Goal: Communication & Community: Answer question/provide support

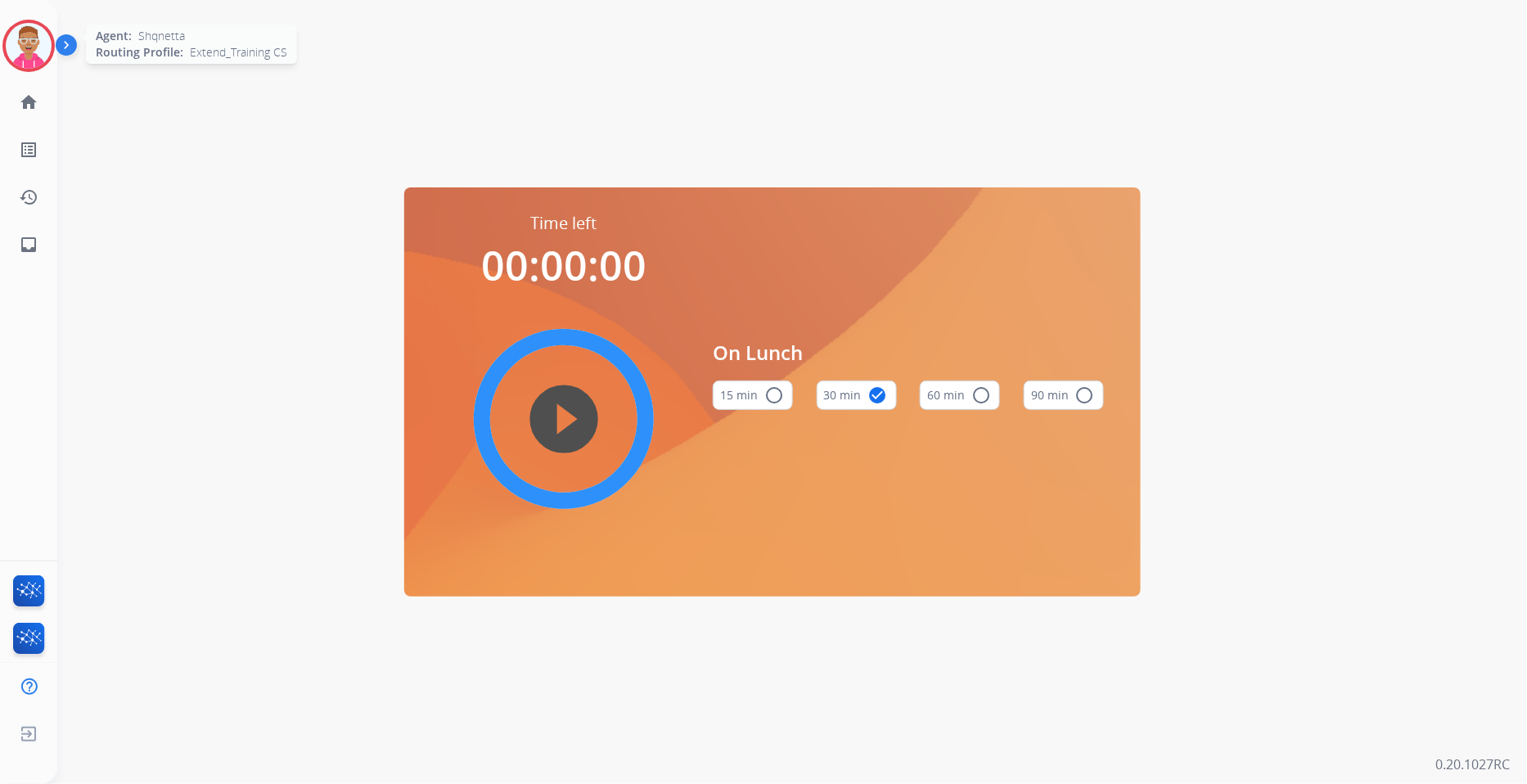
click at [23, 39] on img at bounding box center [29, 45] width 46 height 46
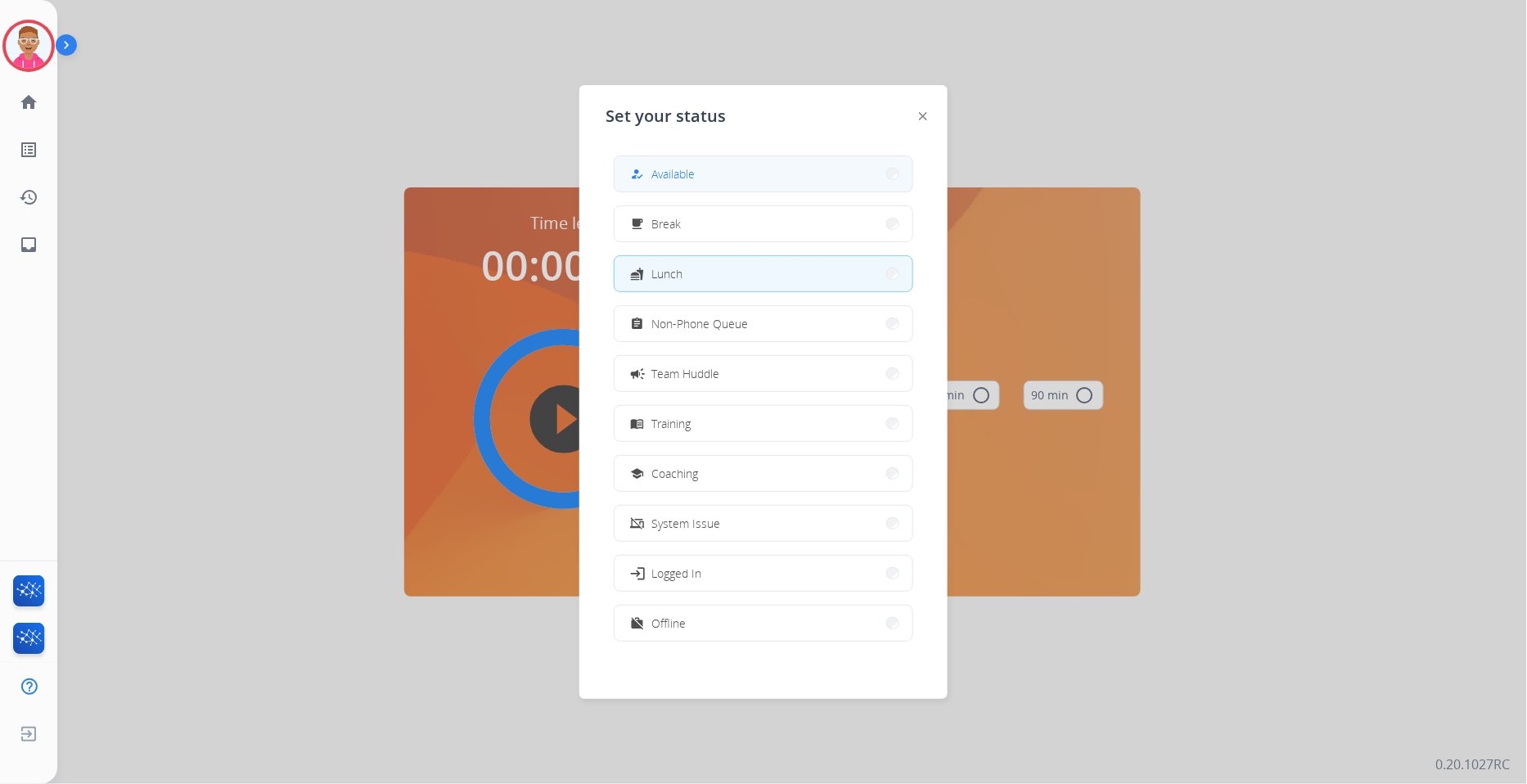
click at [663, 167] on span "Available" at bounding box center [673, 174] width 44 height 17
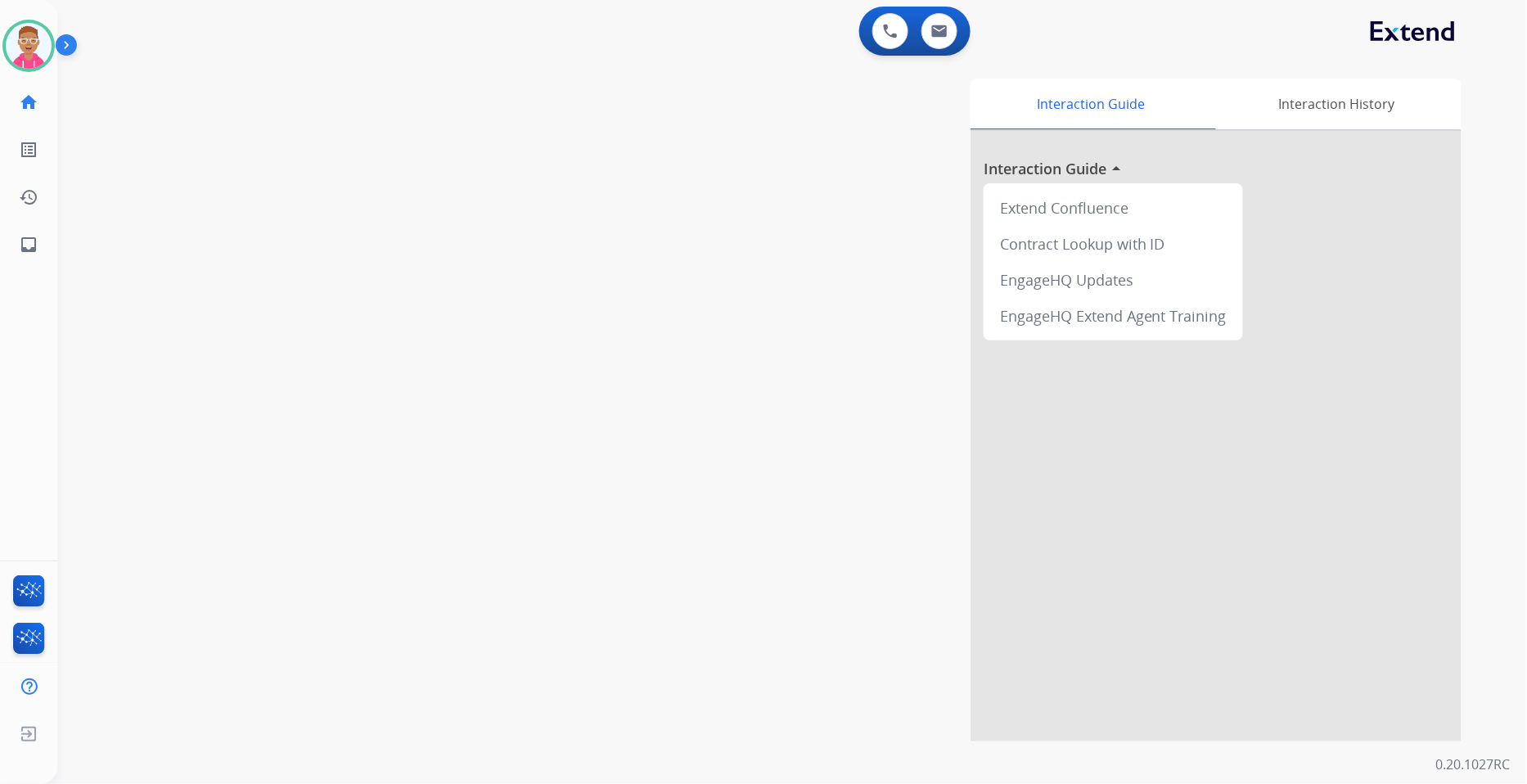
click at [1044, 471] on div at bounding box center [1216, 436] width 491 height 610
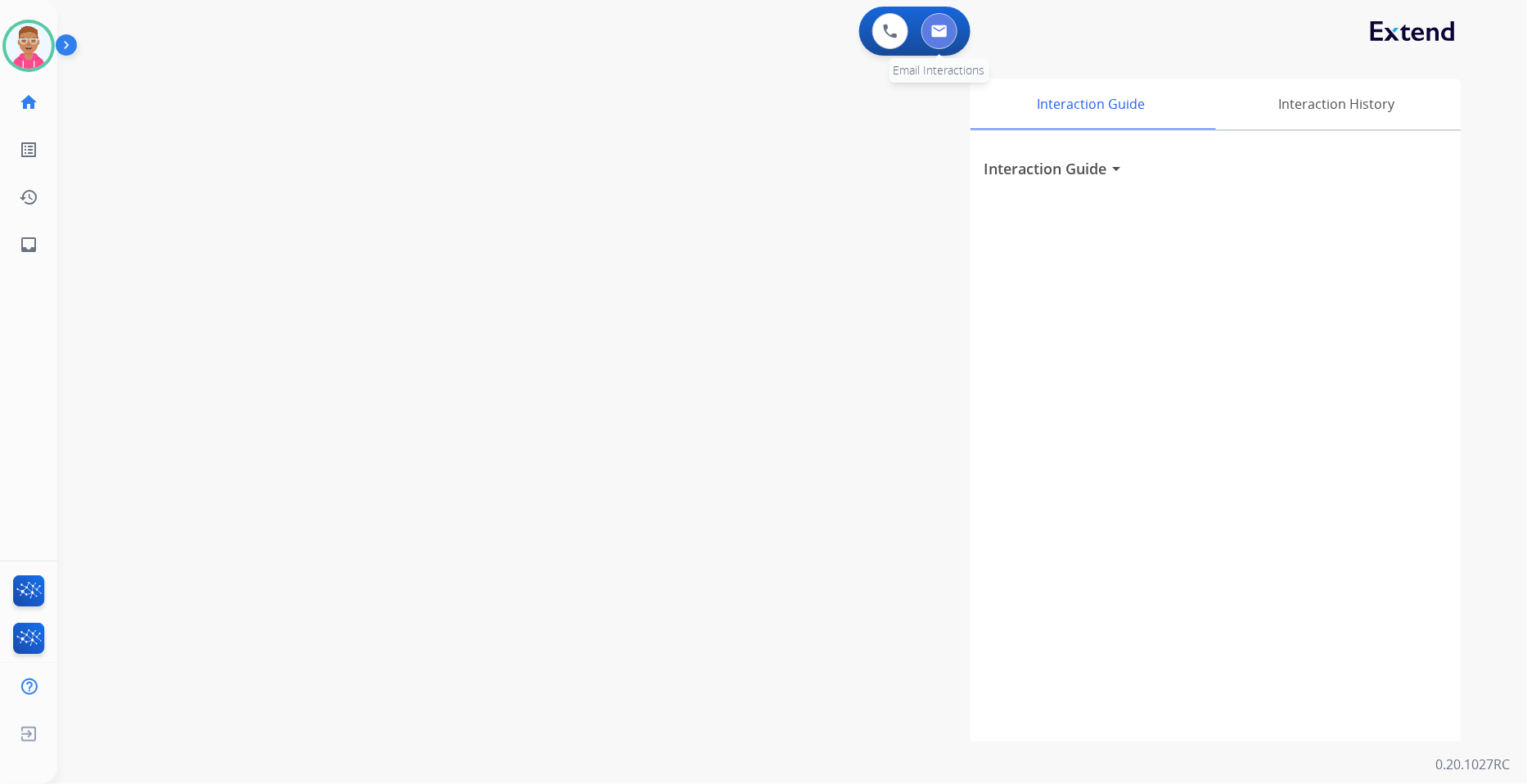
click at [940, 35] on img at bounding box center [939, 31] width 16 height 13
select select "**********"
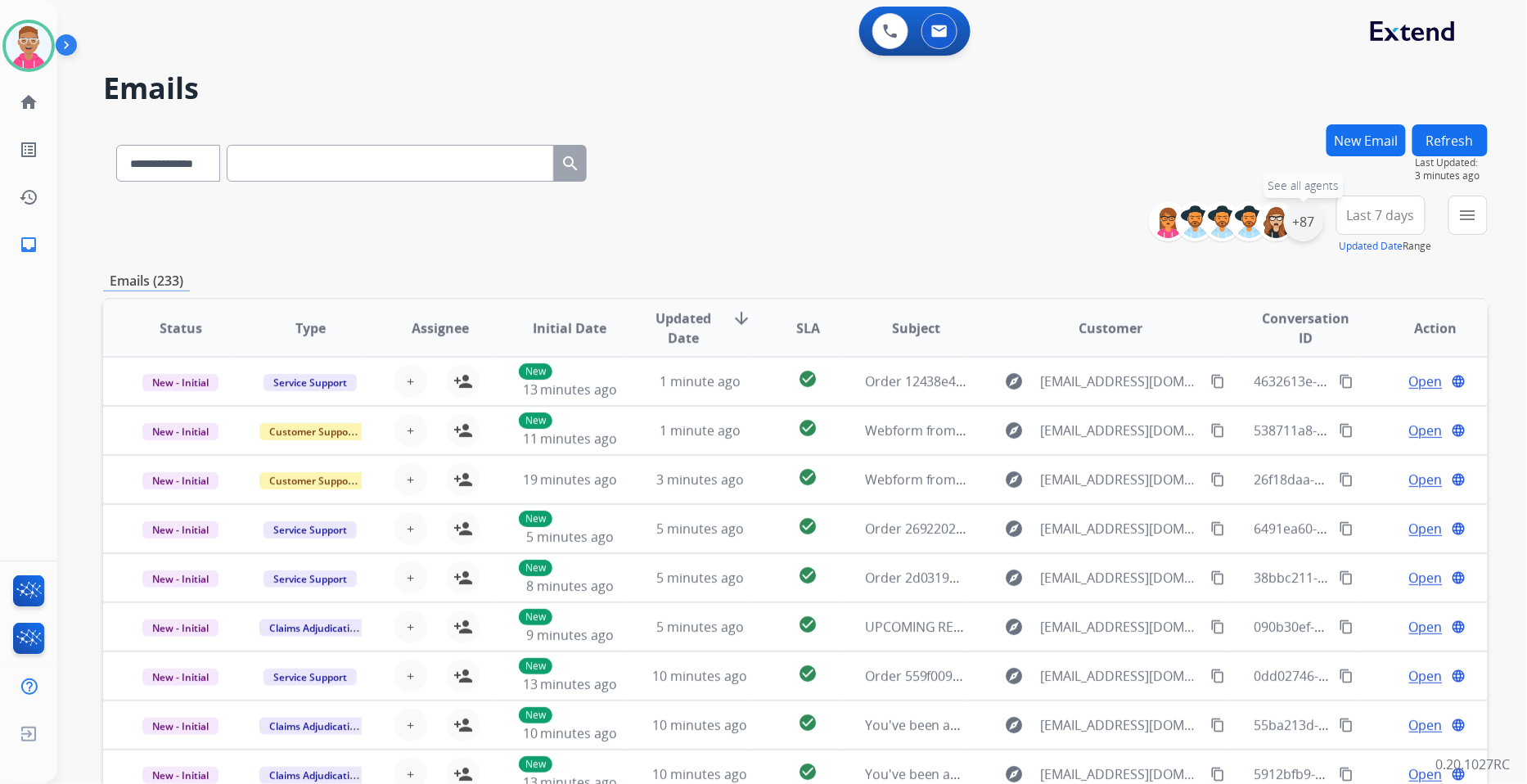
click at [1299, 226] on div "+87" at bounding box center [1303, 222] width 39 height 39
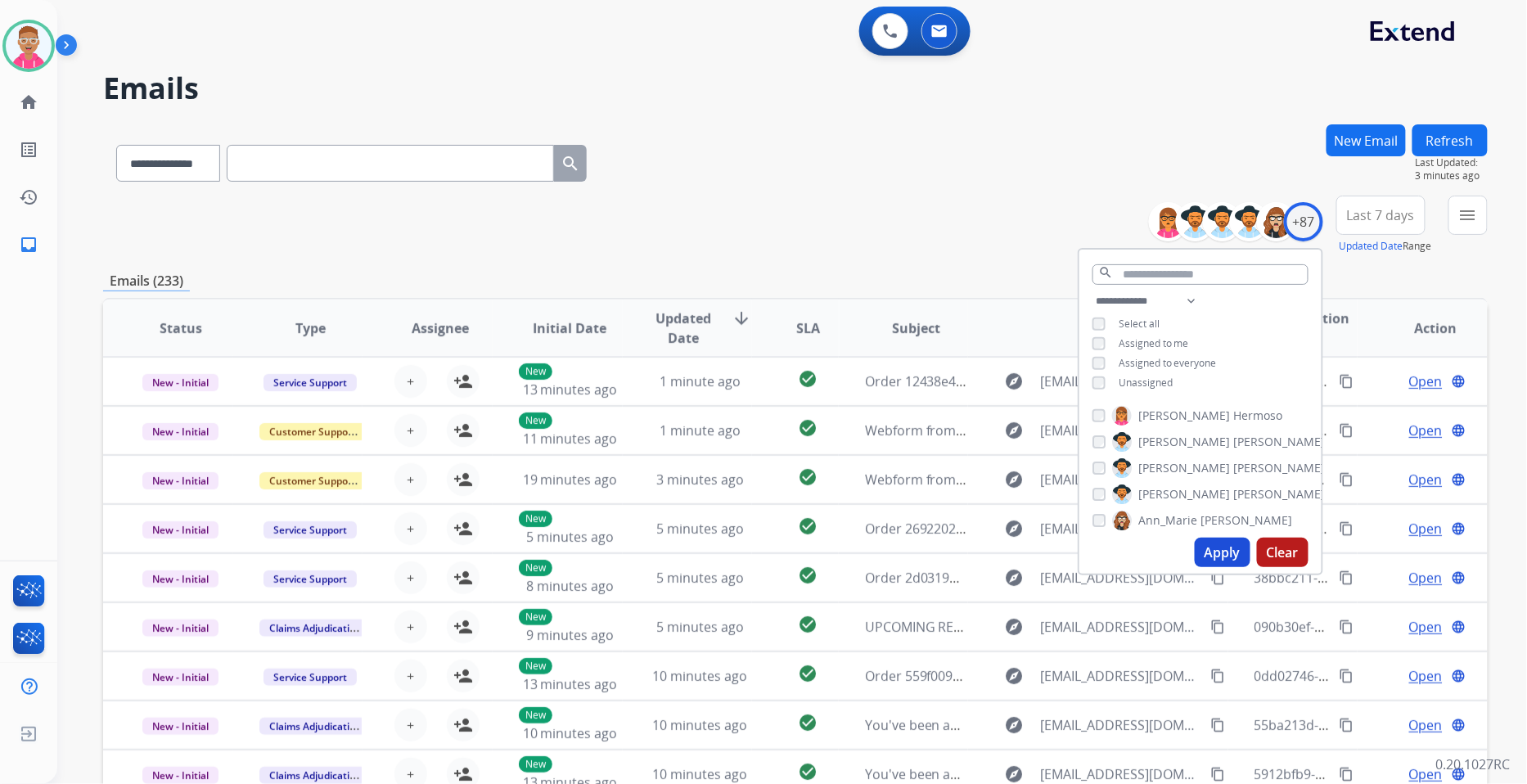
click at [1218, 555] on button "Apply" at bounding box center [1223, 552] width 55 height 29
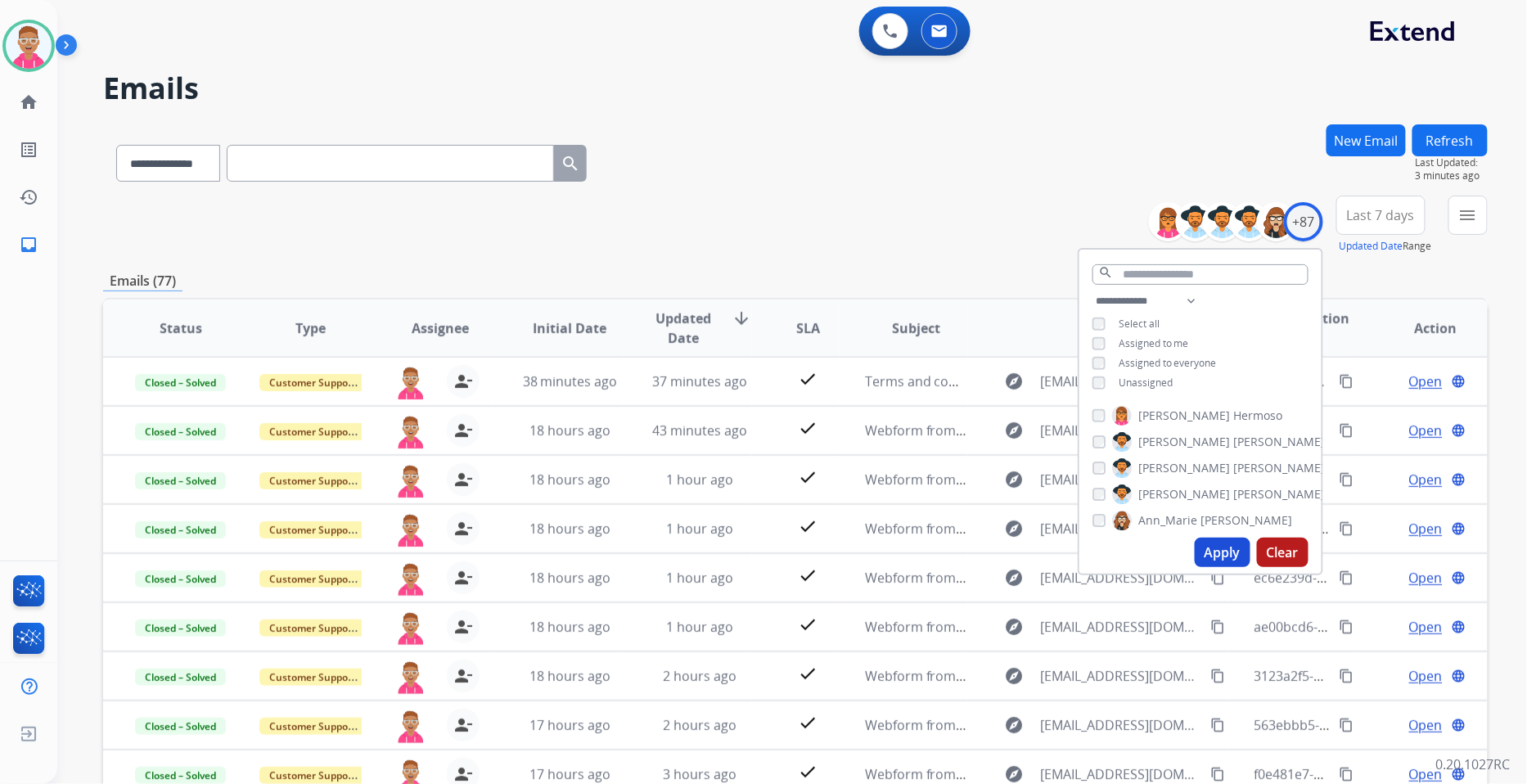
click at [1231, 549] on button "Apply" at bounding box center [1223, 552] width 55 height 29
click at [1469, 213] on mat-icon "menu" at bounding box center [1467, 214] width 19 height 19
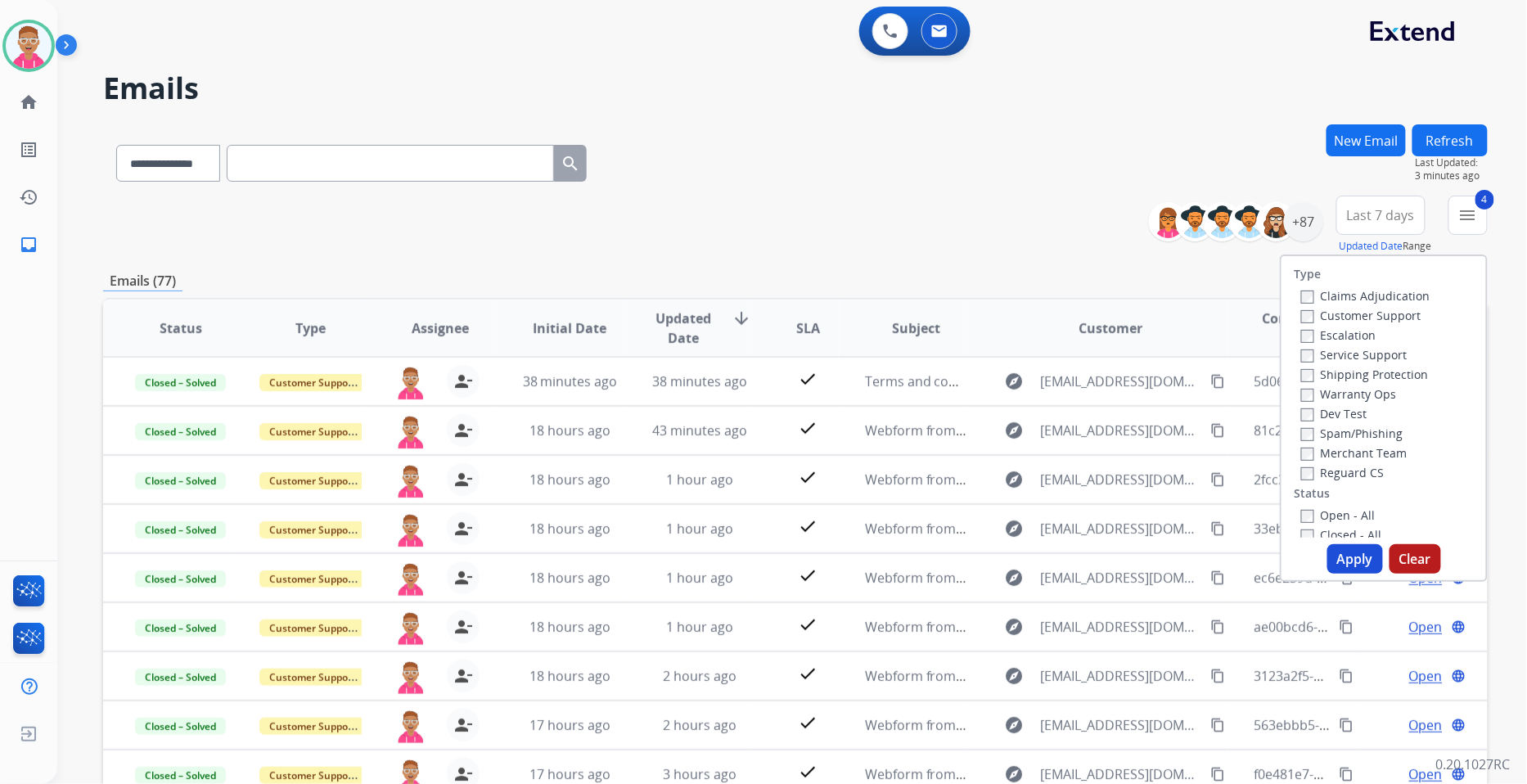
click at [1355, 557] on button "Apply" at bounding box center [1356, 559] width 55 height 29
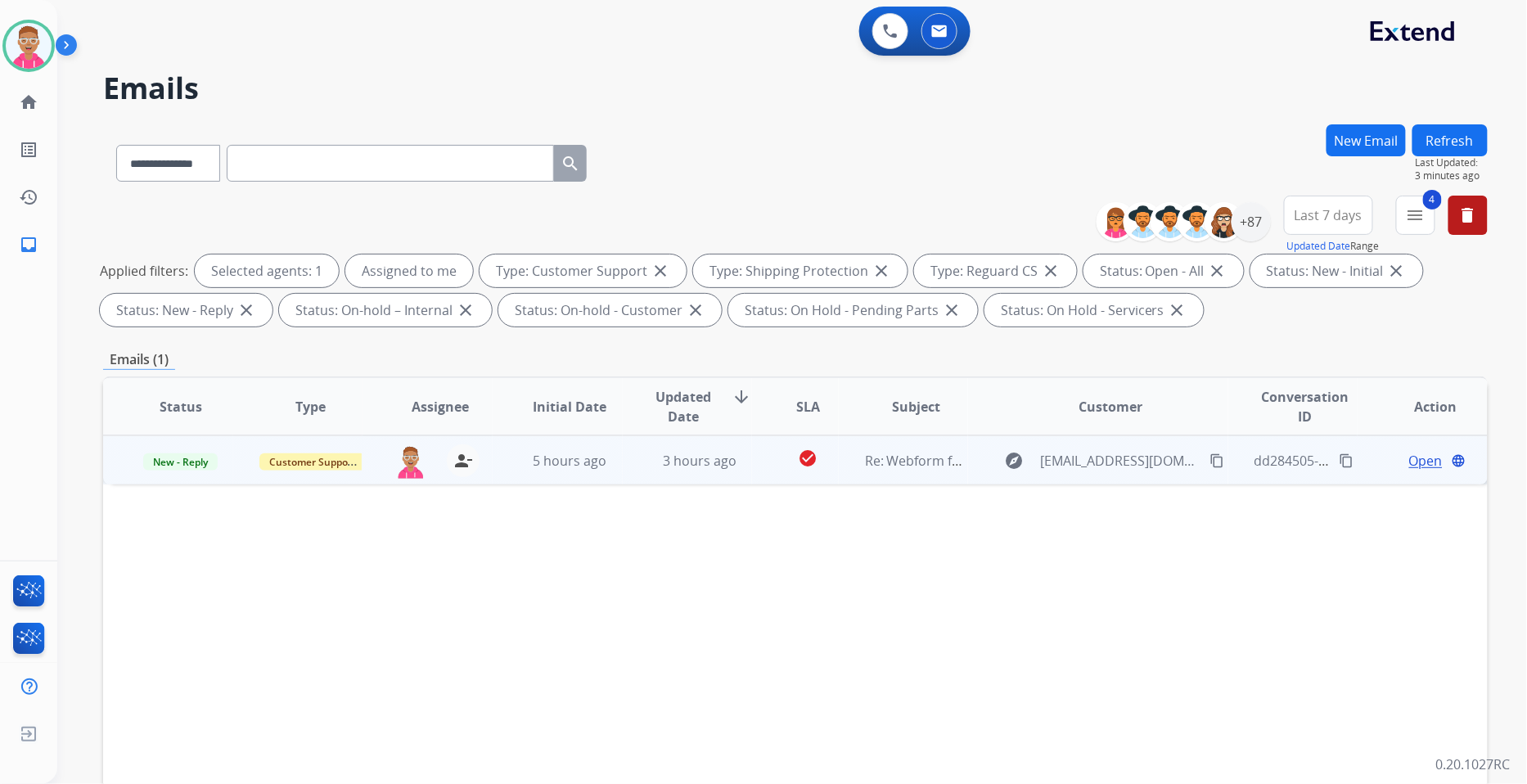
click at [1409, 455] on span "Open" at bounding box center [1426, 460] width 34 height 19
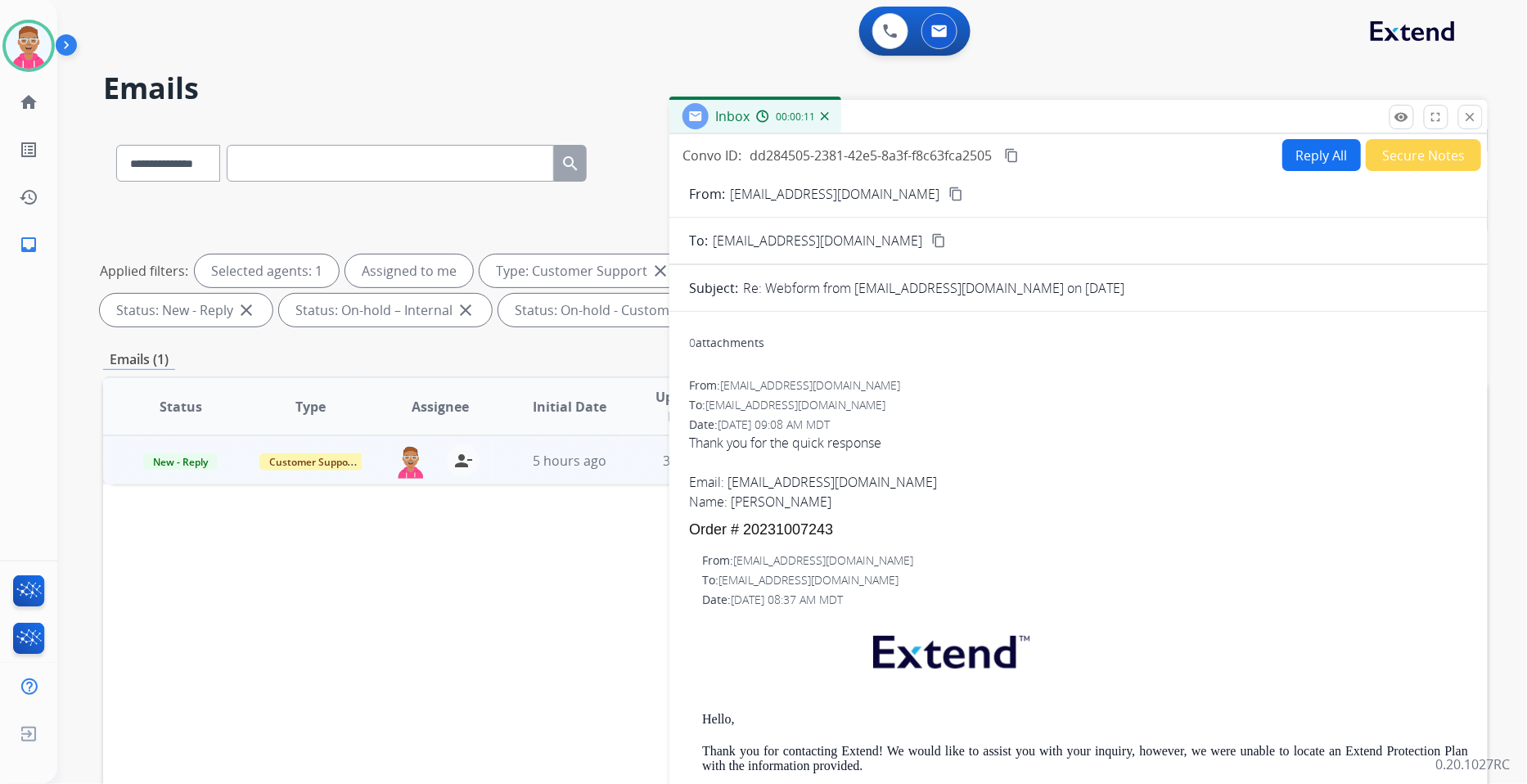
click at [1299, 151] on button "Reply All" at bounding box center [1321, 155] width 78 height 32
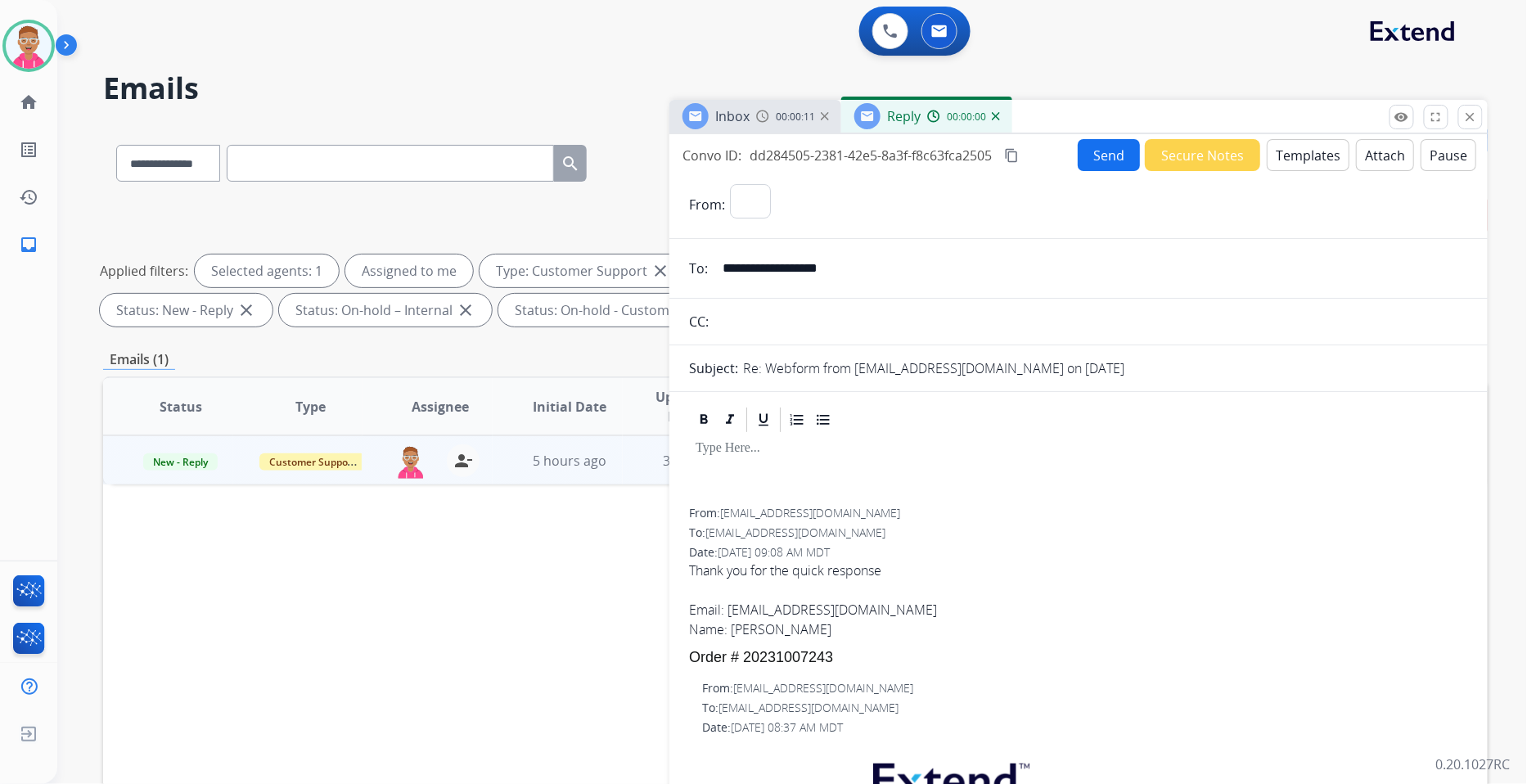
select select "**********"
click at [1102, 151] on button "Send" at bounding box center [1109, 155] width 62 height 32
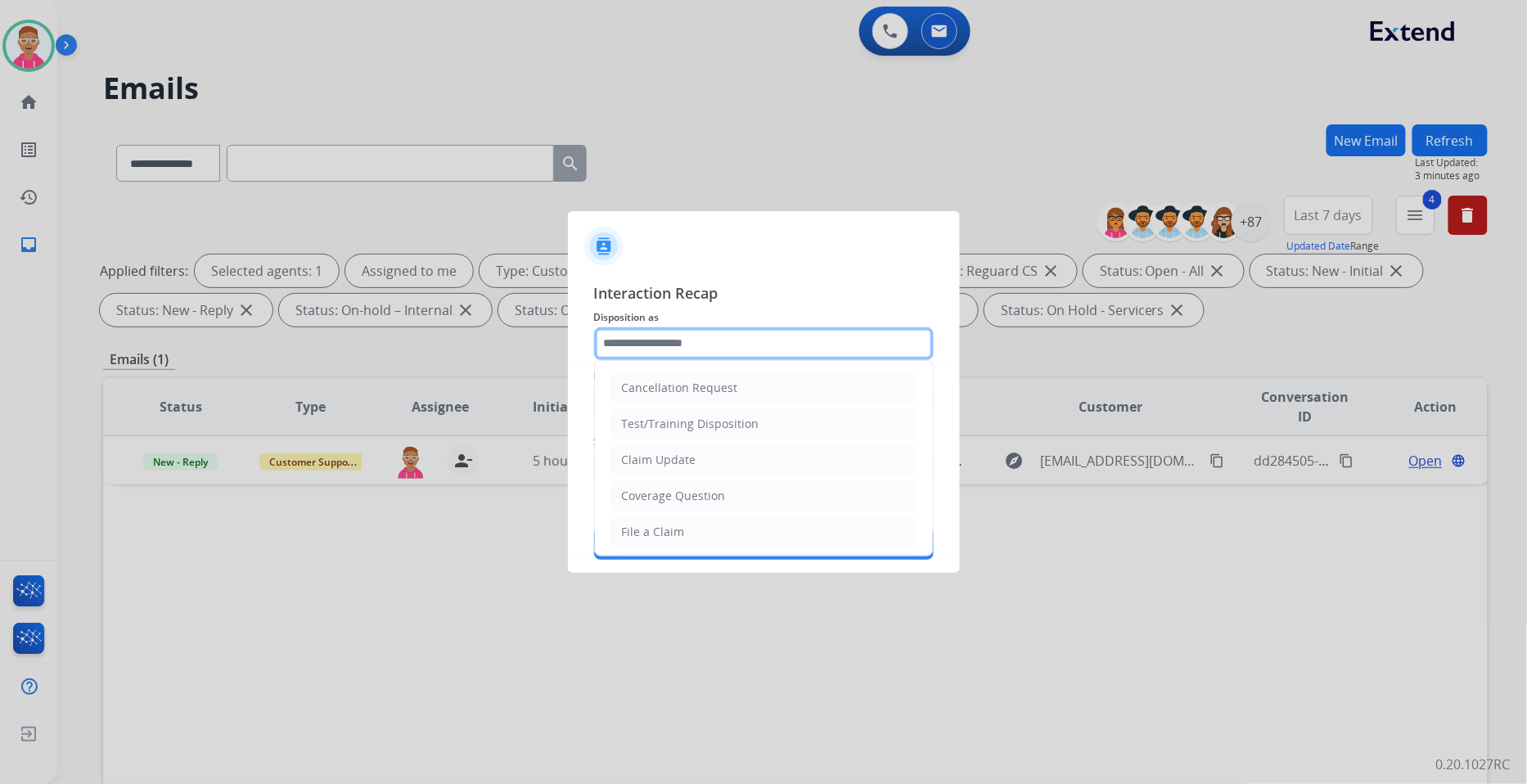
click at [731, 354] on input "text" at bounding box center [764, 344] width 340 height 33
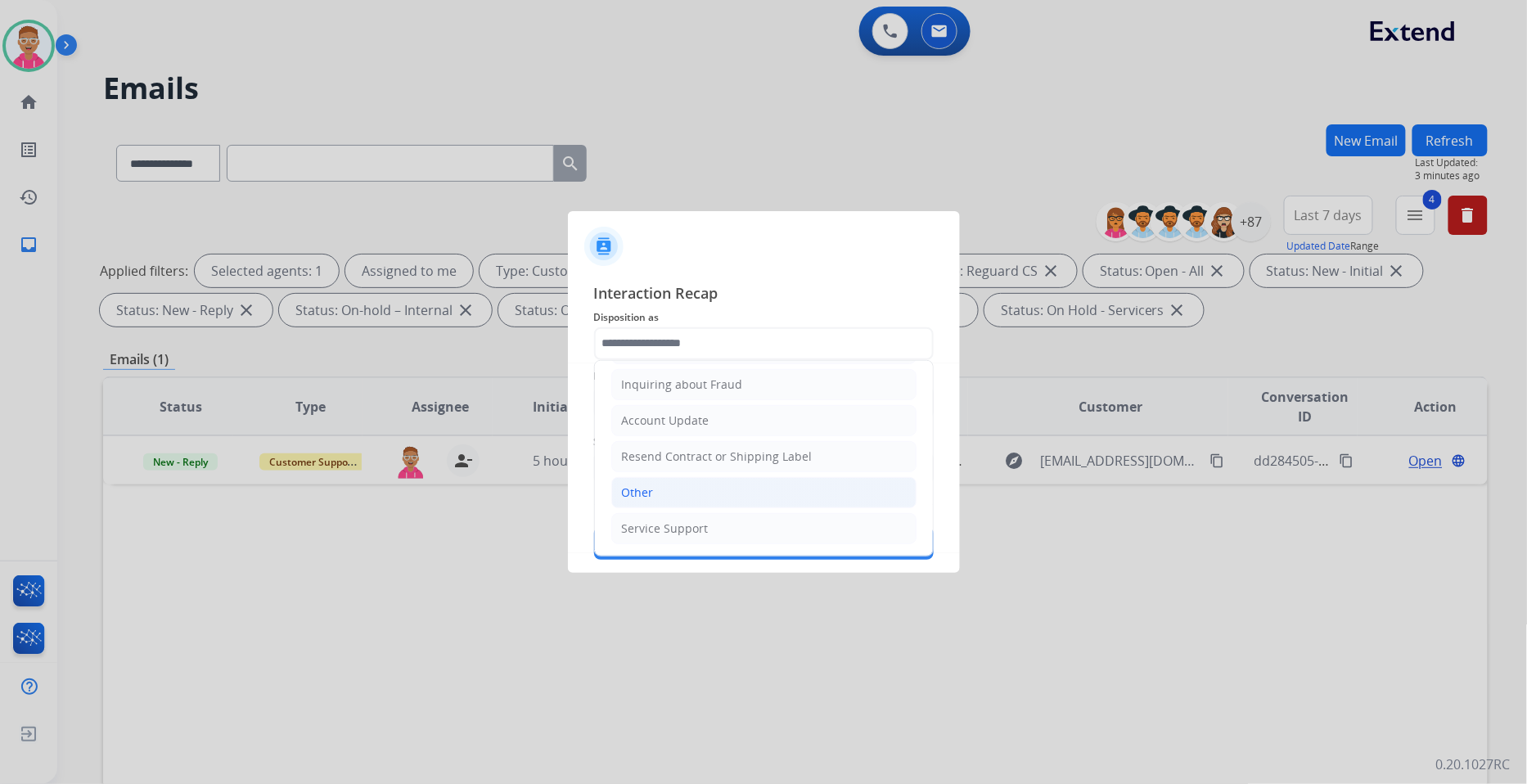
click at [713, 488] on li "Other" at bounding box center [763, 492] width 305 height 31
type input "*****"
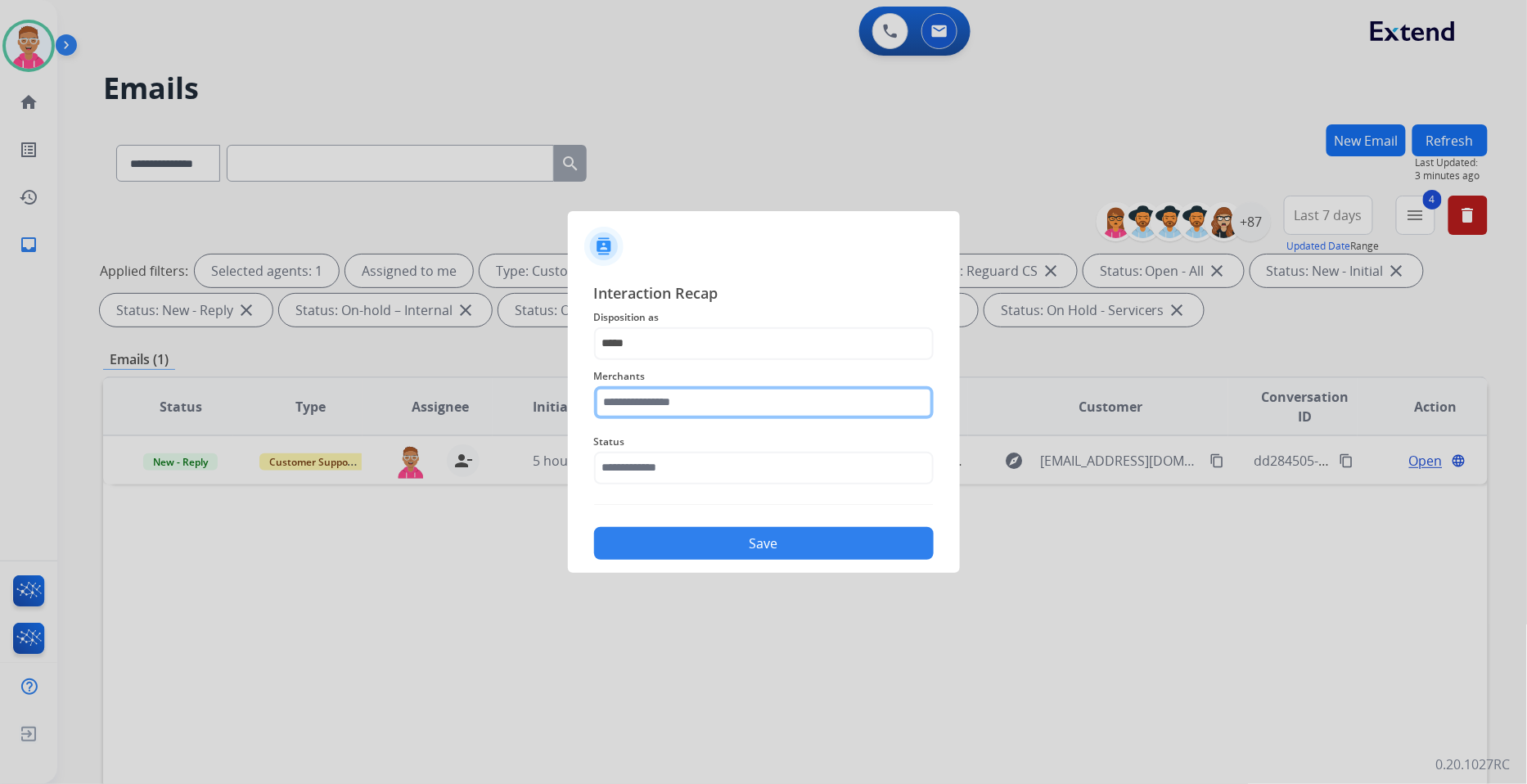
click at [698, 403] on input "text" at bounding box center [764, 403] width 340 height 33
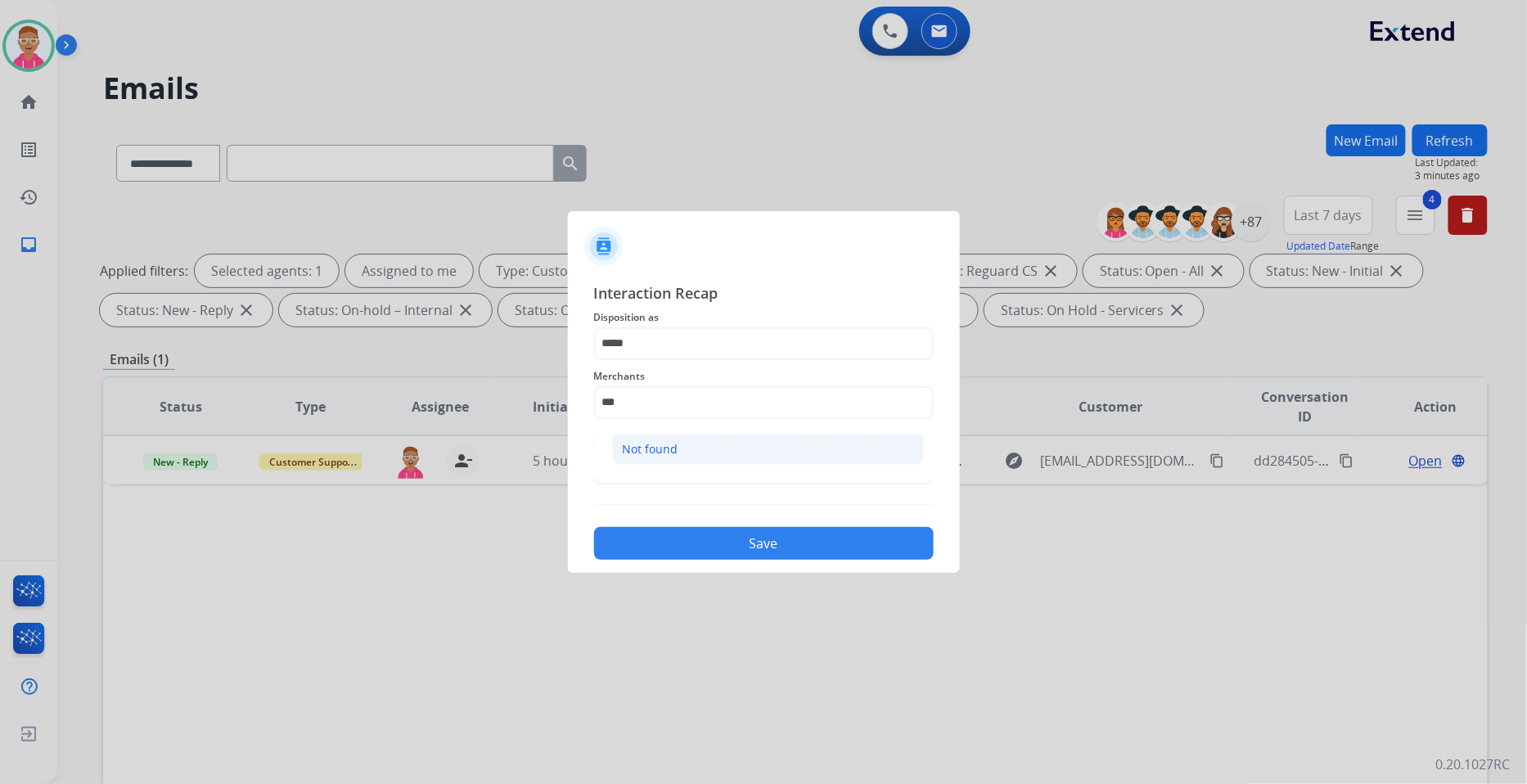
click at [701, 452] on li "Not found" at bounding box center [767, 449] width 312 height 31
type input "*********"
click at [679, 460] on input "text" at bounding box center [764, 468] width 340 height 33
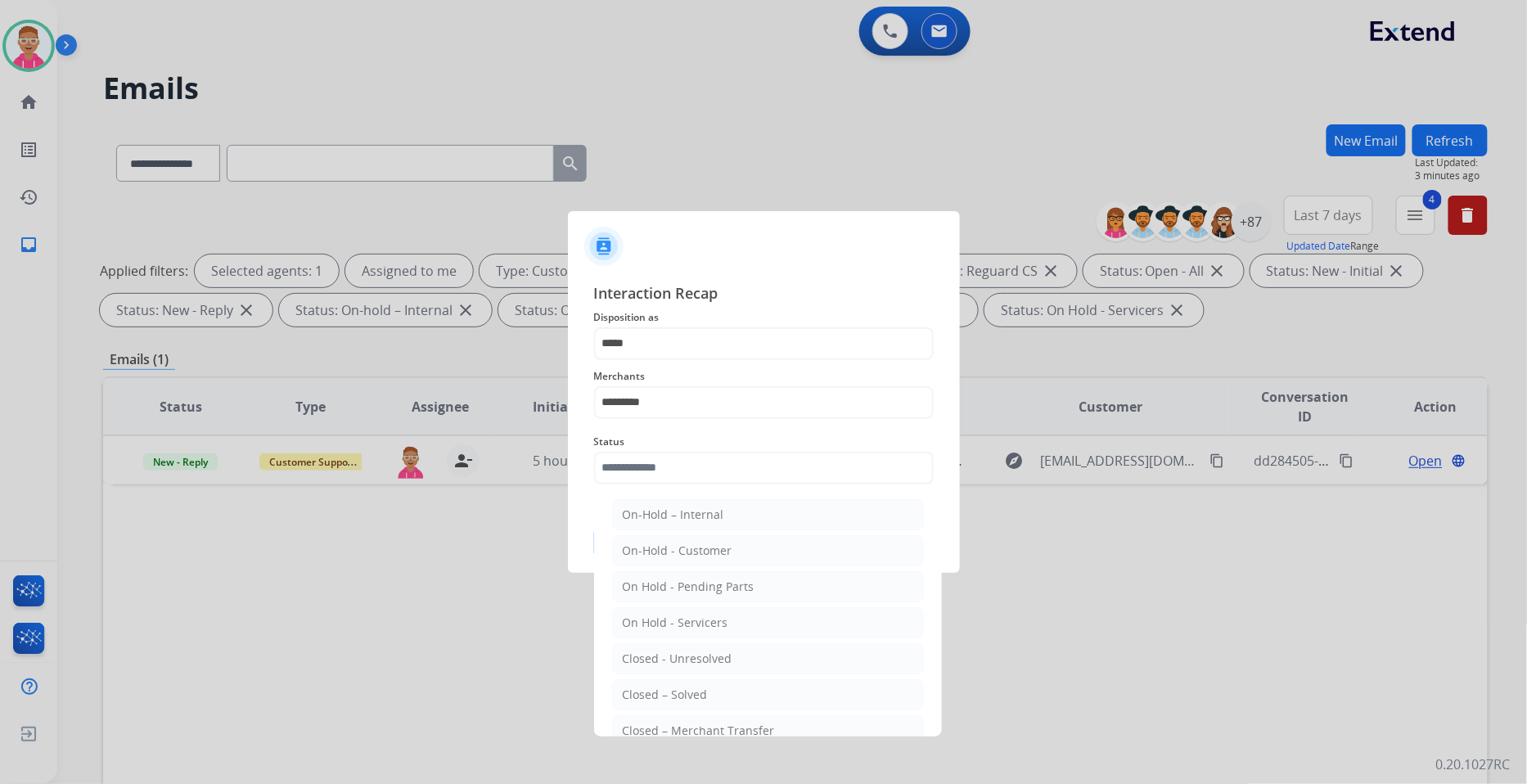
click at [704, 697] on div "Closed – Solved" at bounding box center [665, 694] width 85 height 16
type input "**********"
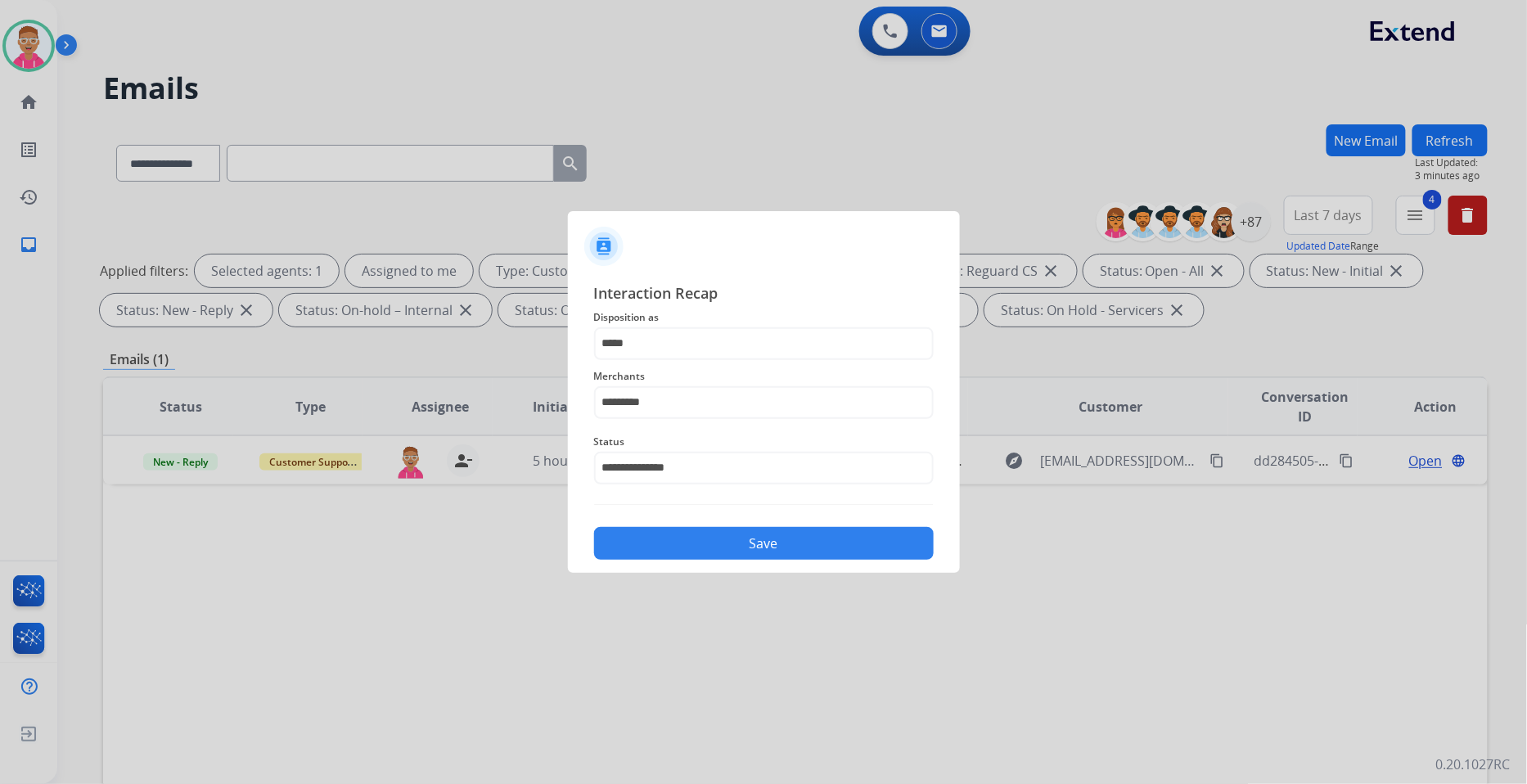
click at [704, 534] on button "Save" at bounding box center [764, 543] width 340 height 33
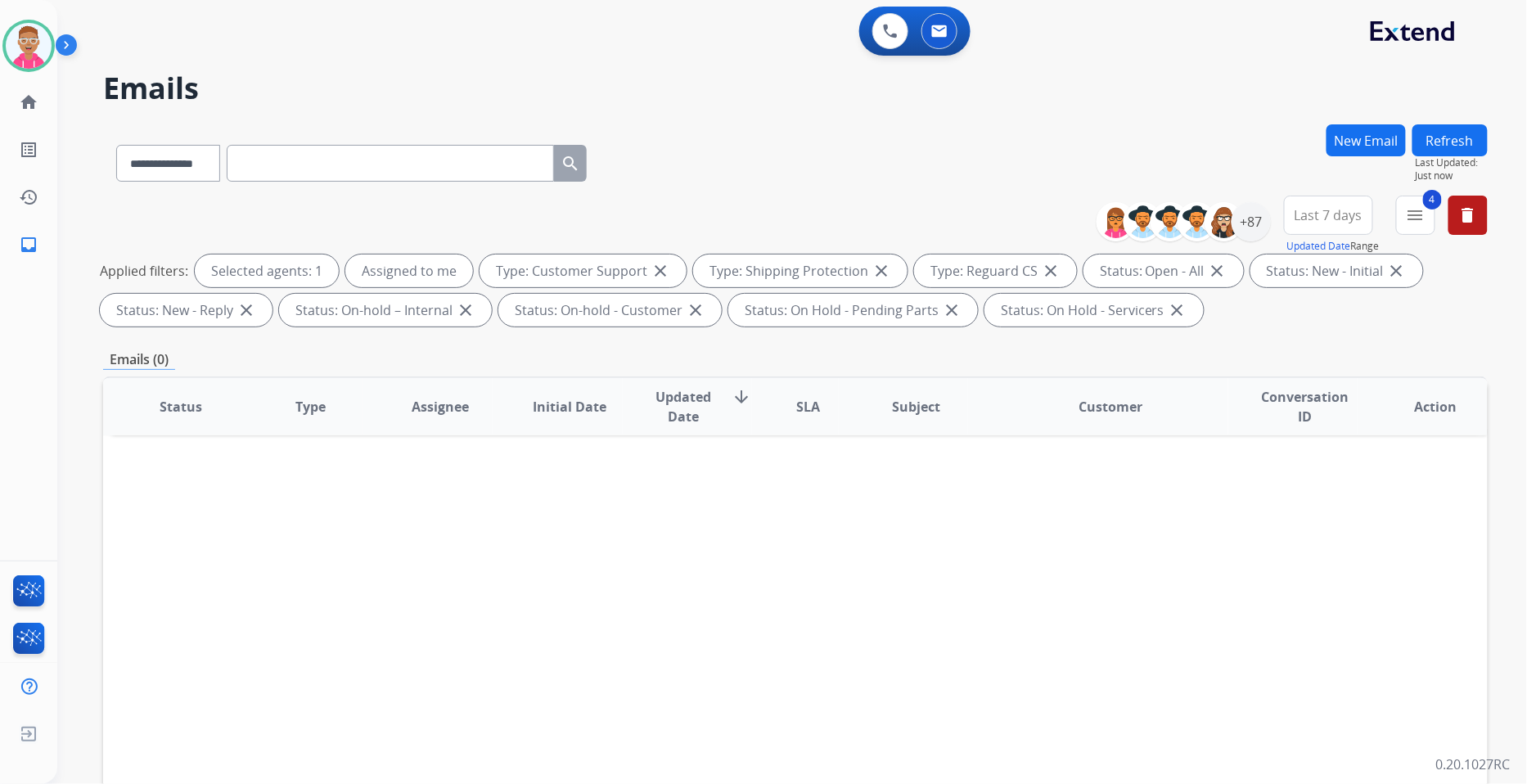
click at [1298, 218] on span "Last 7 days" at bounding box center [1329, 215] width 68 height 7
click at [1282, 276] on div "Custom" at bounding box center [1323, 275] width 90 height 24
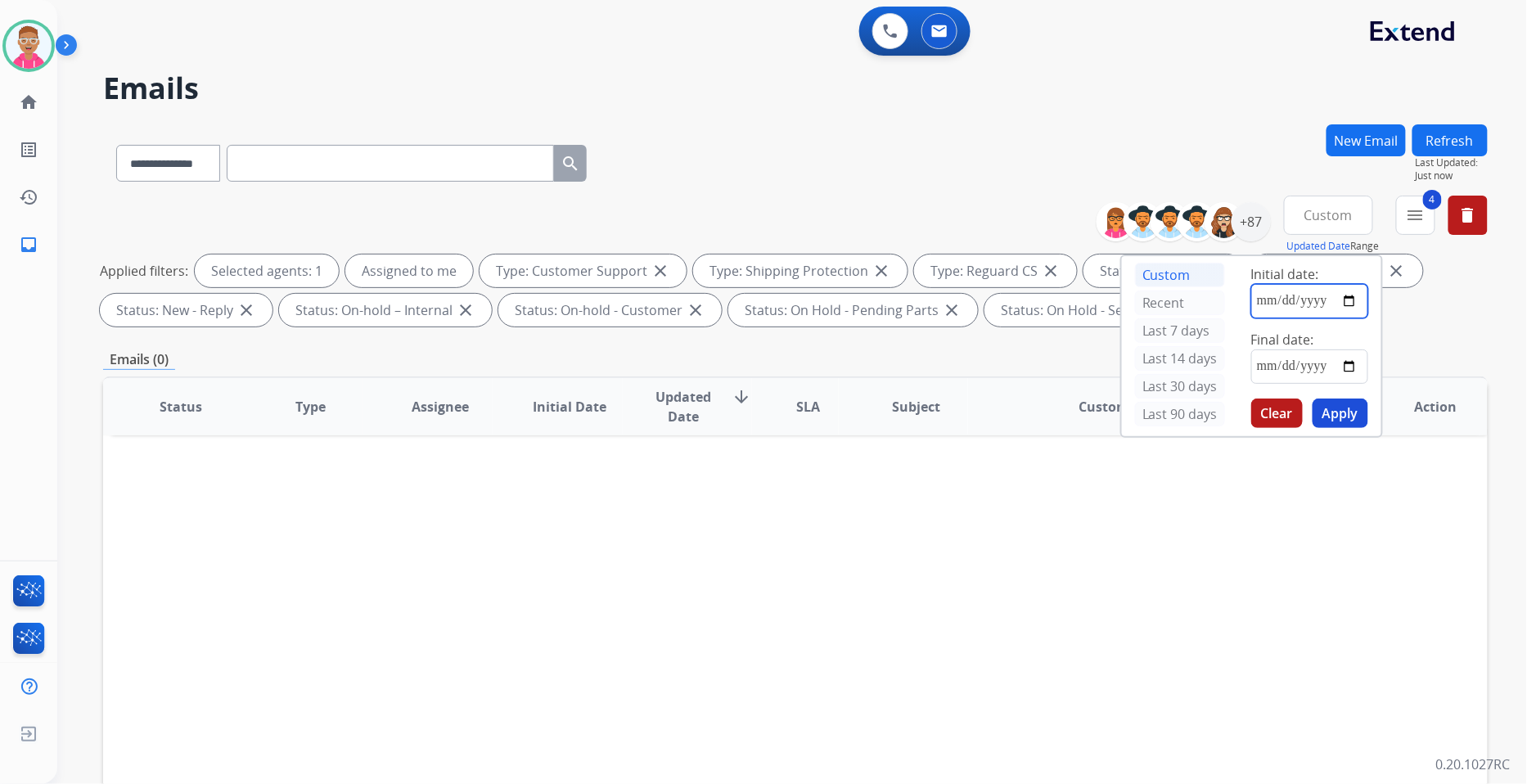
click at [1355, 297] on input "date" at bounding box center [1309, 301] width 117 height 34
type input "**********"
click at [1351, 366] on input "date" at bounding box center [1309, 366] width 117 height 34
type input "**********"
click at [1424, 208] on mat-icon "menu" at bounding box center [1415, 214] width 19 height 19
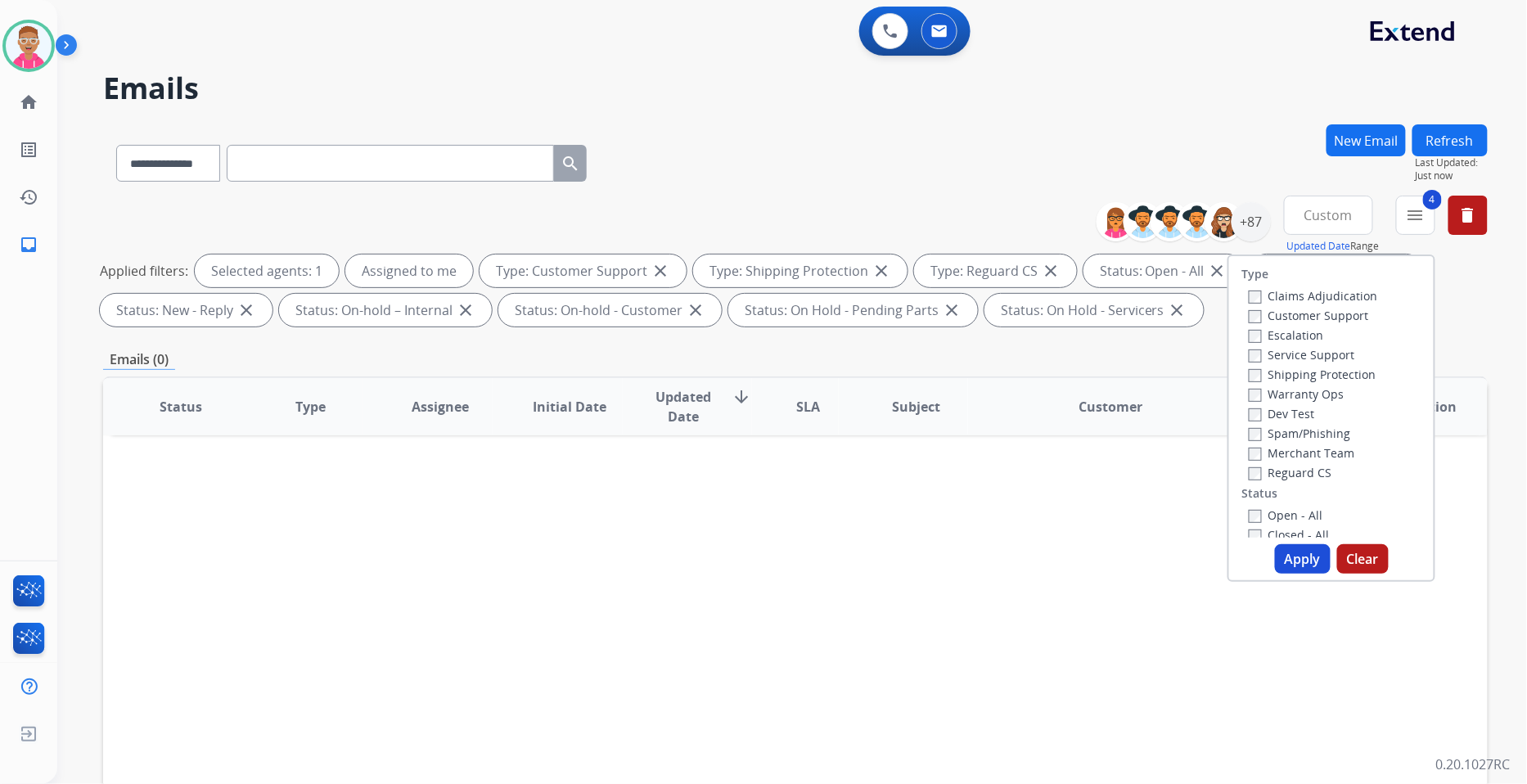
drag, startPoint x: 1291, startPoint y: 560, endPoint x: 1292, endPoint y: 550, distance: 10.0
click at [1292, 558] on button "Apply" at bounding box center [1303, 559] width 55 height 29
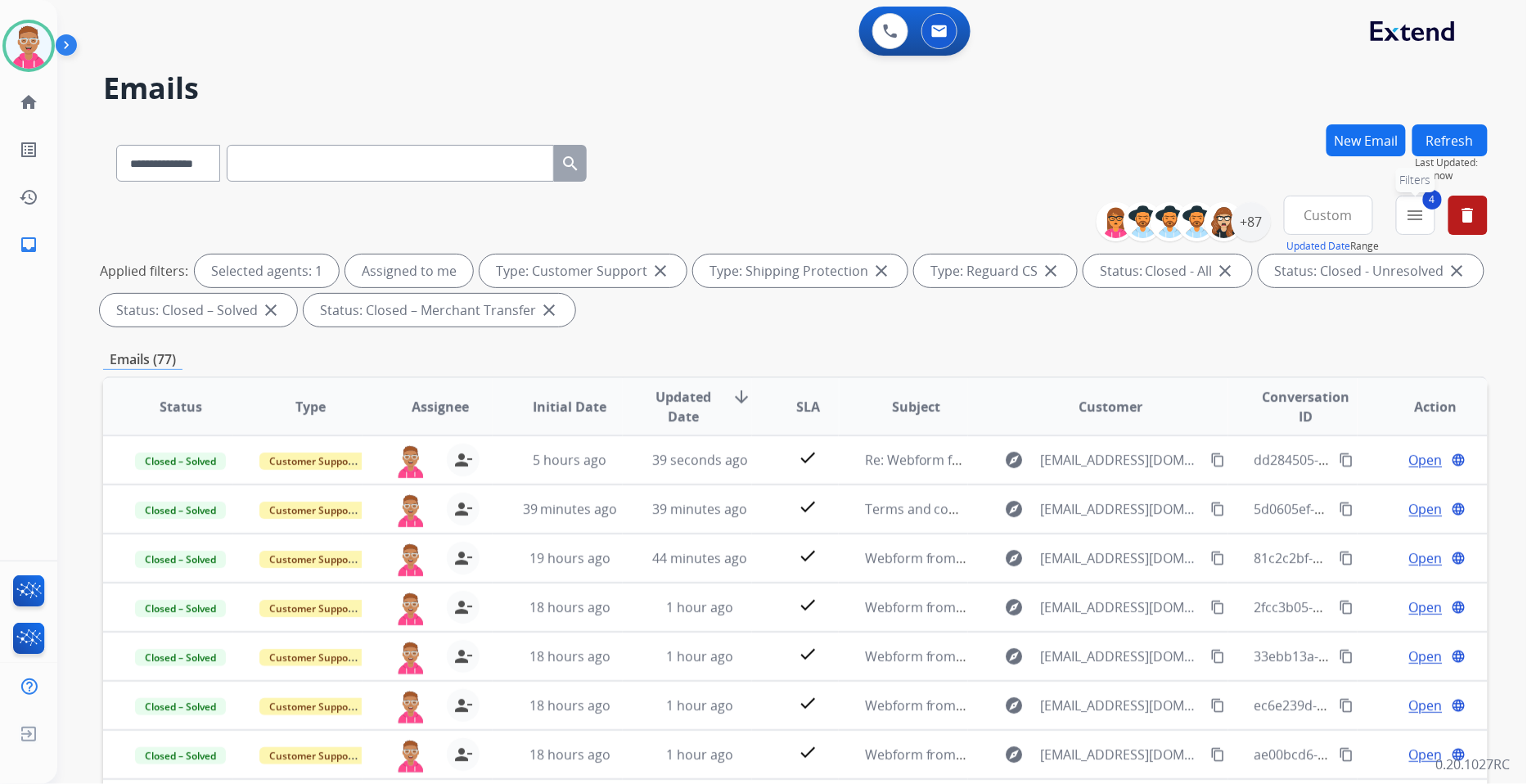
click at [1404, 221] on button "4 menu Filters" at bounding box center [1415, 215] width 39 height 39
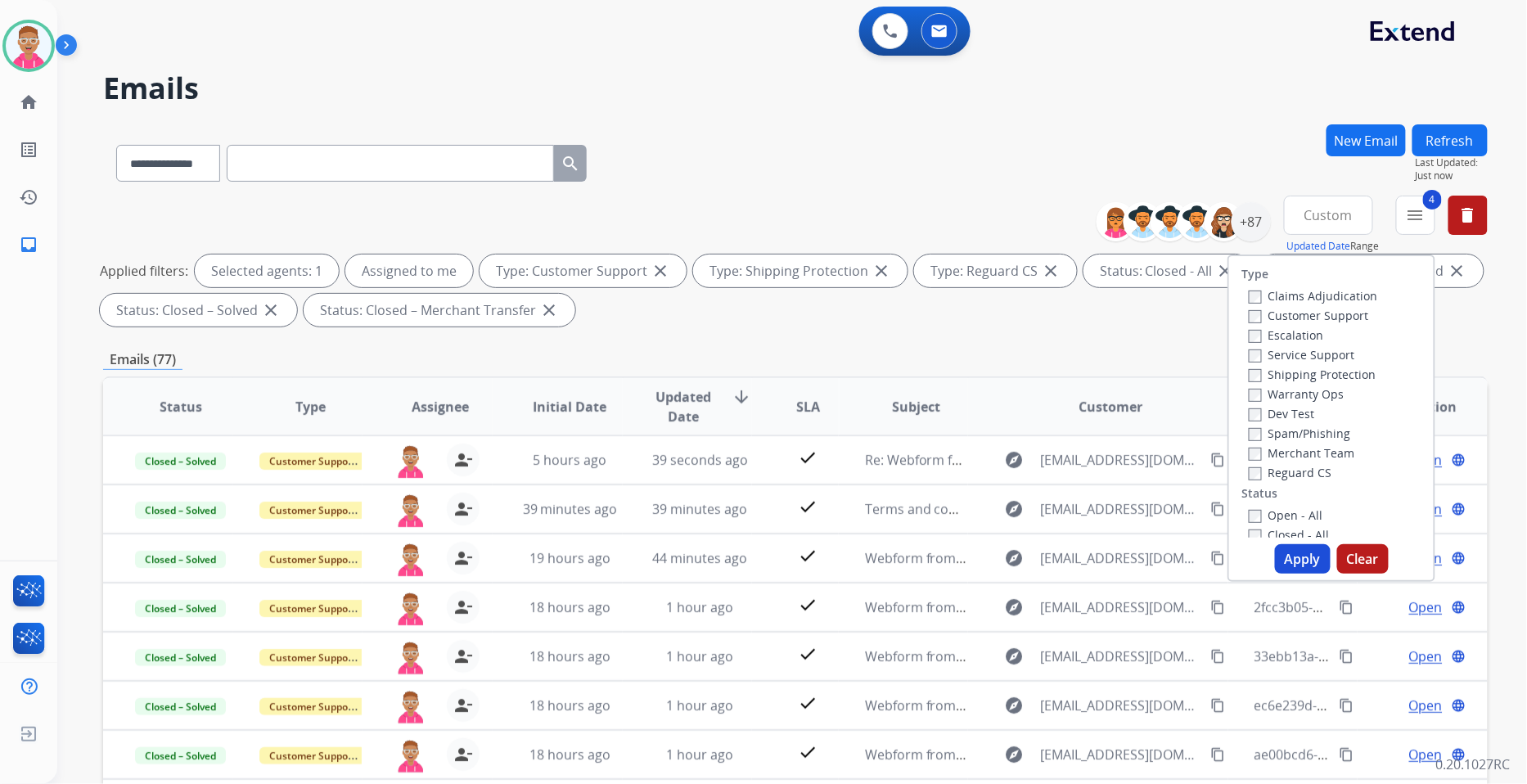
click at [1331, 218] on span "Custom" at bounding box center [1328, 215] width 48 height 7
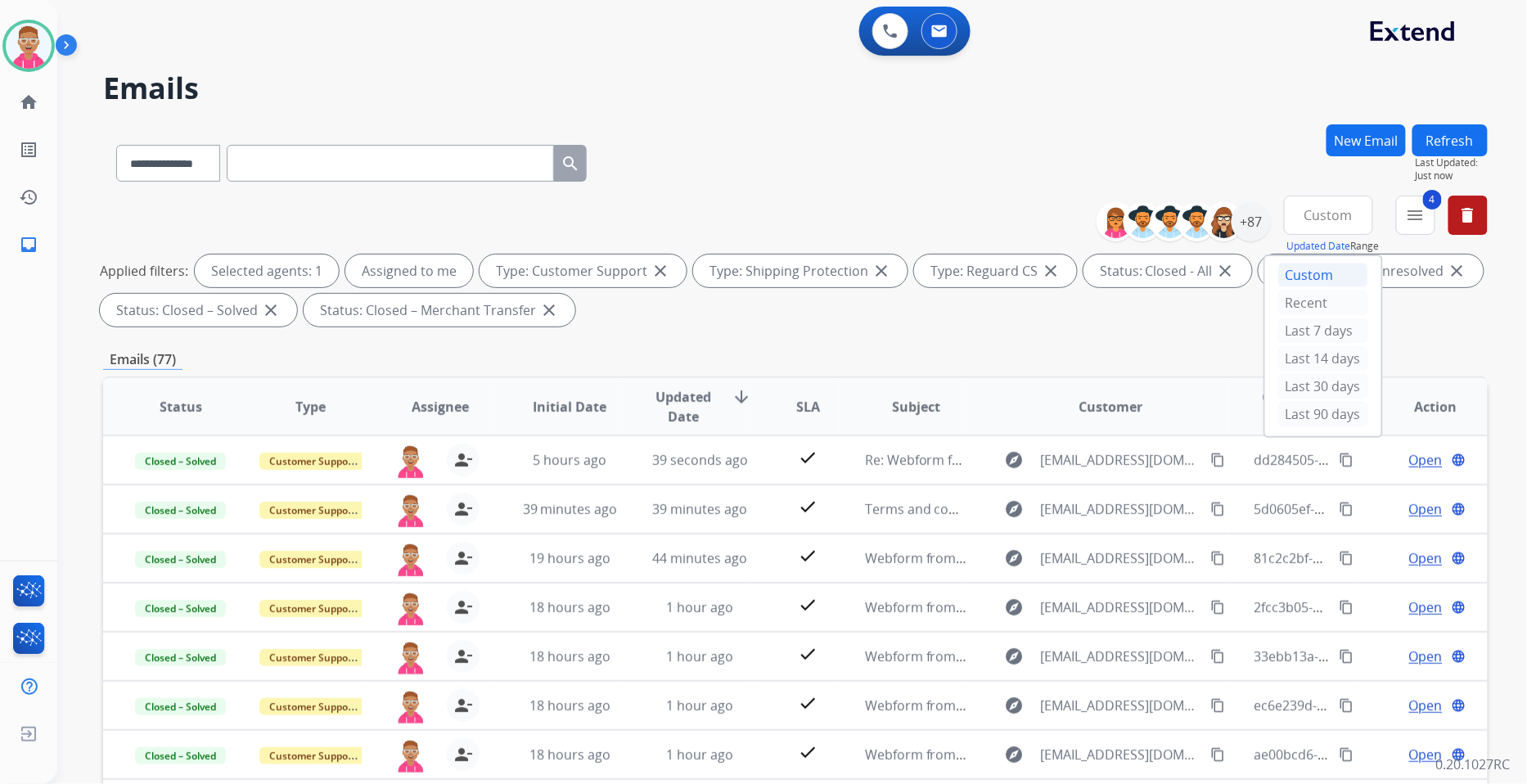
click at [1311, 272] on div "Custom" at bounding box center [1323, 275] width 90 height 24
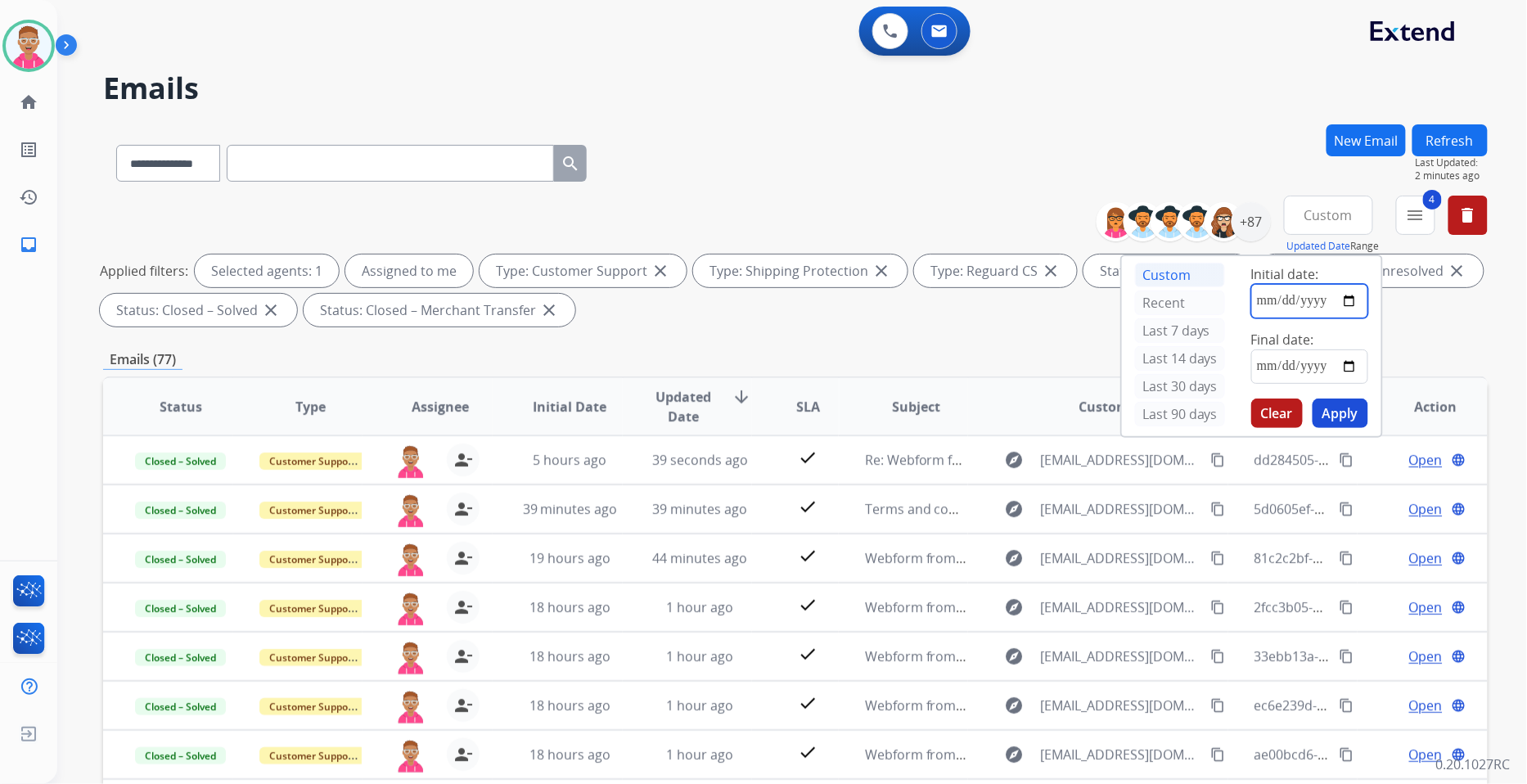
click at [1351, 305] on input "date" at bounding box center [1309, 301] width 117 height 34
type input "**********"
click at [1348, 371] on input "date" at bounding box center [1309, 366] width 117 height 34
type input "**********"
click at [1335, 410] on button "Apply" at bounding box center [1340, 413] width 55 height 29
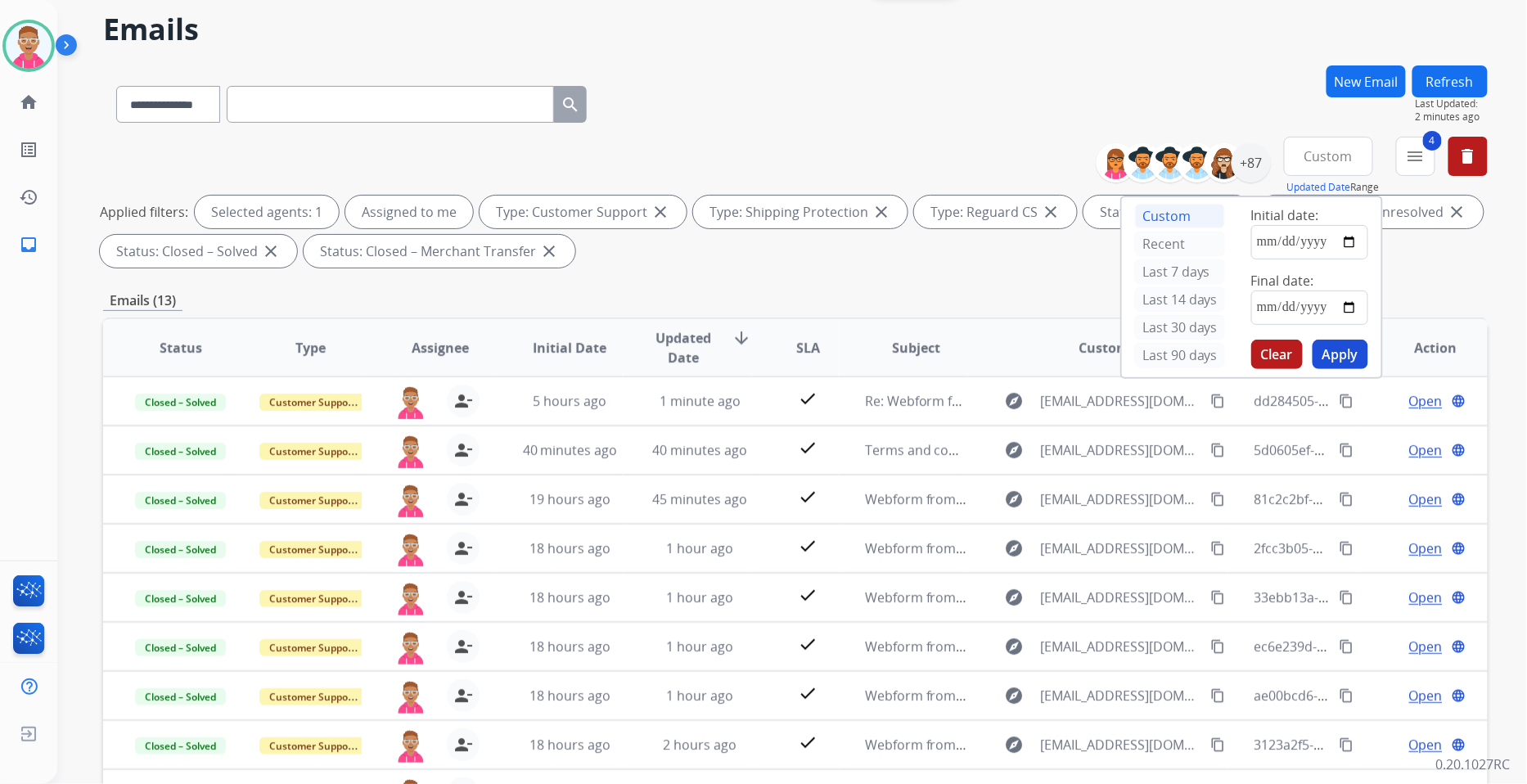
scroll to position [0, 0]
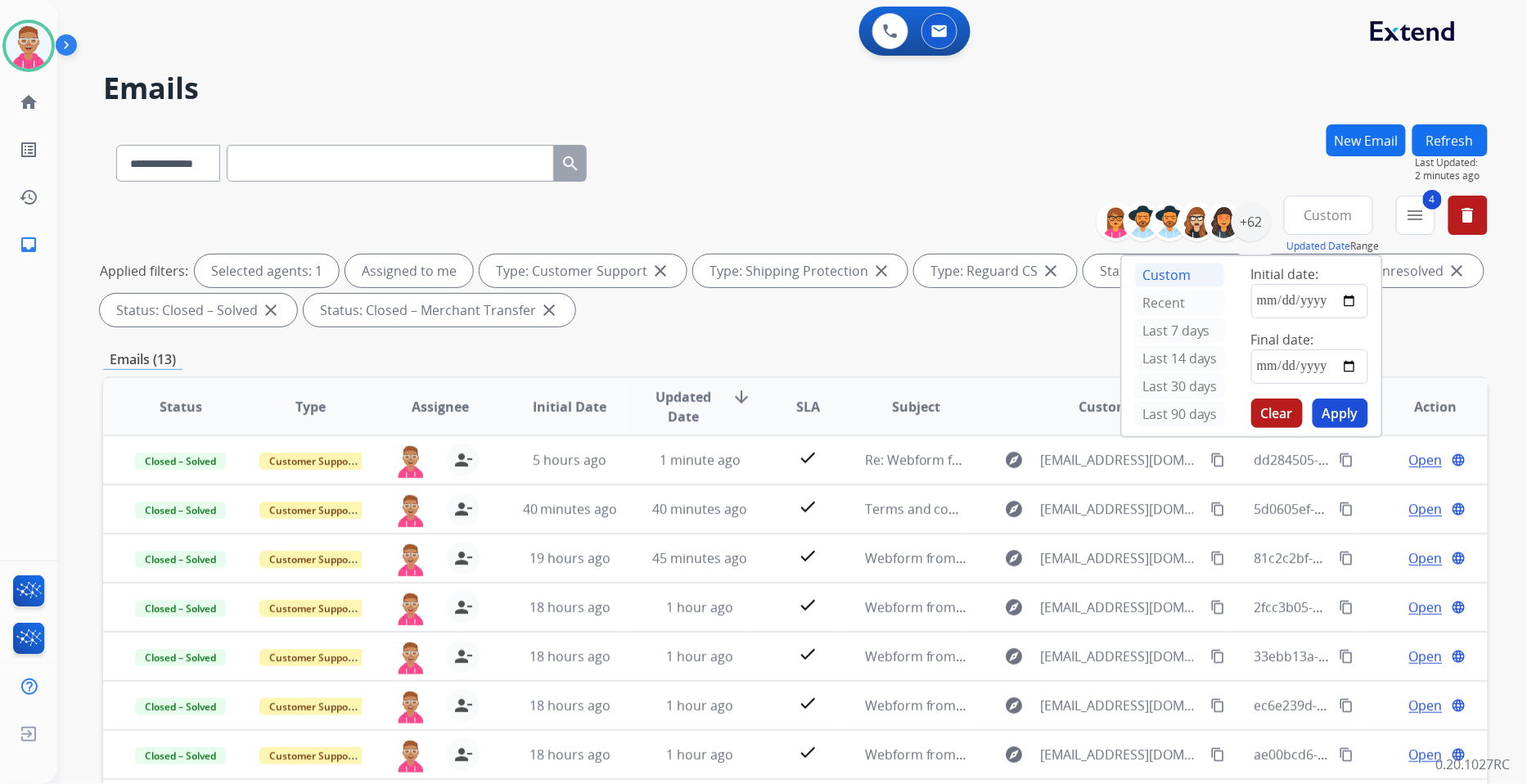
click at [1291, 152] on div "**********" at bounding box center [796, 160] width 1385 height 71
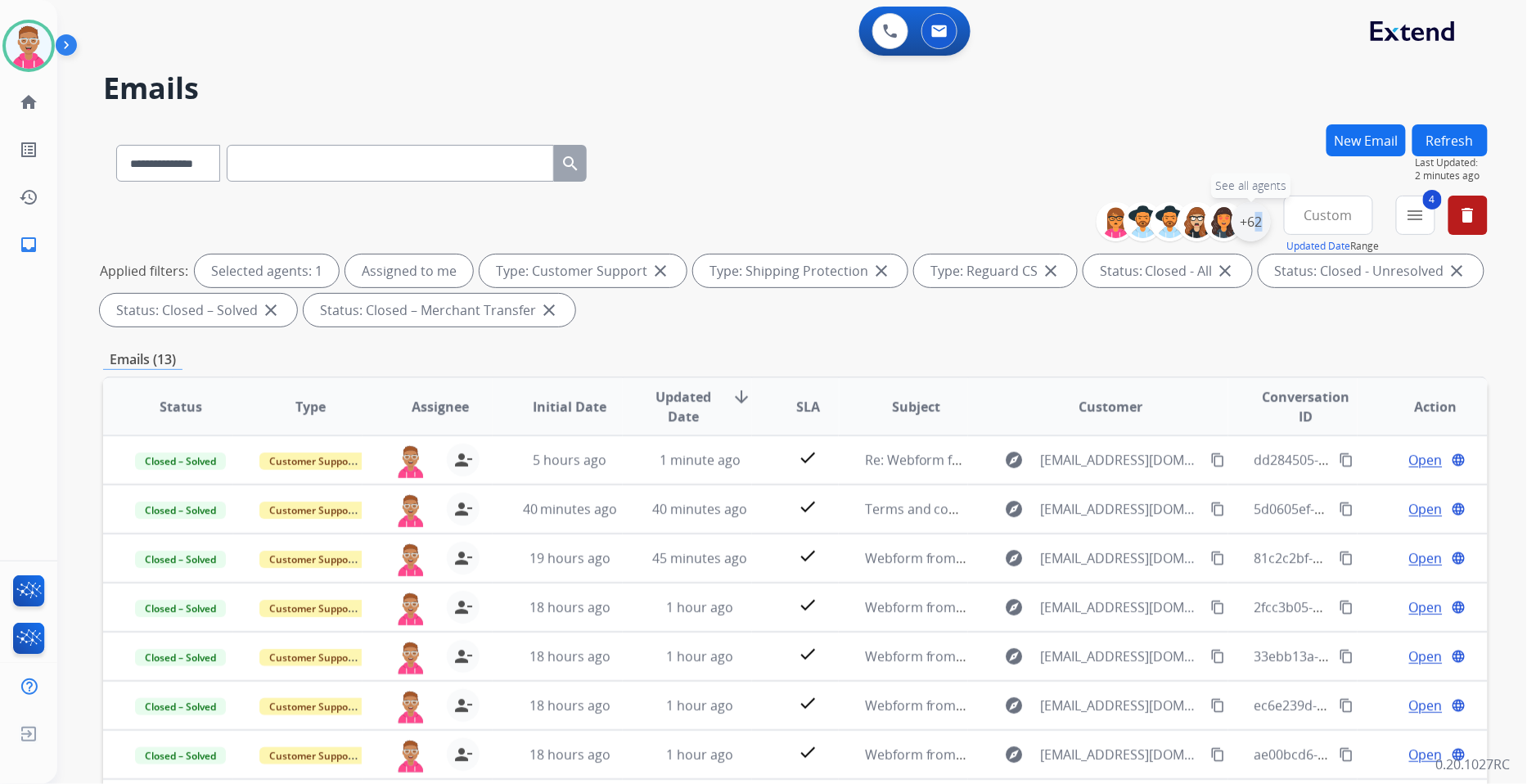
drag, startPoint x: 1250, startPoint y: 225, endPoint x: 1242, endPoint y: 229, distance: 8.9
click at [1242, 228] on div "+62" at bounding box center [1251, 222] width 39 height 39
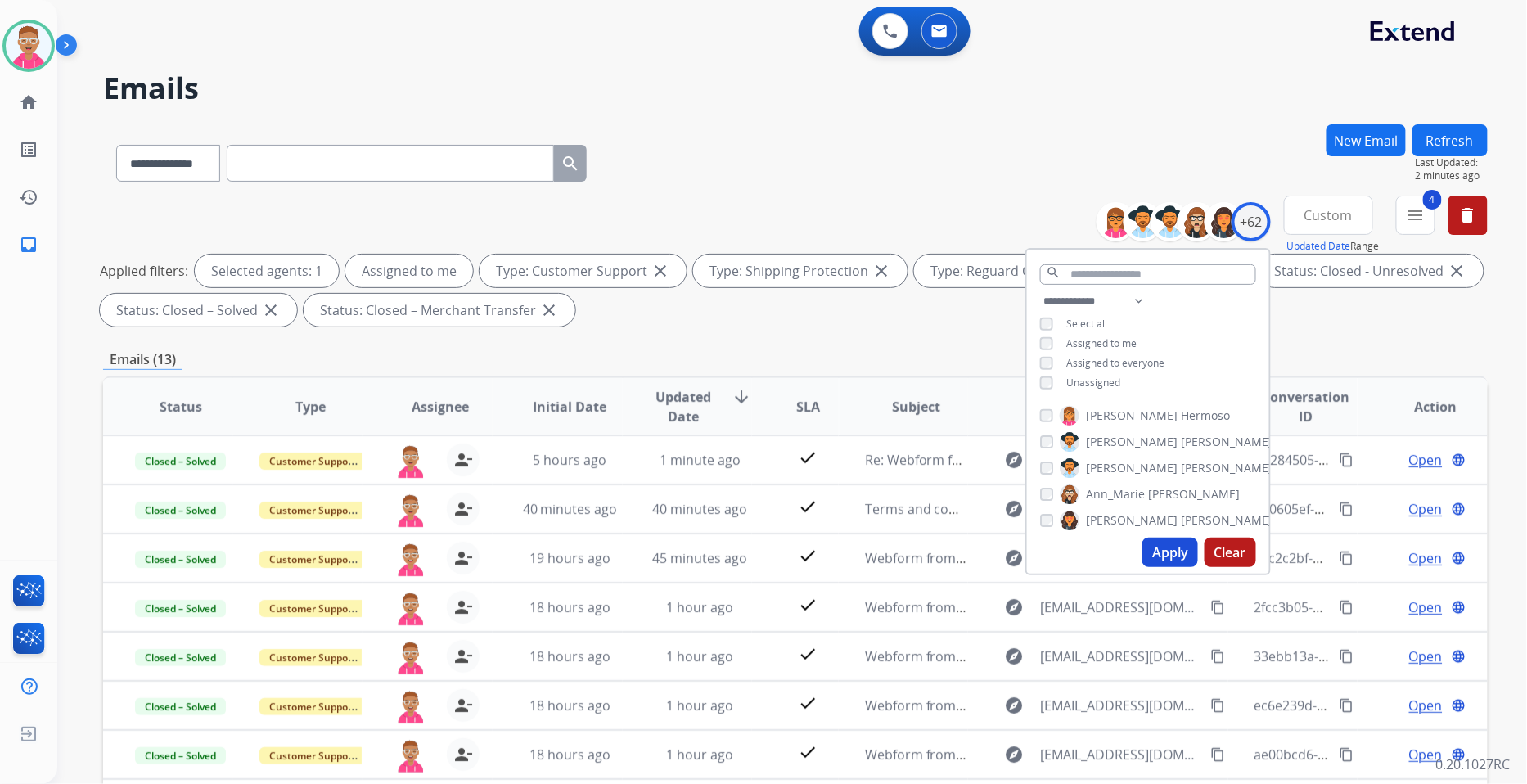
click at [1052, 379] on div "Unassigned" at bounding box center [1080, 383] width 80 height 13
click at [1162, 539] on button "Apply" at bounding box center [1171, 552] width 55 height 29
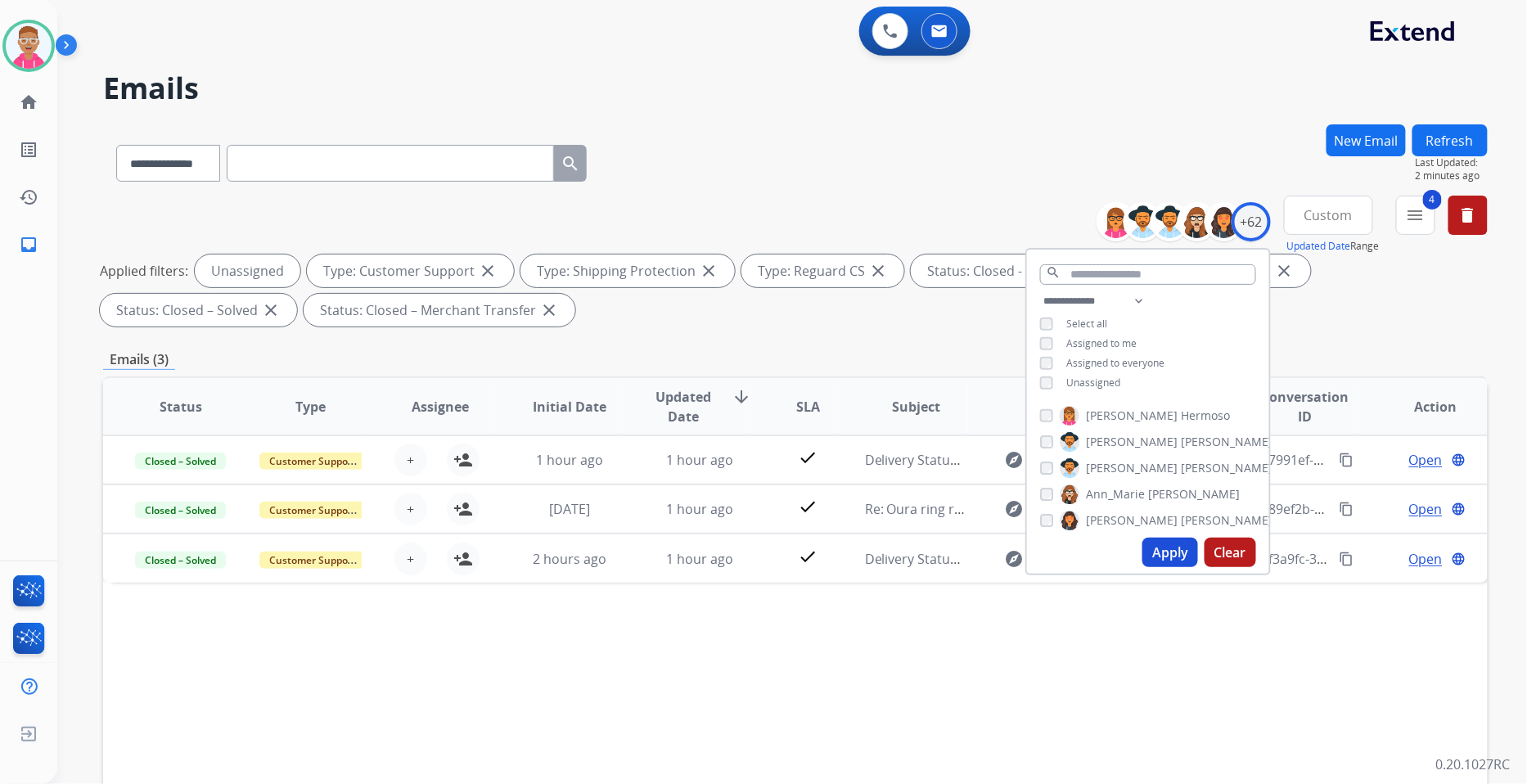
click at [1172, 558] on button "Apply" at bounding box center [1171, 552] width 55 height 29
click at [1409, 221] on mat-icon "menu" at bounding box center [1415, 214] width 19 height 19
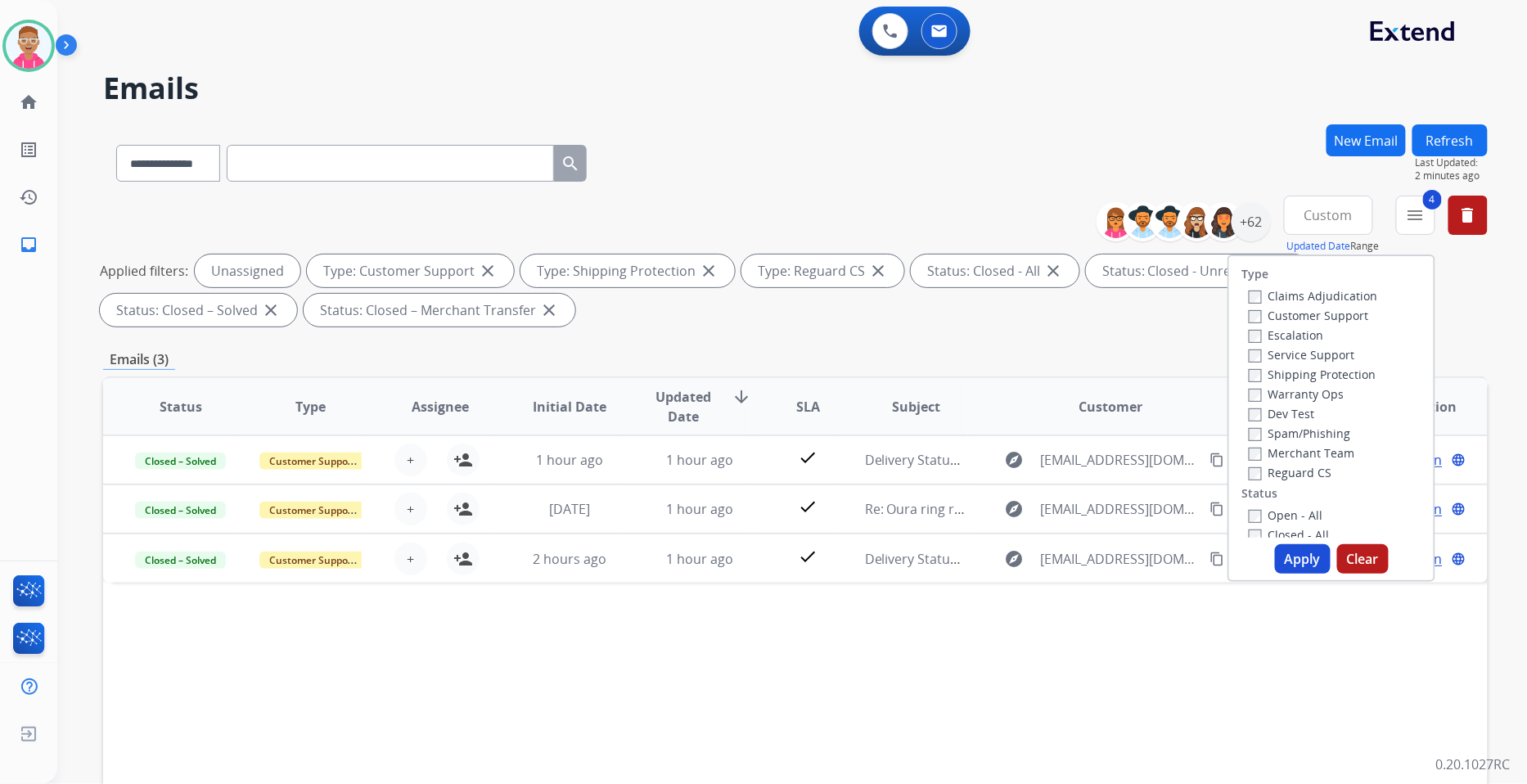
click at [1291, 566] on button "Apply" at bounding box center [1303, 559] width 55 height 29
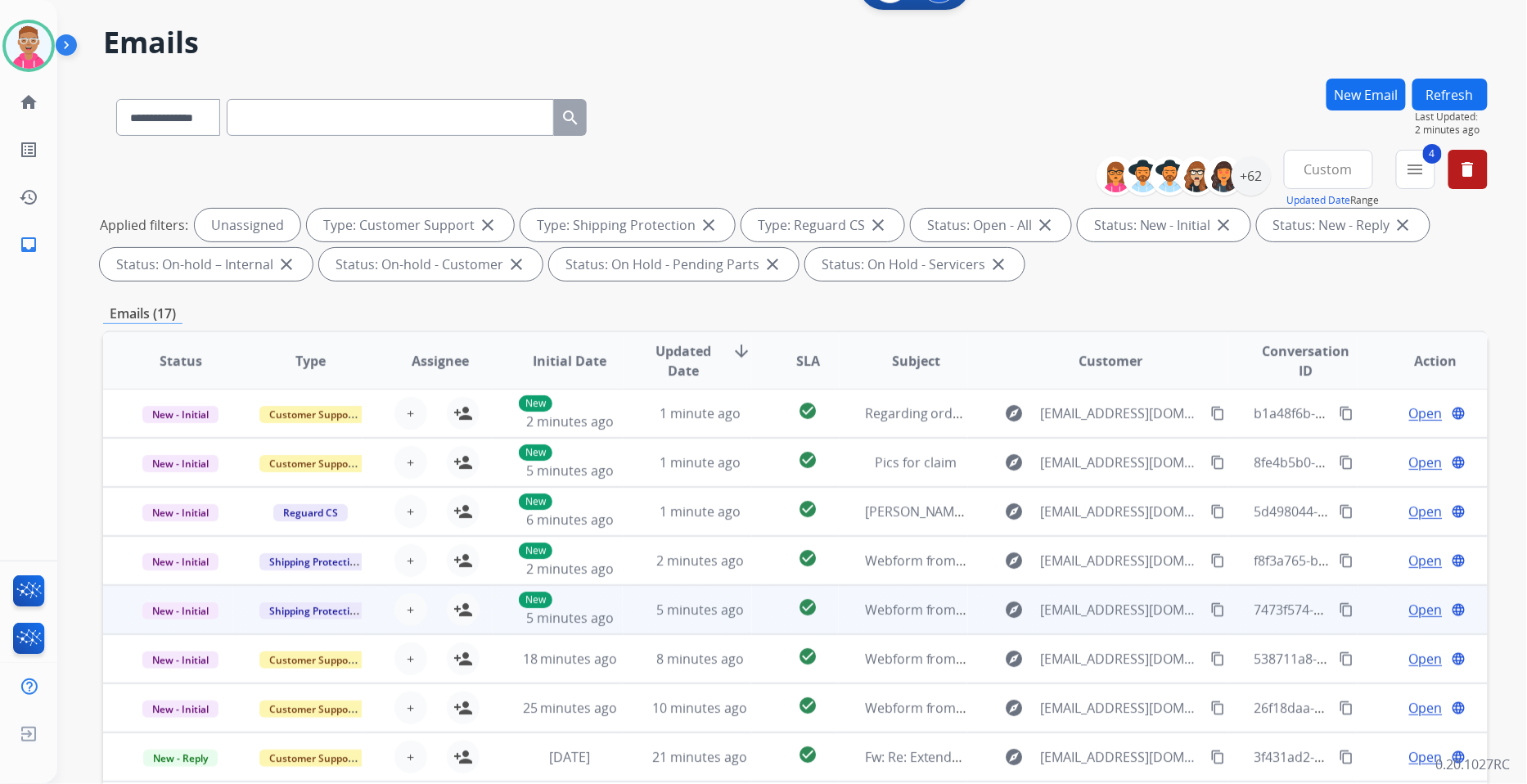
scroll to position [91, 0]
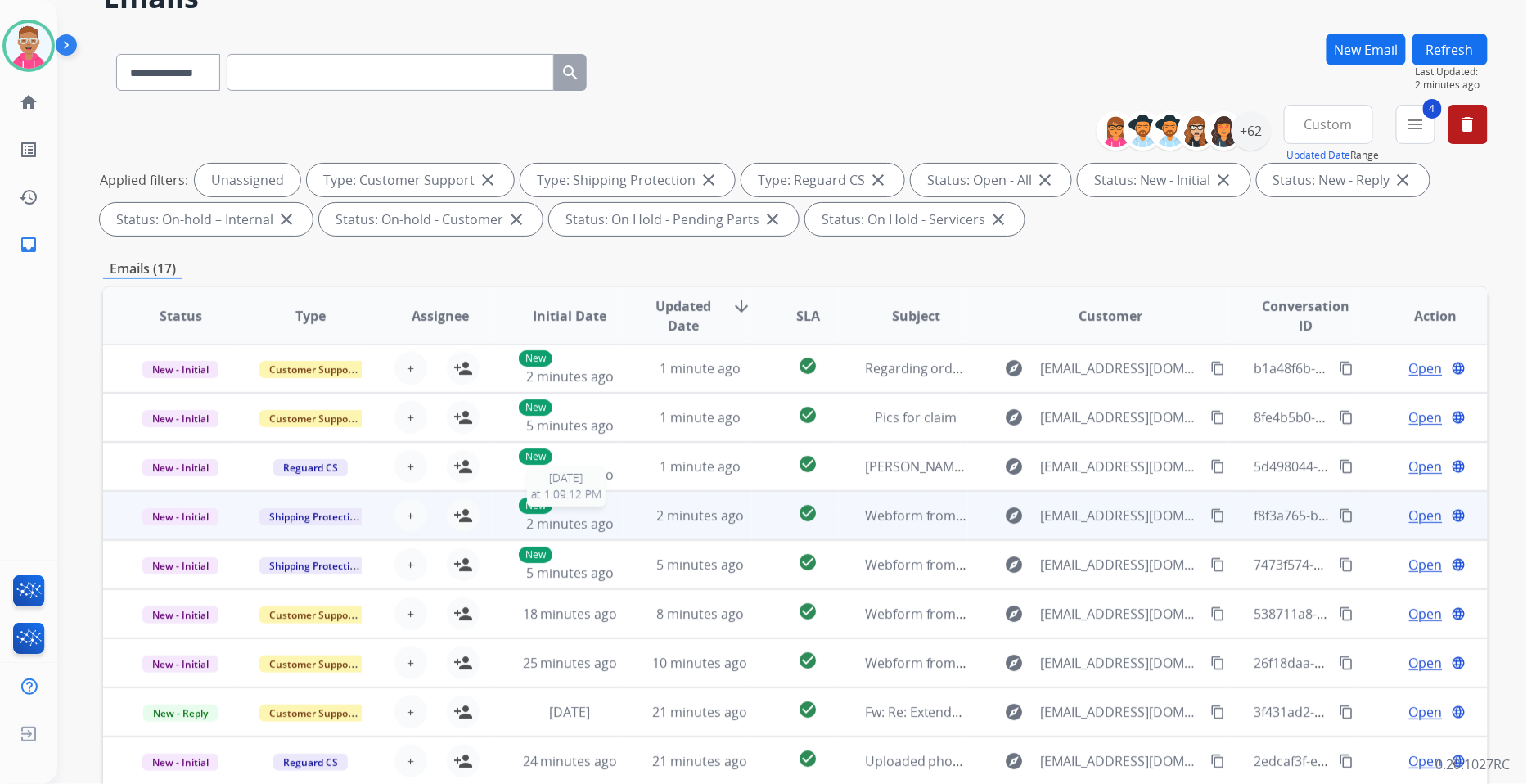
click at [607, 517] on span "2 minutes ago" at bounding box center [570, 524] width 87 height 18
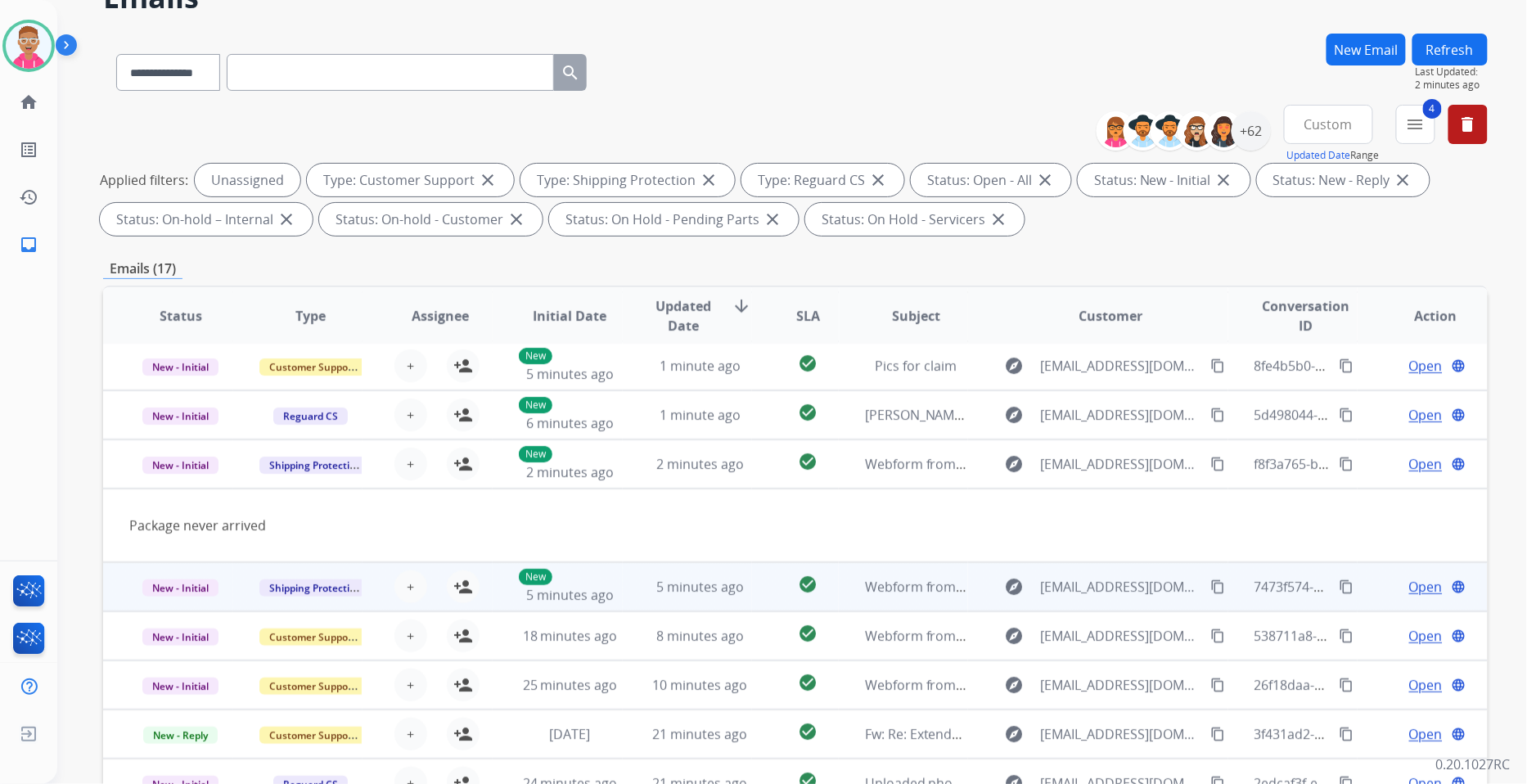
scroll to position [74, 0]
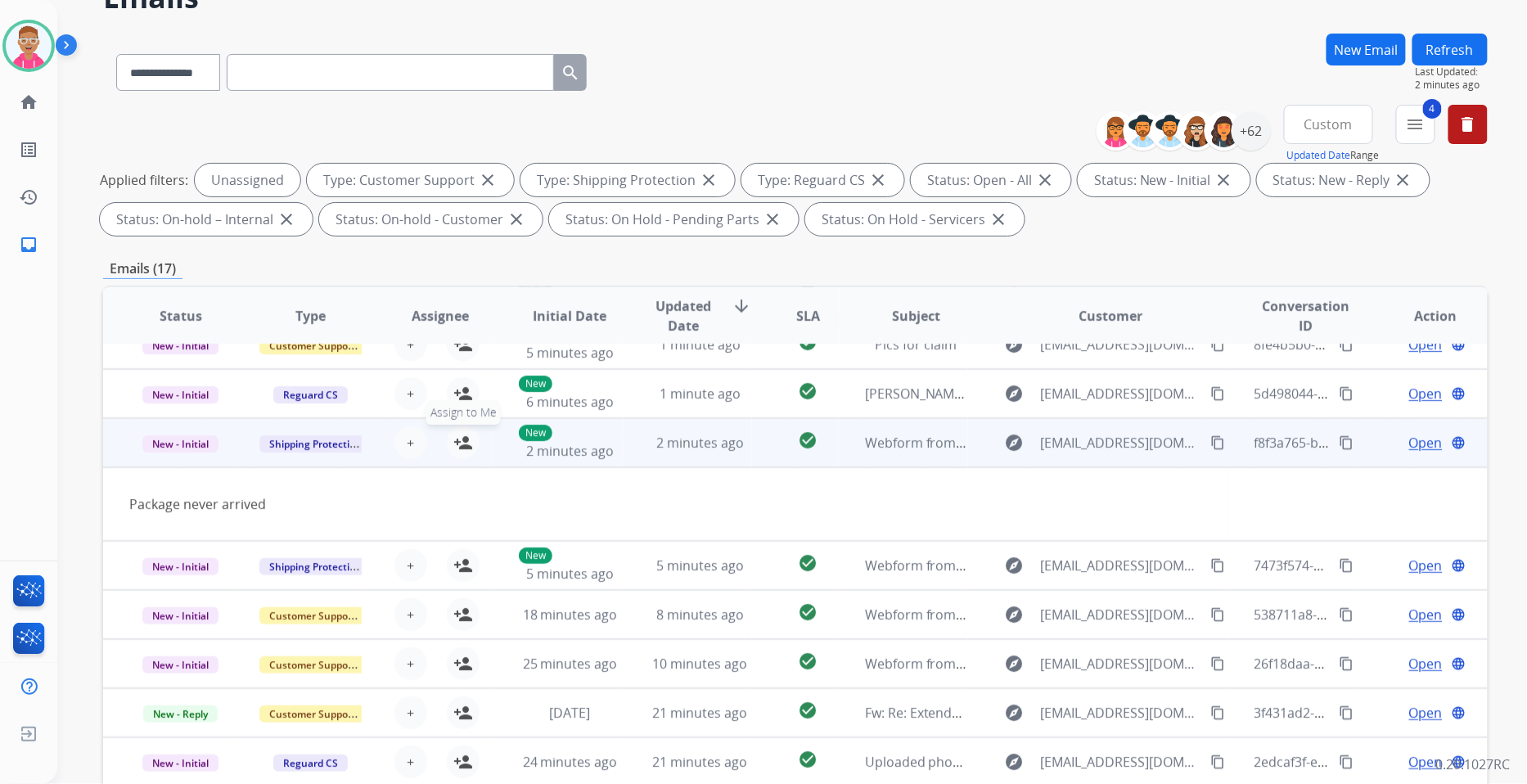
click at [462, 439] on mat-icon "person_add" at bounding box center [463, 442] width 19 height 19
click at [1411, 445] on span "Open" at bounding box center [1426, 442] width 34 height 19
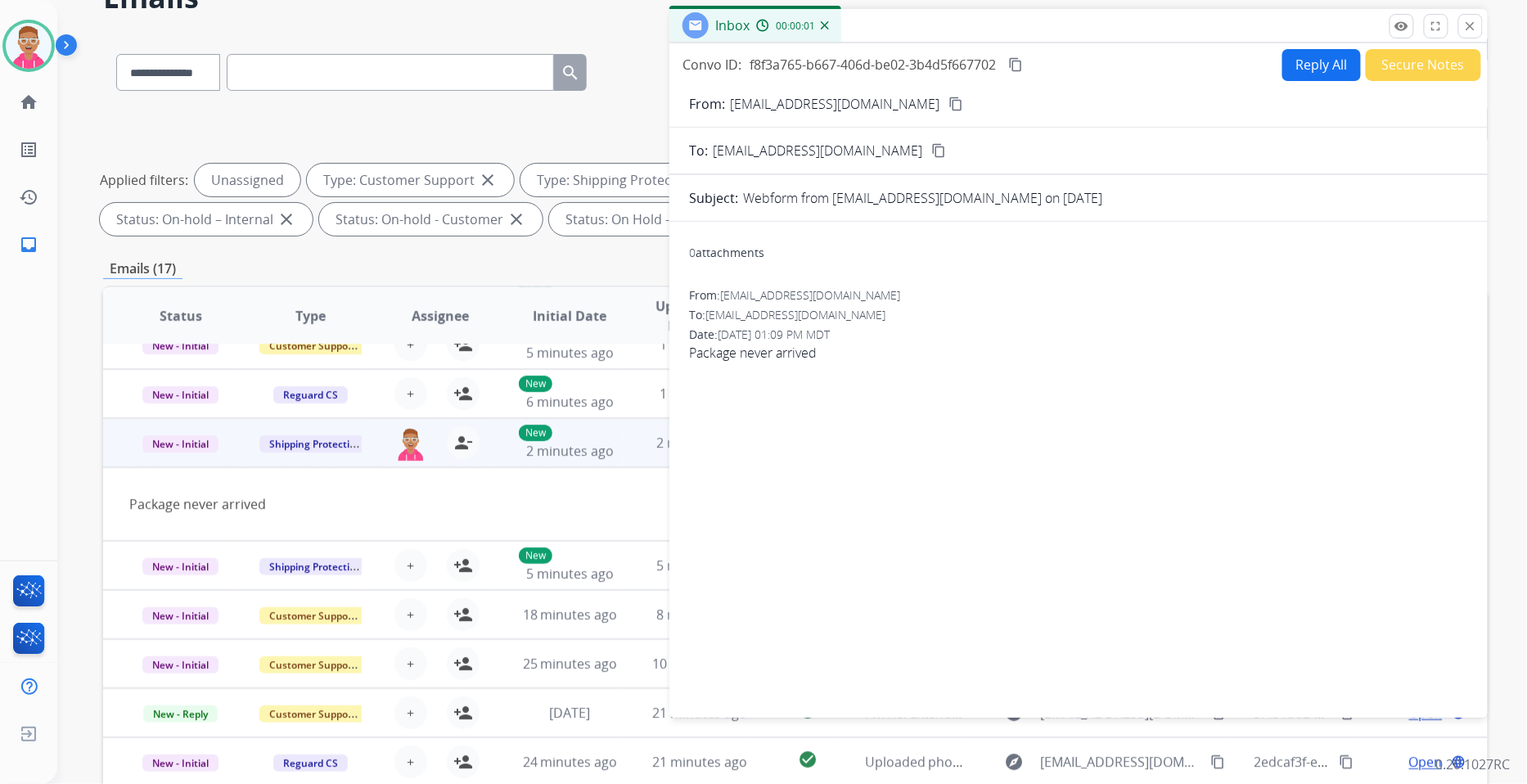
click at [949, 107] on mat-icon "content_copy" at bounding box center [956, 104] width 15 height 15
click at [1020, 62] on mat-icon "content_copy" at bounding box center [1016, 65] width 15 height 15
click at [1288, 58] on button "Reply All" at bounding box center [1321, 65] width 78 height 32
select select "**********"
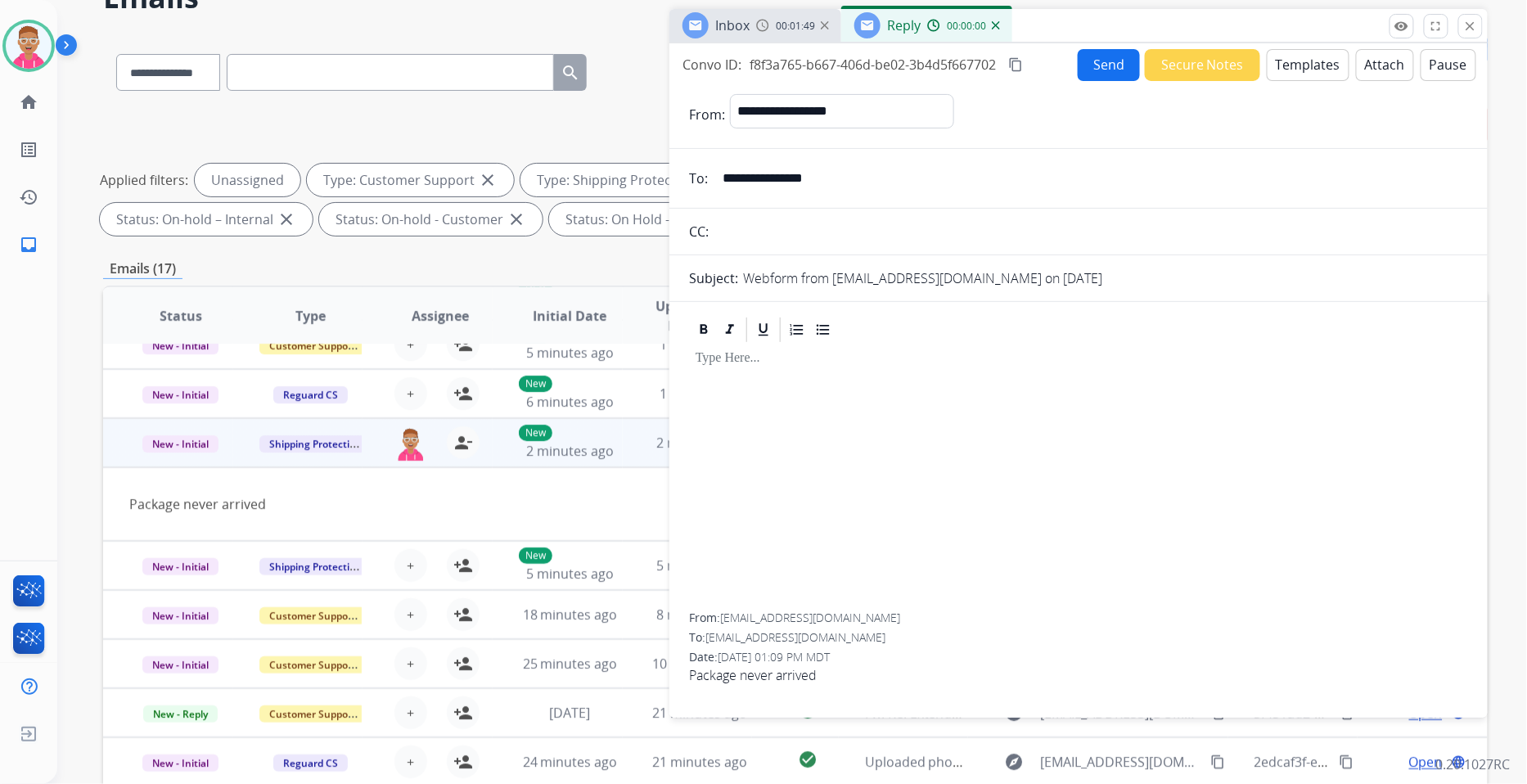
click at [1297, 58] on button "Templates" at bounding box center [1308, 65] width 82 height 32
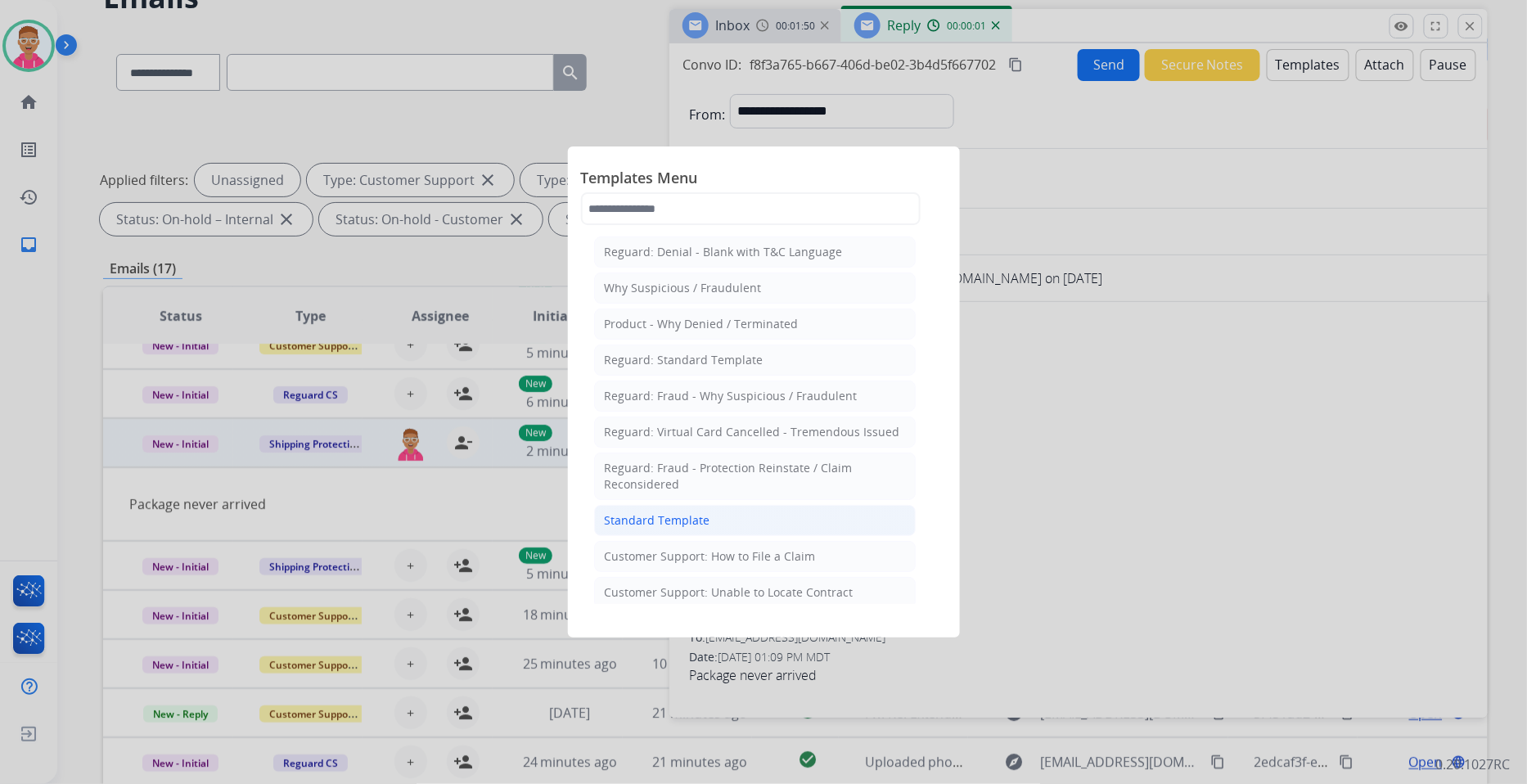
click at [710, 519] on li "Standard Template" at bounding box center [755, 520] width 322 height 31
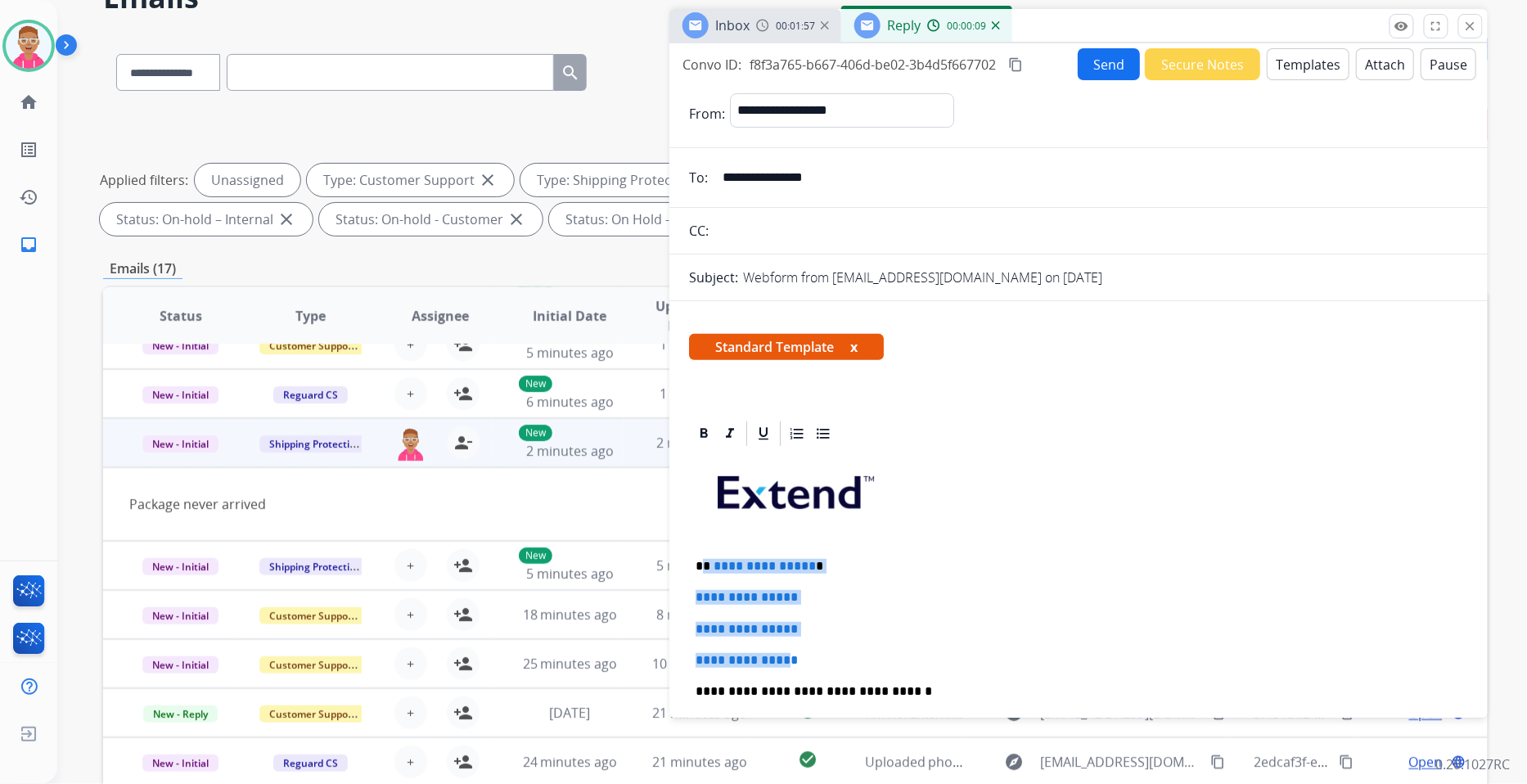
drag, startPoint x: 774, startPoint y: 660, endPoint x: 702, endPoint y: 562, distance: 121.6
click at [702, 562] on div "**********" at bounding box center [1078, 730] width 779 height 563
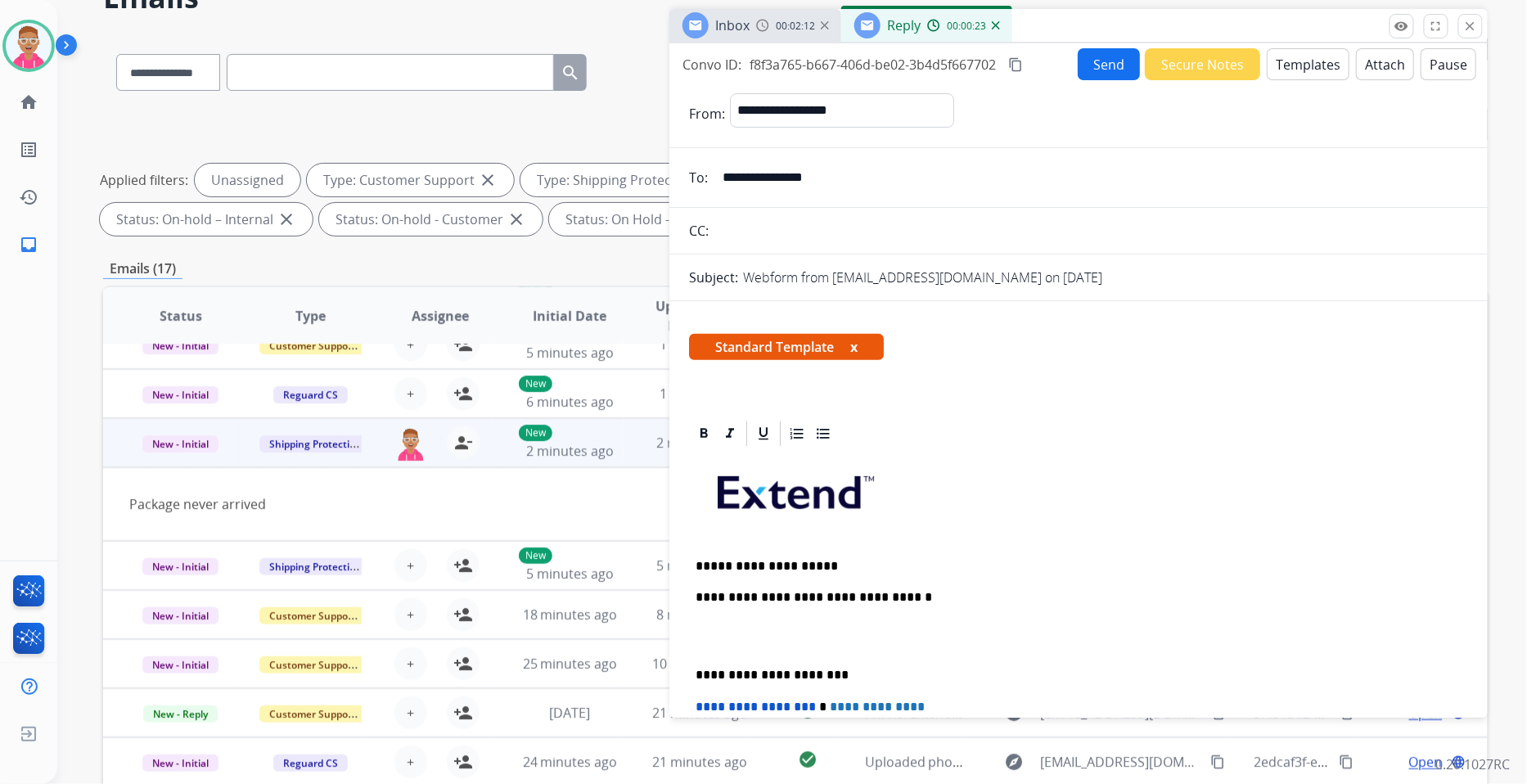
click at [737, 563] on p "**********" at bounding box center [1072, 566] width 753 height 15
click at [874, 566] on p "**********" at bounding box center [1072, 566] width 753 height 15
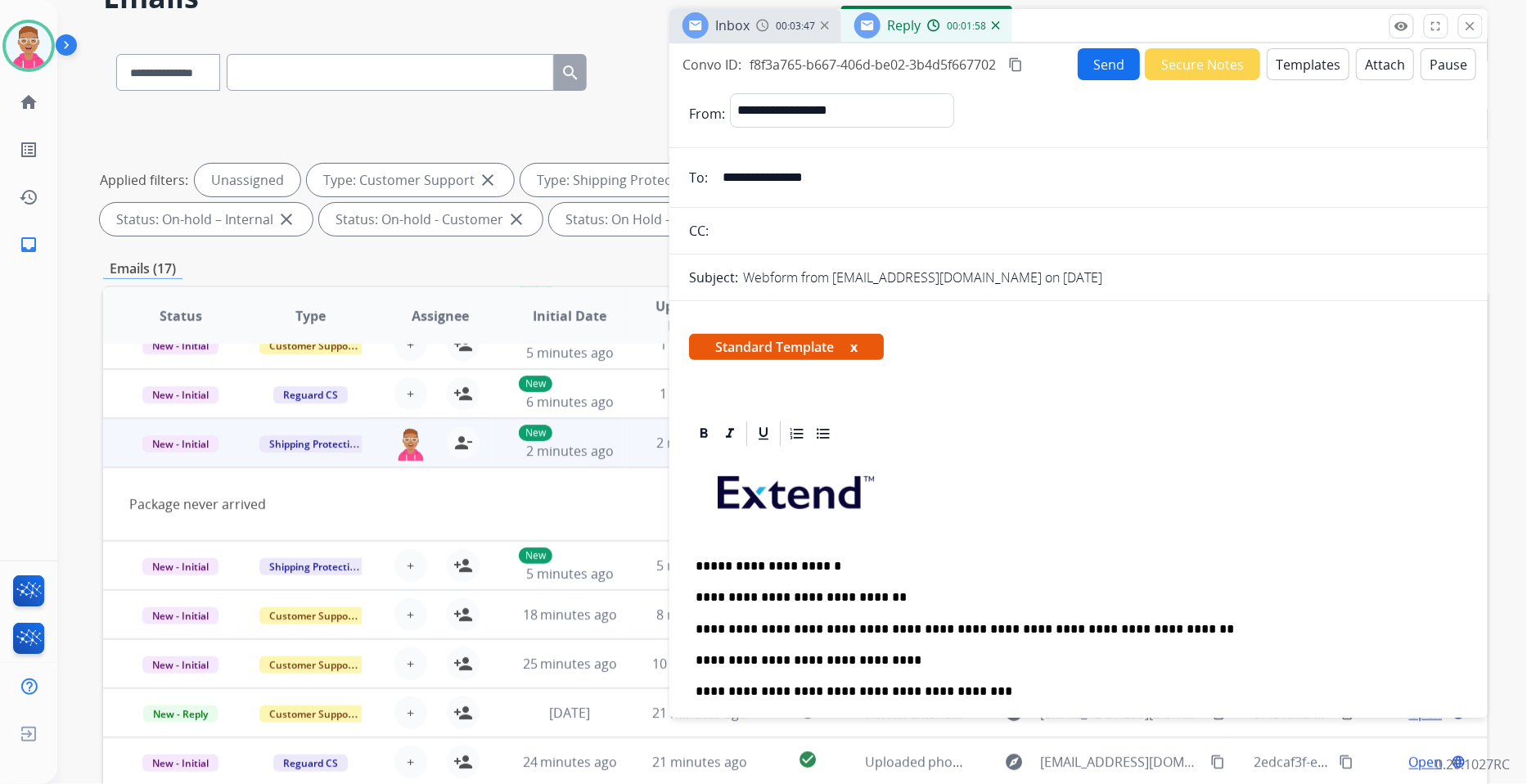
scroll to position [363, 0]
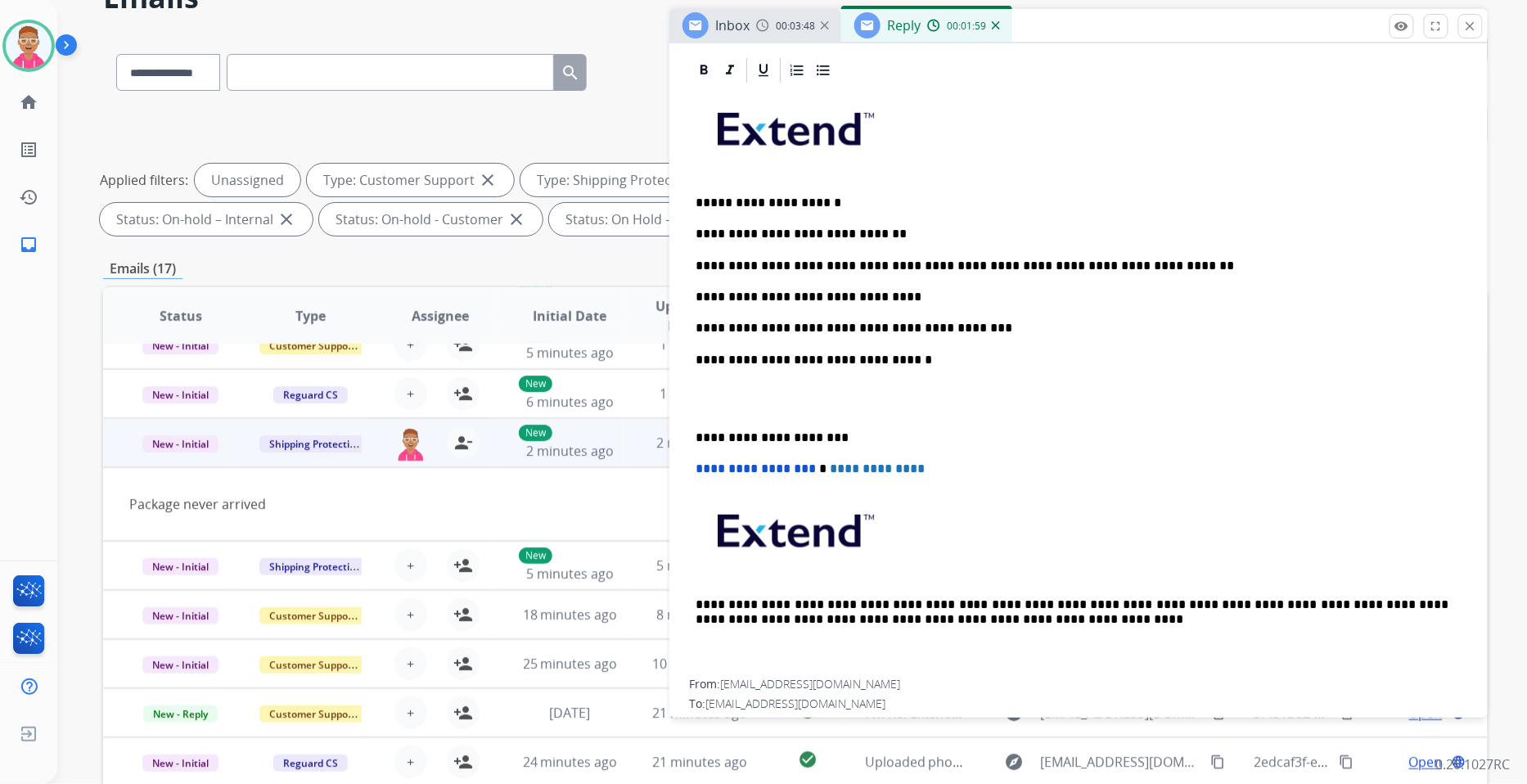
click at [694, 434] on div "**********" at bounding box center [1078, 381] width 779 height 594
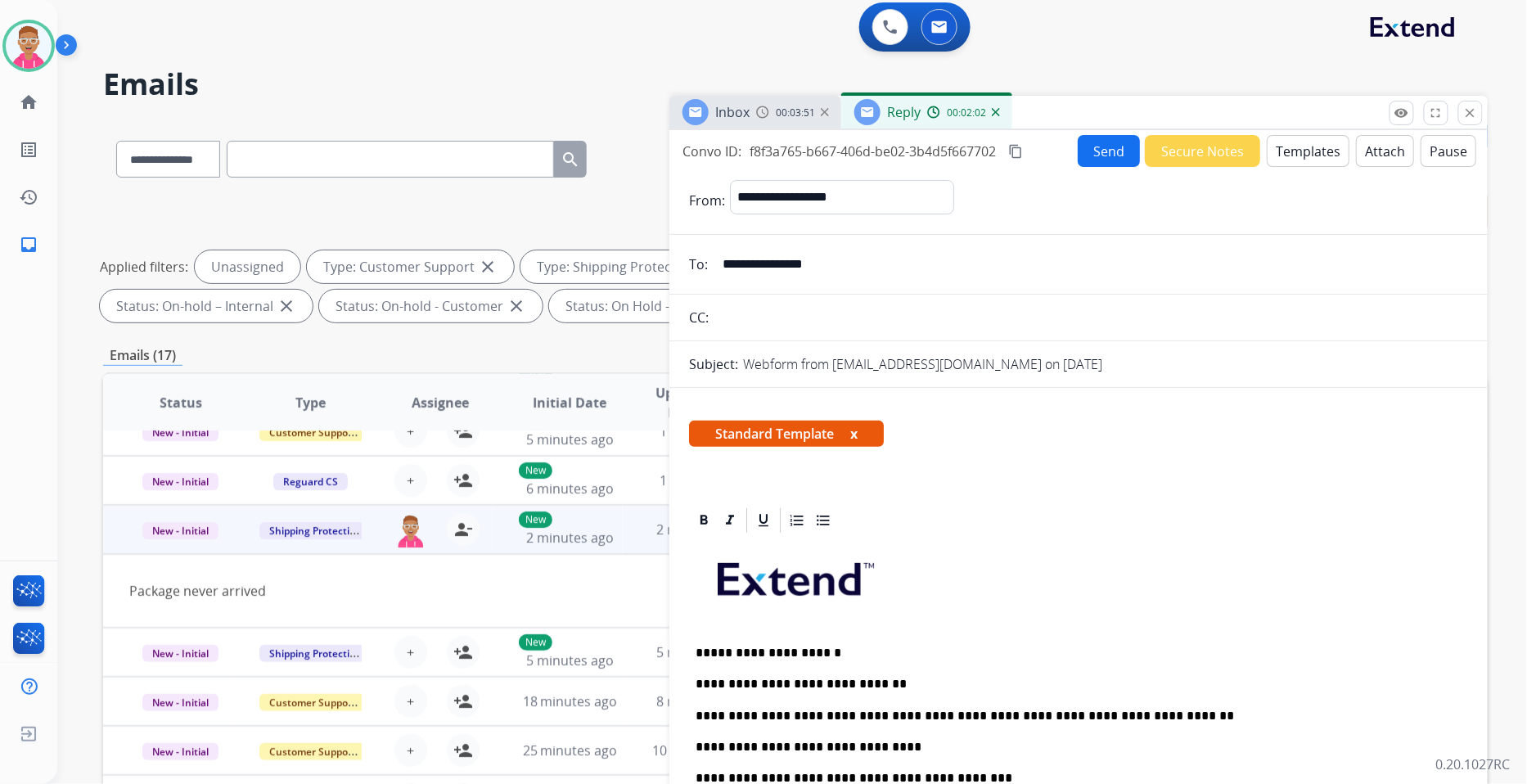
scroll to position [0, 0]
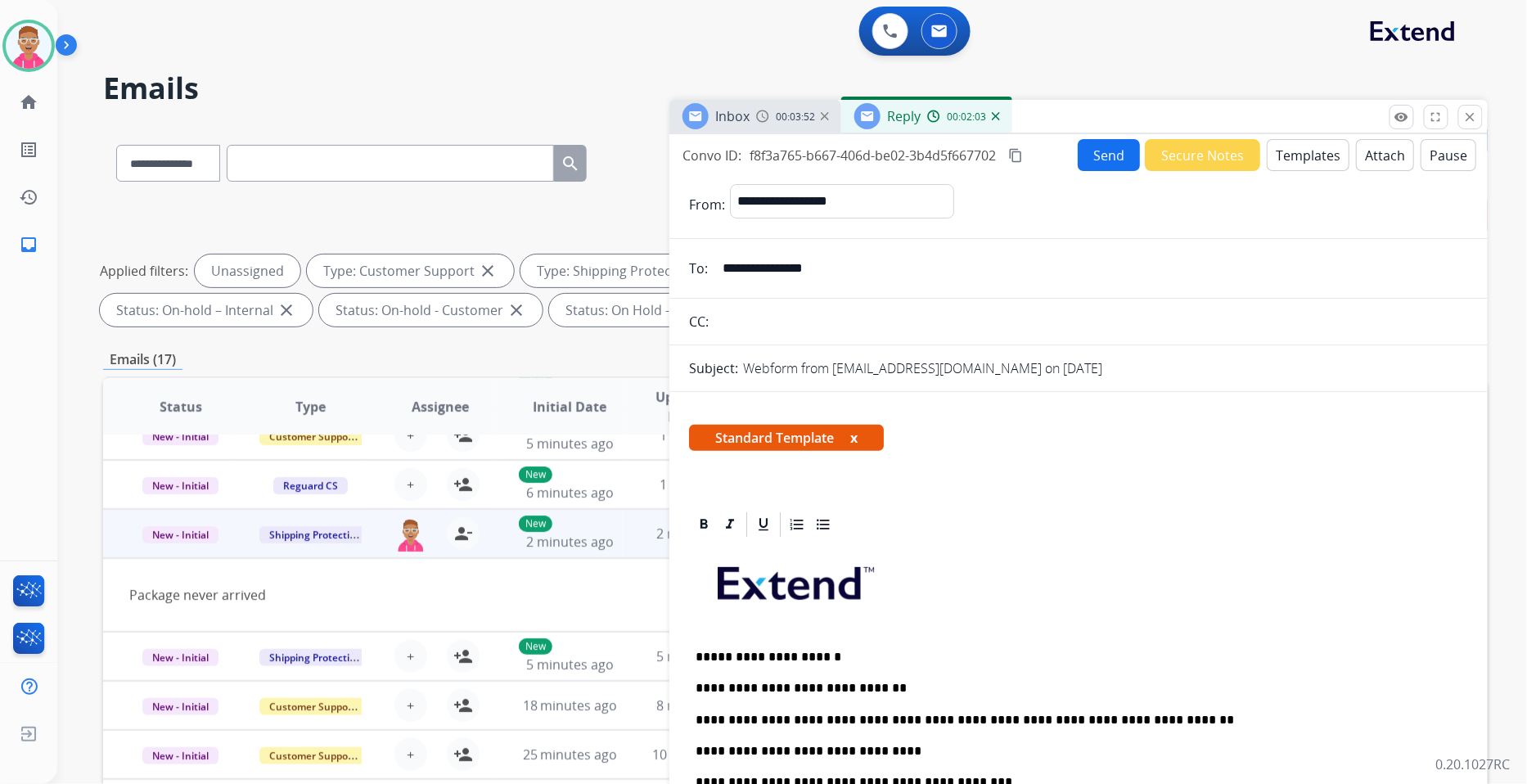
click at [1112, 158] on button "Send" at bounding box center [1109, 155] width 62 height 32
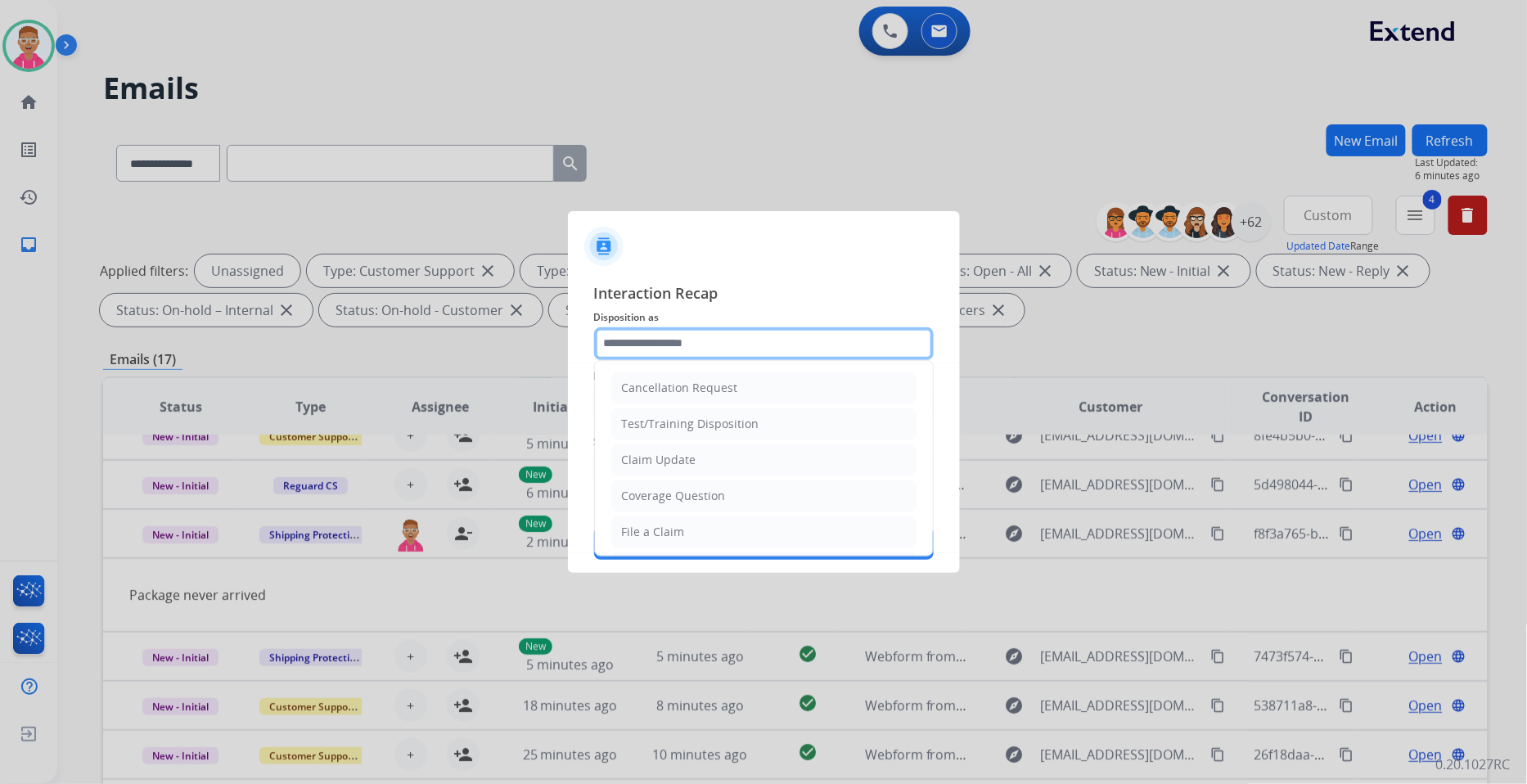
drag, startPoint x: 792, startPoint y: 340, endPoint x: 791, endPoint y: 349, distance: 9.1
click at [791, 349] on input "text" at bounding box center [764, 344] width 340 height 33
click at [765, 528] on li "File a Claim" at bounding box center [763, 532] width 305 height 31
type input "**********"
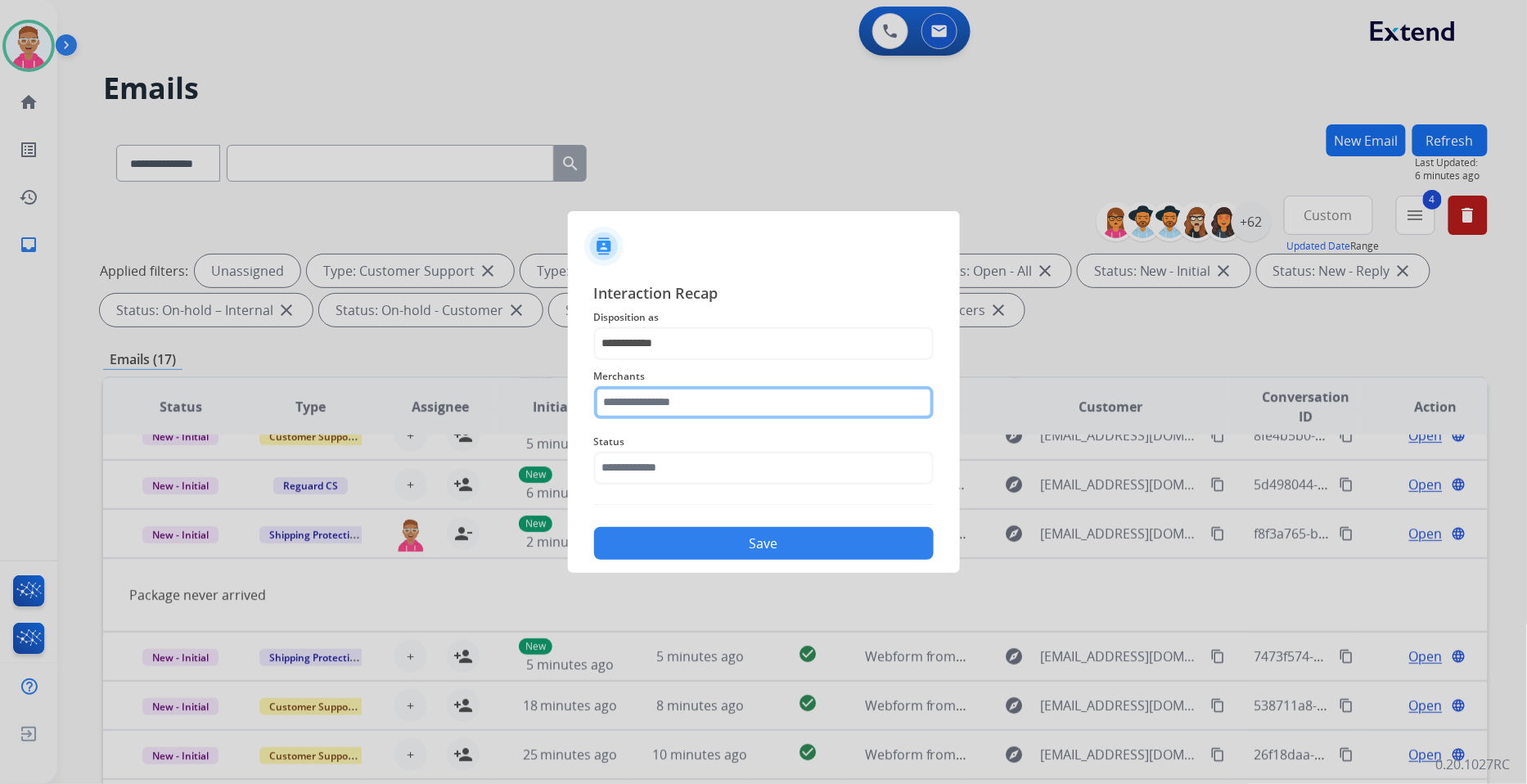
click at [756, 397] on input "text" at bounding box center [764, 403] width 340 height 33
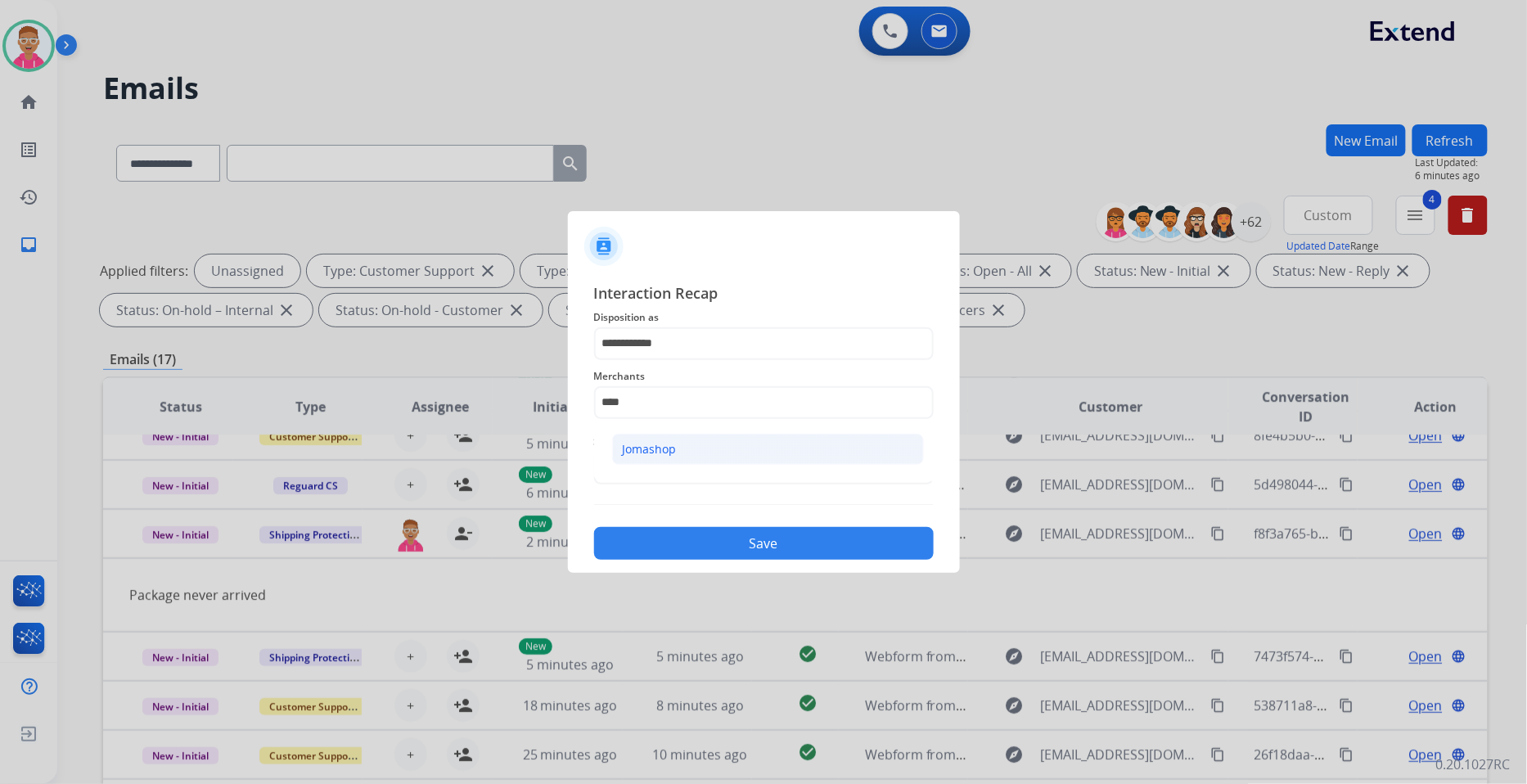
click at [736, 439] on li "Jomashop" at bounding box center [767, 449] width 312 height 31
type input "********"
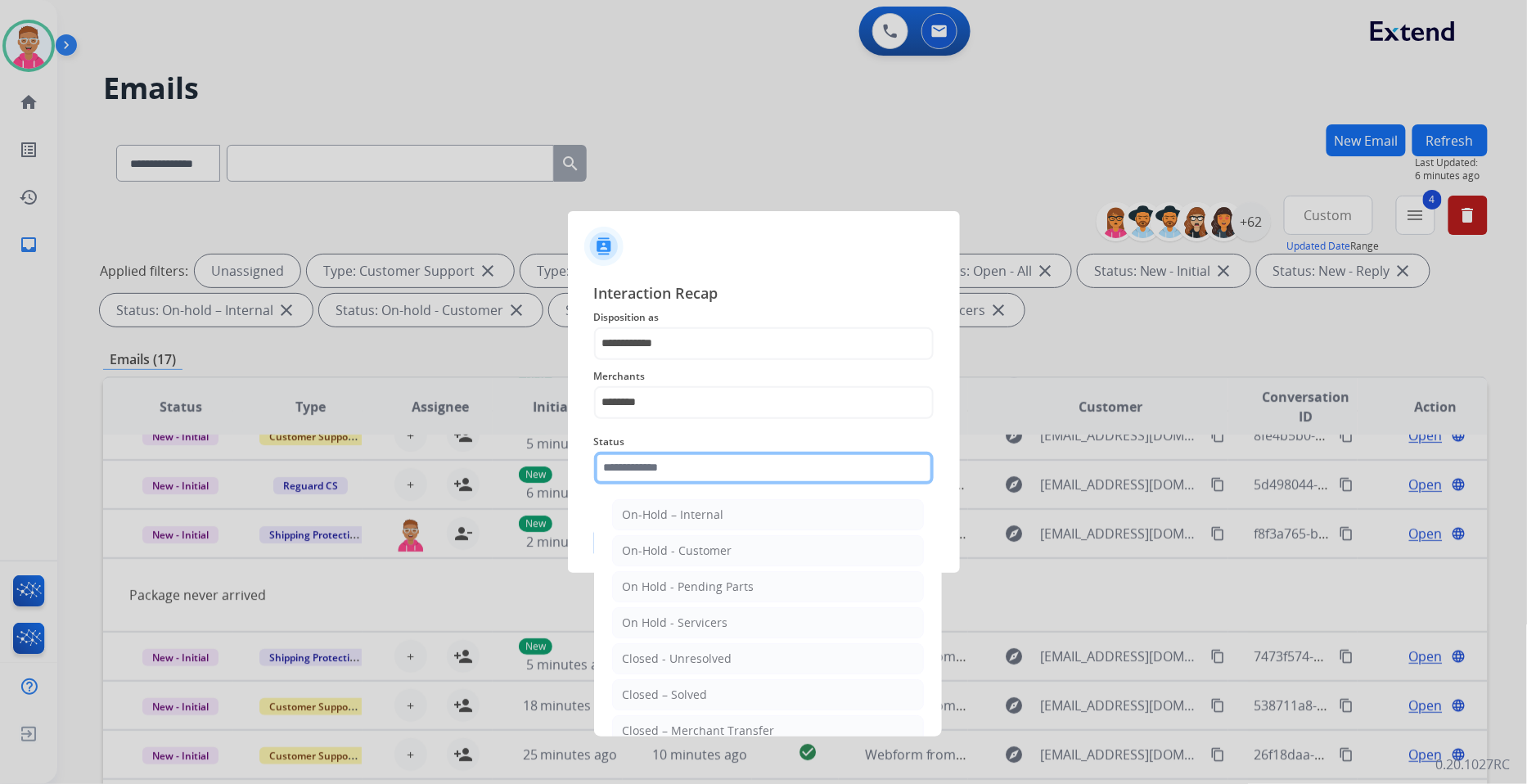
click at [698, 473] on input "text" at bounding box center [764, 468] width 340 height 33
drag, startPoint x: 707, startPoint y: 709, endPoint x: 706, endPoint y: 702, distance: 7.1
click at [707, 706] on li "Closed – Solved" at bounding box center [767, 694] width 312 height 31
type input "**********"
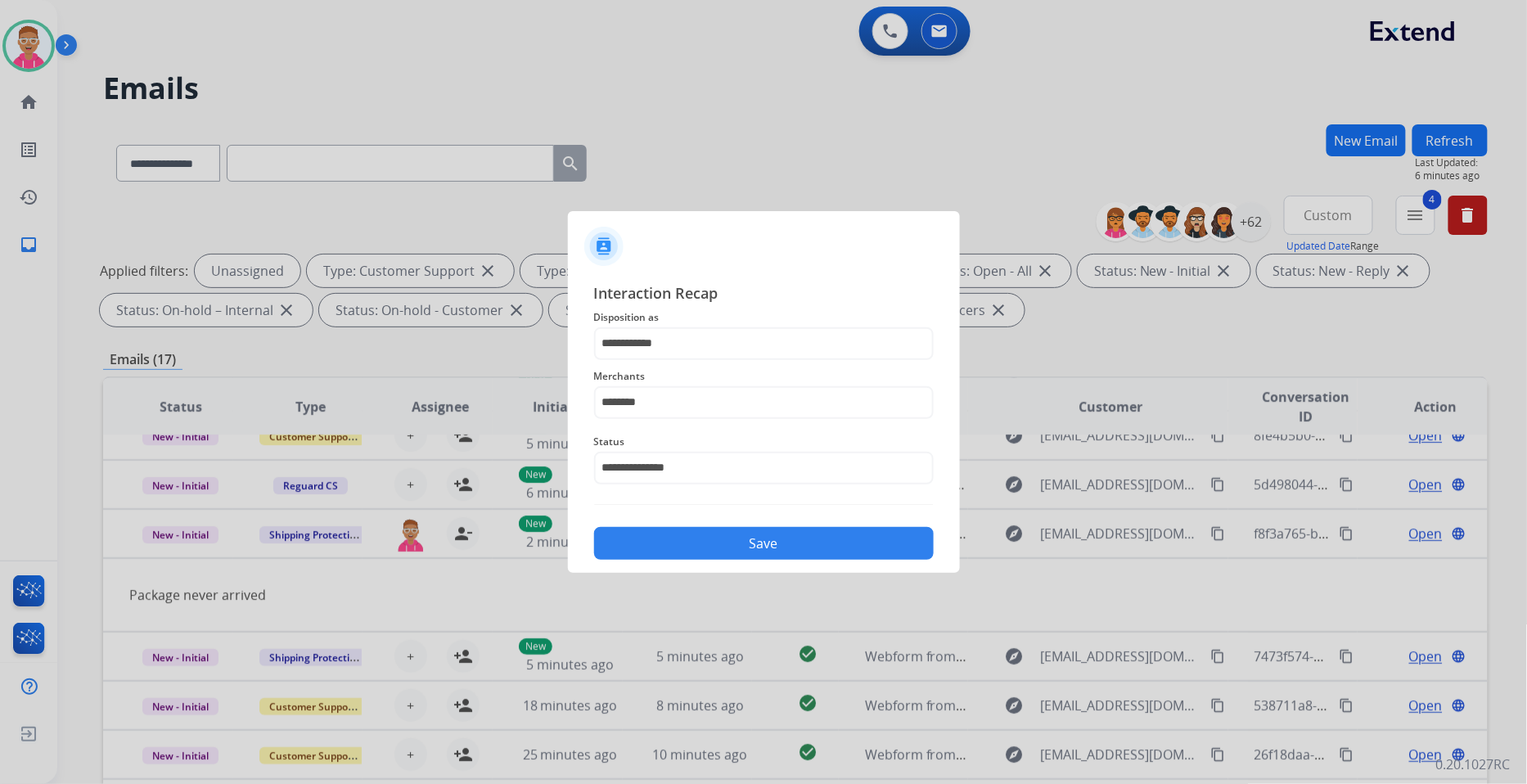
click at [688, 545] on button "Save" at bounding box center [764, 543] width 340 height 33
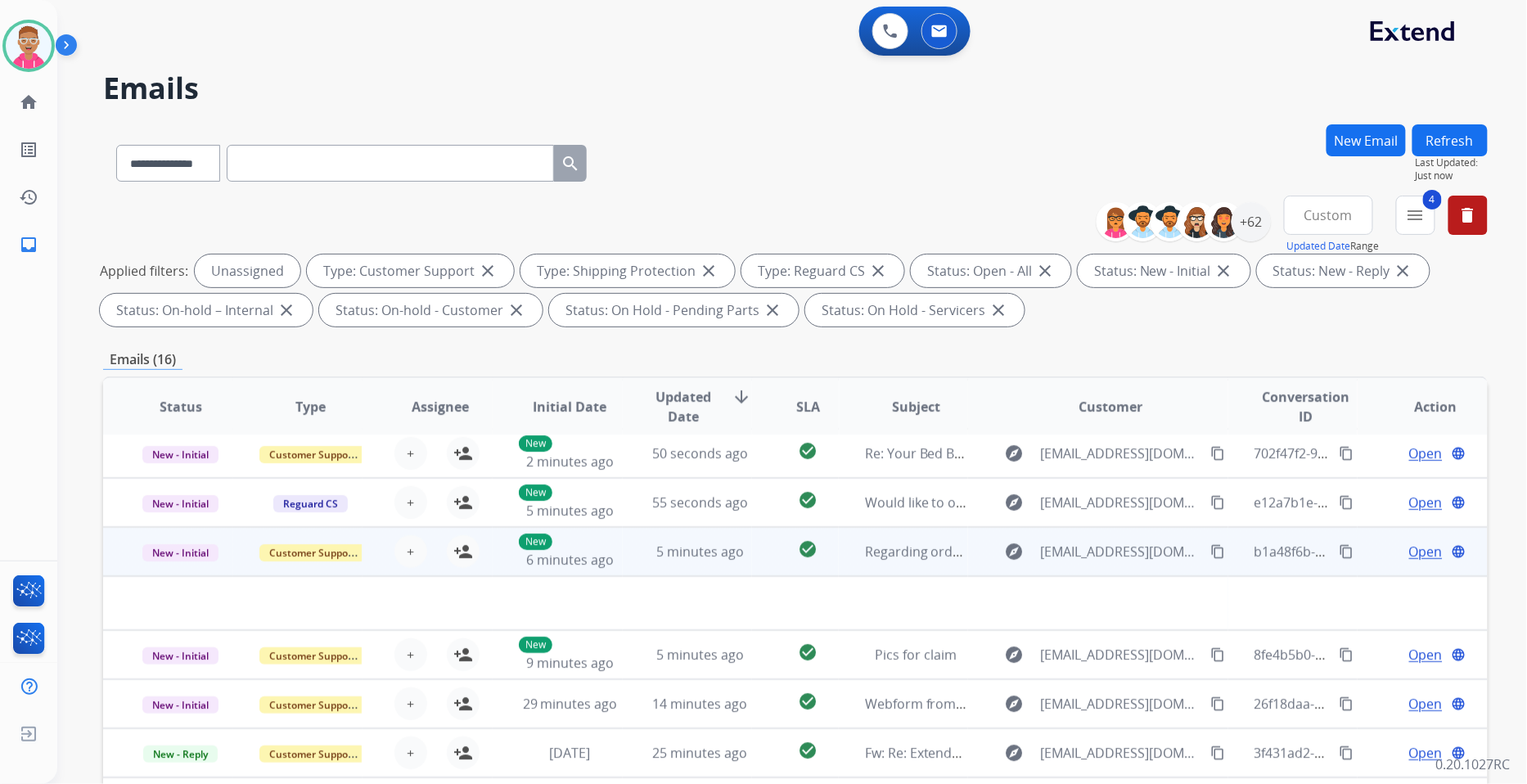
scroll to position [54, 0]
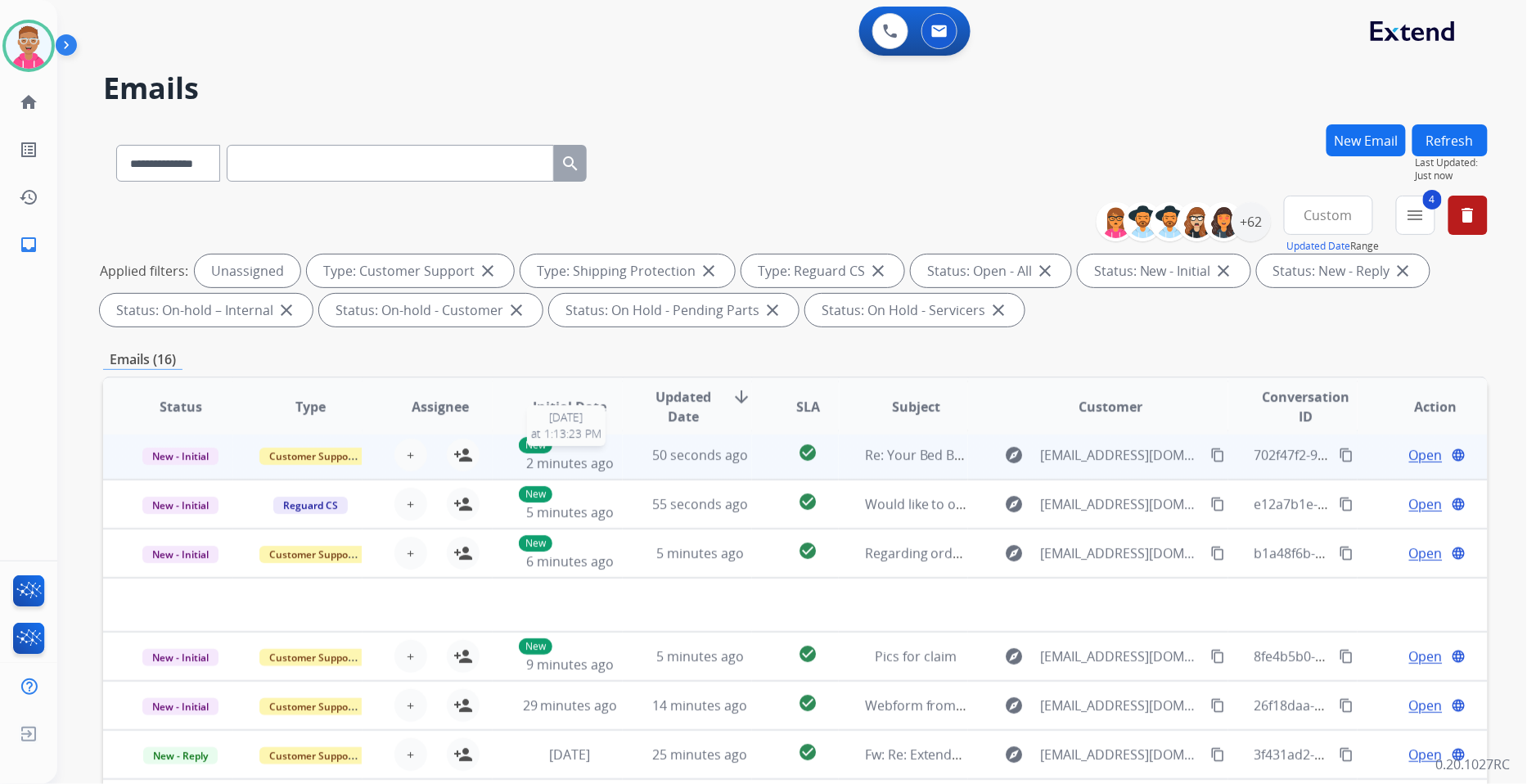
click at [577, 460] on span "2 minutes ago" at bounding box center [570, 462] width 87 height 18
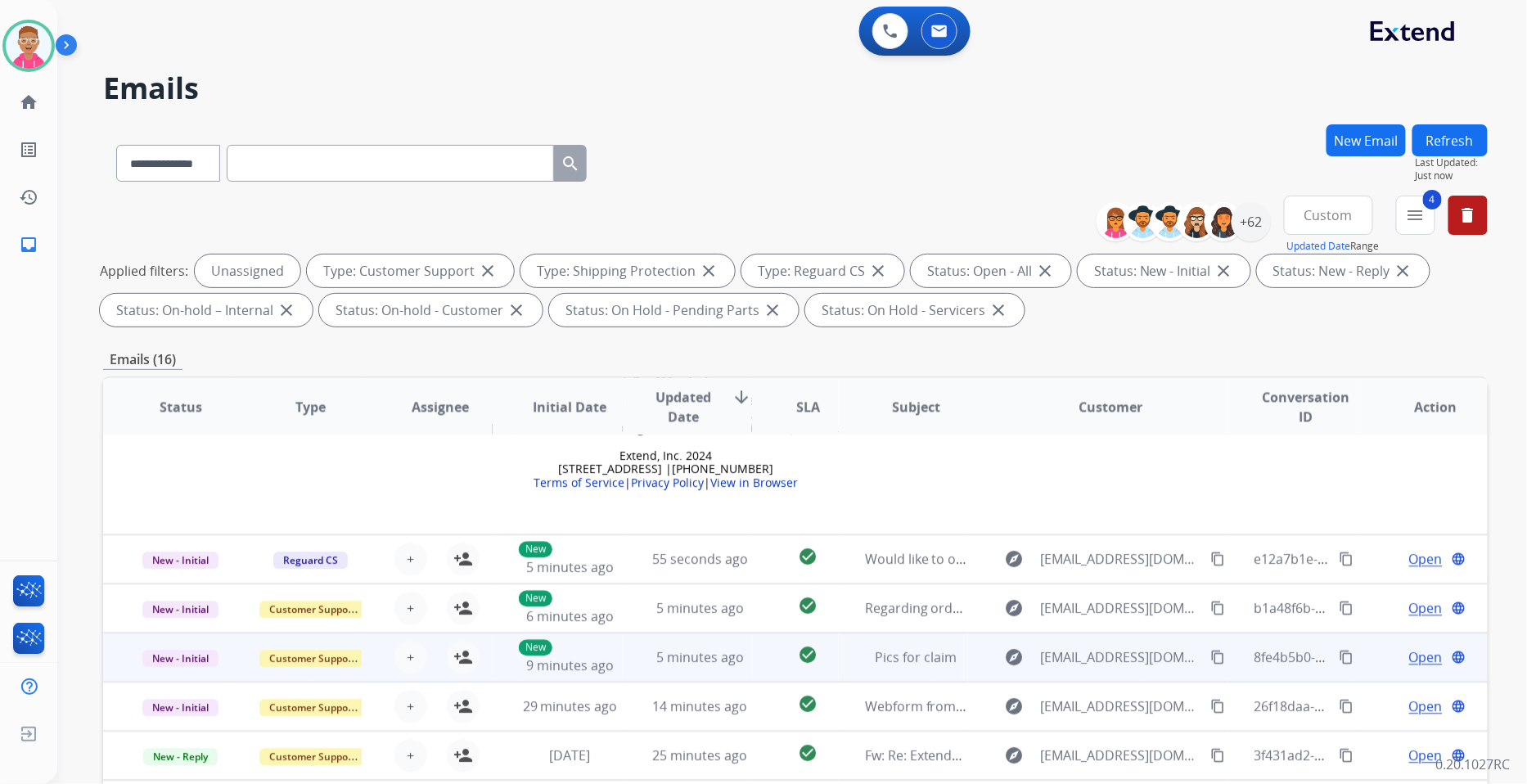
scroll to position [225, 0]
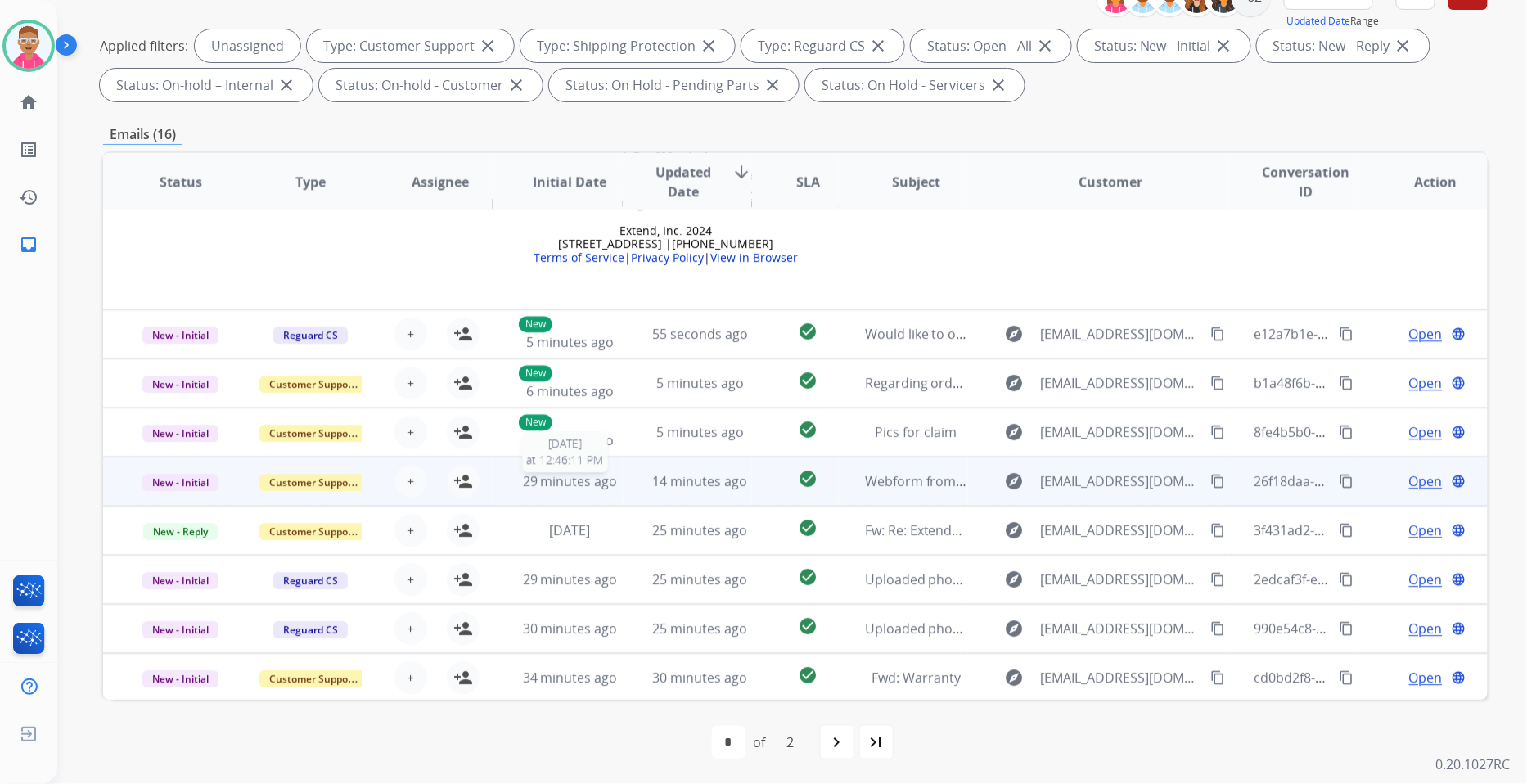
click at [545, 478] on span "29 minutes ago" at bounding box center [570, 481] width 95 height 18
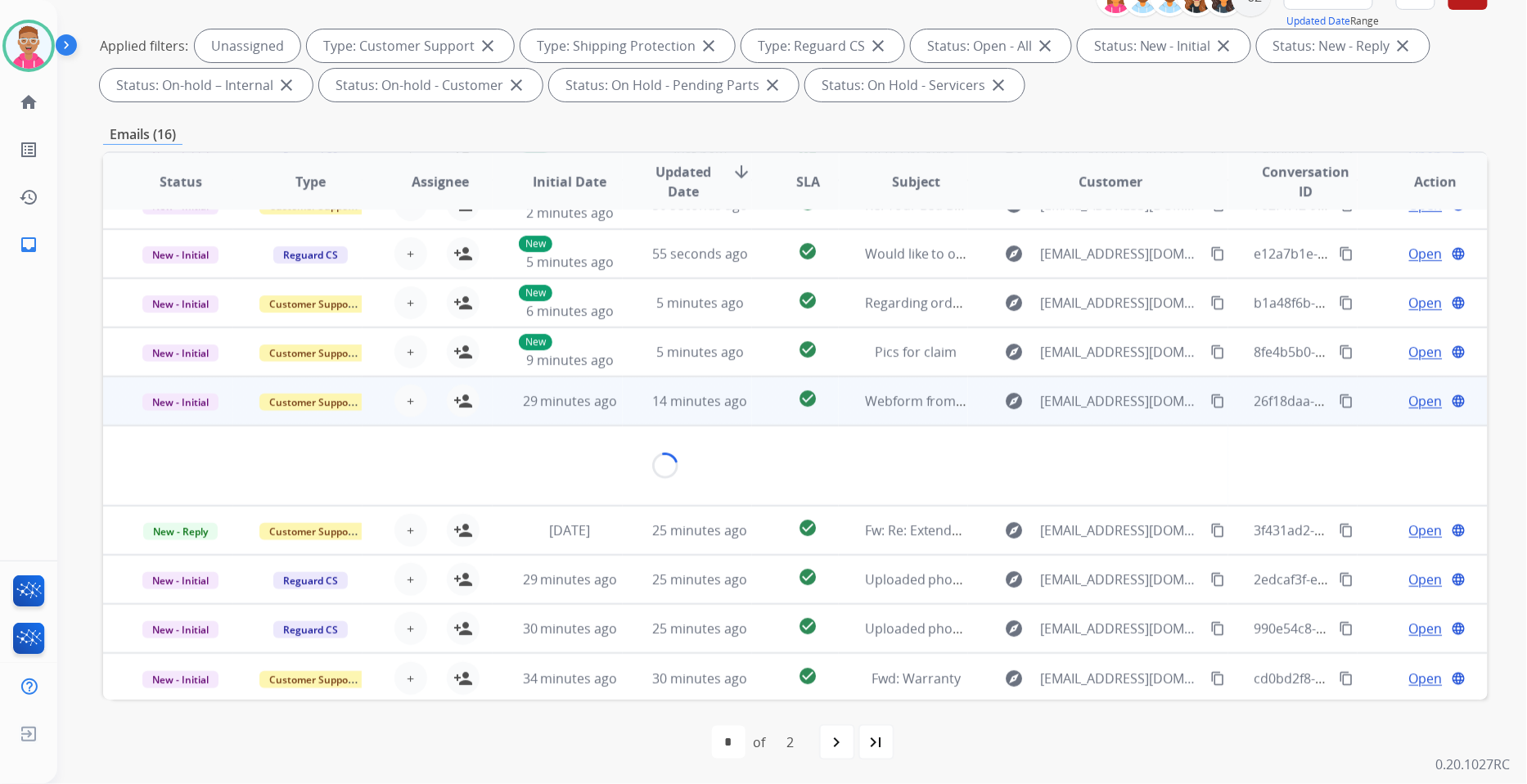
scroll to position [93, 0]
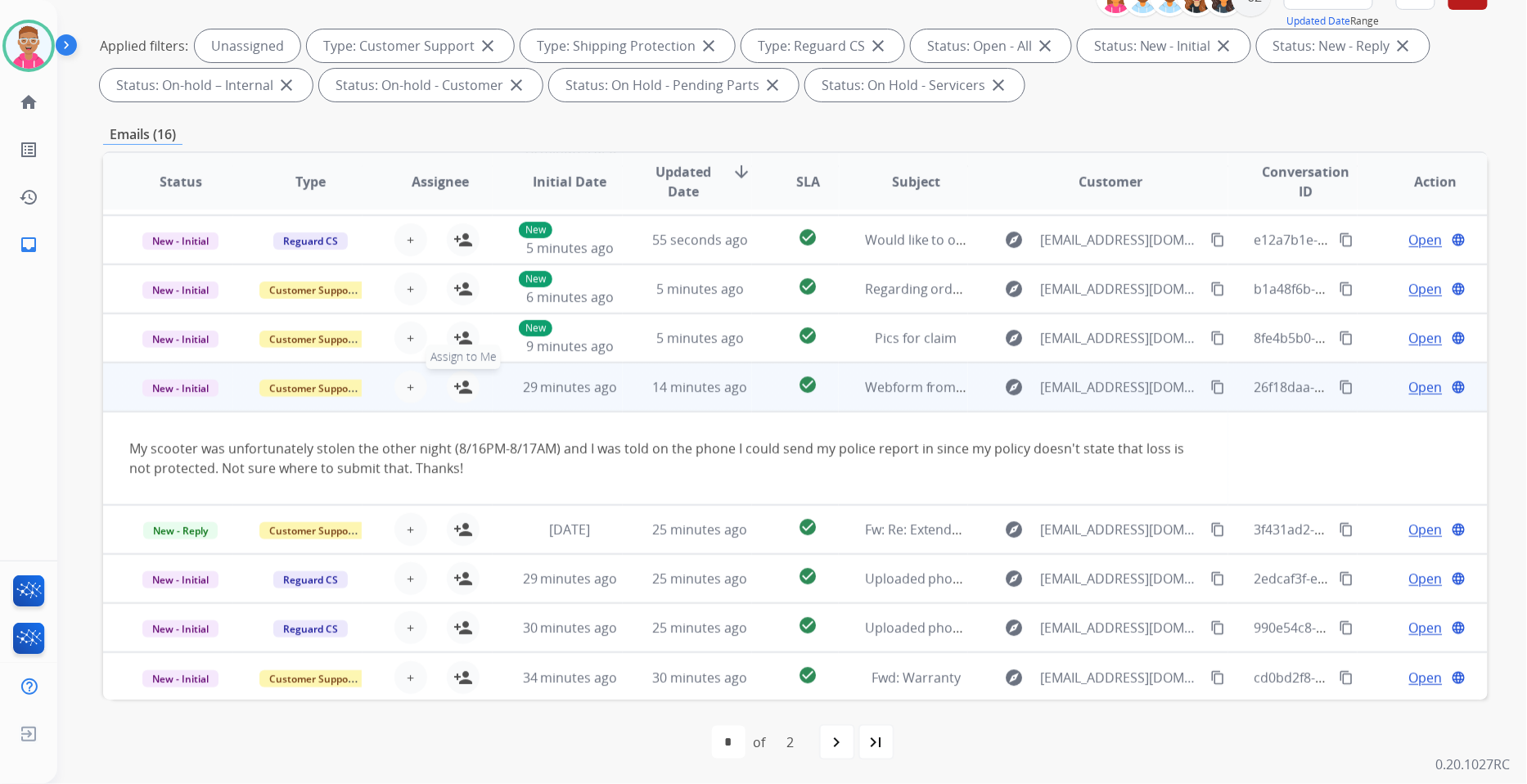
click at [463, 387] on mat-icon "person_add" at bounding box center [463, 387] width 19 height 19
click at [1409, 387] on span "Open" at bounding box center [1426, 387] width 34 height 19
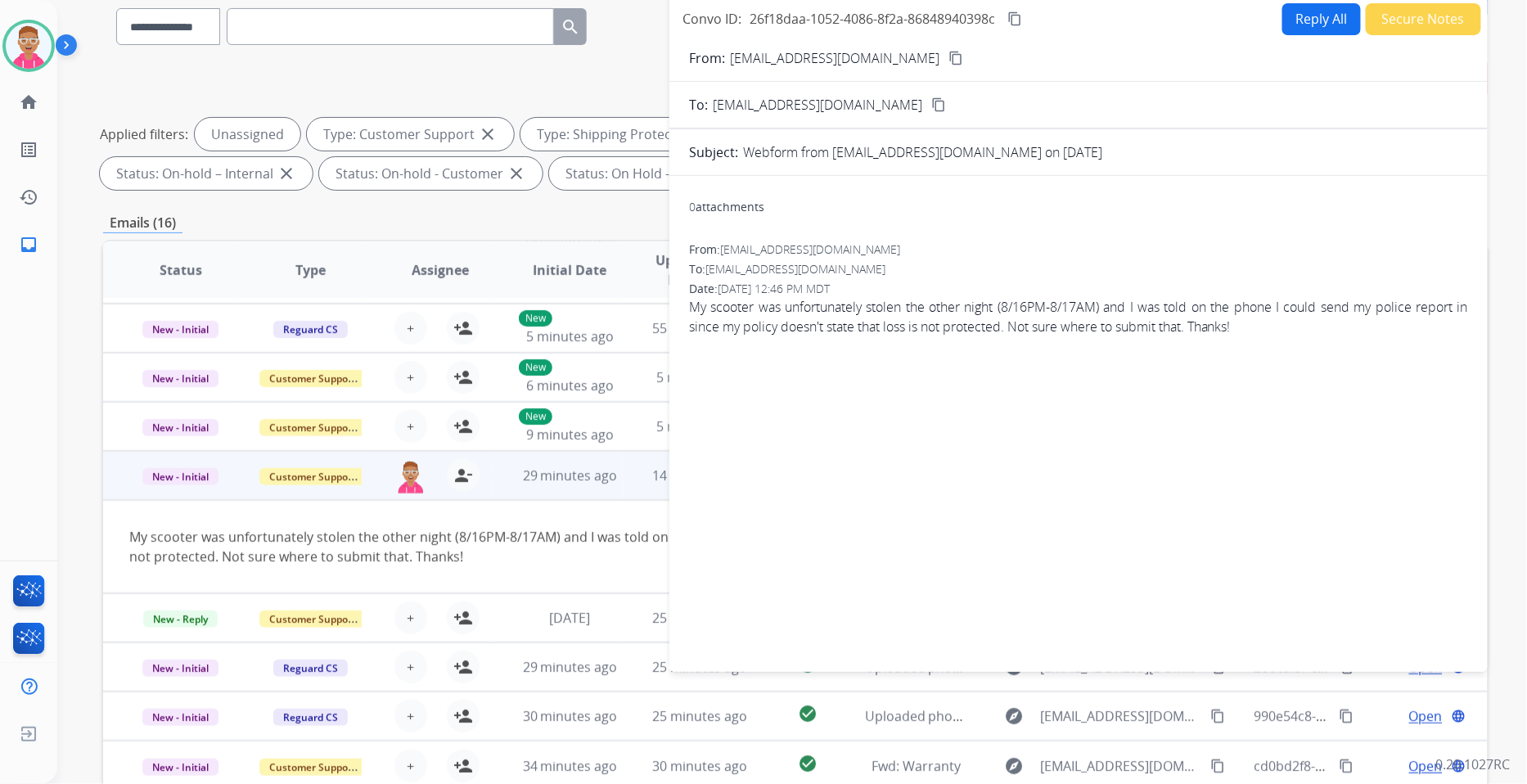
scroll to position [0, 0]
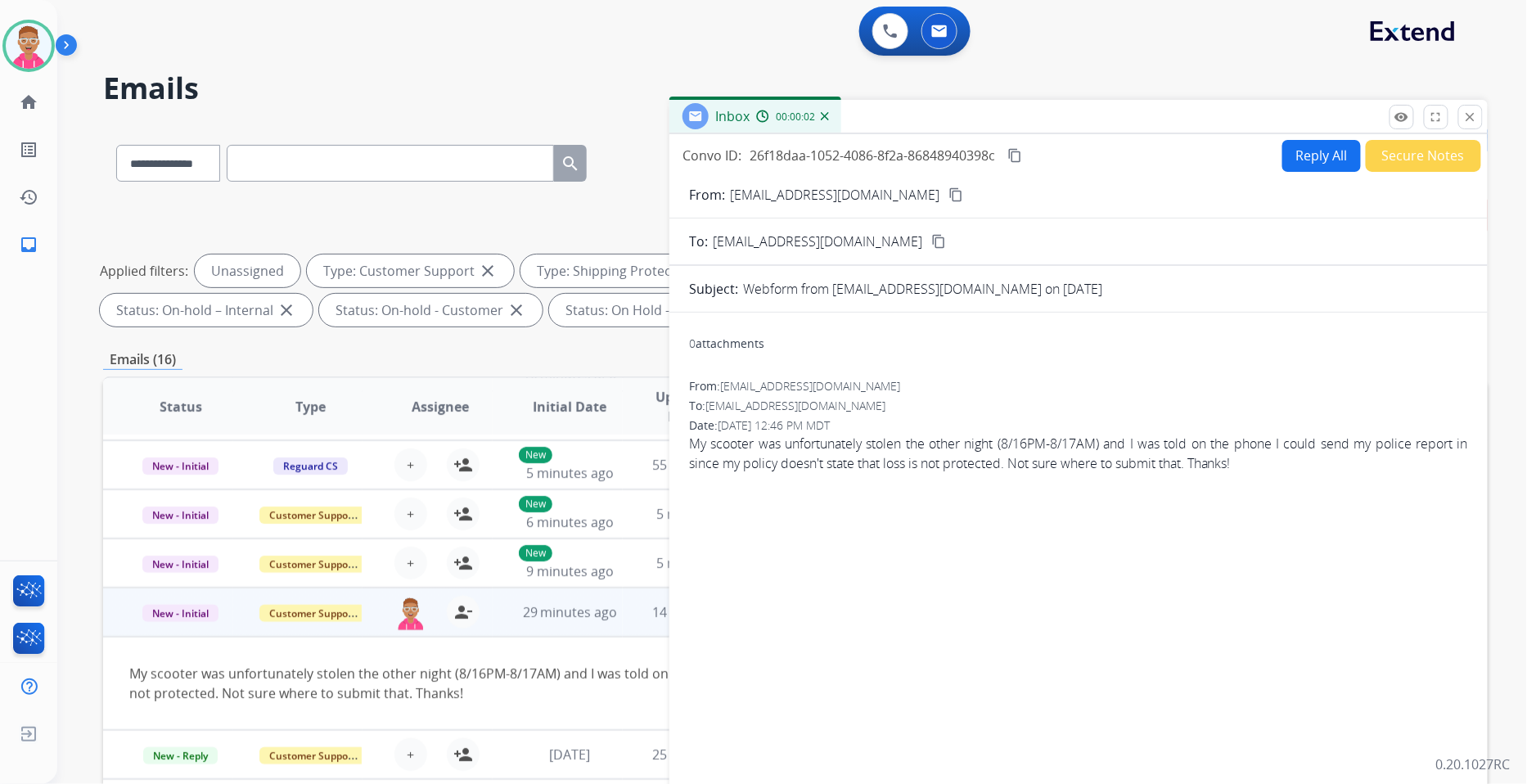
click at [949, 190] on mat-icon "content_copy" at bounding box center [956, 195] width 15 height 15
click at [1015, 152] on mat-icon "content_copy" at bounding box center [1015, 155] width 15 height 15
click at [1309, 150] on button "Reply All" at bounding box center [1321, 156] width 78 height 32
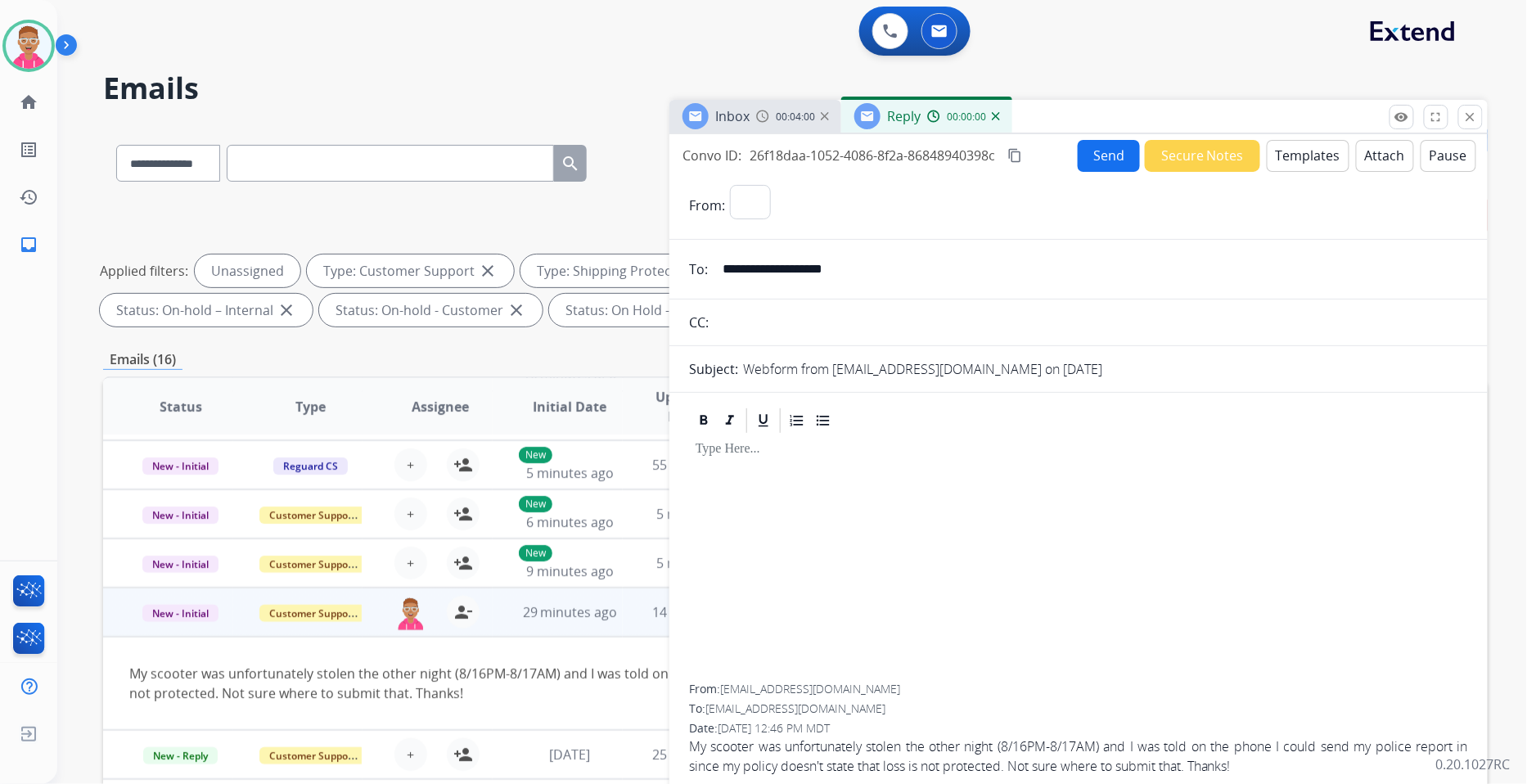
select select "**********"
click at [1306, 156] on button "Templates" at bounding box center [1308, 156] width 82 height 32
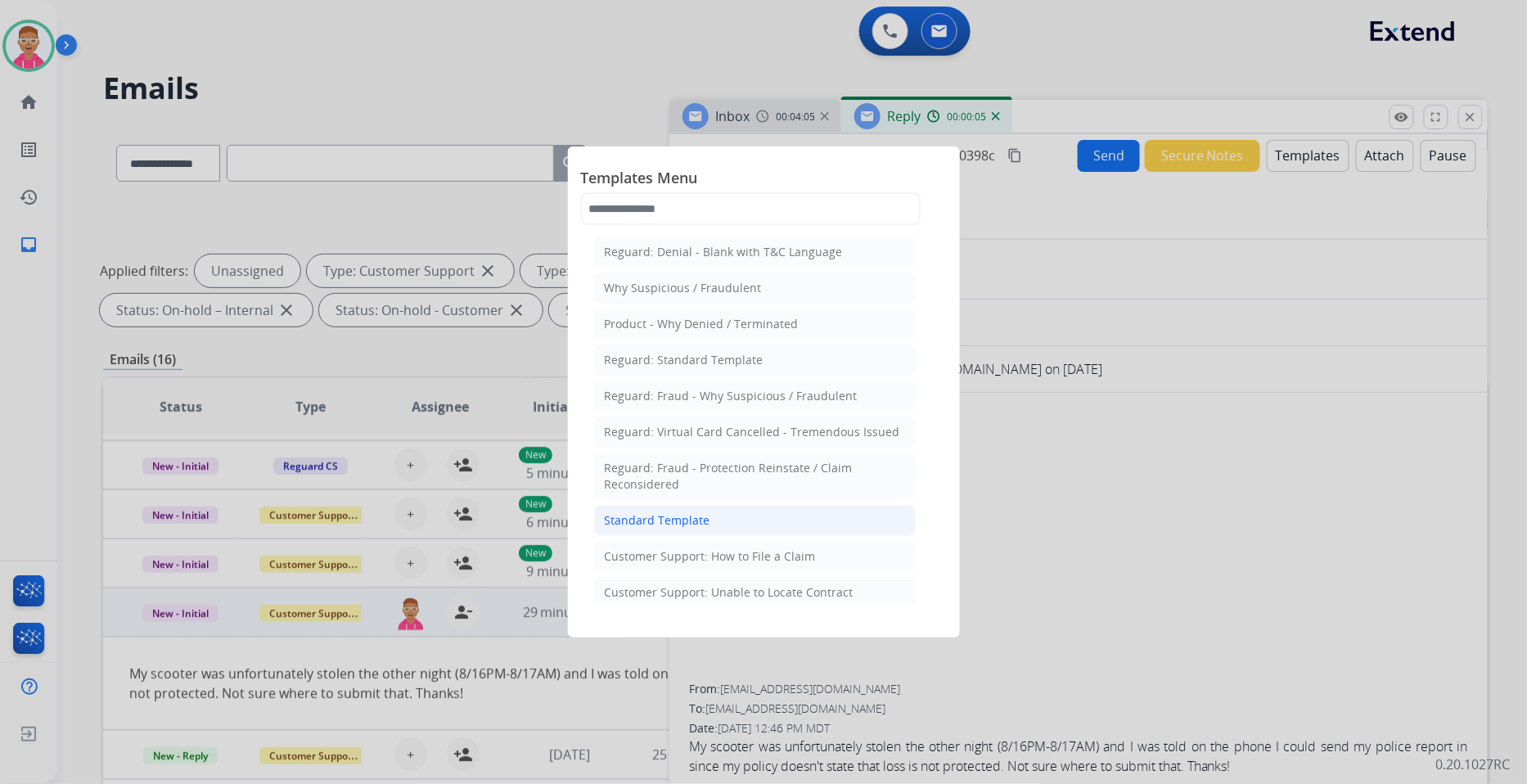
click at [737, 529] on li "Standard Template" at bounding box center [755, 520] width 322 height 31
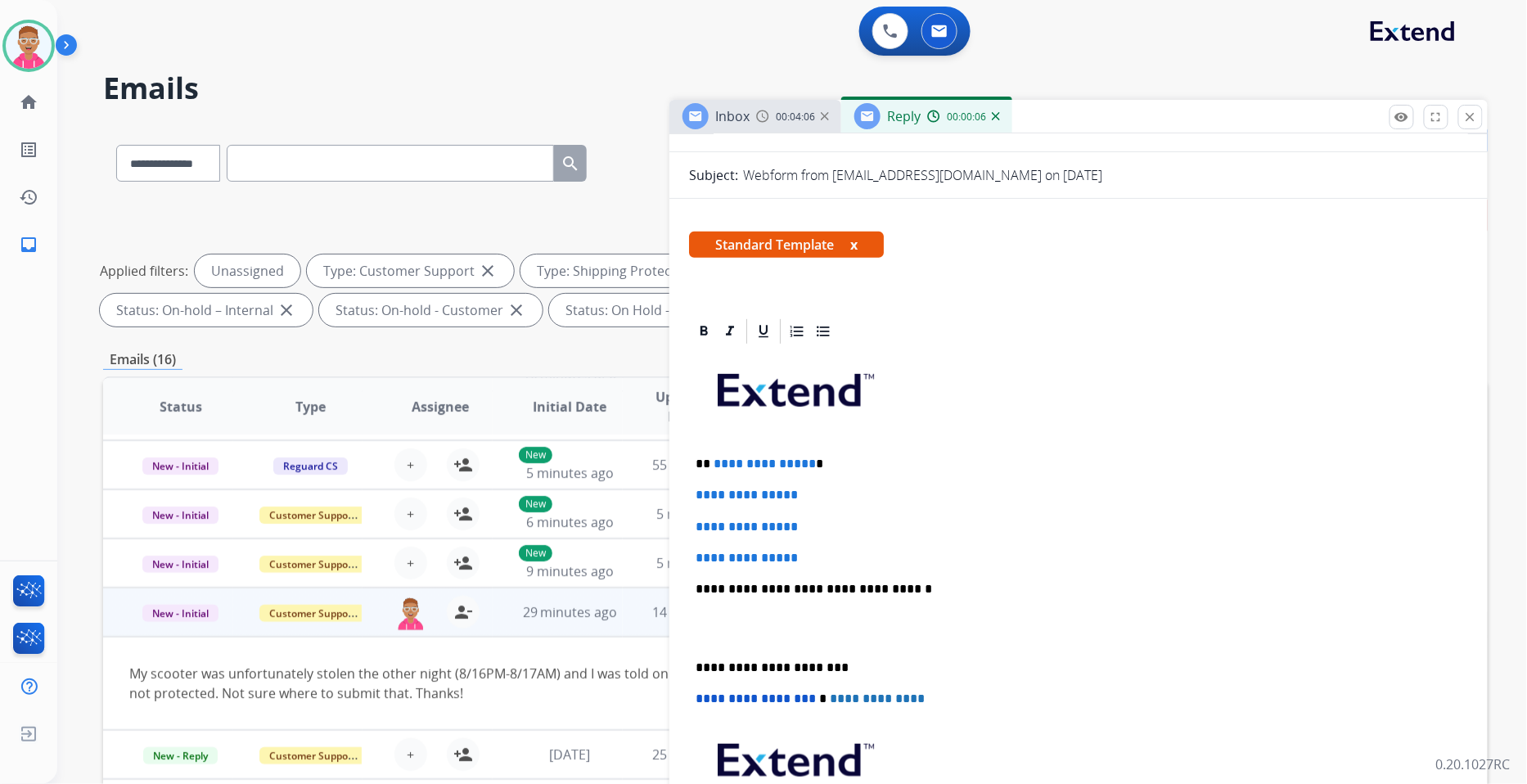
scroll to position [409, 0]
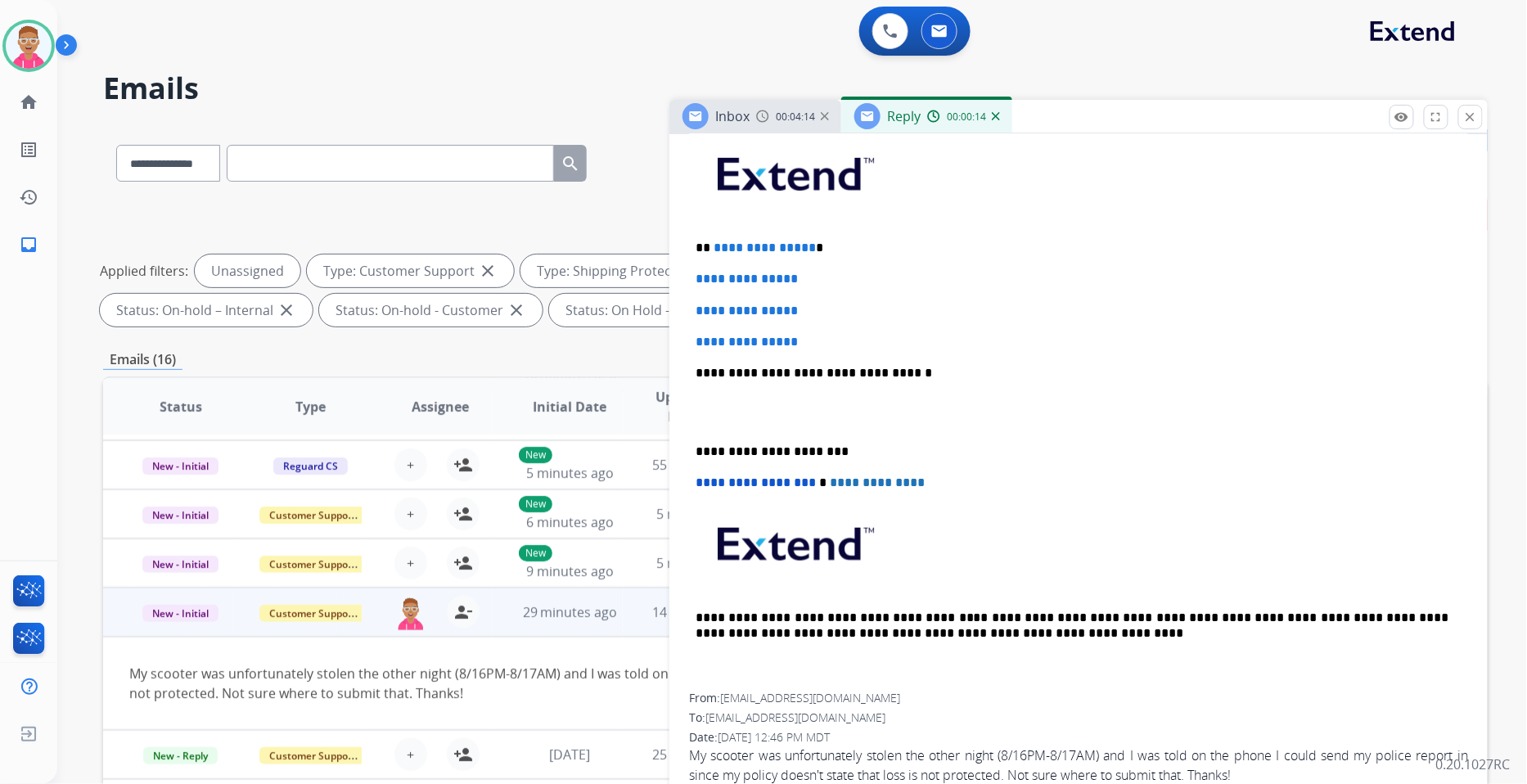
click at [803, 248] on span "**********" at bounding box center [765, 247] width 103 height 13
drag, startPoint x: 798, startPoint y: 344, endPoint x: 684, endPoint y: 270, distance: 135.9
click at [684, 270] on div "**********" at bounding box center [1079, 450] width 819 height 697
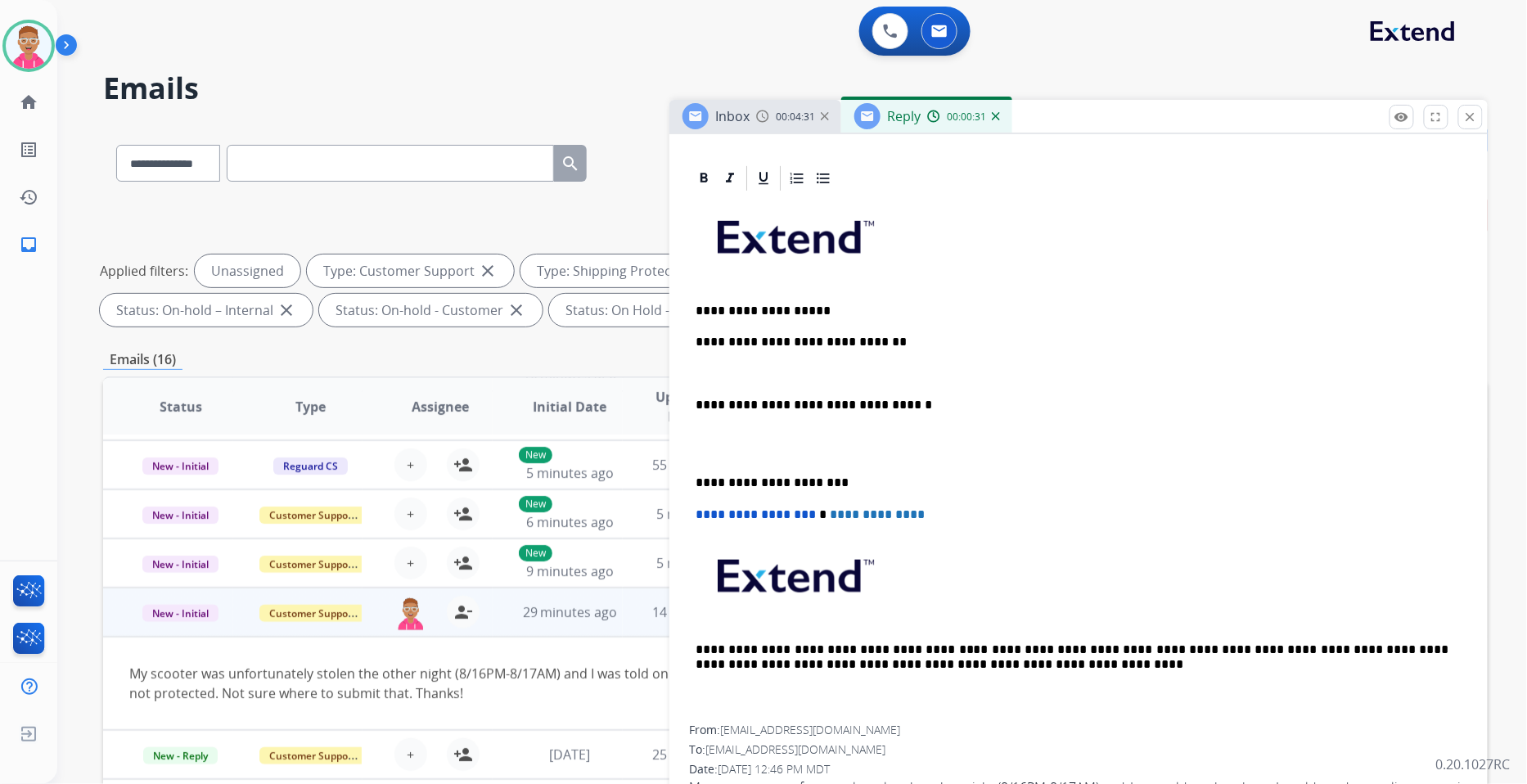
scroll to position [377, 0]
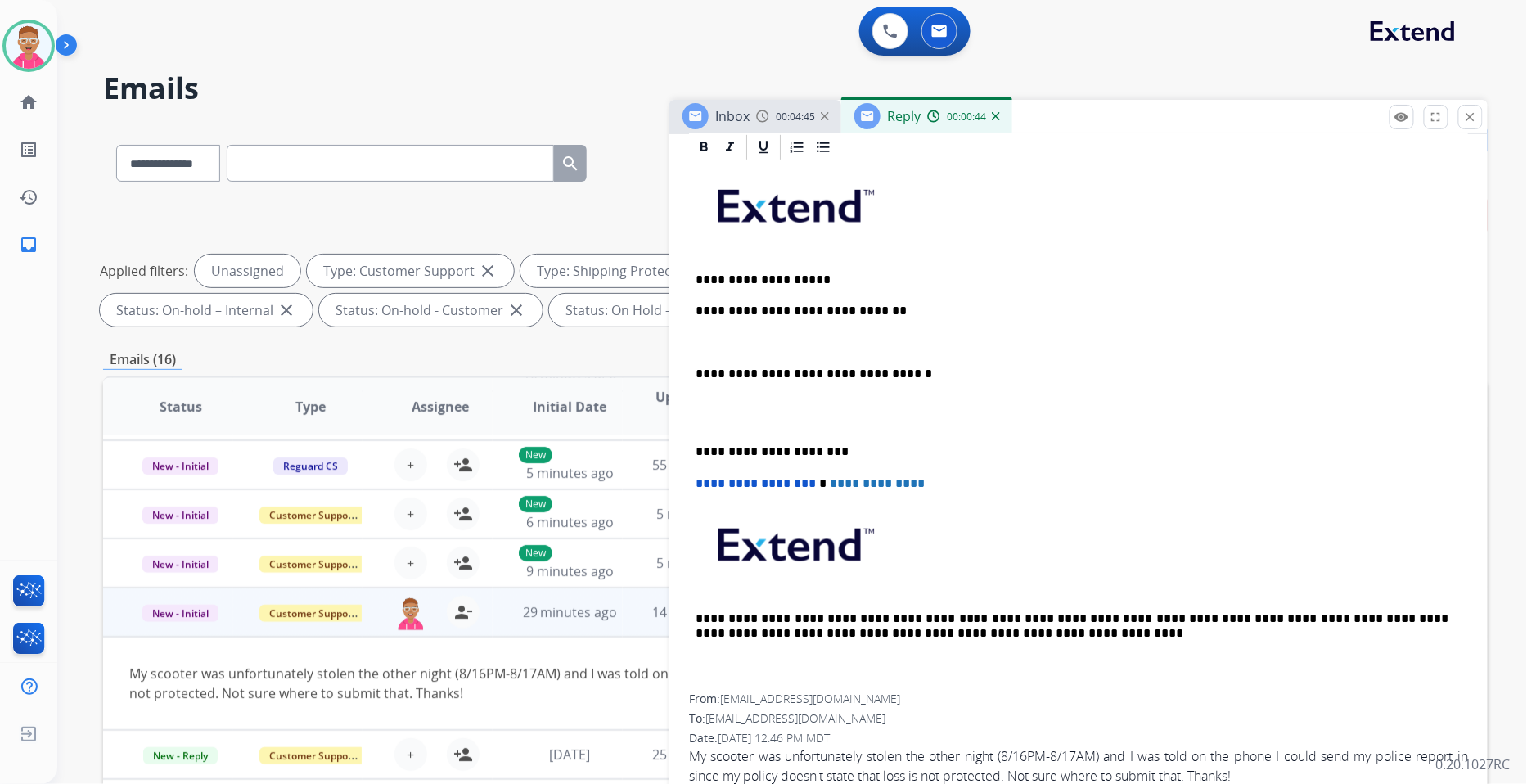
click at [1050, 354] on div "**********" at bounding box center [1078, 428] width 779 height 532
click at [884, 300] on div "**********" at bounding box center [1078, 428] width 779 height 532
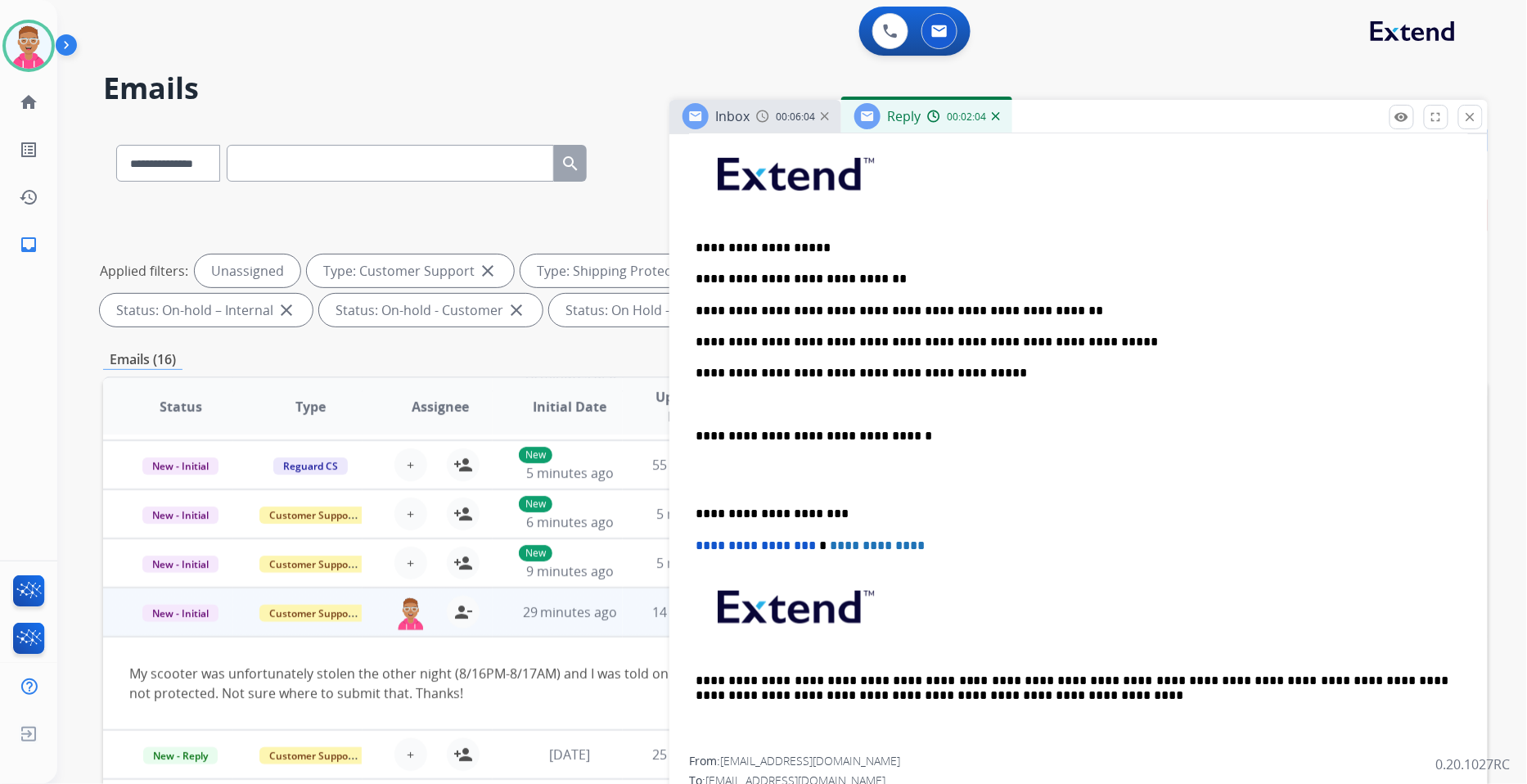
drag, startPoint x: 692, startPoint y: 434, endPoint x: 704, endPoint y: 437, distance: 12.4
click at [693, 437] on div "**********" at bounding box center [1078, 443] width 779 height 626
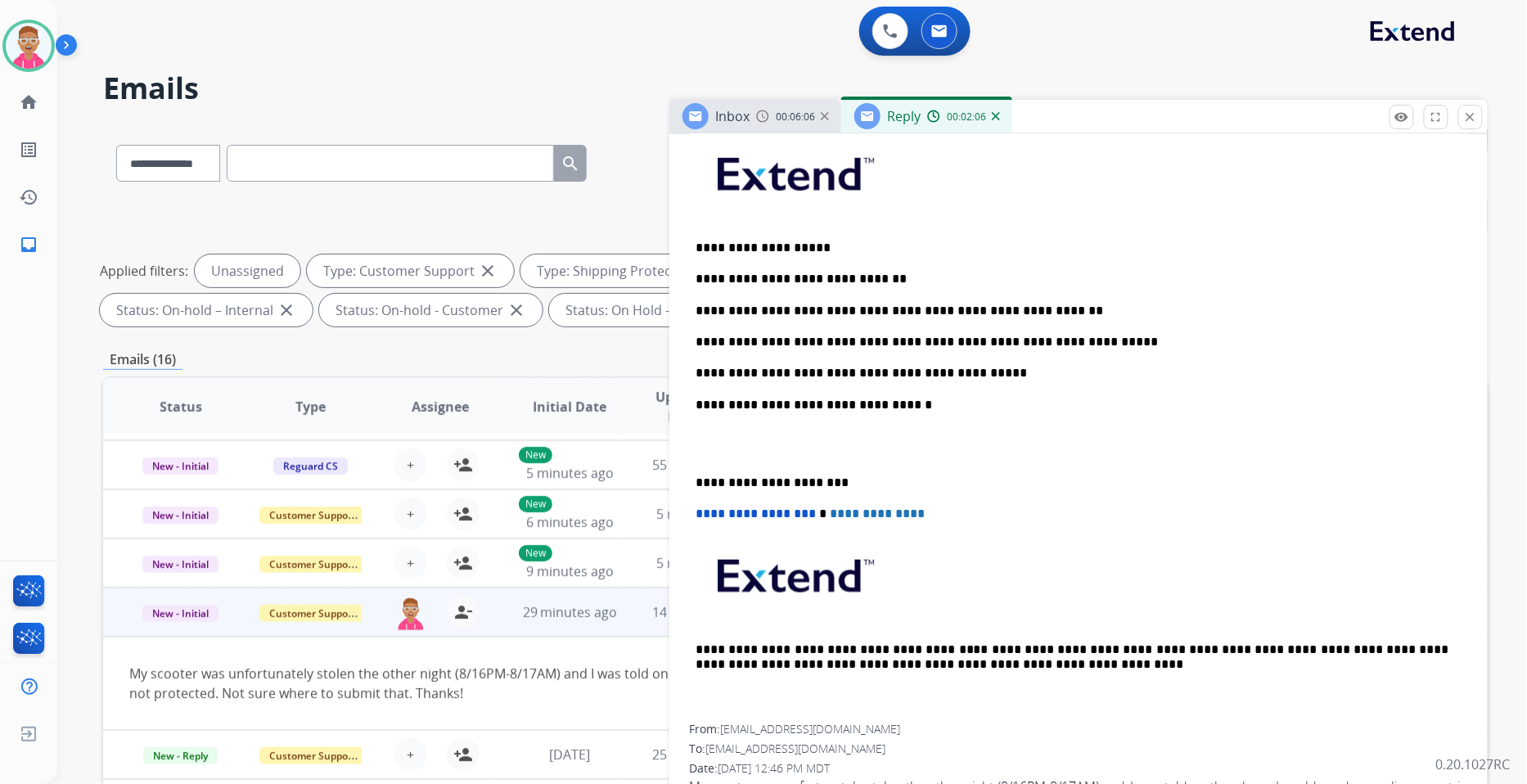
click at [697, 477] on p "**********" at bounding box center [1072, 483] width 753 height 15
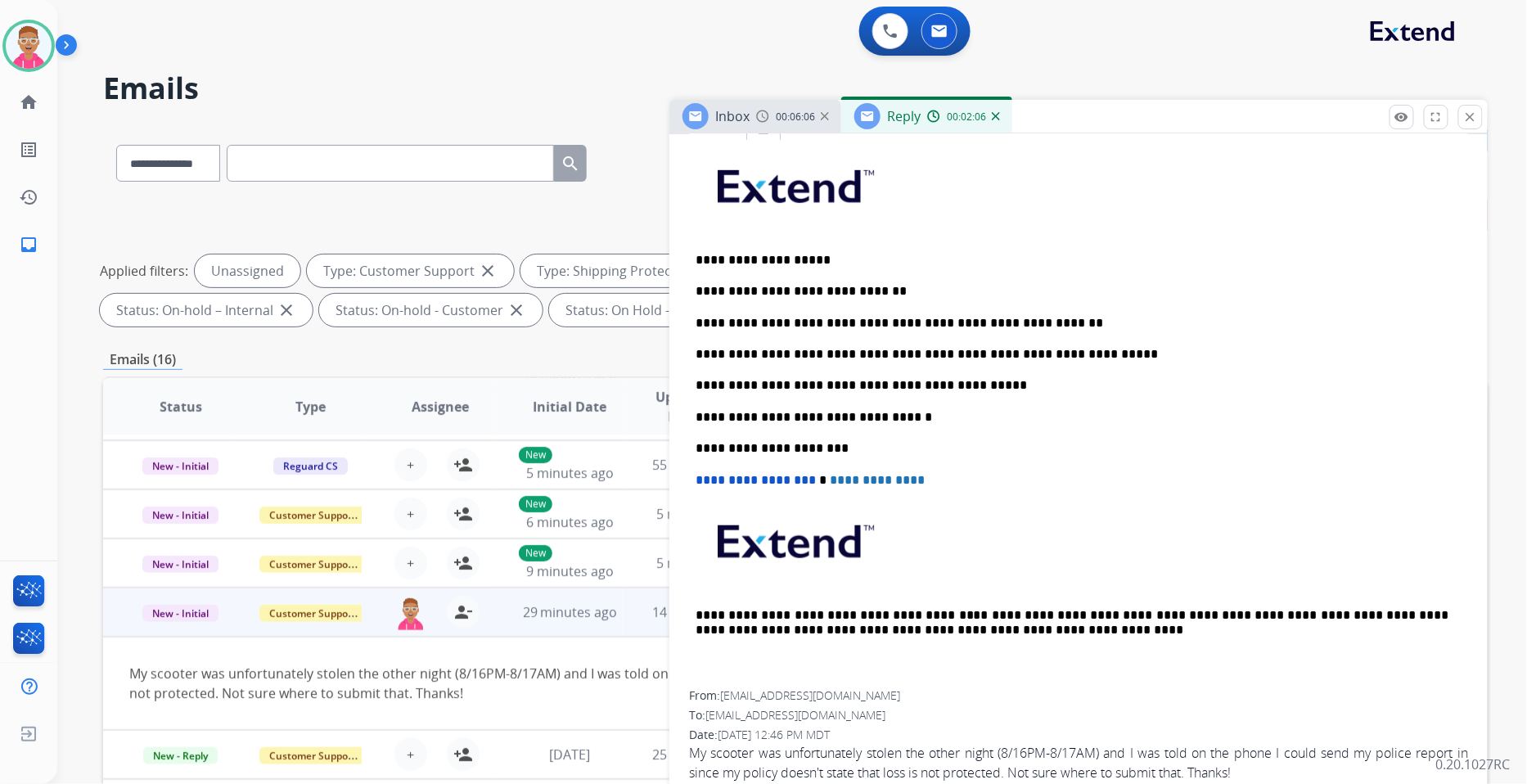
scroll to position [393, 0]
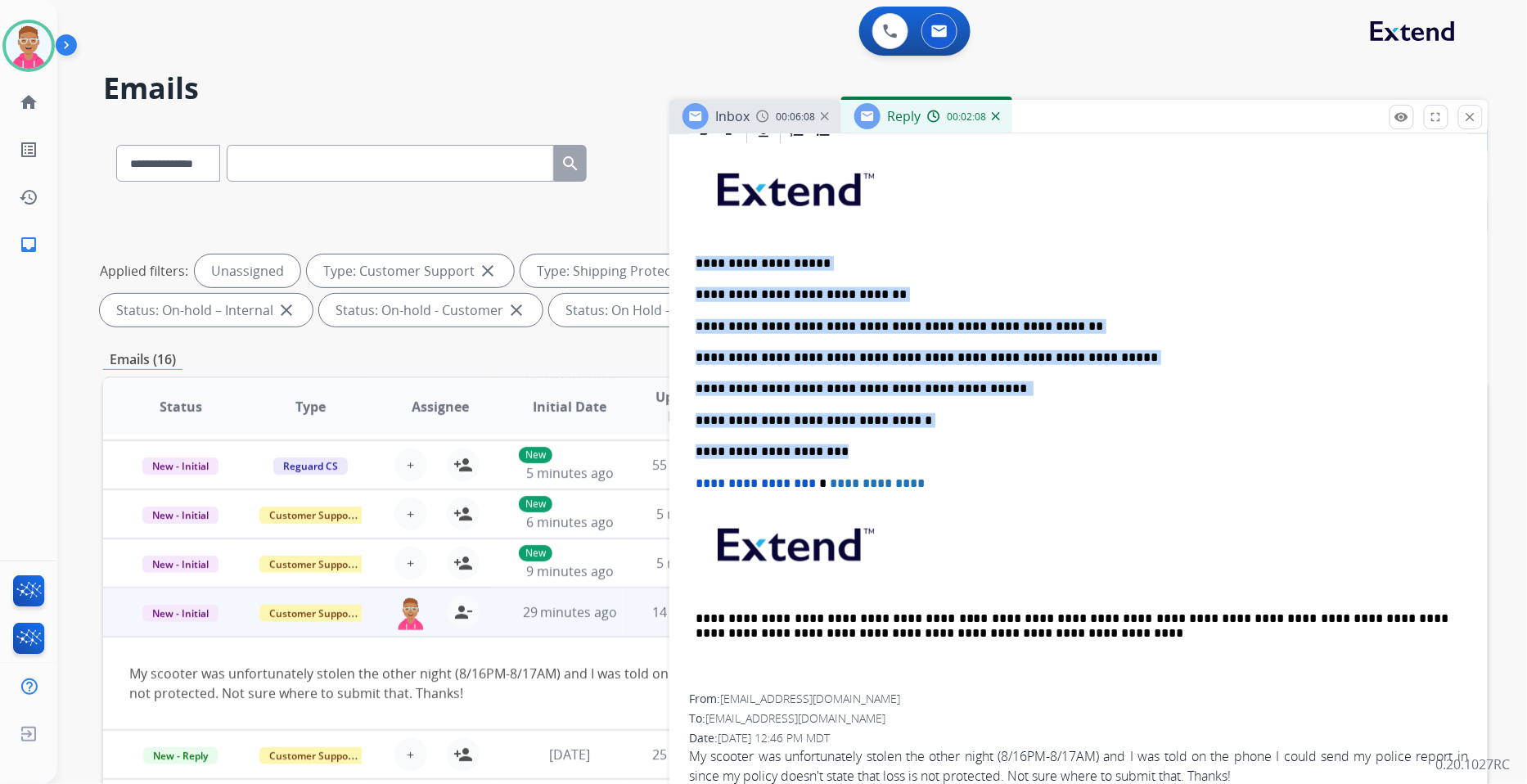
drag, startPoint x: 836, startPoint y: 449, endPoint x: 708, endPoint y: 263, distance: 225.8
click at [673, 252] on div "**********" at bounding box center [1079, 457] width 819 height 682
copy div "**********"
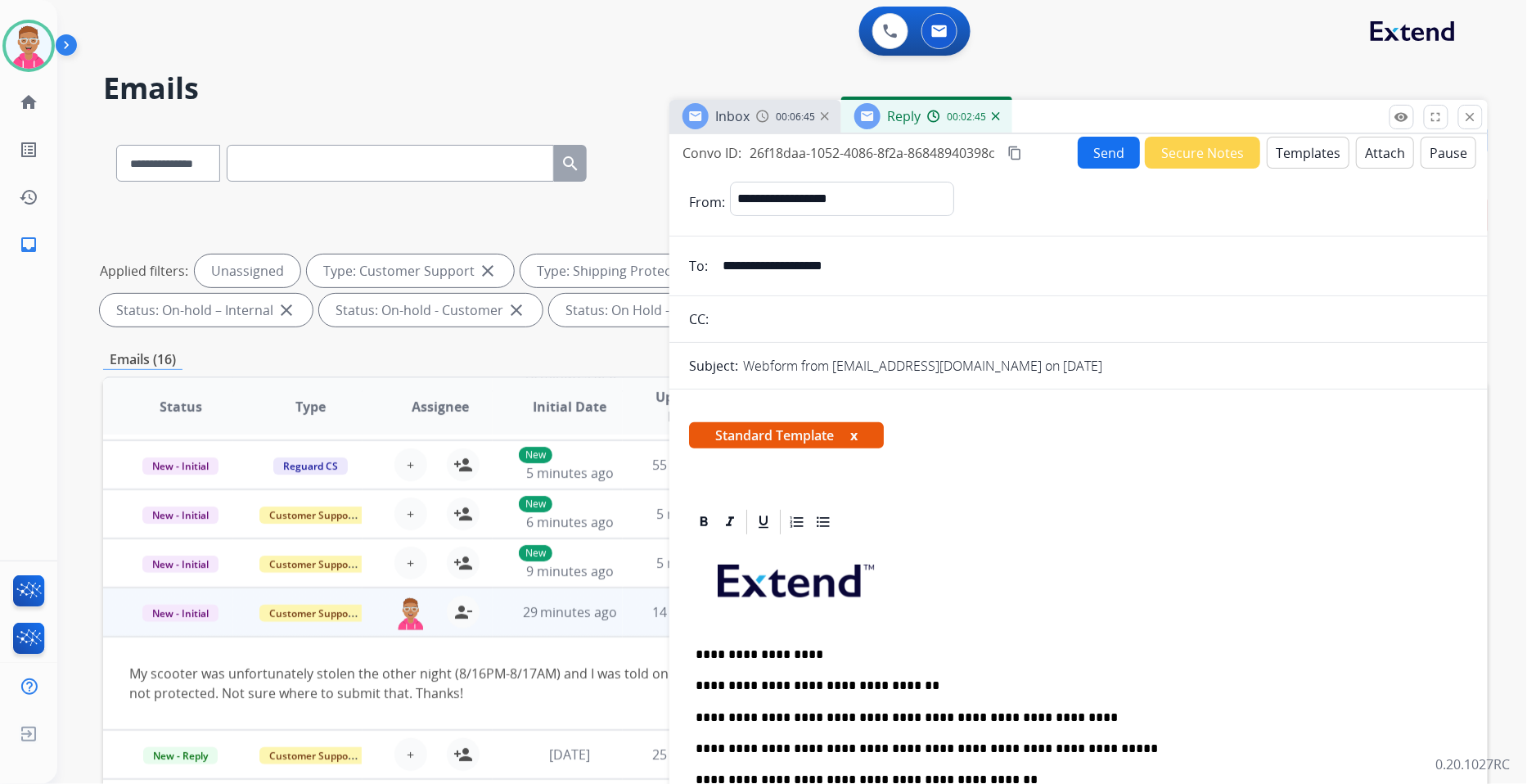
scroll to position [0, 0]
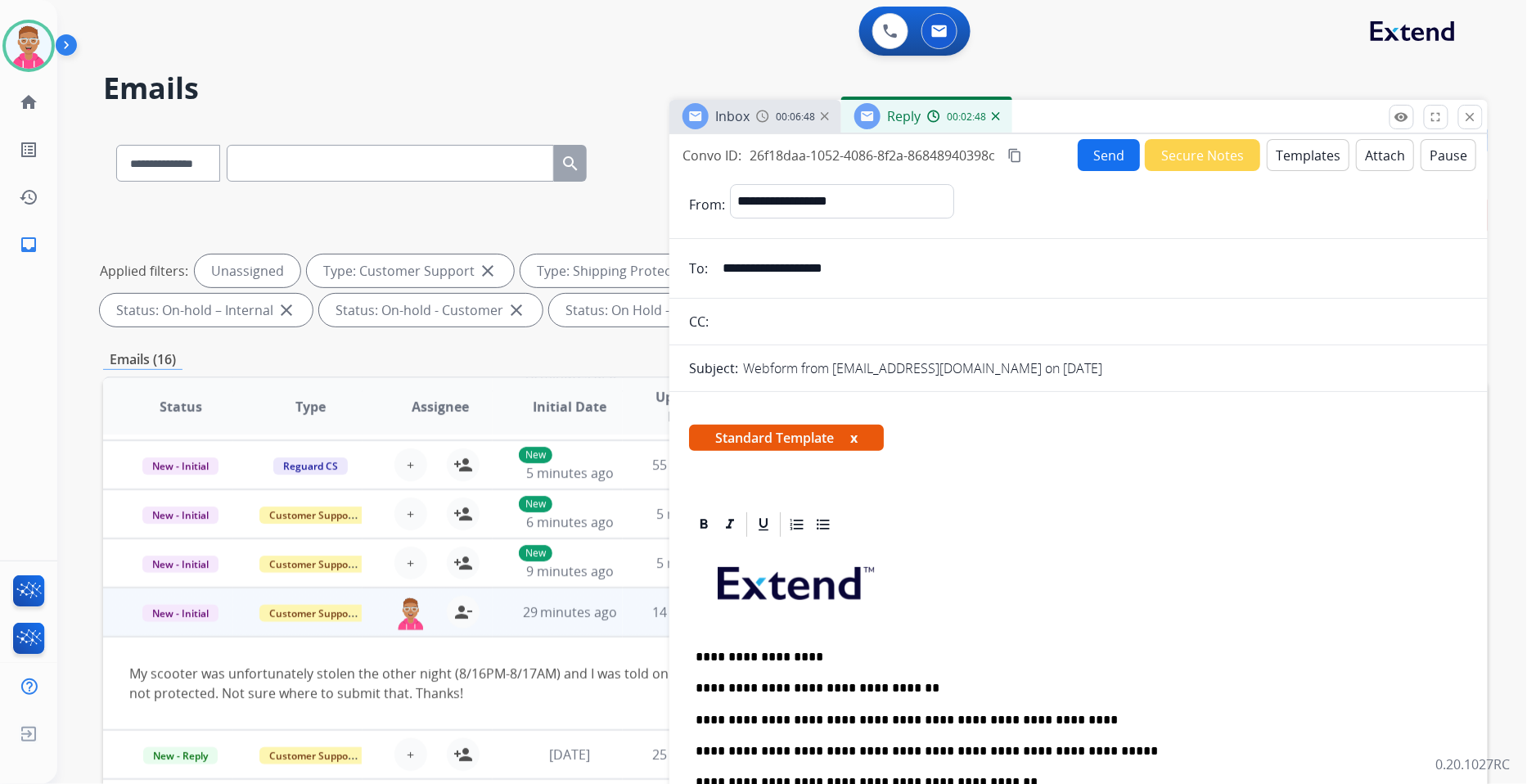
click at [1108, 157] on button "Send" at bounding box center [1109, 155] width 62 height 32
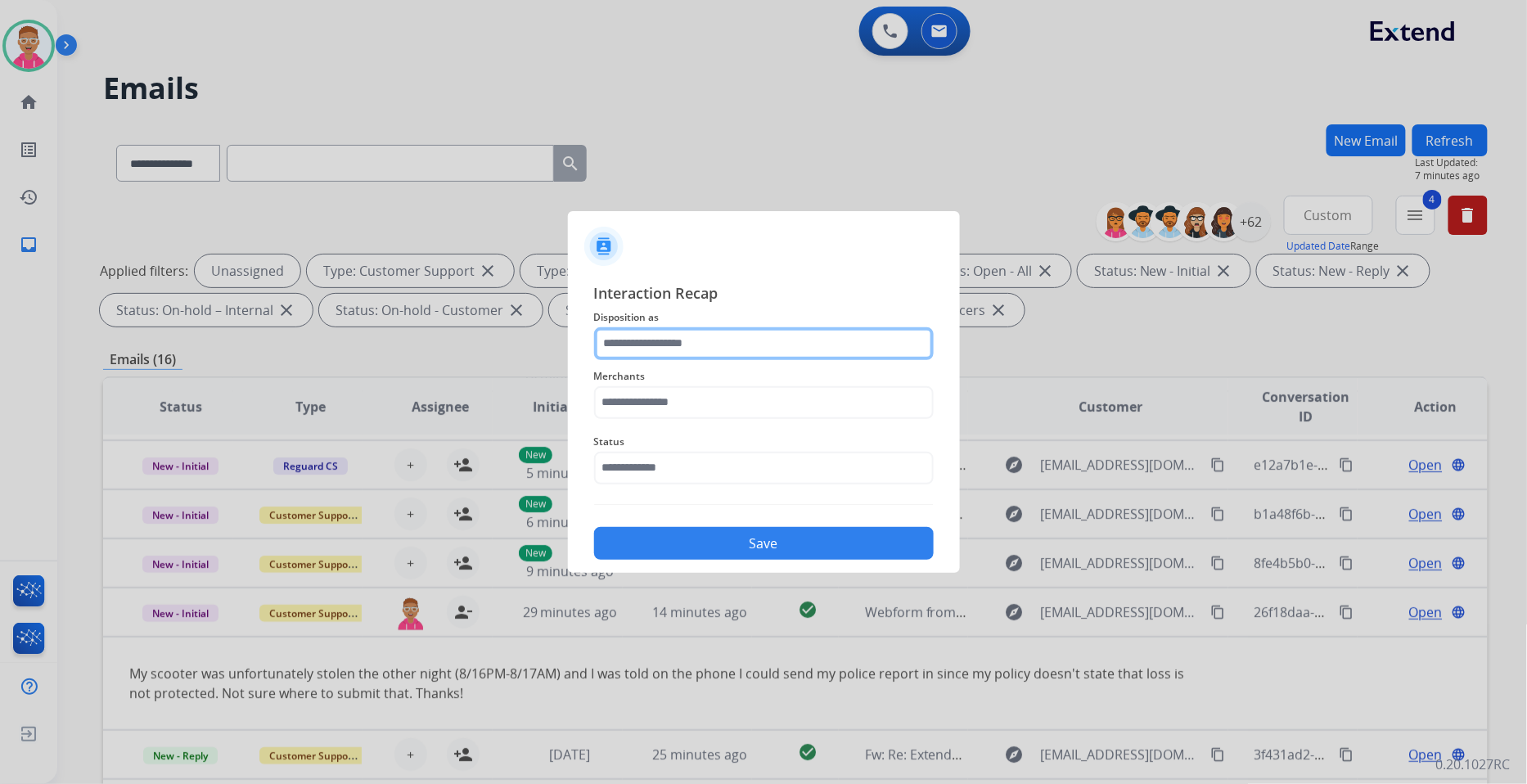
drag, startPoint x: 787, startPoint y: 341, endPoint x: 795, endPoint y: 354, distance: 15.3
click at [787, 345] on input "text" at bounding box center [764, 344] width 340 height 33
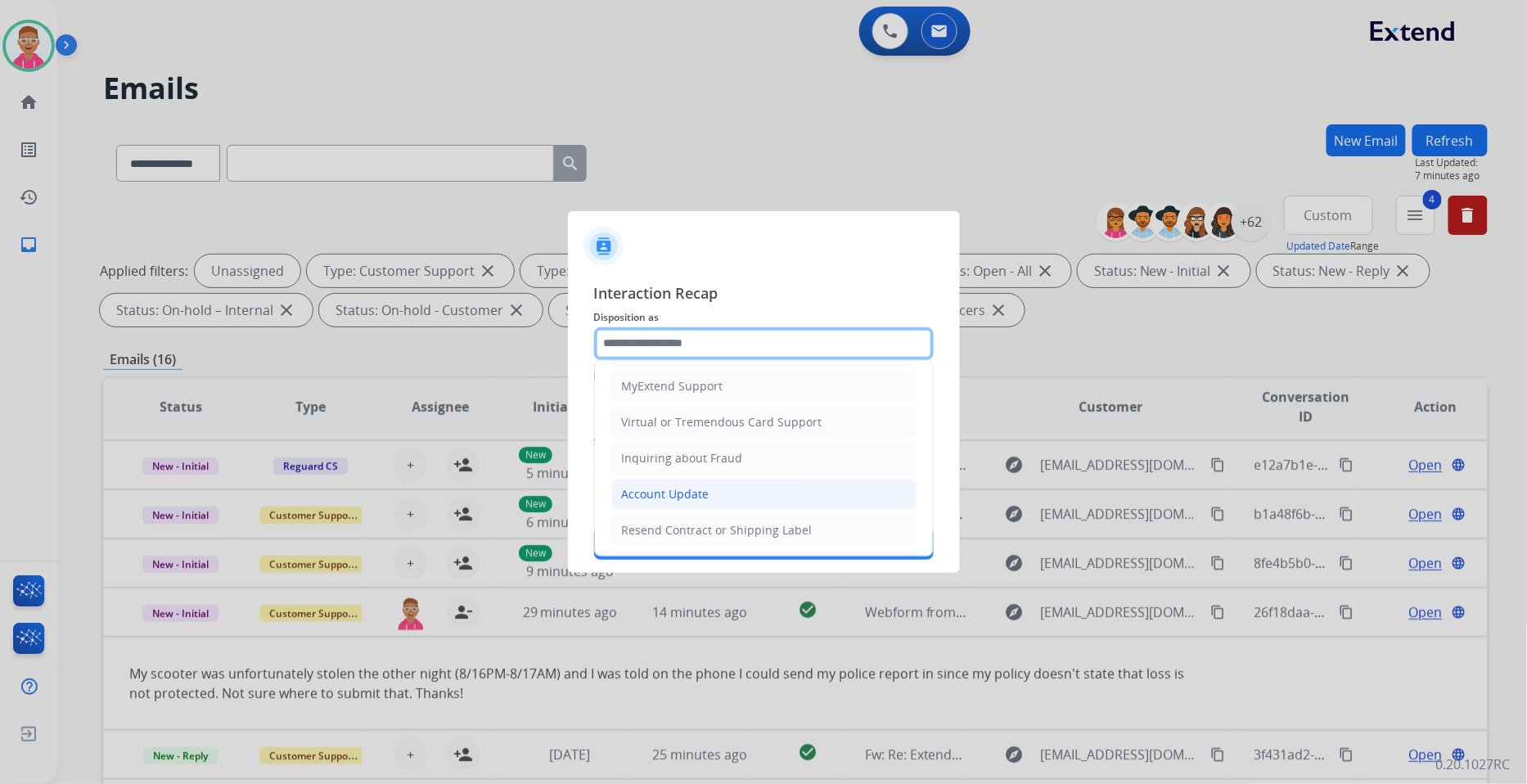
scroll to position [257, 0]
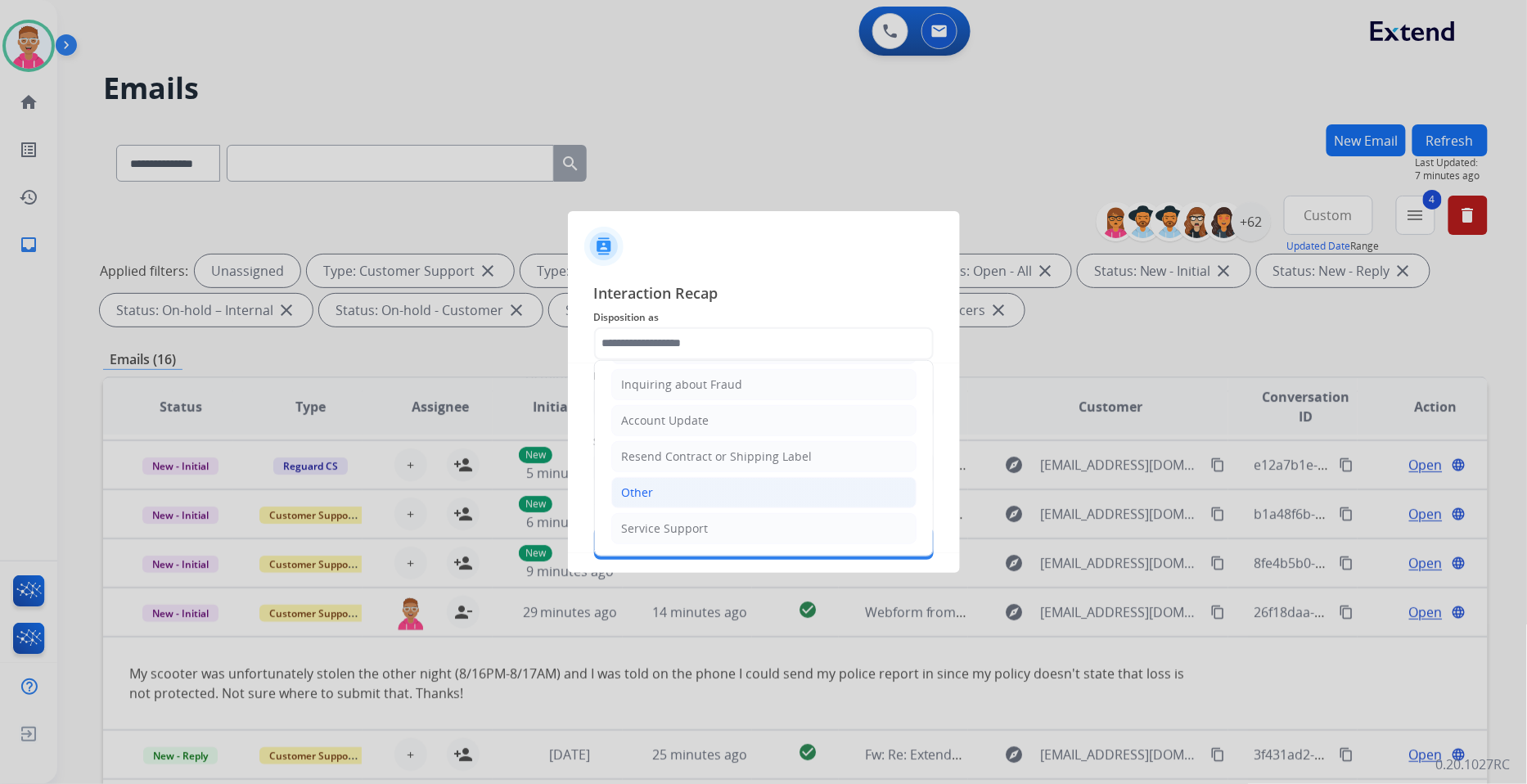
click at [742, 488] on li "Other" at bounding box center [763, 492] width 305 height 31
type input "*****"
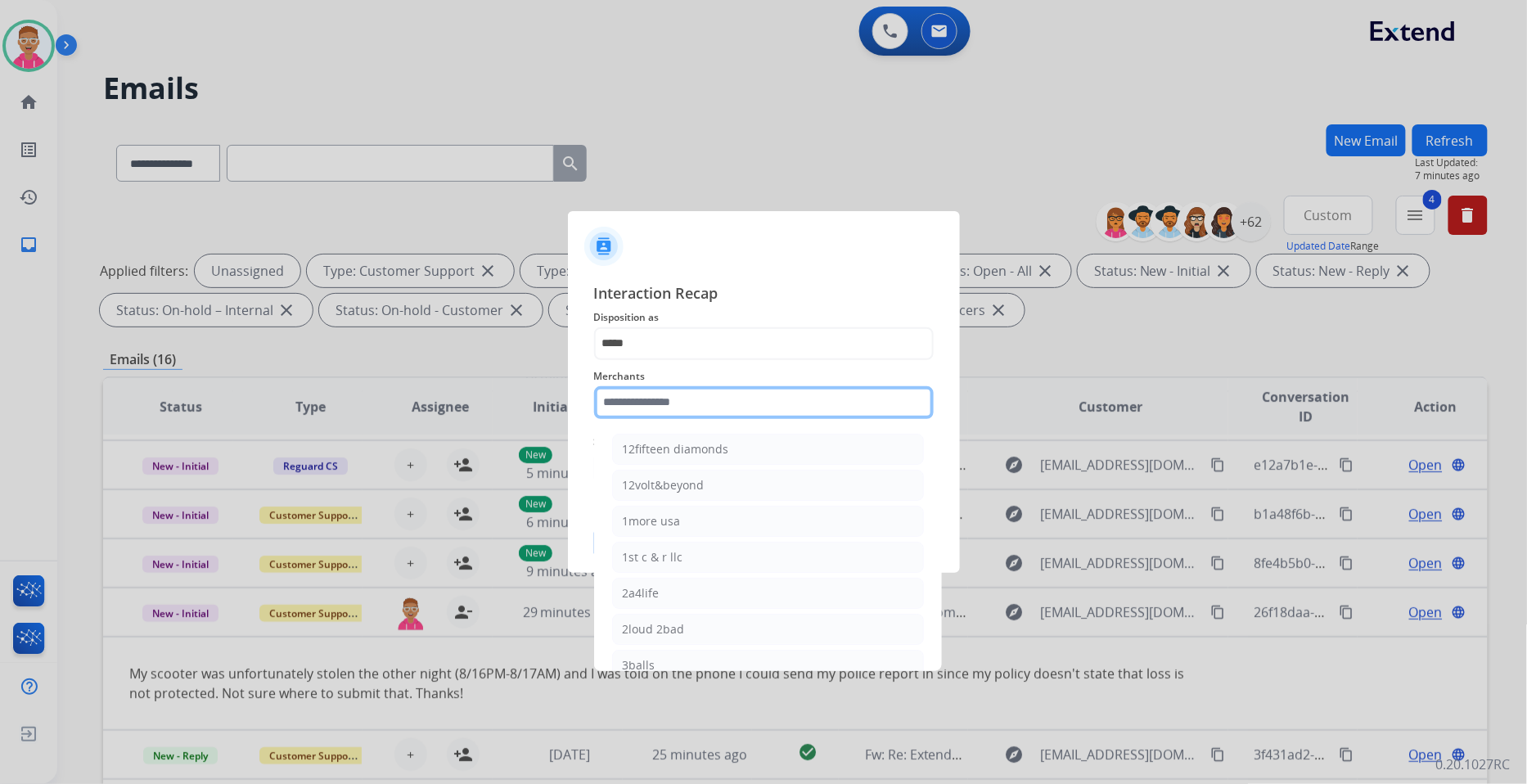
click at [740, 408] on input "text" at bounding box center [764, 403] width 340 height 33
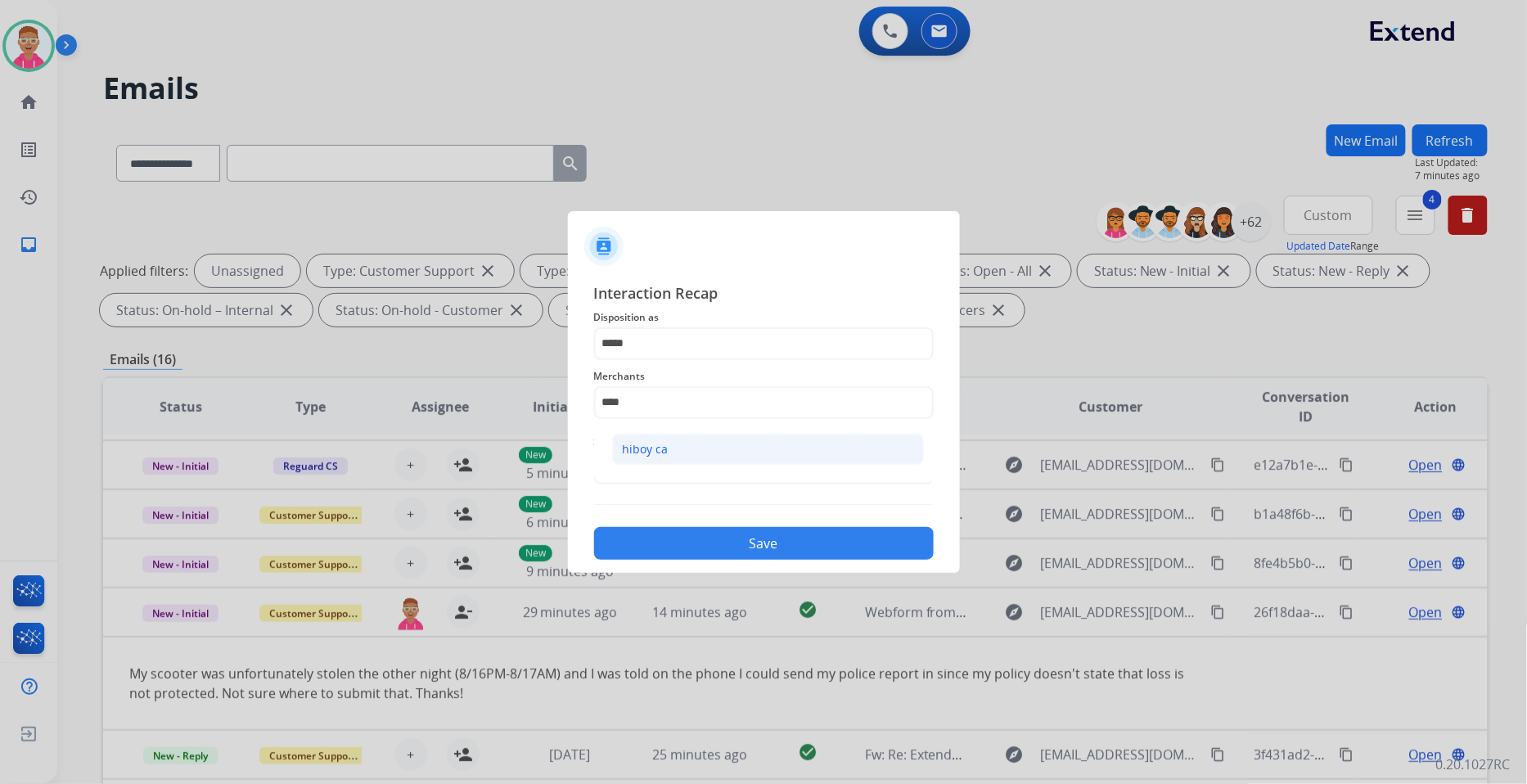
click at [664, 452] on div "hiboy ca" at bounding box center [645, 449] width 46 height 16
type input "********"
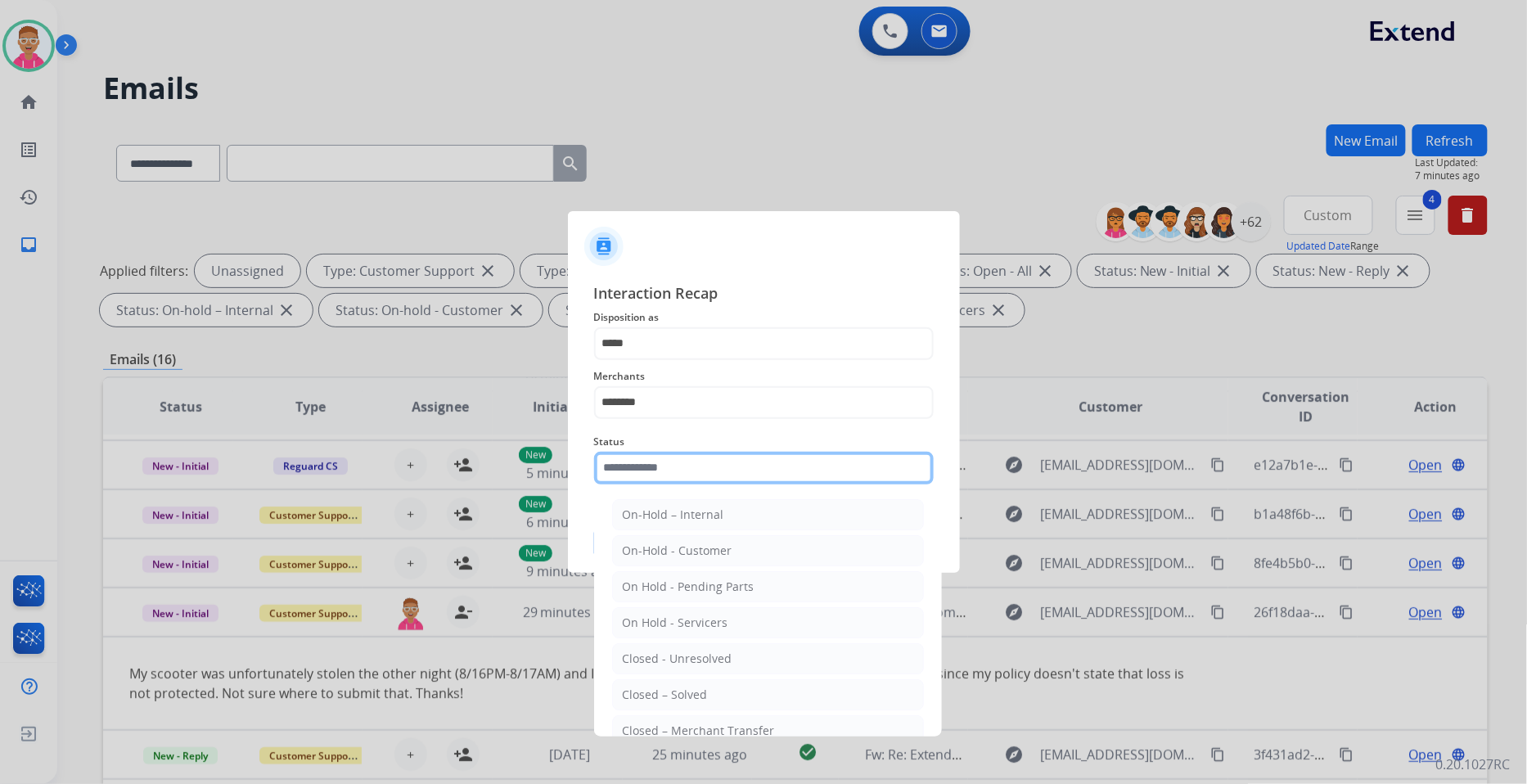
click at [645, 471] on input "text" at bounding box center [764, 468] width 340 height 33
click at [710, 697] on li "Closed – Solved" at bounding box center [767, 694] width 312 height 31
type input "**********"
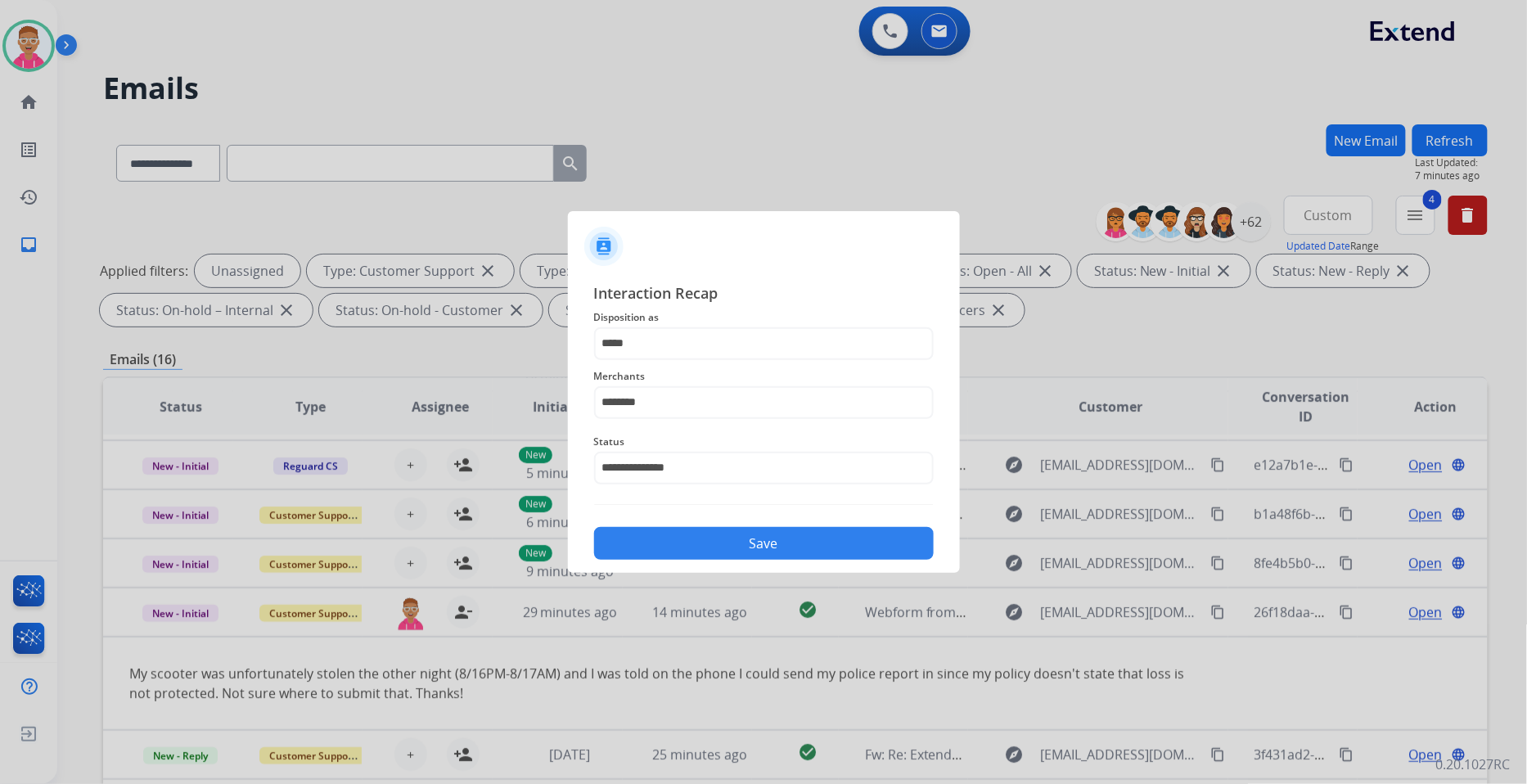
click at [708, 550] on button "Save" at bounding box center [764, 543] width 340 height 33
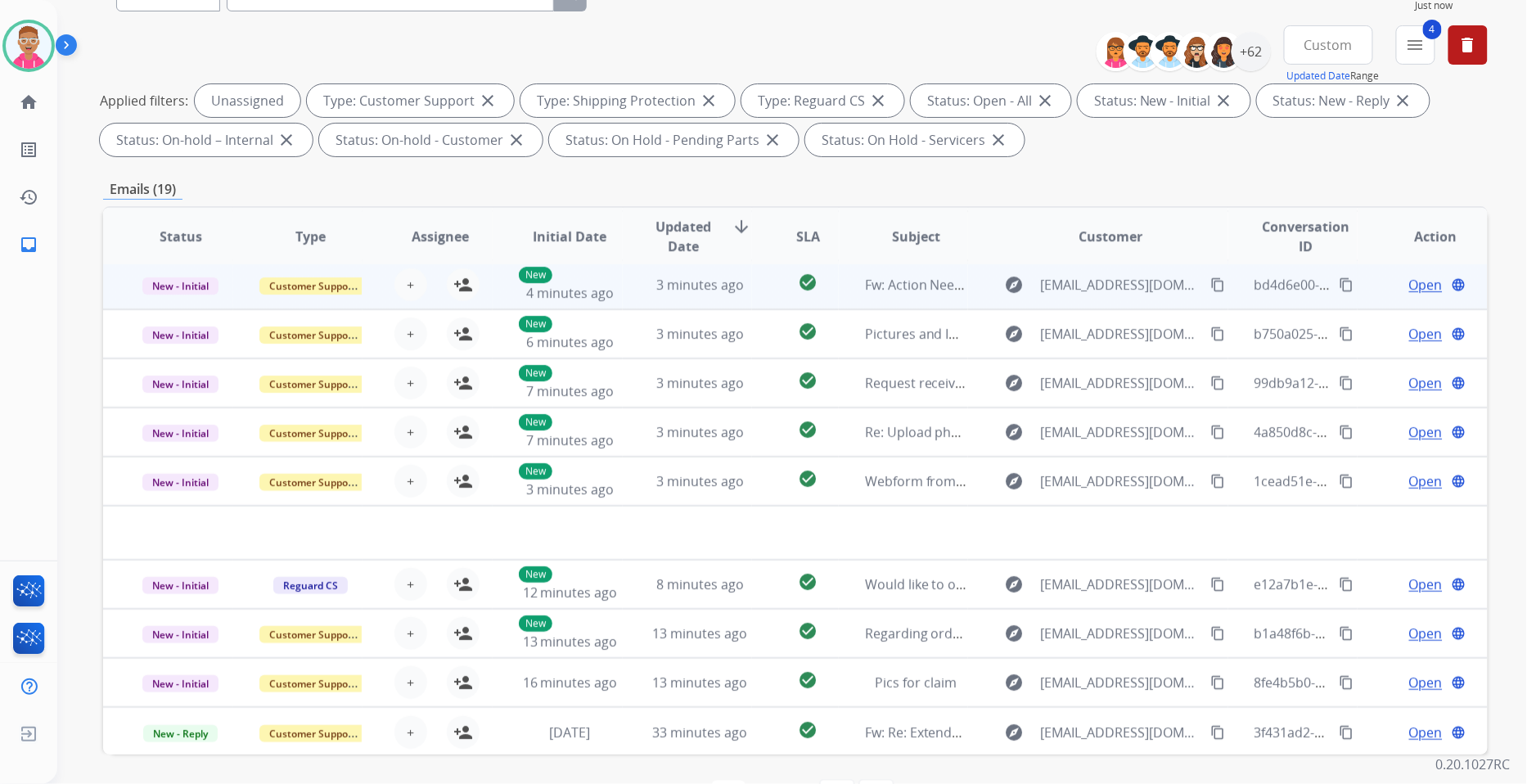
scroll to position [225, 0]
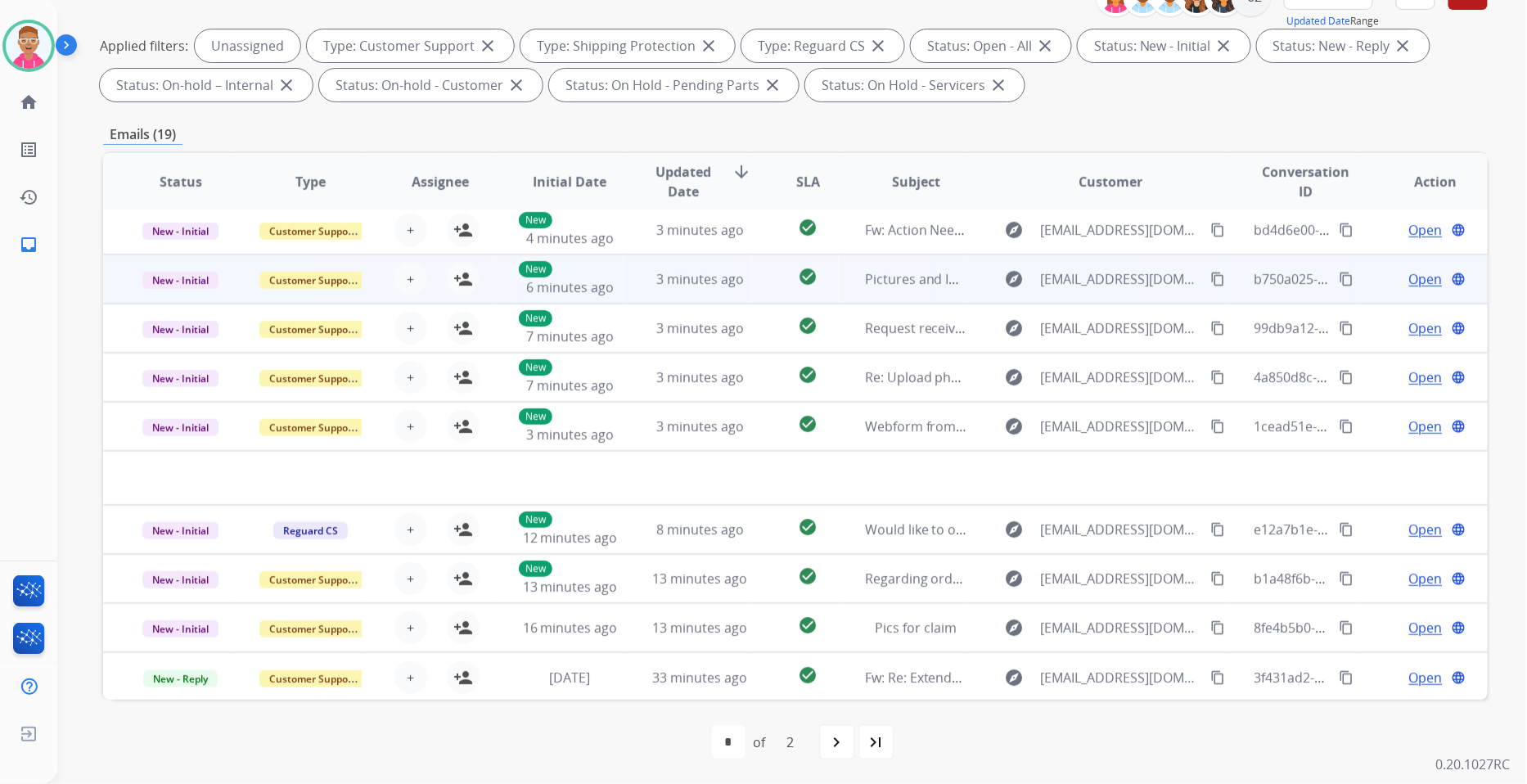
click at [639, 279] on td "3 minutes ago" at bounding box center [687, 279] width 130 height 49
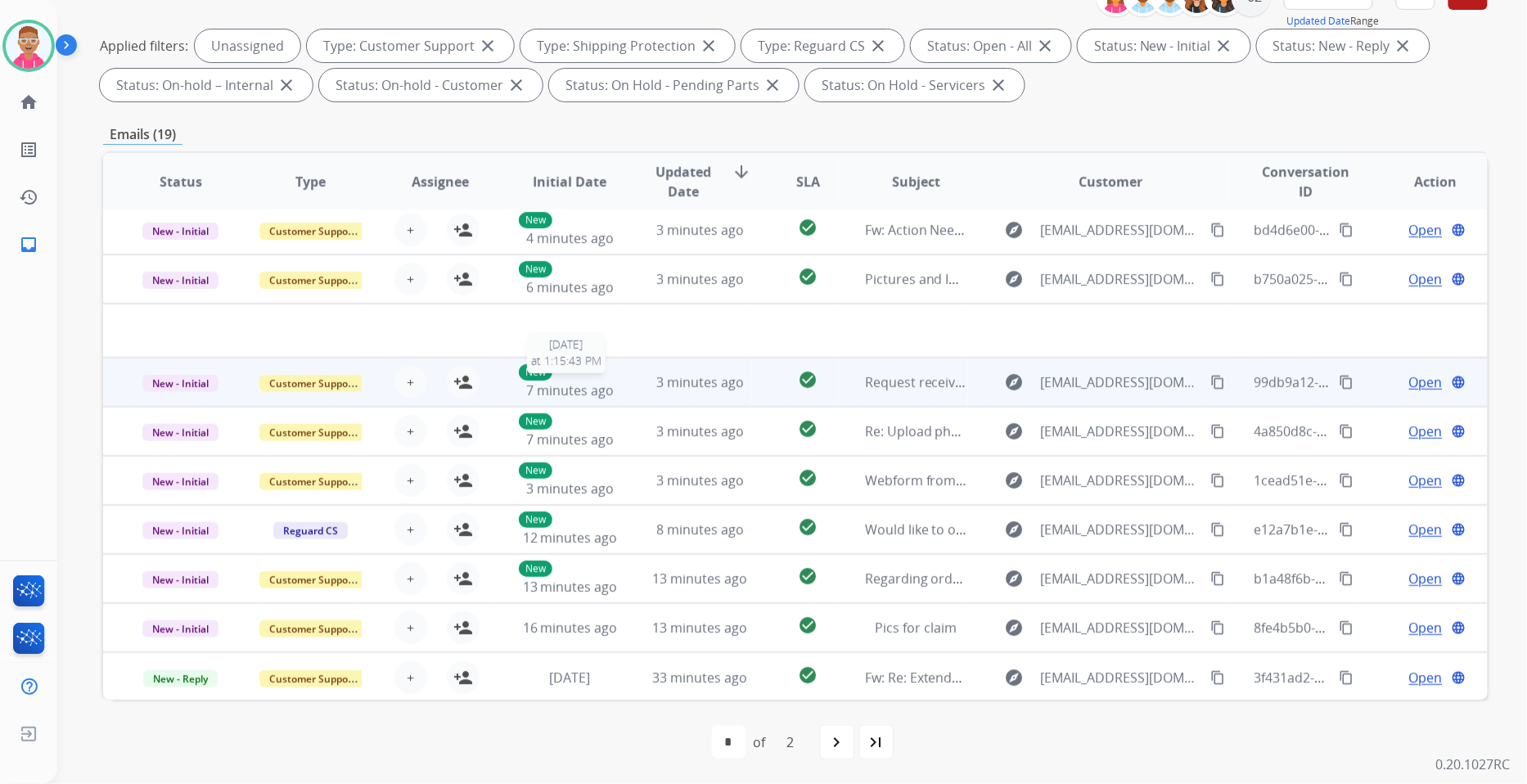
click at [610, 388] on div "New 7 minutes ago" at bounding box center [570, 381] width 103 height 36
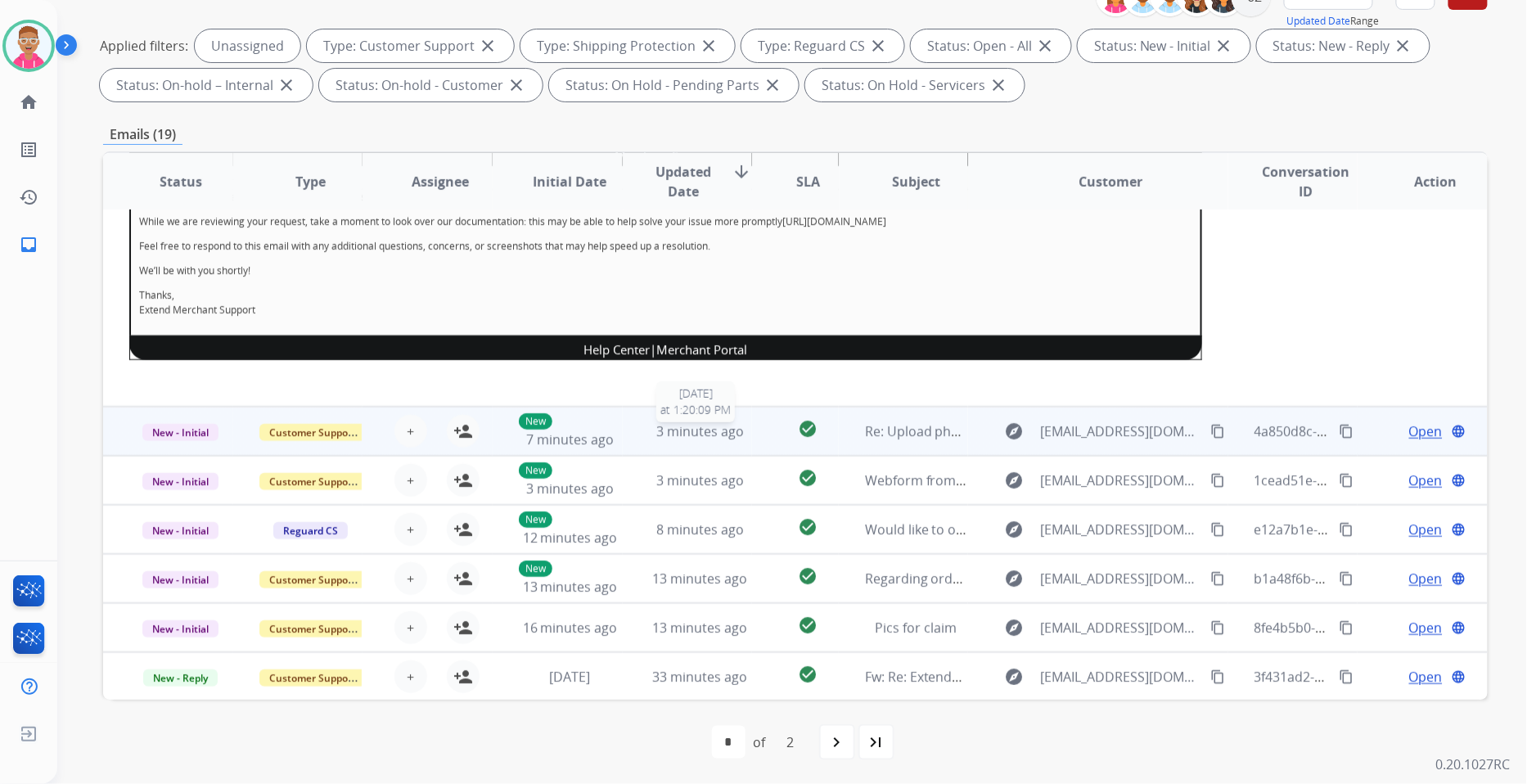
click at [663, 434] on span "3 minutes ago" at bounding box center [700, 431] width 87 height 18
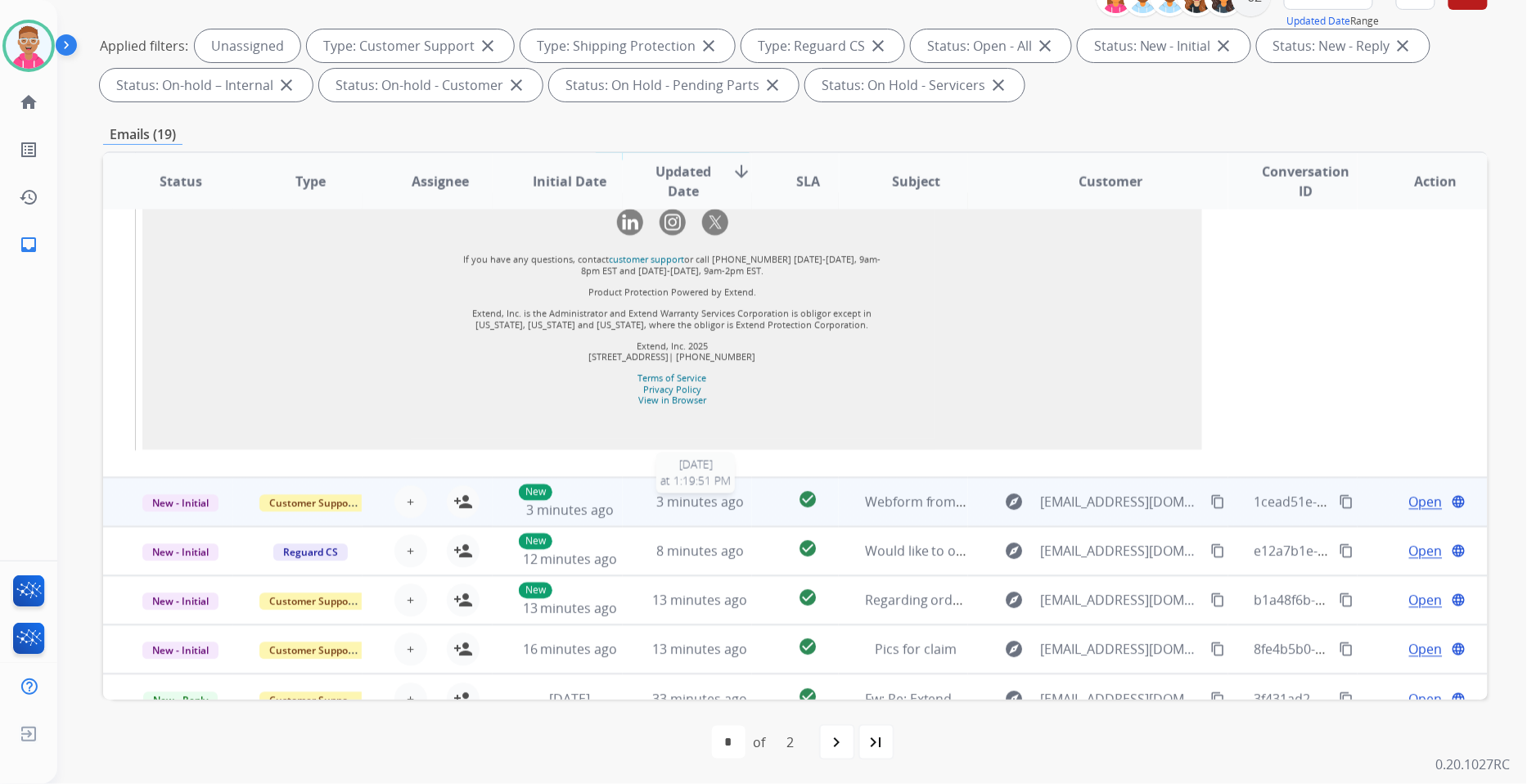
click at [689, 493] on span "3 minutes ago" at bounding box center [700, 502] width 87 height 18
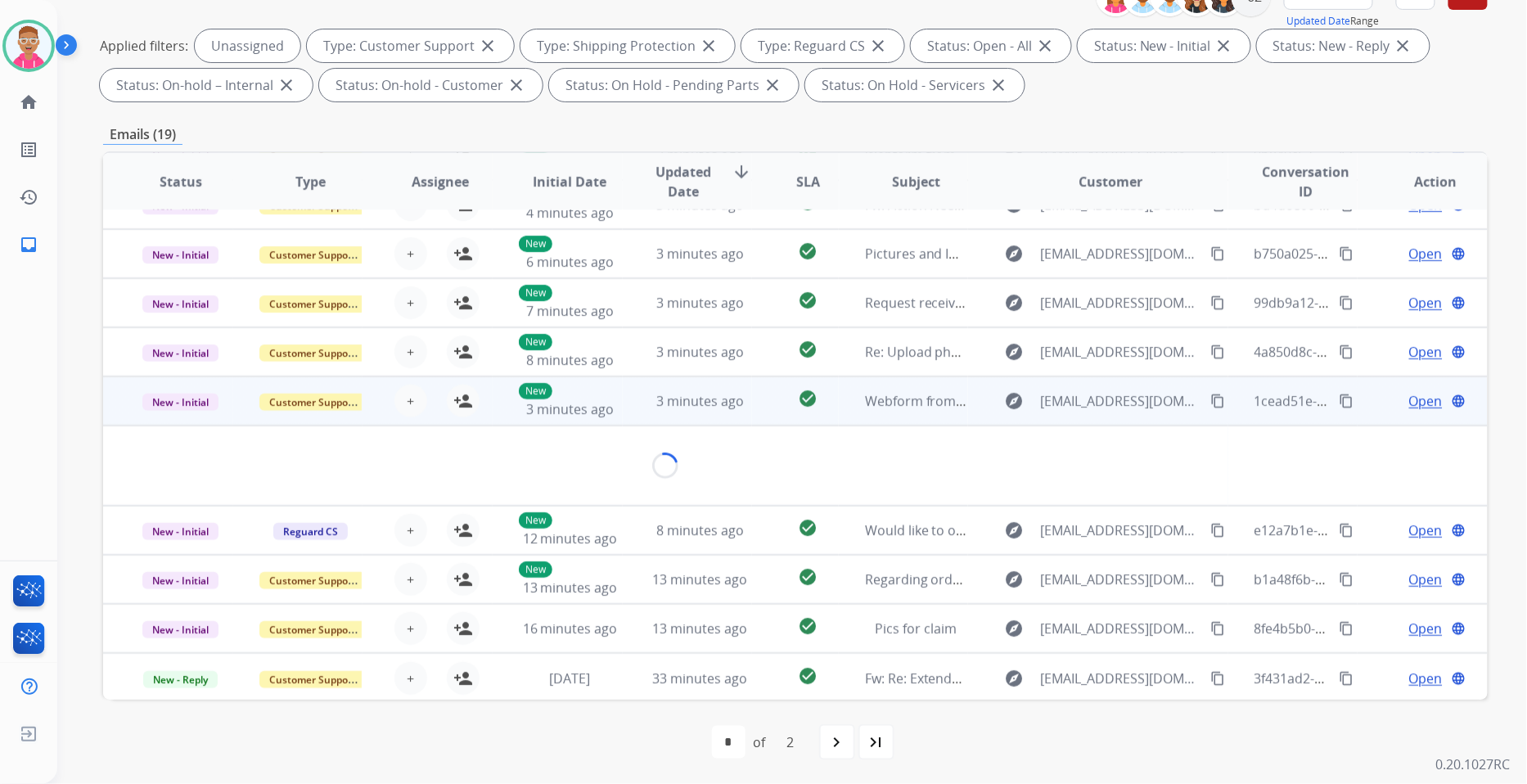
scroll to position [93, 0]
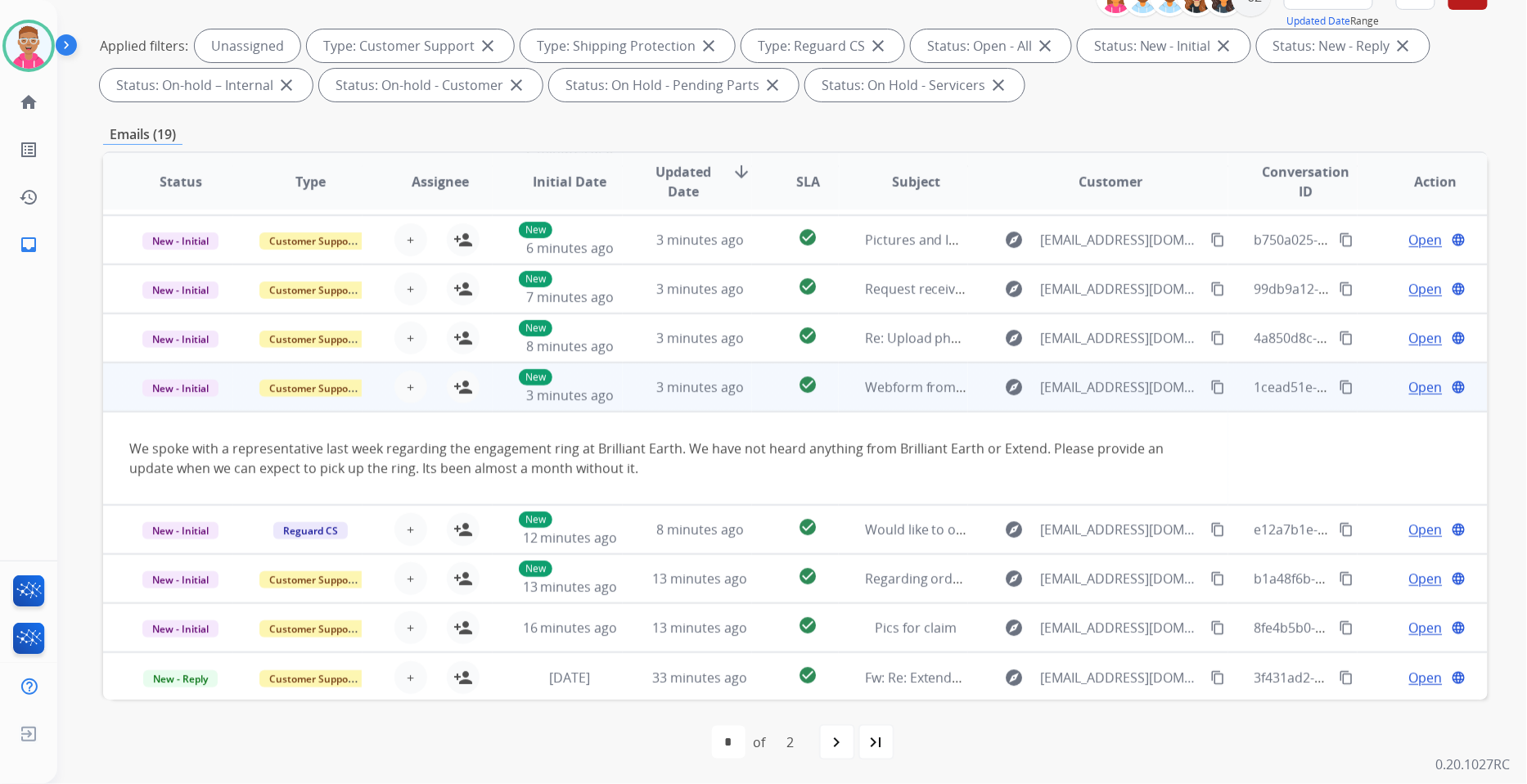
click at [1210, 382] on mat-icon "content_copy" at bounding box center [1218, 387] width 15 height 15
click at [462, 379] on mat-icon "person_add" at bounding box center [463, 387] width 19 height 19
click at [1430, 389] on span "Open" at bounding box center [1426, 387] width 34 height 19
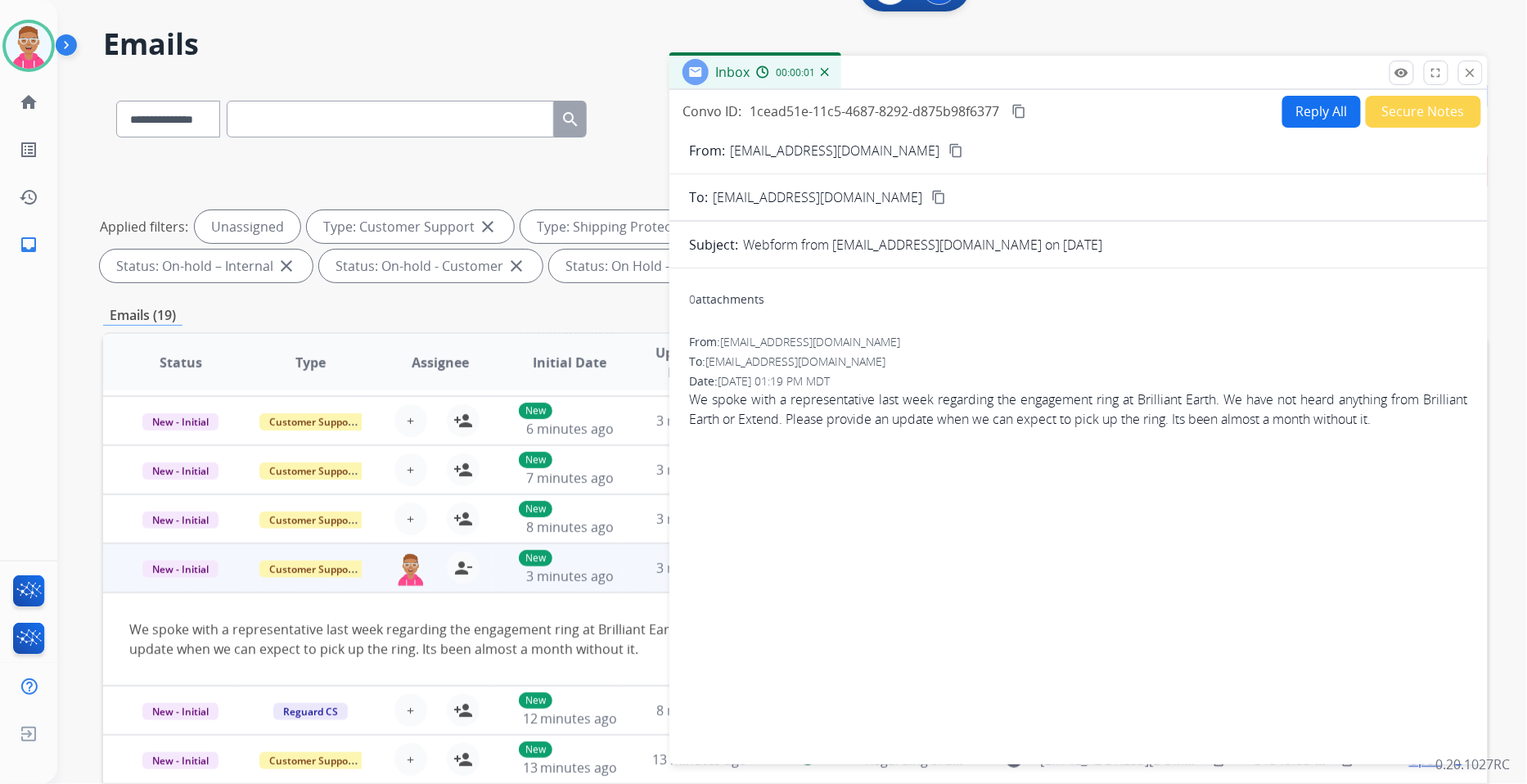
scroll to position [0, 0]
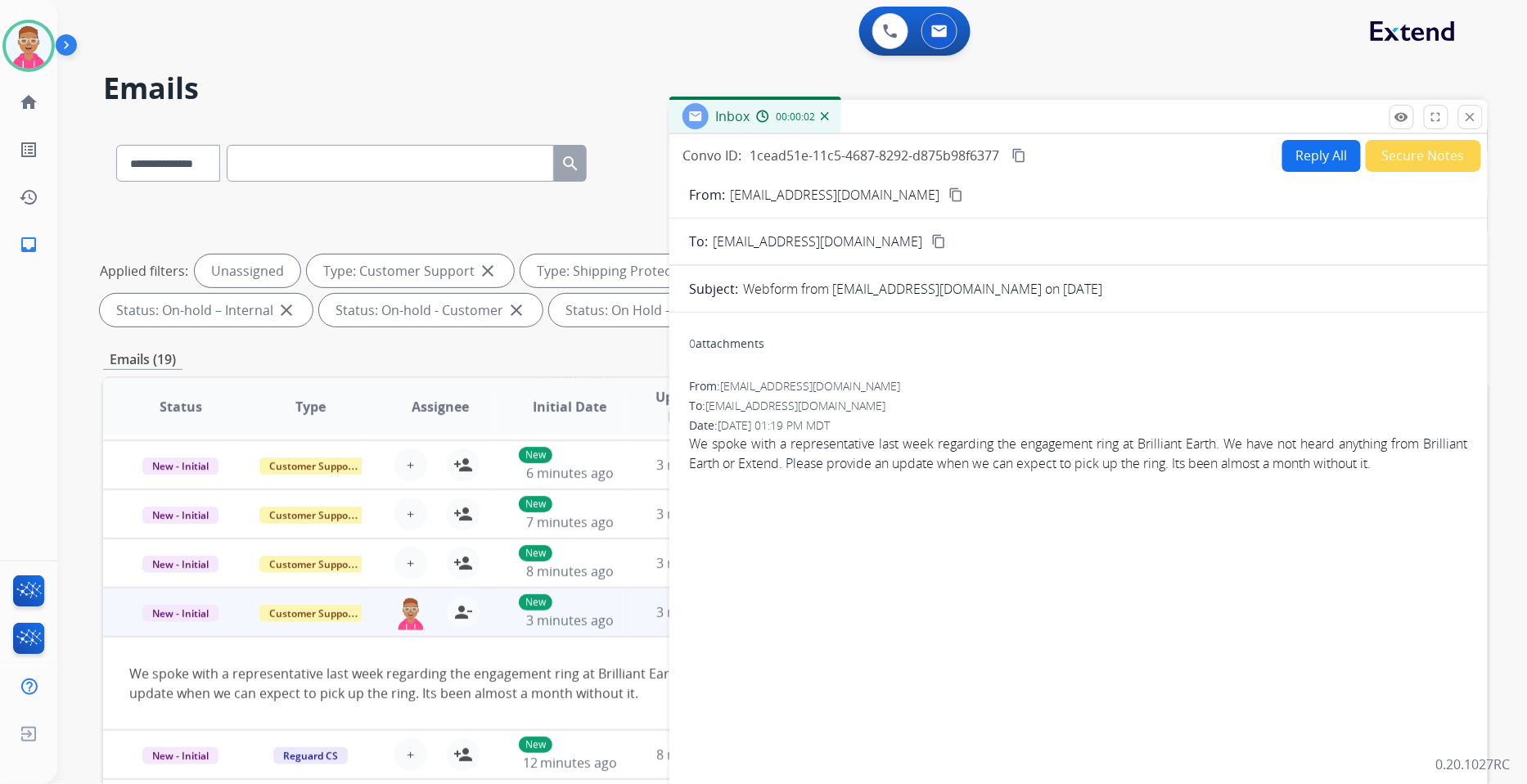
click at [949, 197] on mat-icon "content_copy" at bounding box center [956, 195] width 15 height 15
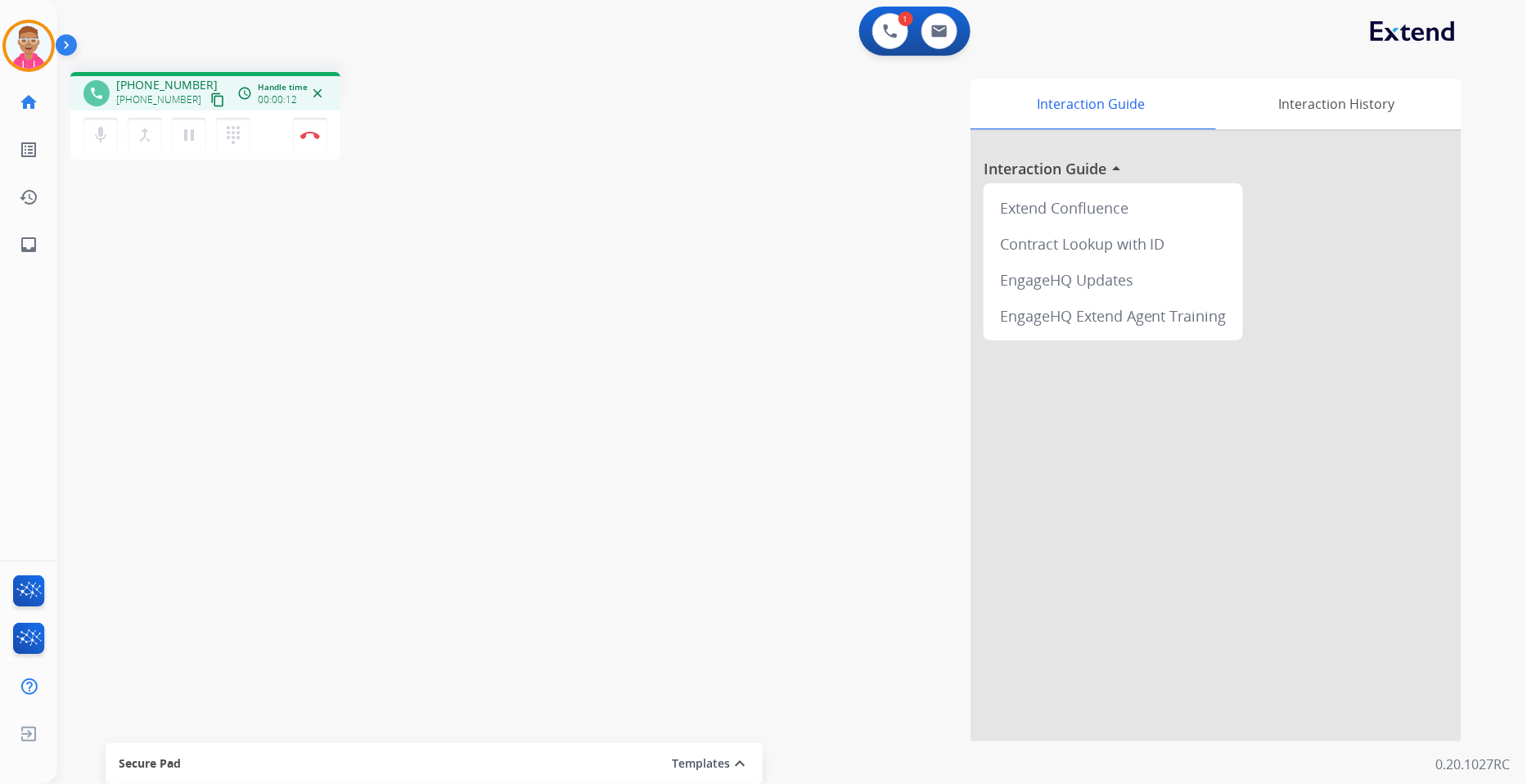
click at [210, 101] on mat-icon "content_copy" at bounding box center [218, 100] width 15 height 15
click at [303, 138] on img at bounding box center [309, 135] width 19 height 8
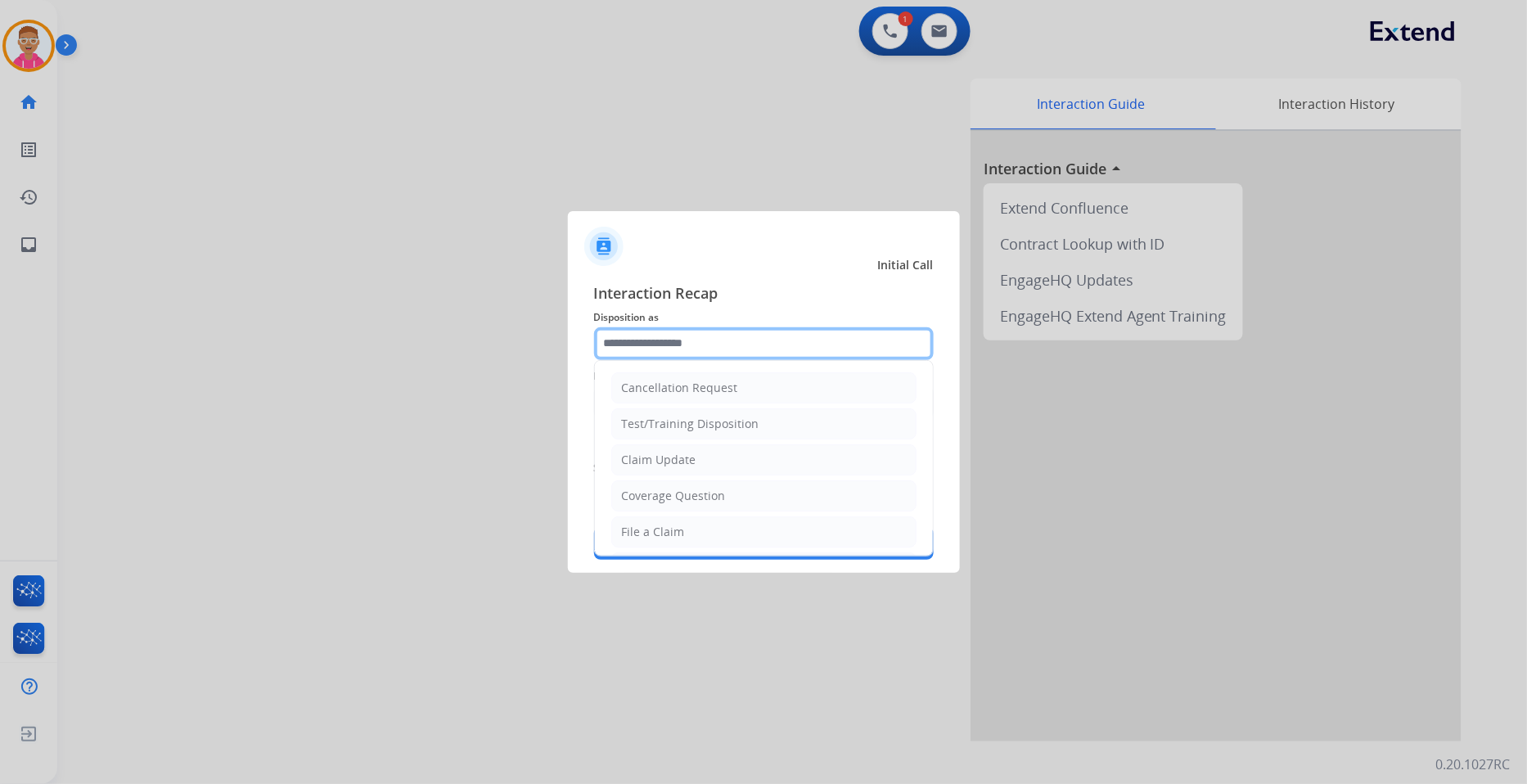
click at [729, 355] on input "text" at bounding box center [764, 344] width 340 height 33
click at [710, 462] on li "Claim Update" at bounding box center [763, 460] width 305 height 31
type input "**********"
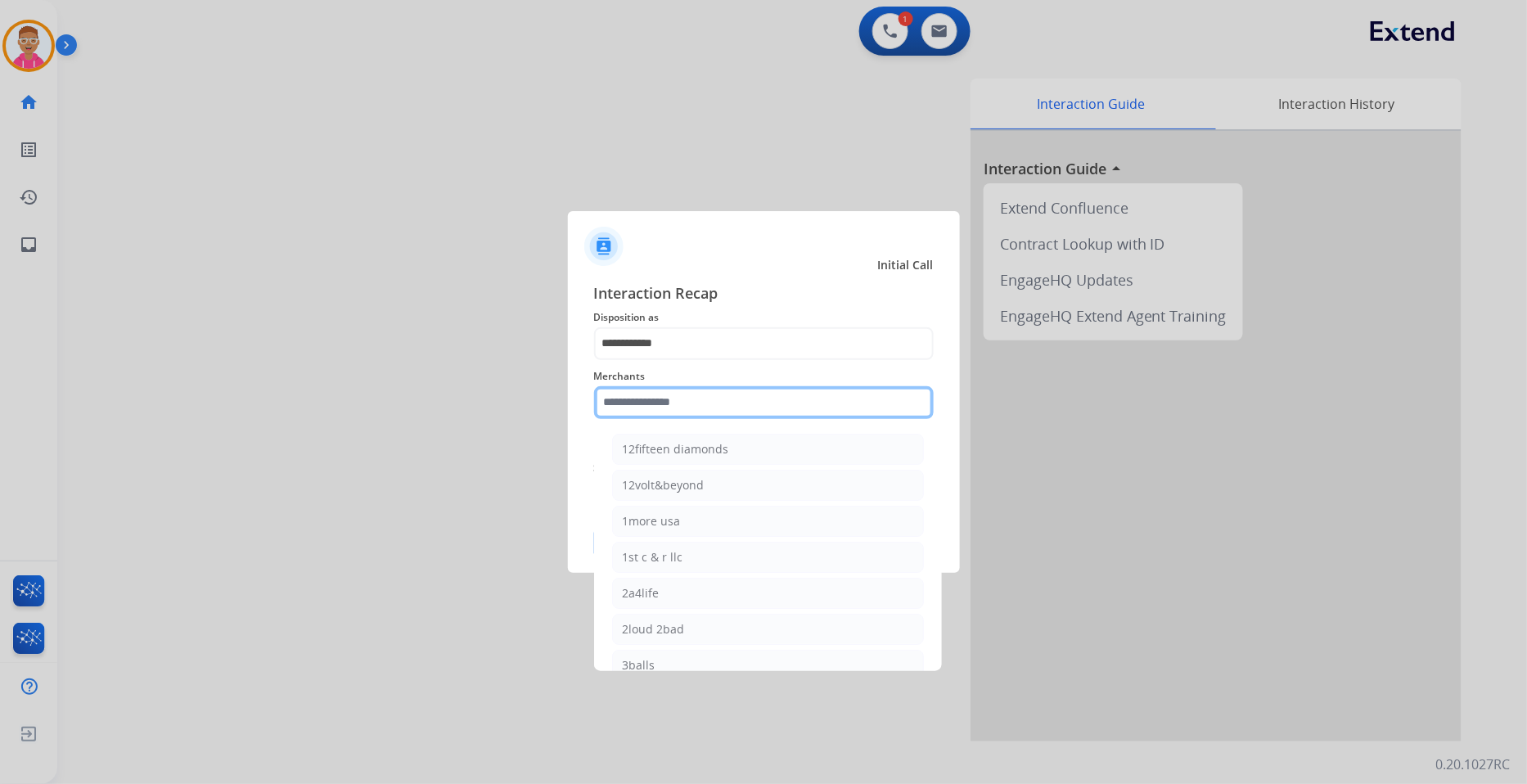
click at [689, 398] on input "text" at bounding box center [764, 403] width 340 height 33
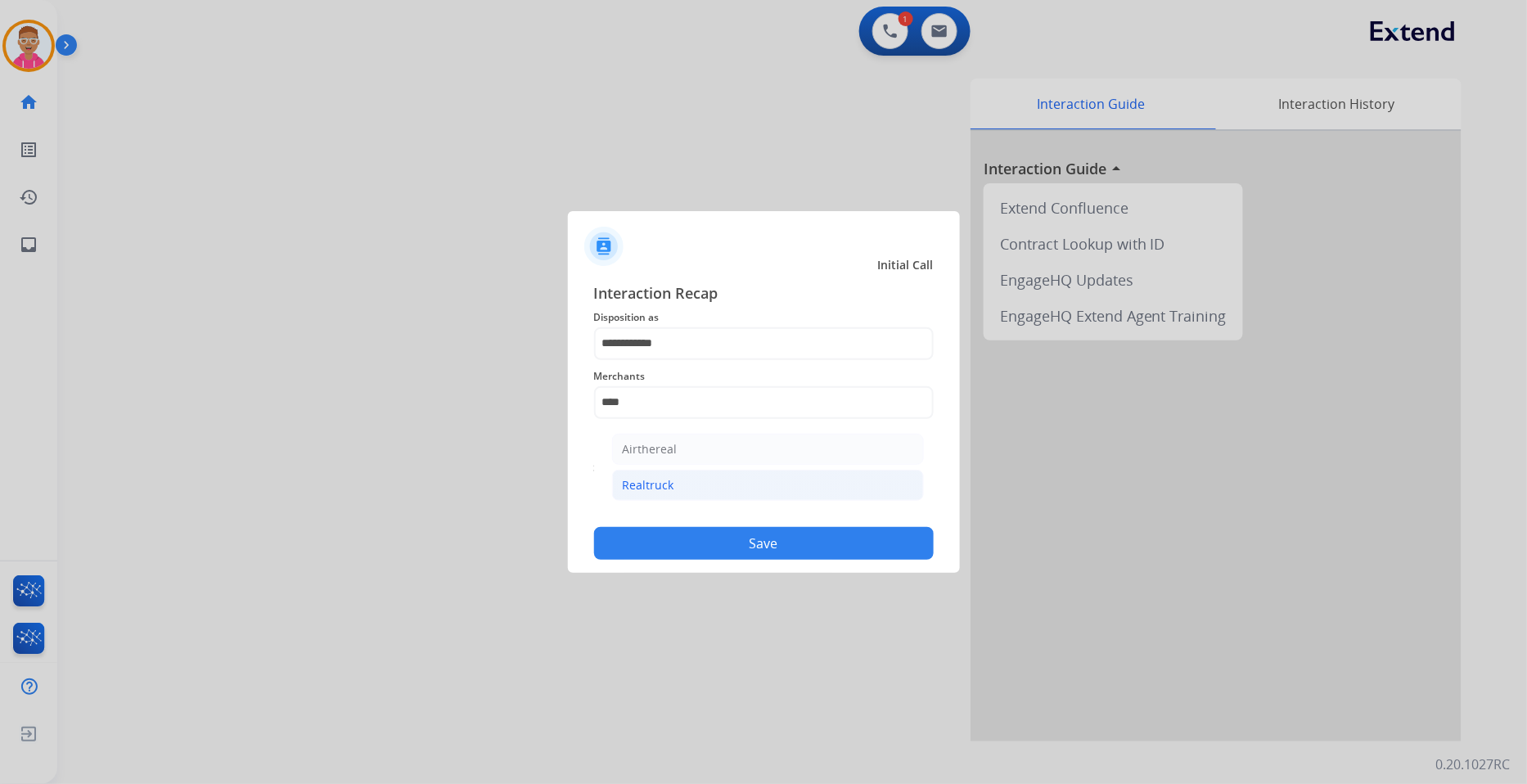
click at [705, 485] on li "Realtruck" at bounding box center [767, 485] width 312 height 31
type input "*********"
click at [708, 542] on button "Save" at bounding box center [764, 543] width 340 height 33
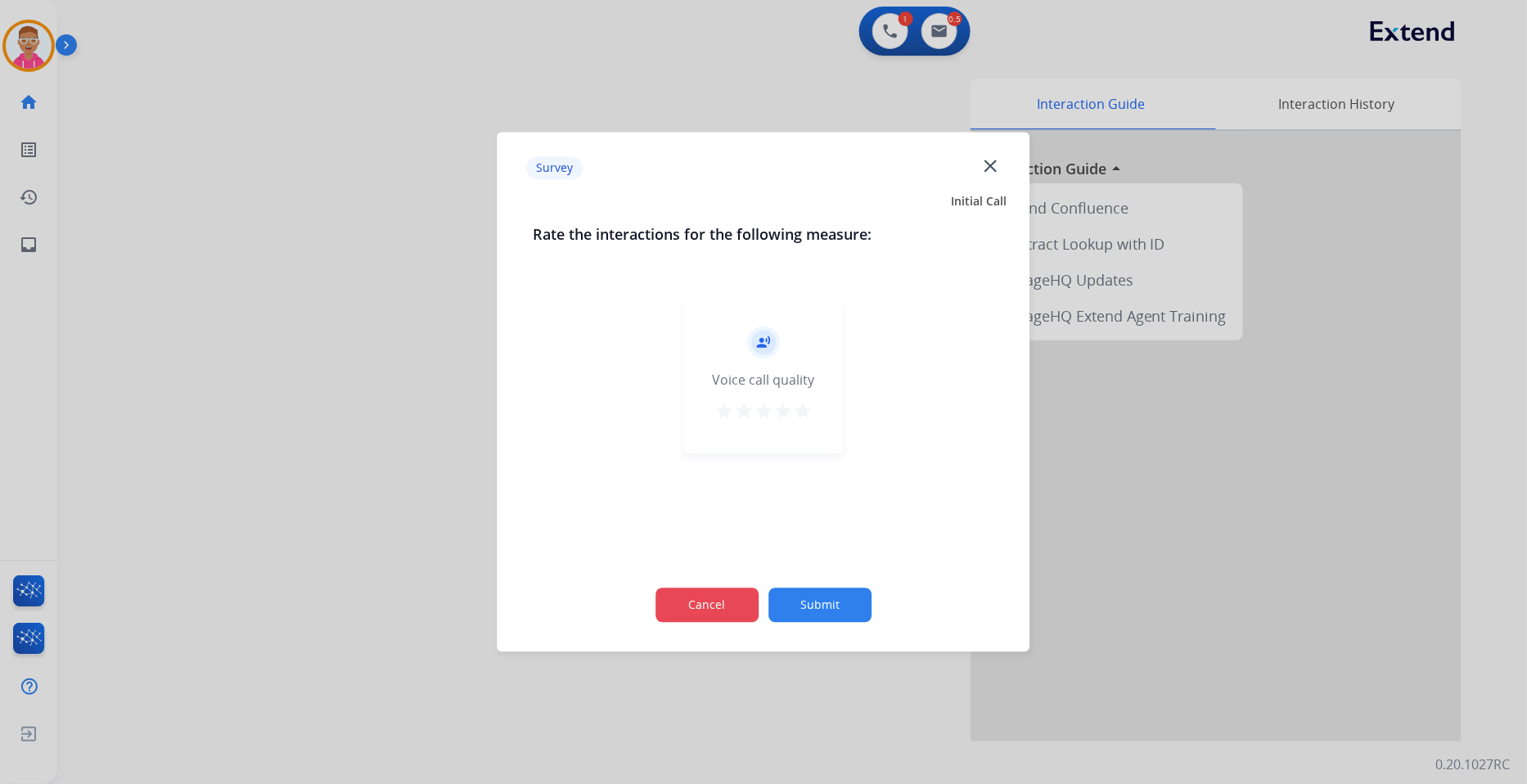
click at [718, 599] on button "Cancel" at bounding box center [707, 605] width 103 height 34
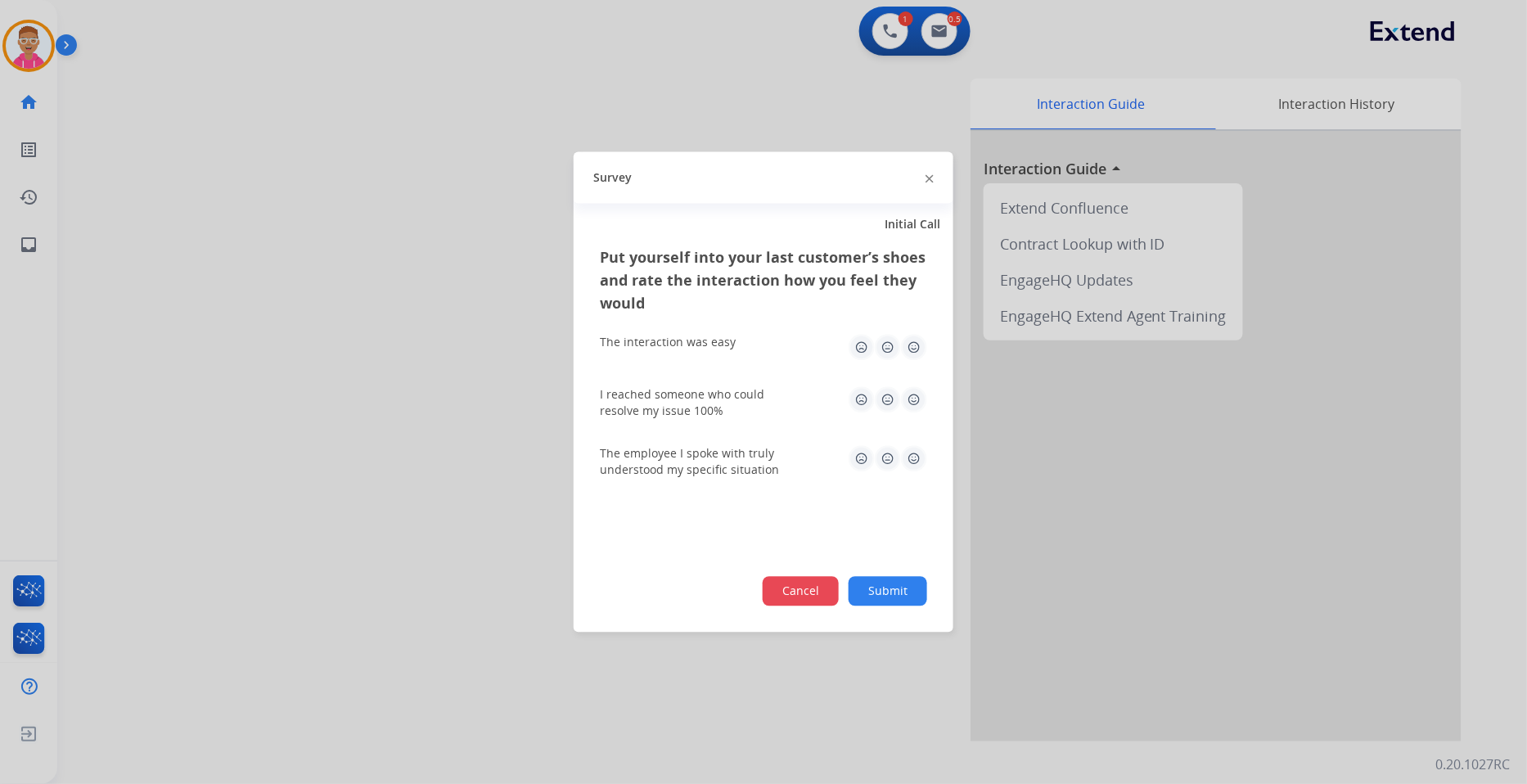
click at [812, 587] on button "Cancel" at bounding box center [801, 592] width 76 height 29
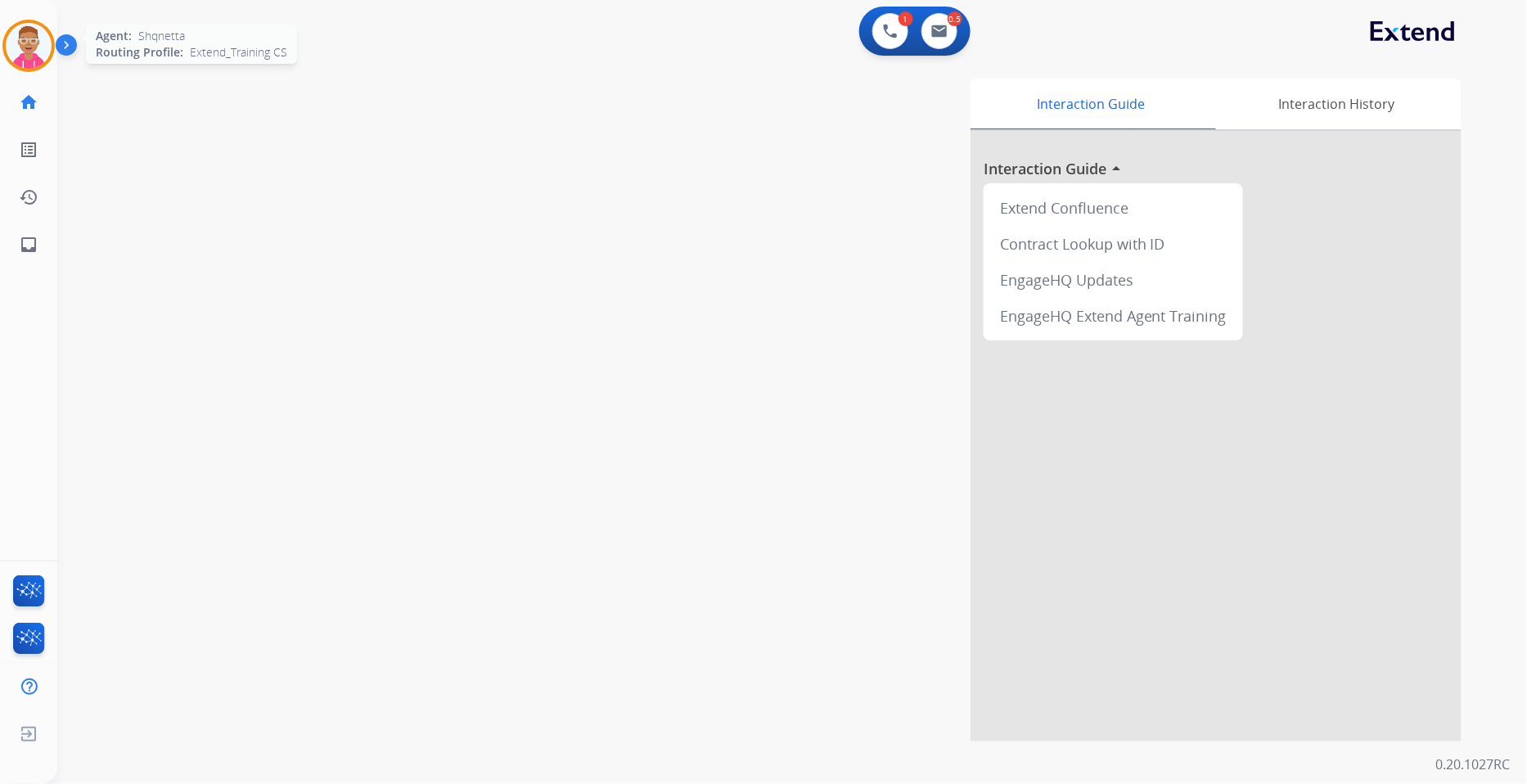
click at [20, 34] on img at bounding box center [29, 45] width 46 height 46
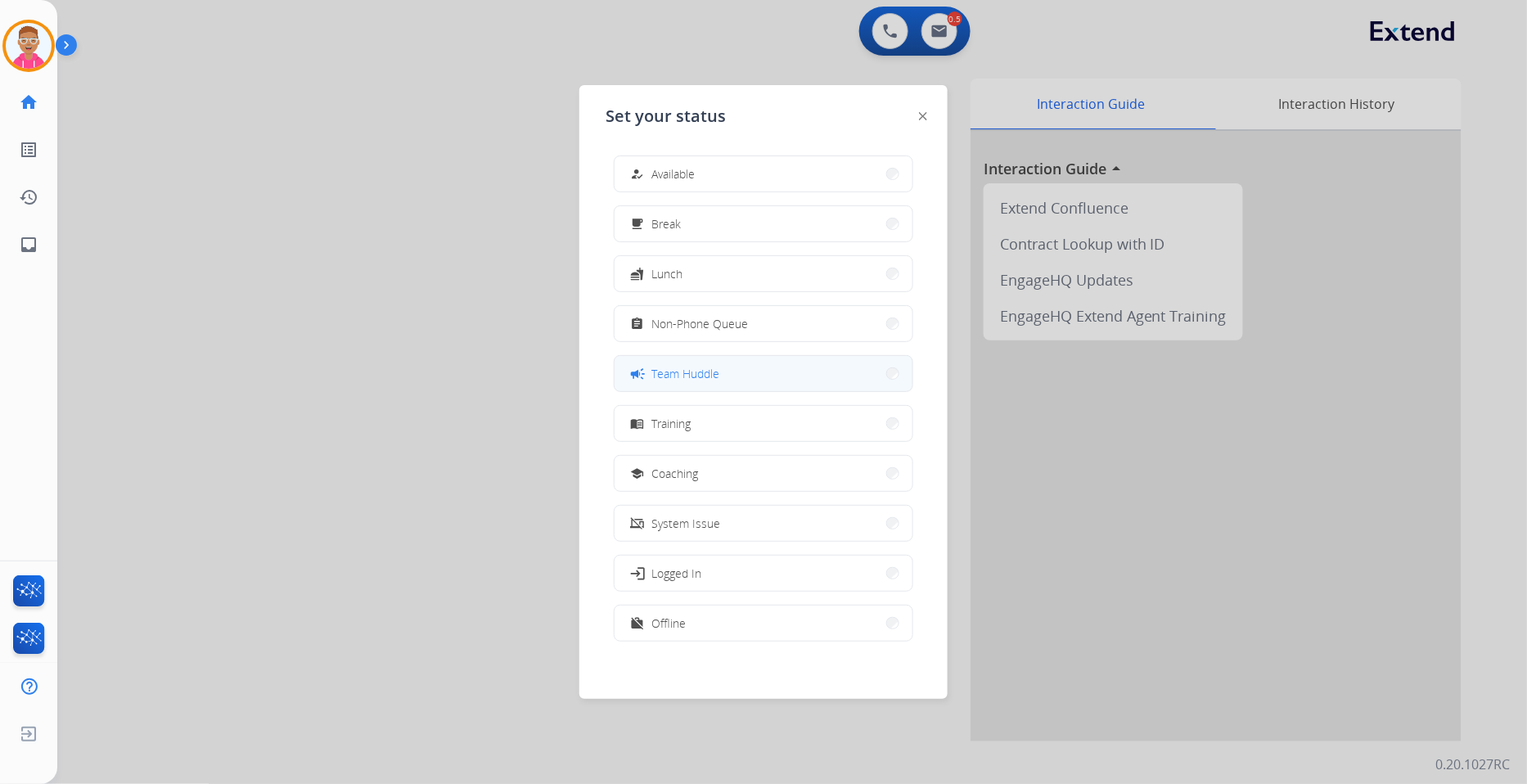
click at [698, 366] on span "Team Huddle" at bounding box center [685, 373] width 68 height 17
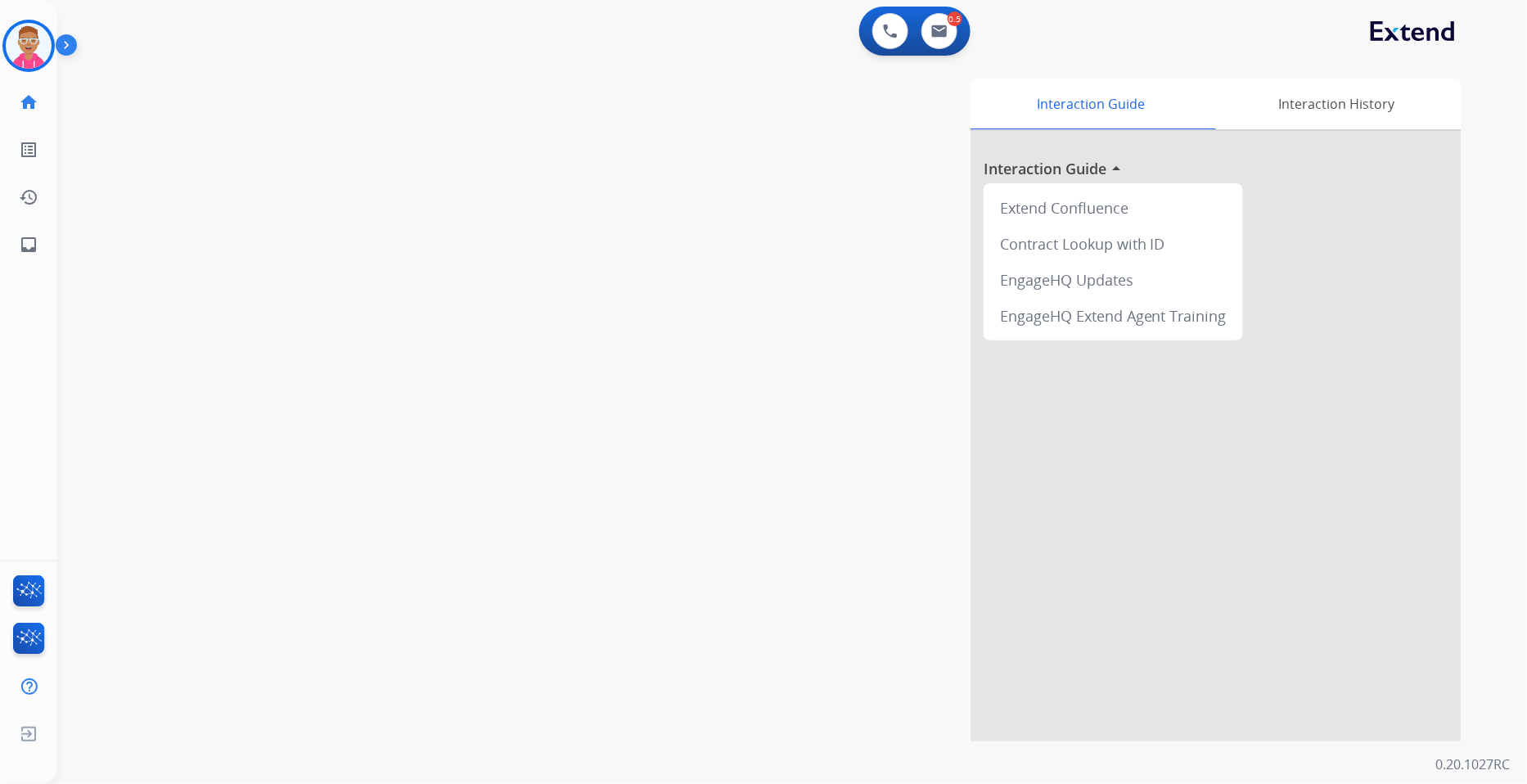
click at [1414, 137] on div at bounding box center [1216, 436] width 491 height 610
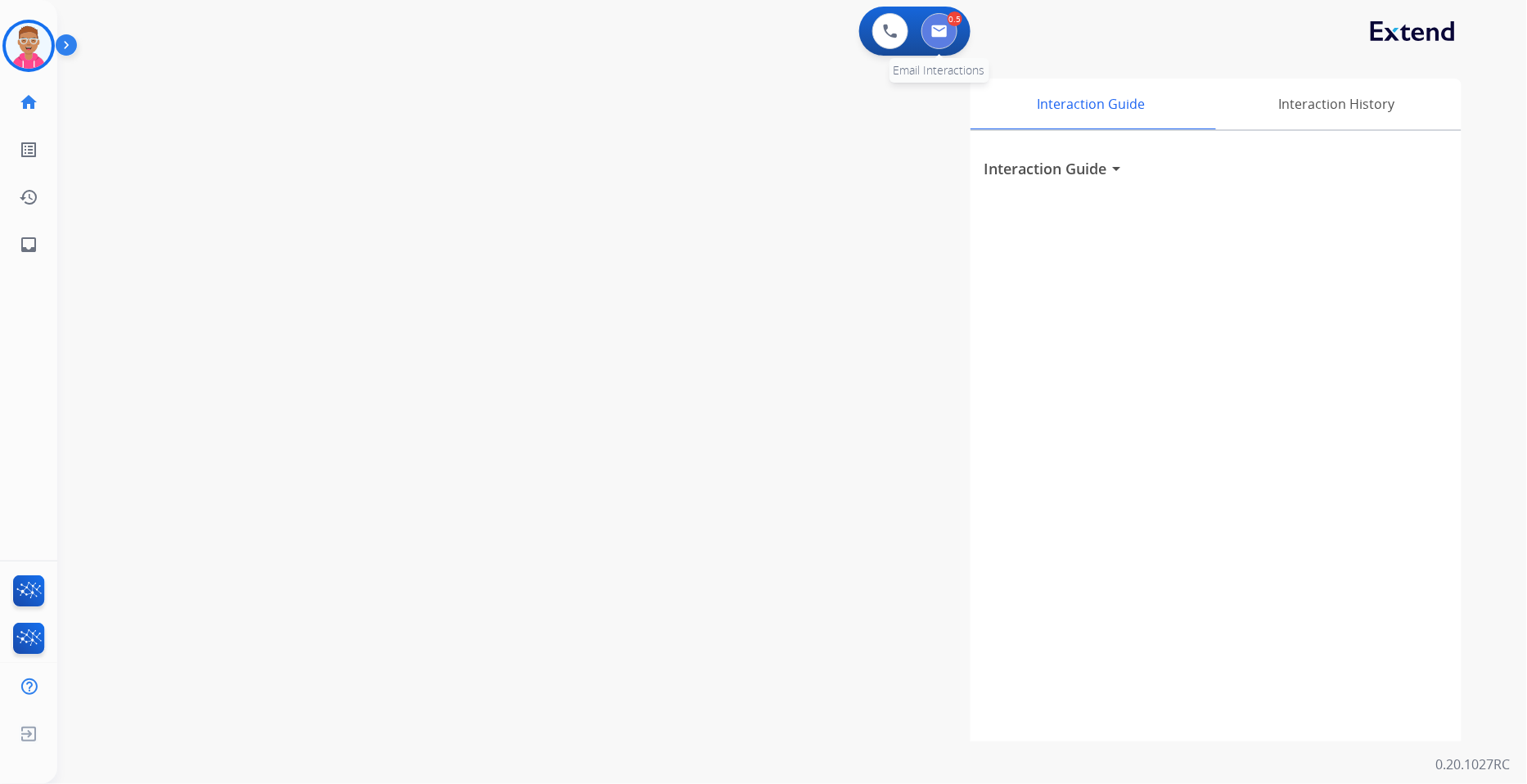
click at [945, 29] on img at bounding box center [939, 31] width 16 height 13
select select "**********"
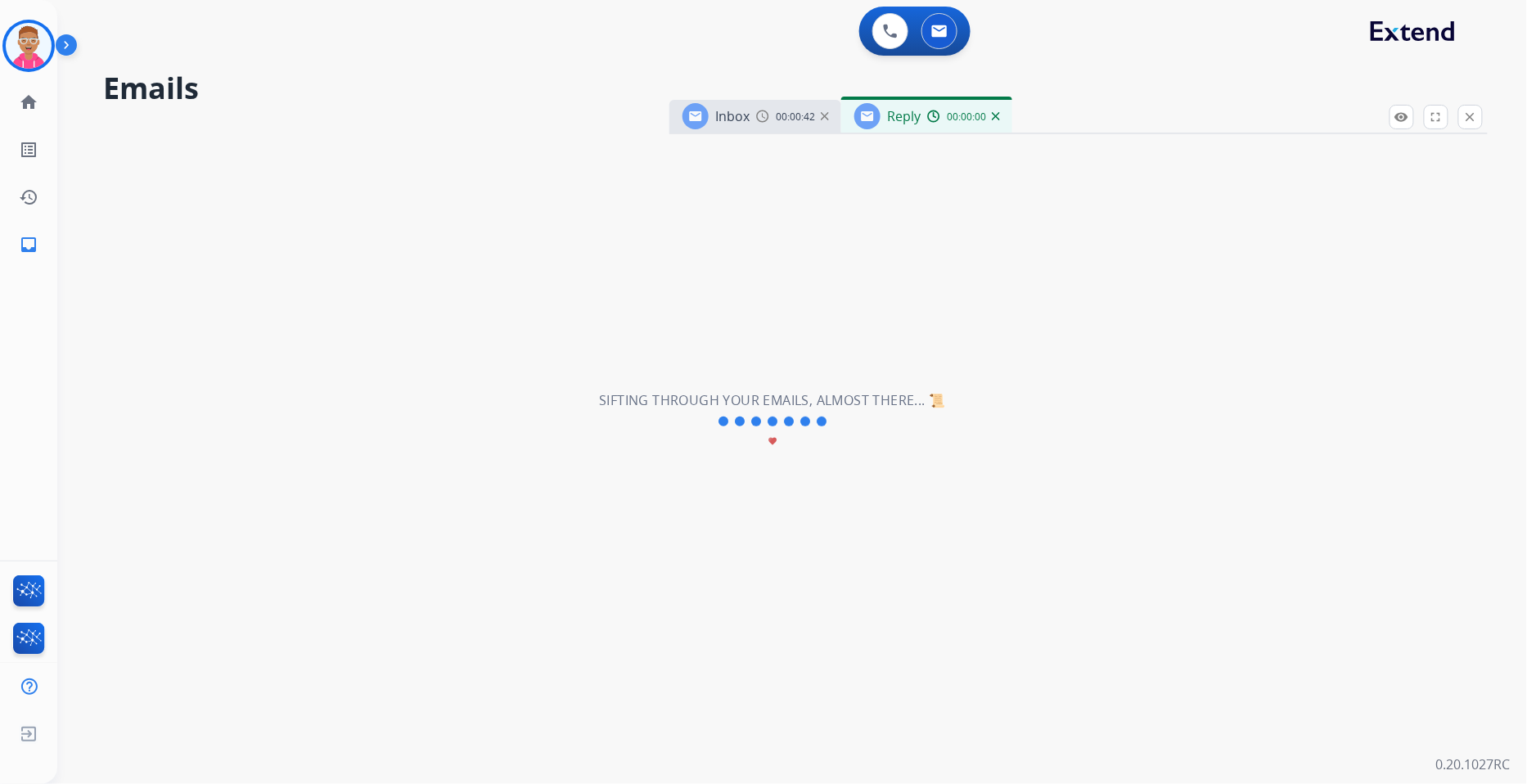
select select "**********"
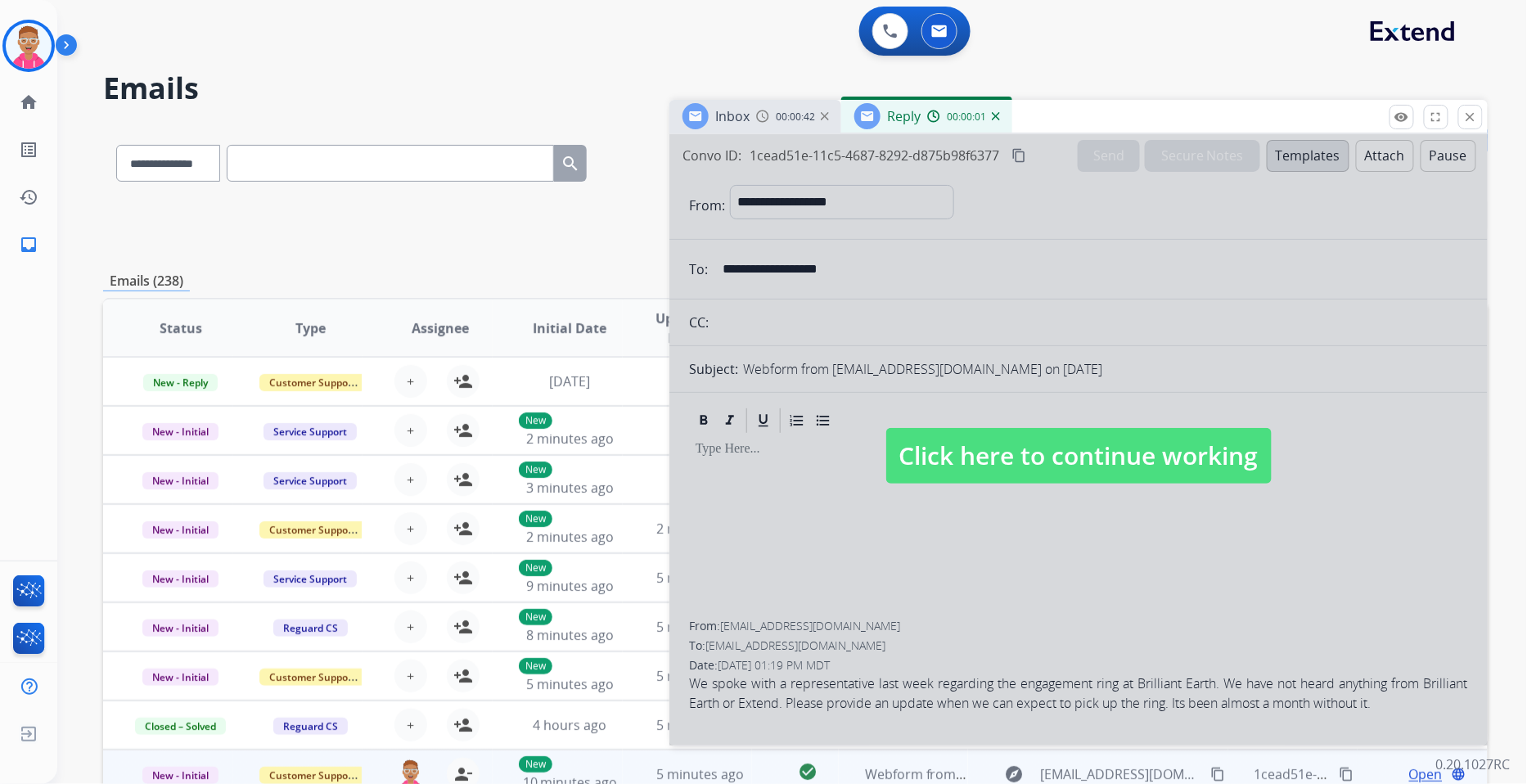
click at [974, 487] on div at bounding box center [1079, 439] width 819 height 611
select select
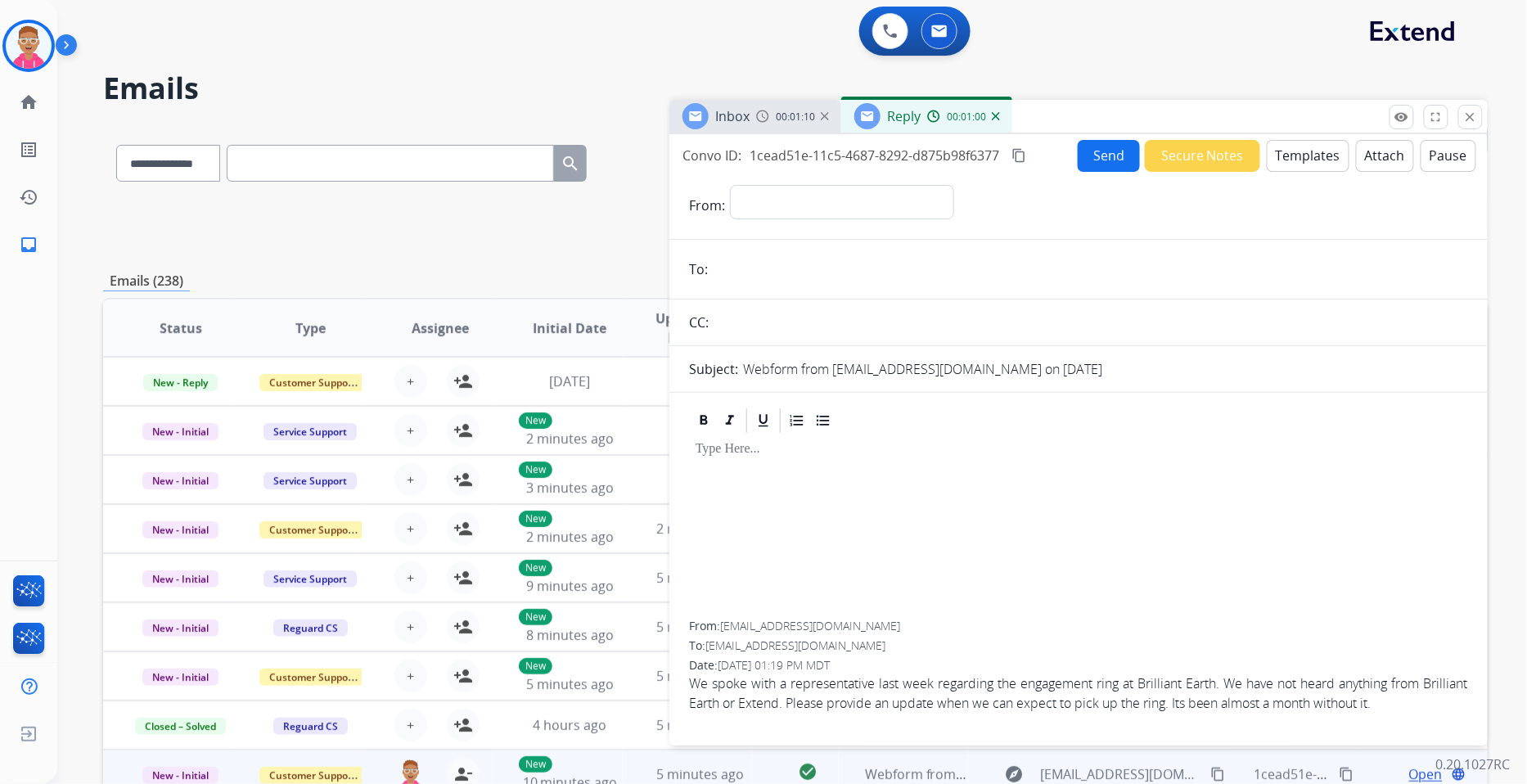
click at [1021, 151] on mat-icon "content_copy" at bounding box center [1019, 155] width 15 height 15
click at [771, 203] on select "**********" at bounding box center [841, 201] width 223 height 33
select select "**********"
click at [730, 185] on select "**********" at bounding box center [841, 201] width 223 height 33
click at [759, 266] on input "email" at bounding box center [1090, 269] width 756 height 33
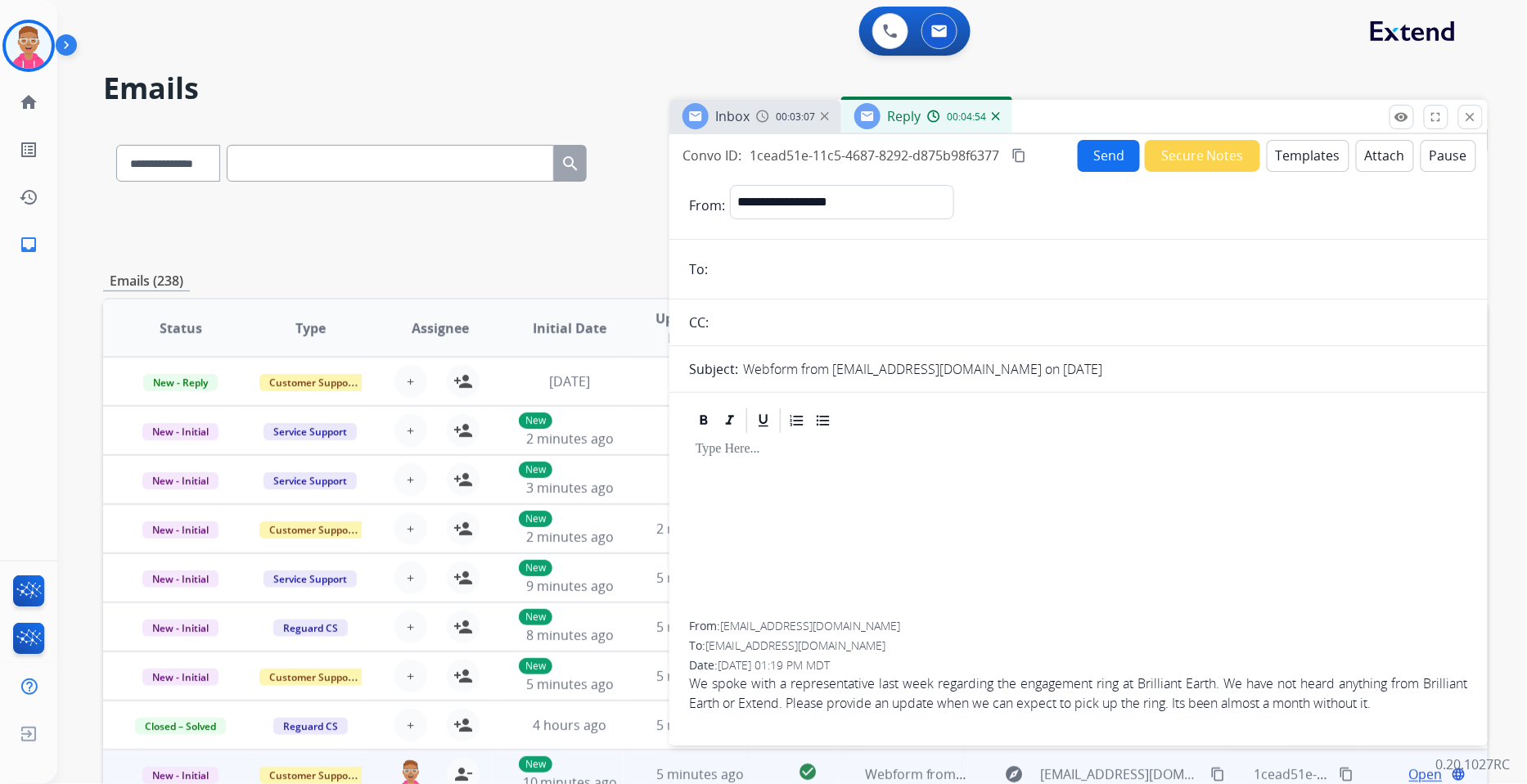
click at [740, 624] on span "[EMAIL_ADDRESS][DOMAIN_NAME]" at bounding box center [810, 625] width 180 height 16
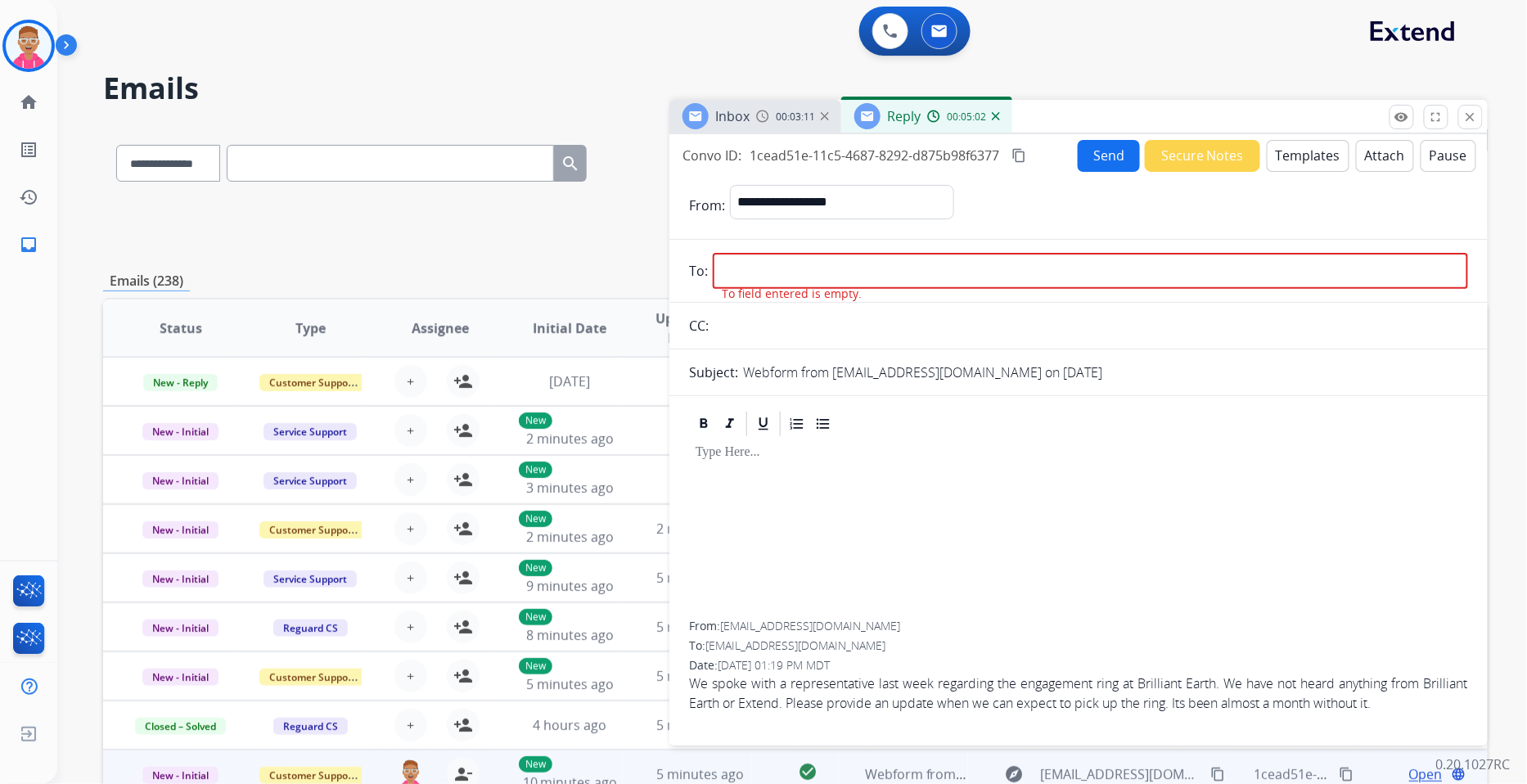
drag, startPoint x: 724, startPoint y: 625, endPoint x: 820, endPoint y: 623, distance: 96.0
click at [820, 623] on span "[EMAIL_ADDRESS][DOMAIN_NAME]" at bounding box center [810, 625] width 180 height 16
drag, startPoint x: 845, startPoint y: 625, endPoint x: 727, endPoint y: 624, distance: 118.0
click at [727, 624] on div "From: [EMAIL_ADDRESS][DOMAIN_NAME]" at bounding box center [1078, 625] width 779 height 16
copy span "[EMAIL_ADDRESS][DOMAIN_NAME]"
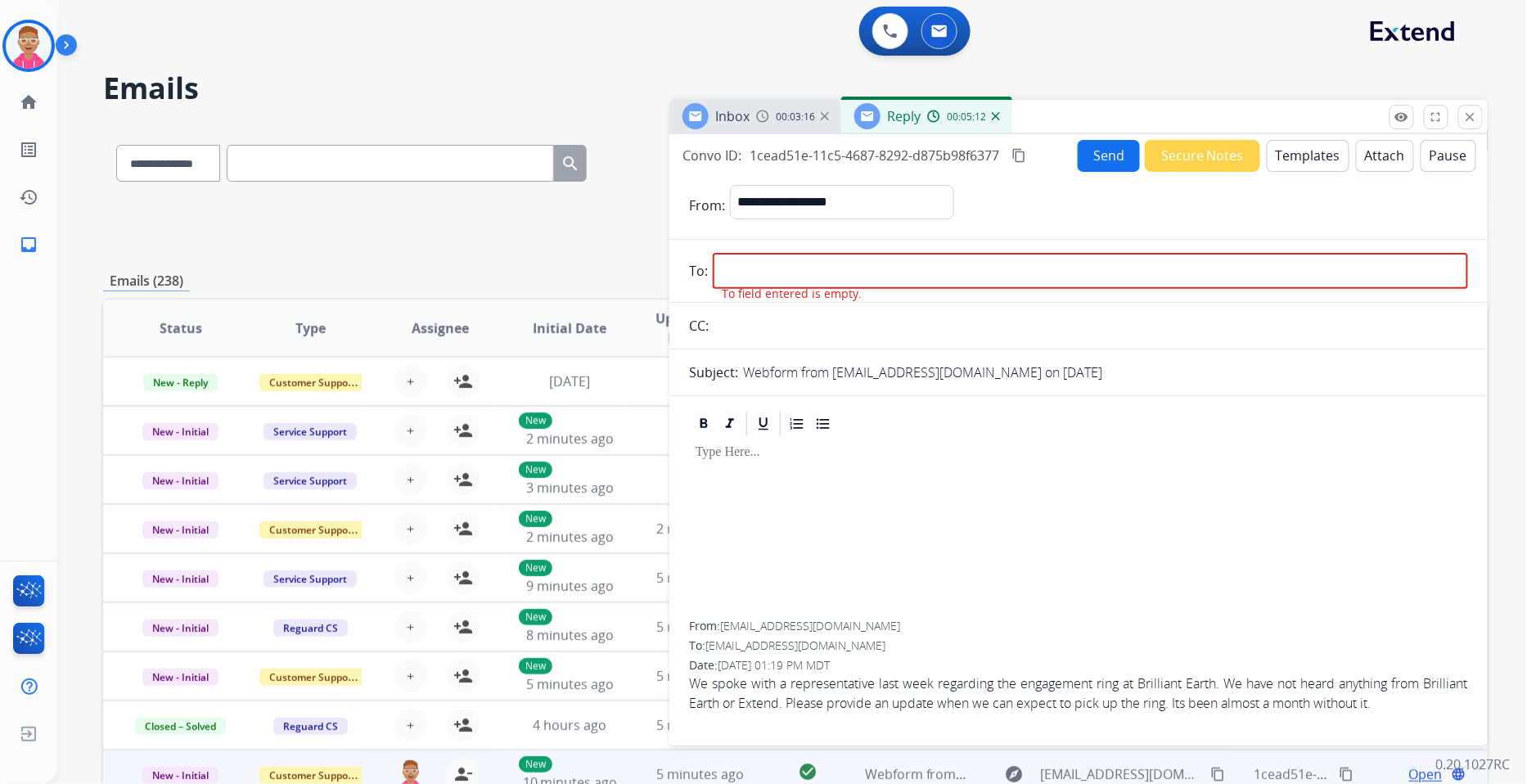
click at [766, 266] on input "email" at bounding box center [1090, 271] width 756 height 36
paste input "**********"
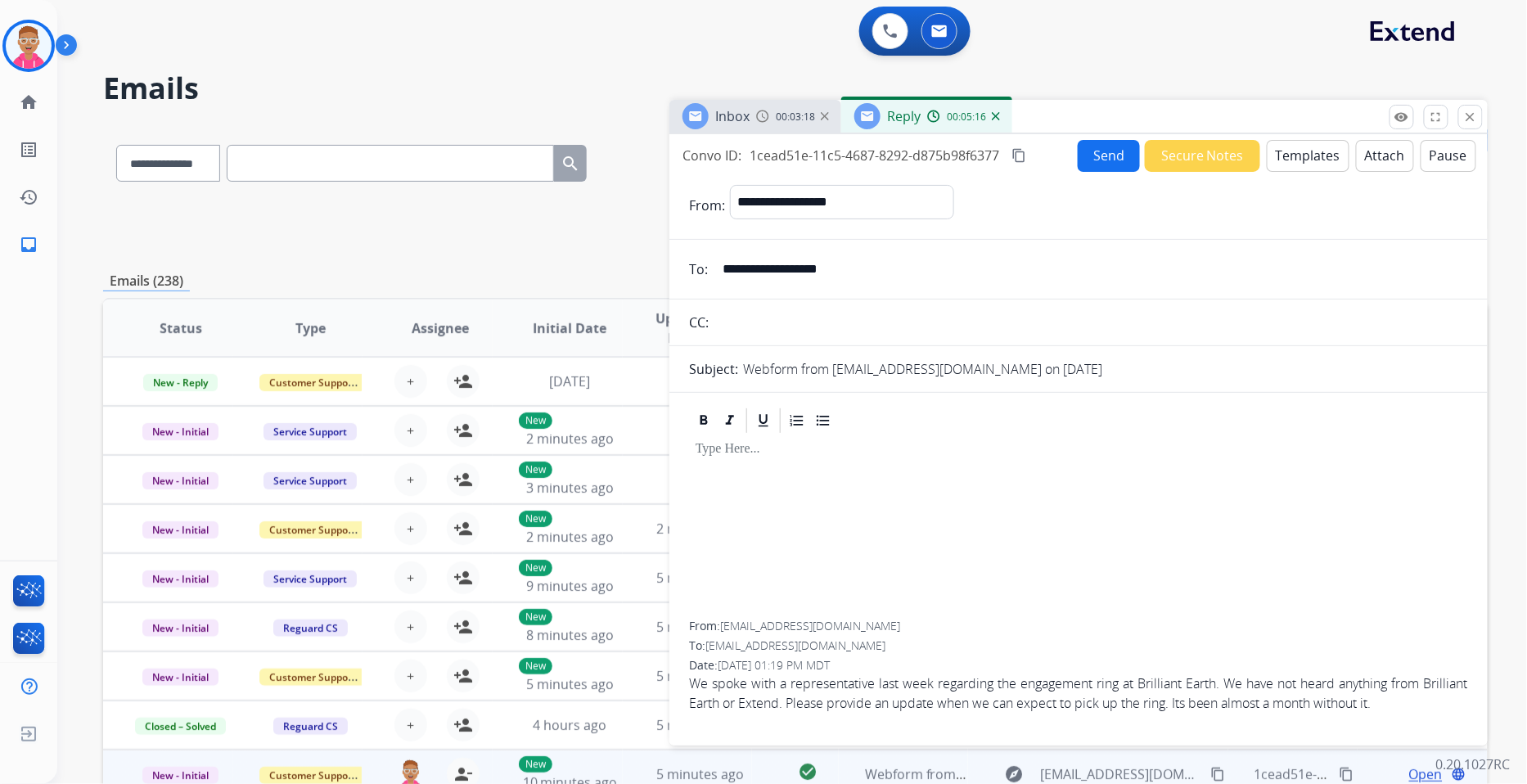
type input "**********"
click at [924, 547] on div at bounding box center [1078, 528] width 779 height 186
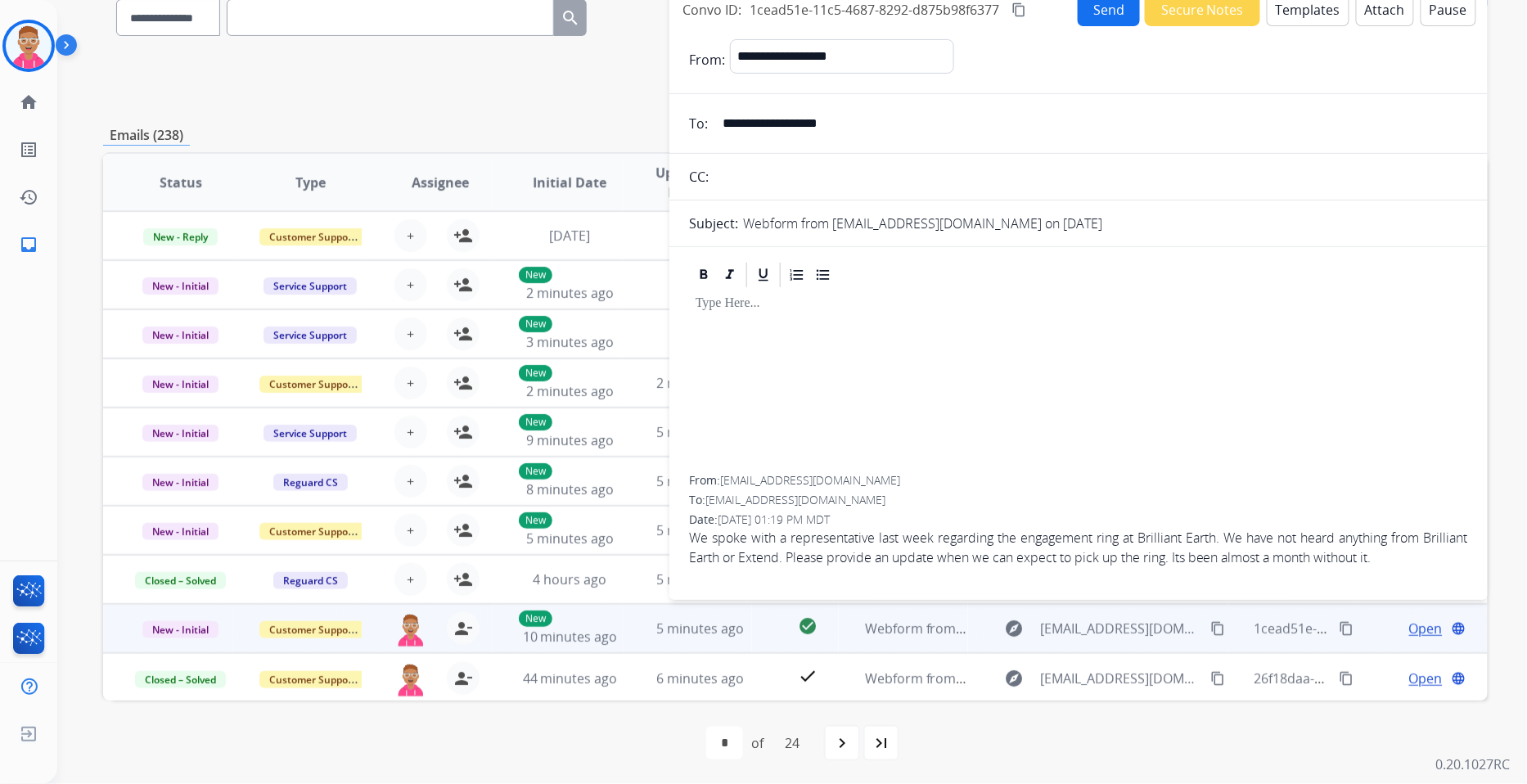
click at [1303, 7] on button "Templates" at bounding box center [1308, 10] width 82 height 32
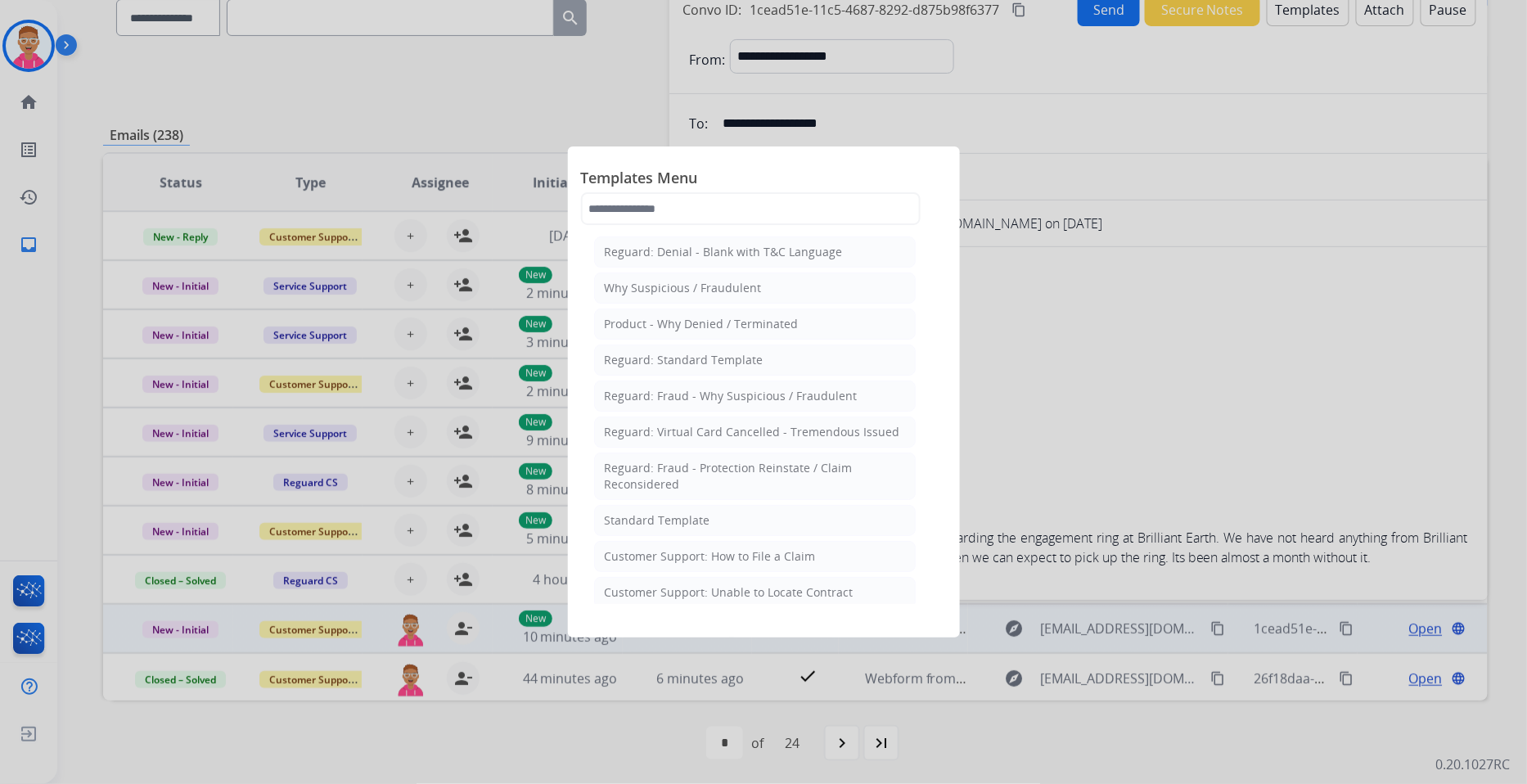
click at [703, 518] on div "Standard Template" at bounding box center [658, 520] width 106 height 16
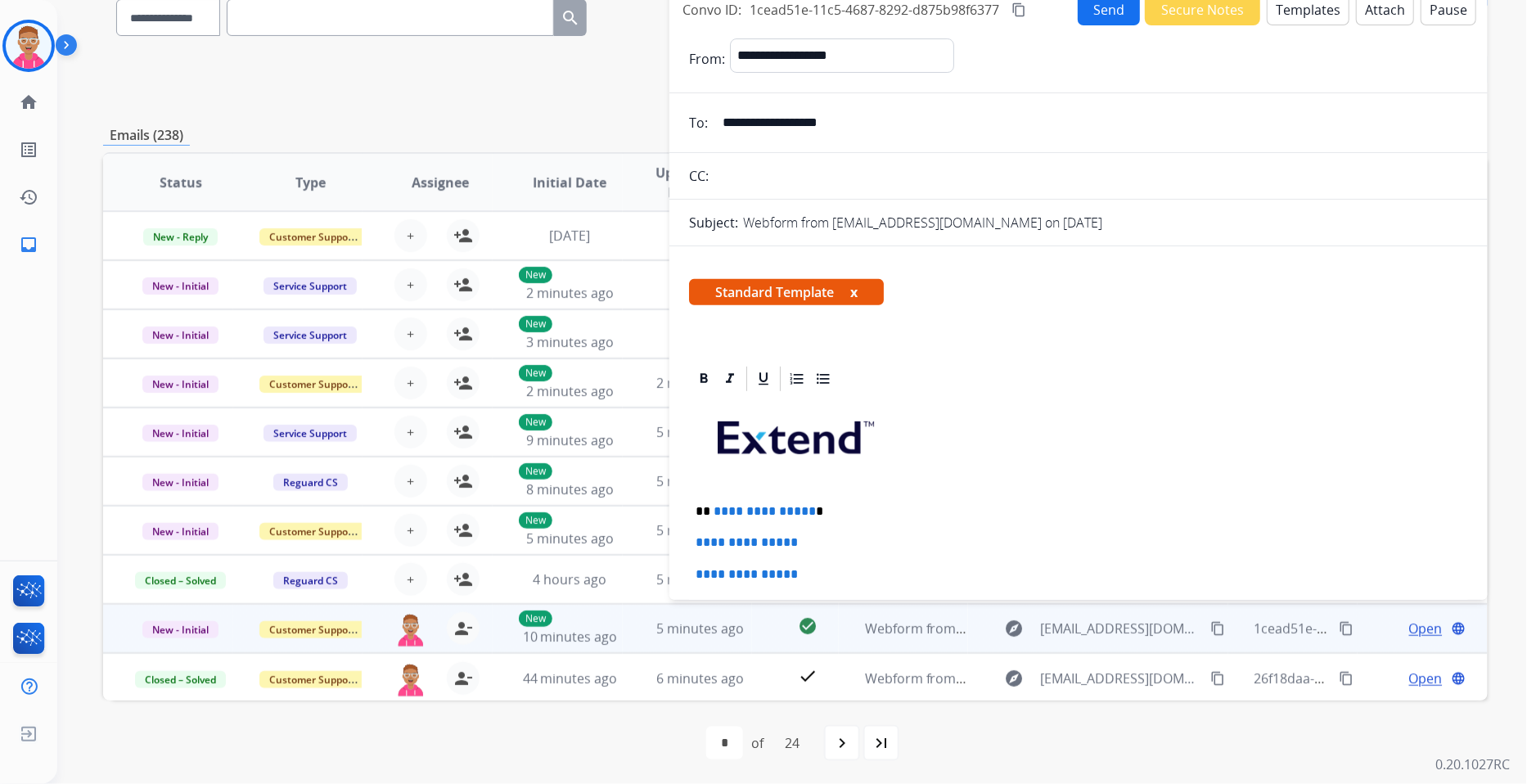
click at [805, 512] on span "**********" at bounding box center [765, 511] width 103 height 13
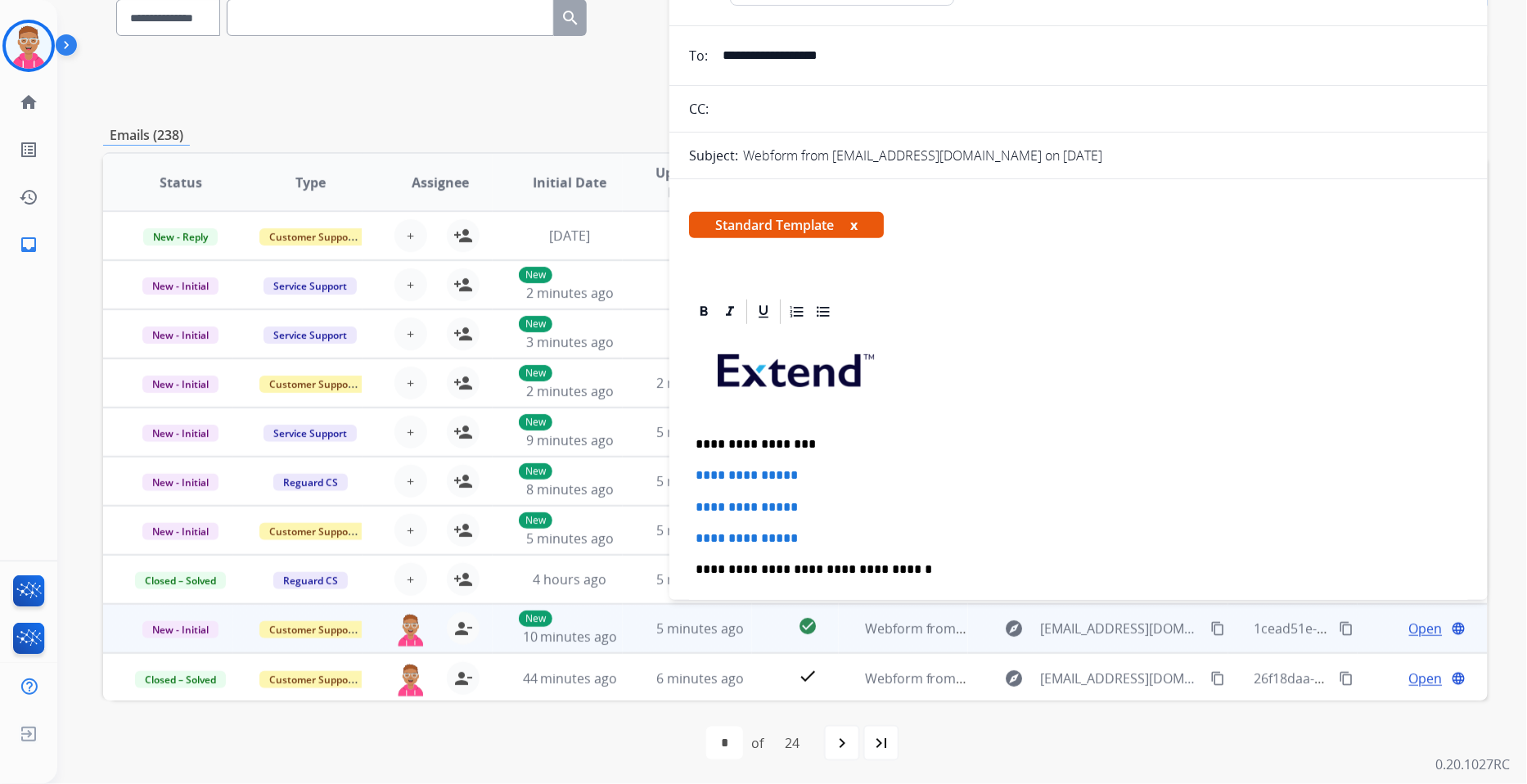
scroll to position [182, 0]
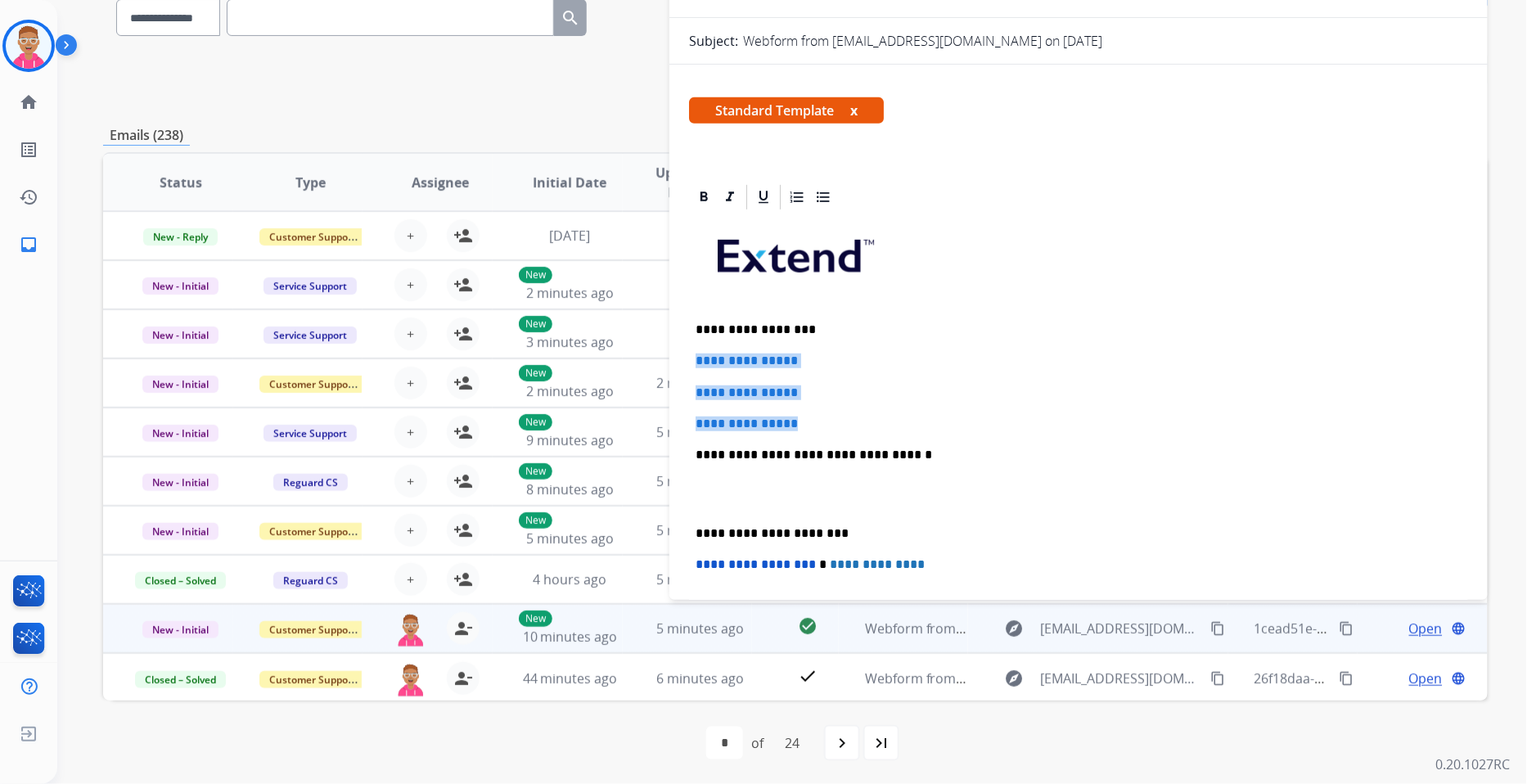
drag, startPoint x: 823, startPoint y: 418, endPoint x: 682, endPoint y: 346, distance: 158.3
click at [682, 346] on div "**********" at bounding box center [1079, 531] width 819 height 697
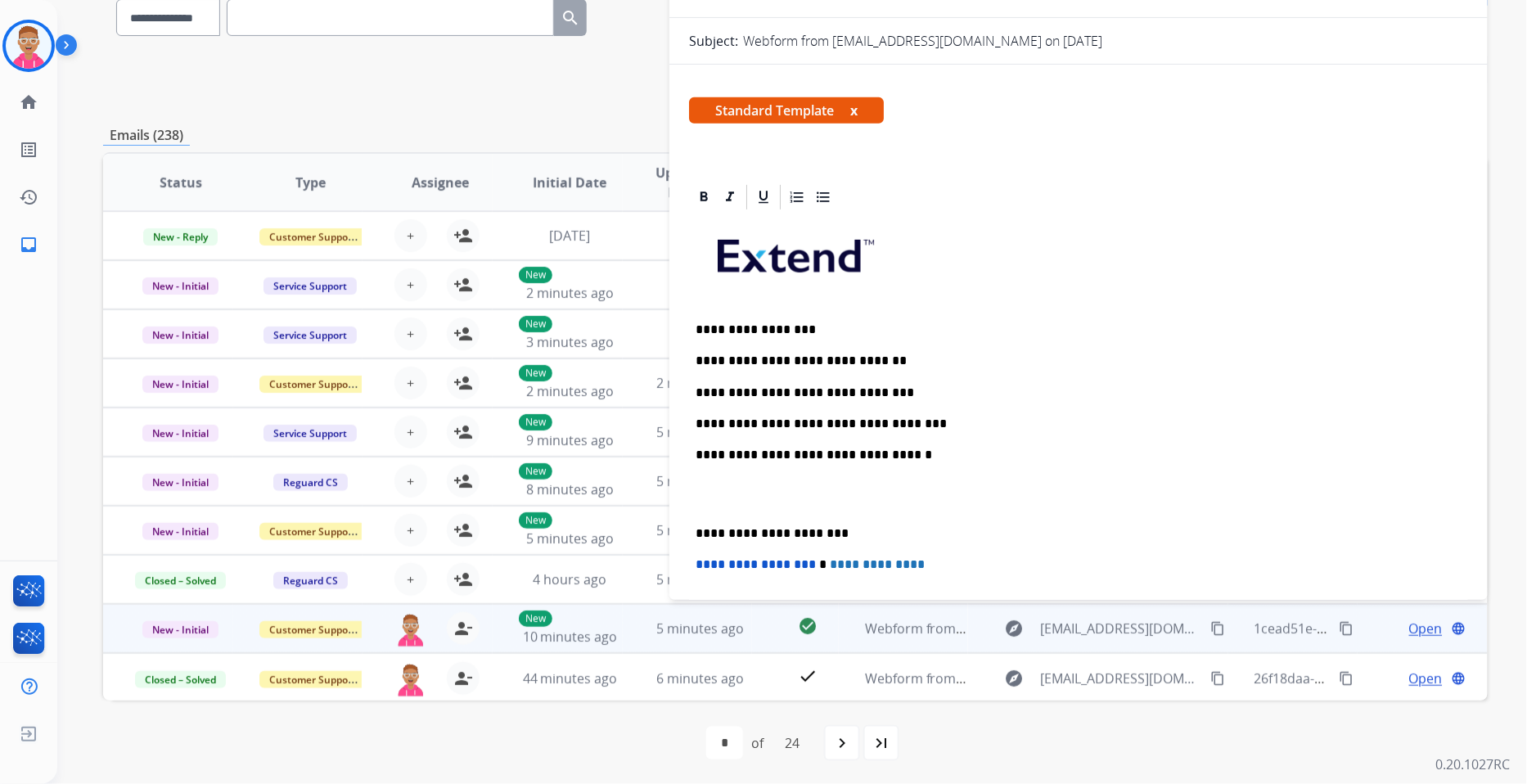
click at [692, 533] on div "**********" at bounding box center [1078, 493] width 779 height 563
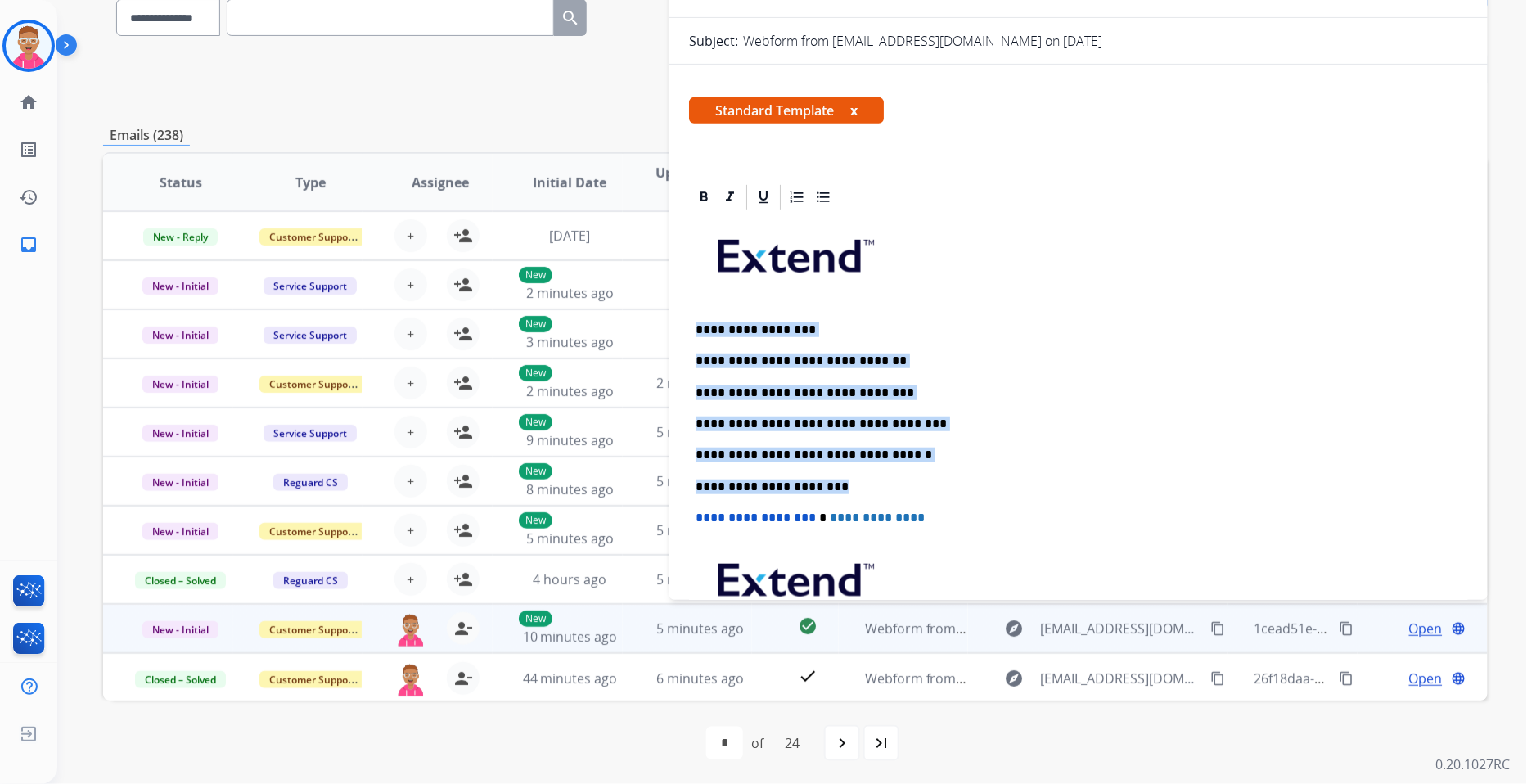
drag, startPoint x: 847, startPoint y: 487, endPoint x: 673, endPoint y: 304, distance: 252.5
click at [658, 308] on div "**********" at bounding box center [796, 382] width 1385 height 807
copy div "**********"
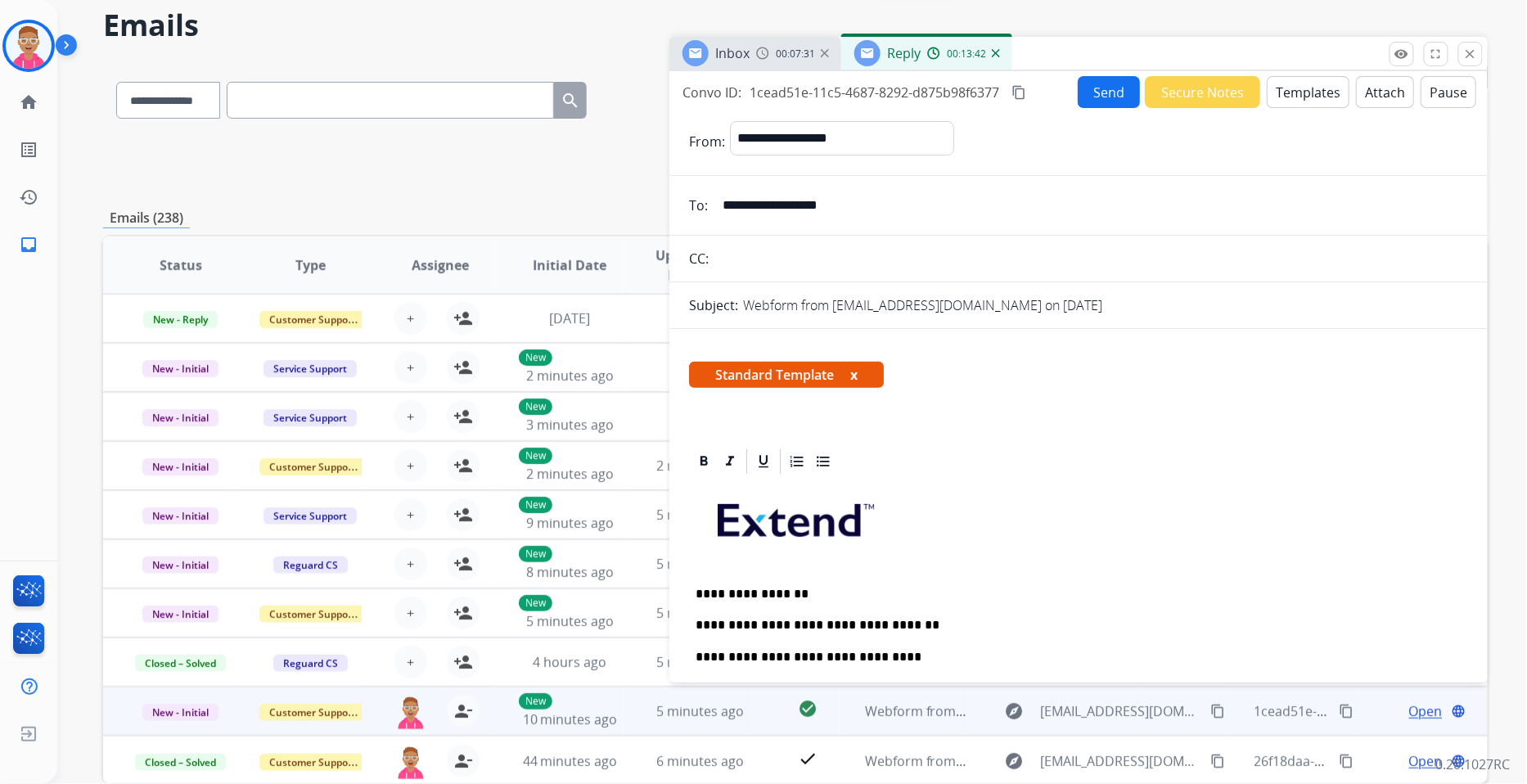
scroll to position [0, 0]
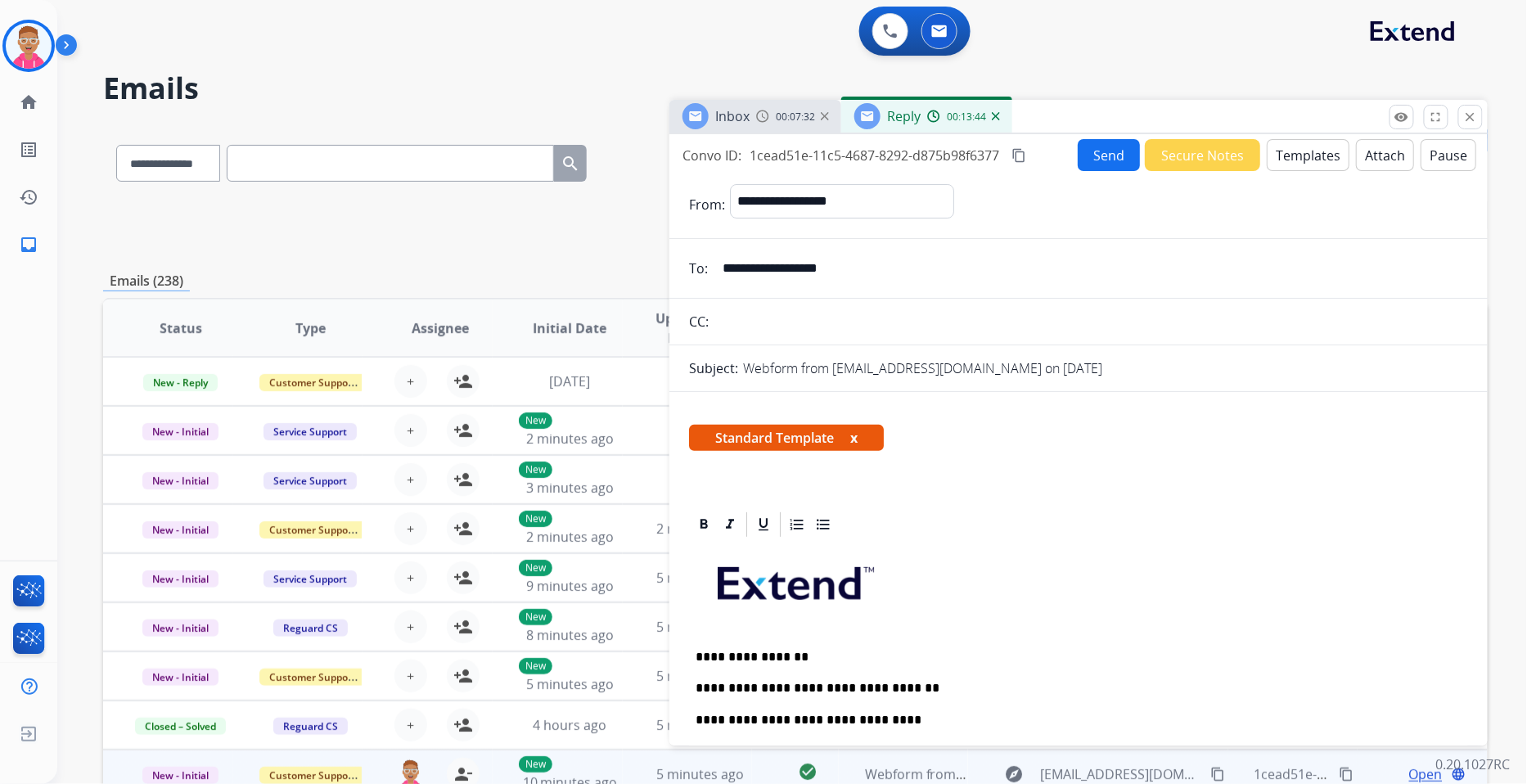
click at [1101, 155] on button "Send" at bounding box center [1109, 155] width 62 height 32
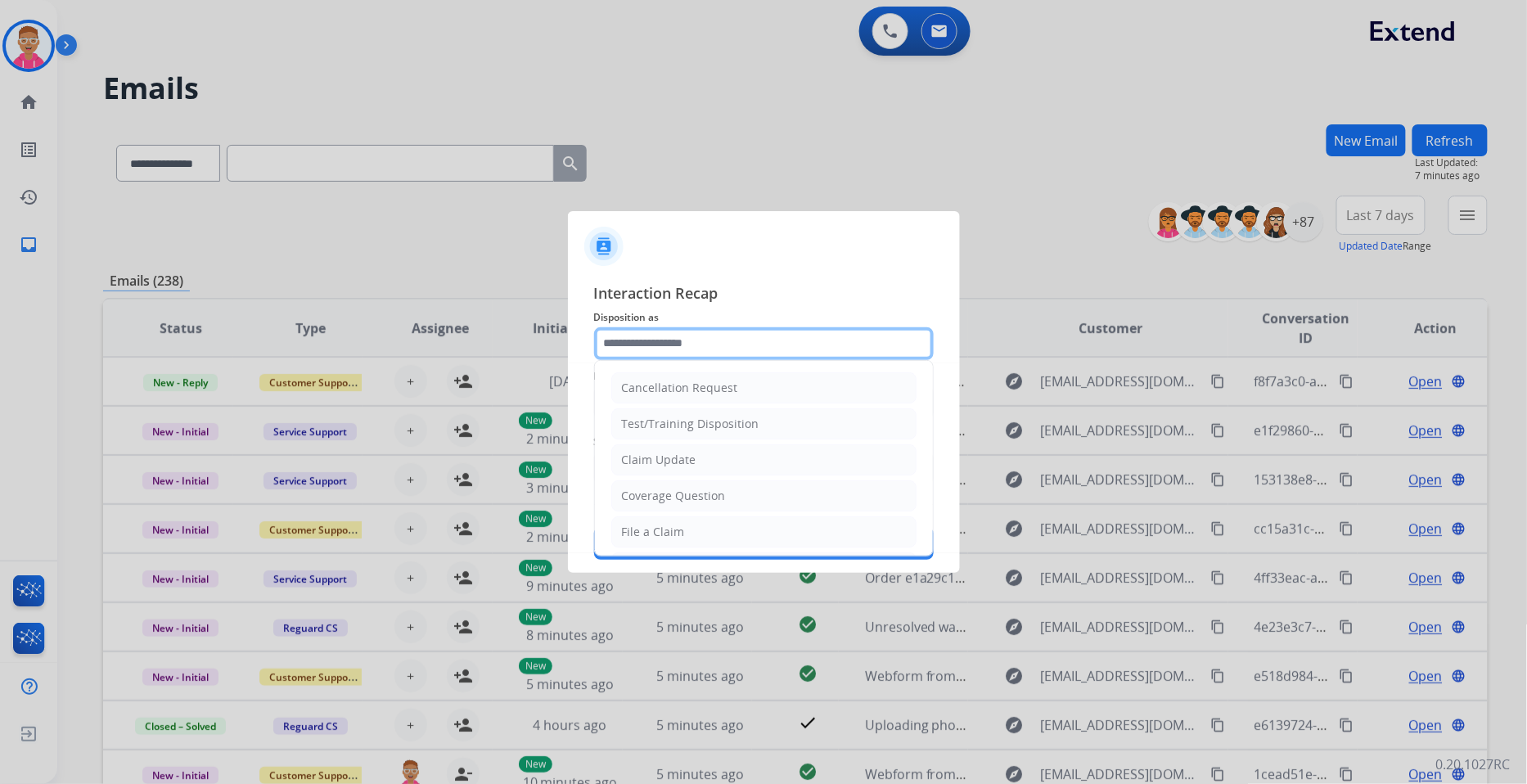
click at [750, 345] on input "text" at bounding box center [764, 344] width 340 height 33
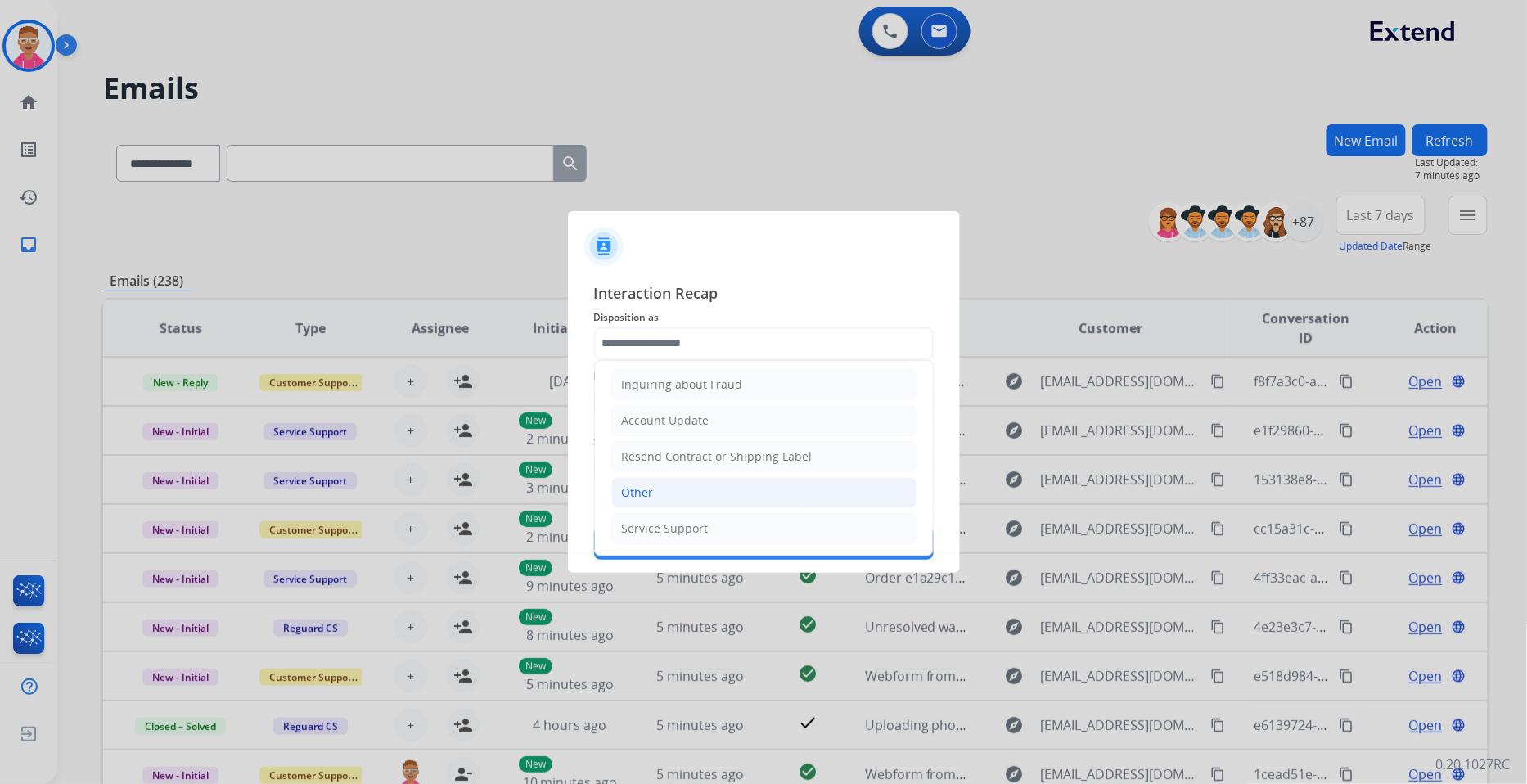
click at [702, 487] on li "Other" at bounding box center [763, 492] width 305 height 31
type input "*****"
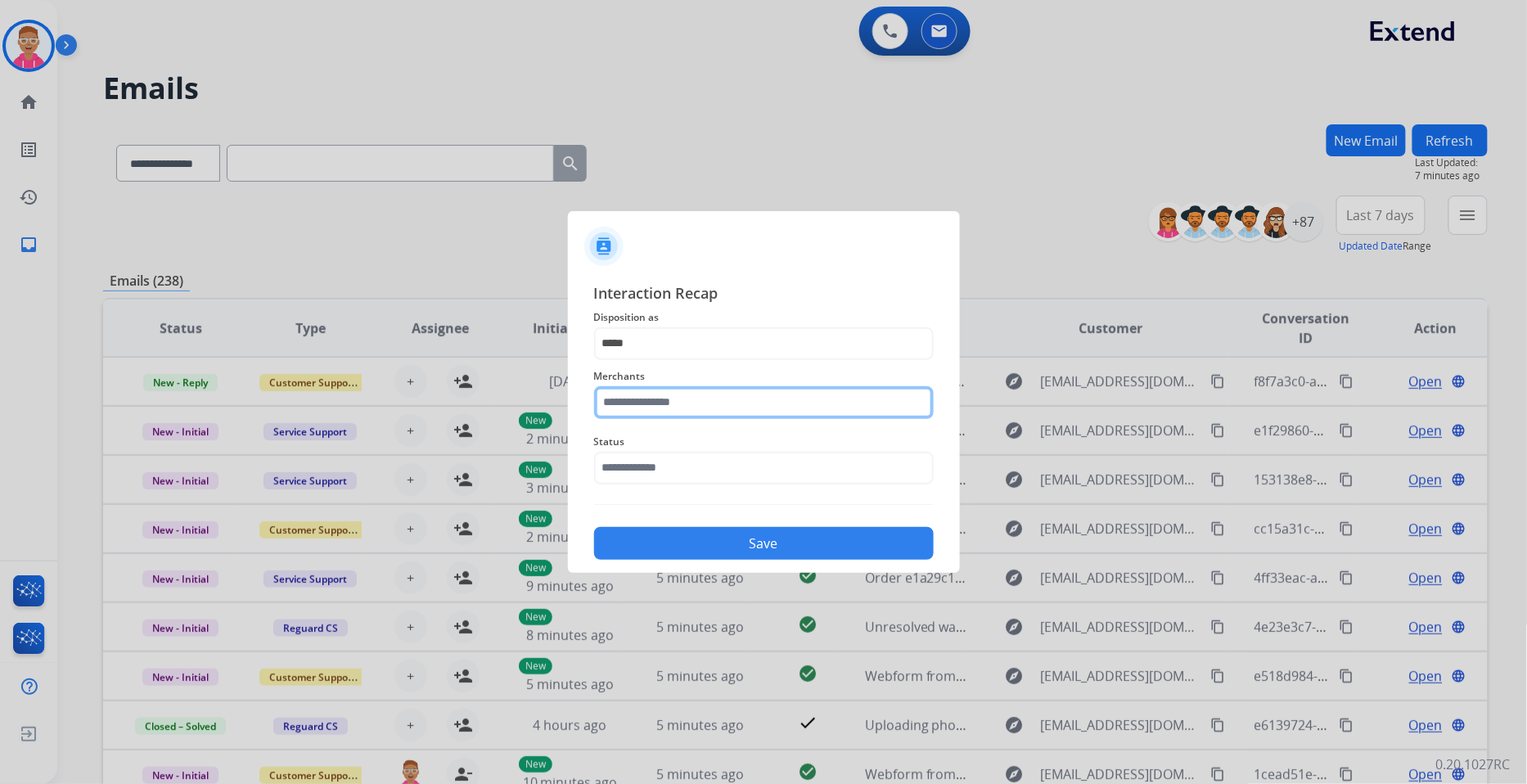
click at [730, 397] on input "text" at bounding box center [764, 403] width 340 height 33
click at [633, 392] on input "text" at bounding box center [764, 403] width 340 height 33
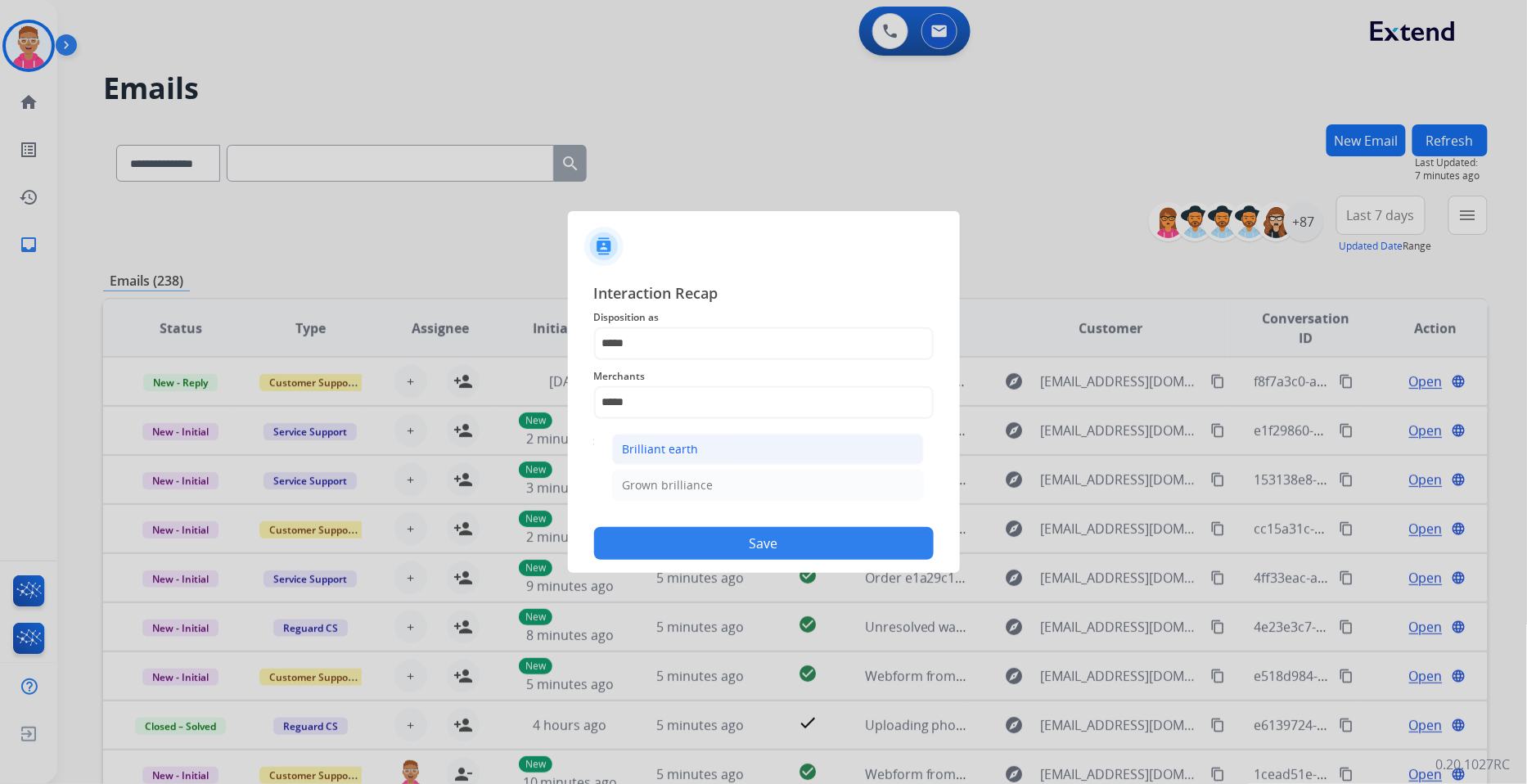
click at [674, 453] on div "Brilliant earth" at bounding box center [661, 449] width 76 height 16
type input "**********"
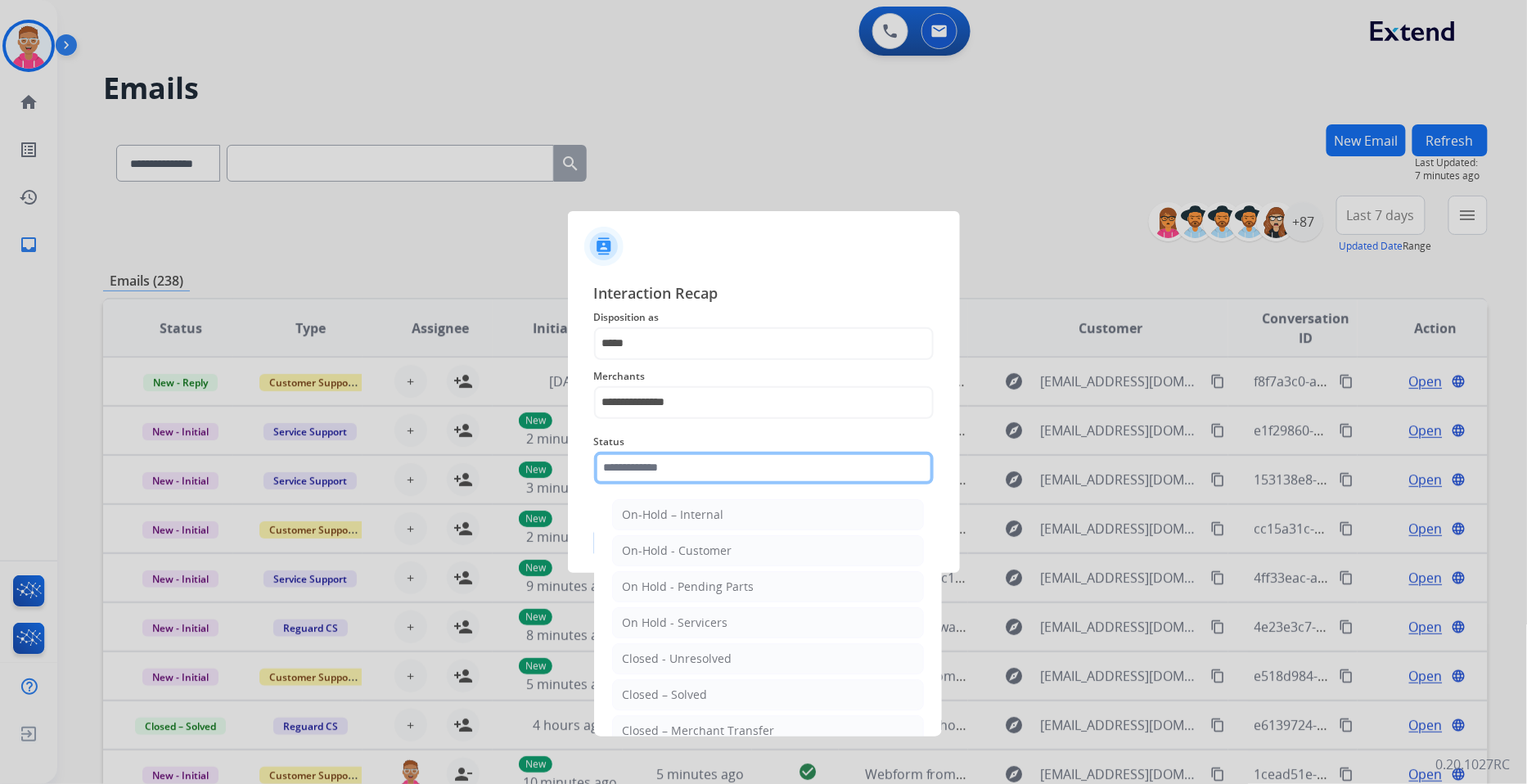
click at [670, 472] on input "text" at bounding box center [764, 468] width 340 height 33
click at [724, 692] on li "Closed – Solved" at bounding box center [767, 694] width 312 height 31
type input "**********"
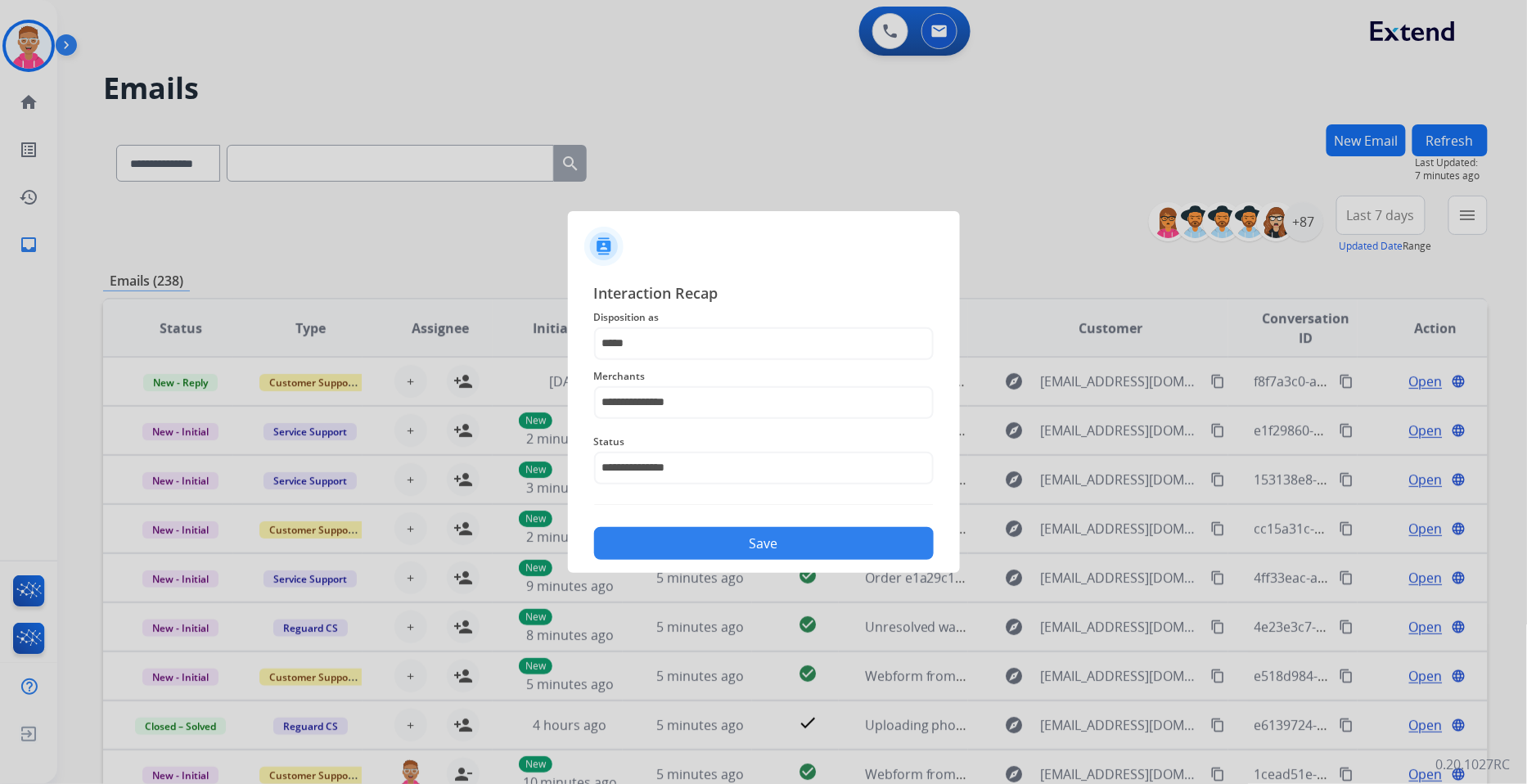
click at [736, 542] on button "Save" at bounding box center [764, 543] width 340 height 33
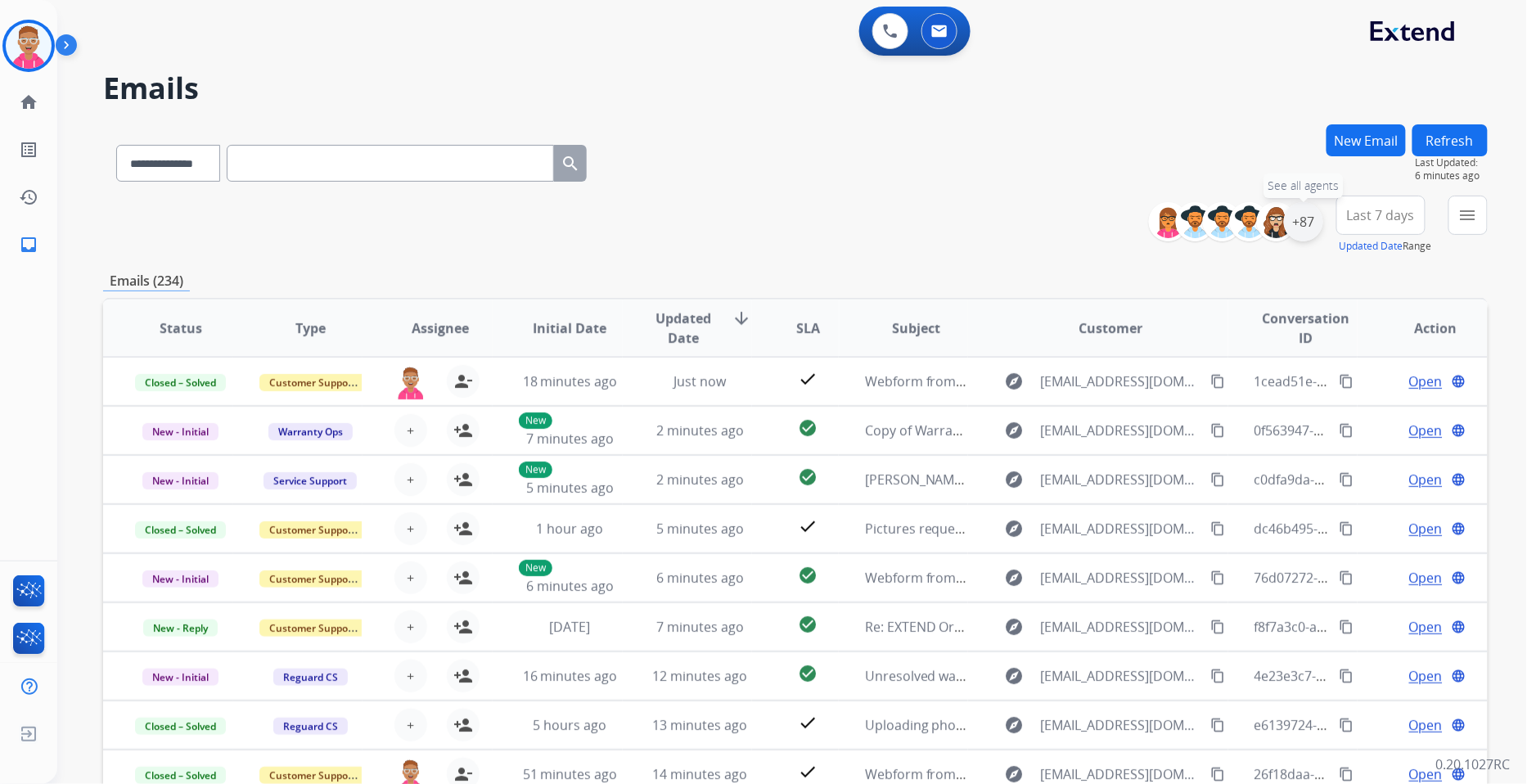
click at [1309, 225] on div "+87" at bounding box center [1303, 222] width 39 height 39
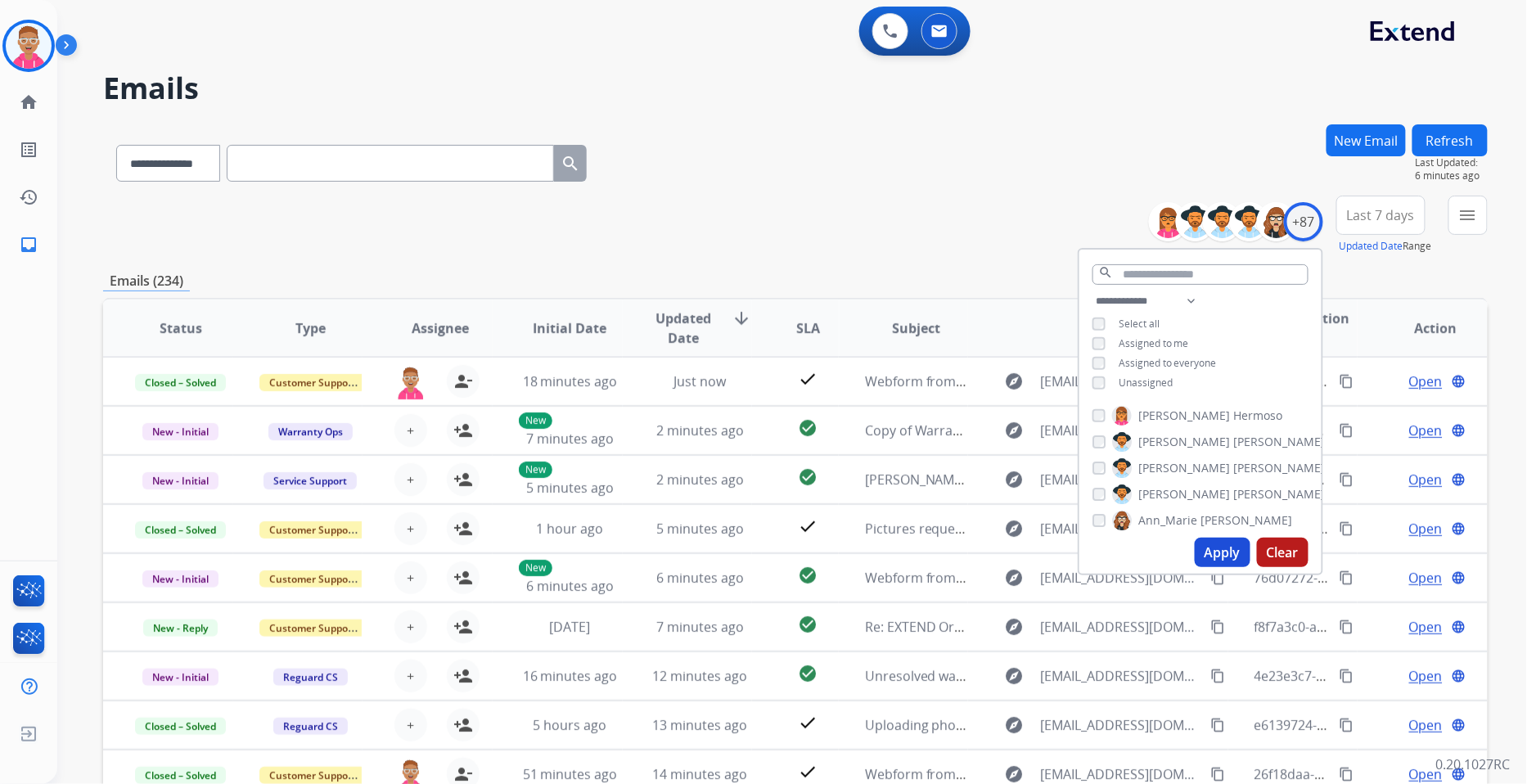
click at [1219, 562] on button "Apply" at bounding box center [1223, 552] width 55 height 29
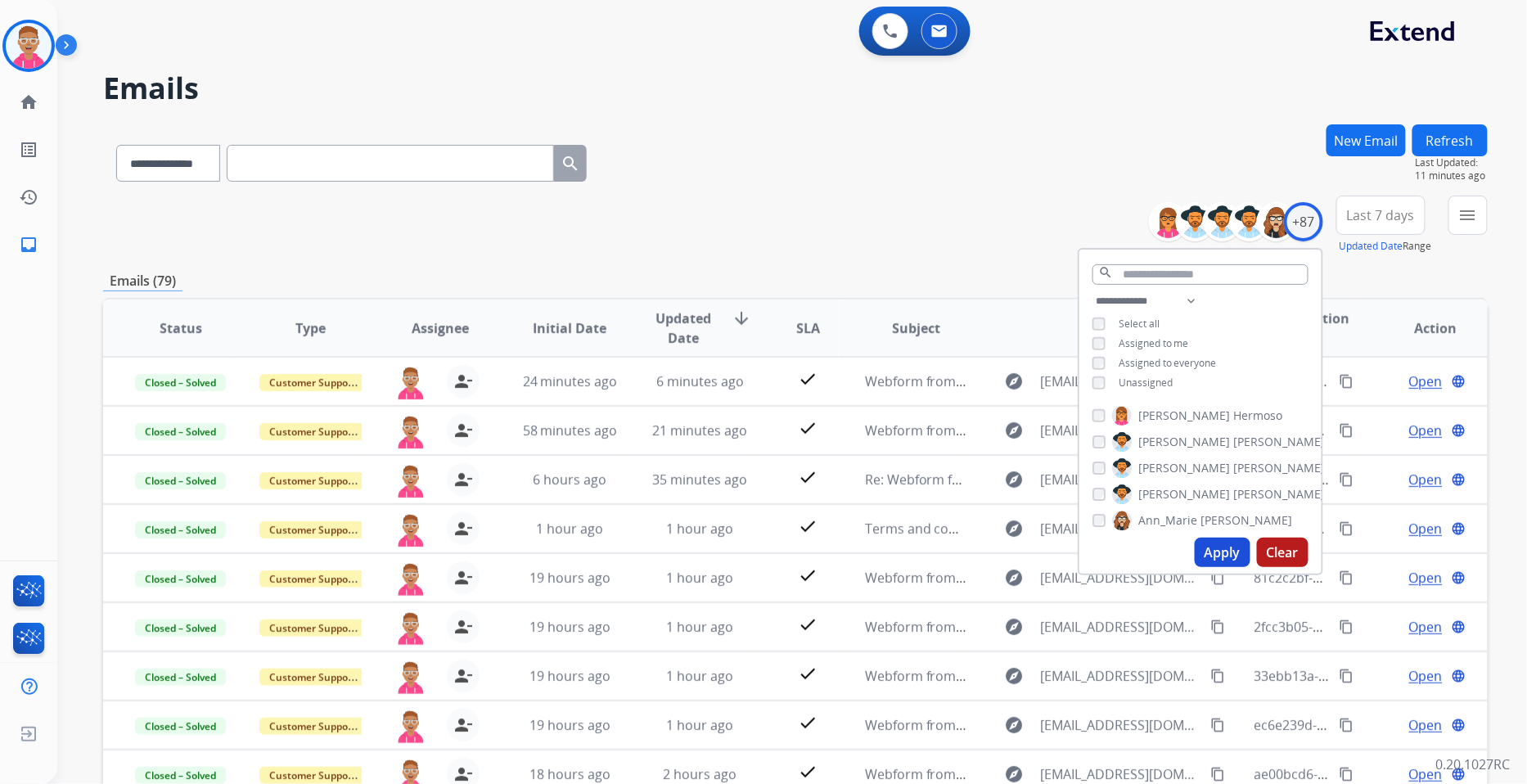
click at [856, 165] on div "**********" at bounding box center [796, 160] width 1385 height 71
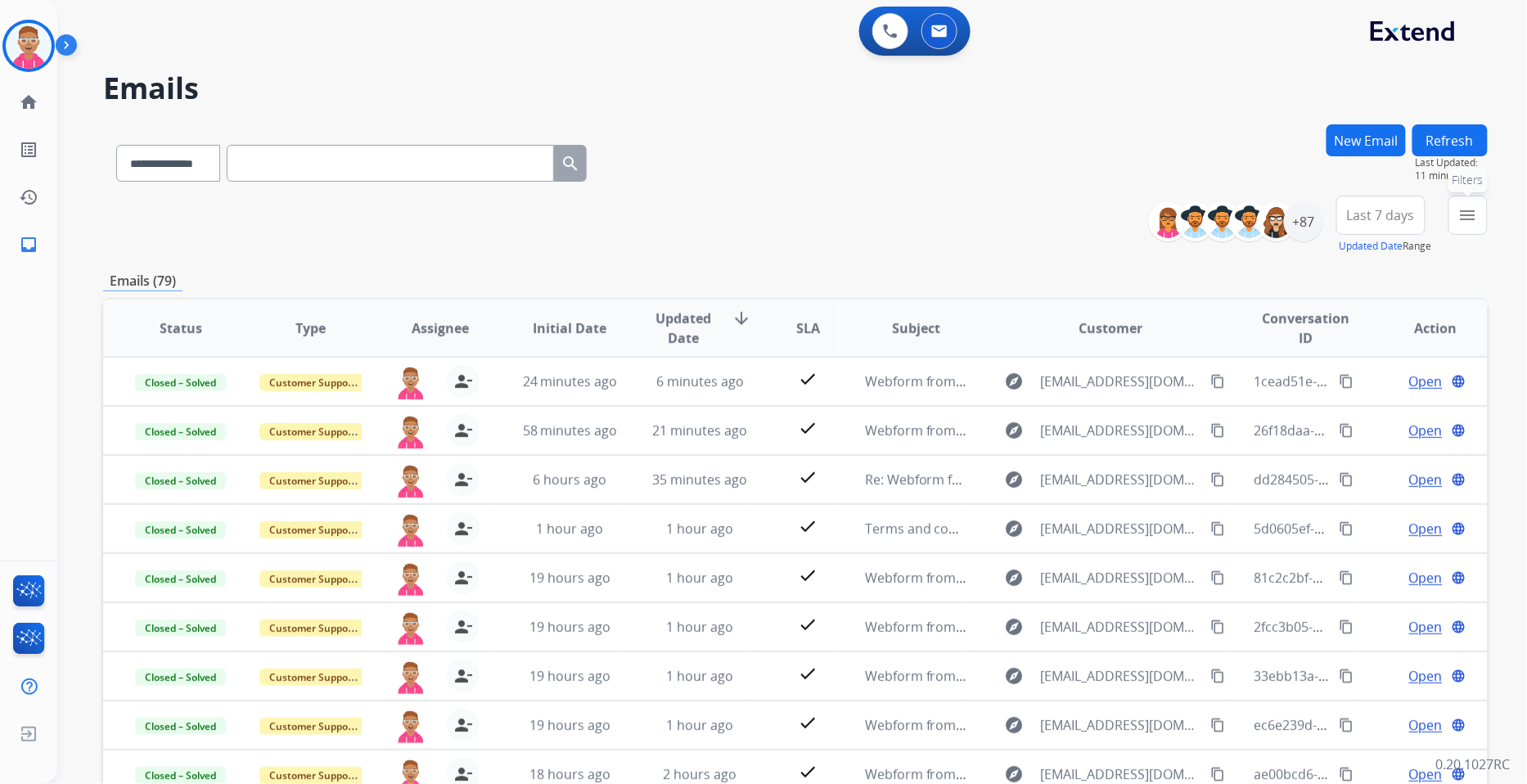
click at [1477, 210] on button "menu Filters" at bounding box center [1468, 215] width 39 height 39
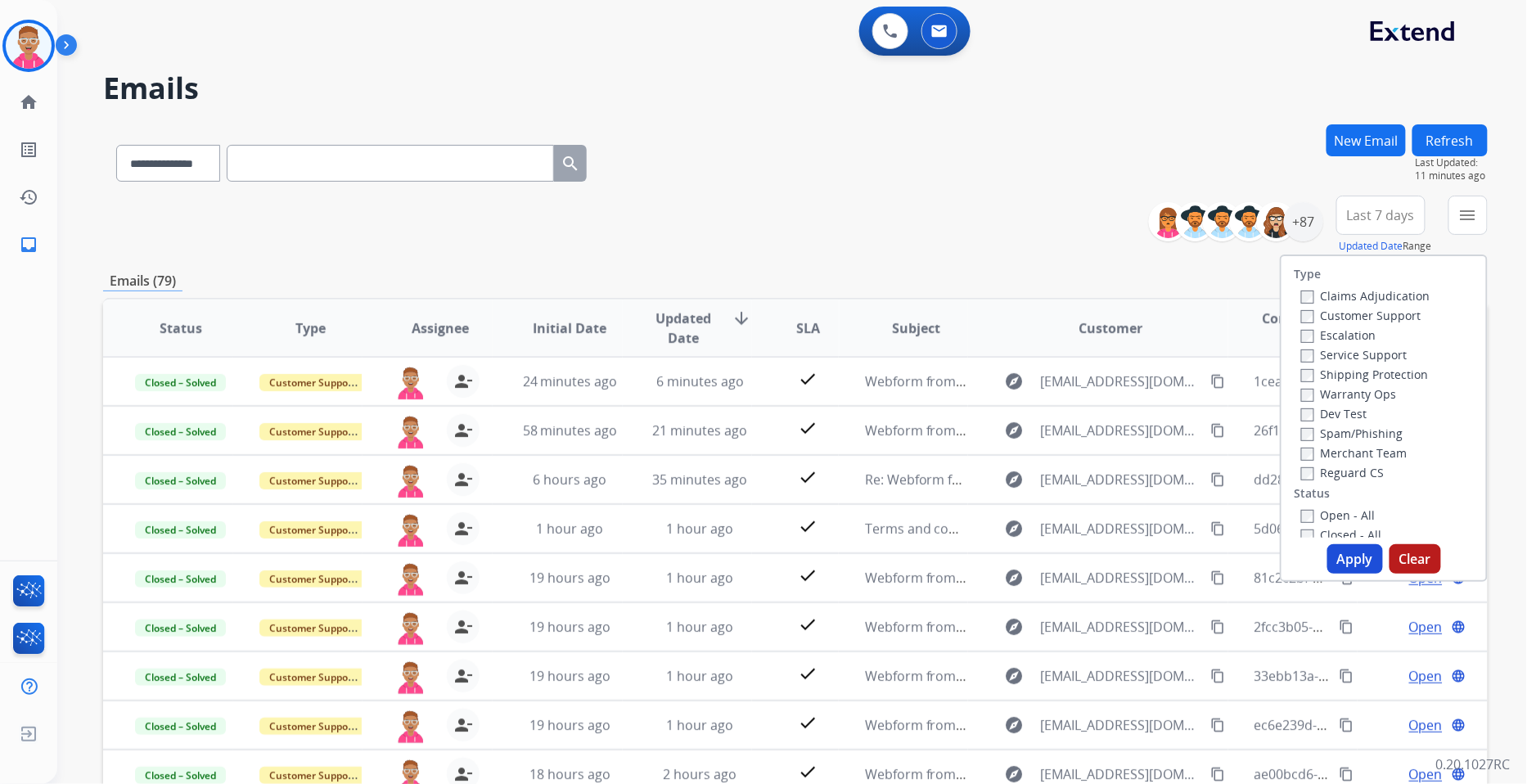
click at [1301, 308] on label "Customer Support" at bounding box center [1361, 315] width 120 height 16
click at [1305, 476] on label "Reguard CS" at bounding box center [1342, 472] width 83 height 16
click at [1362, 558] on button "Apply" at bounding box center [1356, 559] width 55 height 29
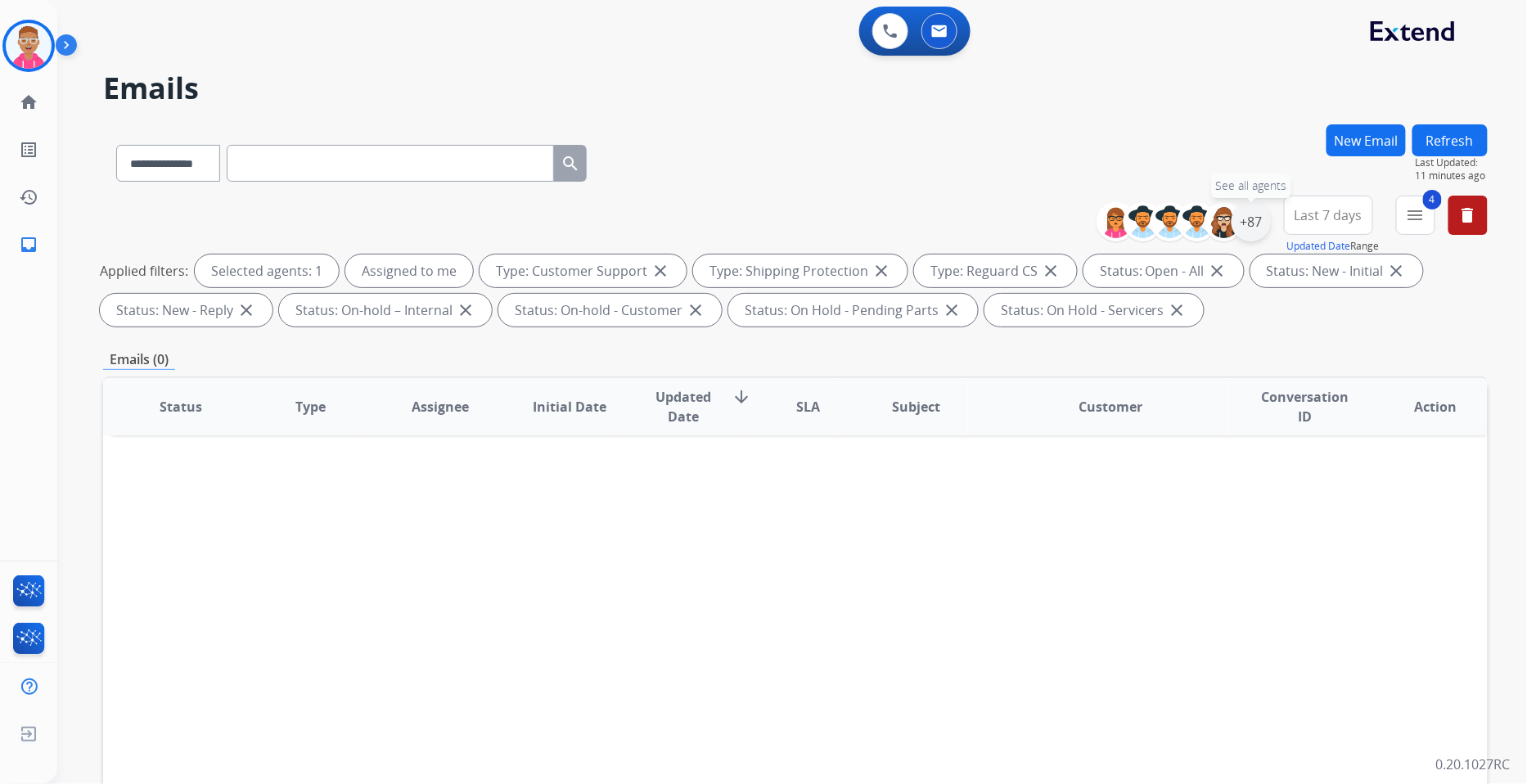
click at [1265, 222] on div "+87" at bounding box center [1251, 222] width 39 height 39
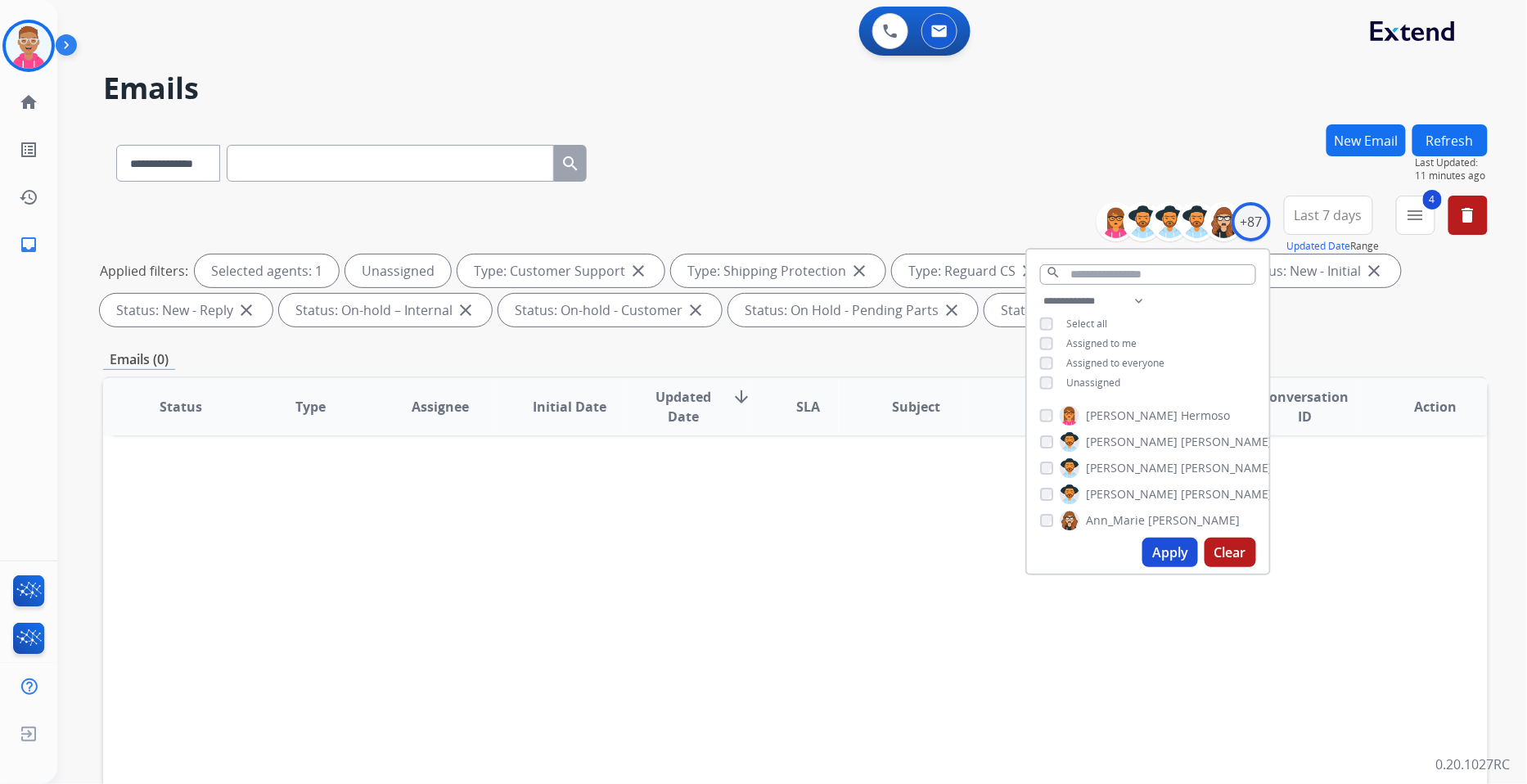
drag, startPoint x: 1145, startPoint y: 542, endPoint x: 1185, endPoint y: 524, distance: 43.9
click at [1159, 535] on div "Apply Clear" at bounding box center [1148, 552] width 242 height 43
drag, startPoint x: 1178, startPoint y: 547, endPoint x: 1349, endPoint y: 407, distance: 221.0
click at [1177, 547] on button "Apply" at bounding box center [1171, 552] width 55 height 29
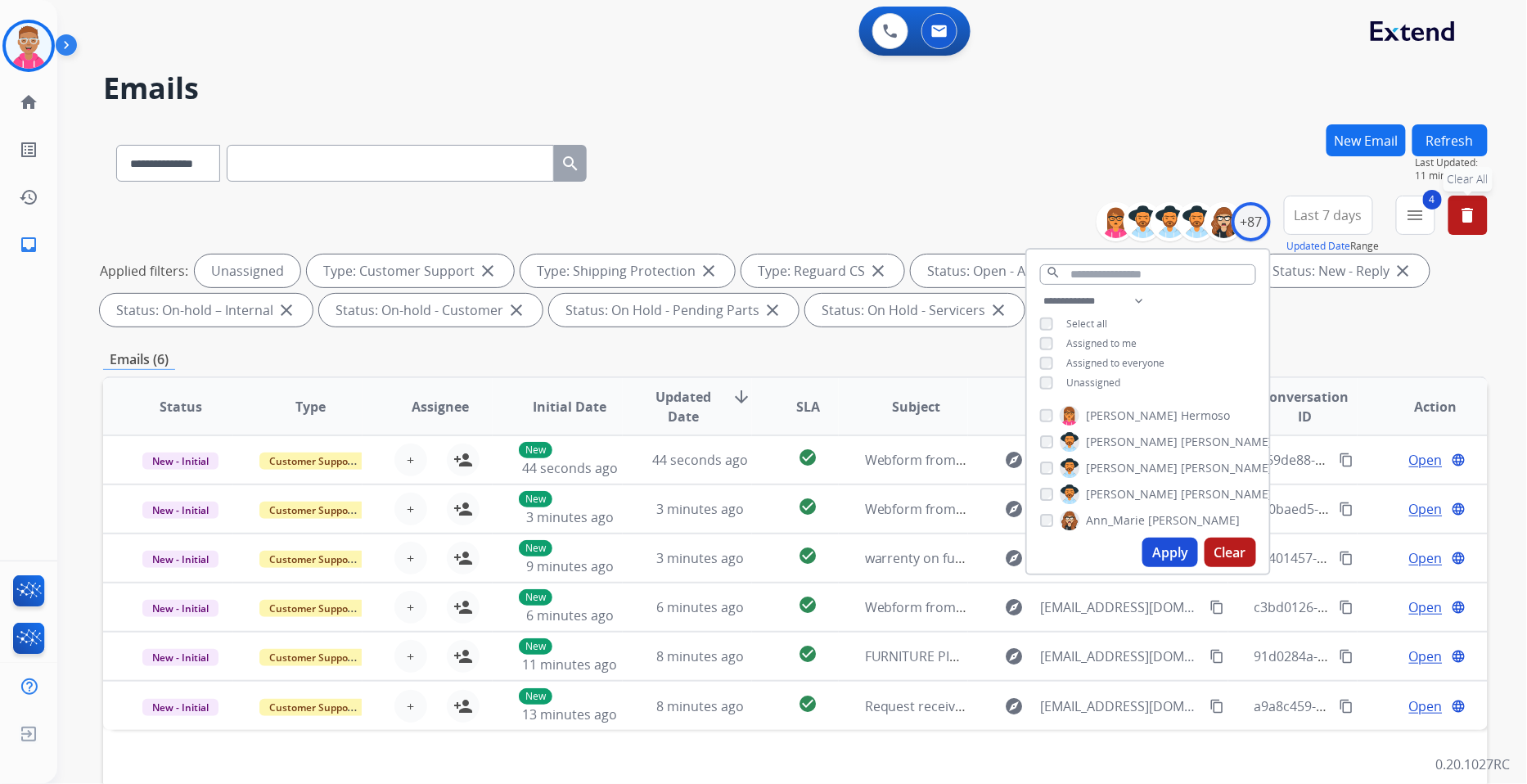
click at [1476, 210] on mat-icon "delete" at bounding box center [1467, 214] width 19 height 19
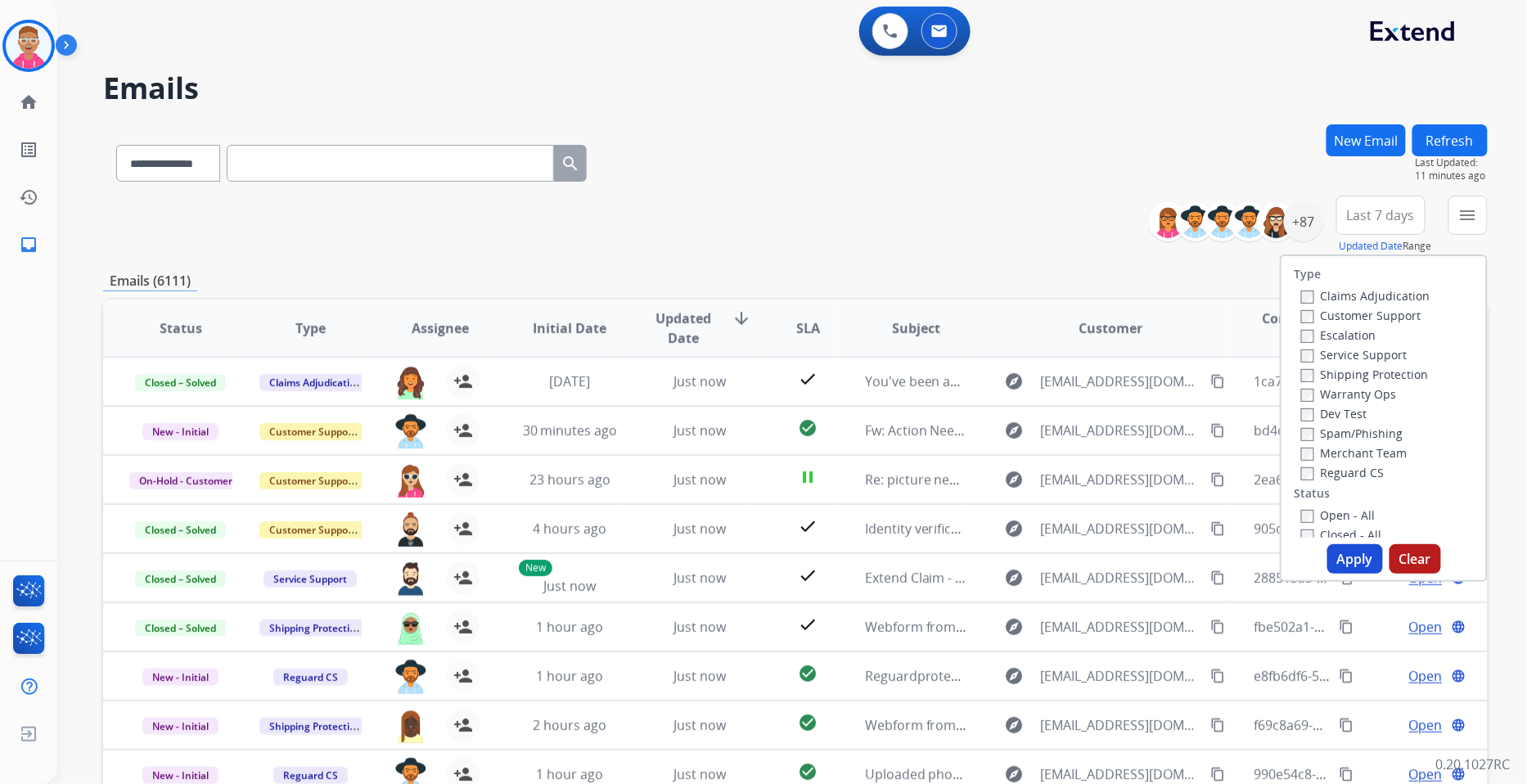
click at [426, 239] on div "**********" at bounding box center [796, 225] width 1385 height 59
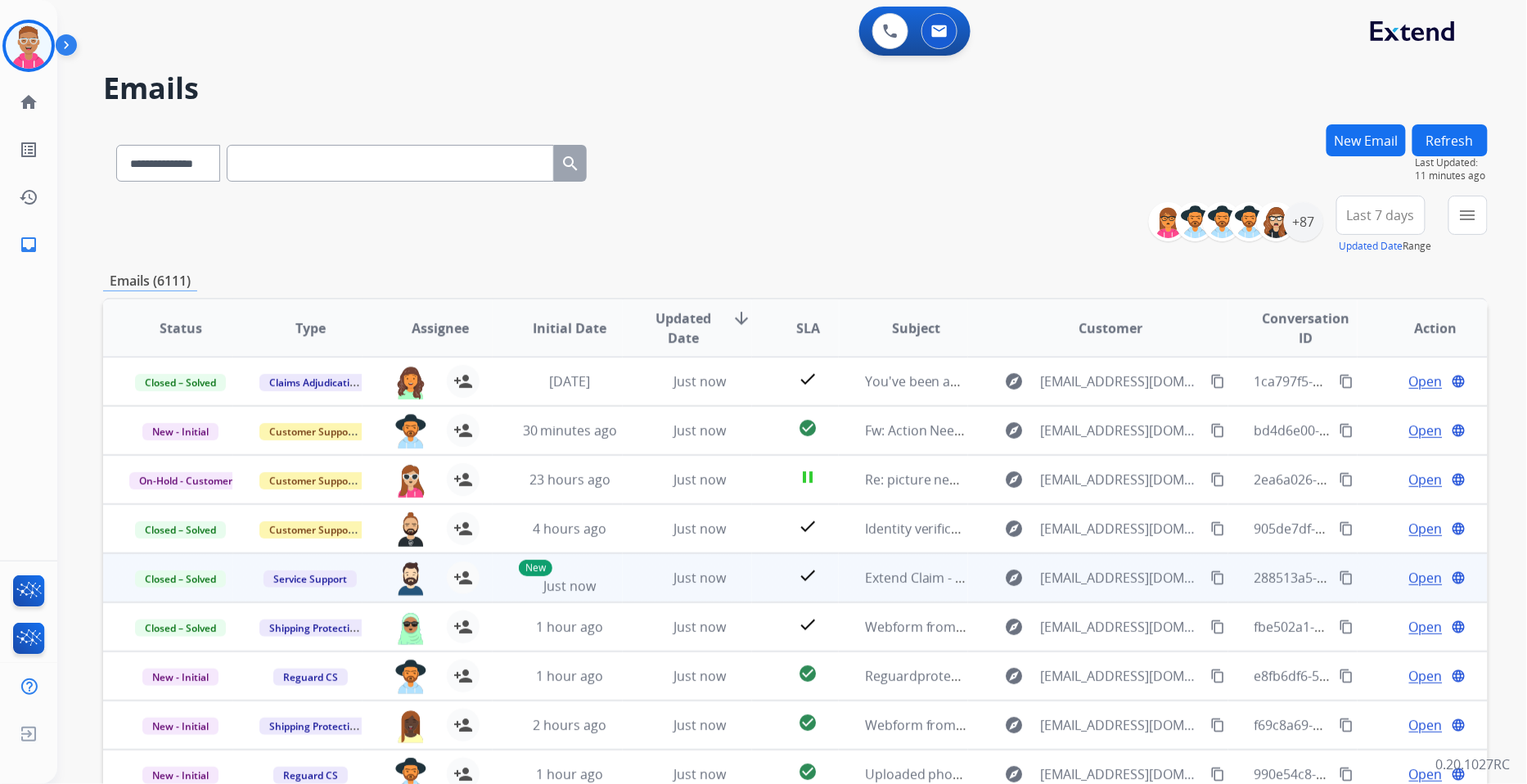
scroll to position [1, 0]
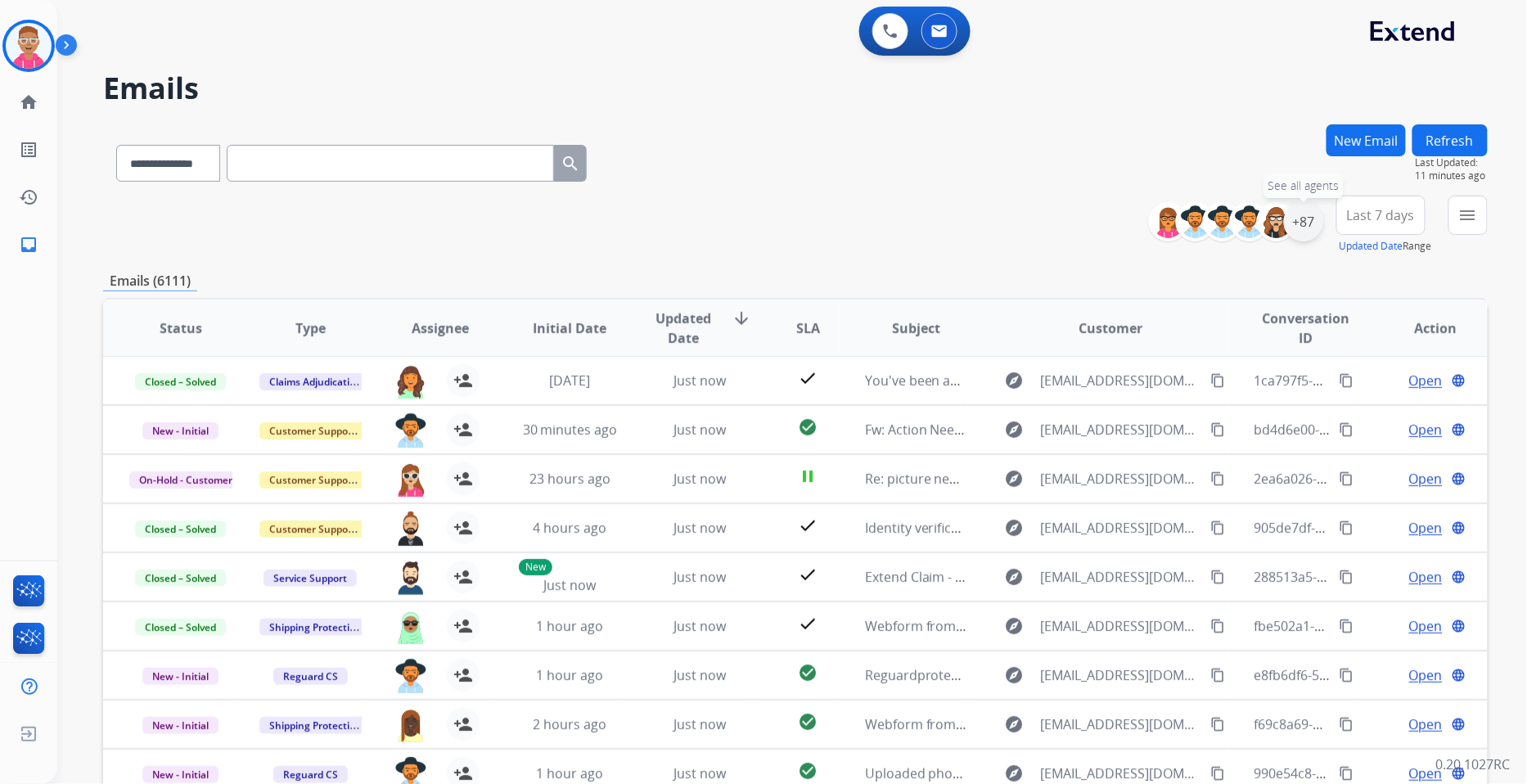
click at [1310, 223] on div "+87" at bounding box center [1303, 222] width 39 height 39
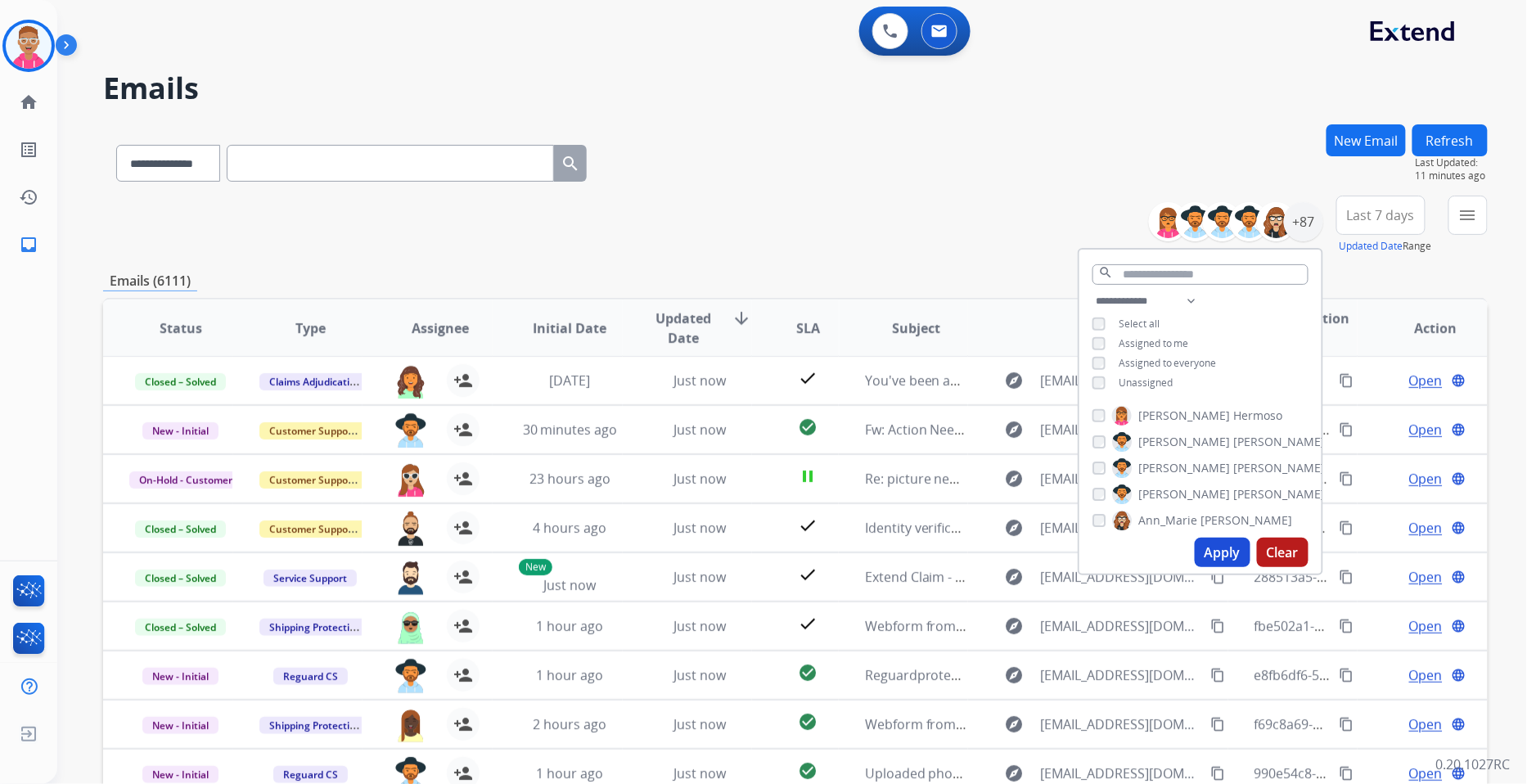
drag, startPoint x: 1205, startPoint y: 547, endPoint x: 1198, endPoint y: 538, distance: 11.4
click at [1201, 542] on button "Apply" at bounding box center [1223, 552] width 55 height 29
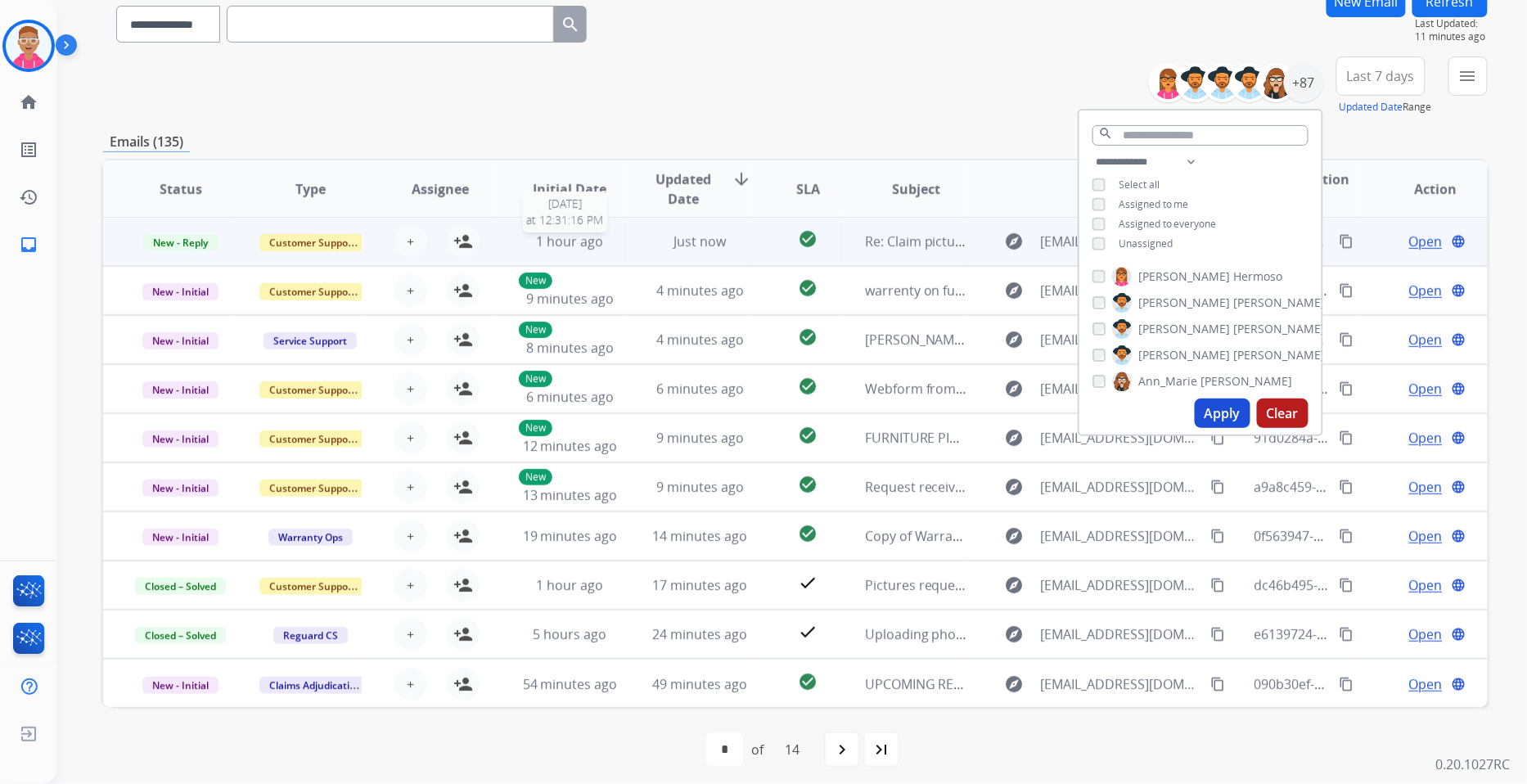
scroll to position [145, 0]
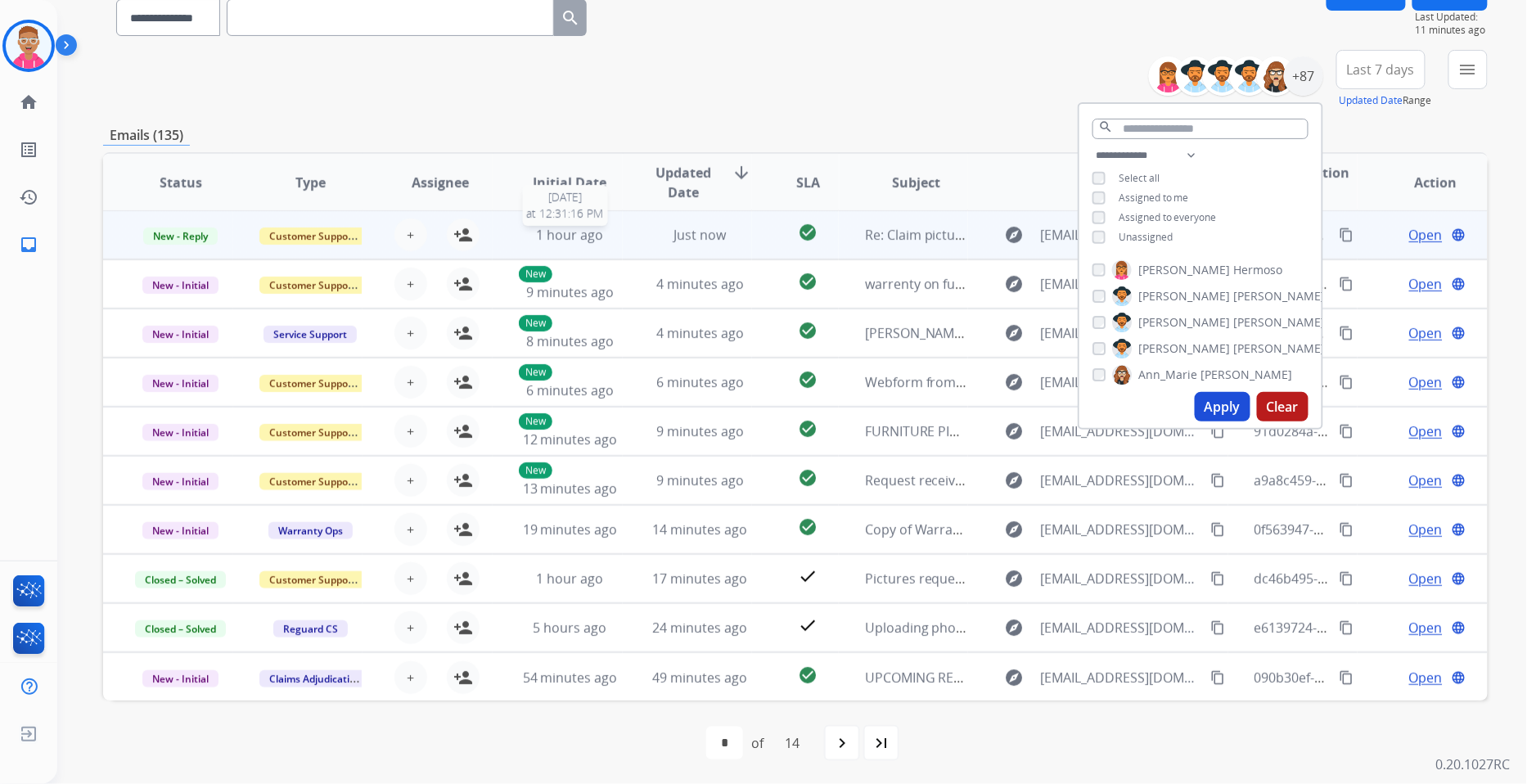
click at [556, 241] on div "1 hour ago" at bounding box center [570, 234] width 103 height 19
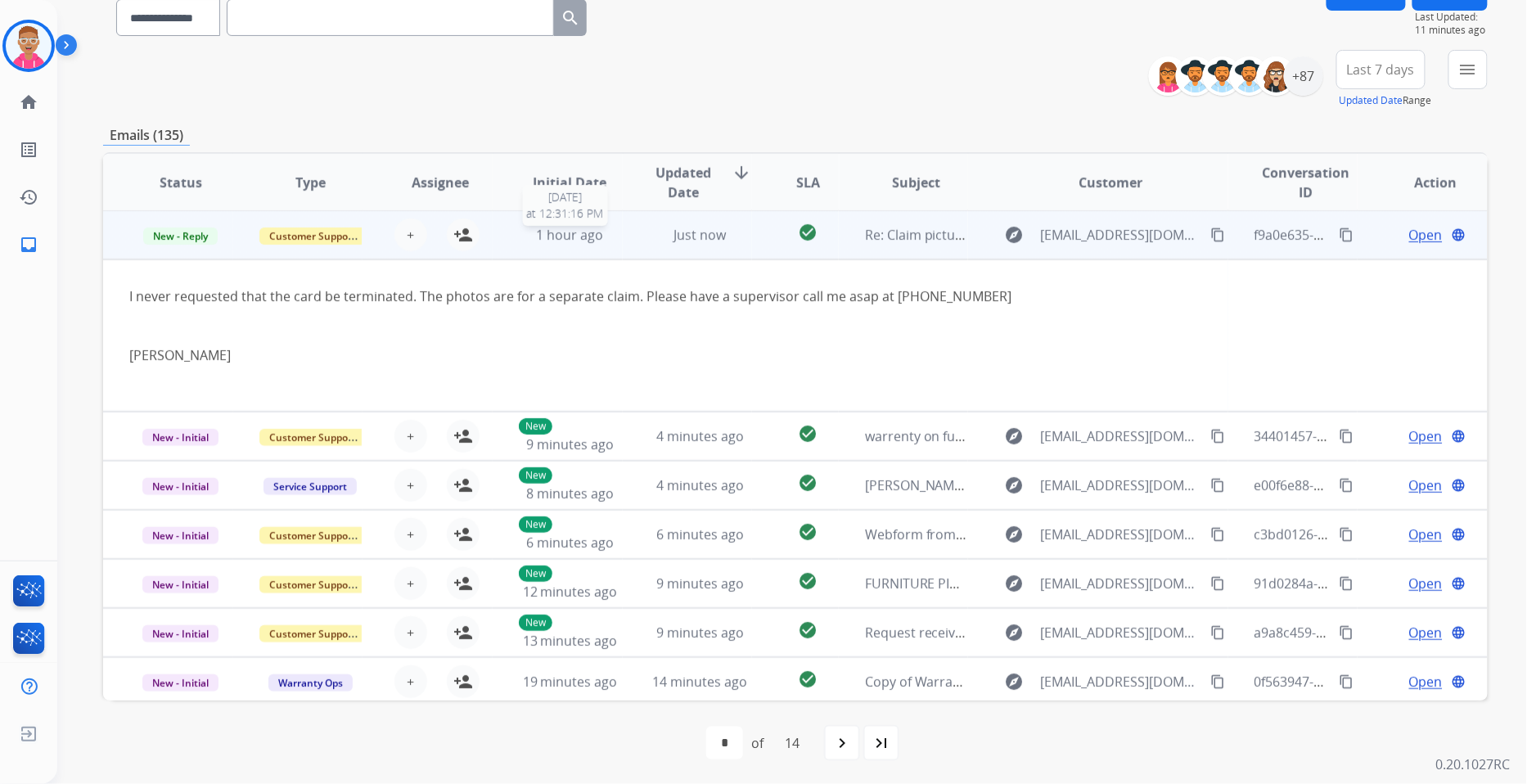
scroll to position [0, 0]
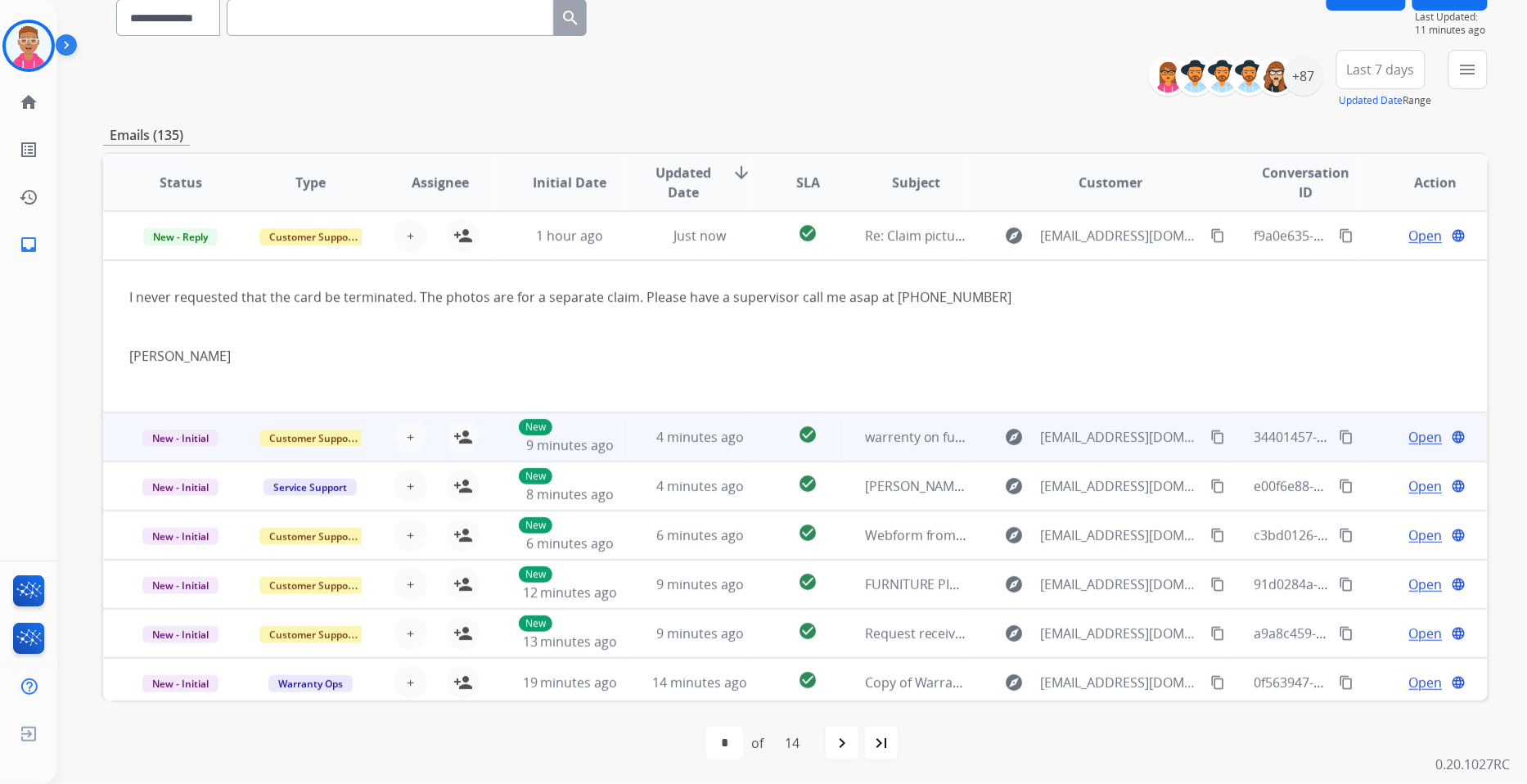
drag, startPoint x: 635, startPoint y: 410, endPoint x: 635, endPoint y: 440, distance: 30.0
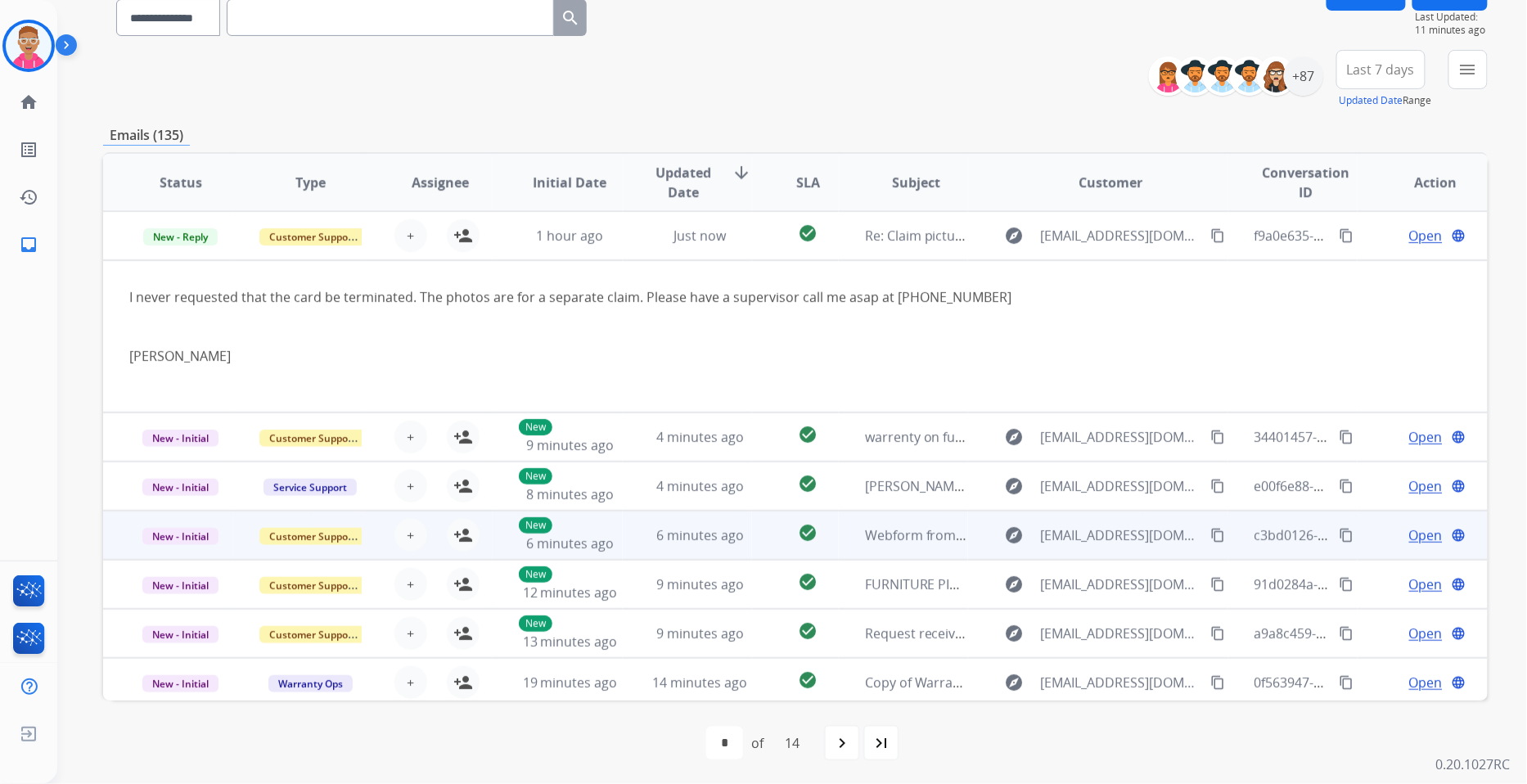
click at [635, 413] on td "4 minutes ago" at bounding box center [687, 437] width 130 height 49
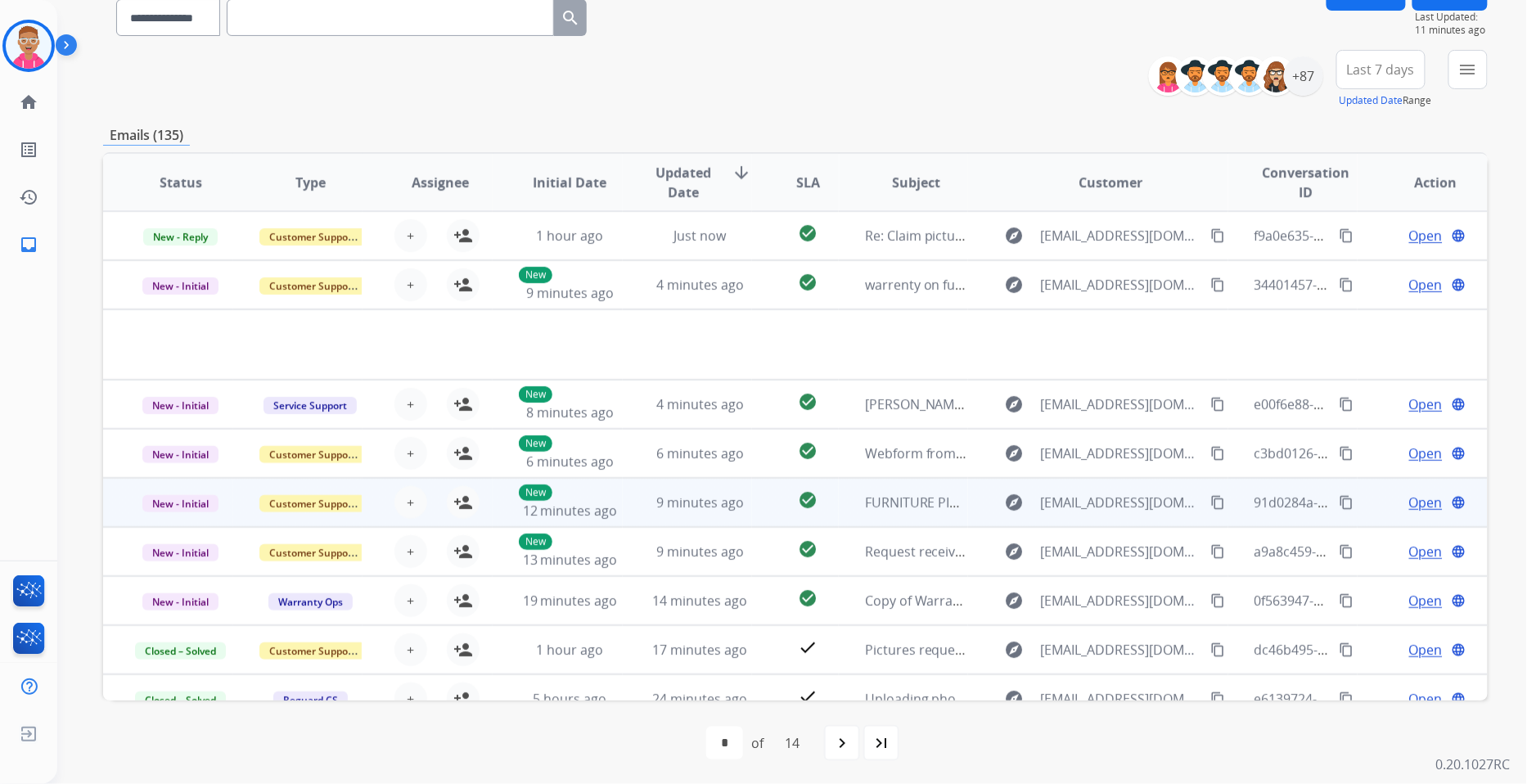
scroll to position [49, 0]
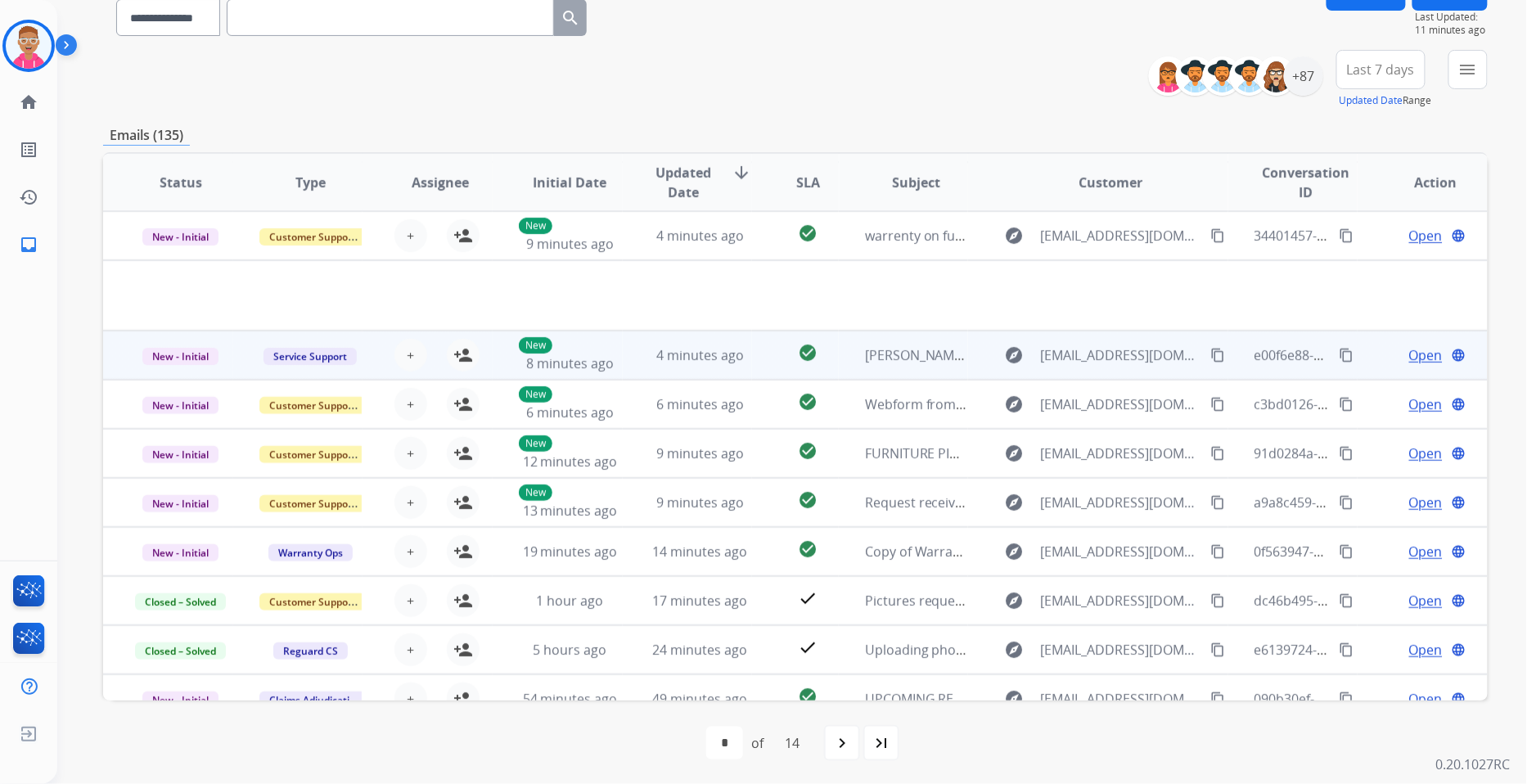
click at [625, 352] on td "4 minutes ago" at bounding box center [687, 355] width 130 height 49
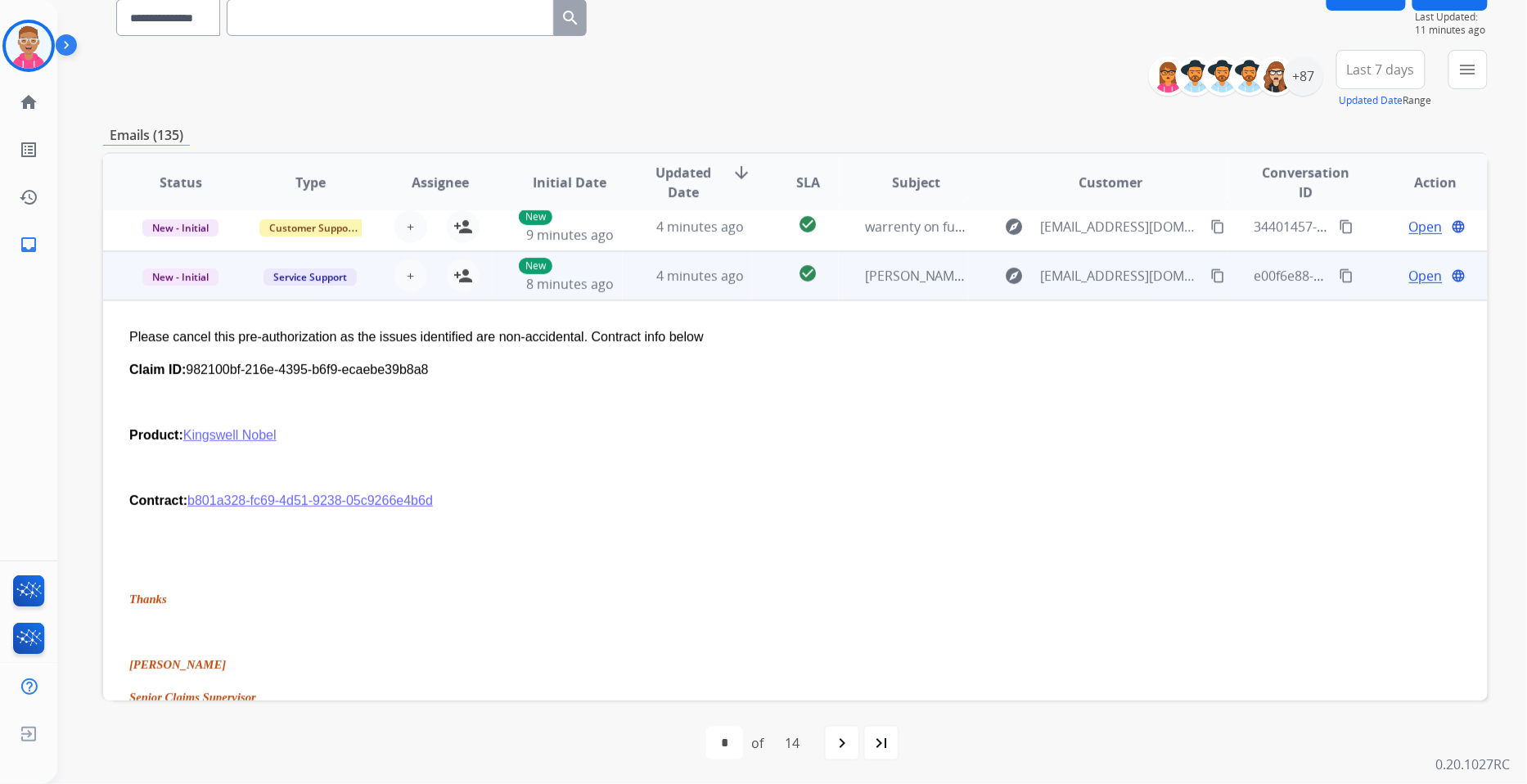
scroll to position [0, 0]
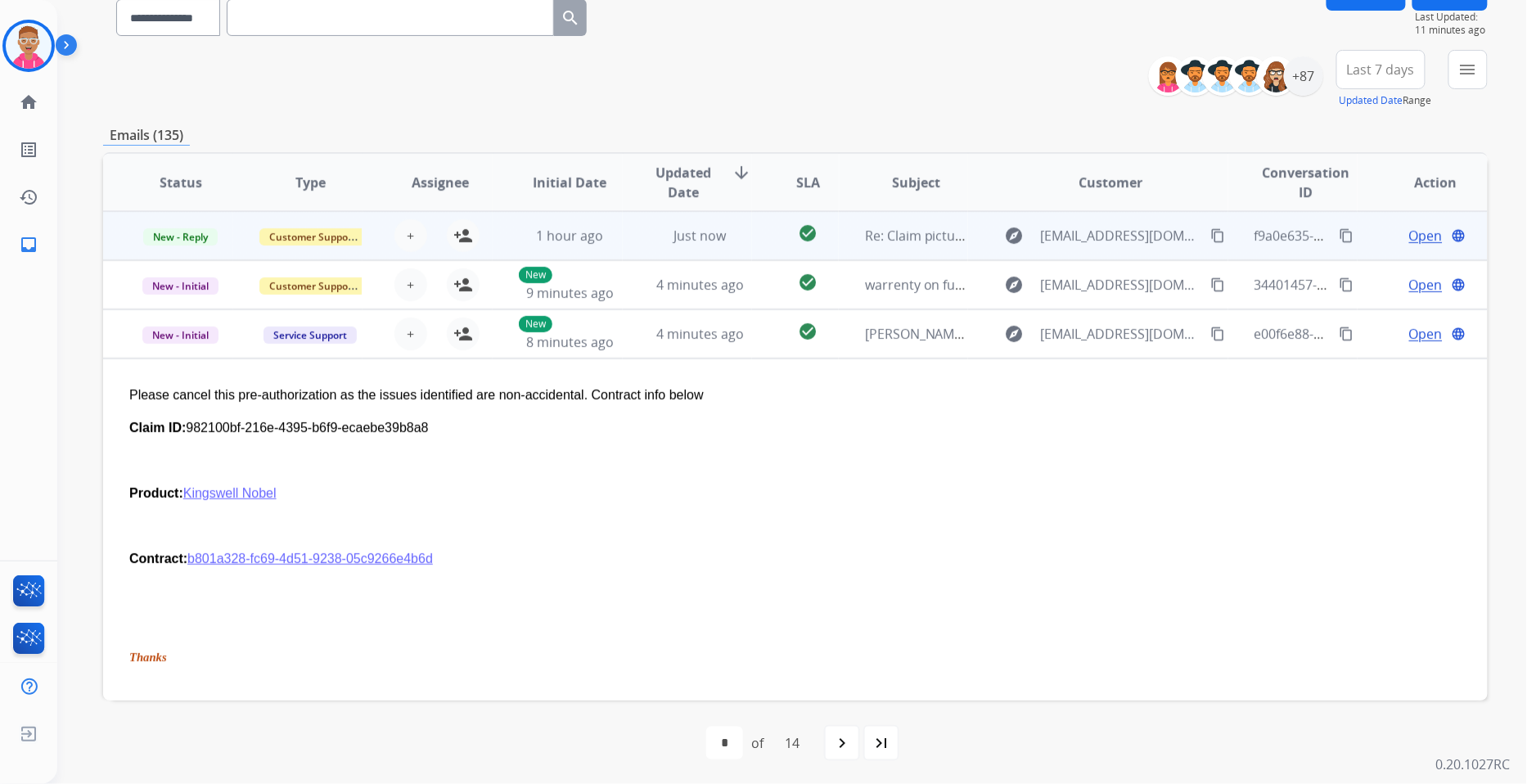
click at [640, 240] on td "Just now" at bounding box center [687, 235] width 130 height 49
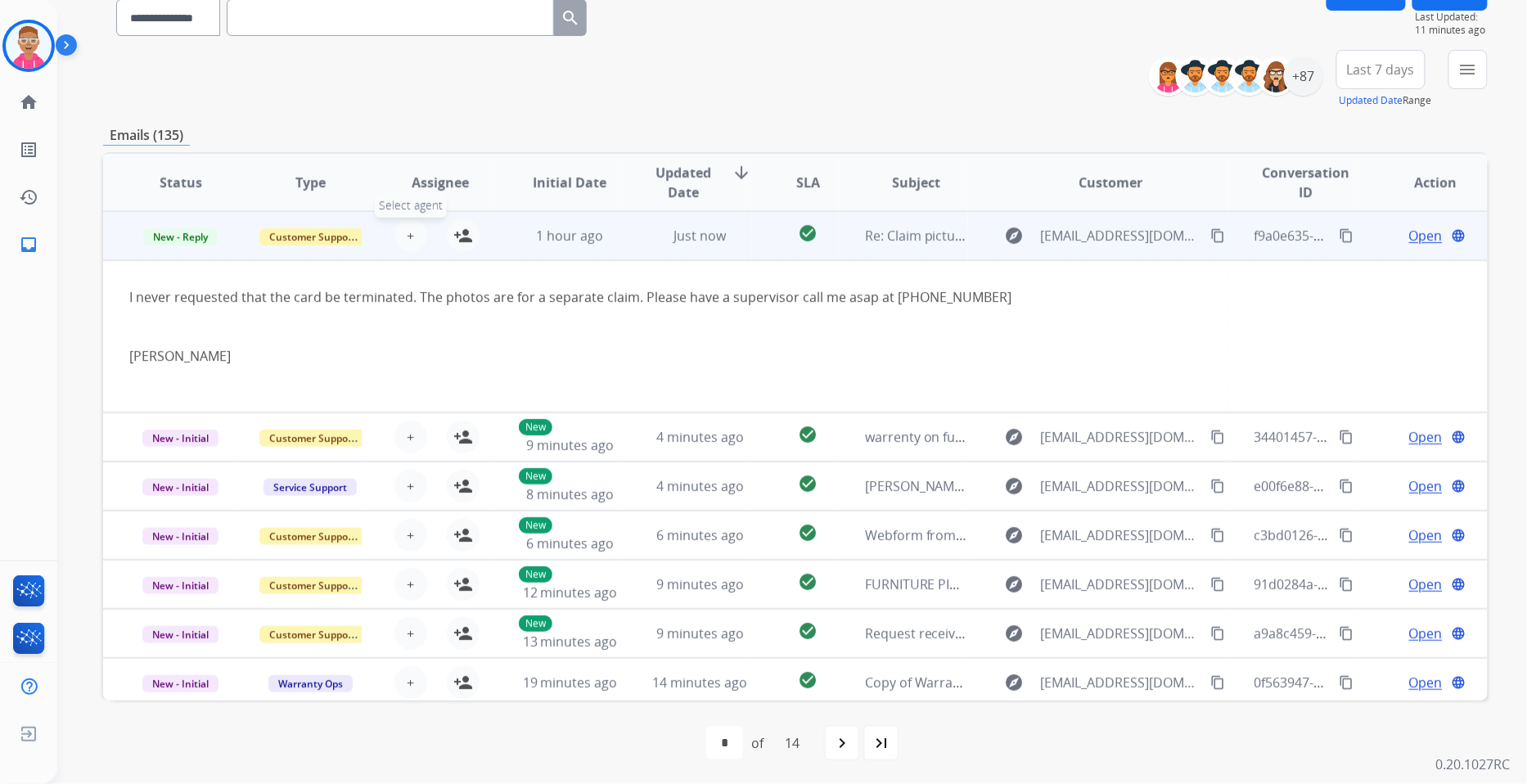
click at [409, 235] on span "+" at bounding box center [411, 235] width 8 height 19
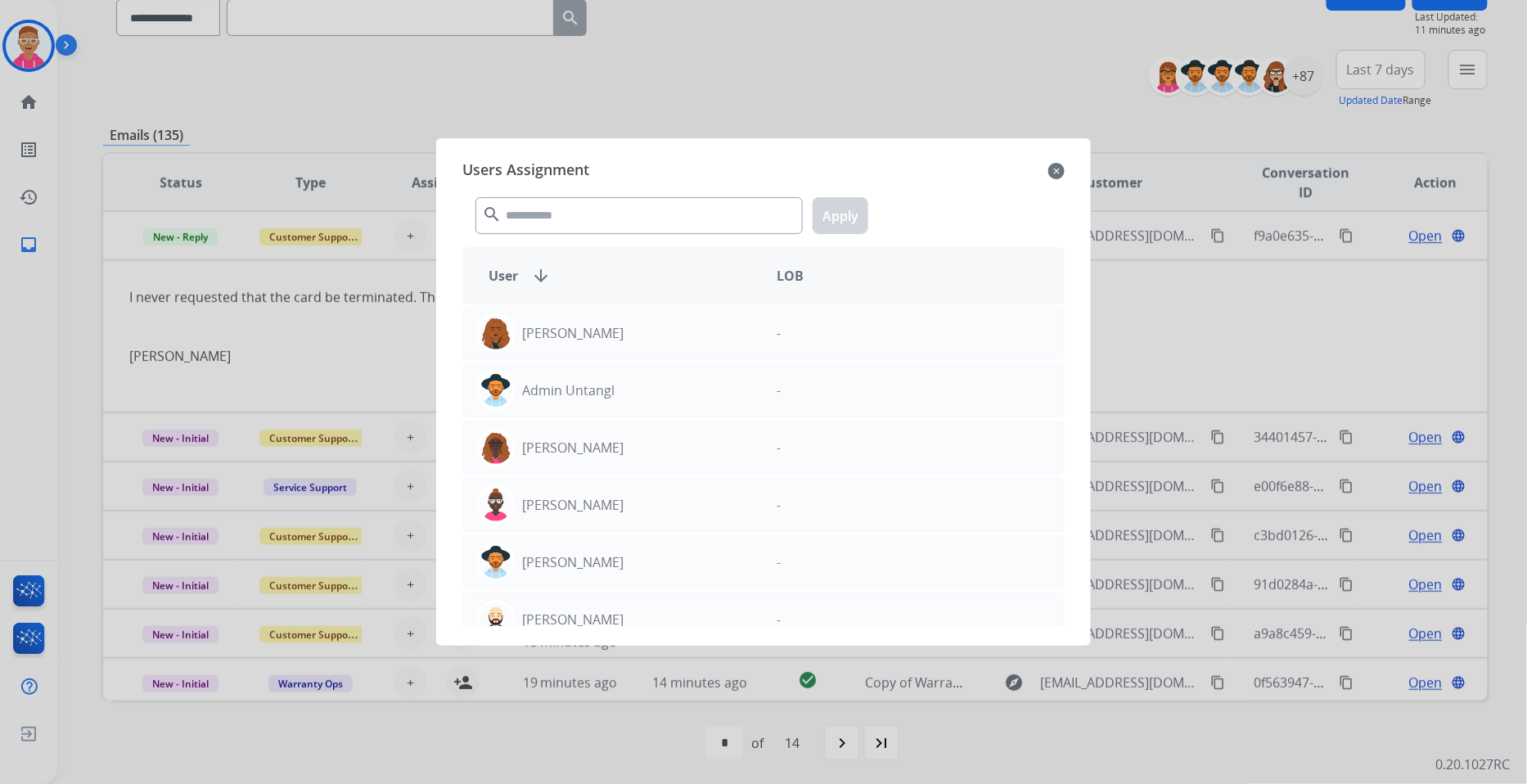
click at [1057, 170] on mat-icon "close" at bounding box center [1056, 171] width 16 height 19
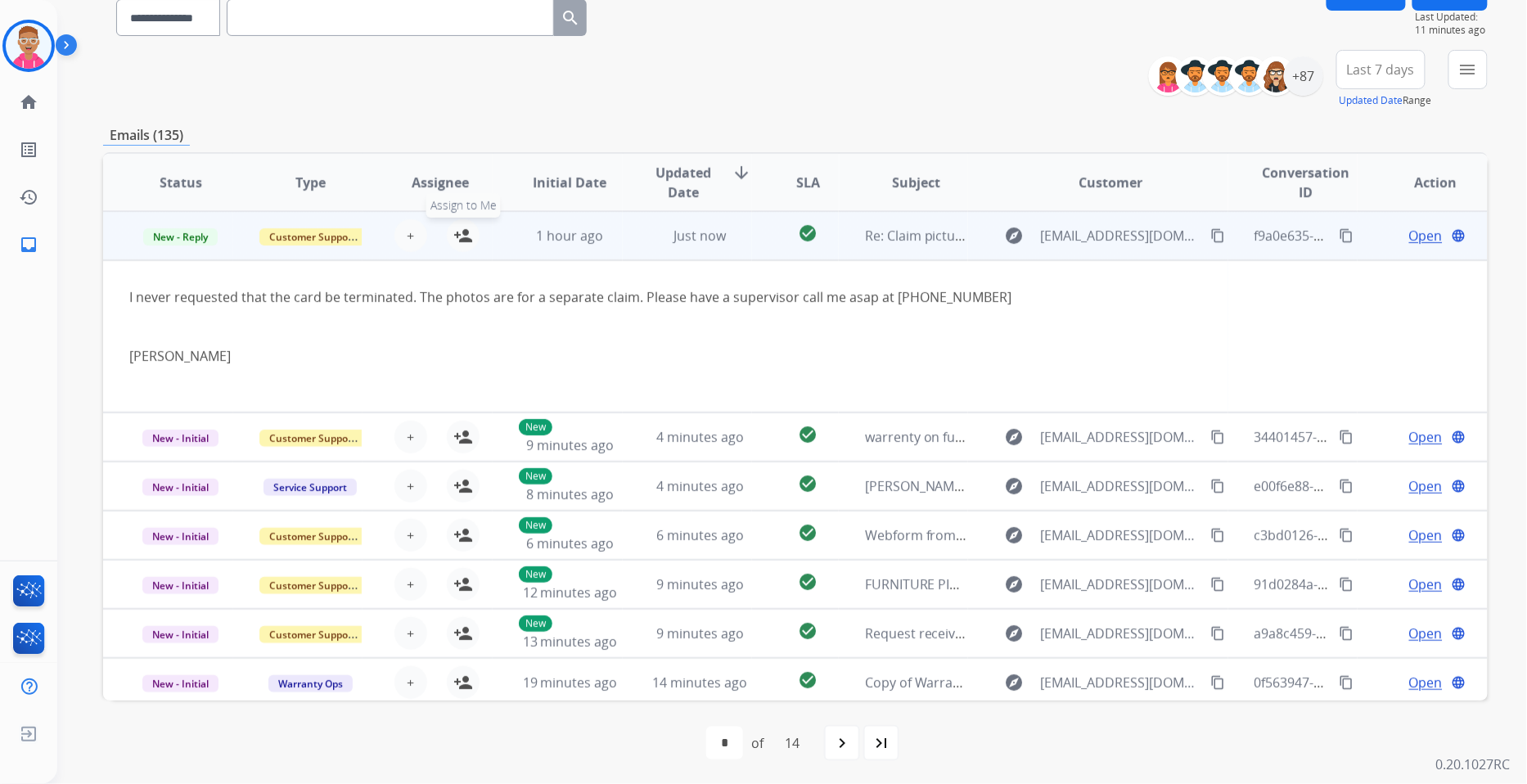
click at [462, 229] on mat-icon "person_add" at bounding box center [463, 235] width 19 height 19
click at [1419, 228] on span "Open" at bounding box center [1426, 235] width 34 height 19
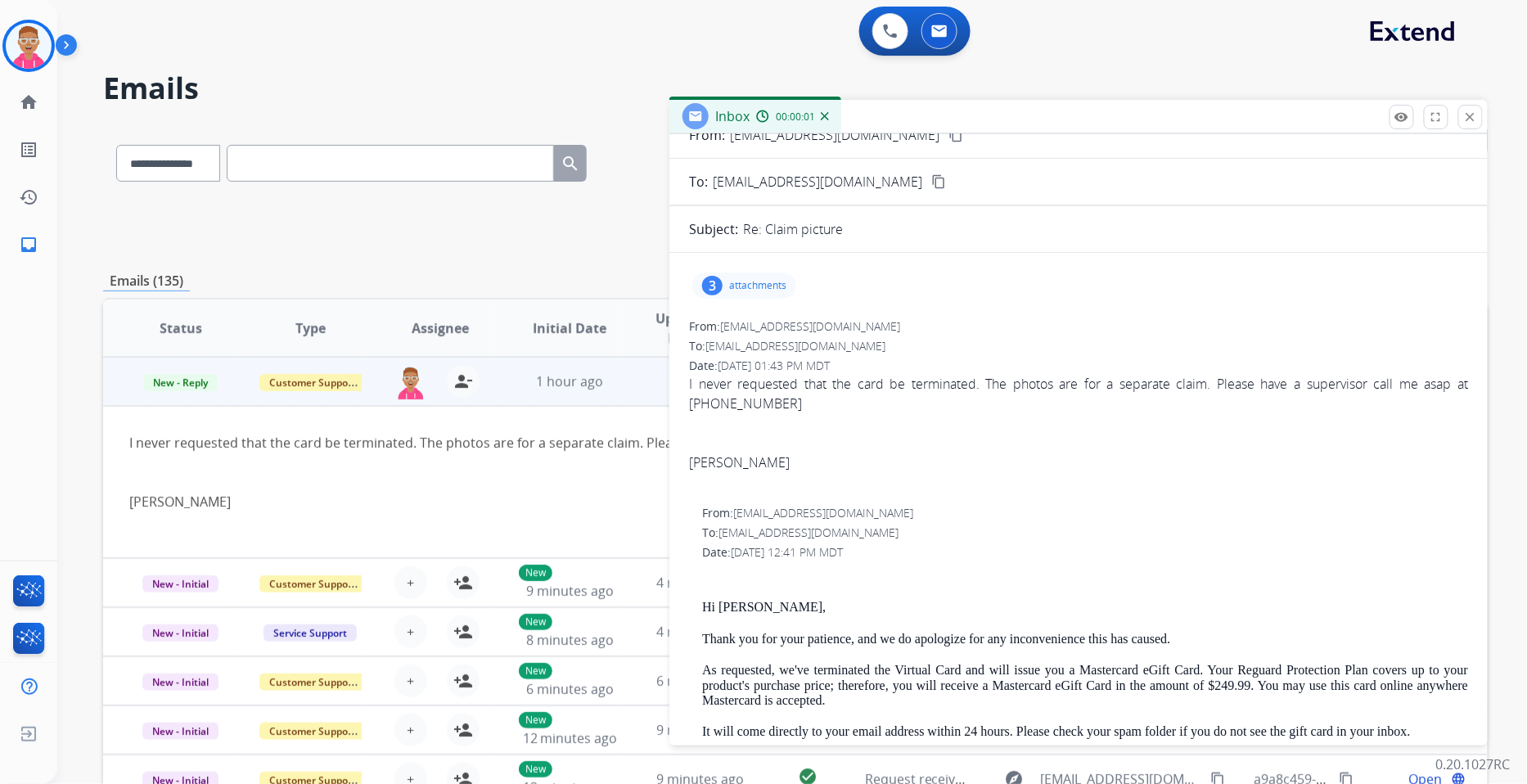
scroll to position [91, 0]
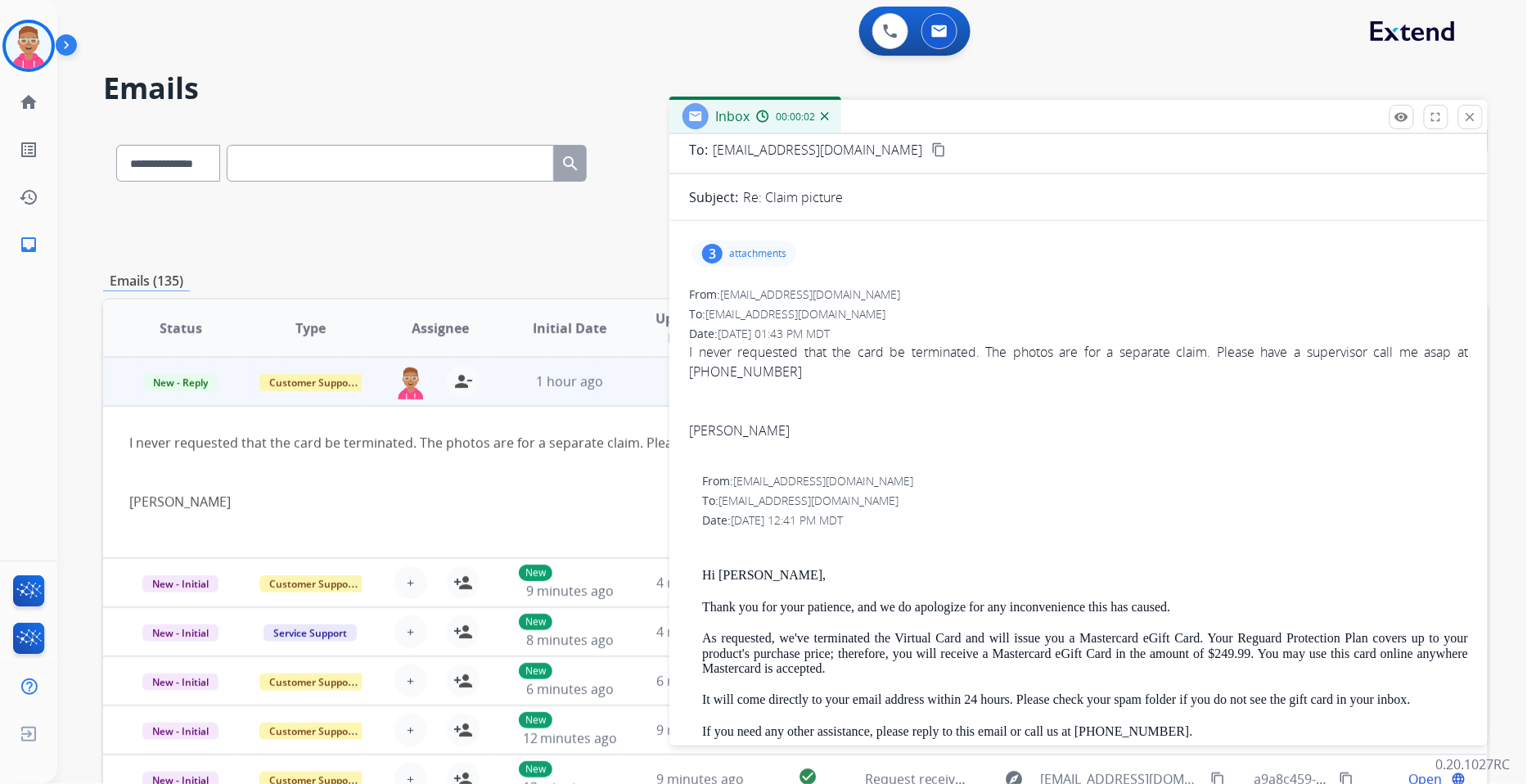
click at [786, 260] on div "3 attachments" at bounding box center [745, 253] width 104 height 26
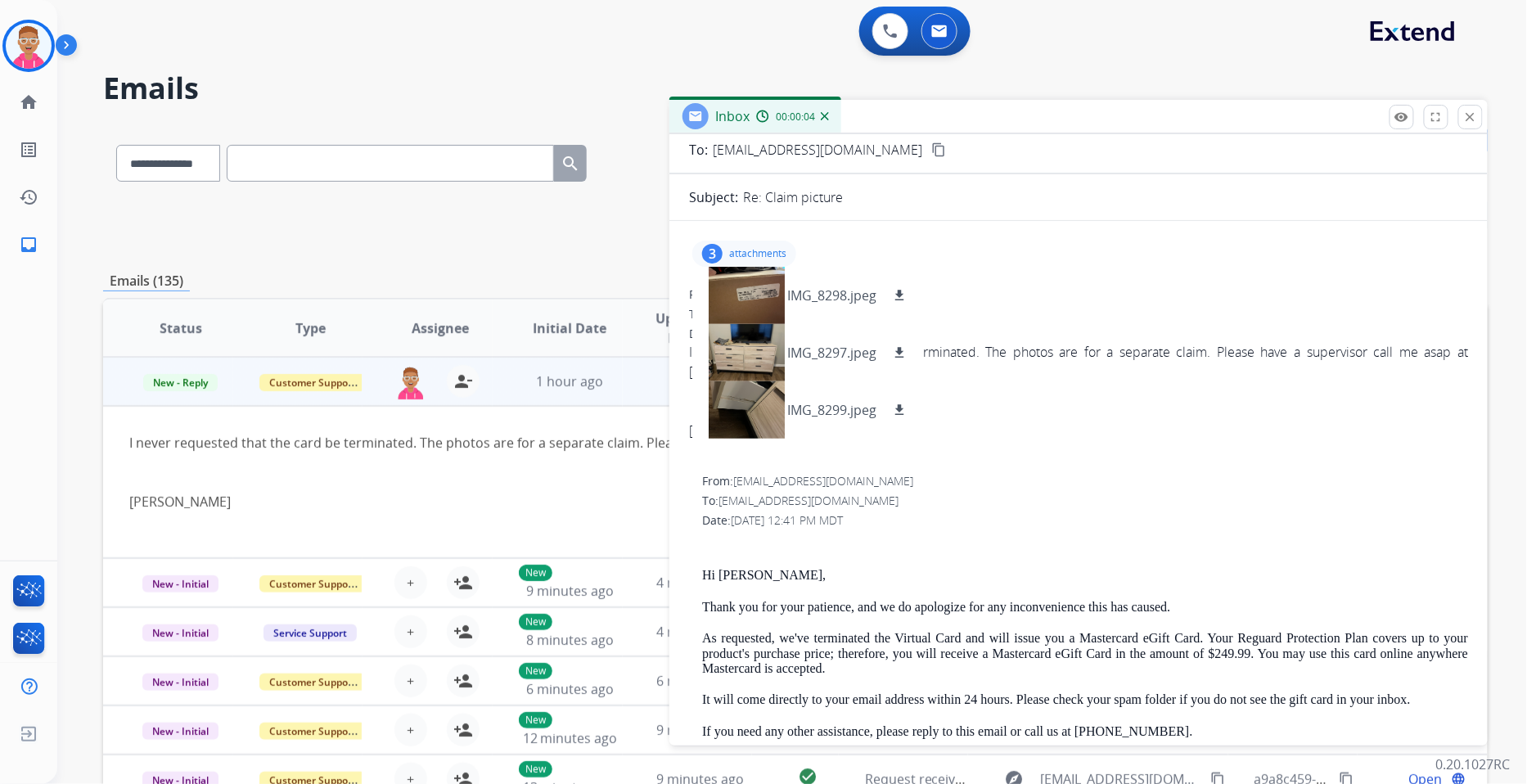
click at [1056, 256] on div "3 attachments IMG_8298.jpeg download IMG_8297.jpeg download IMG_8299.jpeg downl…" at bounding box center [1078, 254] width 779 height 39
click at [970, 288] on div "From: [EMAIL_ADDRESS][DOMAIN_NAME]" at bounding box center [1078, 294] width 779 height 16
drag, startPoint x: 1082, startPoint y: 350, endPoint x: 1028, endPoint y: 324, distance: 59.9
click at [1079, 345] on span "I never requested that the card be terminated. The photos are for a separate cl…" at bounding box center [1078, 401] width 779 height 118
click at [771, 250] on p "attachments" at bounding box center [758, 254] width 57 height 13
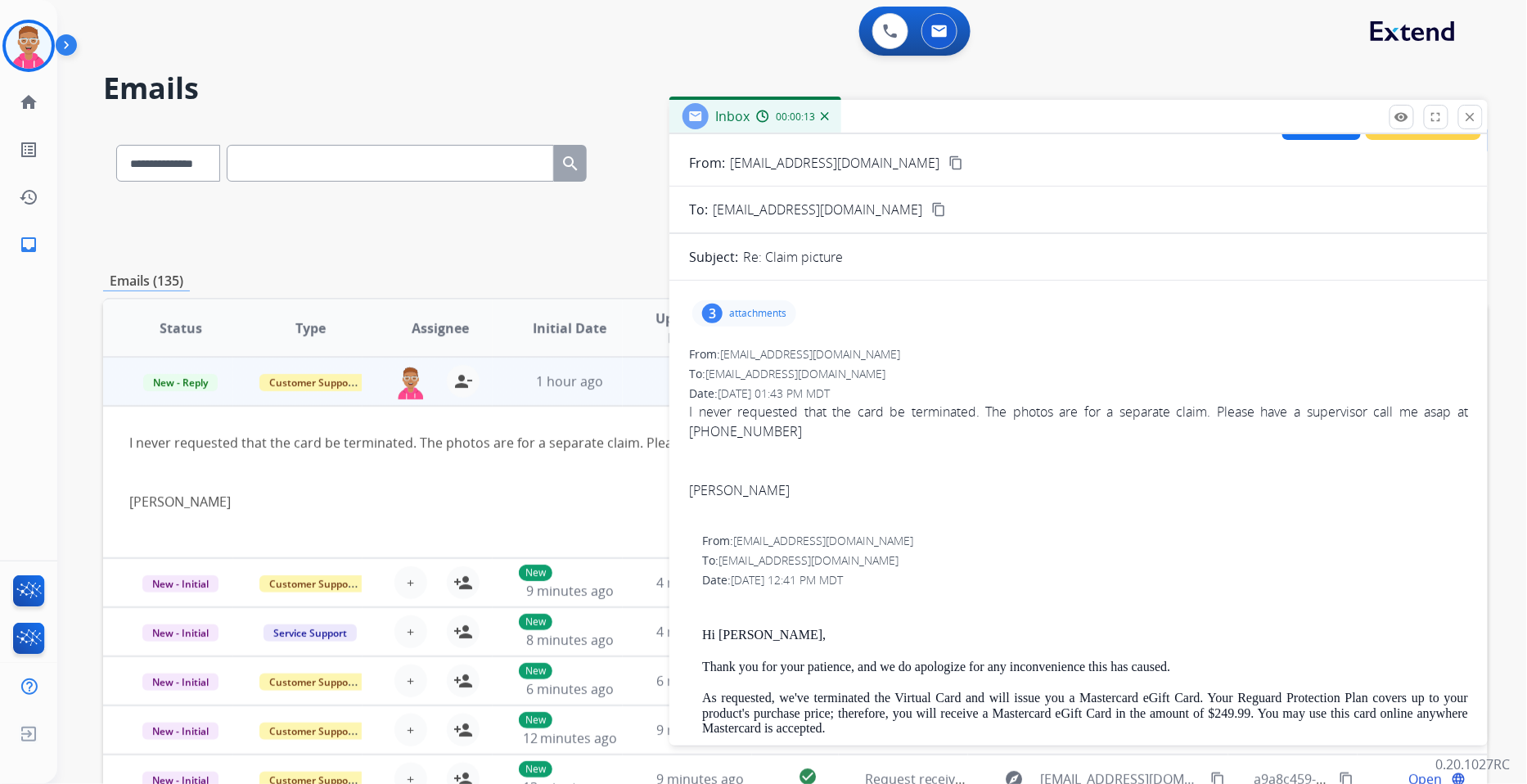
scroll to position [0, 0]
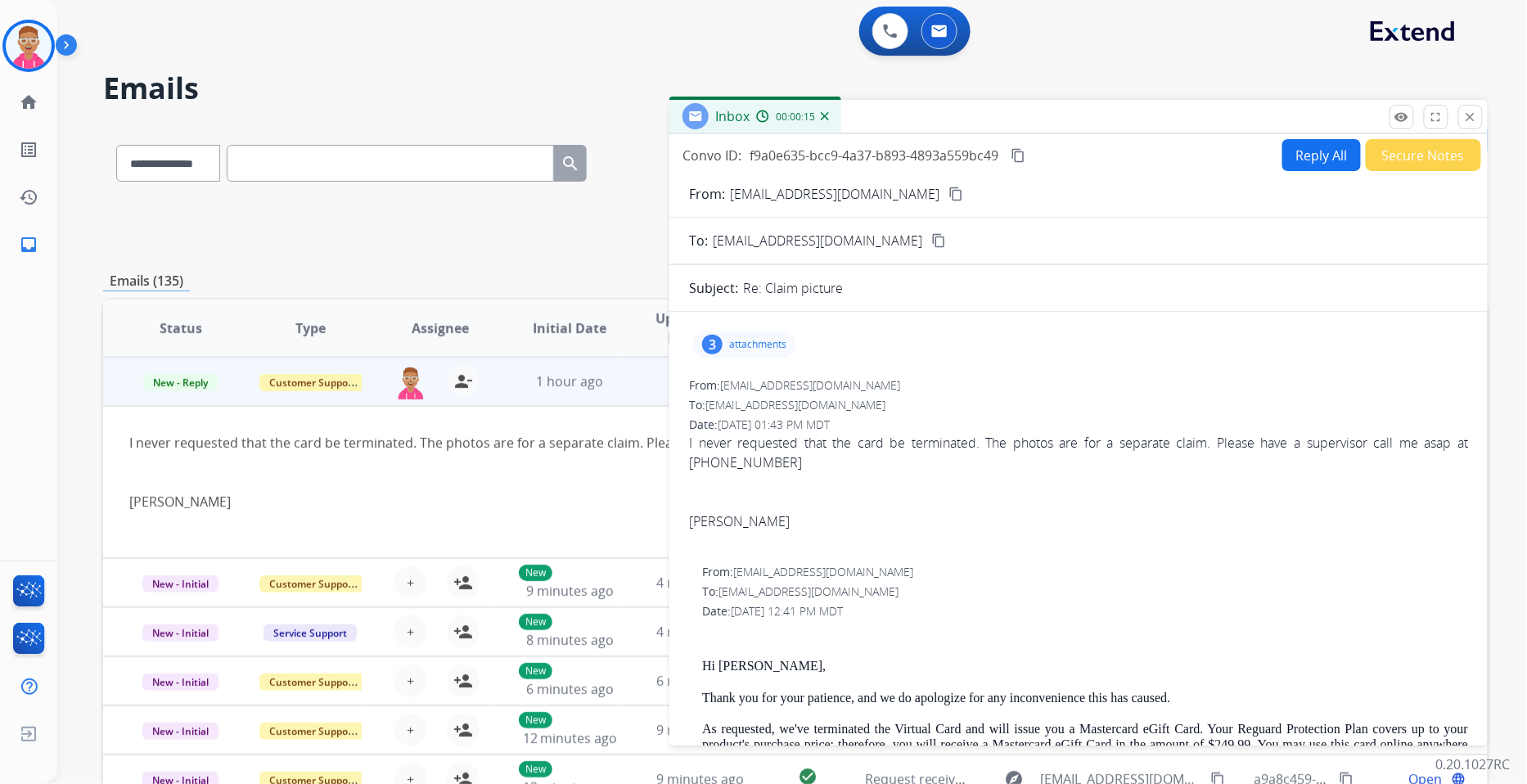
click at [1310, 159] on button "Reply All" at bounding box center [1321, 155] width 78 height 32
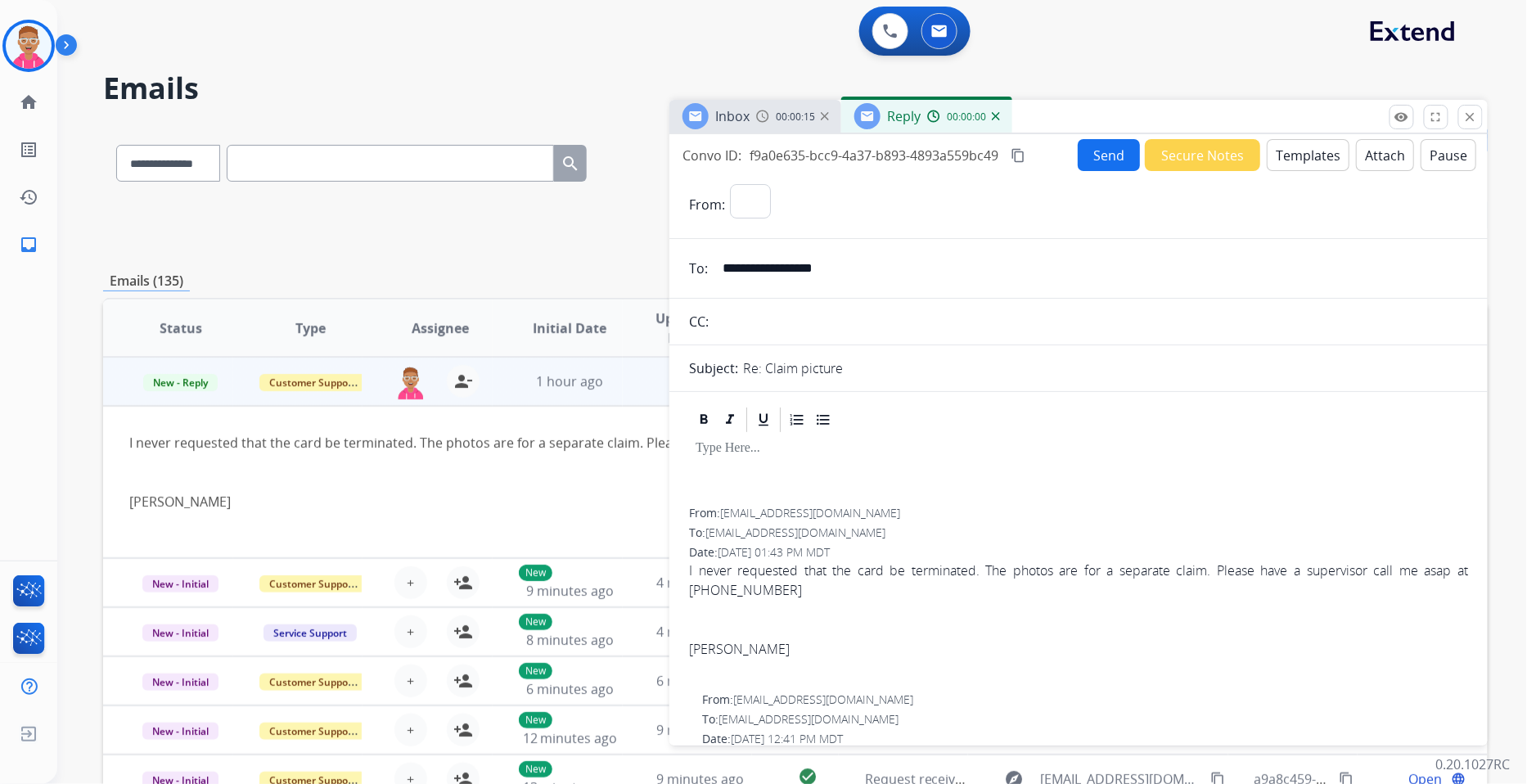
select select "**********"
click at [1295, 159] on button "Templates" at bounding box center [1308, 155] width 82 height 32
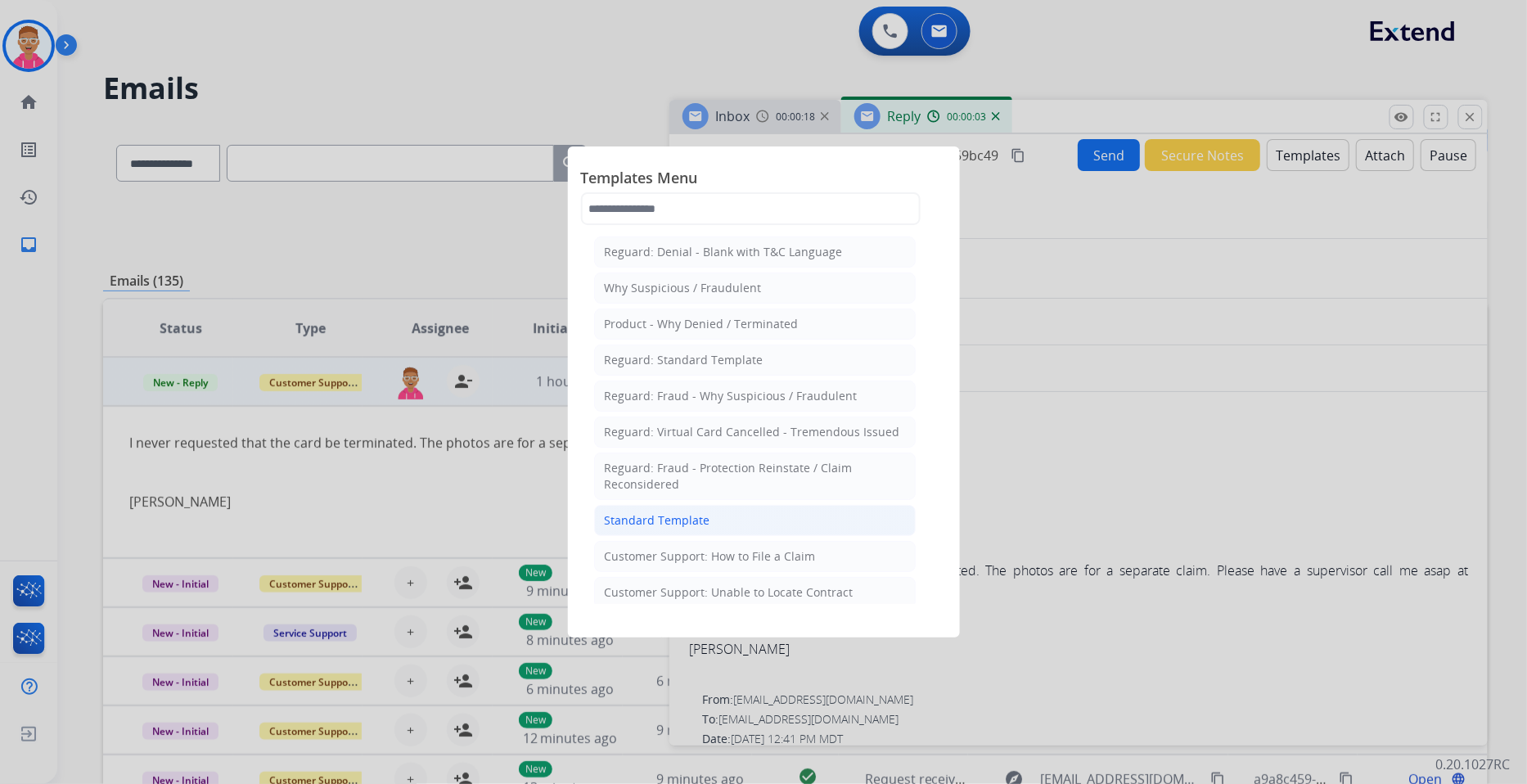
click at [673, 524] on div "Standard Template" at bounding box center [658, 520] width 106 height 16
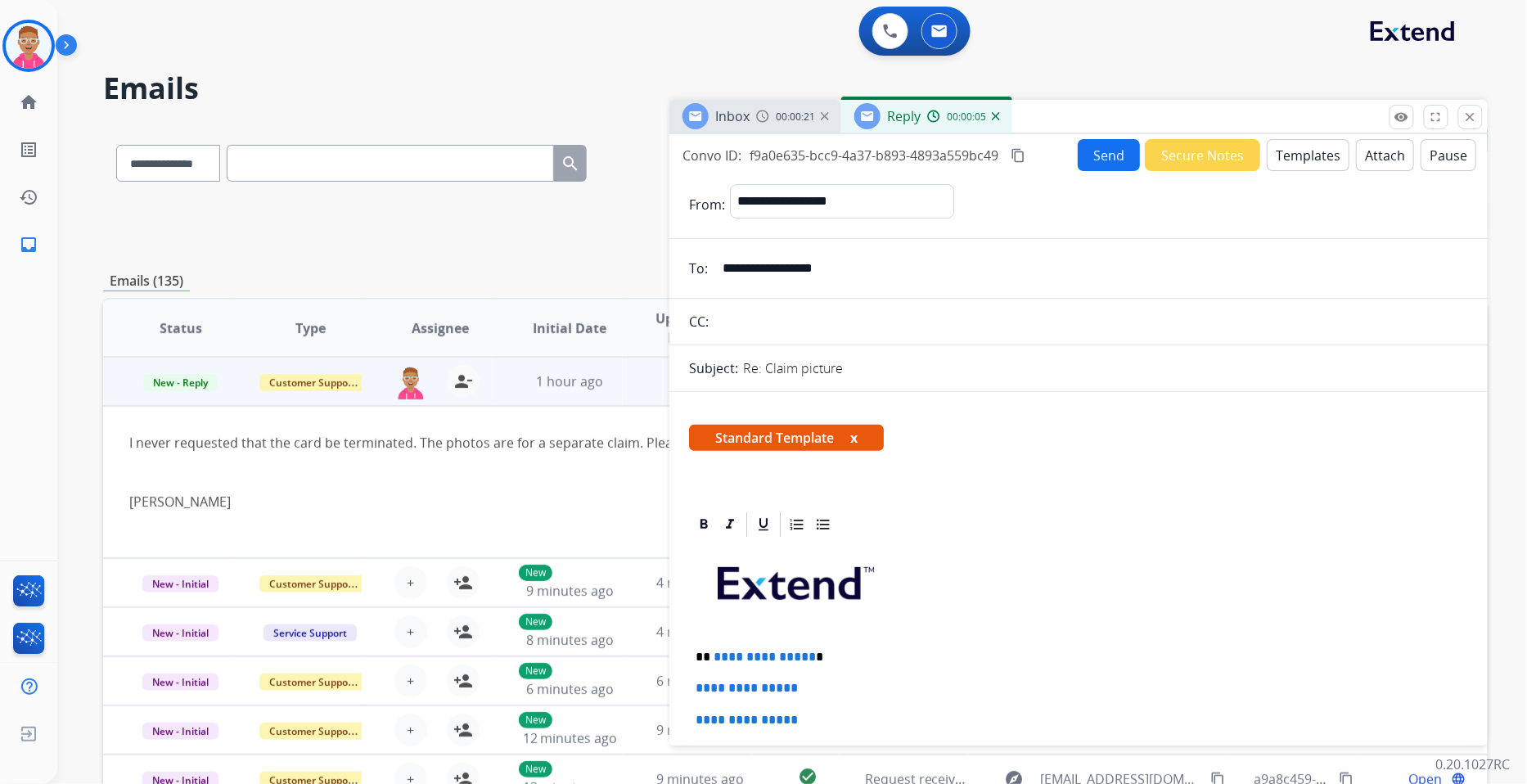
drag, startPoint x: 893, startPoint y: 276, endPoint x: 719, endPoint y: 279, distance: 174.0
click at [719, 279] on input "**********" at bounding box center [1090, 268] width 756 height 33
paste input "**********"
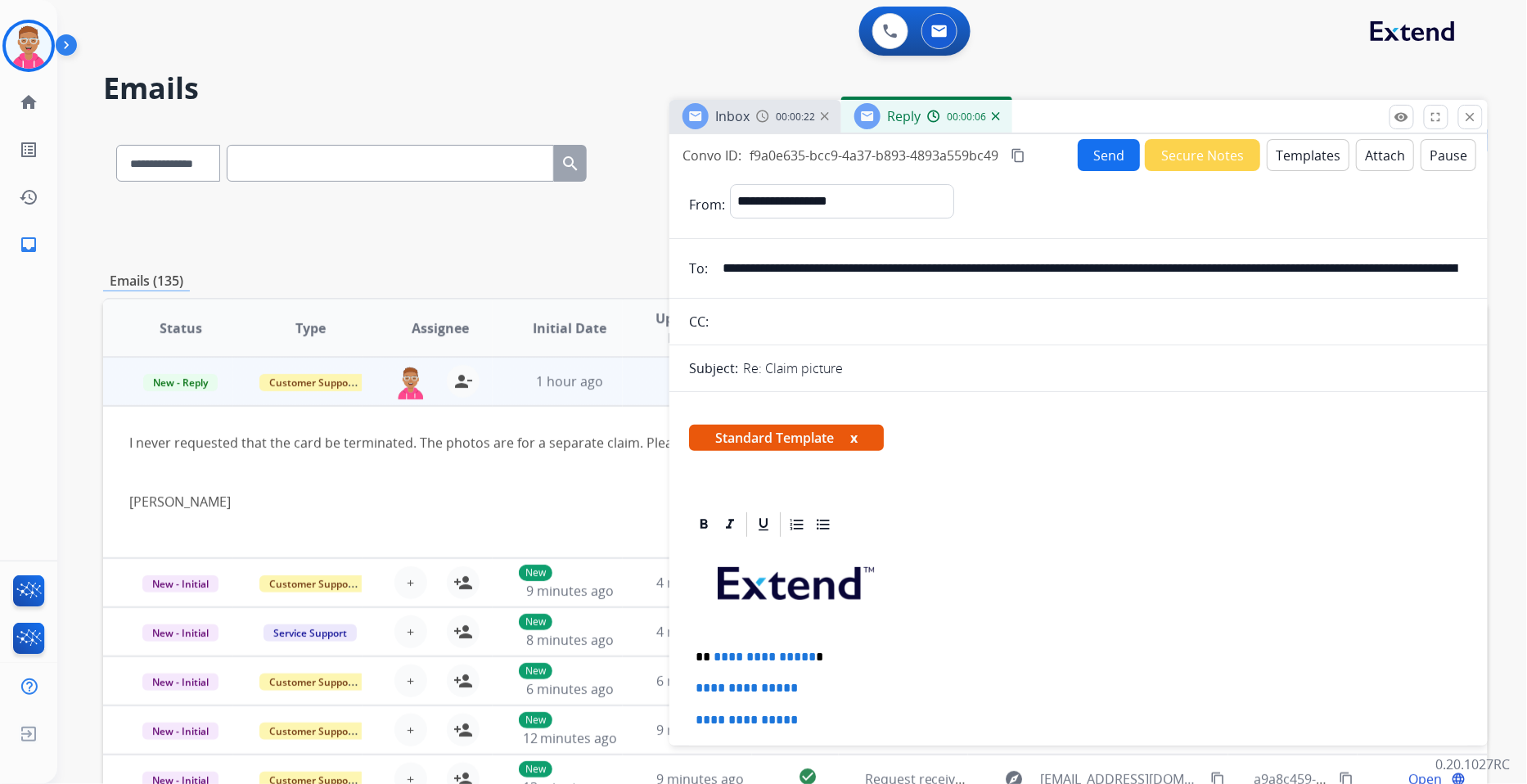
scroll to position [0, 634]
type input "**********"
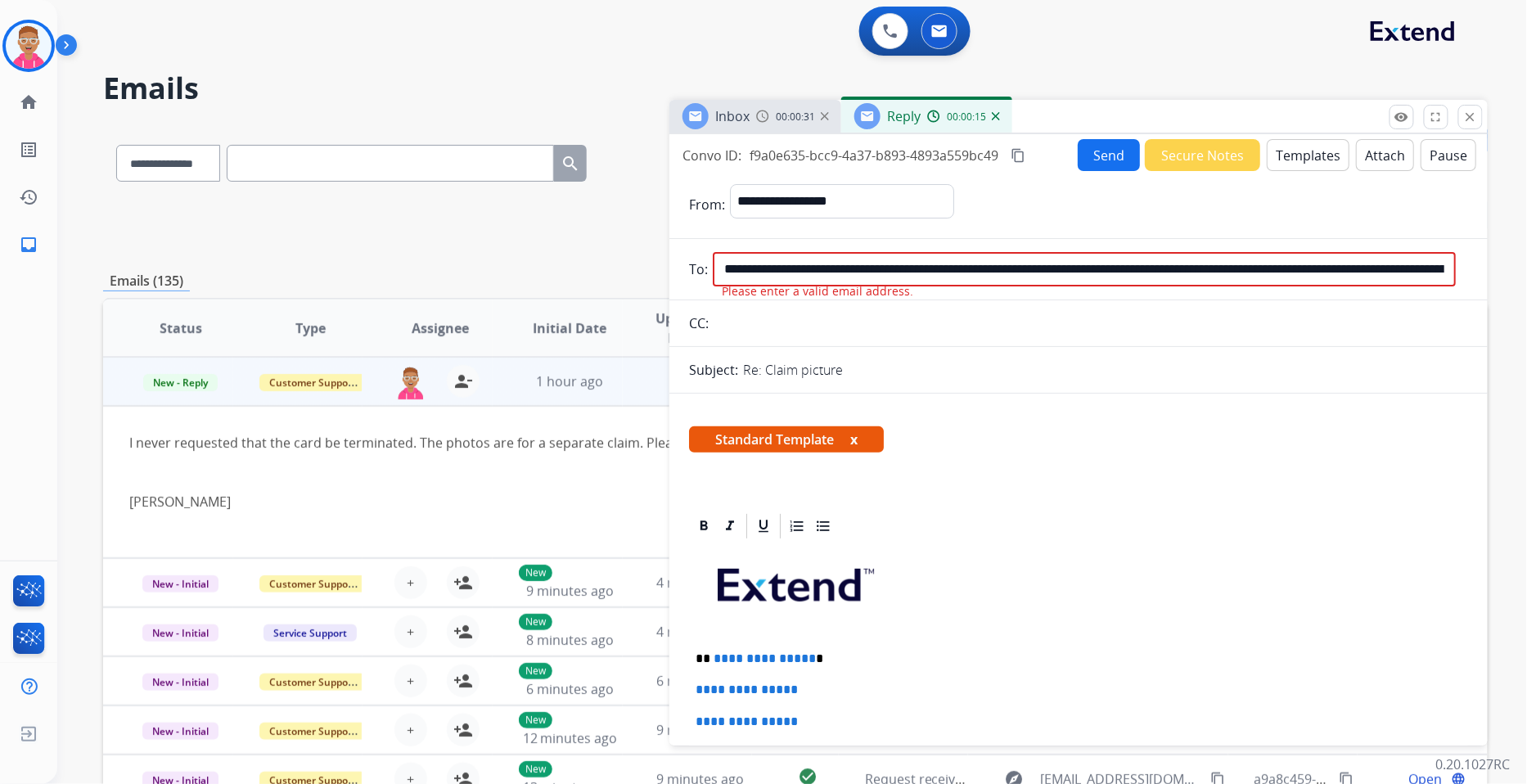
drag, startPoint x: 1287, startPoint y: 248, endPoint x: 1430, endPoint y: 288, distance: 148.5
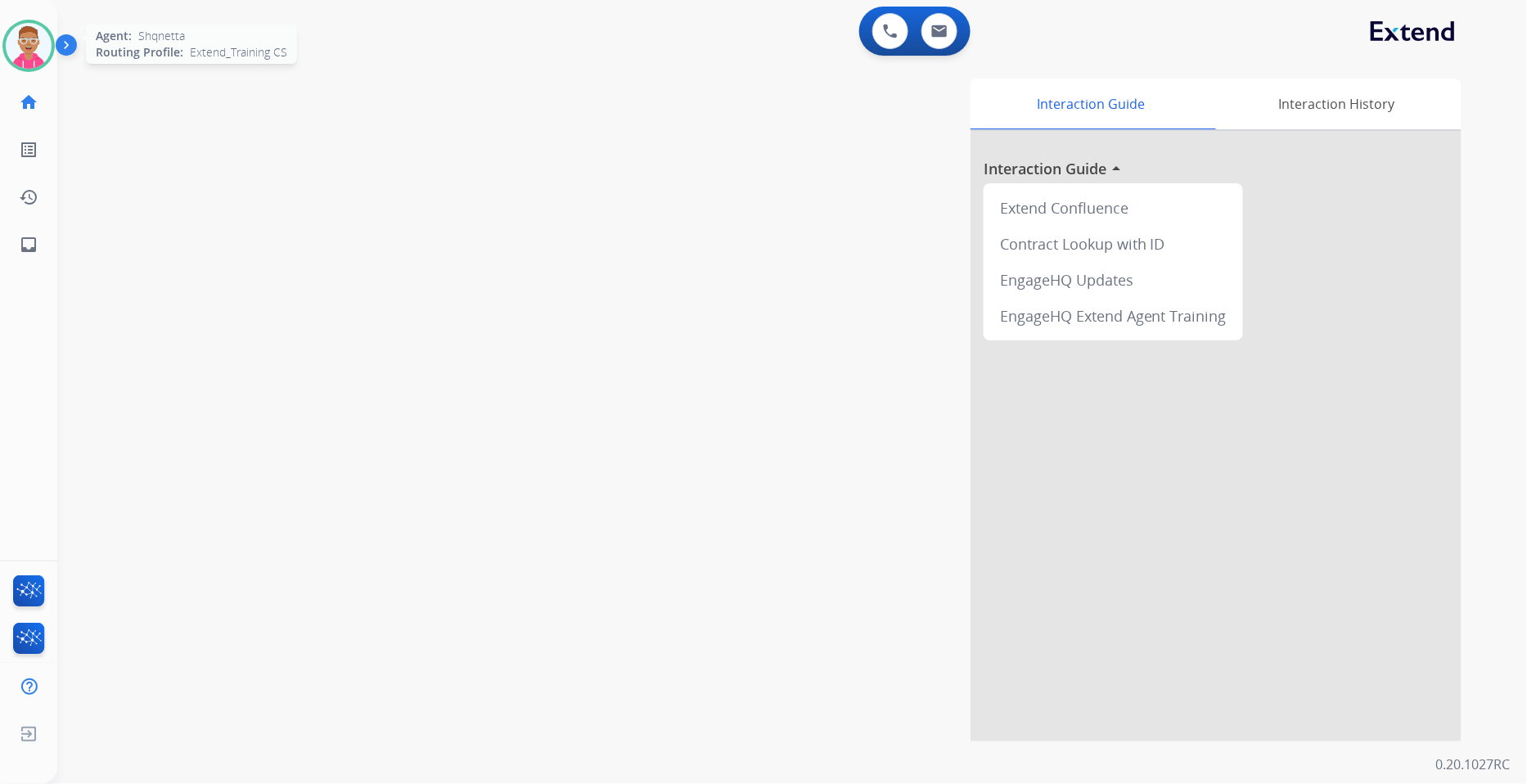
click at [38, 42] on img at bounding box center [29, 45] width 46 height 46
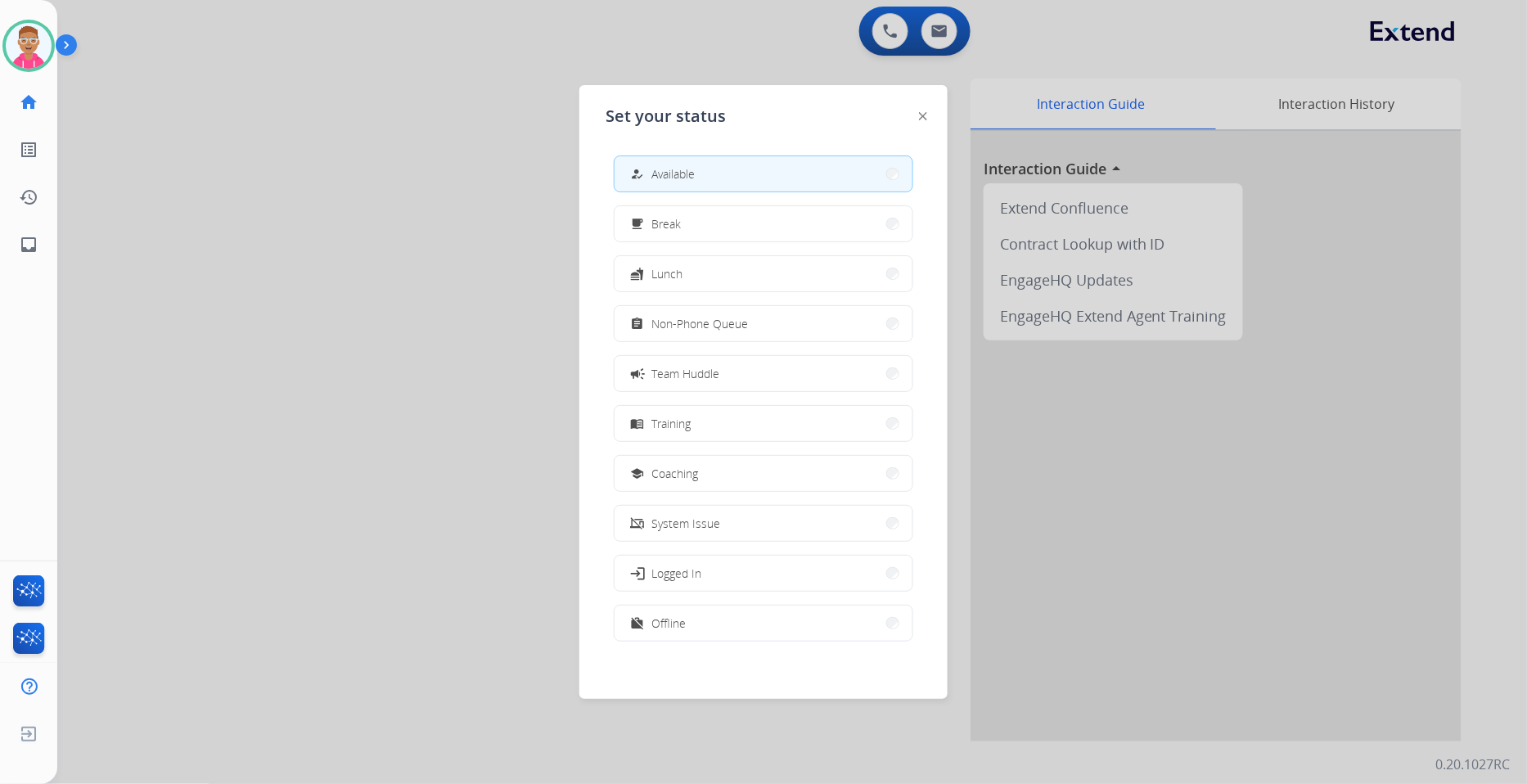
click at [1138, 76] on div at bounding box center [763, 392] width 1527 height 784
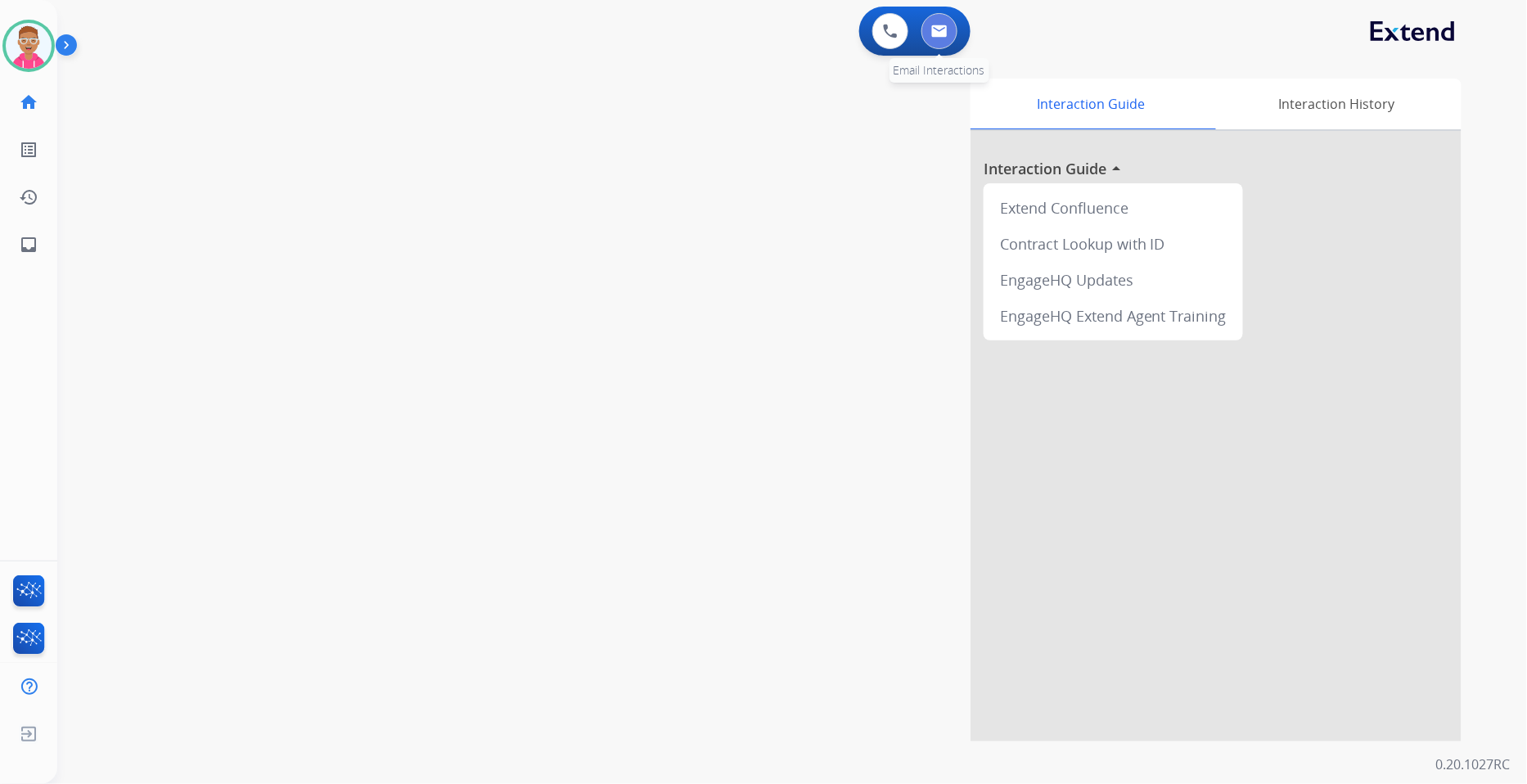
click at [948, 34] on button at bounding box center [940, 31] width 36 height 36
select select "**********"
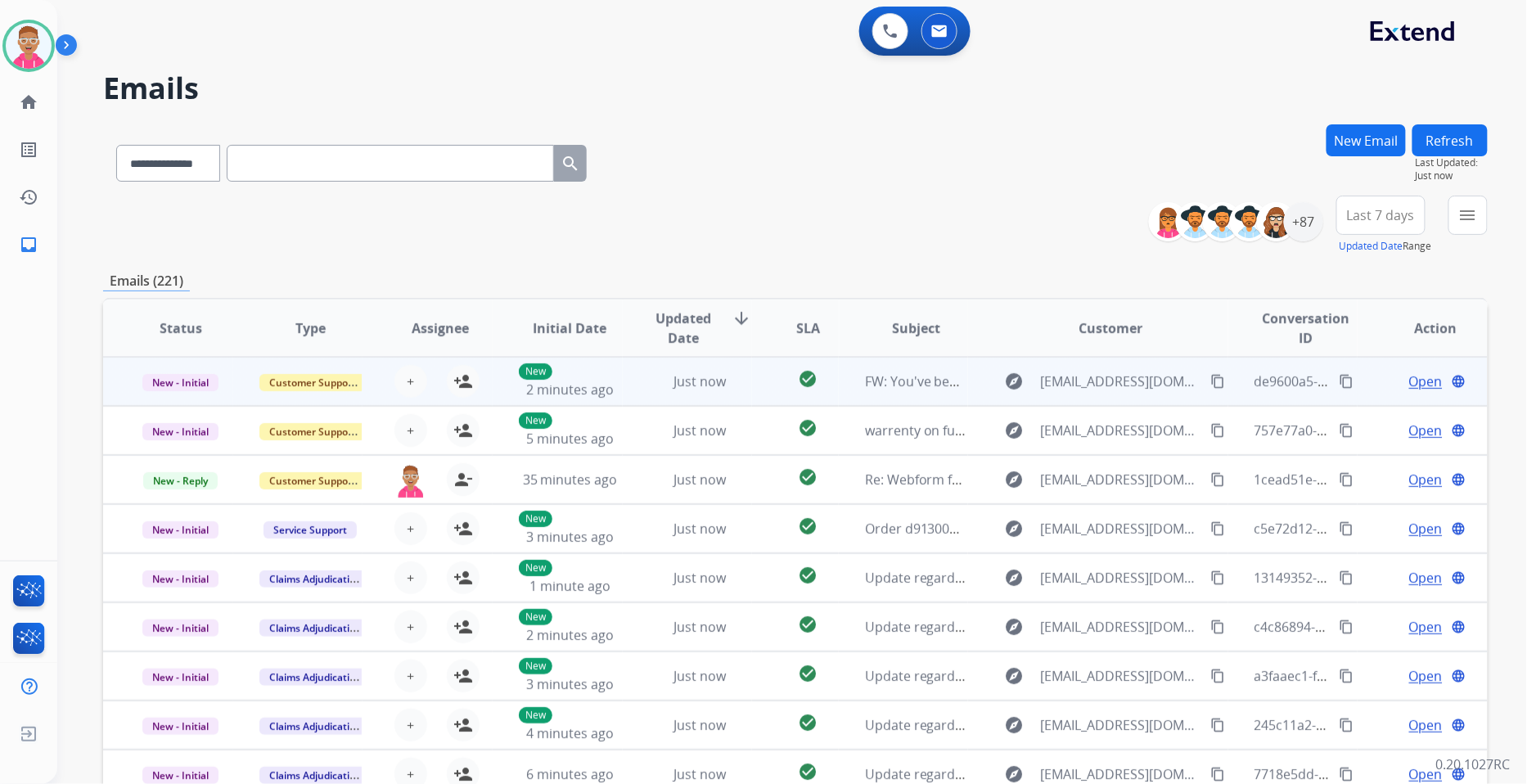
click at [644, 369] on td "Just now" at bounding box center [687, 381] width 130 height 49
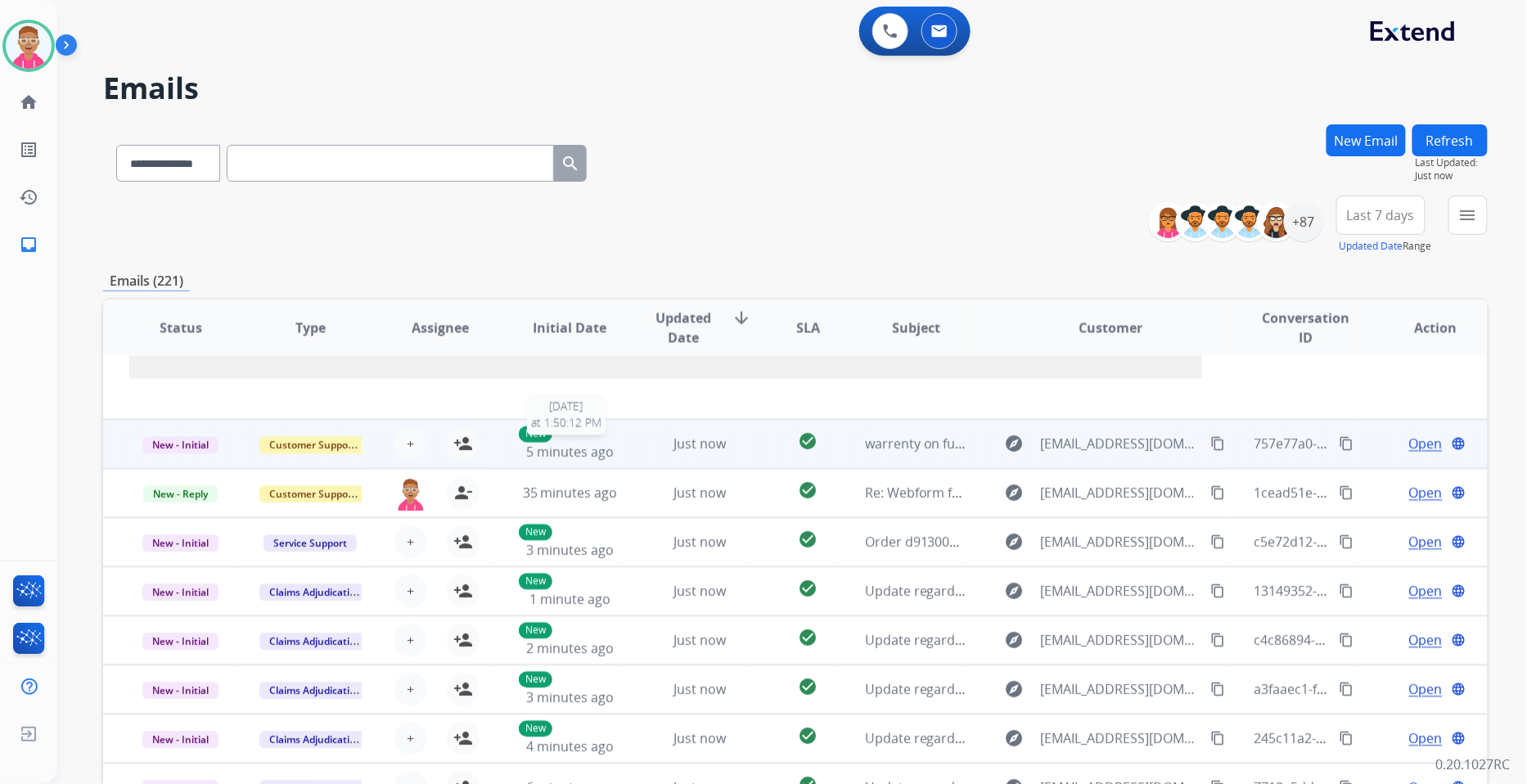
click at [623, 431] on td "Just now" at bounding box center [687, 445] width 130 height 49
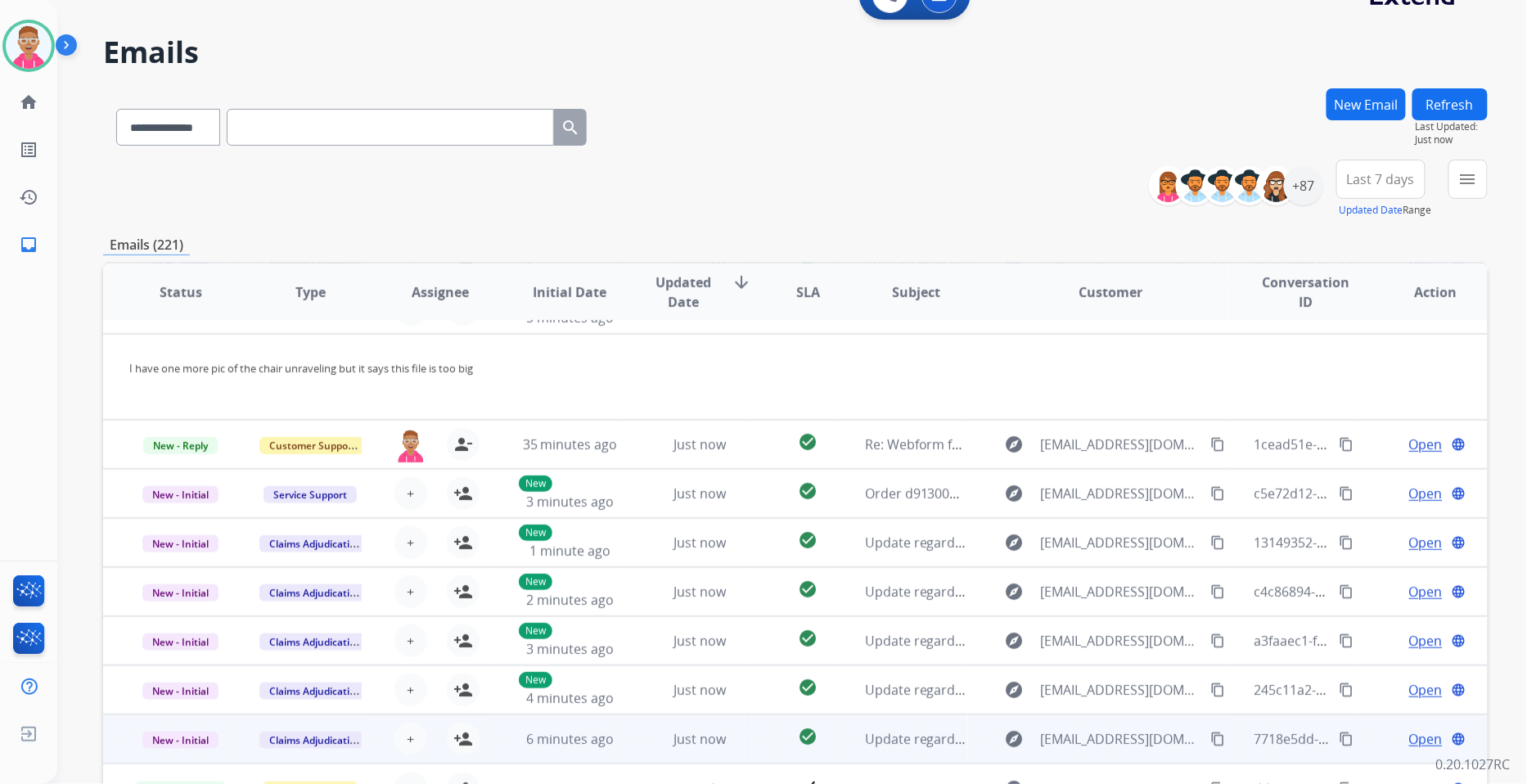
scroll to position [145, 0]
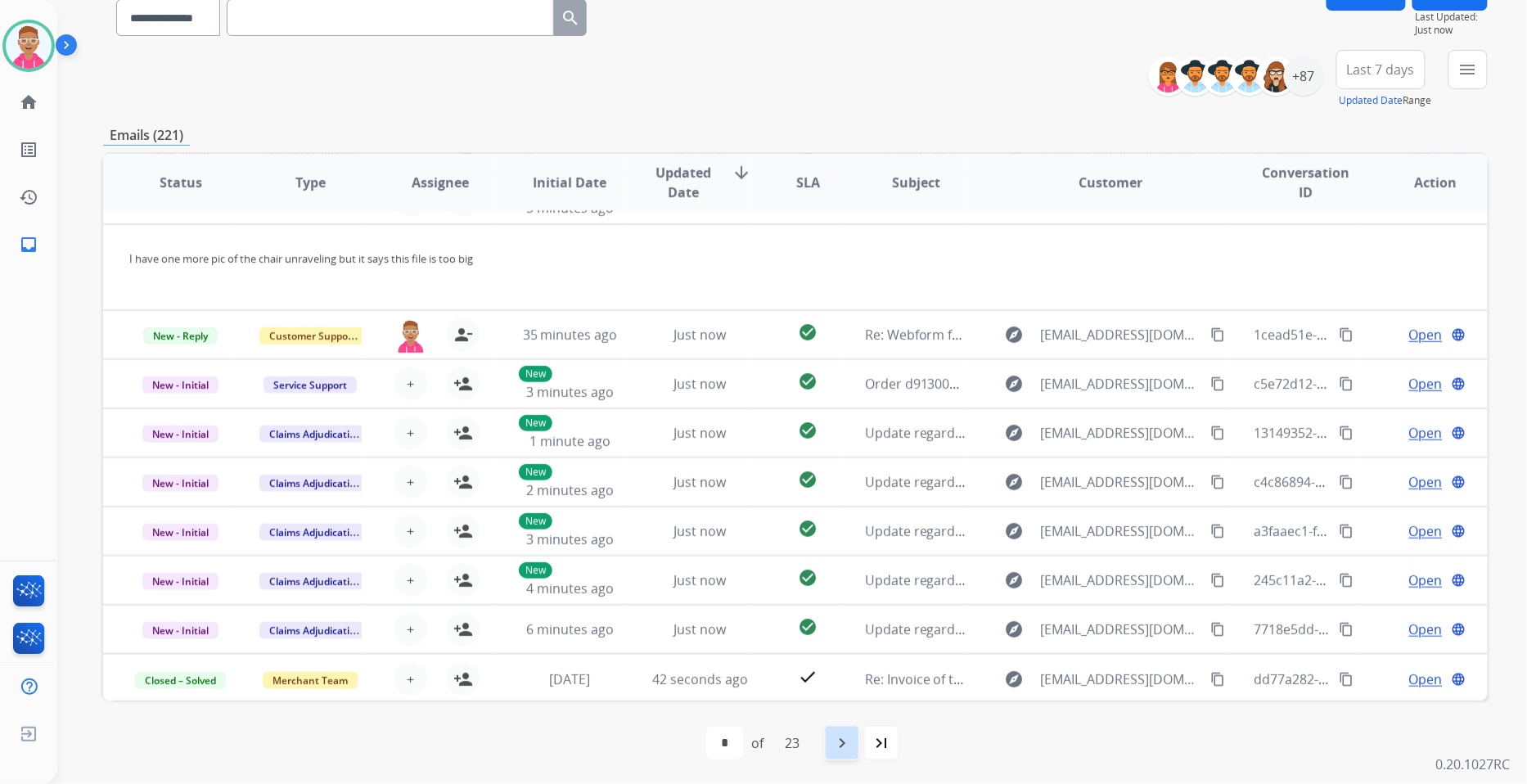
click at [850, 737] on mat-icon "navigate_next" at bounding box center [841, 743] width 19 height 19
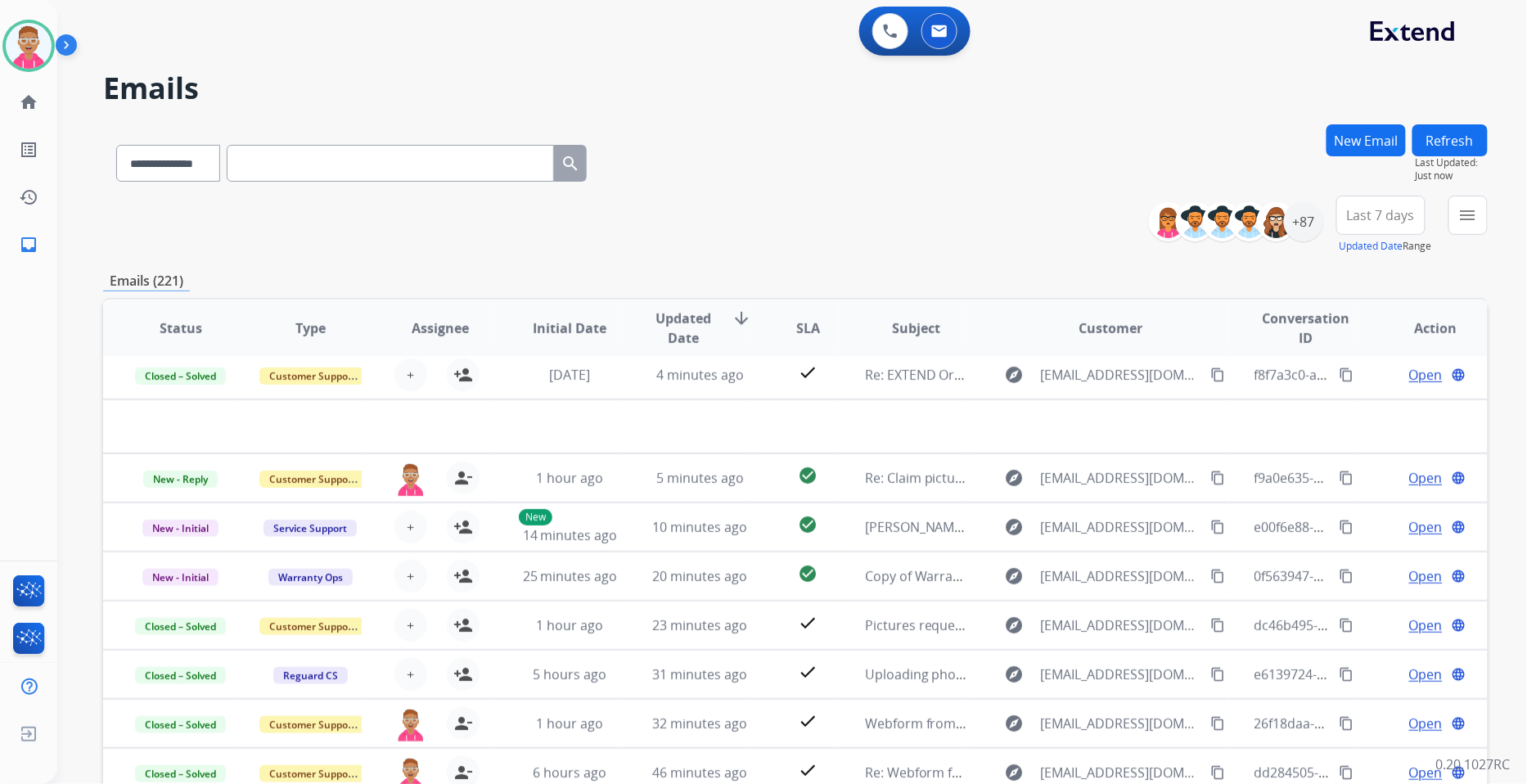
scroll to position [54, 0]
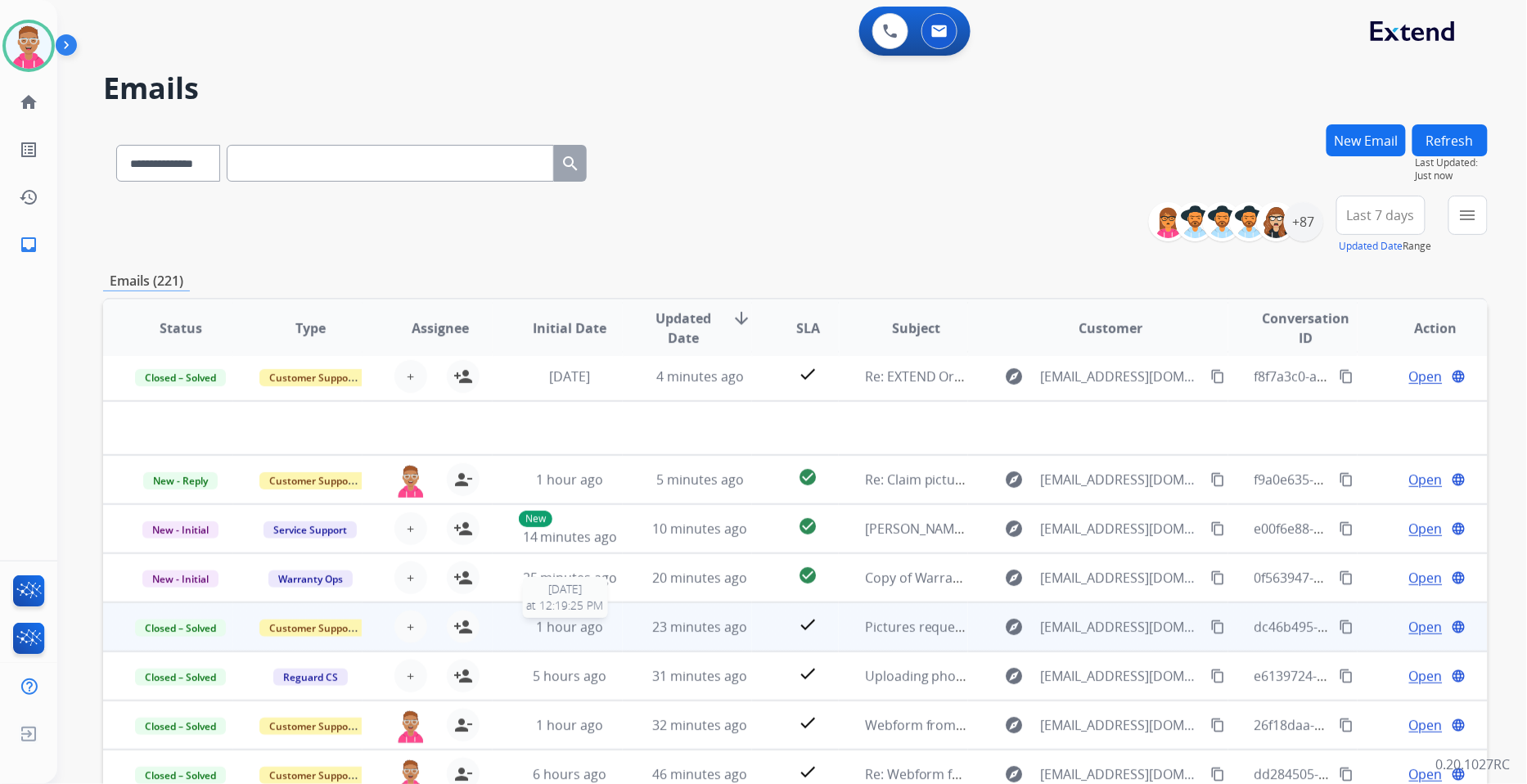
click at [616, 629] on div "1 hour ago" at bounding box center [570, 626] width 103 height 19
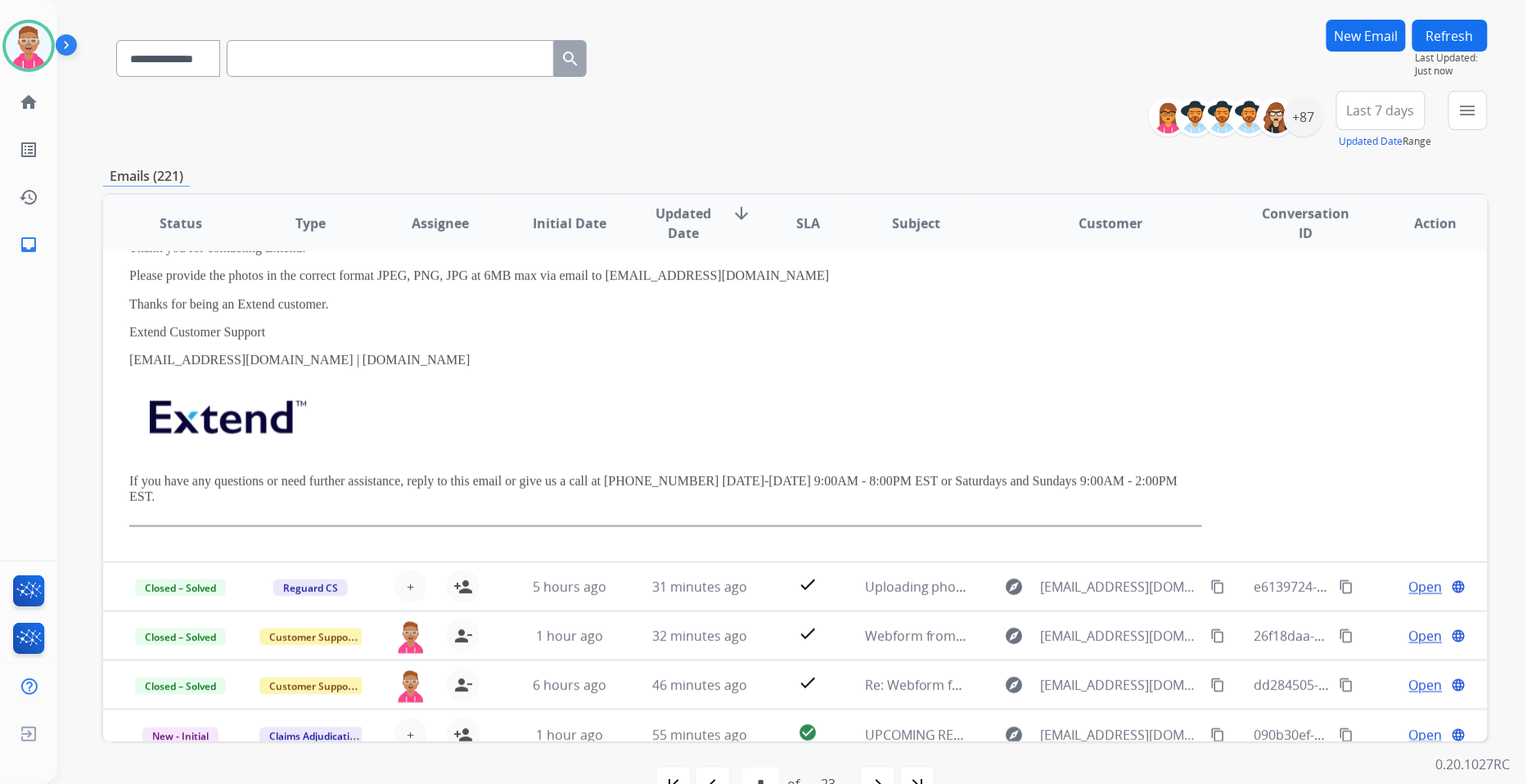
scroll to position [145, 0]
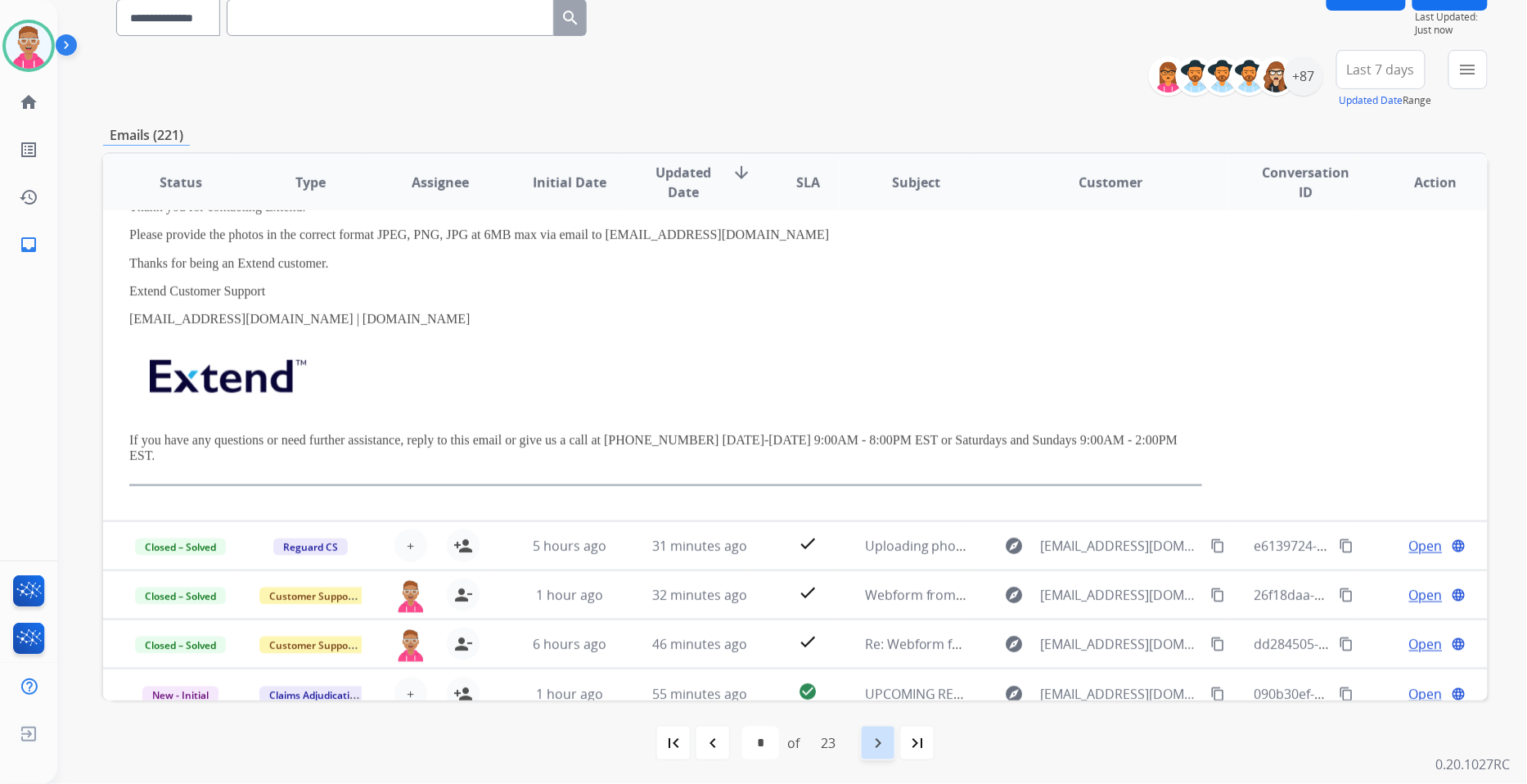
click at [887, 737] on mat-icon "navigate_next" at bounding box center [877, 743] width 19 height 19
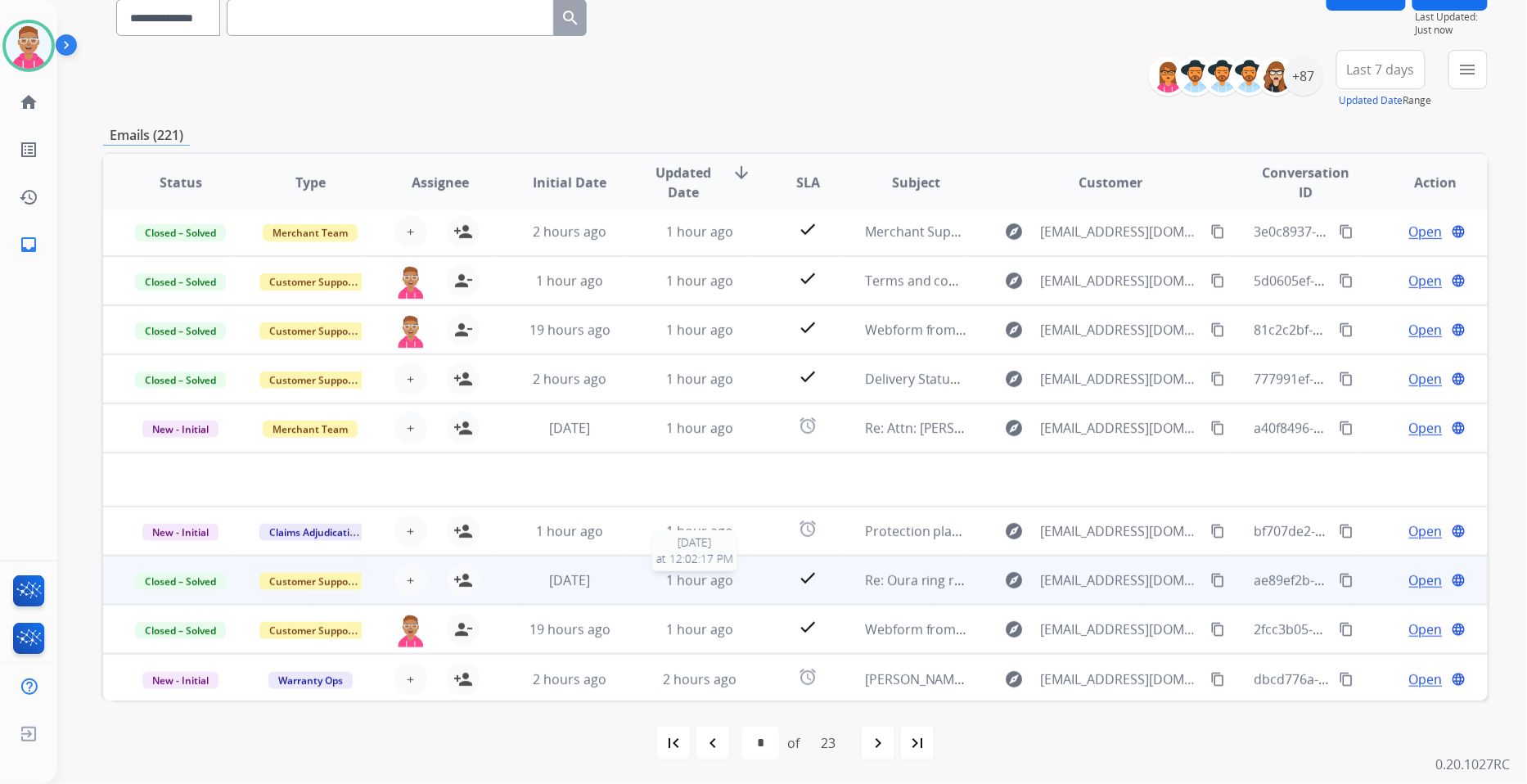
click at [659, 577] on div "1 hour ago" at bounding box center [700, 580] width 103 height 19
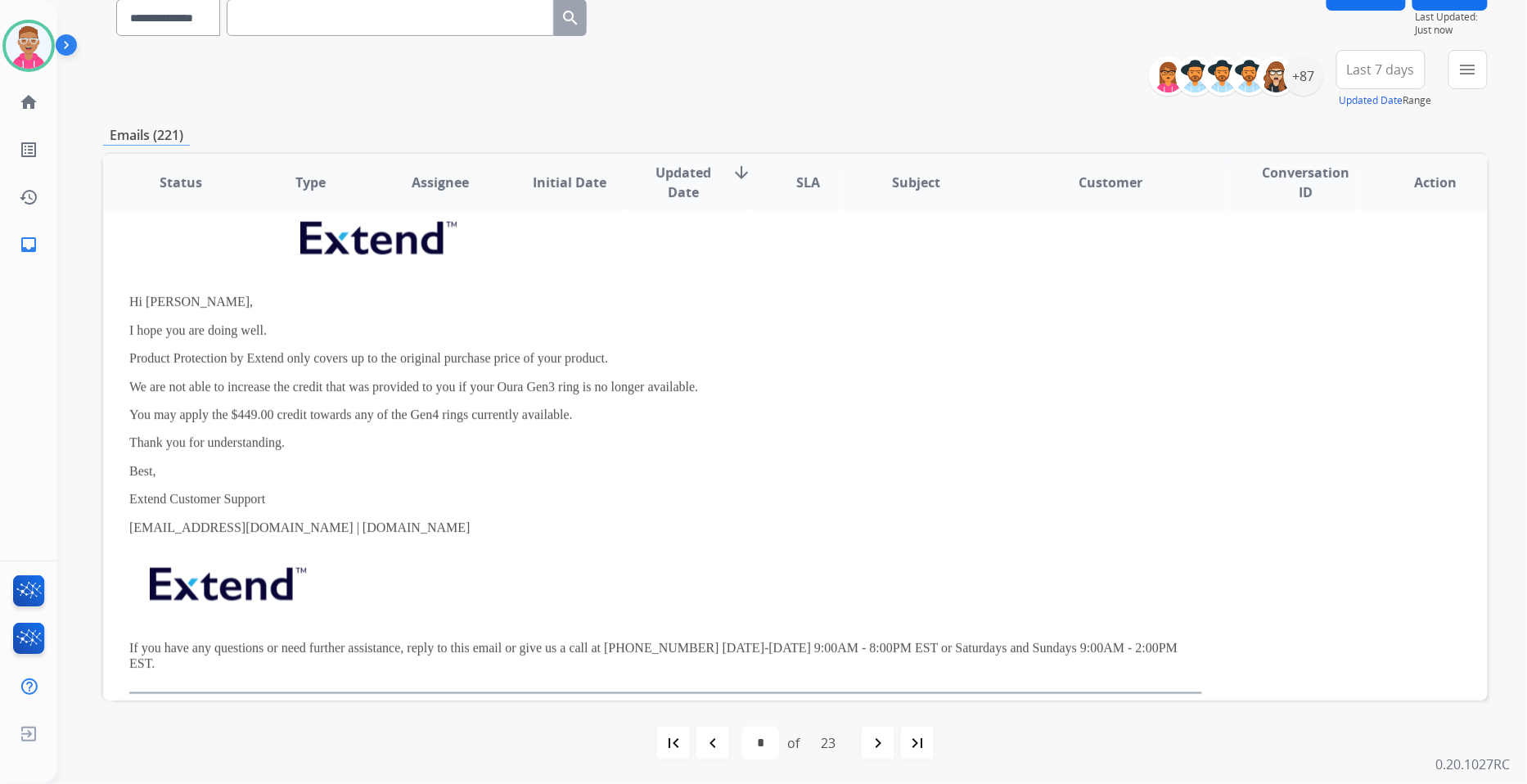
scroll to position [547, 0]
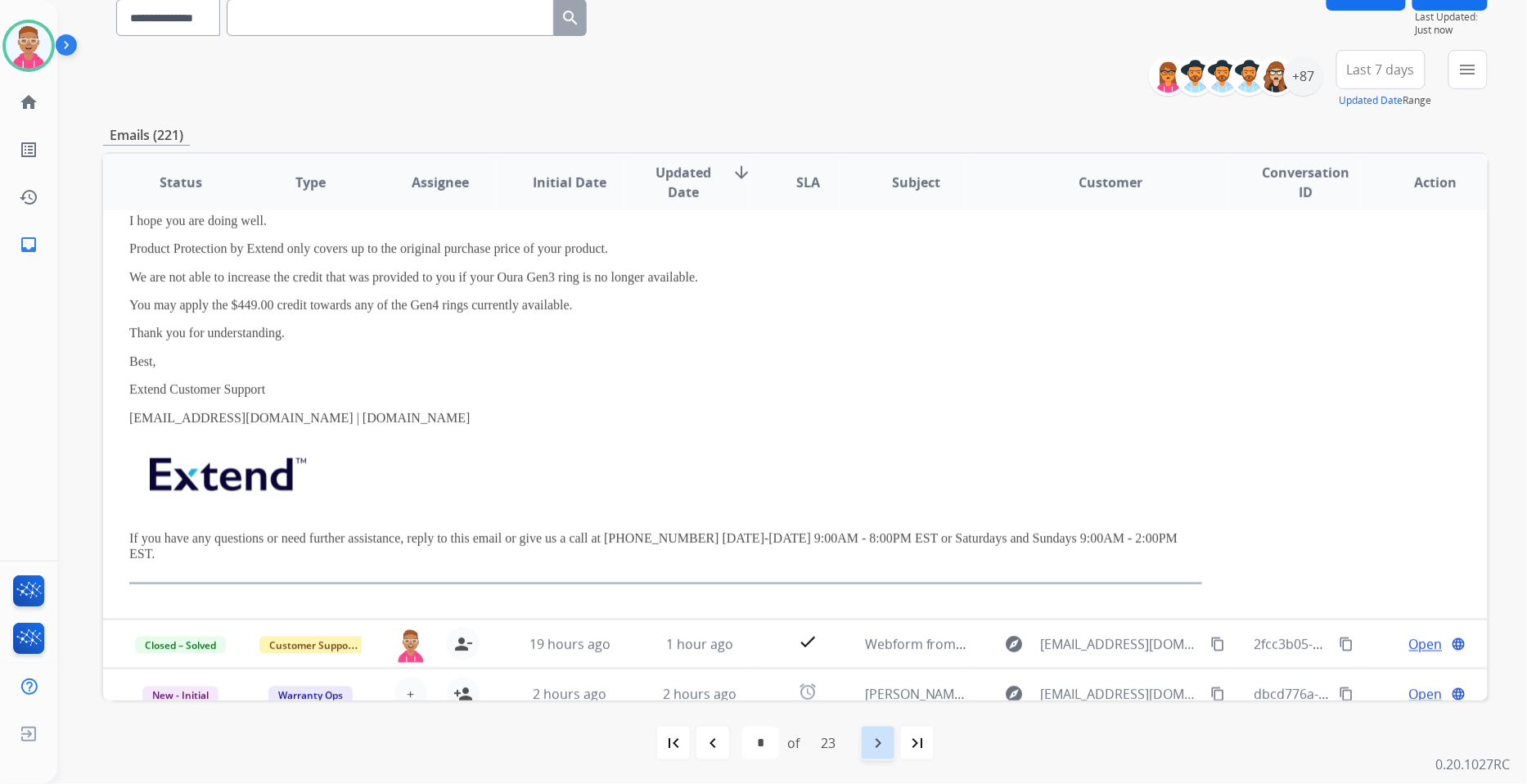
click at [880, 738] on mat-icon "navigate_next" at bounding box center [877, 743] width 19 height 19
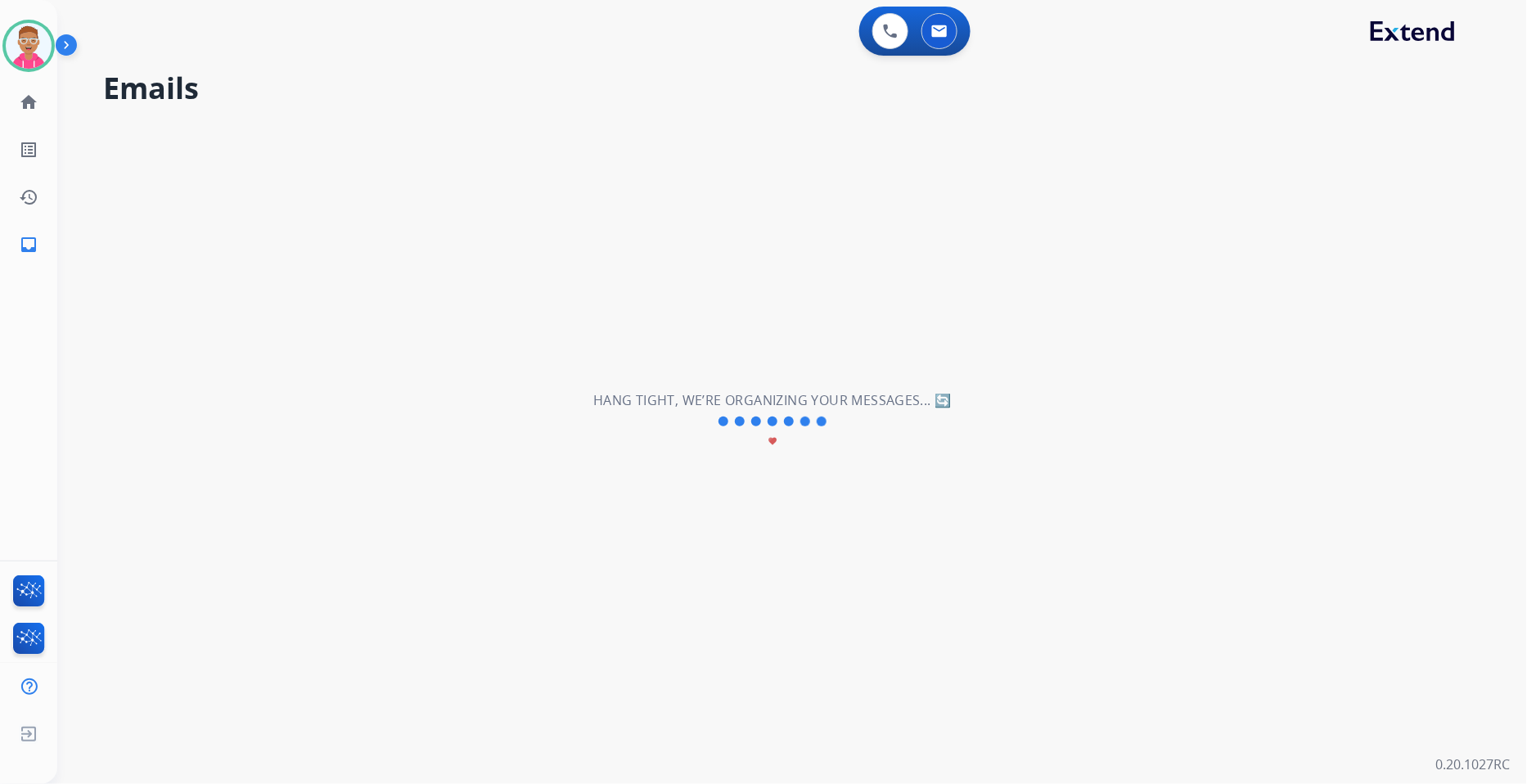
scroll to position [54, 0]
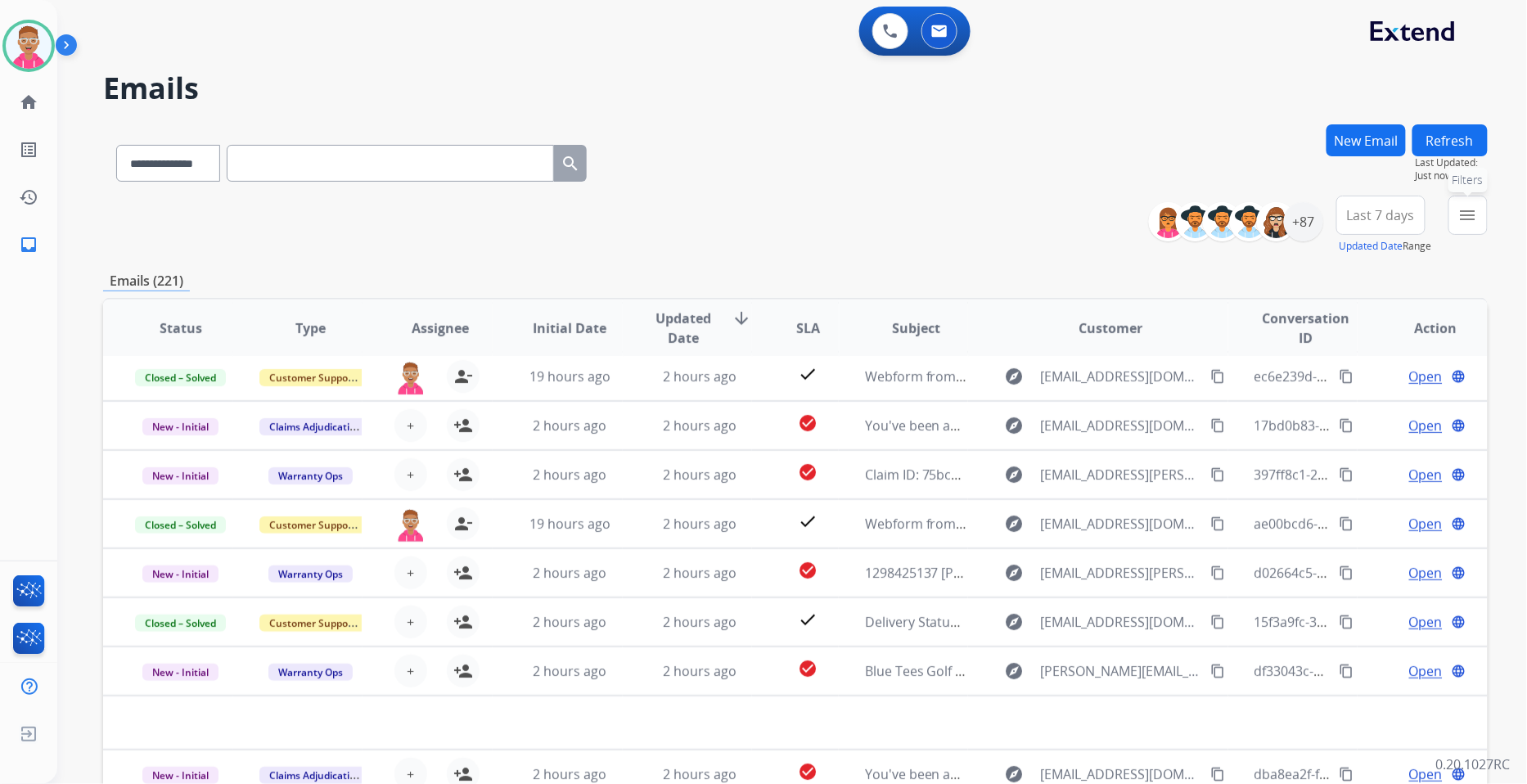
click at [1478, 216] on button "menu Filters" at bounding box center [1468, 215] width 39 height 39
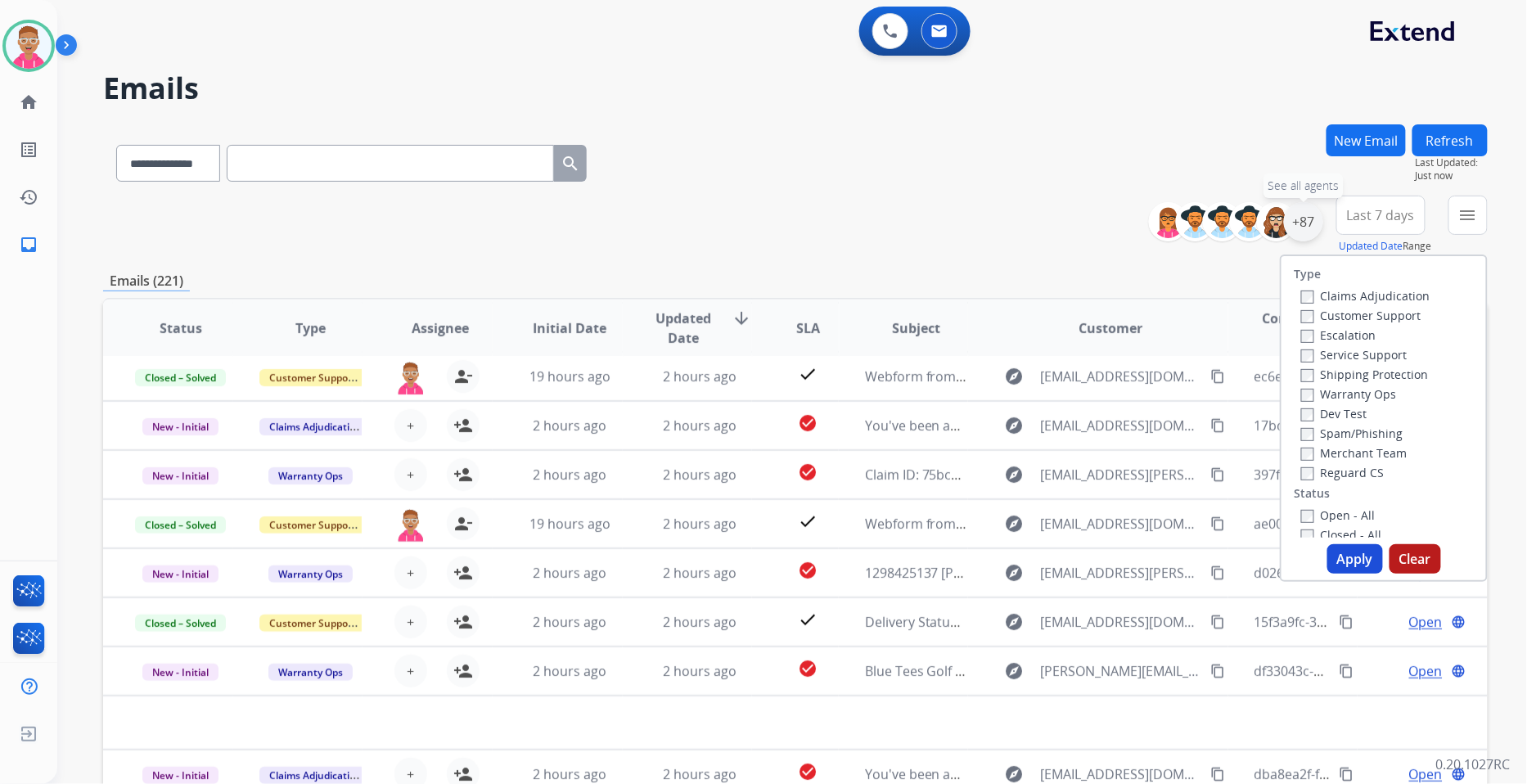
click at [1307, 225] on div "+87" at bounding box center [1303, 222] width 39 height 39
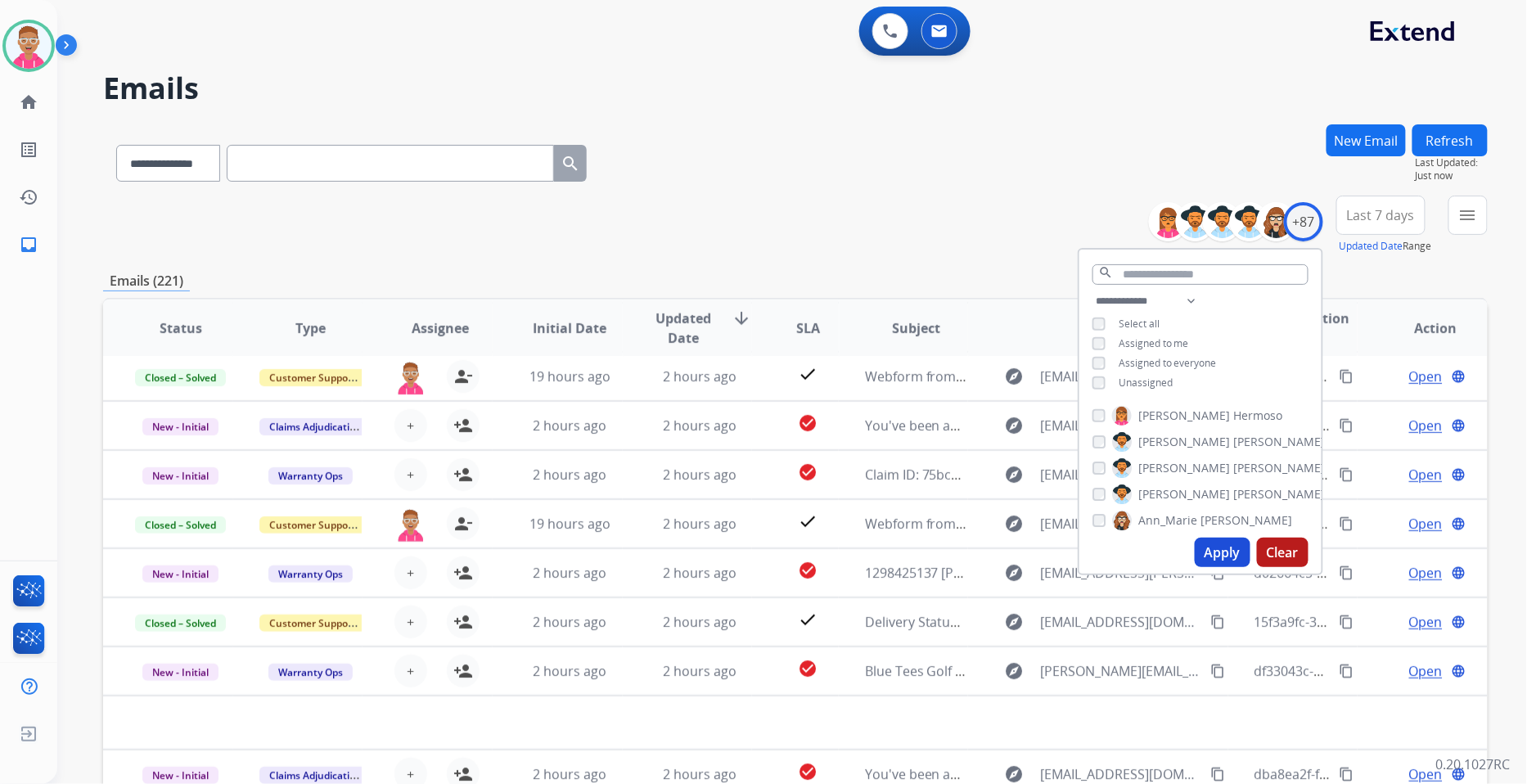
drag, startPoint x: 1095, startPoint y: 331, endPoint x: 1099, endPoint y: 352, distance: 21.4
click at [1097, 331] on div "**********" at bounding box center [1201, 344] width 242 height 105
click at [1204, 552] on button "Apply" at bounding box center [1223, 552] width 55 height 29
select select "*"
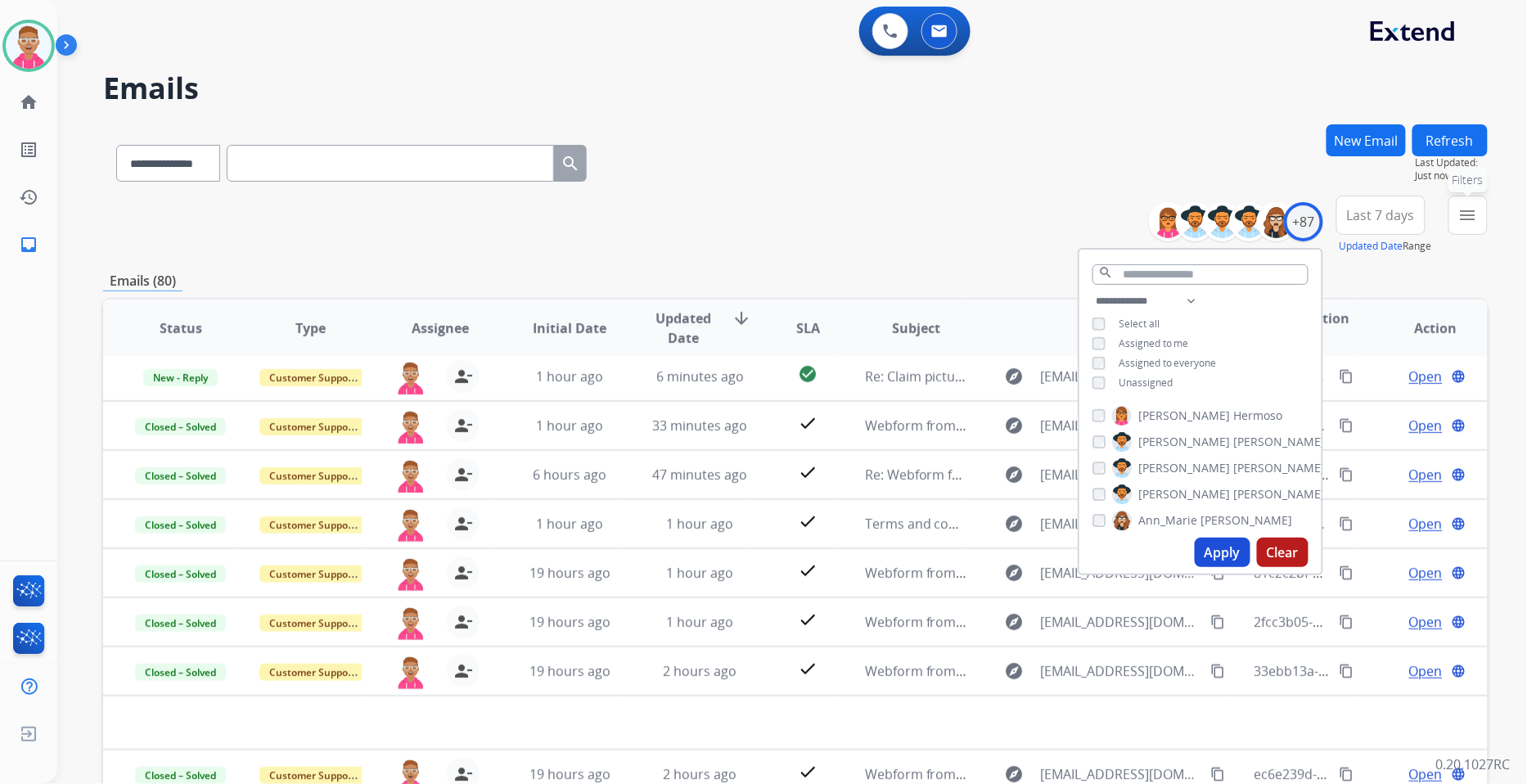
click at [1478, 205] on button "menu Filters" at bounding box center [1468, 215] width 39 height 39
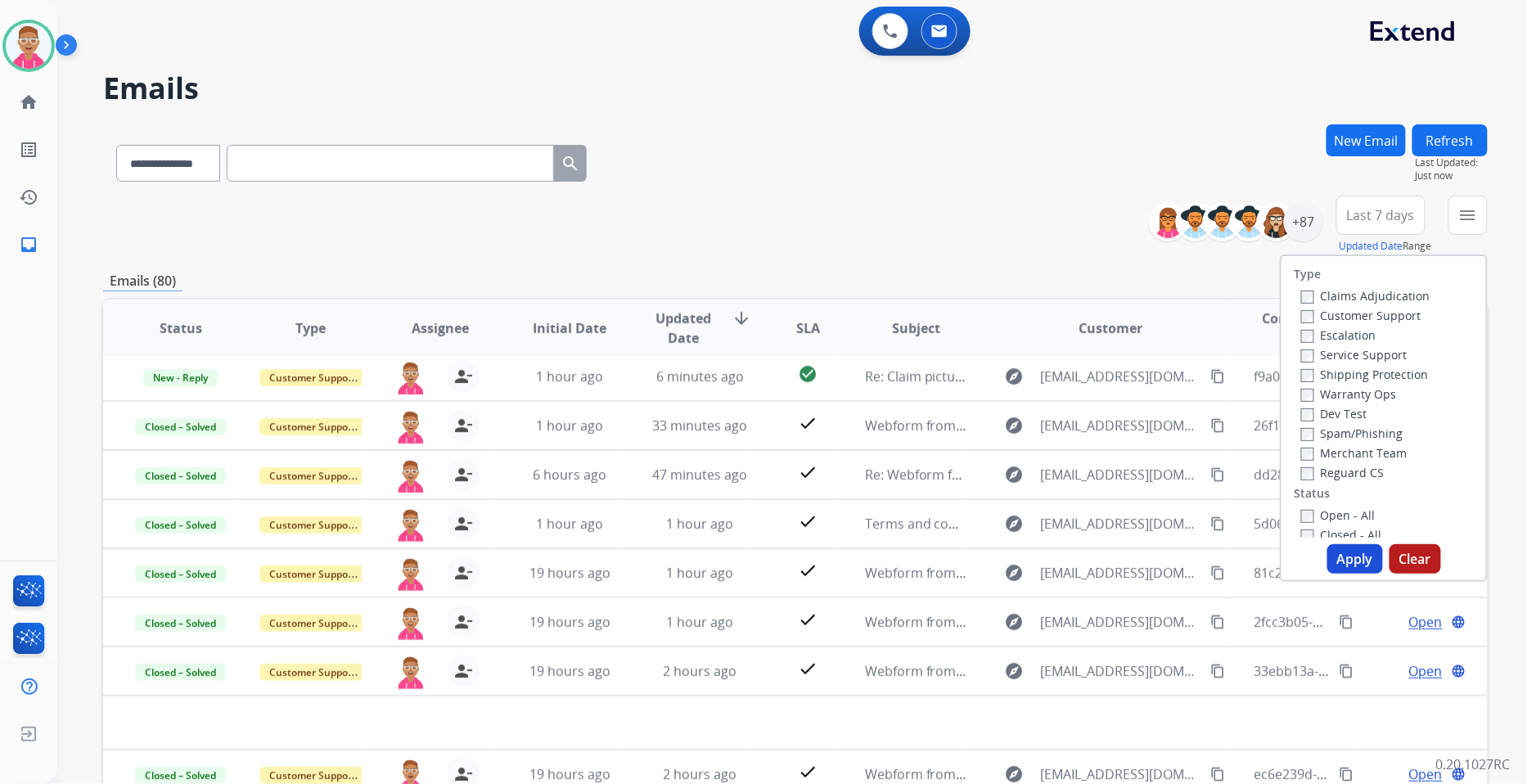
click at [1295, 314] on div "Claims Adjudication Customer Support Escalation Service Support Shipping Protec…" at bounding box center [1363, 384] width 136 height 197
click at [1347, 550] on button "Apply" at bounding box center [1356, 559] width 55 height 29
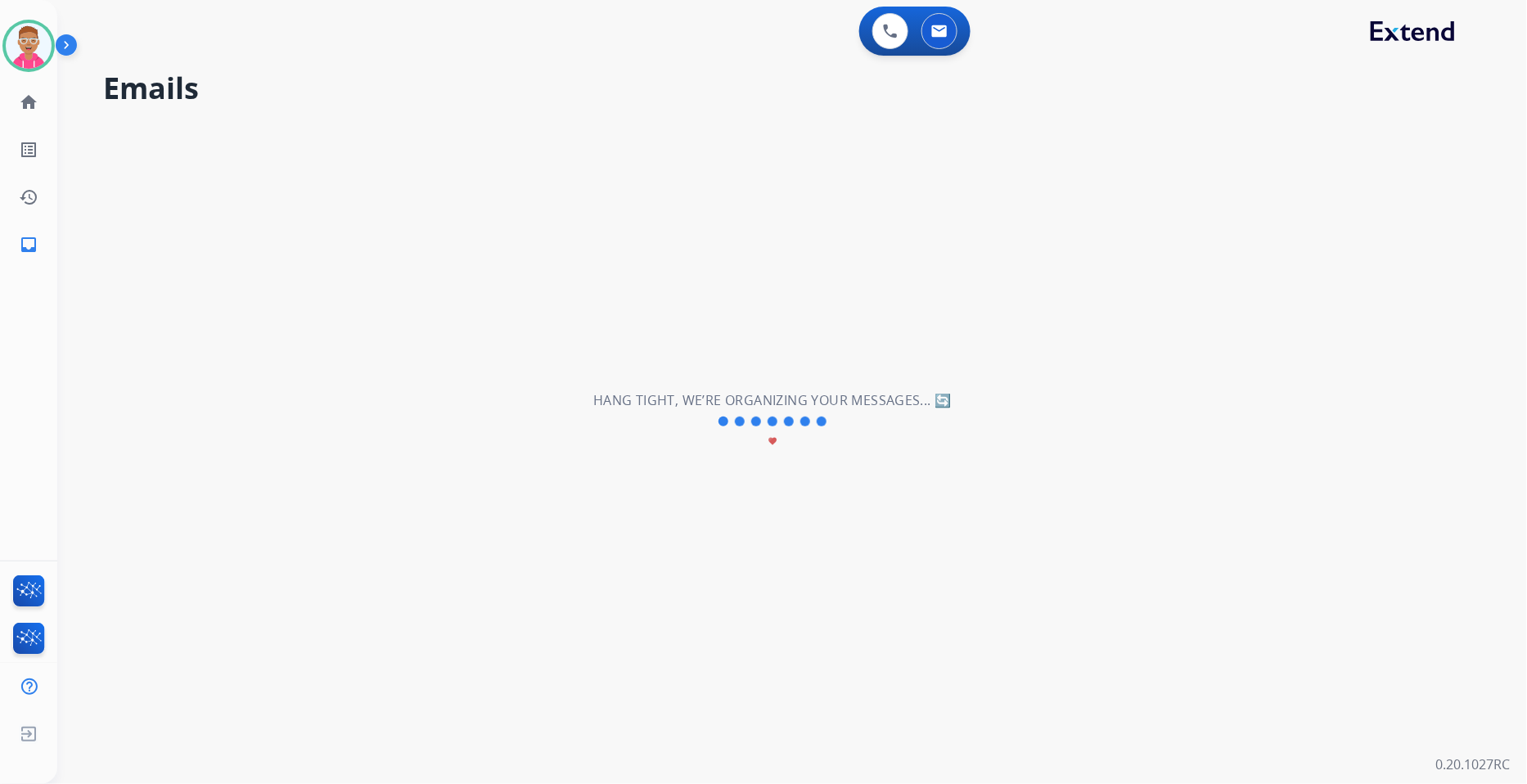
scroll to position [0, 0]
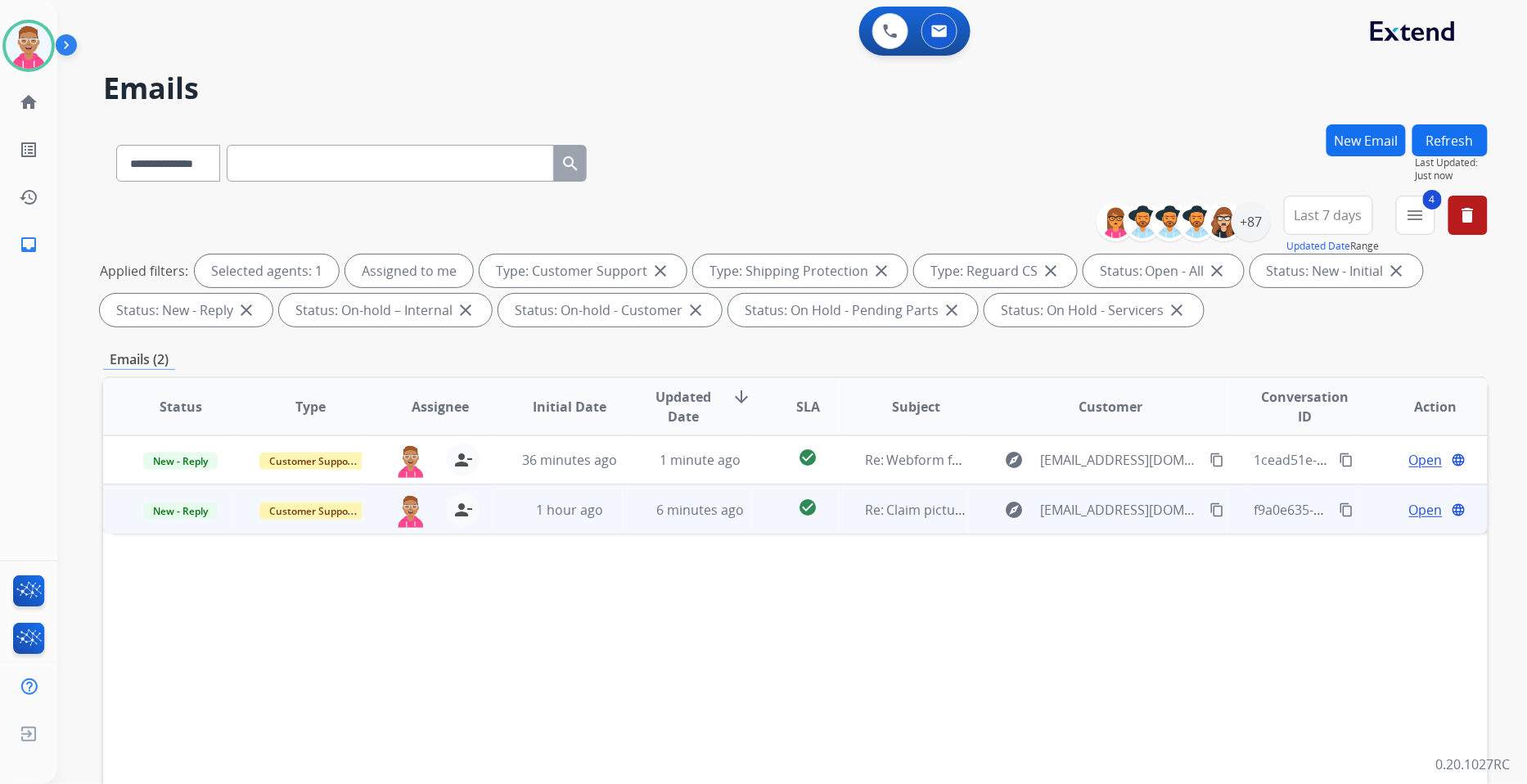
click at [1410, 503] on span "Open" at bounding box center [1426, 509] width 34 height 19
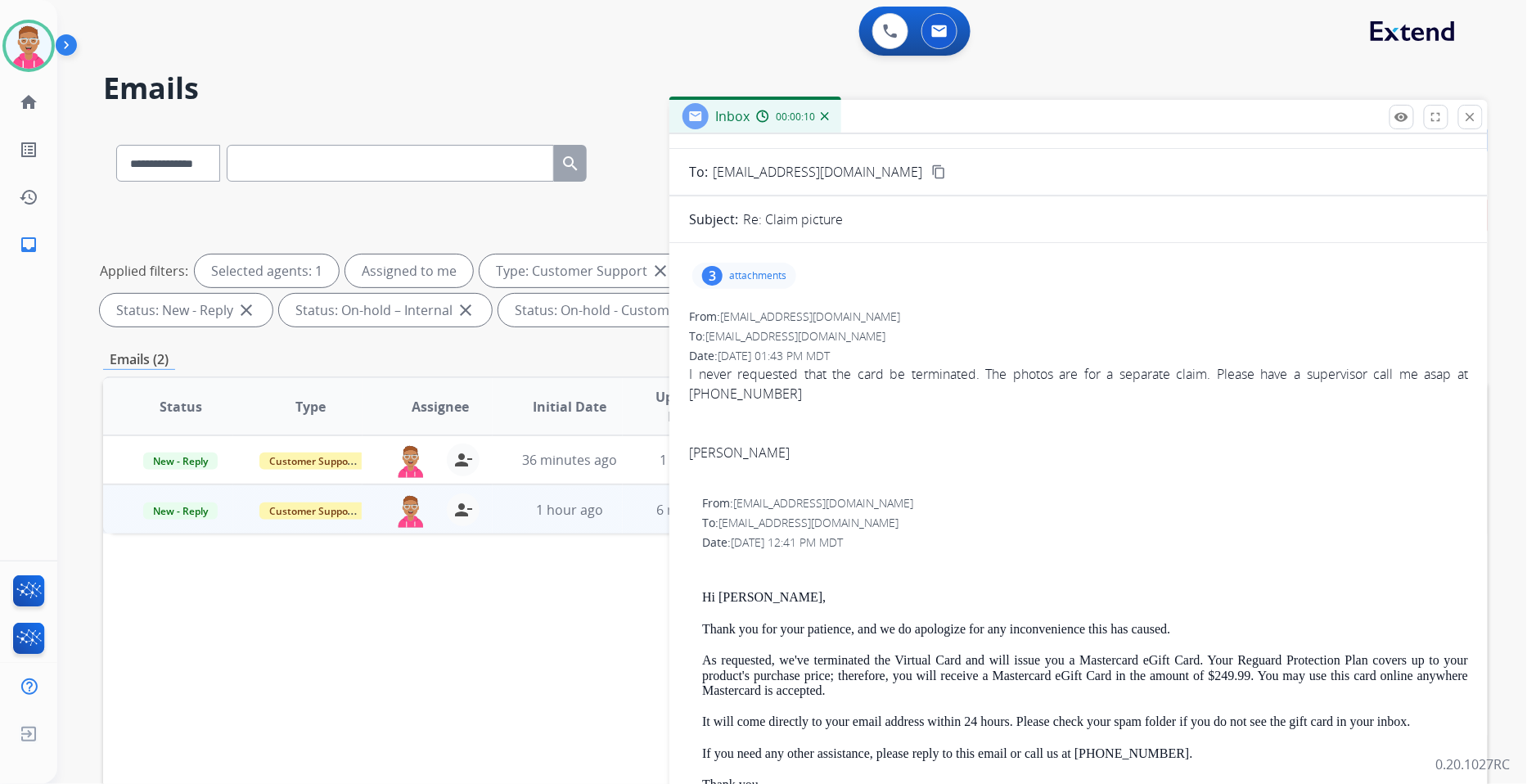
scroll to position [182, 0]
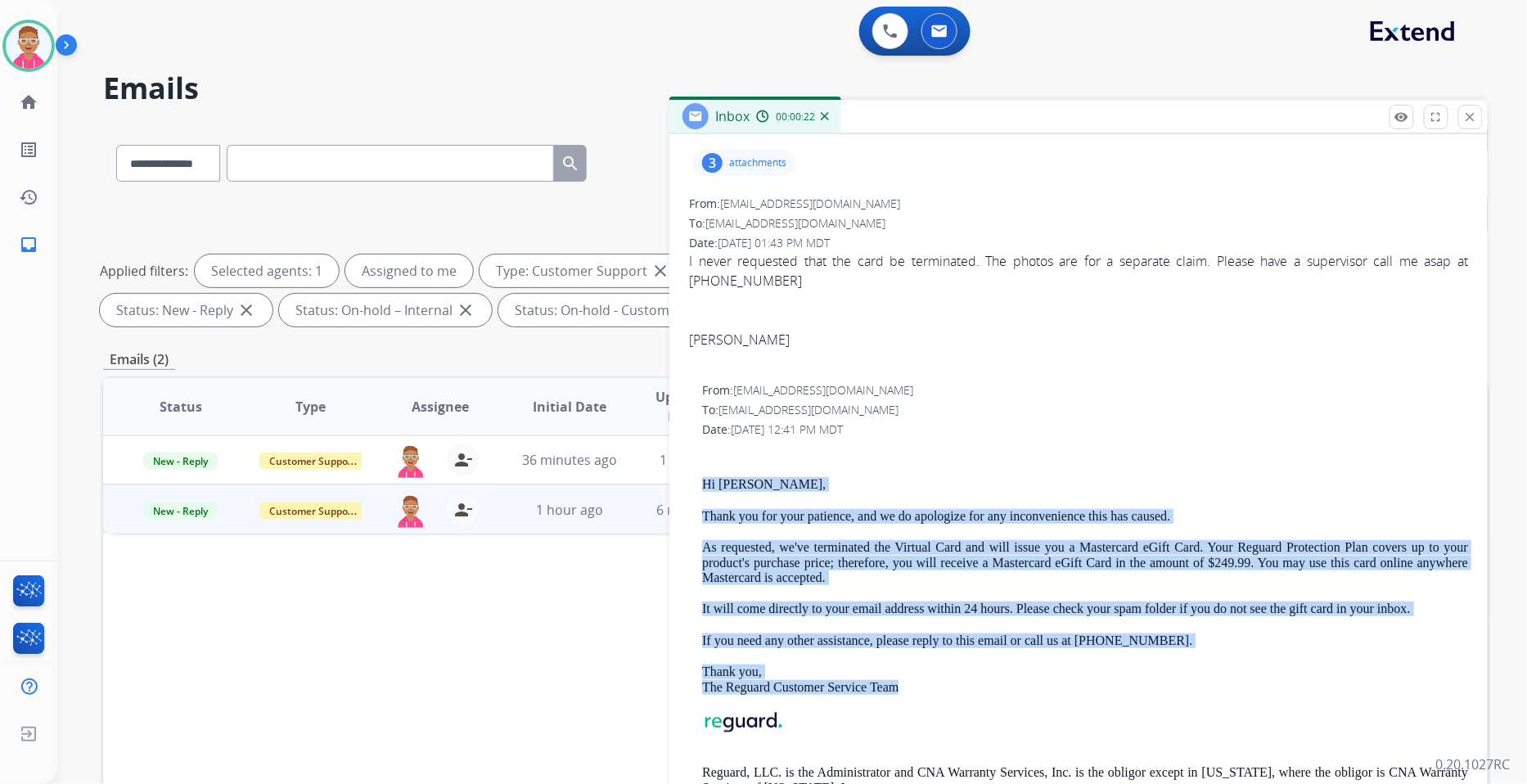
drag, startPoint x: 699, startPoint y: 469, endPoint x: 938, endPoint y: 685, distance: 322.1
click at [929, 691] on div "From: [EMAIL_ADDRESS][DOMAIN_NAME] To: [EMAIL_ADDRESS][DOMAIN_NAME] Date: [DATE…" at bounding box center [1078, 602] width 779 height 439
copy div "Hi [PERSON_NAME], Thank you for your patience, and we do apologize for any inco…"
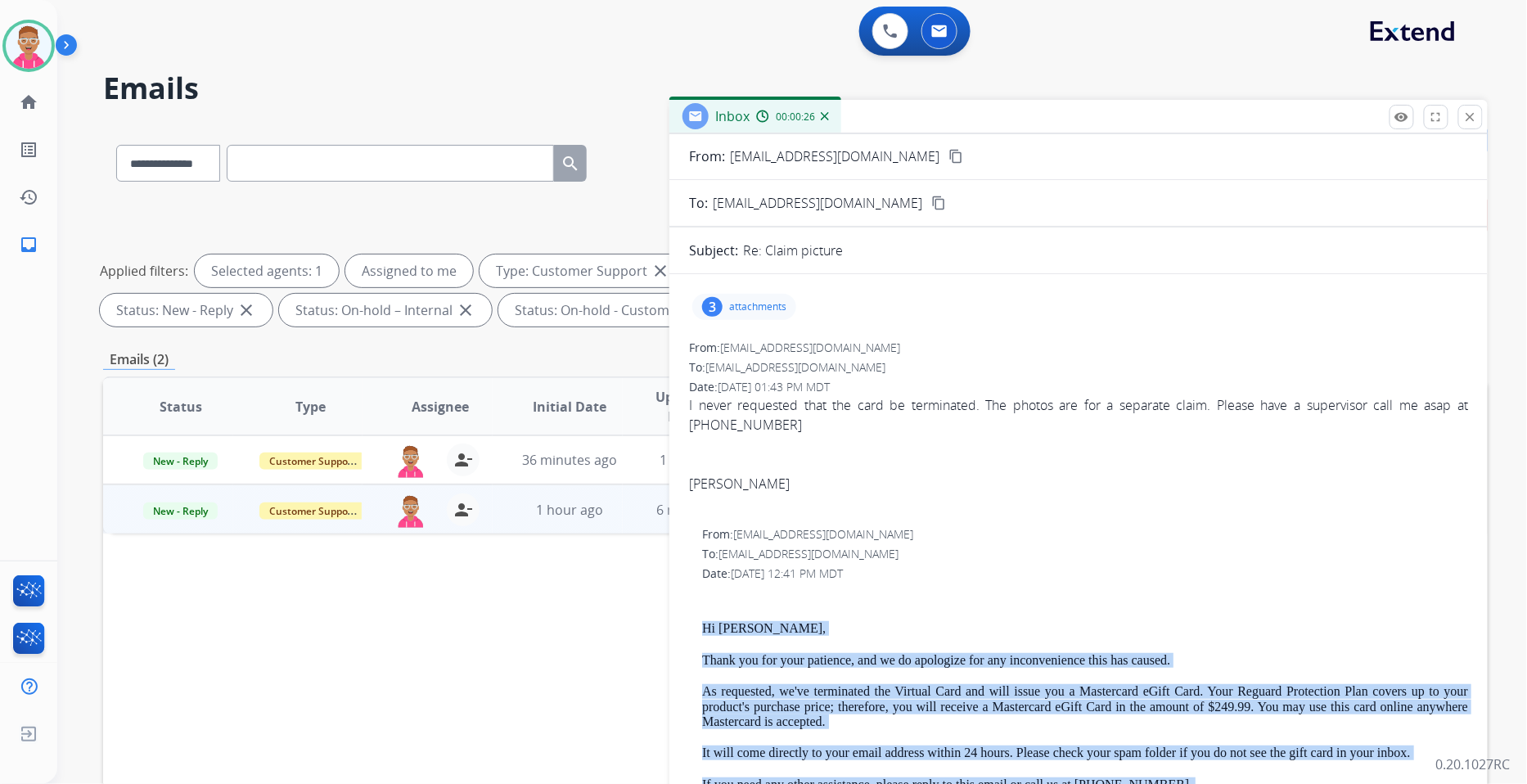
scroll to position [0, 0]
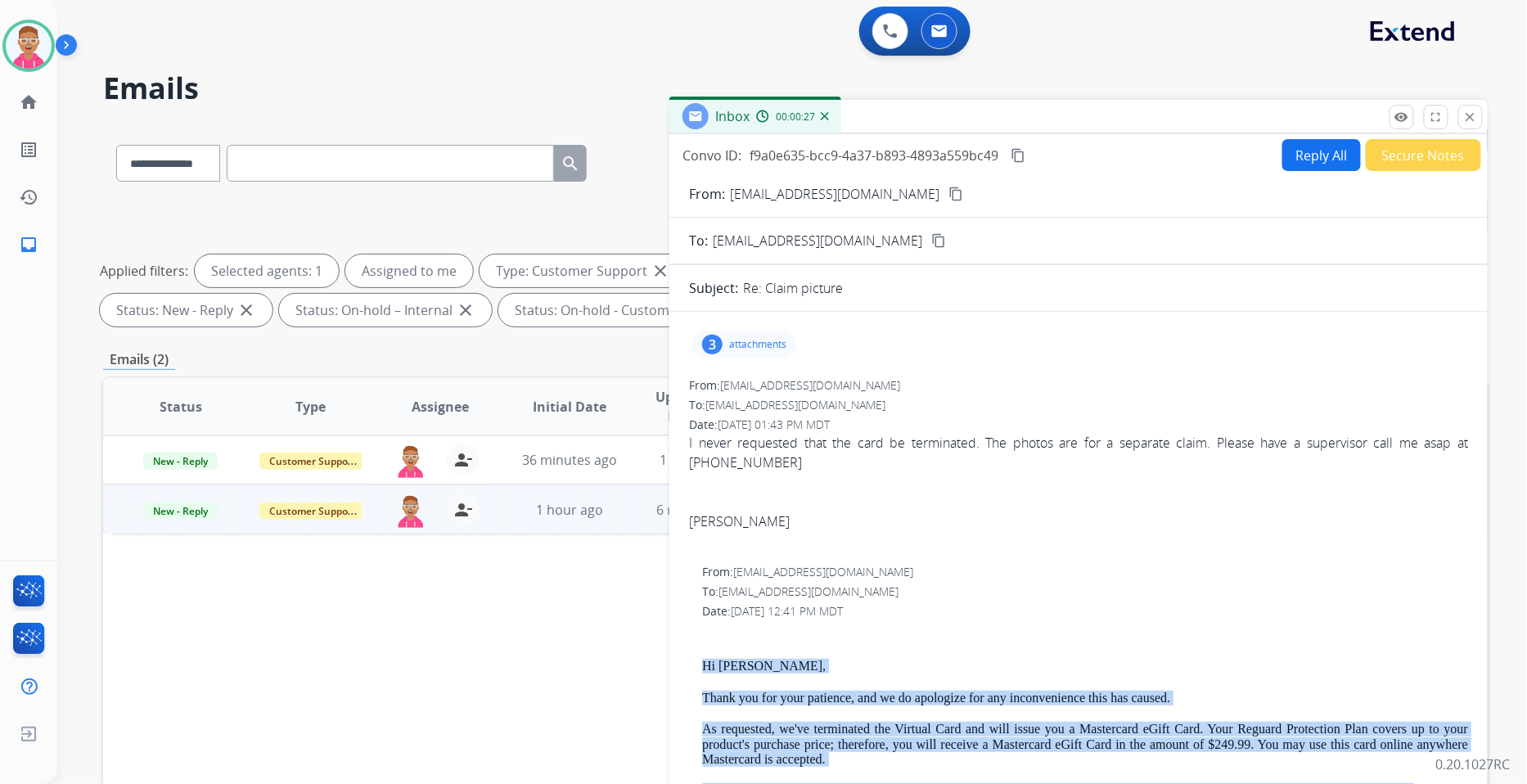
click at [1299, 158] on button "Reply All" at bounding box center [1321, 155] width 78 height 32
select select "**********"
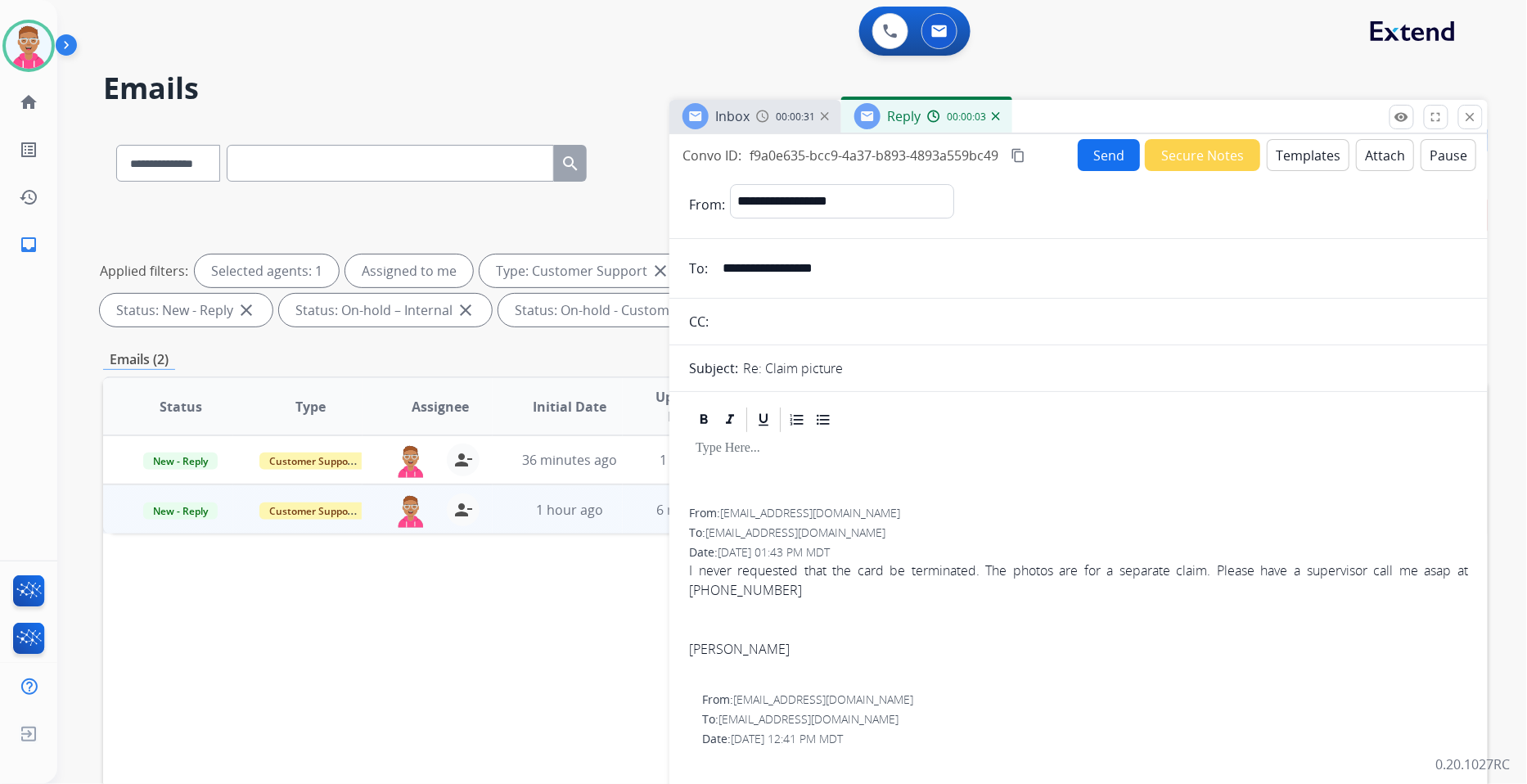
click at [1291, 159] on button "Templates" at bounding box center [1308, 155] width 82 height 32
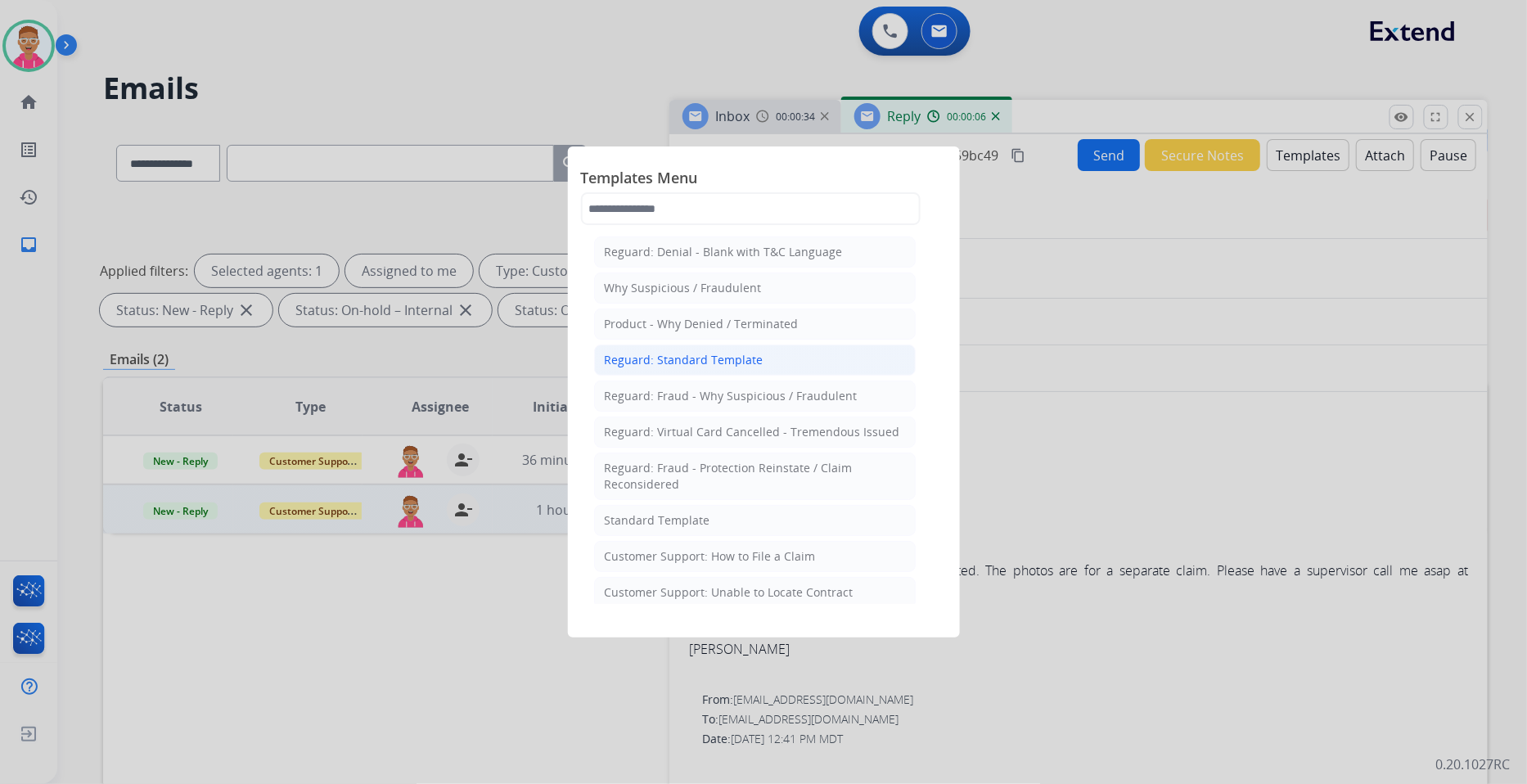
click at [833, 360] on li "Reguard: Standard Template" at bounding box center [755, 360] width 322 height 31
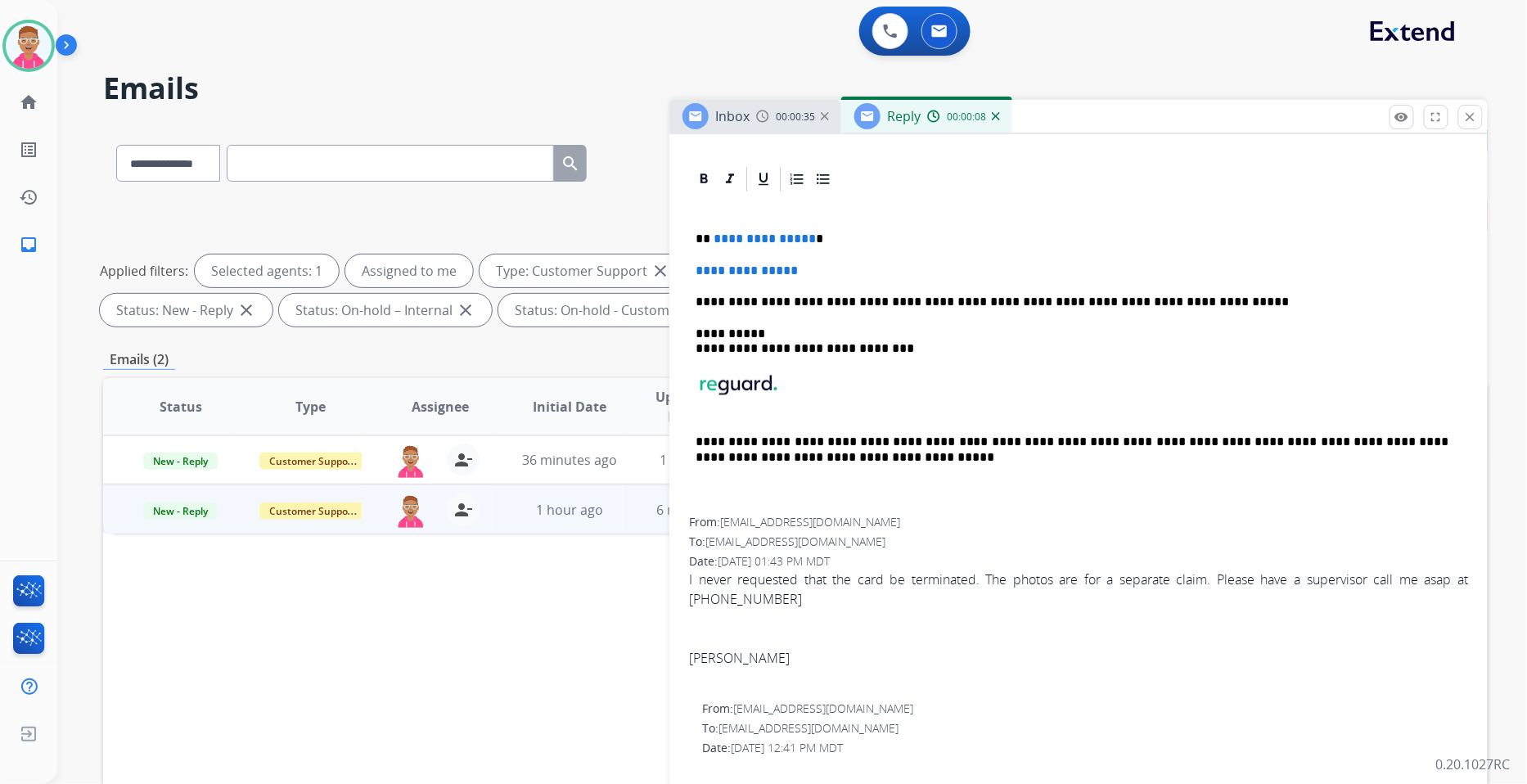
scroll to position [182, 0]
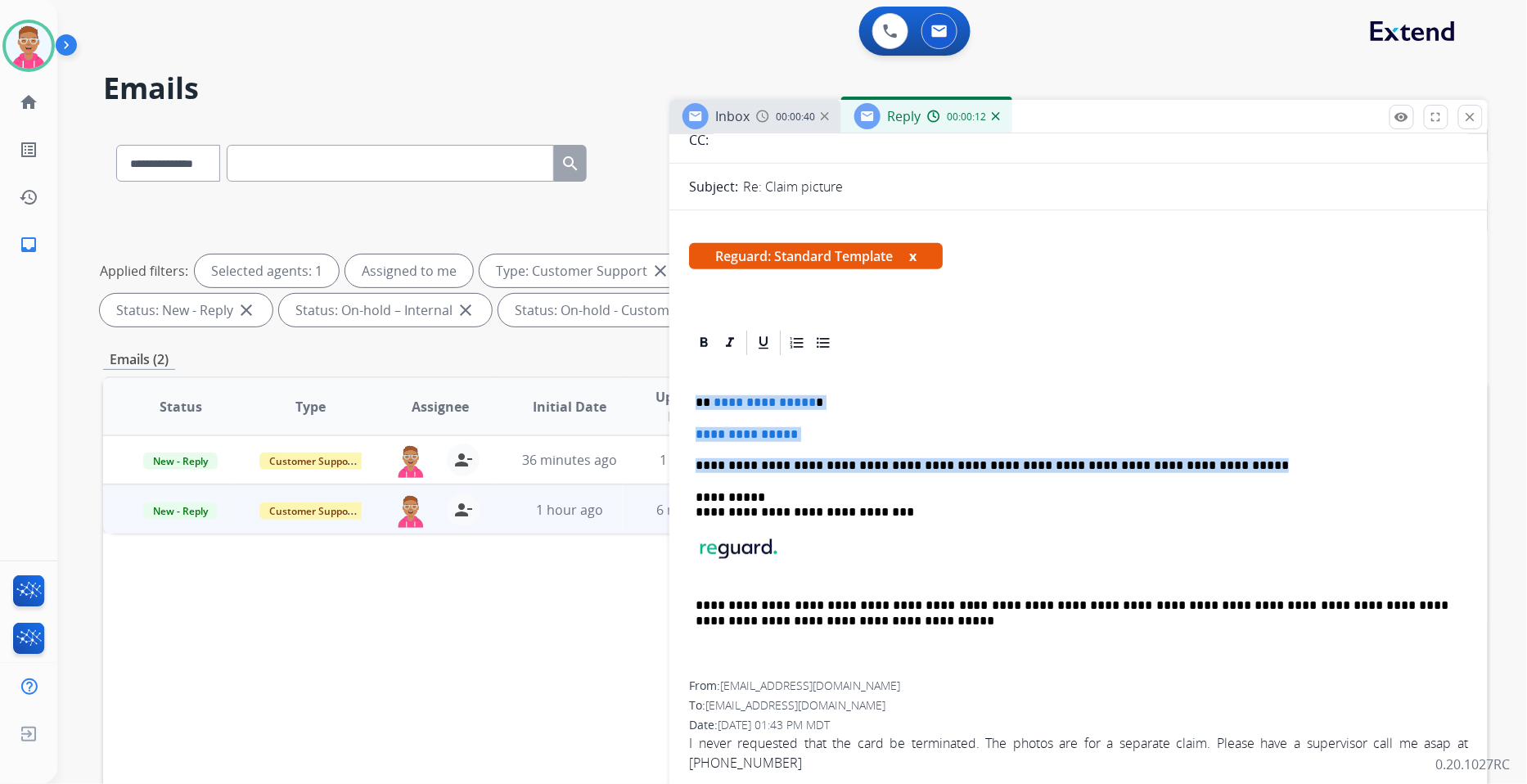
drag, startPoint x: 708, startPoint y: 431, endPoint x: 1189, endPoint y: 460, distance: 481.9
click at [1188, 460] on div "**********" at bounding box center [1078, 519] width 779 height 324
drag, startPoint x: 1222, startPoint y: 371, endPoint x: 684, endPoint y: 396, distance: 538.6
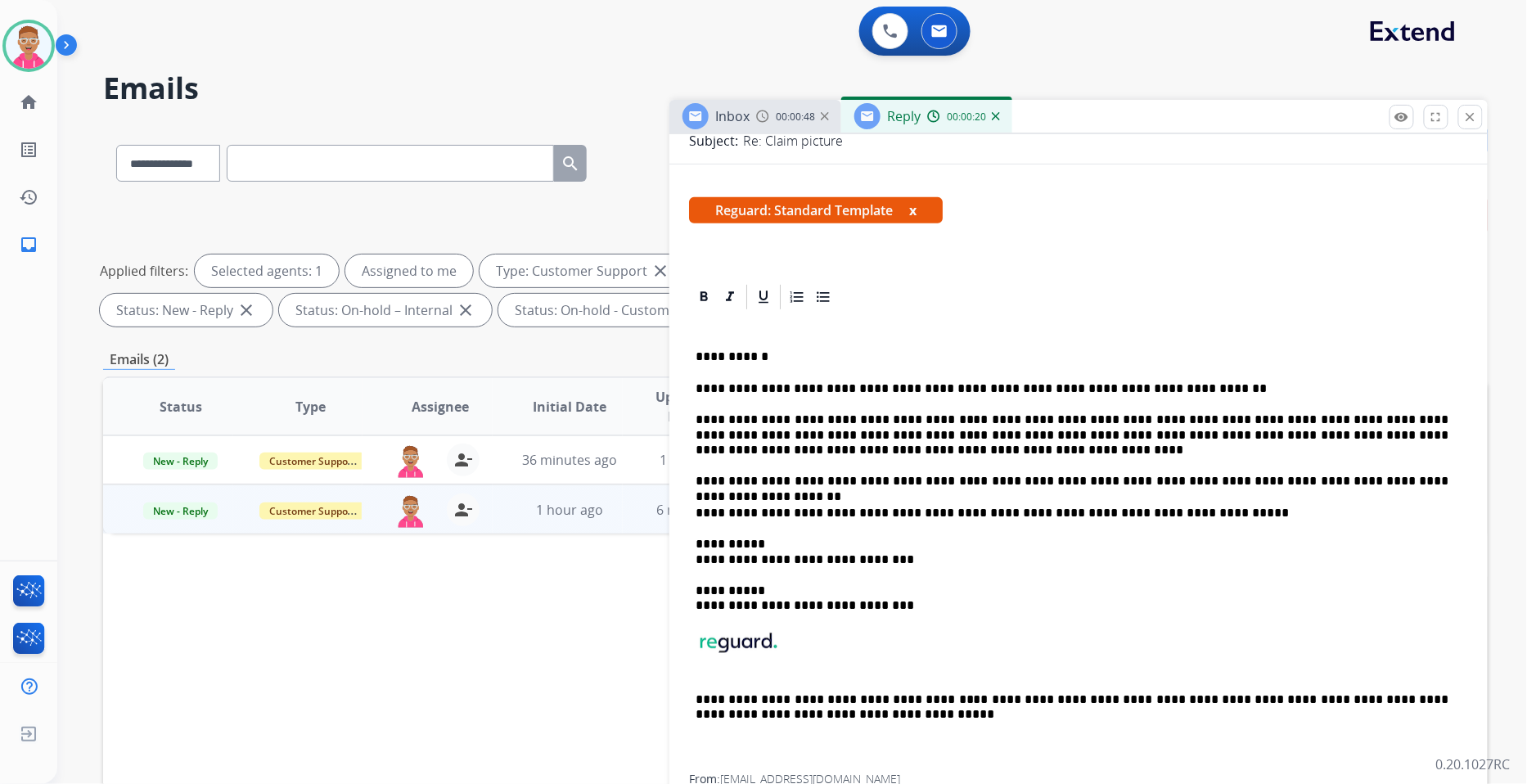
scroll to position [363, 0]
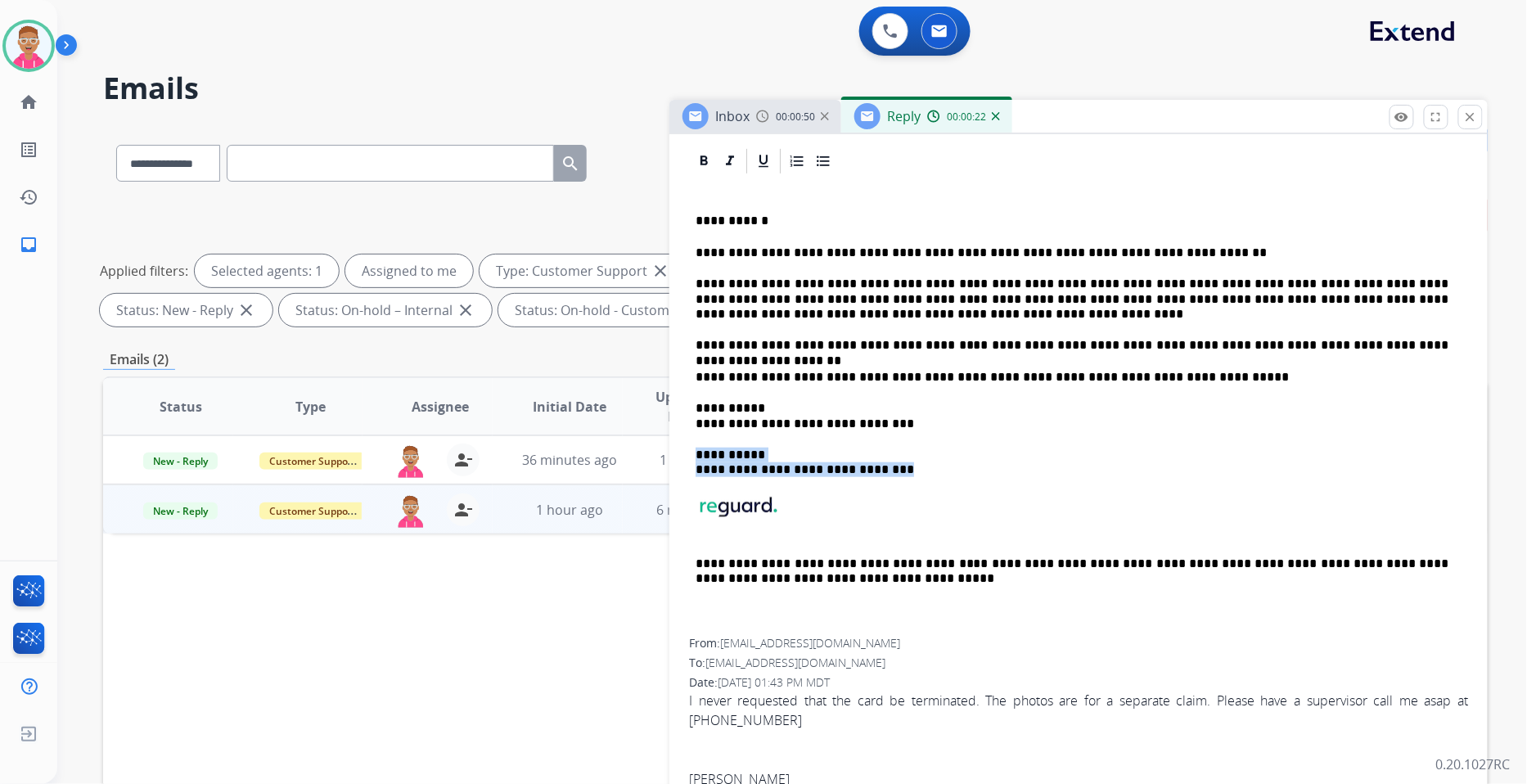
drag, startPoint x: 898, startPoint y: 468, endPoint x: 685, endPoint y: 451, distance: 213.7
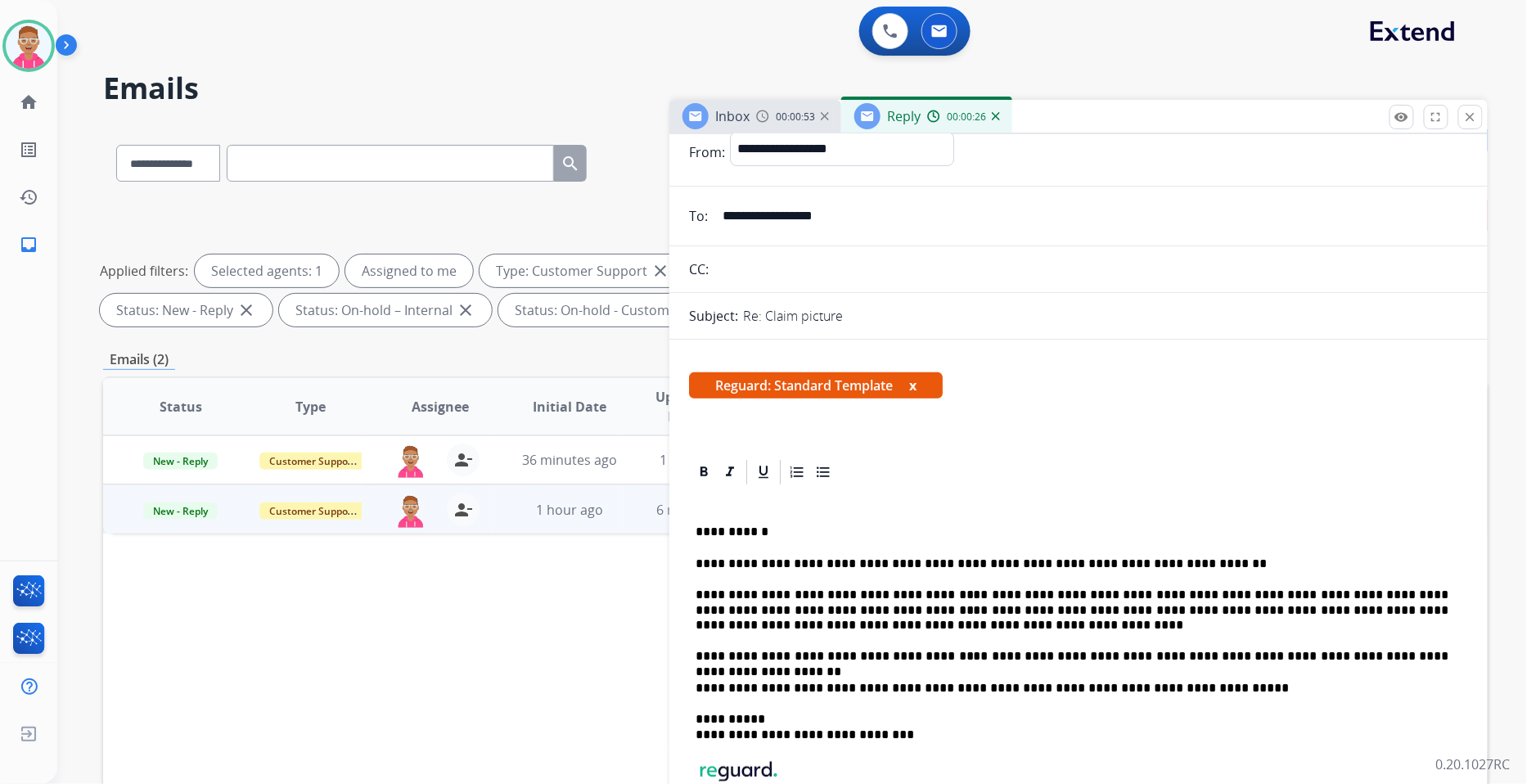
scroll to position [0, 0]
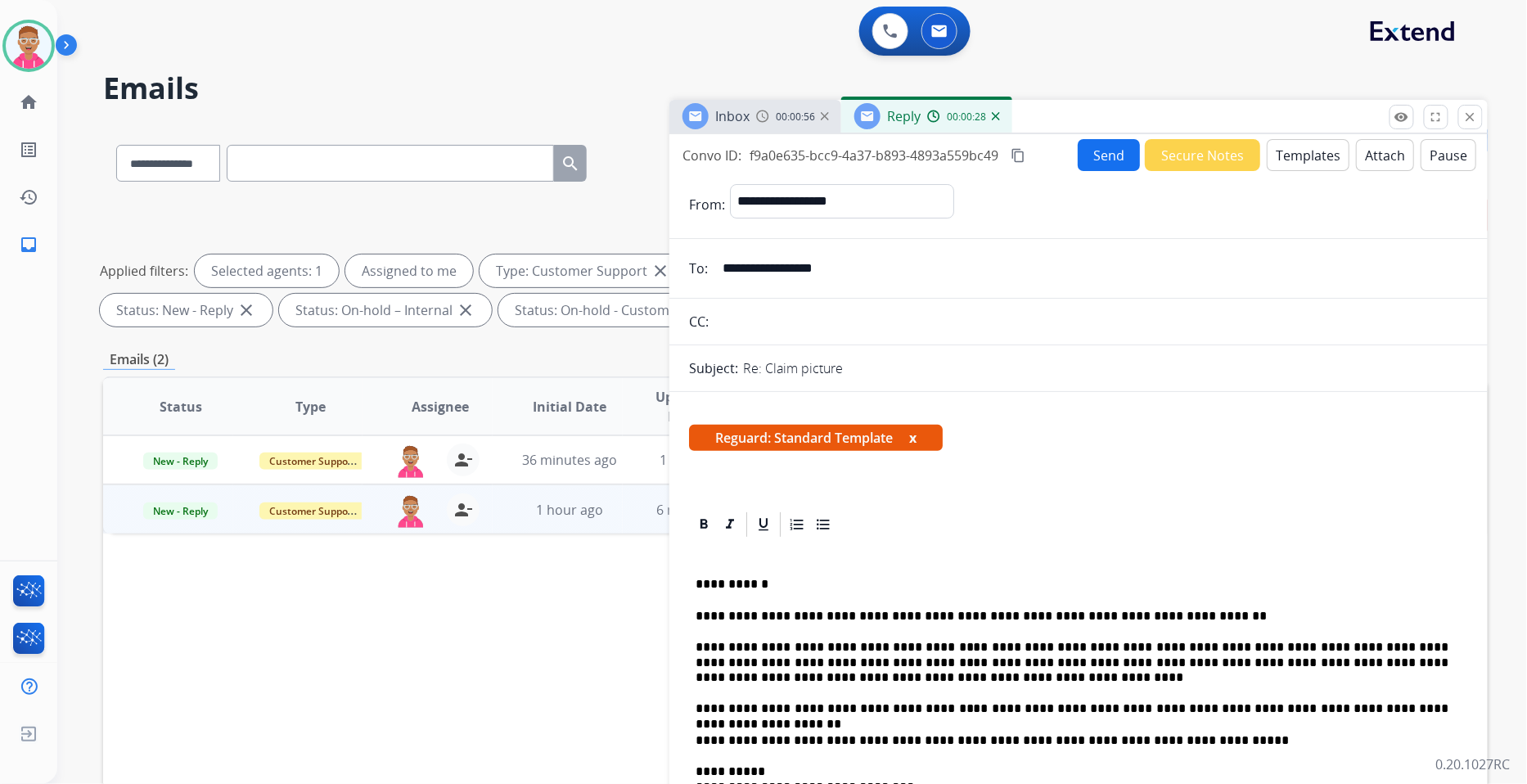
click at [1090, 155] on button "Send" at bounding box center [1109, 155] width 62 height 32
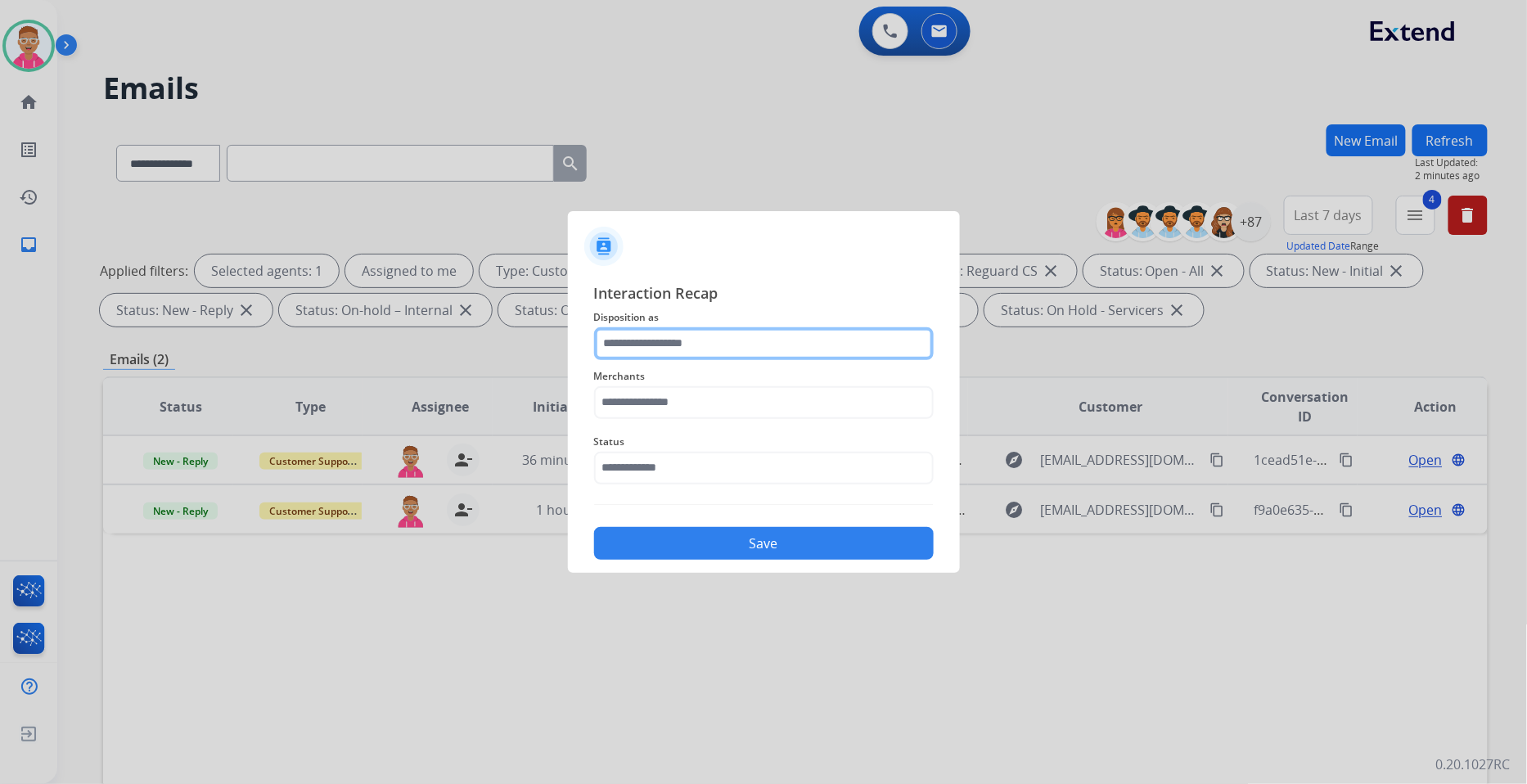
click at [807, 350] on input "text" at bounding box center [764, 344] width 340 height 33
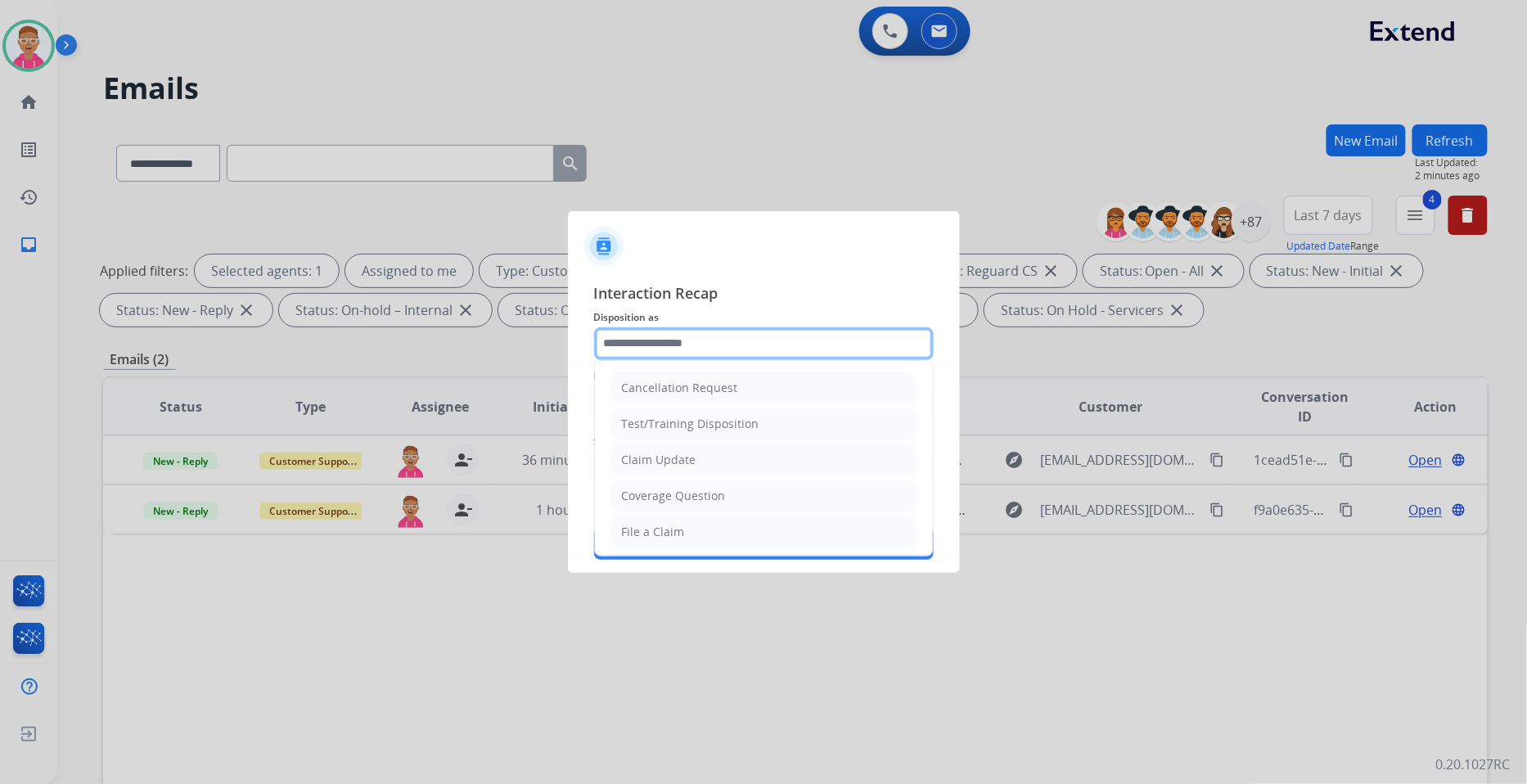
scroll to position [257, 0]
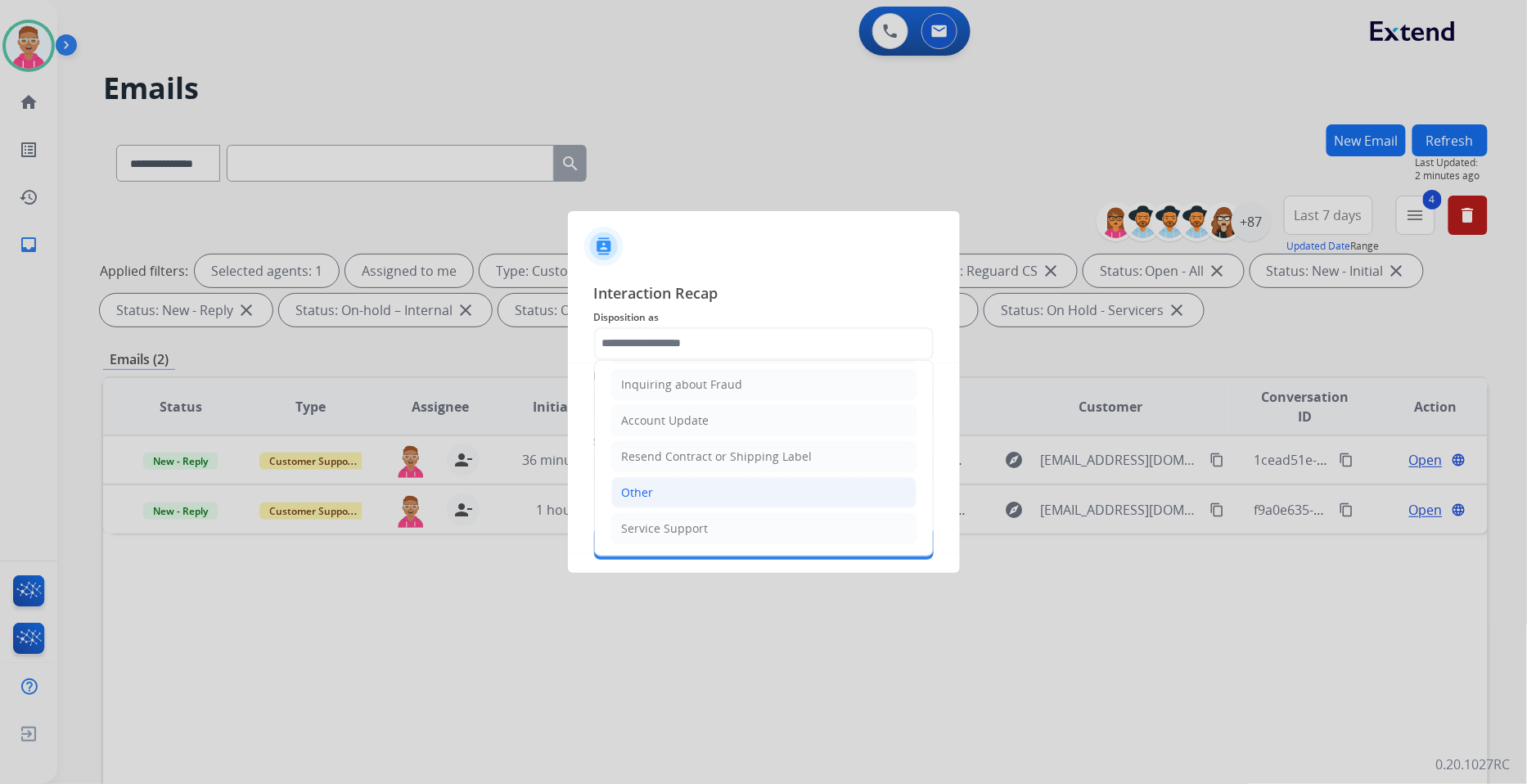
click at [709, 479] on li "Other" at bounding box center [763, 492] width 305 height 31
type input "*****"
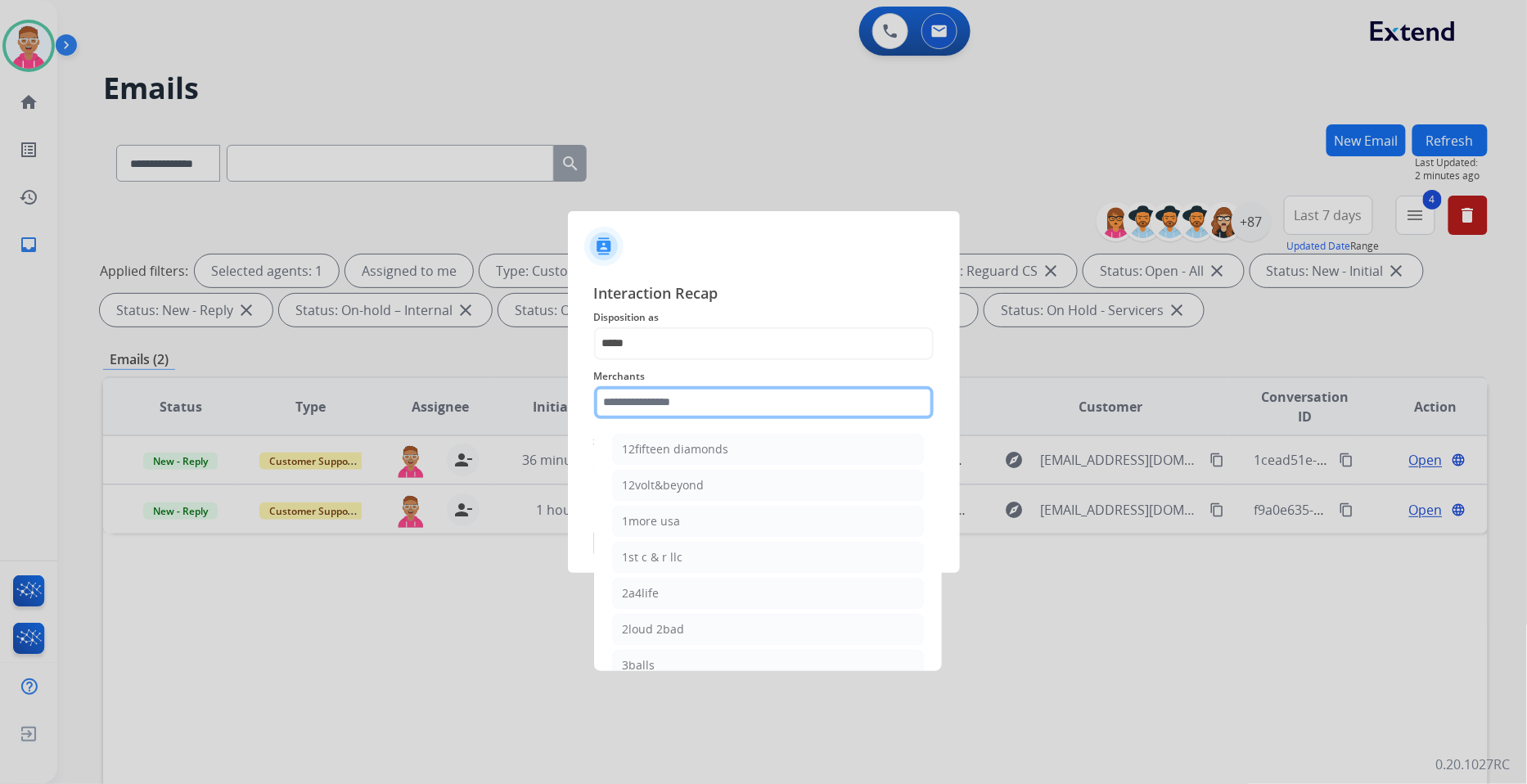
click at [681, 406] on input "text" at bounding box center [764, 403] width 340 height 33
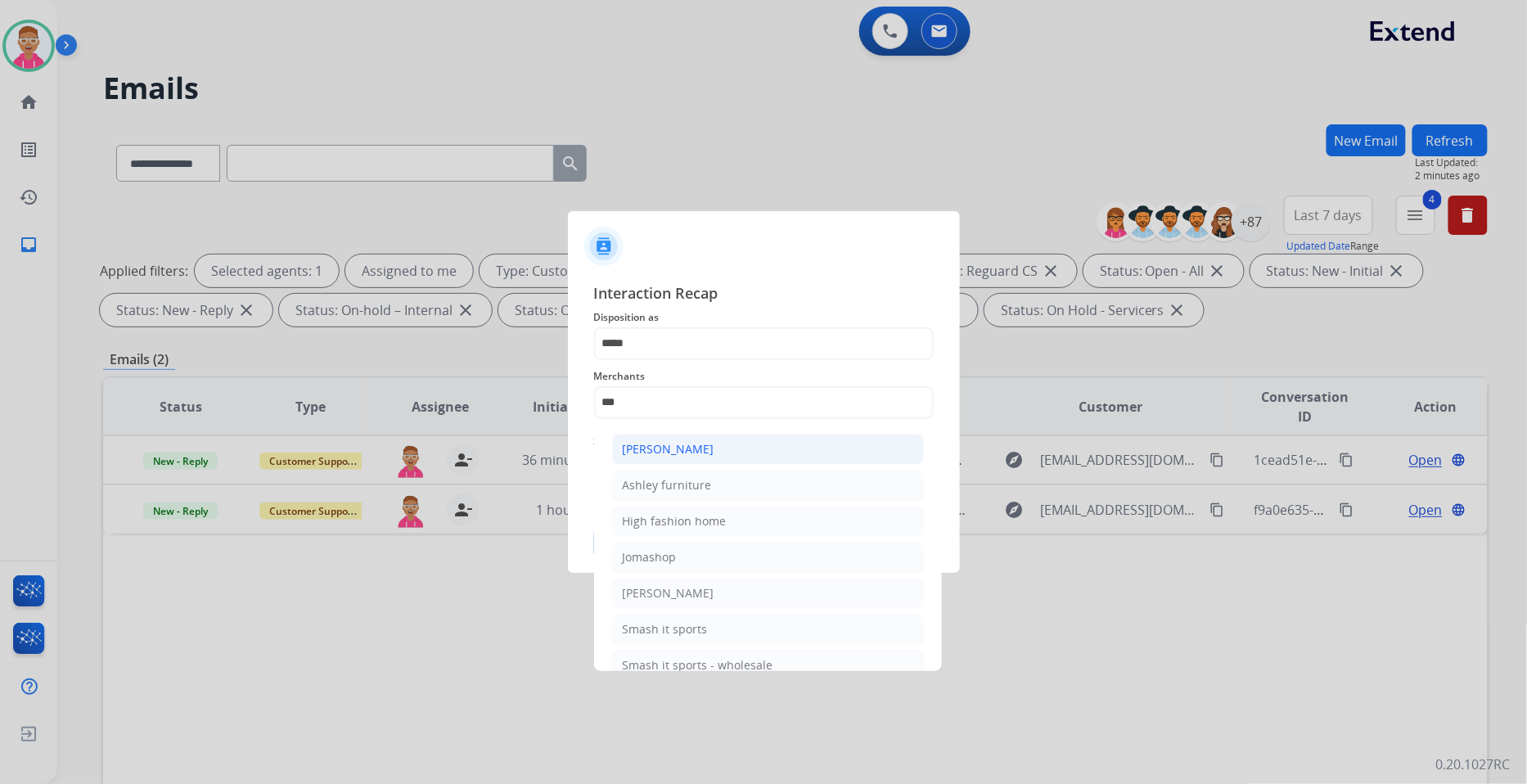
click at [702, 444] on div "[PERSON_NAME]" at bounding box center [668, 449] width 92 height 16
type input "**********"
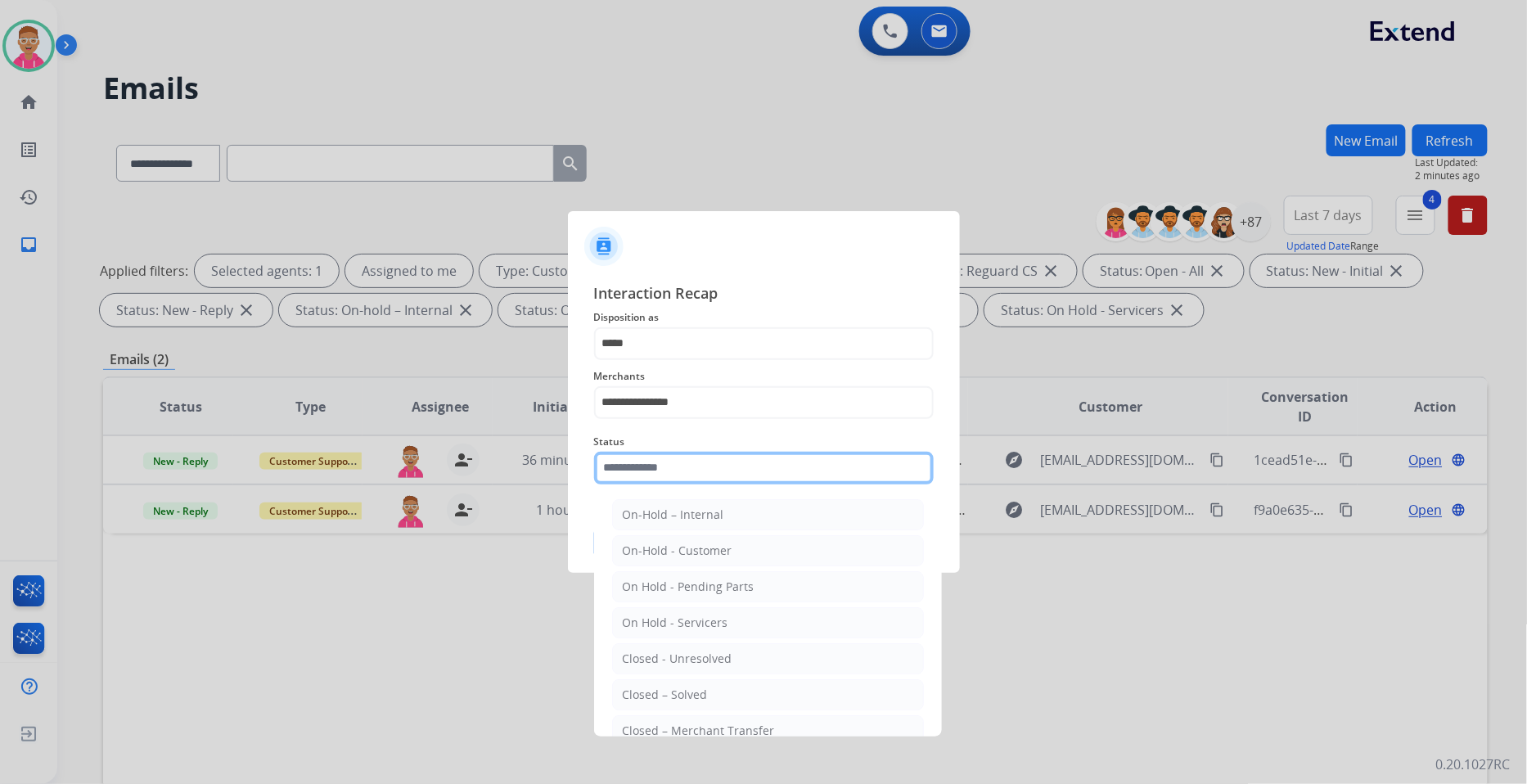
click at [664, 467] on input "text" at bounding box center [764, 468] width 340 height 33
click at [713, 690] on li "Closed – Solved" at bounding box center [767, 694] width 312 height 31
type input "**********"
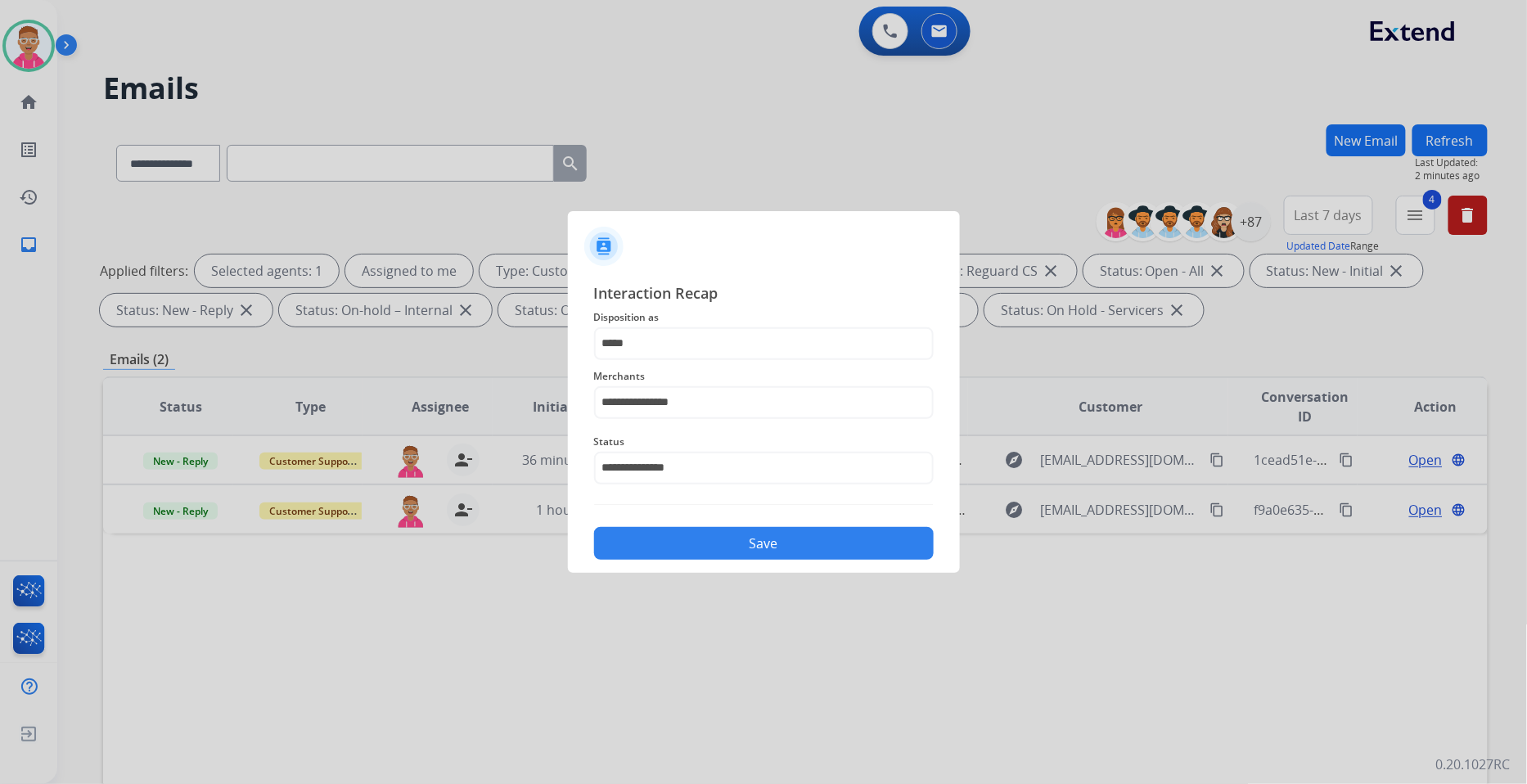
click at [686, 535] on button "Save" at bounding box center [764, 543] width 340 height 33
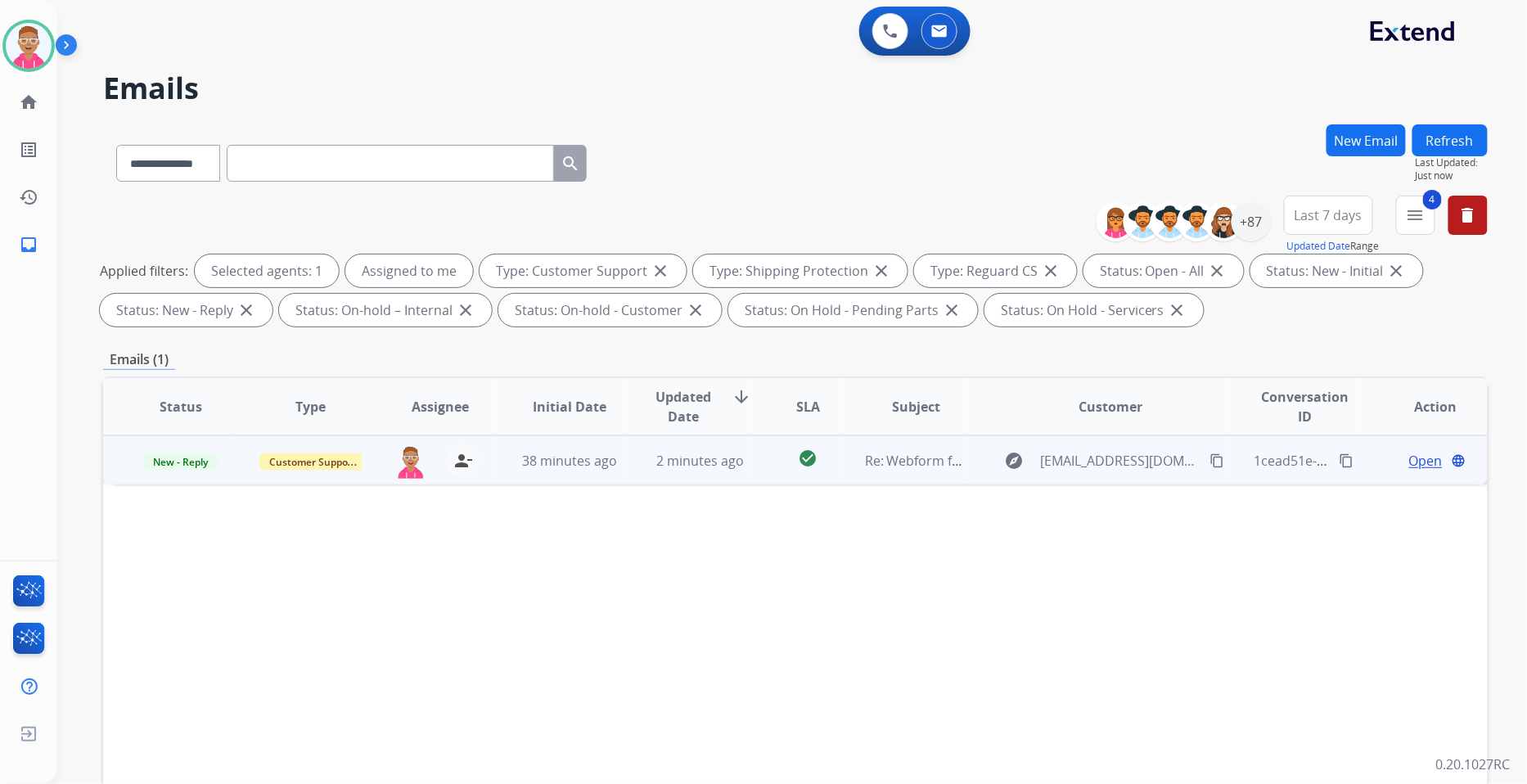
click at [1409, 455] on span "Open" at bounding box center [1426, 460] width 34 height 19
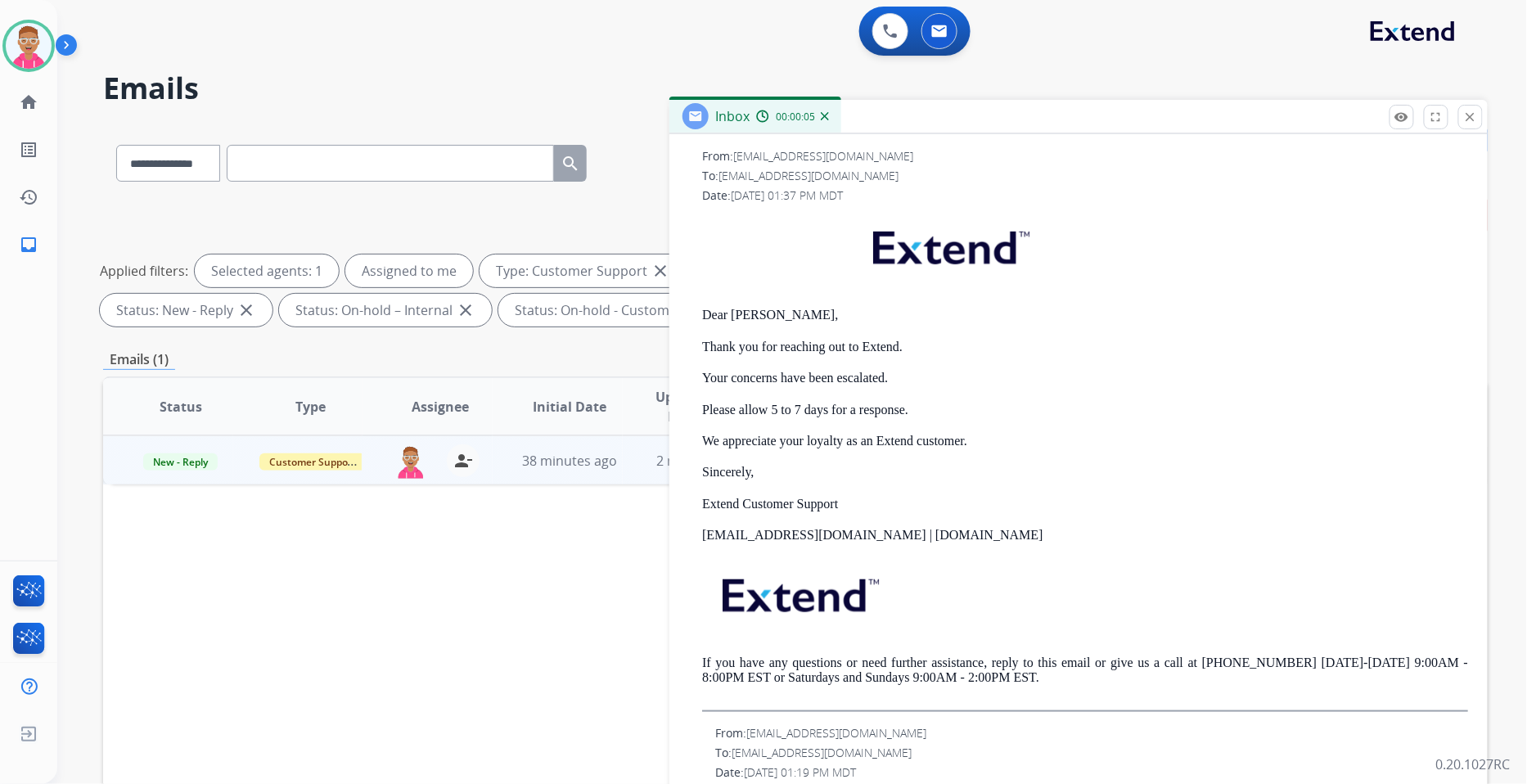
scroll to position [363, 0]
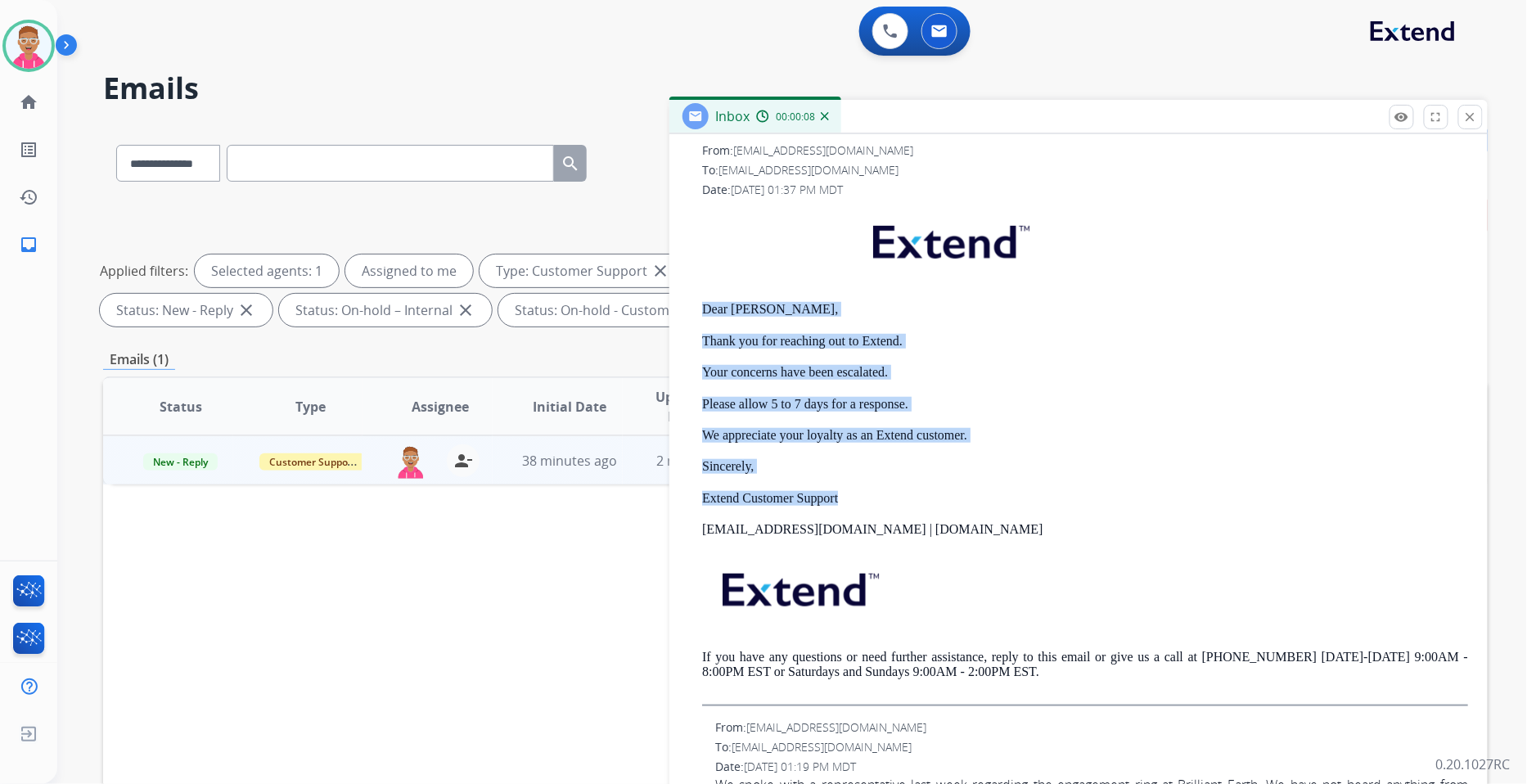
drag, startPoint x: 703, startPoint y: 300, endPoint x: 907, endPoint y: 489, distance: 278.1
click at [896, 502] on div "Dear [PERSON_NAME], Thank you for reaching out to Extend. Your concerns have be…" at bounding box center [1086, 455] width 766 height 500
copy div "Dear [PERSON_NAME], Thank you for reaching out to Extend. Your concerns have be…"
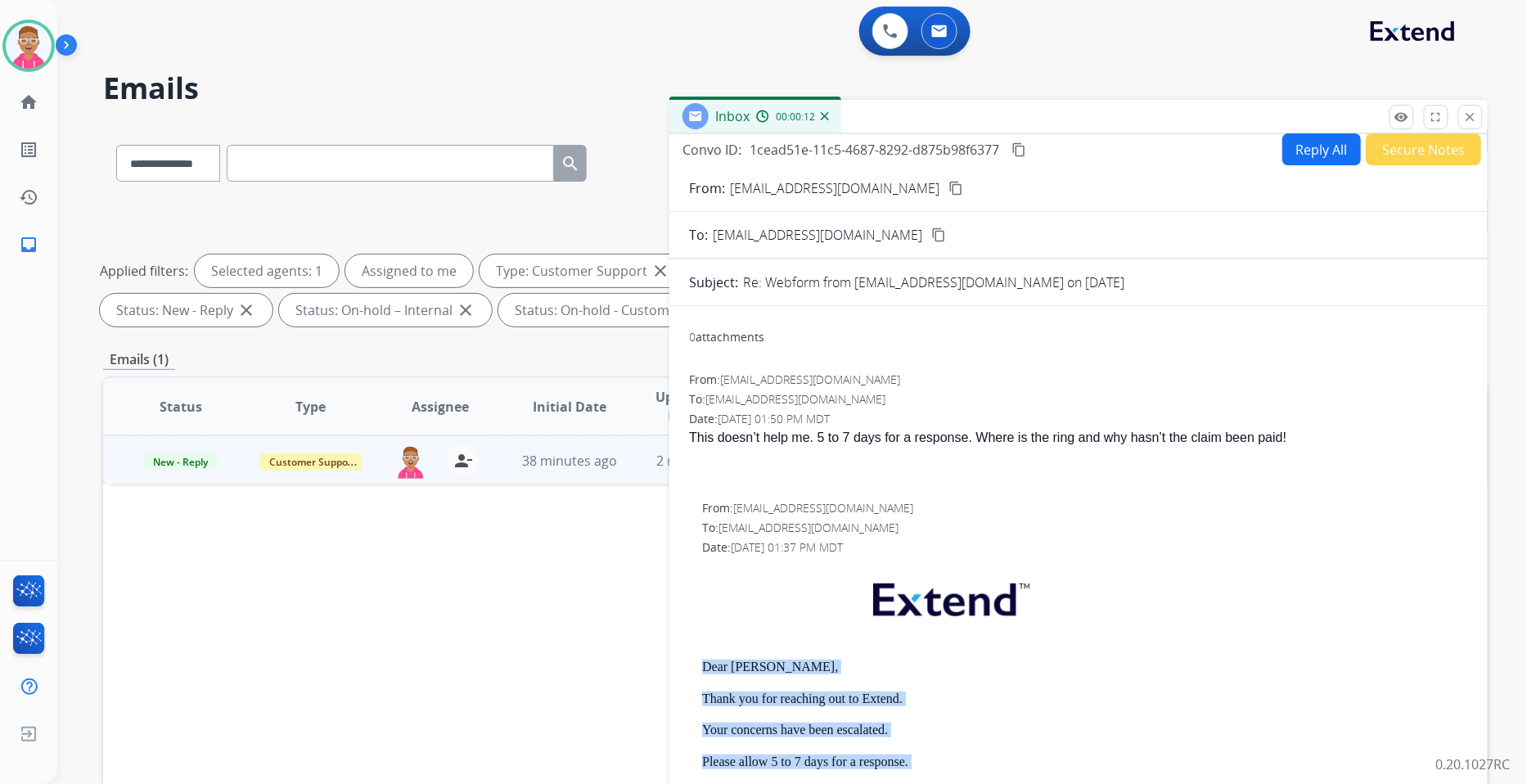
scroll to position [0, 0]
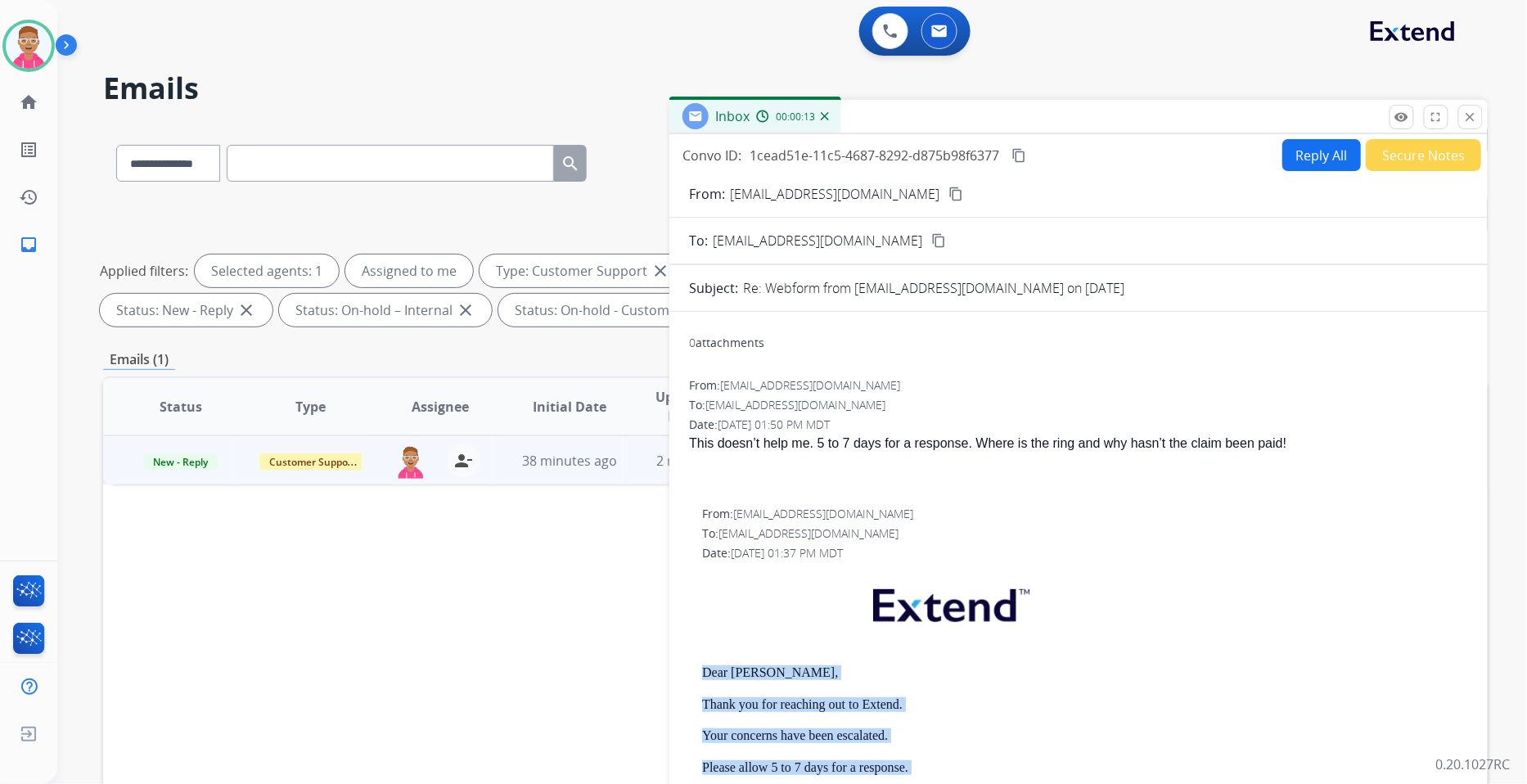
click at [1290, 144] on button "Reply All" at bounding box center [1321, 155] width 78 height 32
select select "**********"
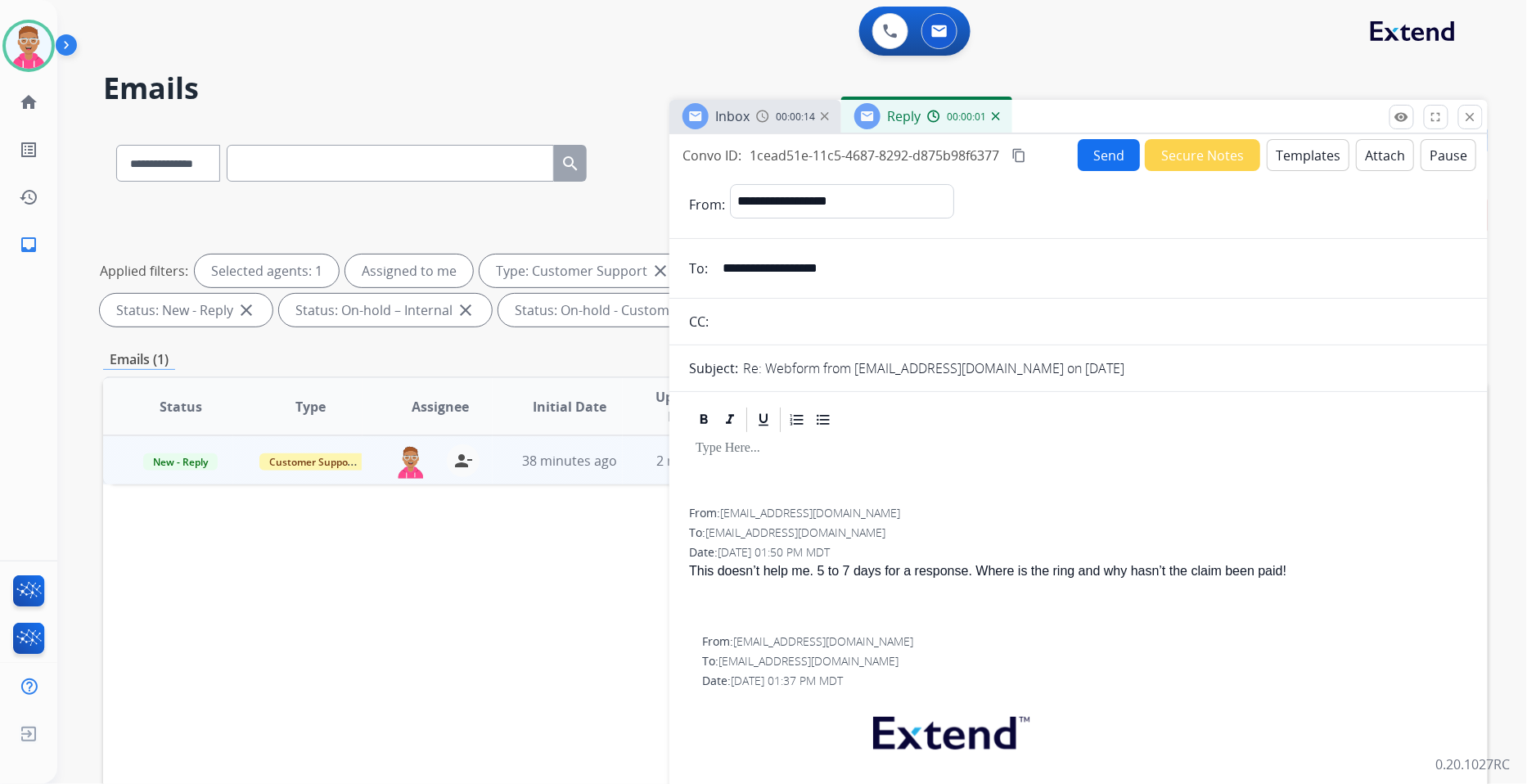
click at [1282, 155] on button "Templates" at bounding box center [1308, 155] width 82 height 32
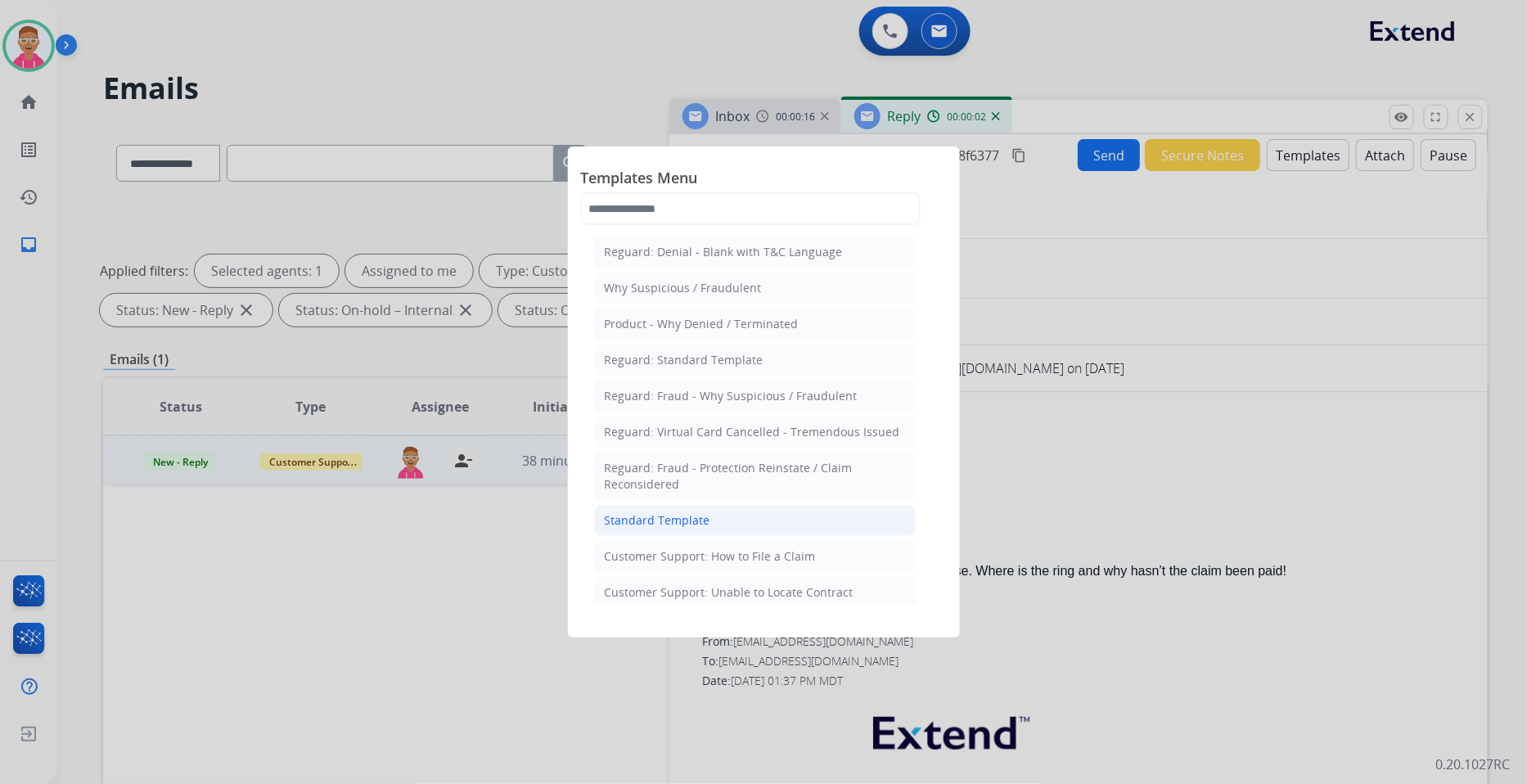
click at [677, 518] on div "Standard Template" at bounding box center [658, 520] width 106 height 16
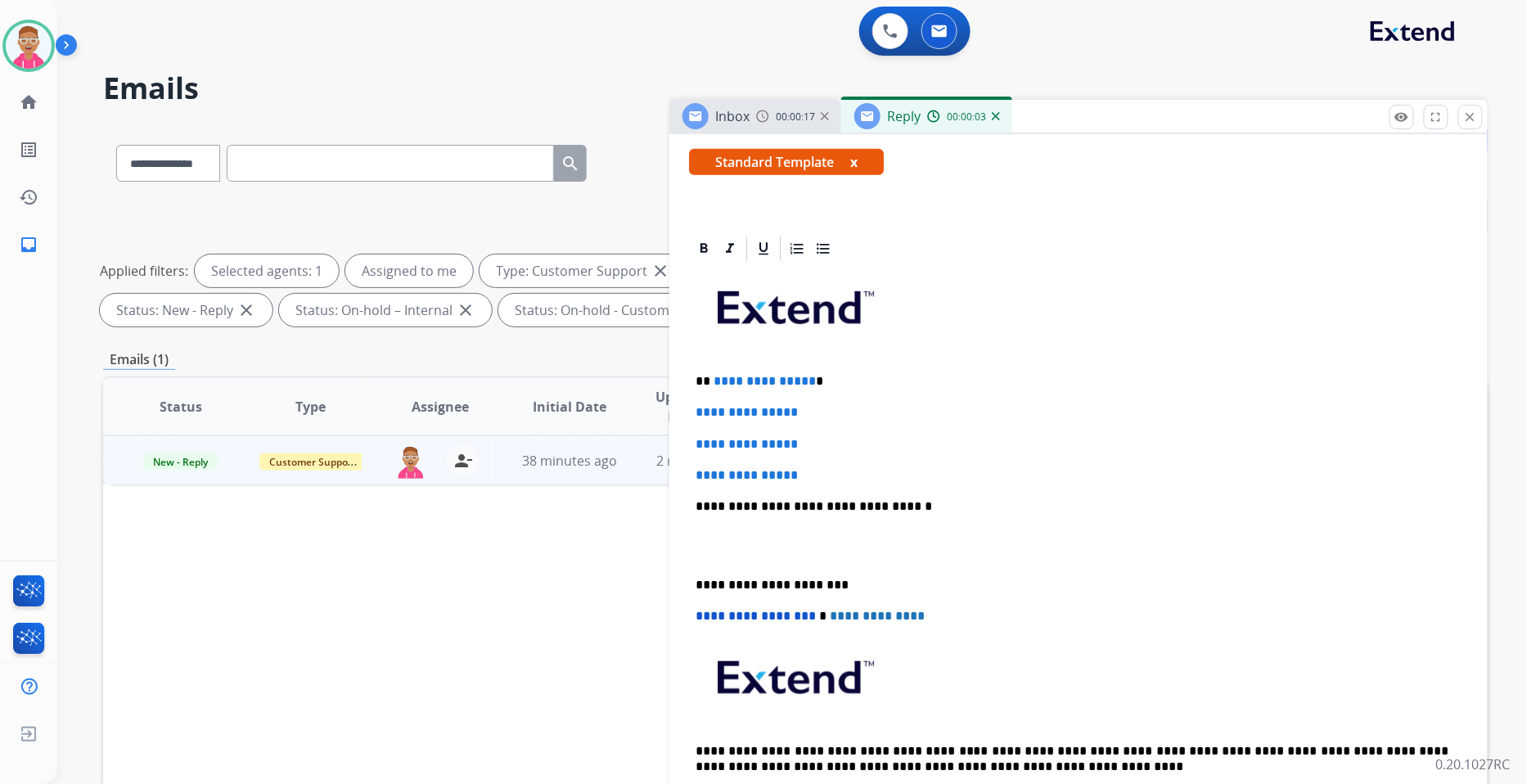
scroll to position [454, 0]
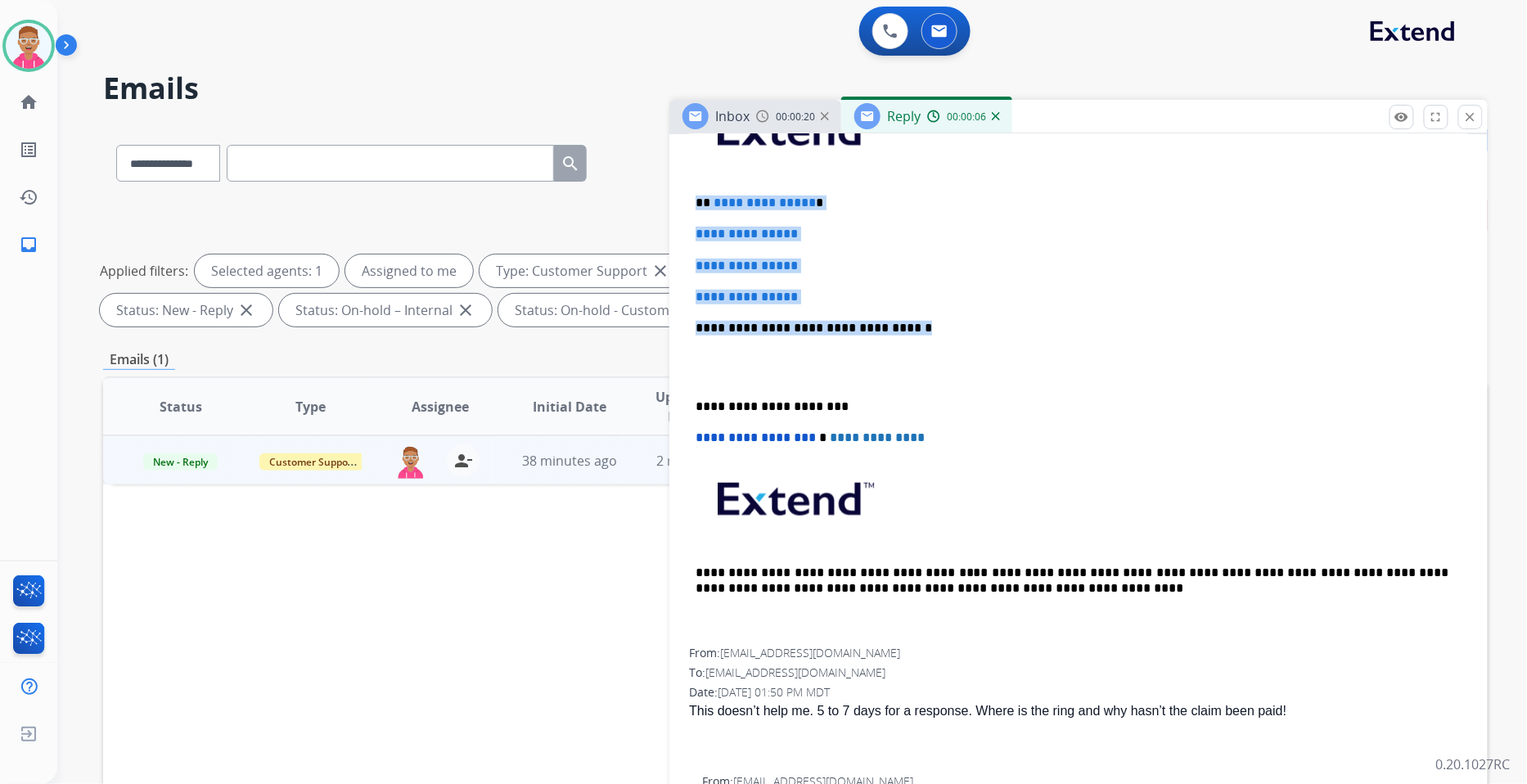
drag, startPoint x: 907, startPoint y: 319, endPoint x: 689, endPoint y: 177, distance: 260.2
click at [689, 177] on div "**********" at bounding box center [1078, 366] width 779 height 563
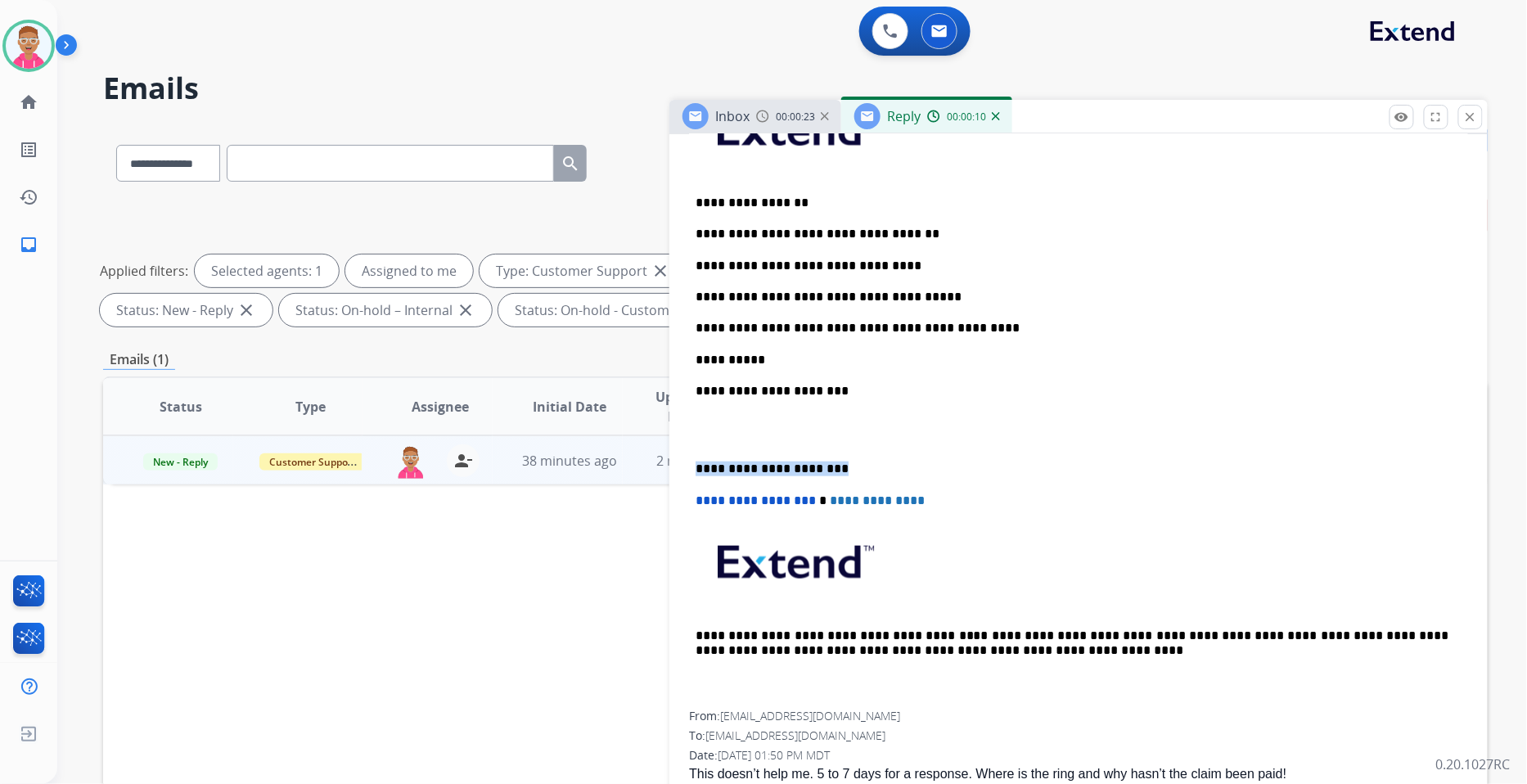
drag, startPoint x: 835, startPoint y: 468, endPoint x: 681, endPoint y: 461, distance: 154.2
click at [681, 461] on div "**********" at bounding box center [1079, 788] width 819 height 1465
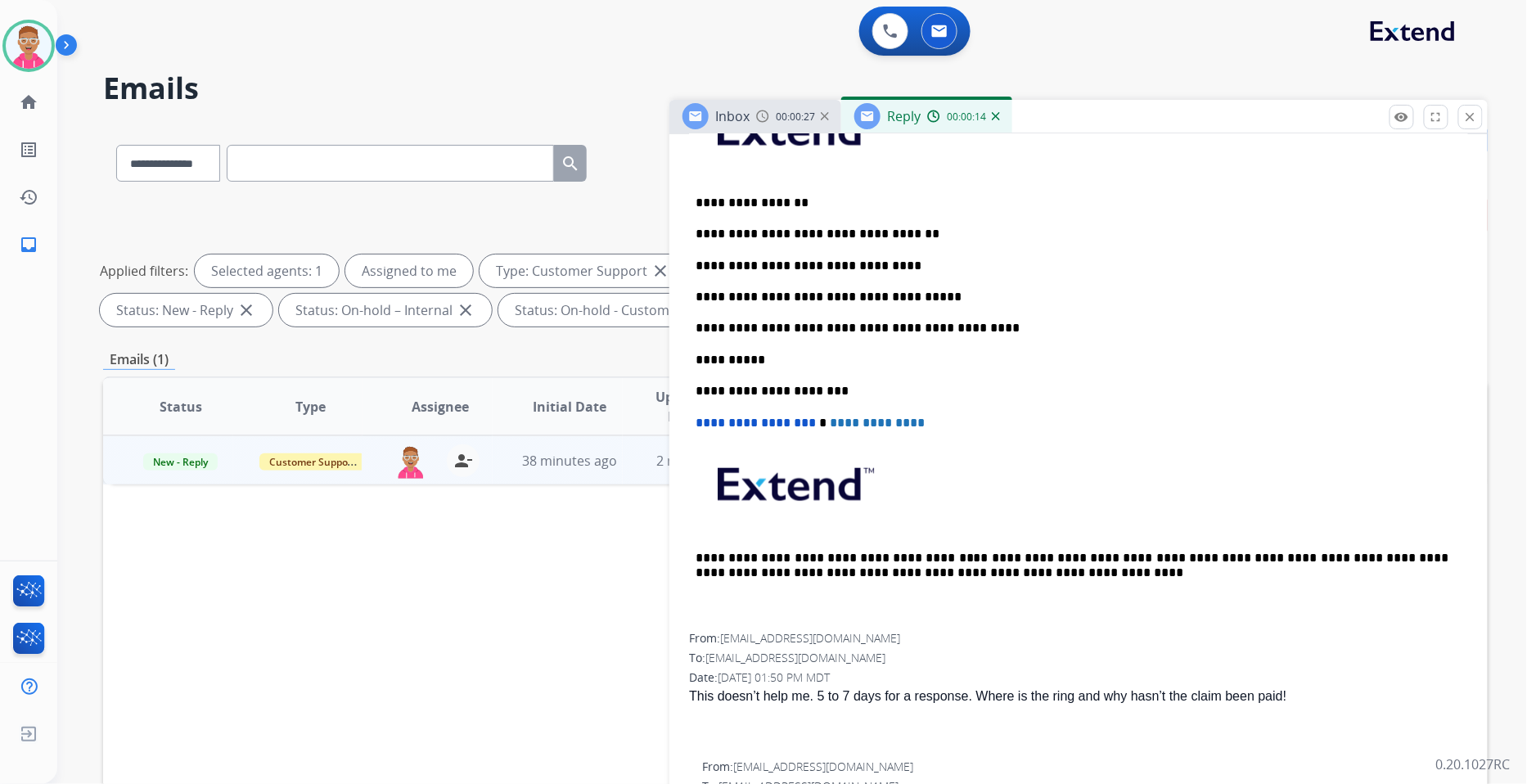
click at [924, 293] on p "**********" at bounding box center [1072, 297] width 753 height 15
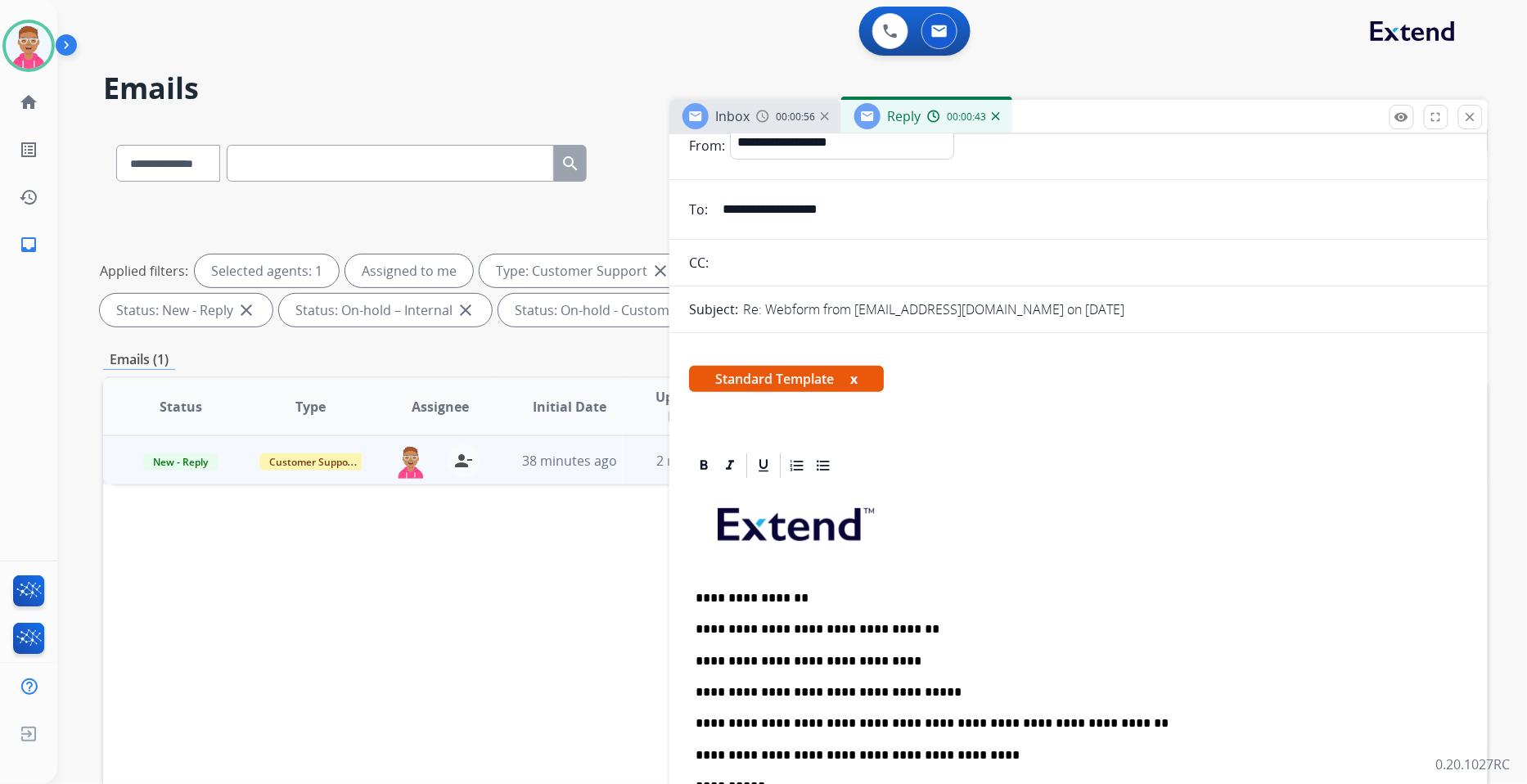
scroll to position [0, 0]
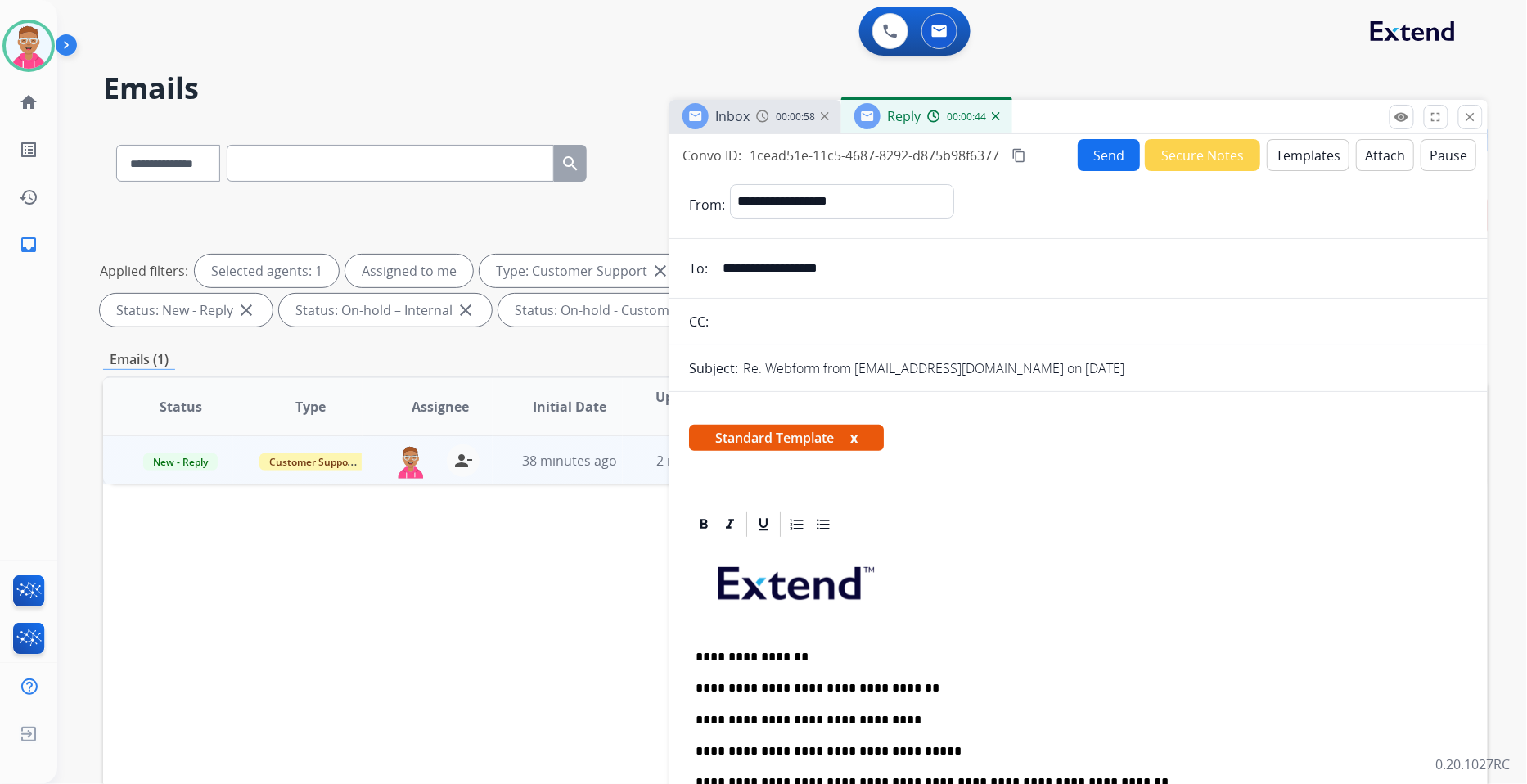
click at [1086, 145] on button "Send" at bounding box center [1109, 155] width 62 height 32
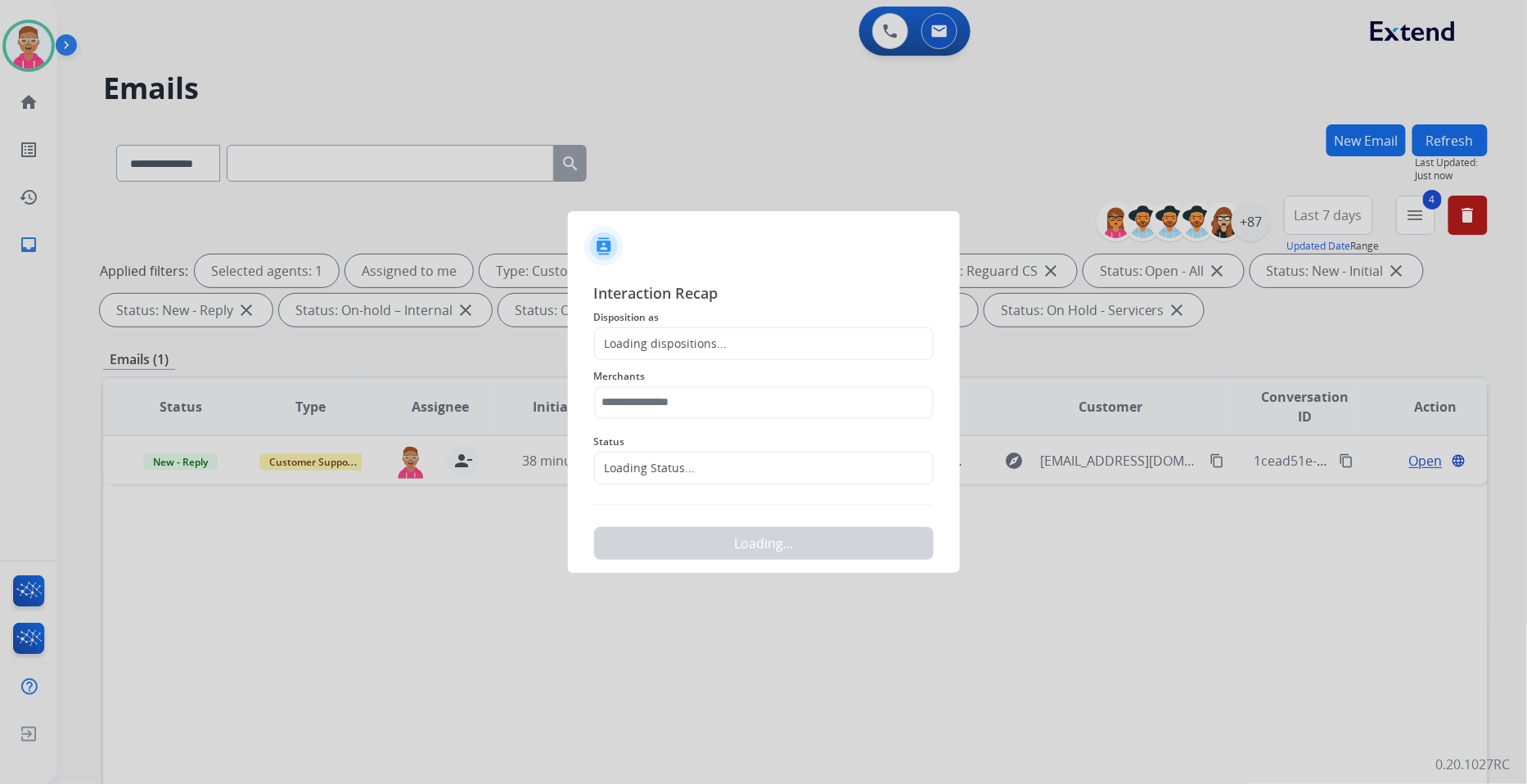
click at [666, 338] on div "Loading dispositions..." at bounding box center [661, 343] width 133 height 16
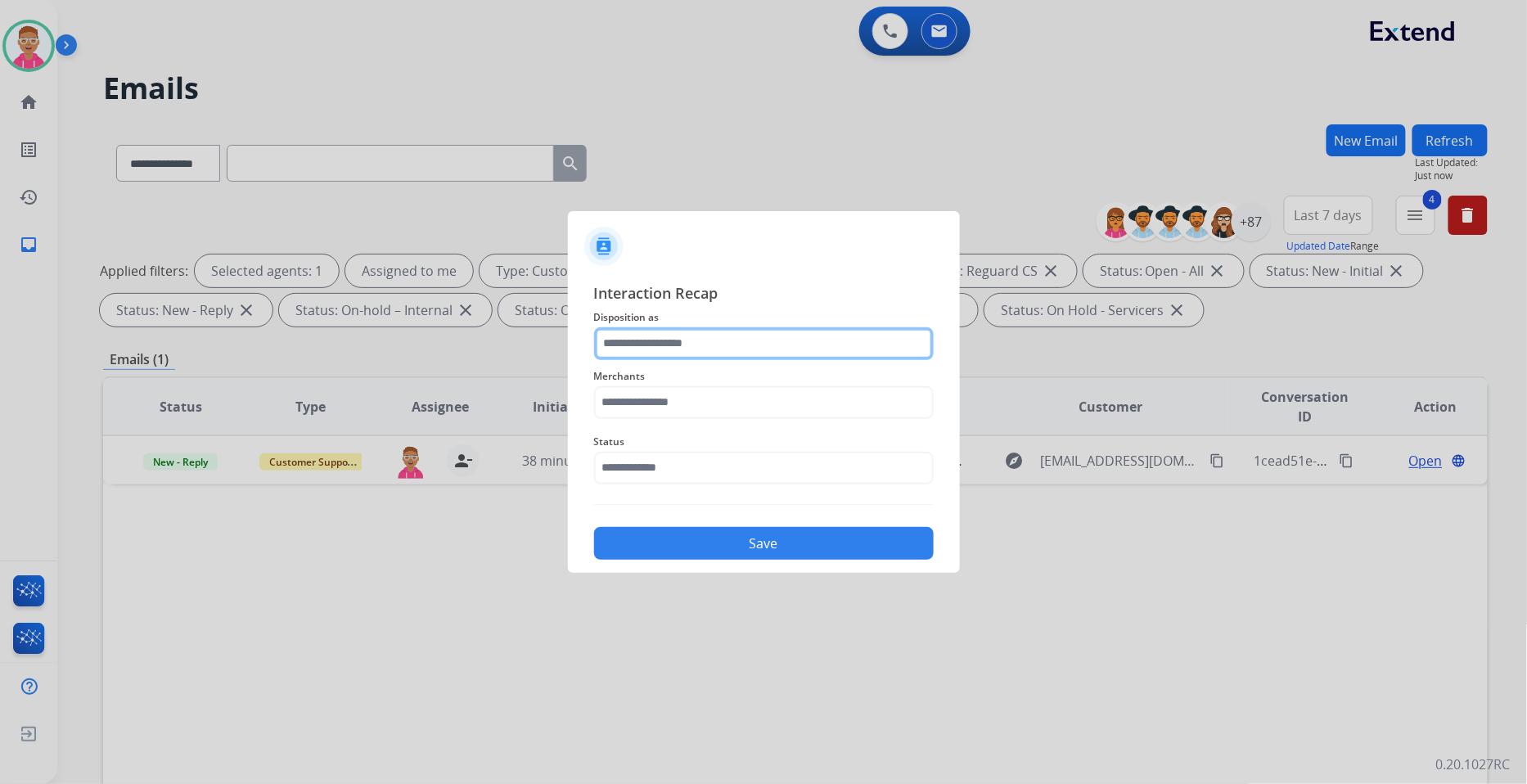
click at [791, 344] on input "text" at bounding box center [764, 344] width 340 height 33
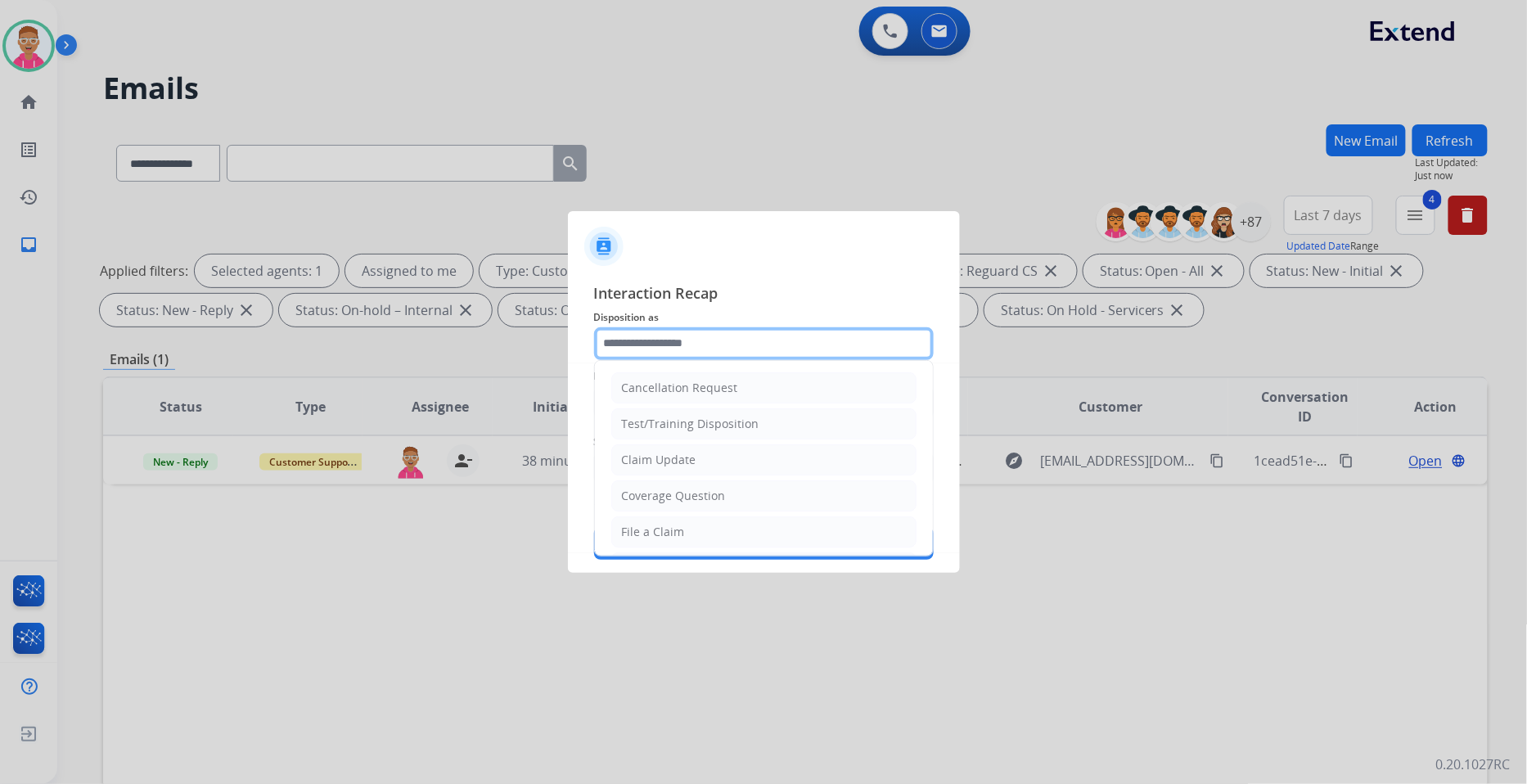
scroll to position [257, 0]
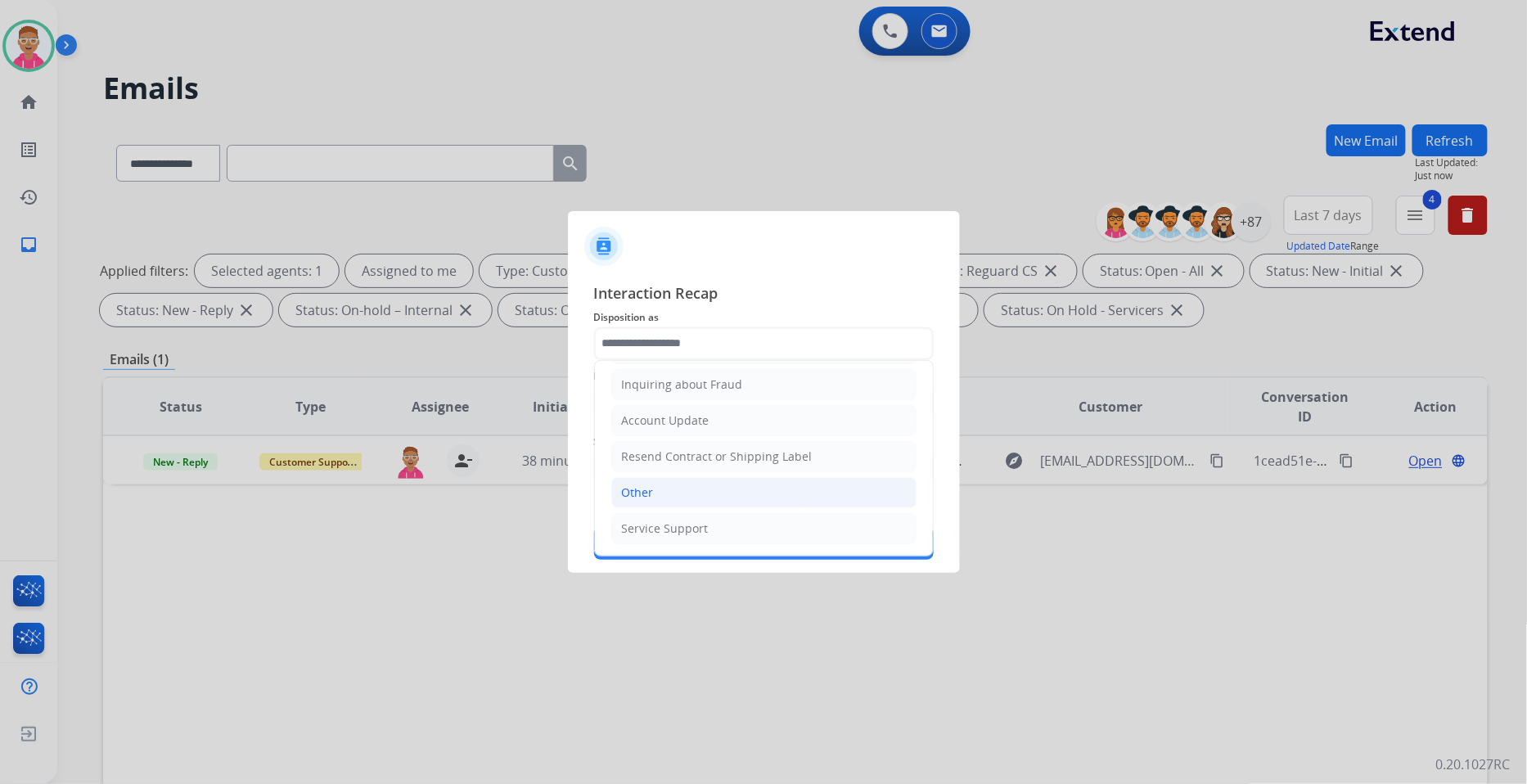
click at [690, 495] on li "Other" at bounding box center [763, 492] width 305 height 31
type input "*****"
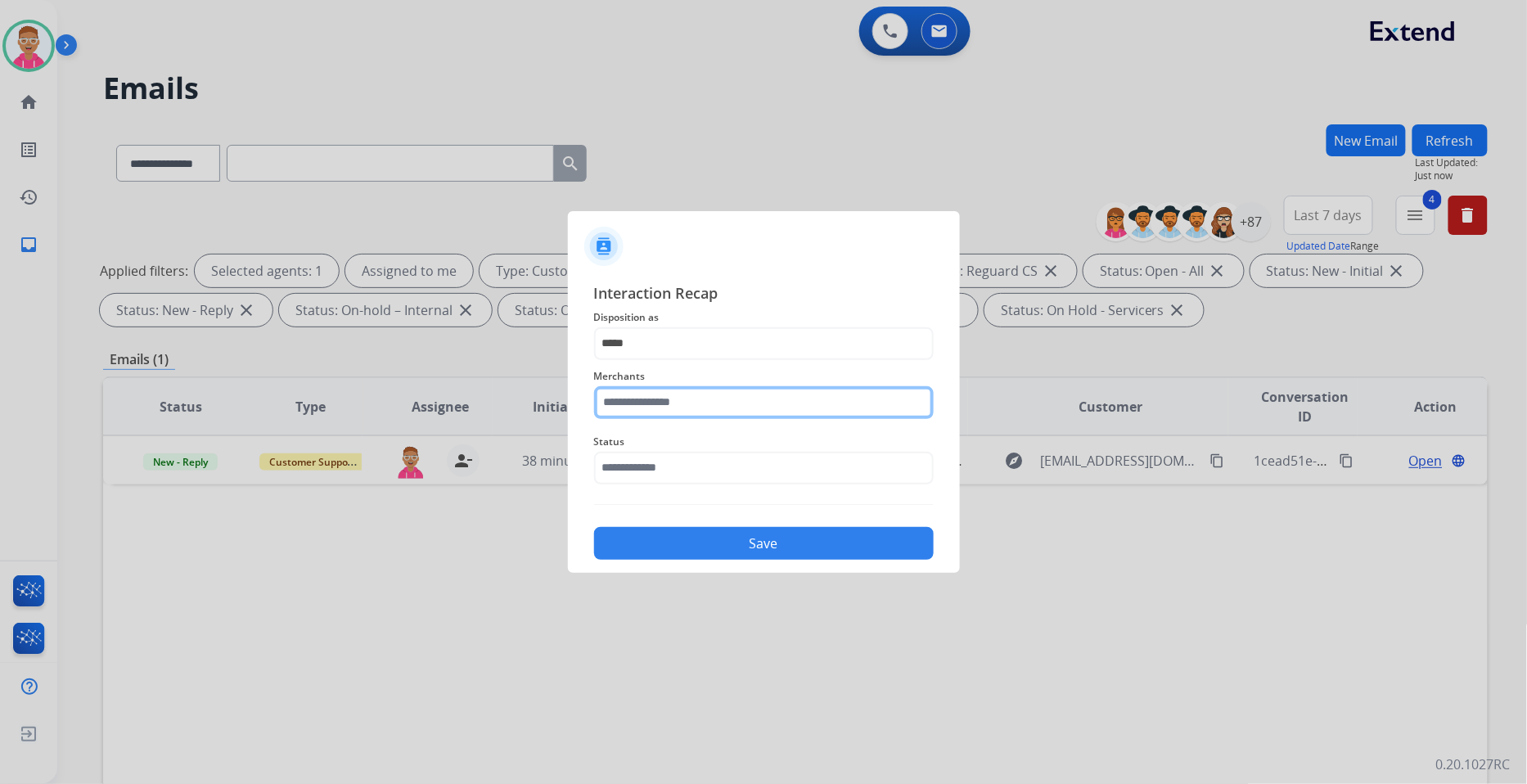
click at [659, 402] on input "text" at bounding box center [764, 403] width 340 height 33
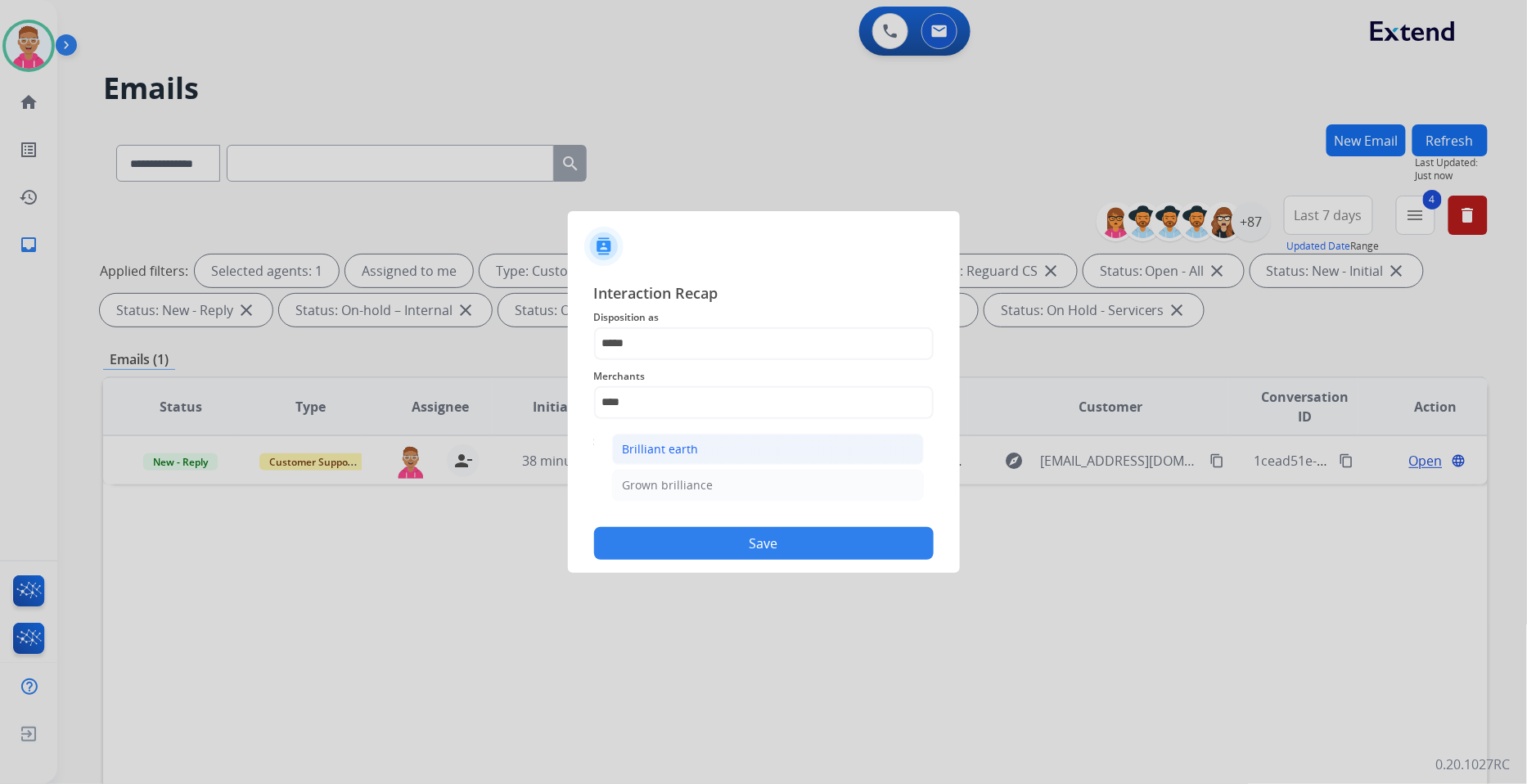
click at [771, 449] on li "Brilliant earth" at bounding box center [767, 449] width 312 height 31
type input "**********"
click at [684, 473] on input "text" at bounding box center [764, 468] width 340 height 33
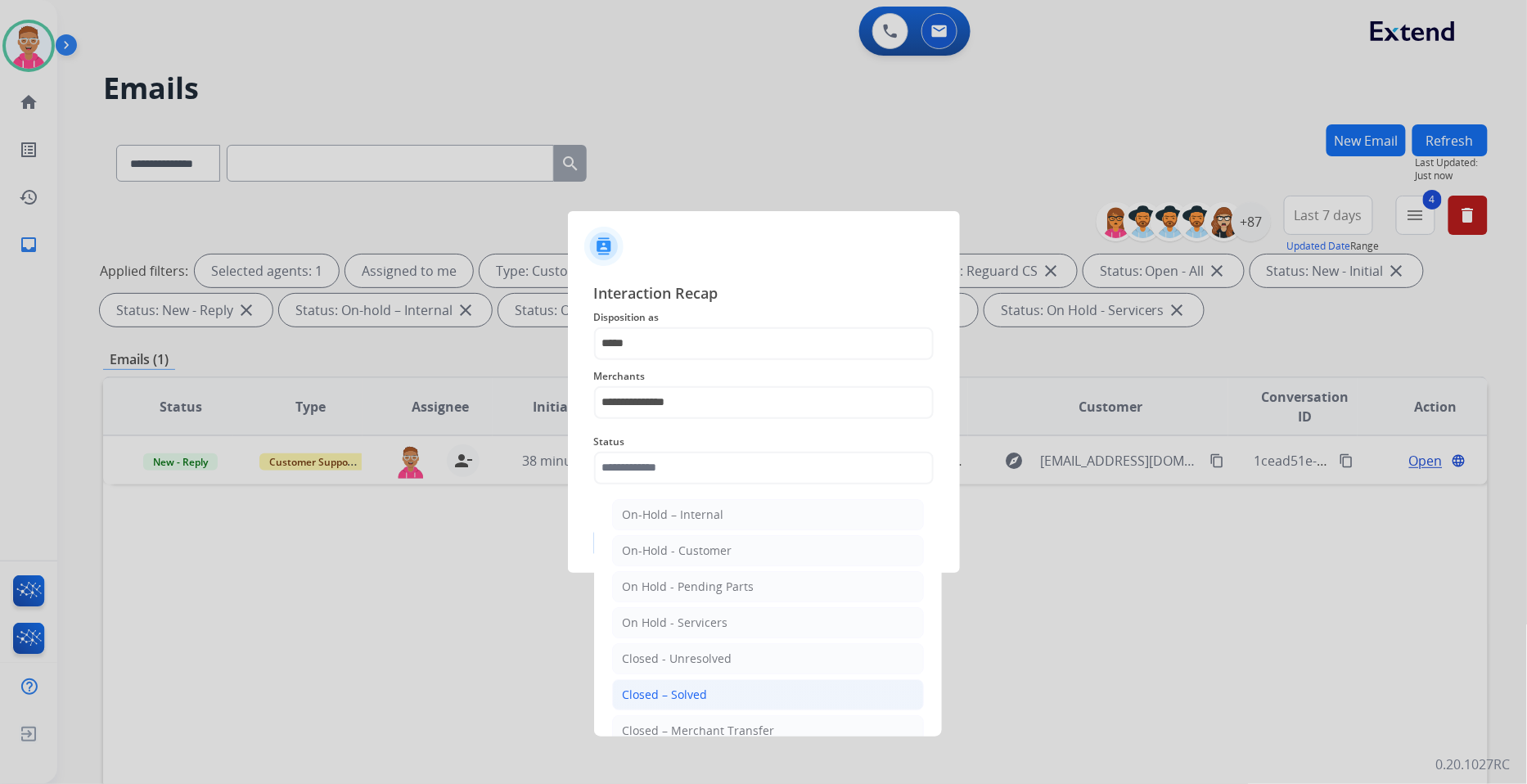
click at [685, 689] on div "Closed – Solved" at bounding box center [665, 694] width 85 height 16
type input "**********"
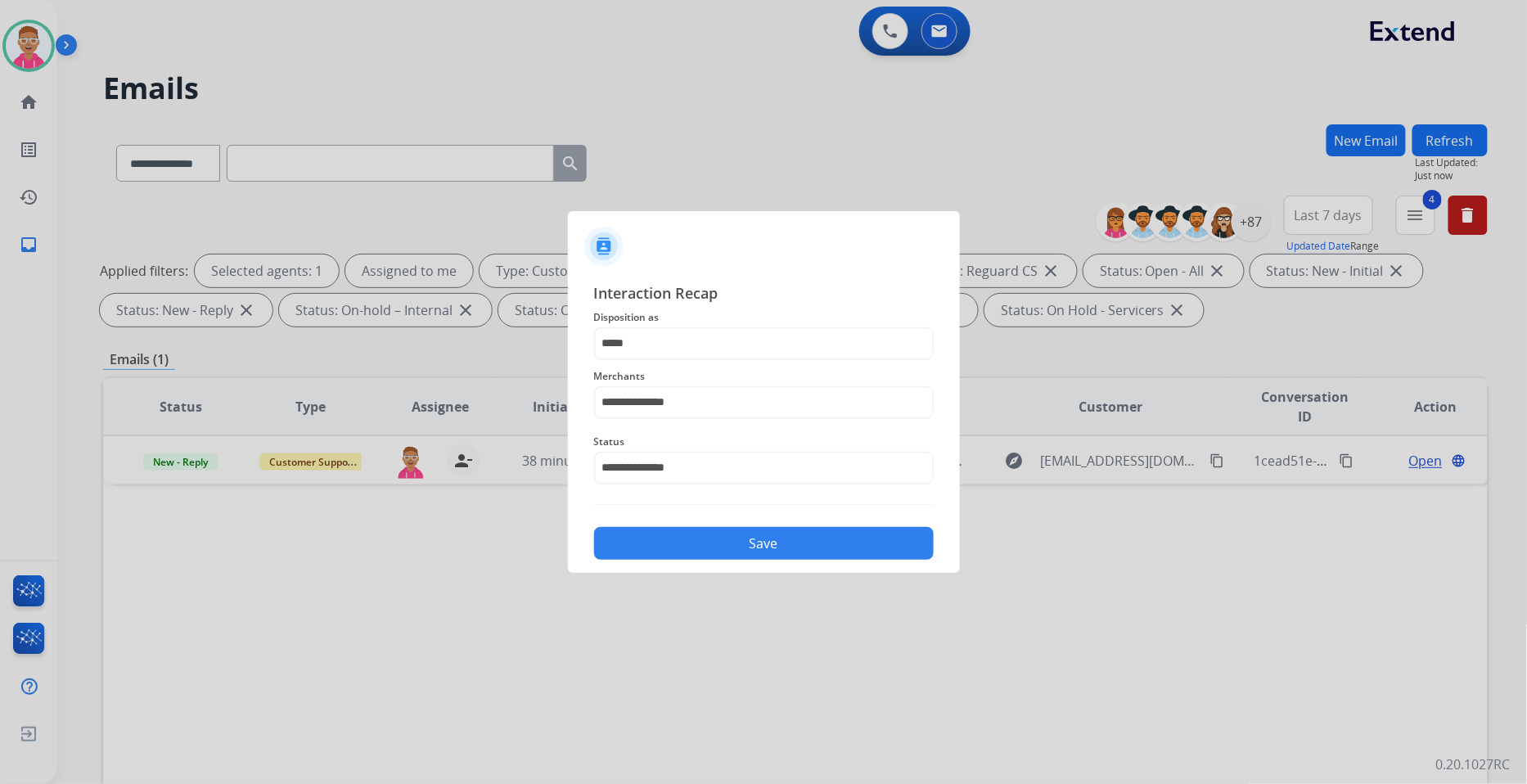
click at [697, 535] on button "Save" at bounding box center [764, 543] width 340 height 33
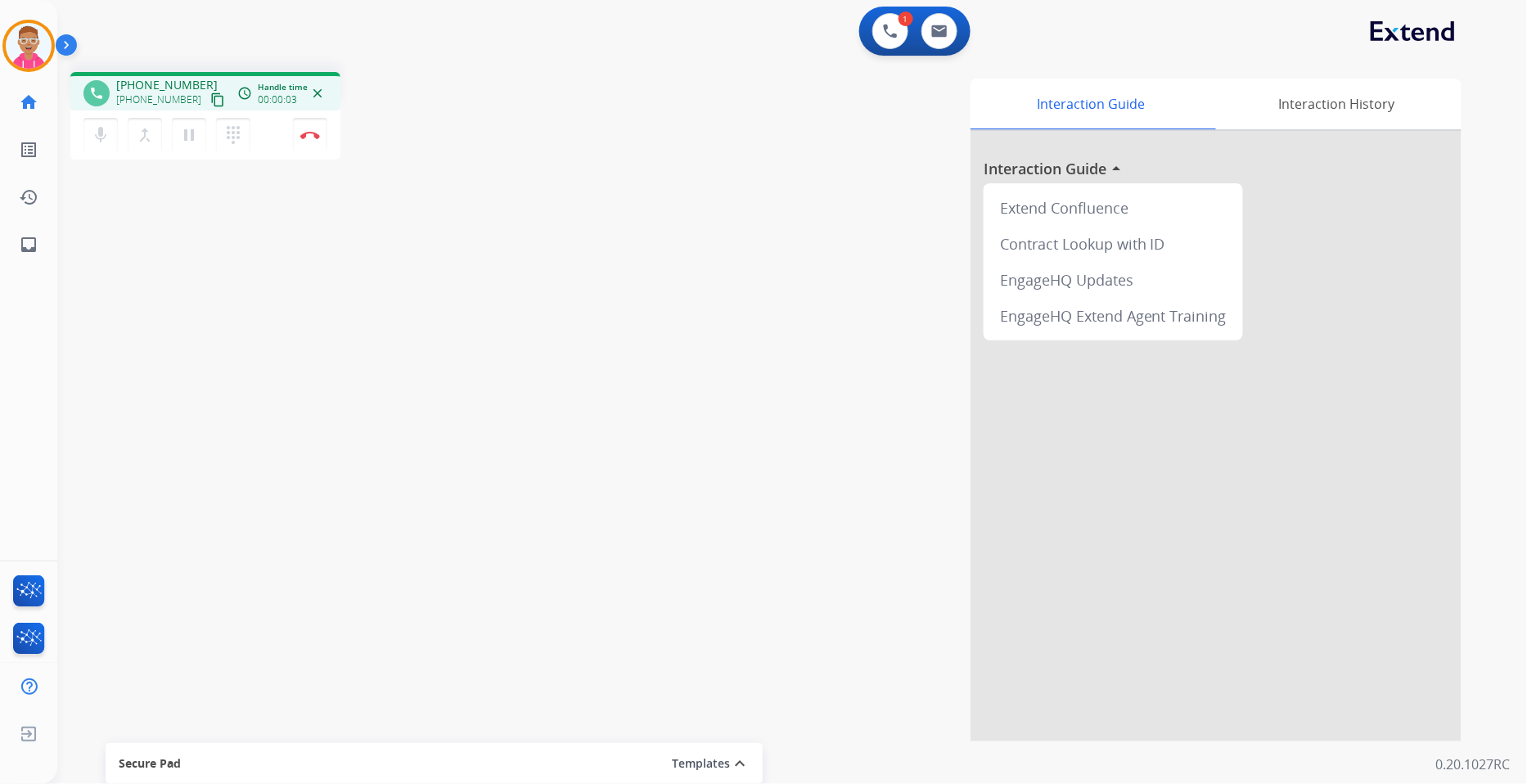
click at [210, 101] on mat-icon "content_copy" at bounding box center [218, 100] width 15 height 15
drag, startPoint x: 1504, startPoint y: 151, endPoint x: 204, endPoint y: 98, distance: 1301.1
click at [210, 98] on mat-icon "content_copy" at bounding box center [218, 100] width 15 height 15
click at [318, 131] on img at bounding box center [309, 135] width 19 height 8
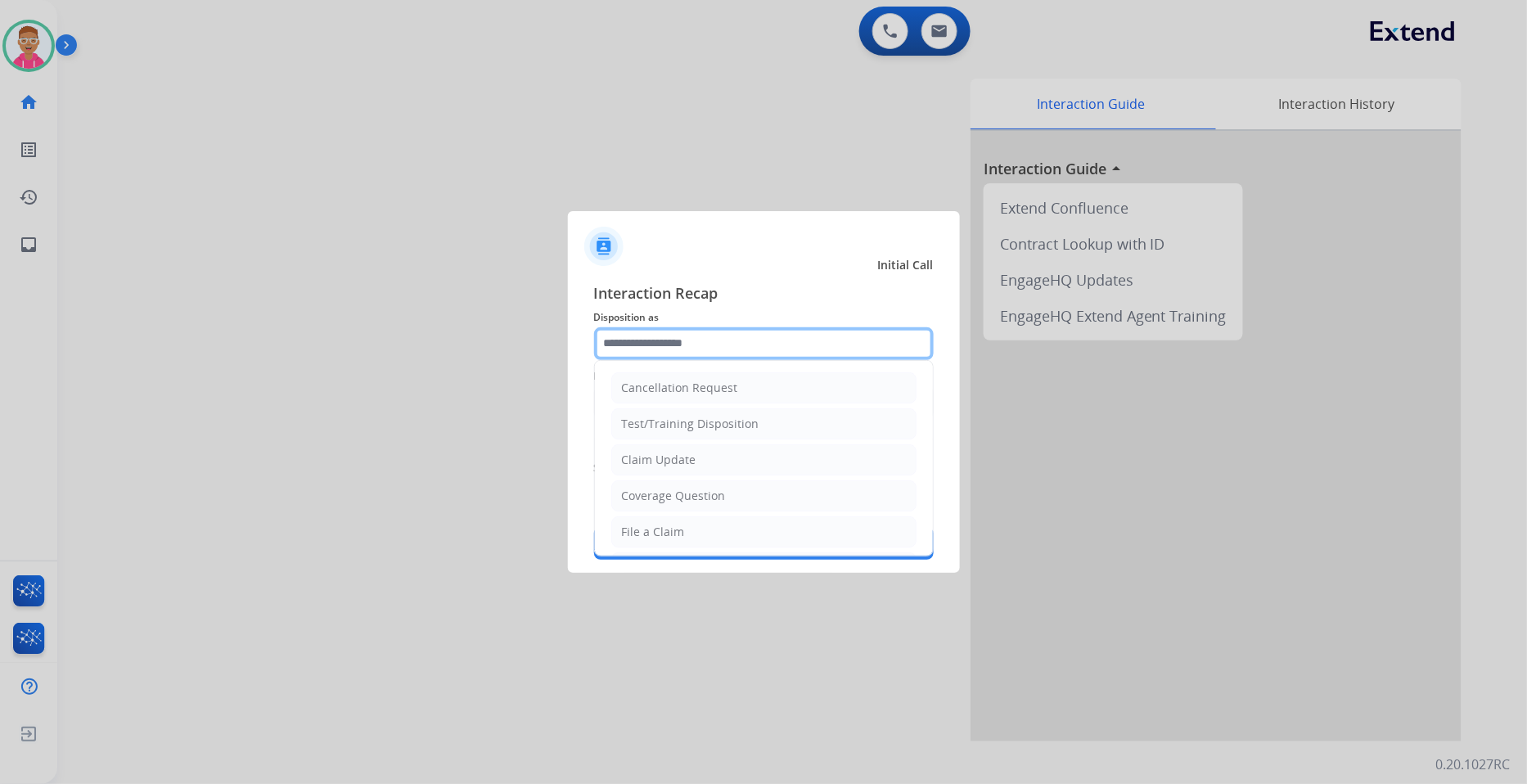
click at [709, 350] on input "text" at bounding box center [764, 344] width 340 height 33
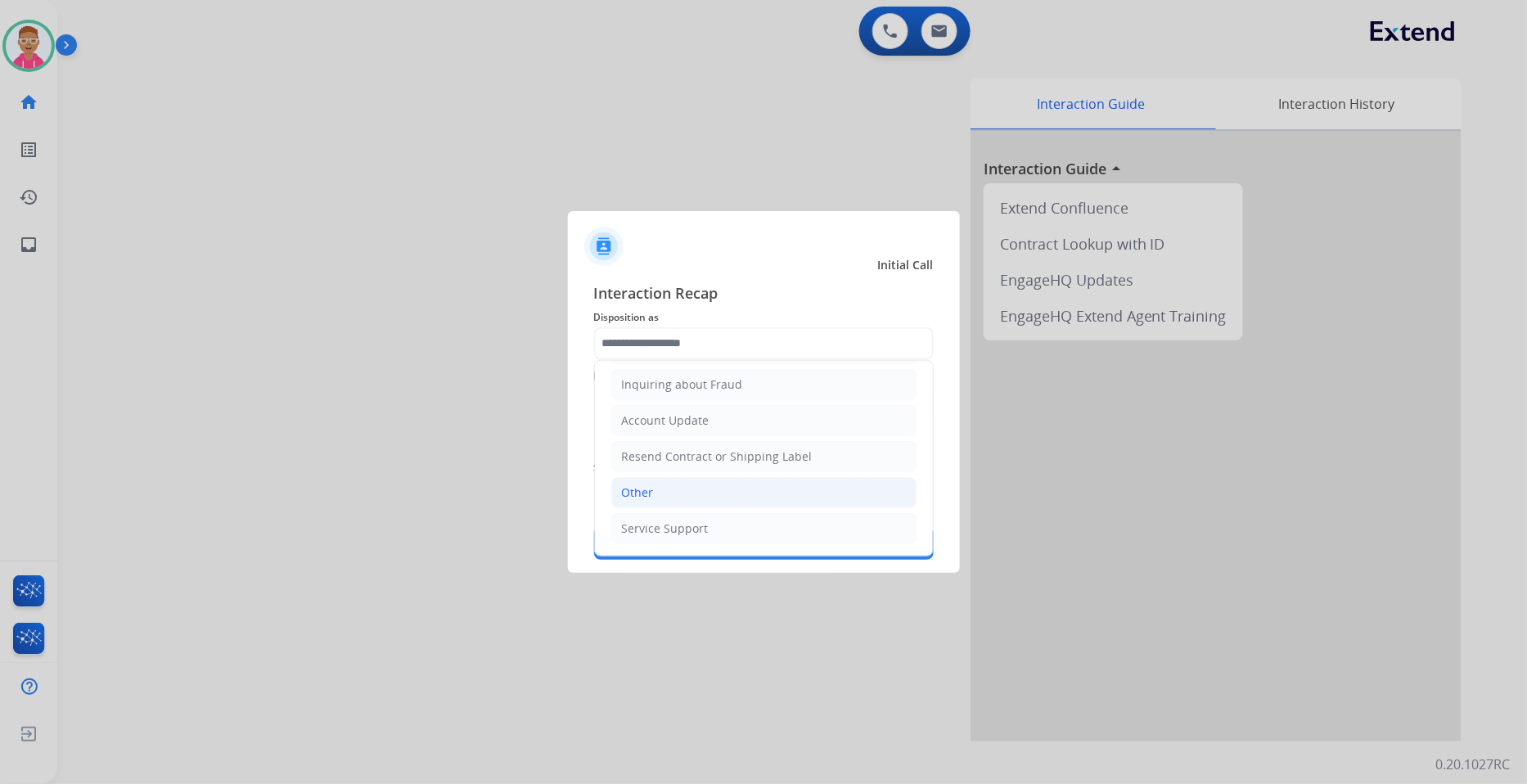
click at [677, 491] on li "Other" at bounding box center [763, 492] width 305 height 31
type input "*****"
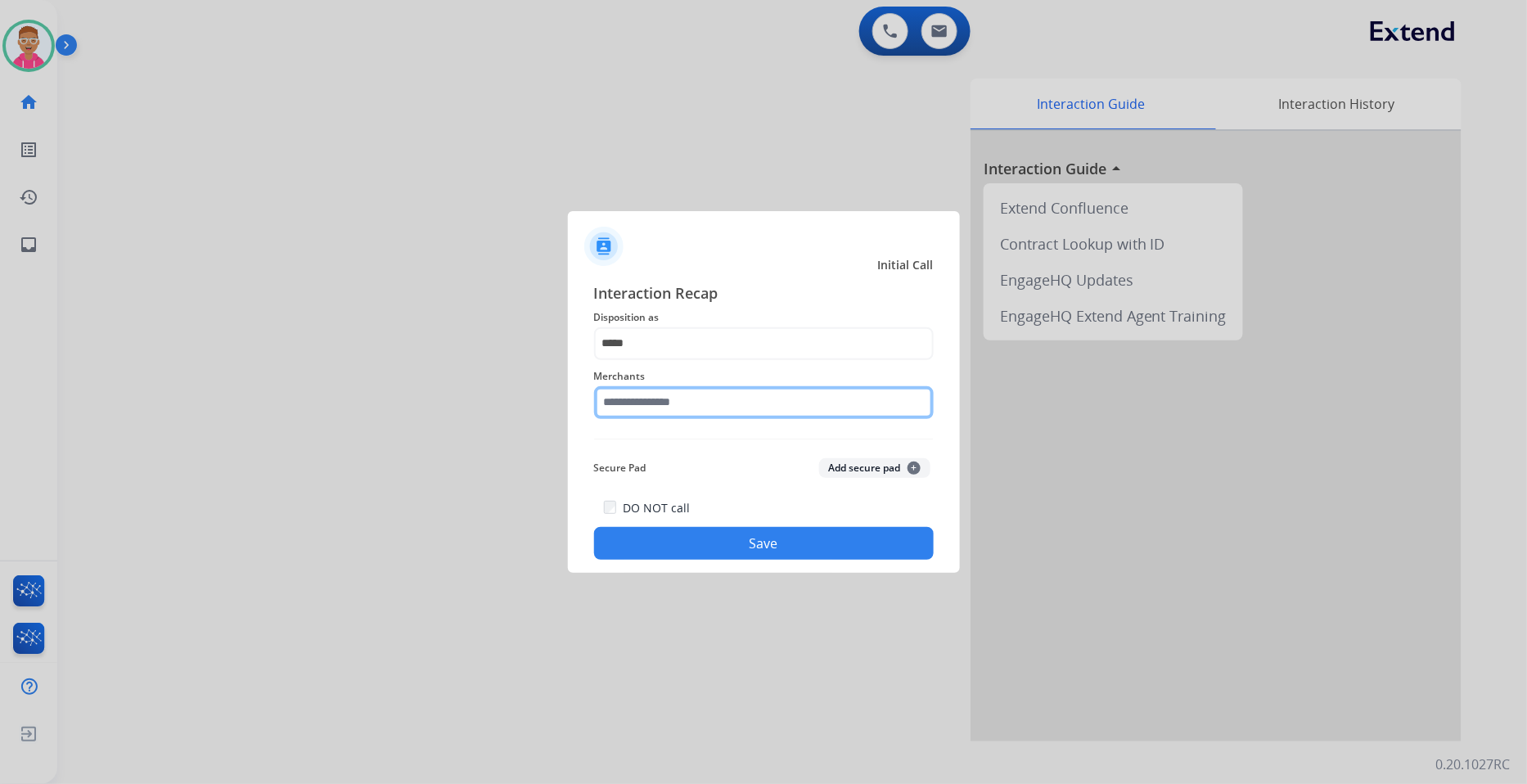
click at [667, 410] on input "text" at bounding box center [764, 403] width 340 height 33
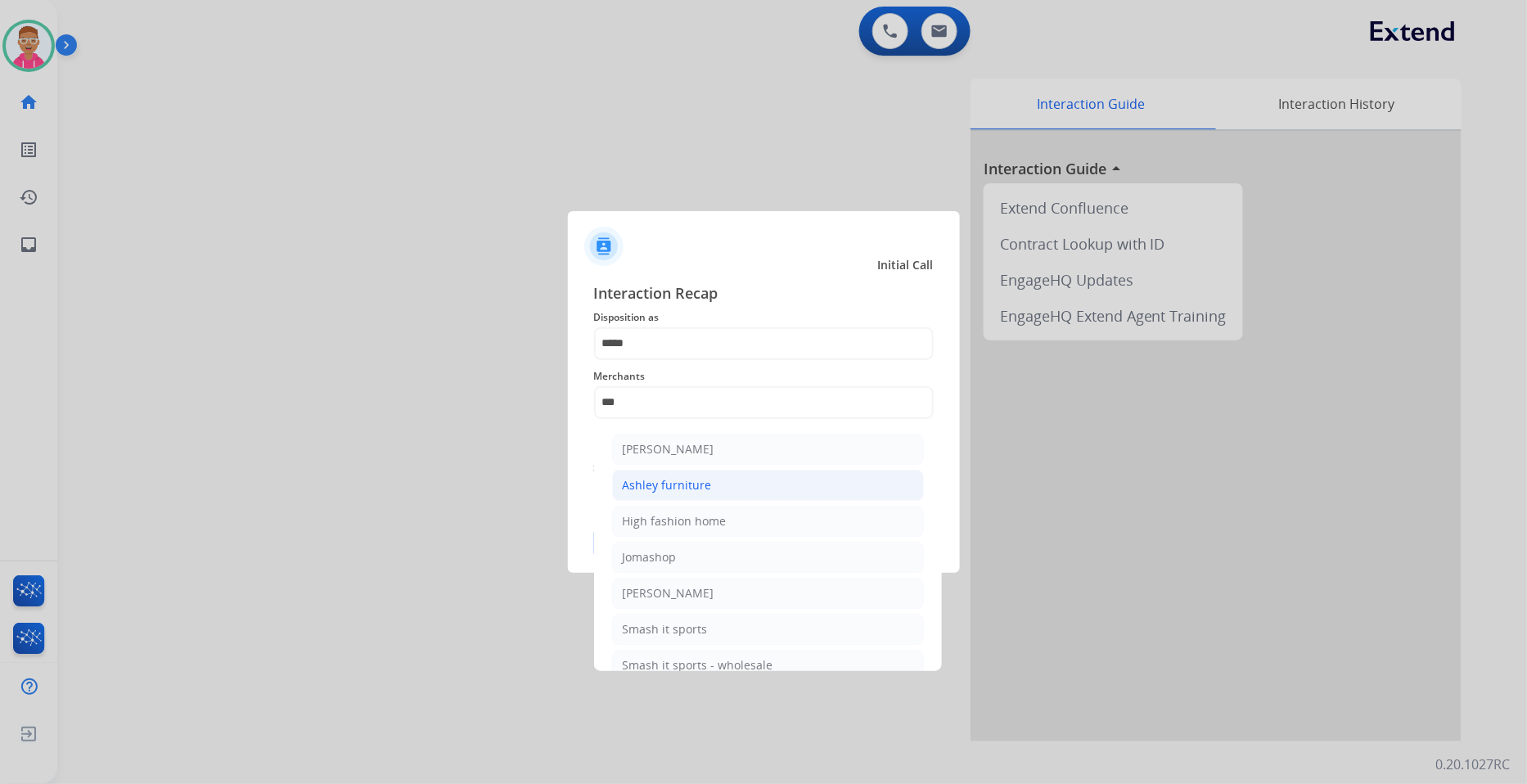
click at [734, 481] on li "Ashley furniture" at bounding box center [767, 485] width 312 height 31
type input "**********"
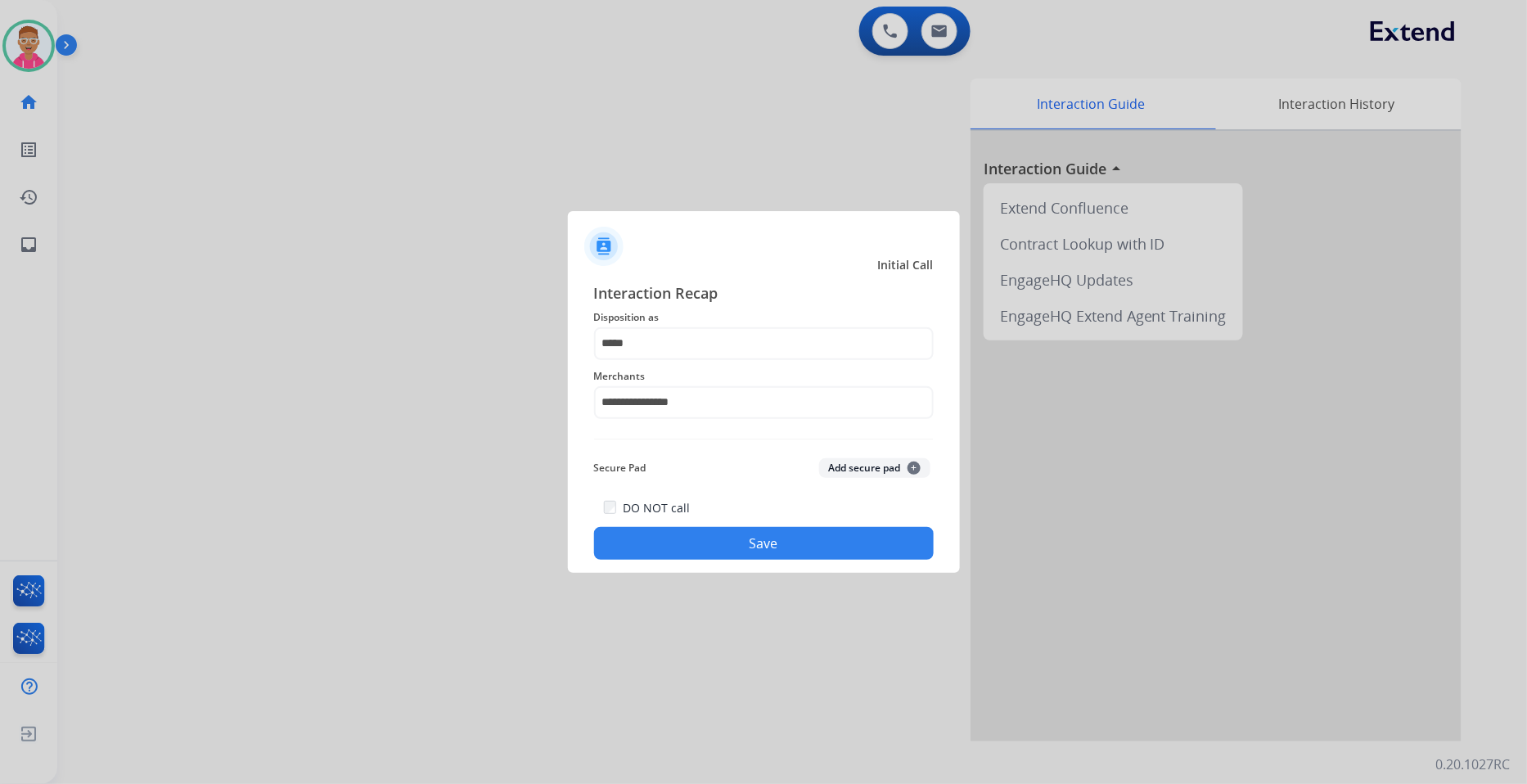
click at [734, 553] on button "Save" at bounding box center [764, 543] width 340 height 33
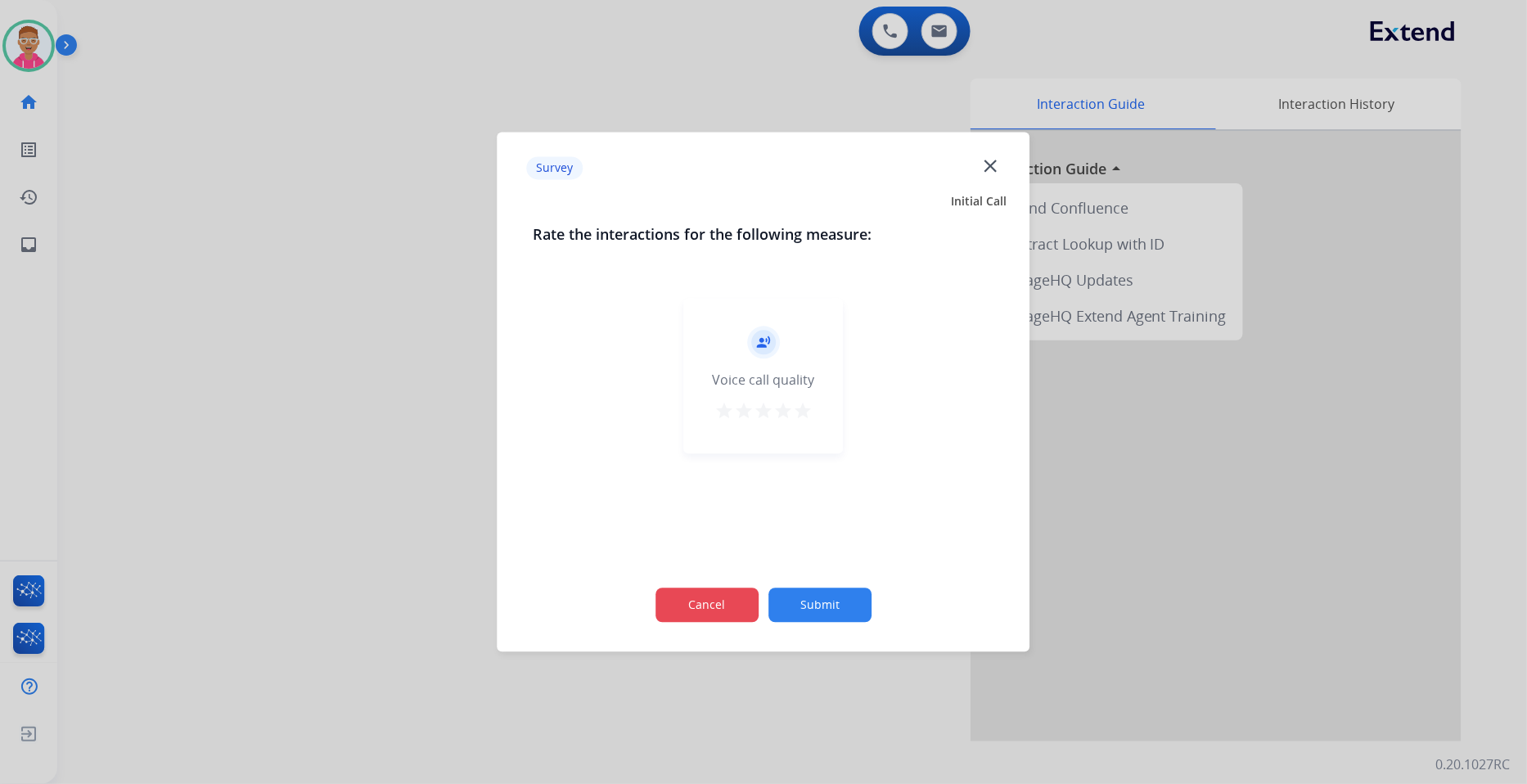
click at [738, 599] on button "Cancel" at bounding box center [707, 605] width 103 height 34
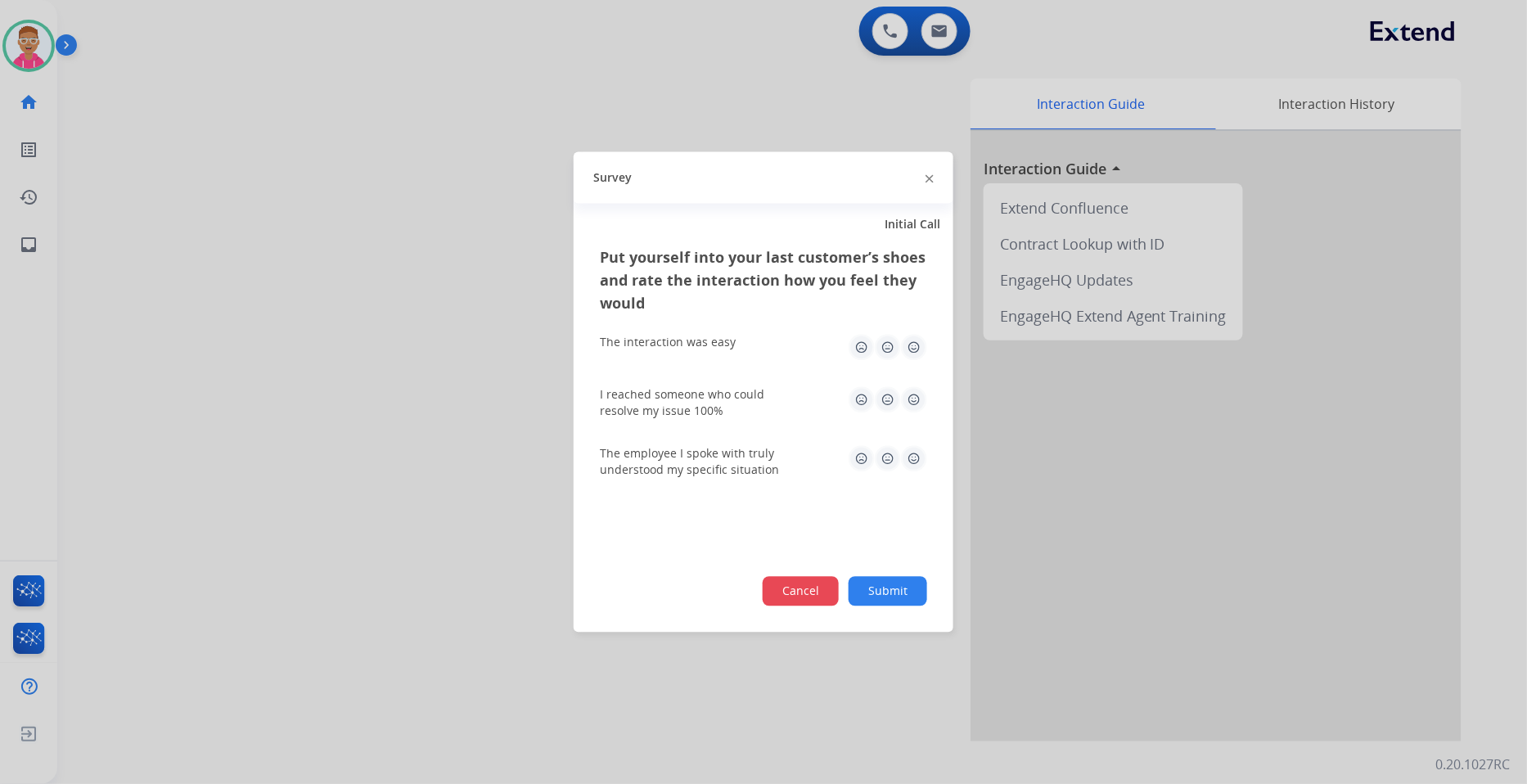
click at [808, 596] on button "Cancel" at bounding box center [801, 592] width 76 height 29
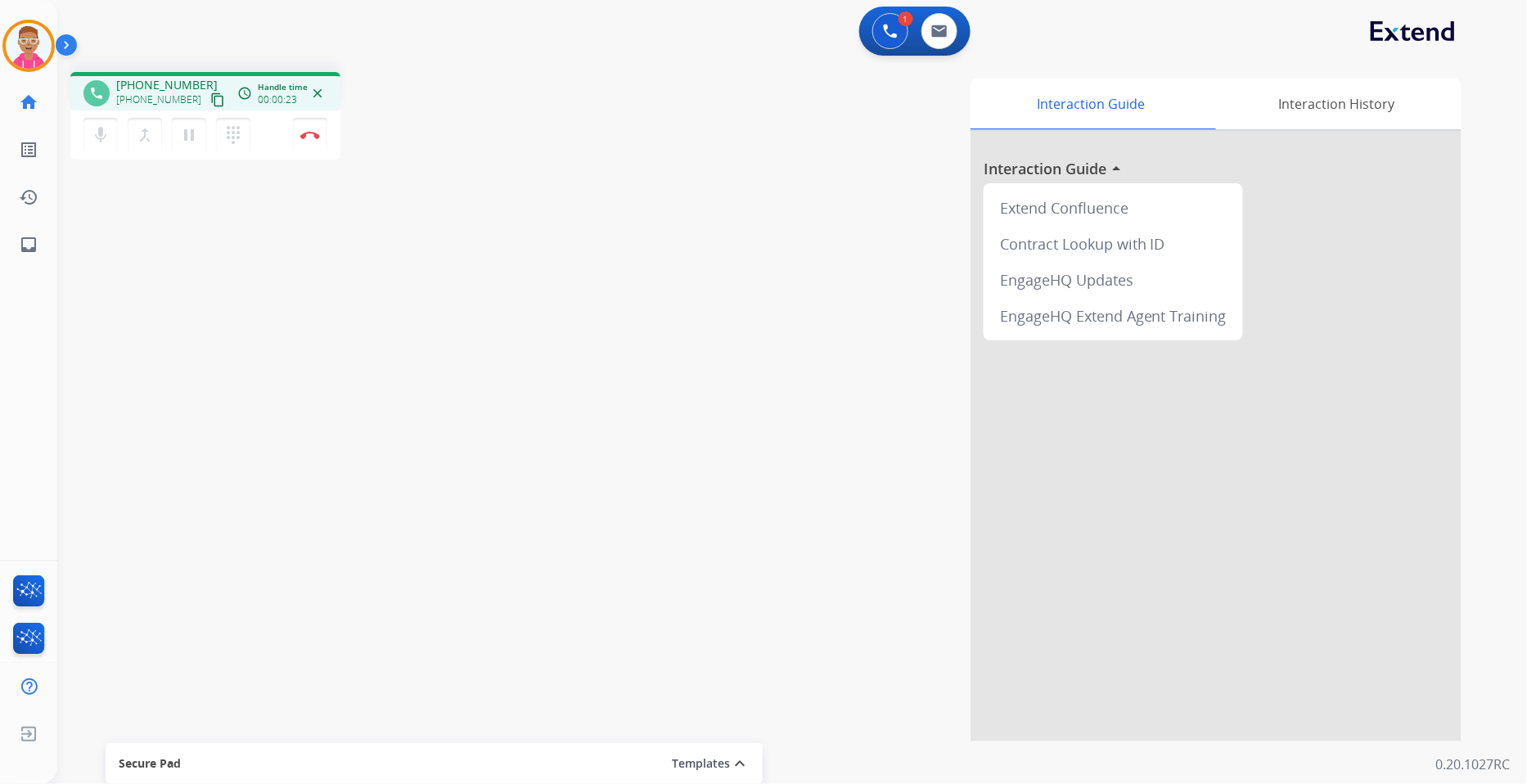
click at [1189, 34] on div "1 Voice Interactions 0 Email Interactions" at bounding box center [782, 33] width 1411 height 52
click at [210, 102] on mat-icon "content_copy" at bounding box center [218, 100] width 15 height 15
click at [243, 205] on div "phone [PHONE_NUMBER] [PHONE_NUMBER] content_copy access_time Call metrics Queue…" at bounding box center [772, 400] width 1430 height 682
click at [192, 134] on mat-icon "pause" at bounding box center [188, 134] width 19 height 19
click at [188, 128] on mat-icon "play_arrow" at bounding box center [188, 134] width 19 height 19
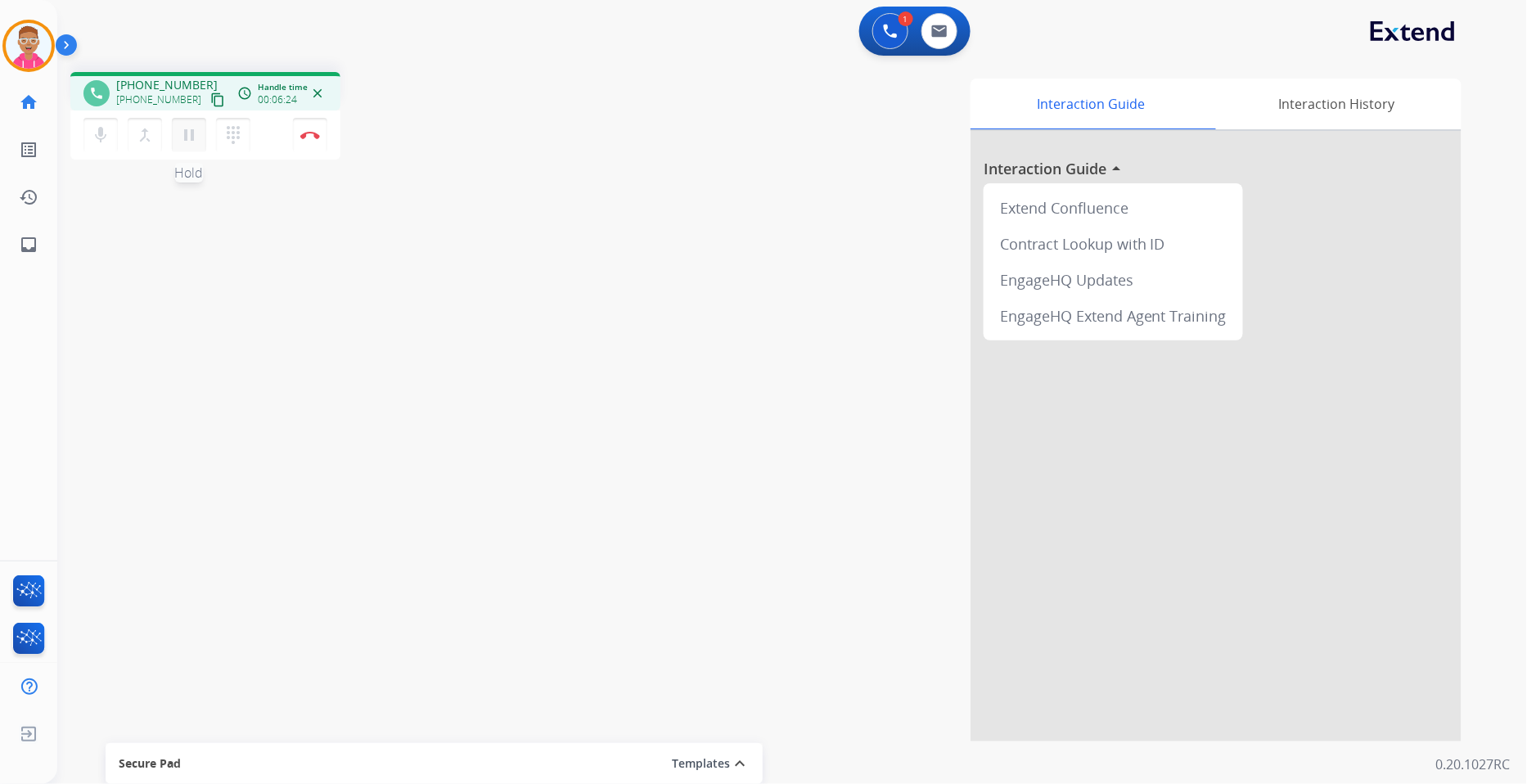
click at [188, 139] on mat-icon "pause" at bounding box center [188, 134] width 19 height 19
click at [197, 143] on button "play_arrow Hold" at bounding box center [189, 134] width 34 height 34
click at [182, 137] on mat-icon "pause" at bounding box center [188, 134] width 19 height 19
click at [210, 92] on mat-icon "content_copy" at bounding box center [218, 100] width 15 height 15
click at [172, 136] on button "play_arrow Hold" at bounding box center [189, 134] width 34 height 34
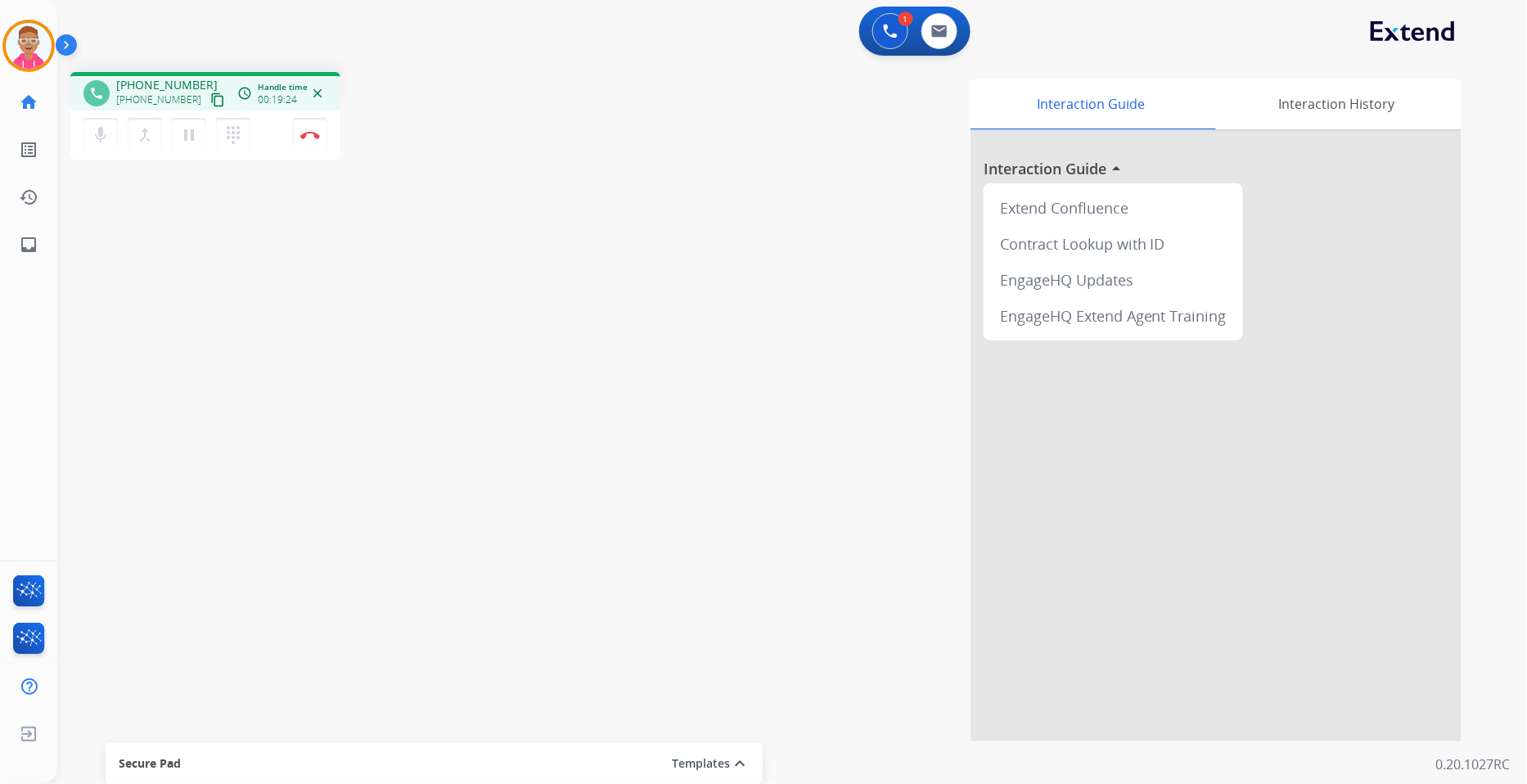
drag, startPoint x: 1371, startPoint y: 360, endPoint x: 1377, endPoint y: 368, distance: 10.0
click at [1371, 360] on div at bounding box center [1216, 436] width 491 height 610
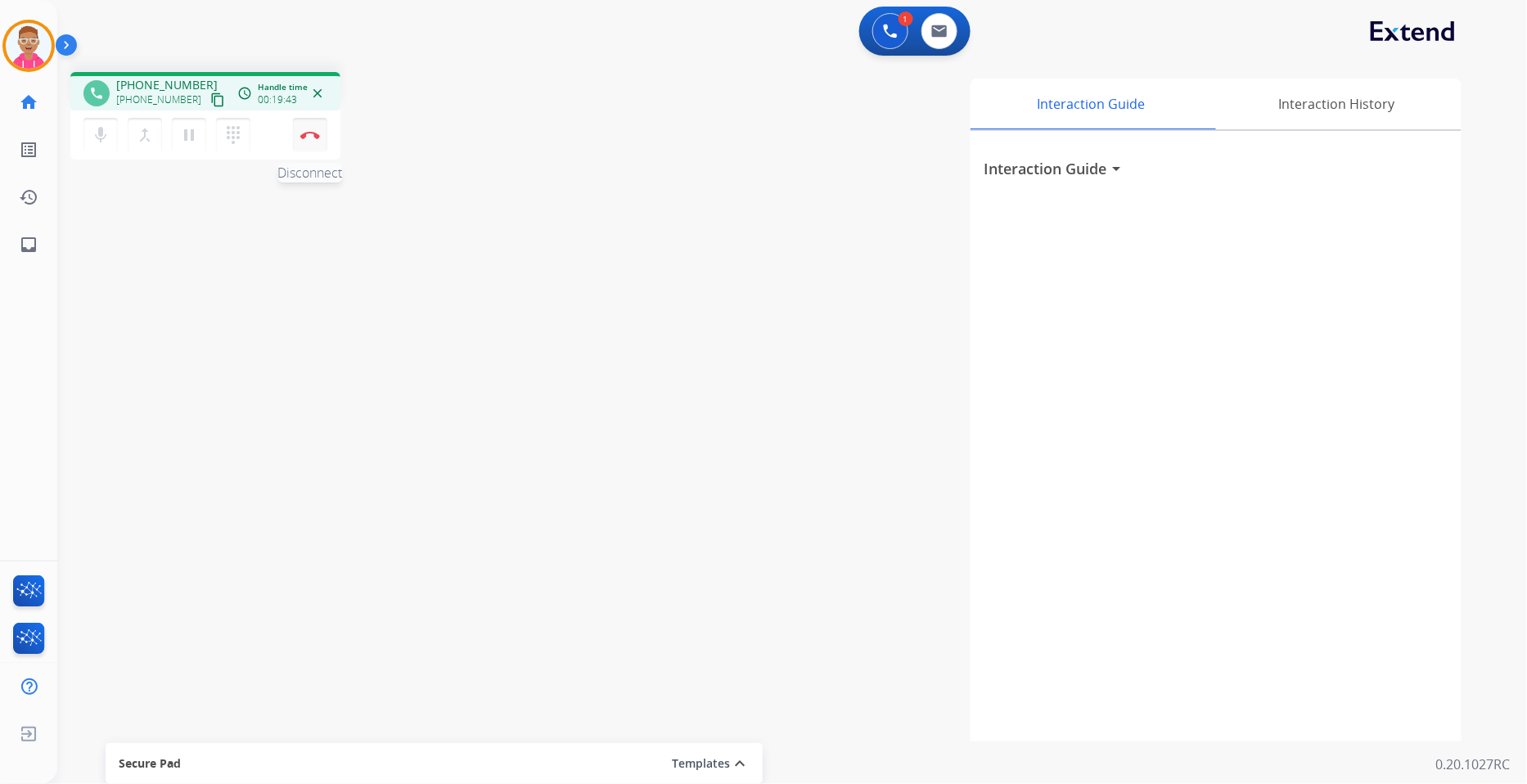
click at [309, 132] on img at bounding box center [309, 135] width 19 height 8
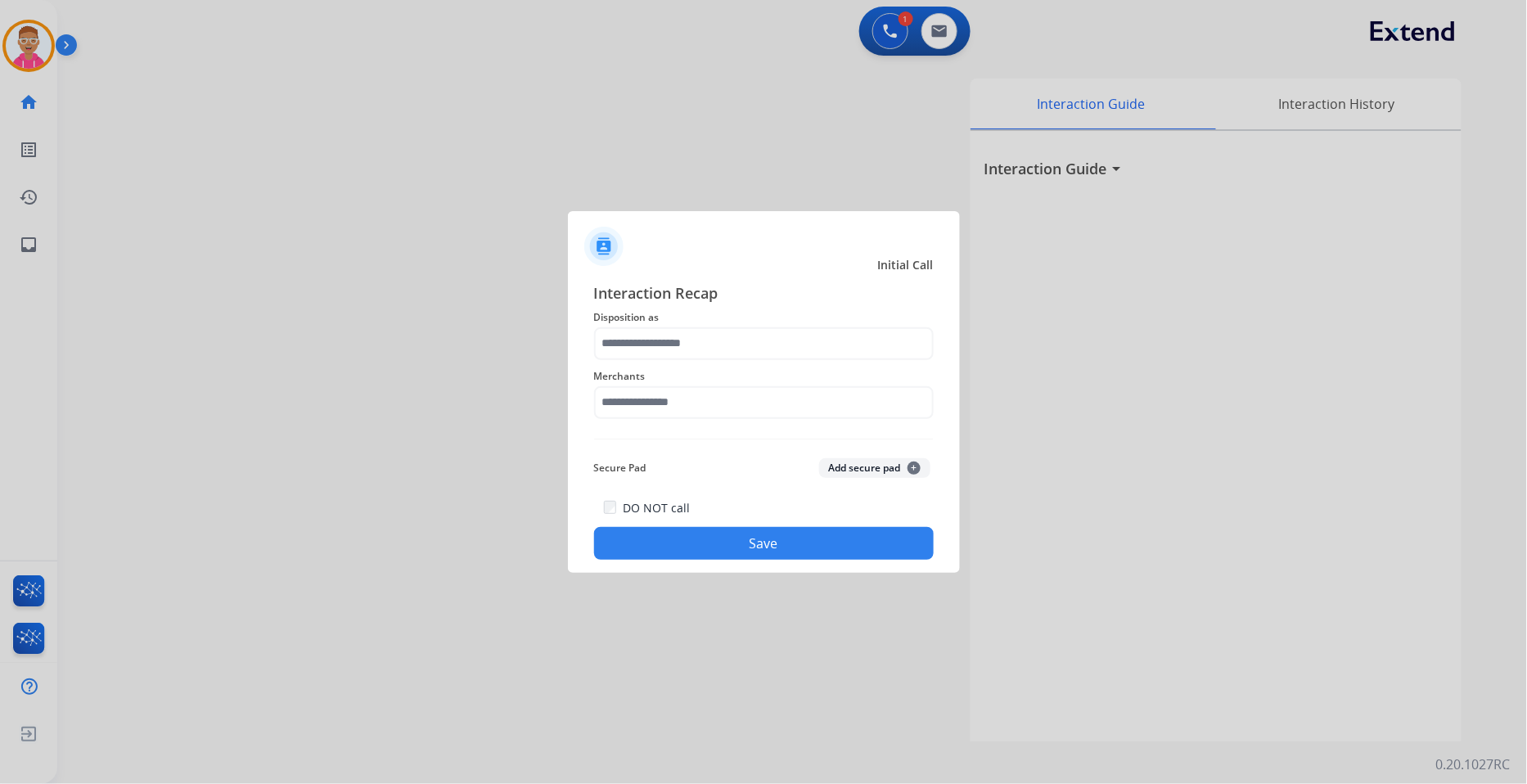
click at [769, 385] on span "Merchants" at bounding box center [764, 376] width 340 height 19
click at [765, 413] on input "text" at bounding box center [764, 403] width 340 height 33
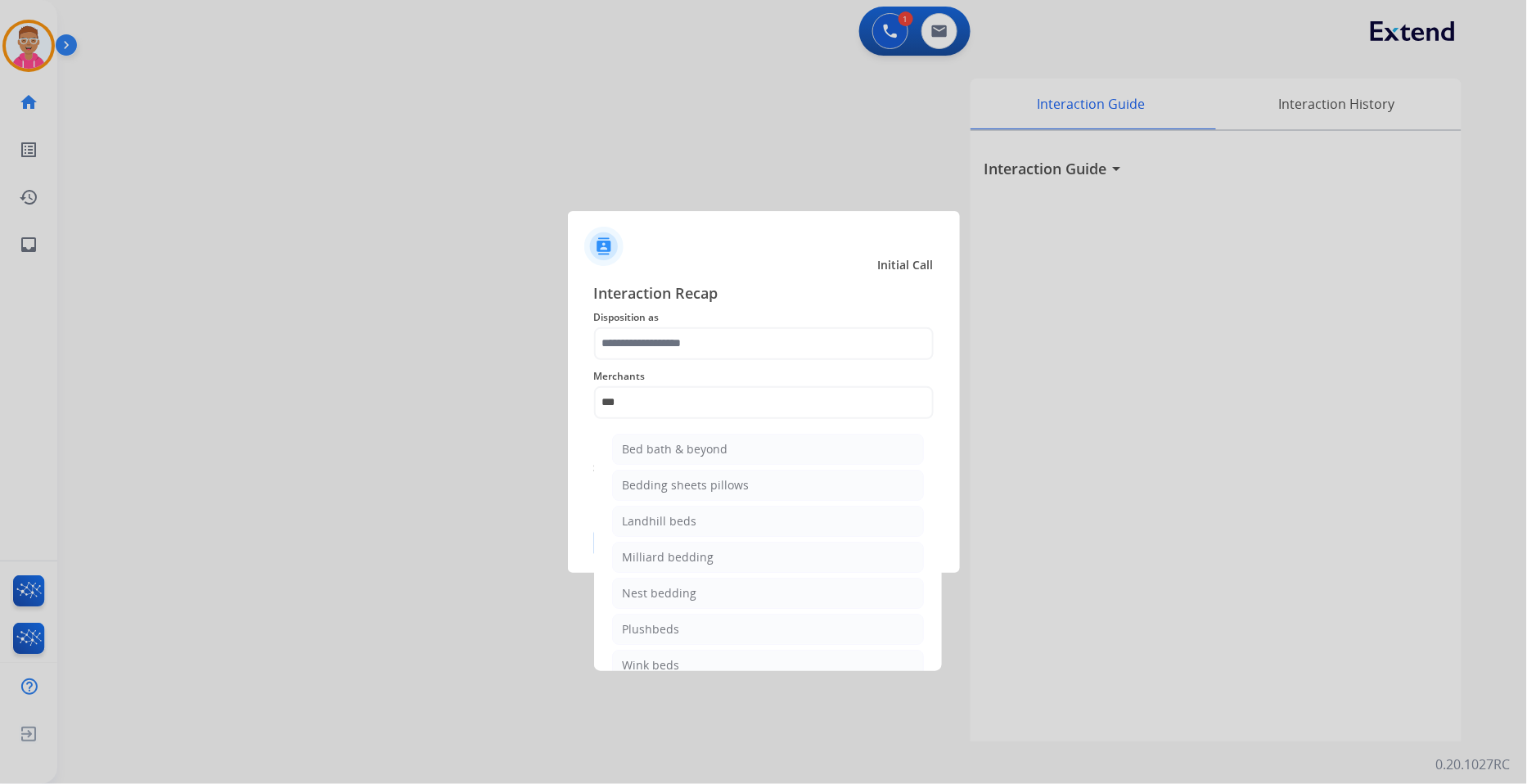
click at [756, 454] on li "Bed bath & beyond" at bounding box center [767, 449] width 312 height 31
type input "**********"
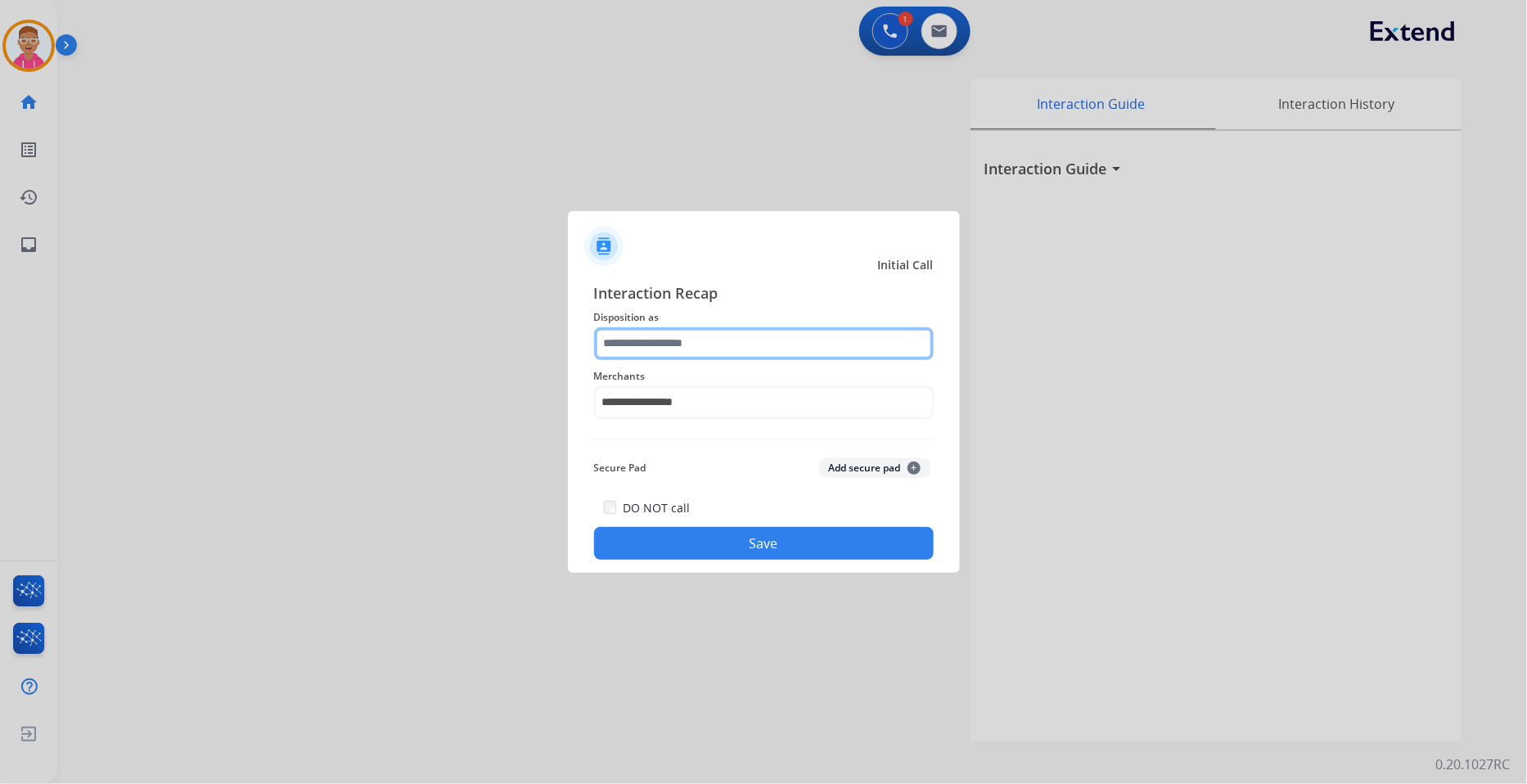
click at [730, 335] on input "text" at bounding box center [764, 344] width 340 height 33
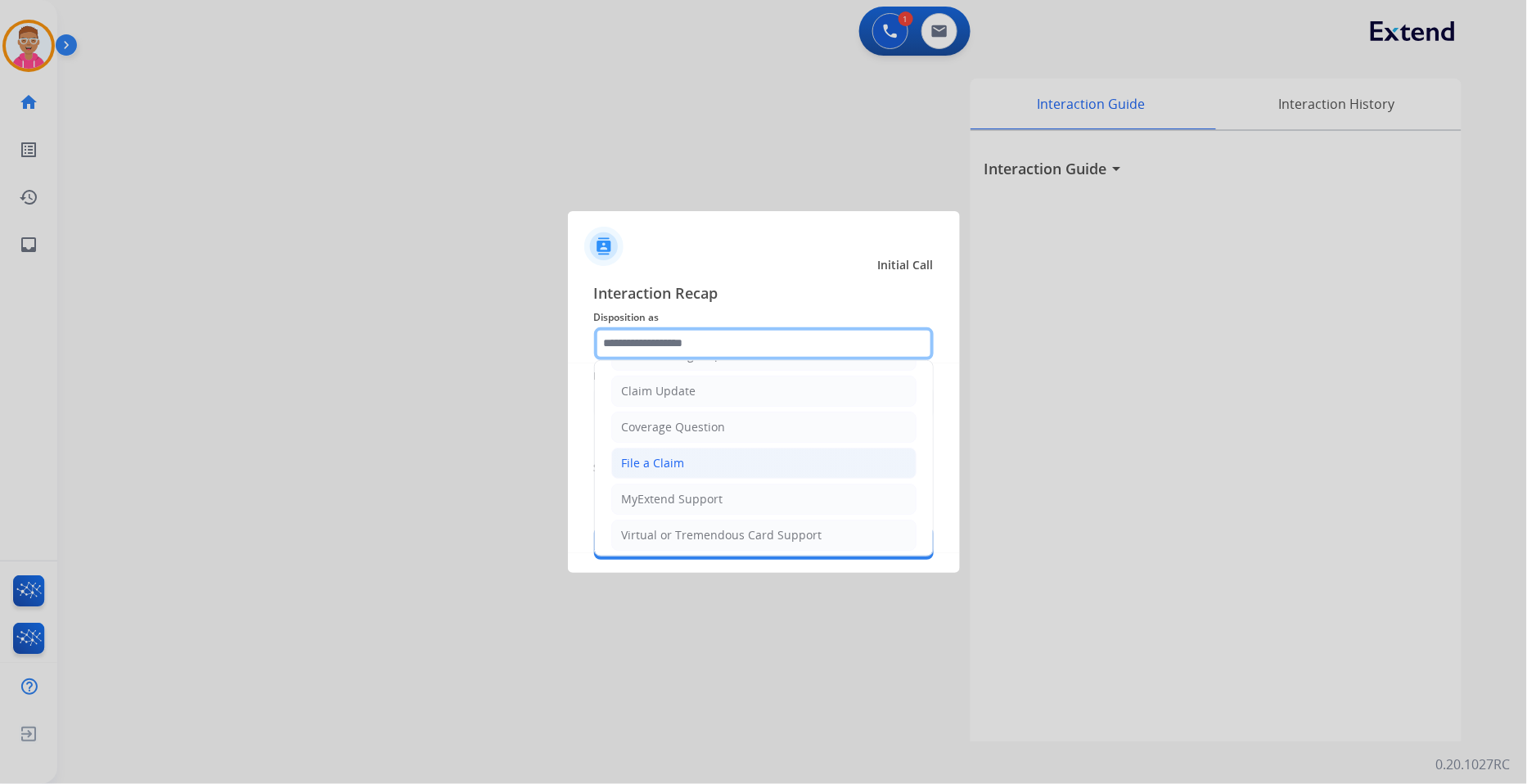
scroll to position [182, 0]
drag, startPoint x: 722, startPoint y: 456, endPoint x: 724, endPoint y: 541, distance: 85.0
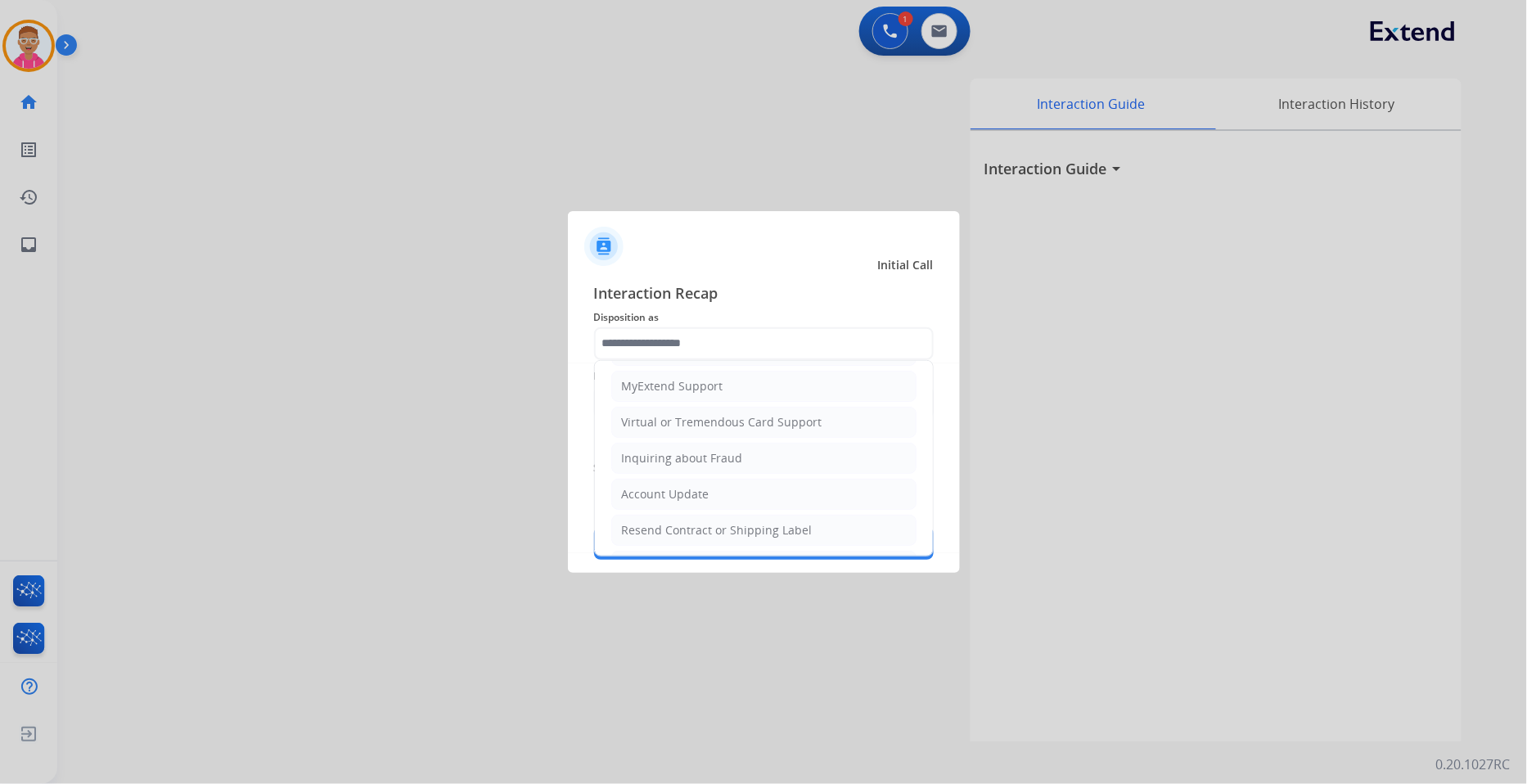
click at [722, 461] on div "Inquiring about Fraud" at bounding box center [682, 458] width 121 height 16
type input "**********"
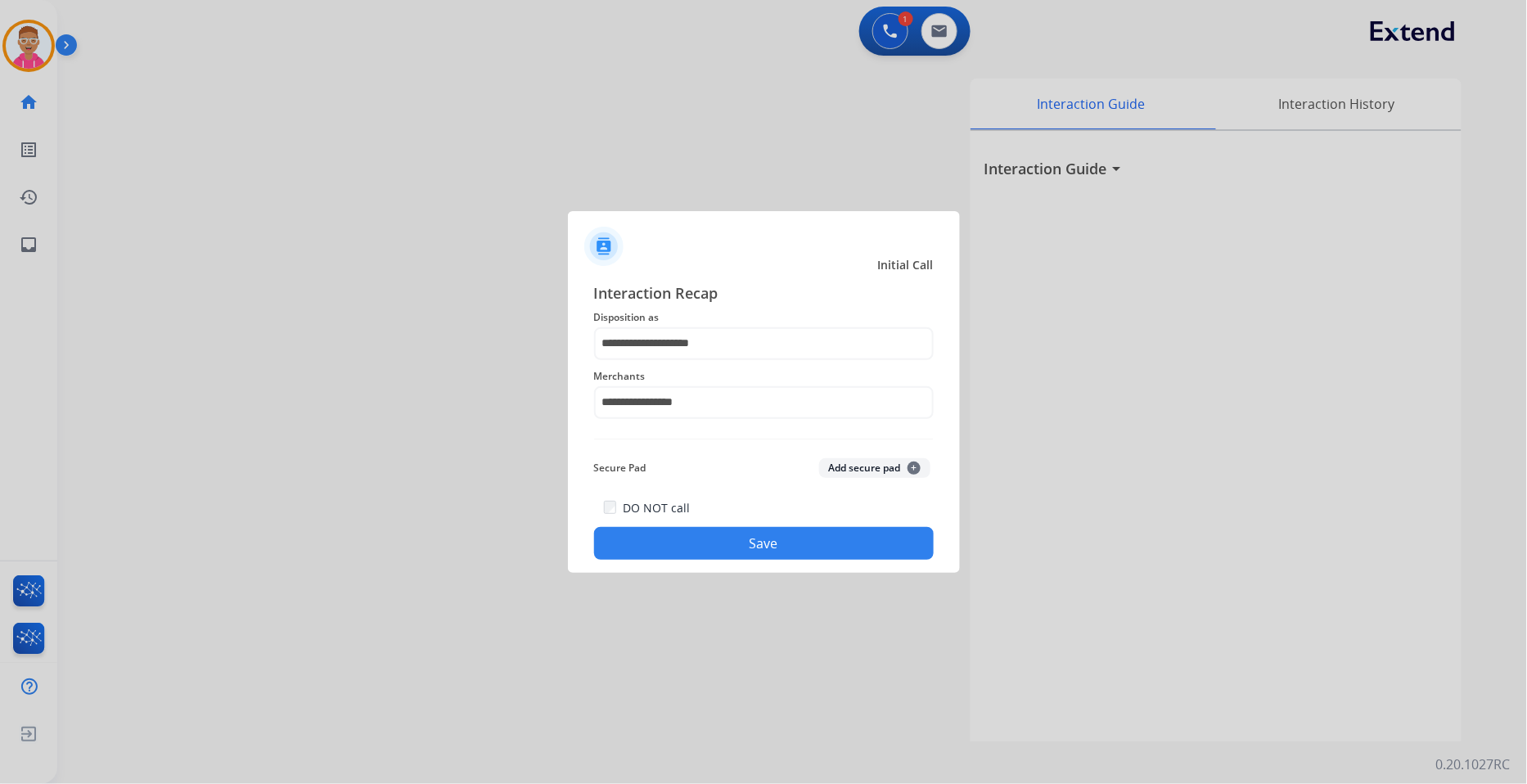
click at [724, 539] on button "Save" at bounding box center [764, 543] width 340 height 33
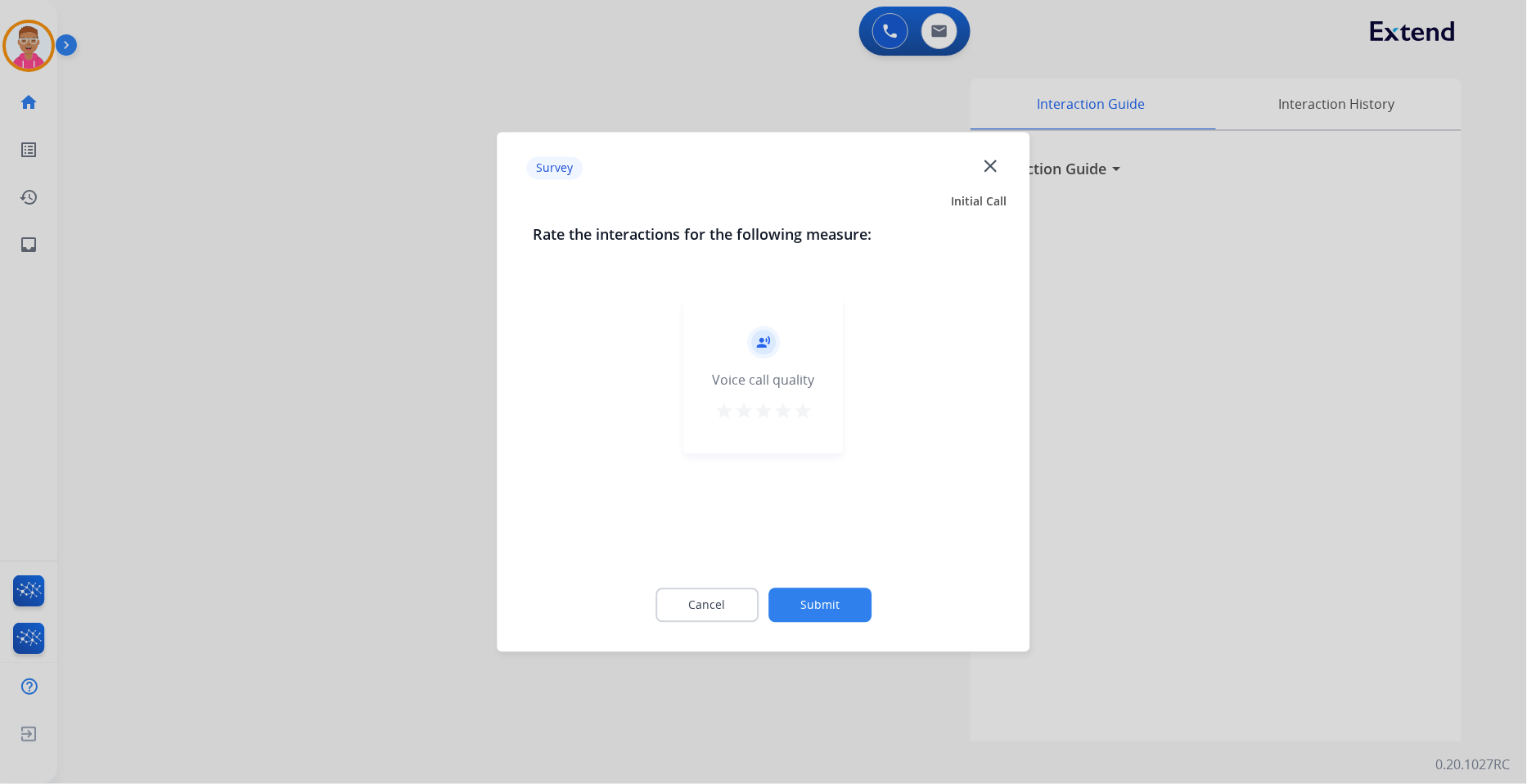
click at [333, 324] on div at bounding box center [763, 392] width 1527 height 784
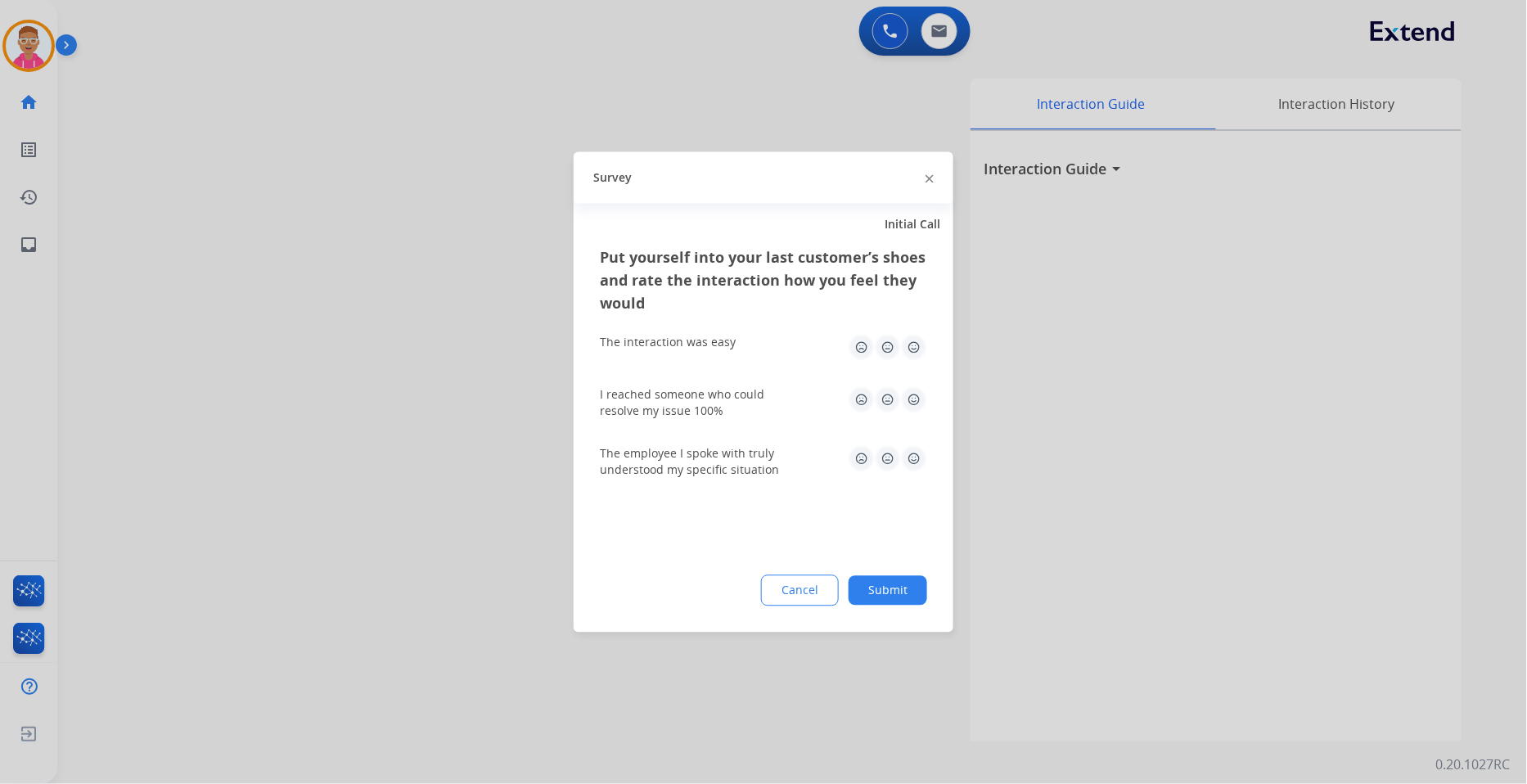
click at [332, 337] on div at bounding box center [763, 392] width 1527 height 784
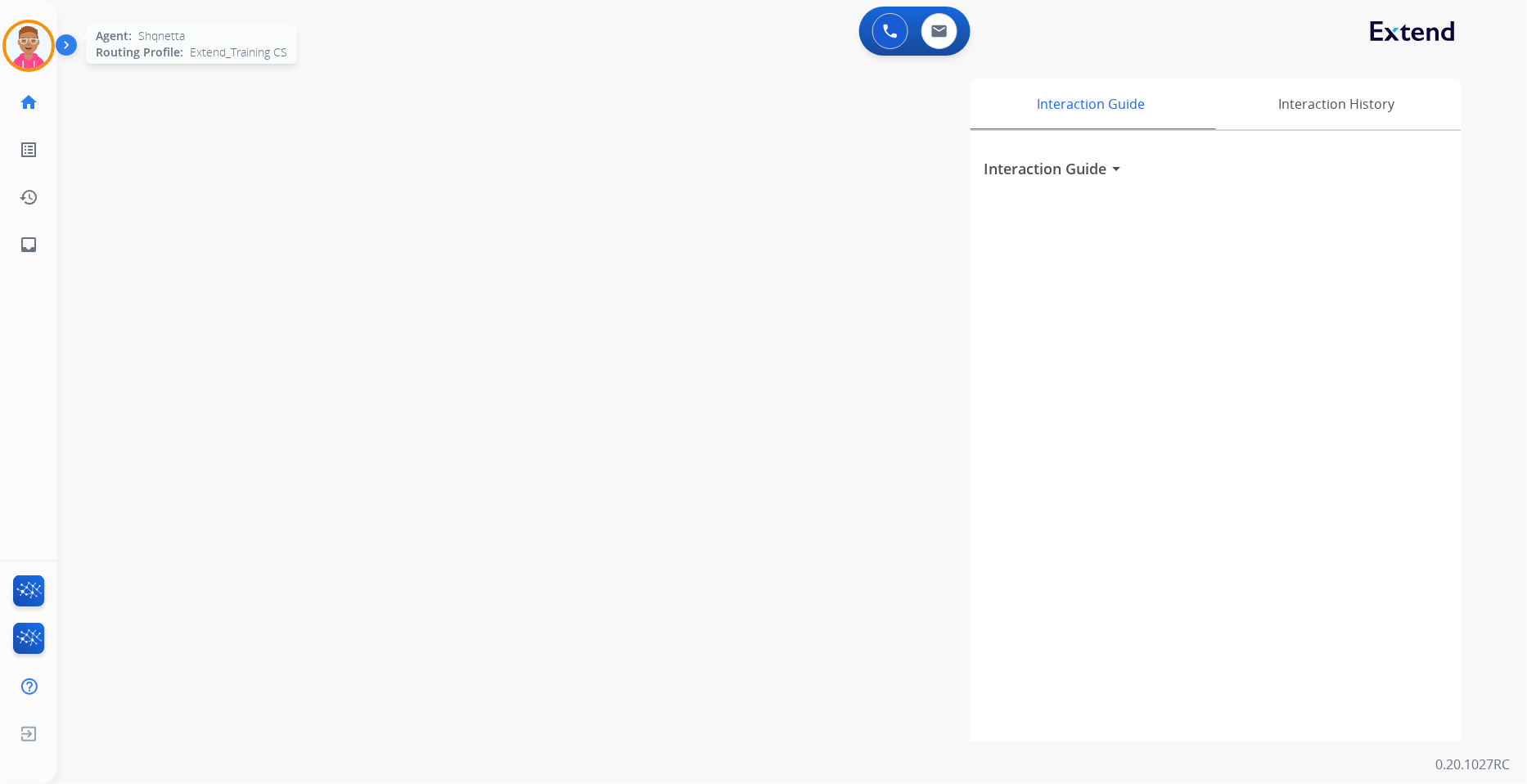
click at [13, 26] on div at bounding box center [29, 45] width 52 height 52
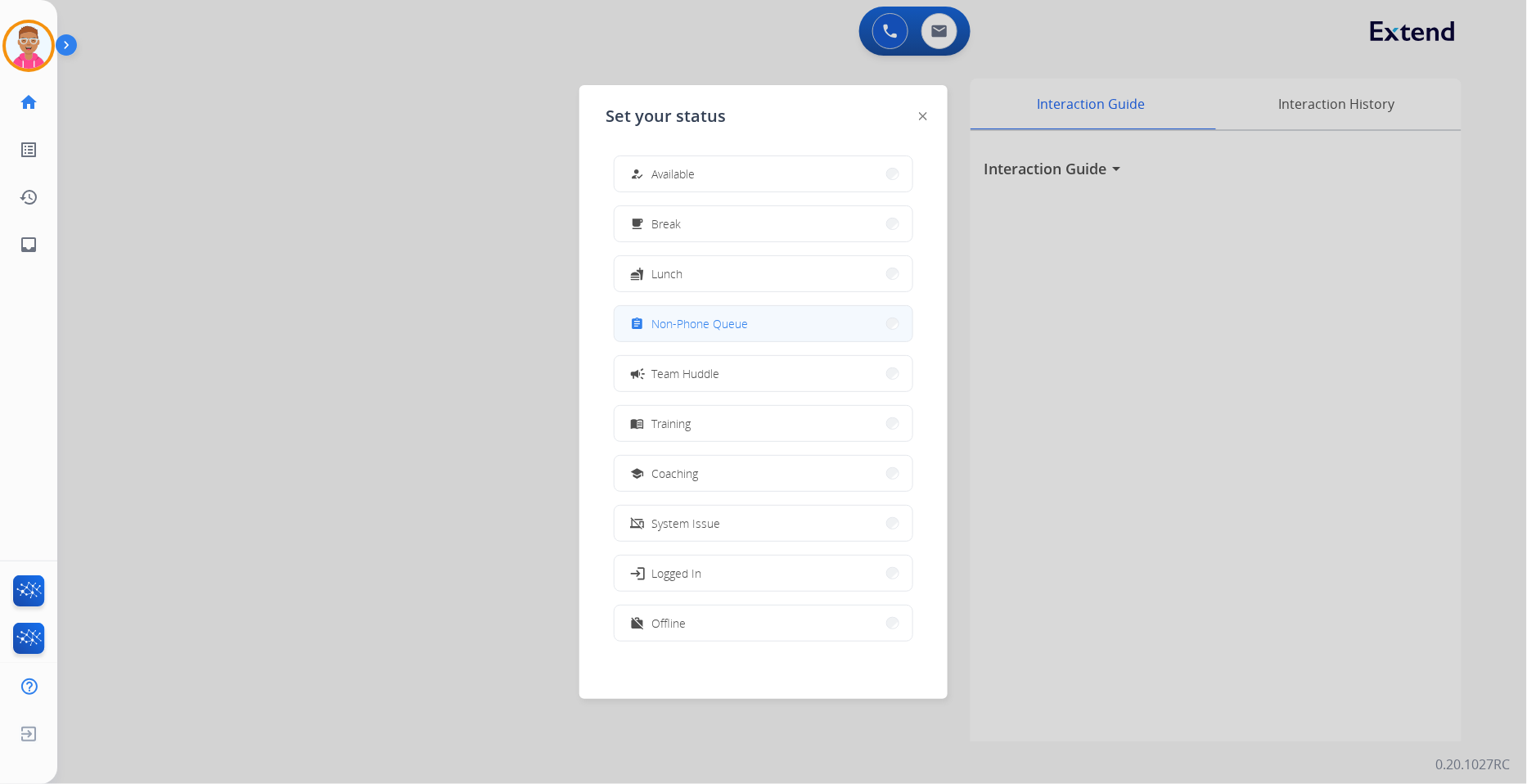
drag, startPoint x: 701, startPoint y: 341, endPoint x: 703, endPoint y: 333, distance: 8.2
click at [703, 333] on div "assignment Non-Phone Queue" at bounding box center [763, 324] width 299 height 37
click at [704, 334] on button "assignment Non-Phone Queue" at bounding box center [763, 324] width 298 height 35
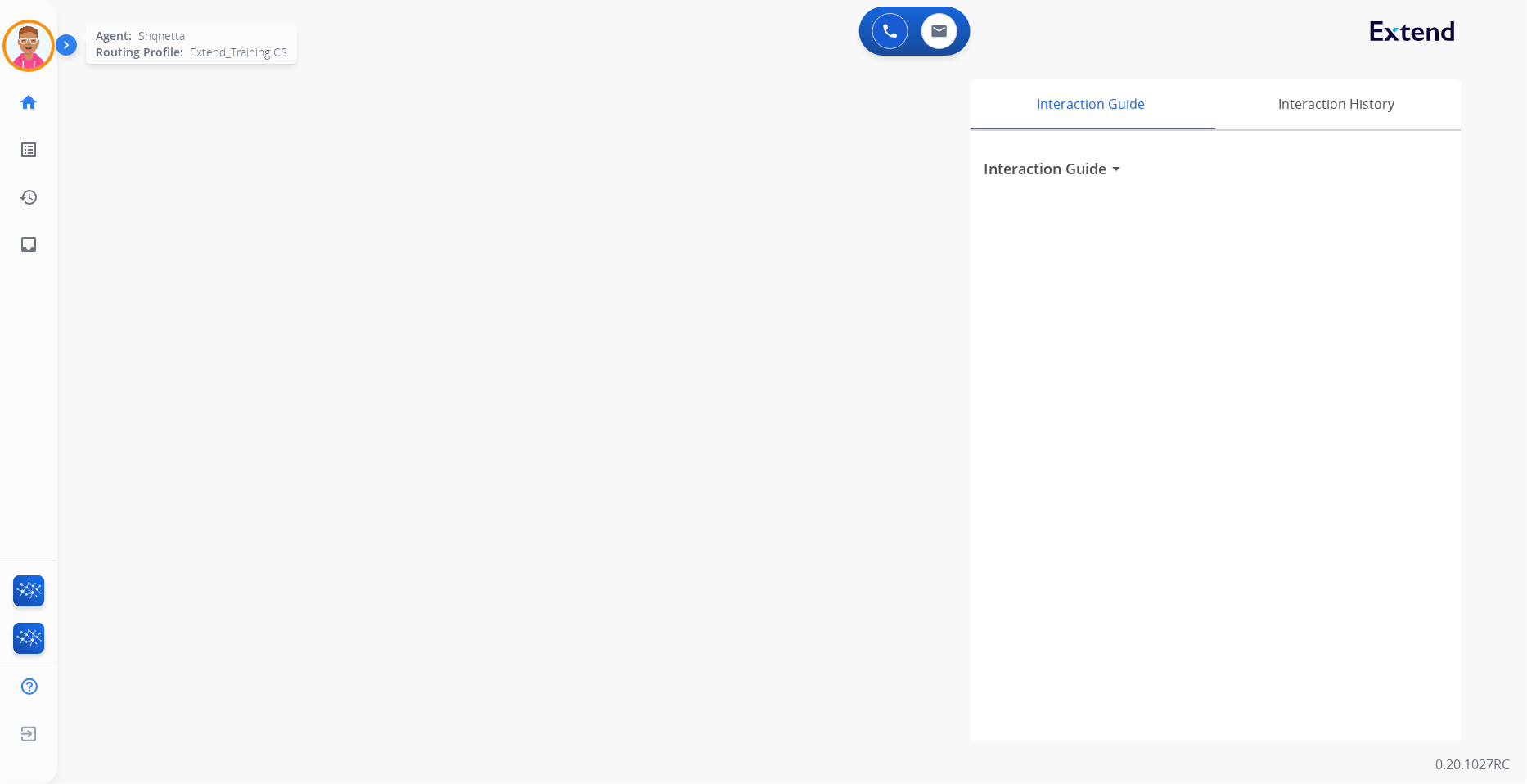
drag, startPoint x: 10, startPoint y: 50, endPoint x: 44, endPoint y: 58, distance: 34.9
click at [10, 50] on img at bounding box center [29, 45] width 46 height 46
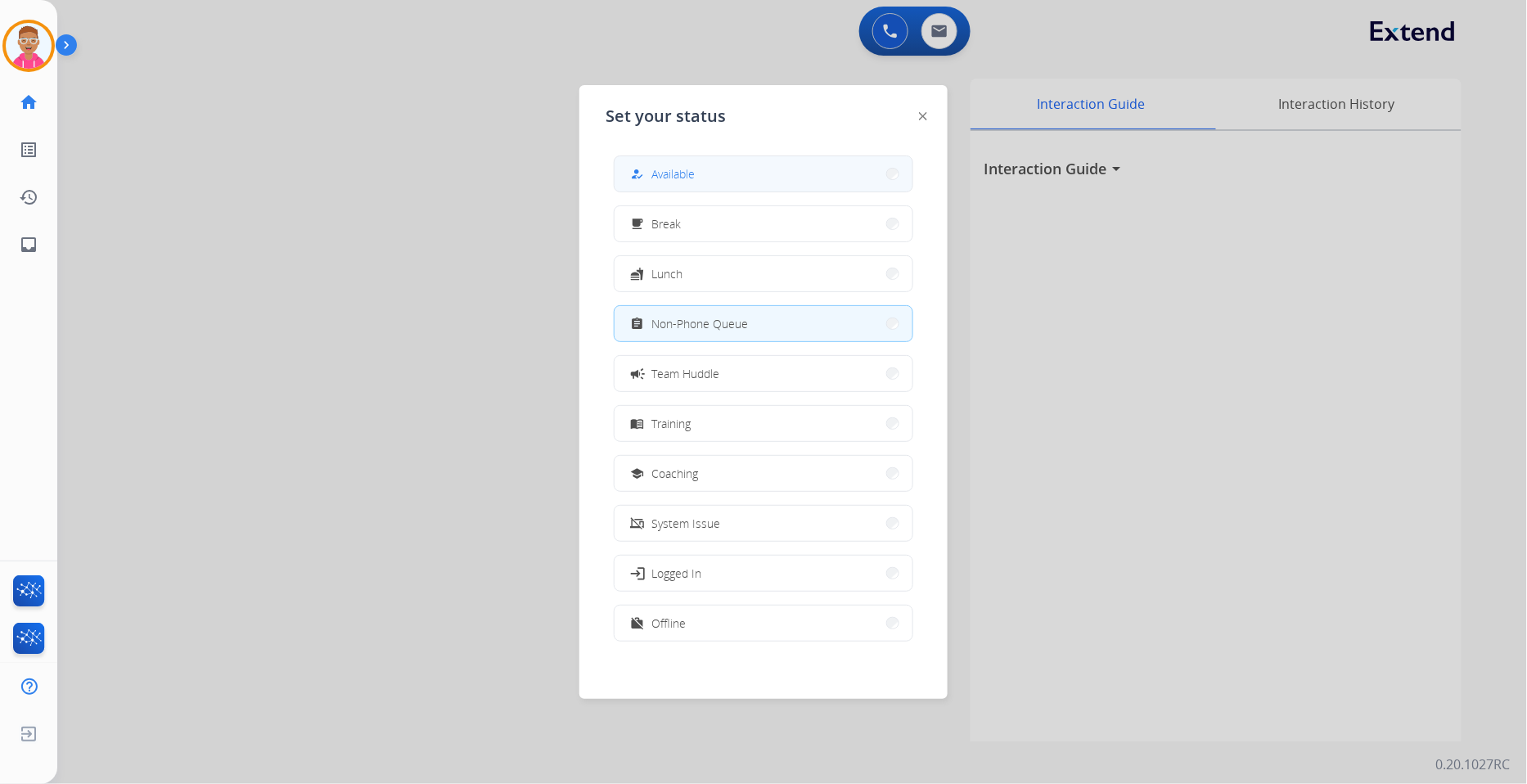
click at [664, 167] on span "Available" at bounding box center [673, 174] width 44 height 17
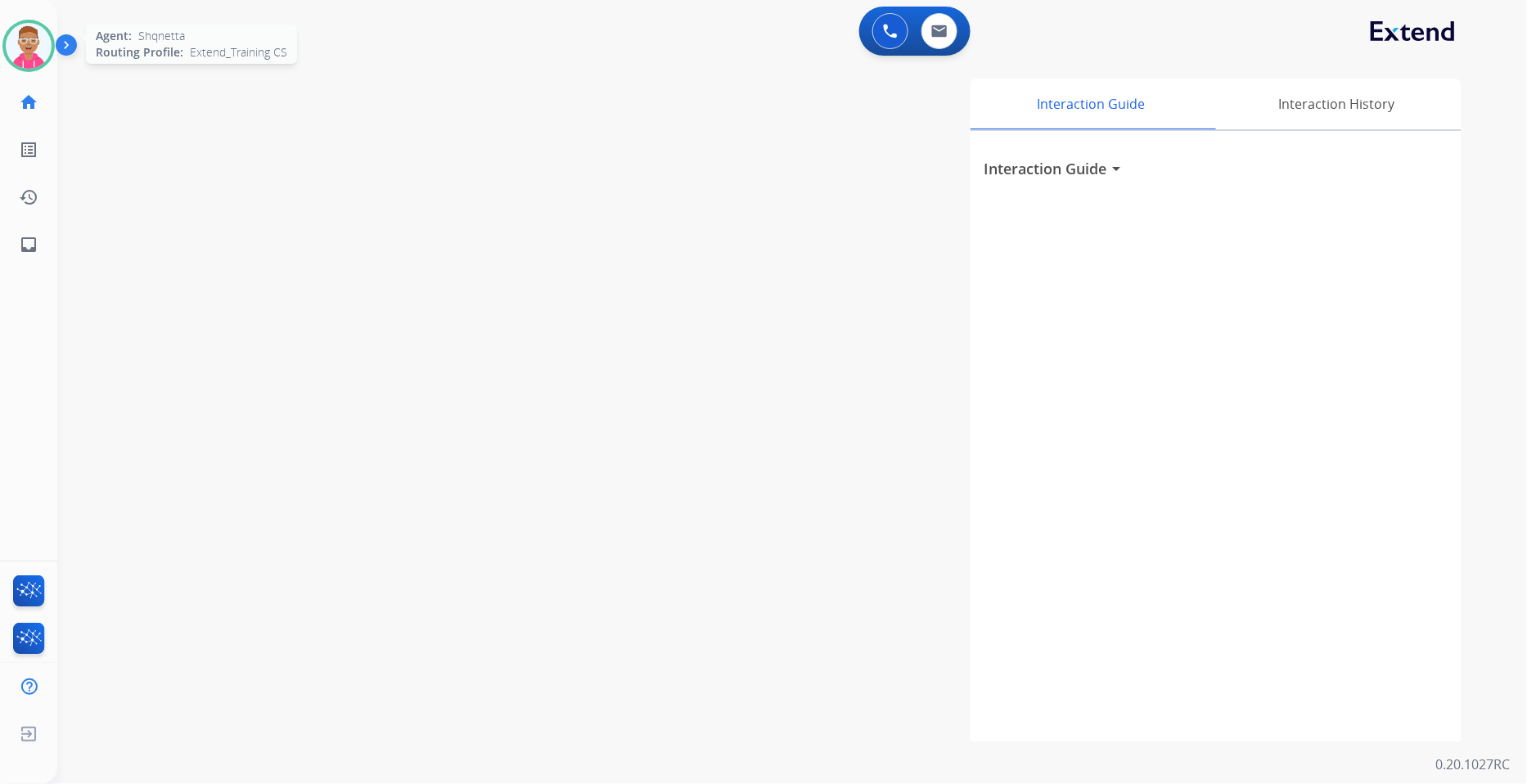
click at [15, 38] on img at bounding box center [29, 45] width 46 height 46
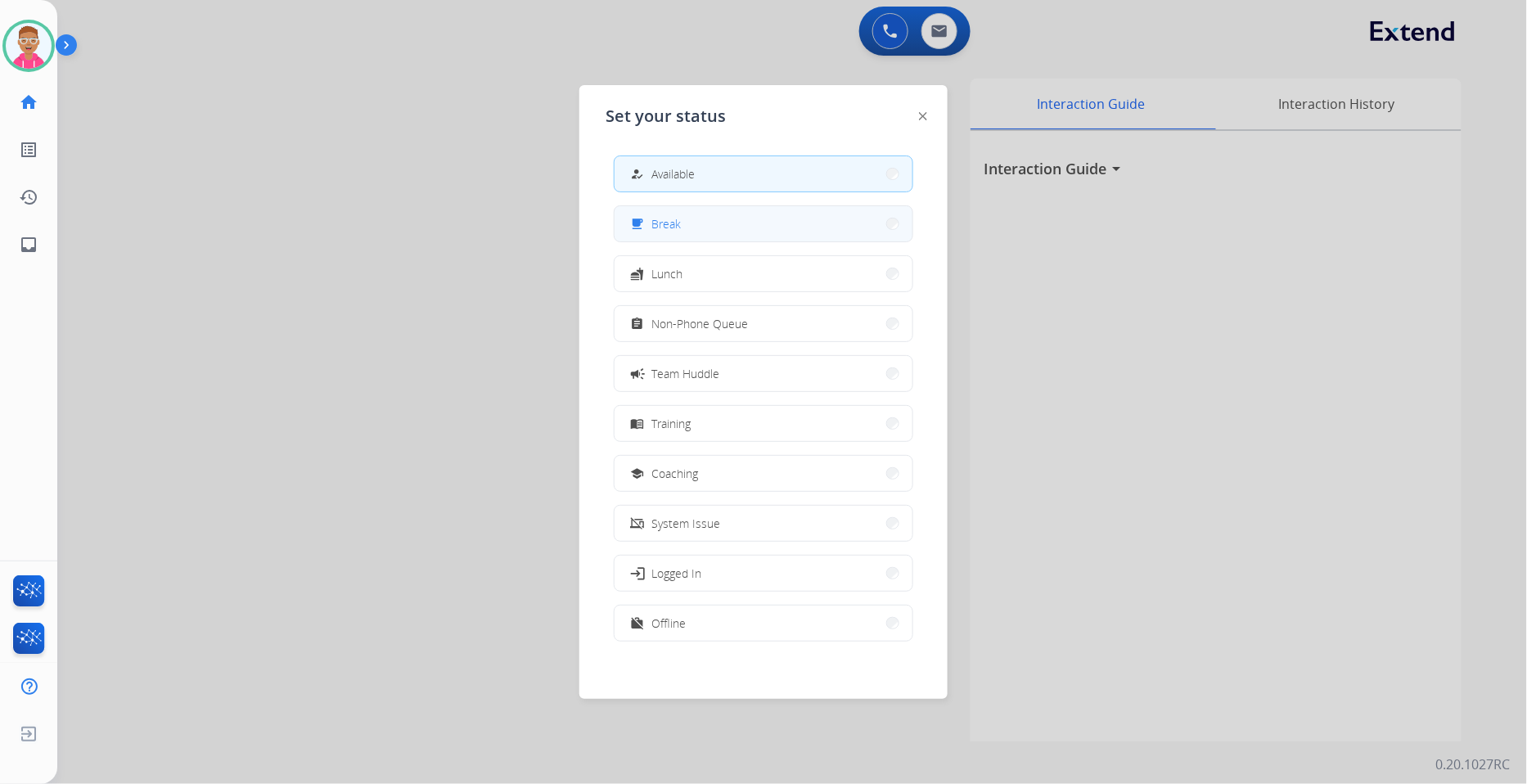
click at [706, 234] on button "free_breakfast Break" at bounding box center [763, 224] width 298 height 35
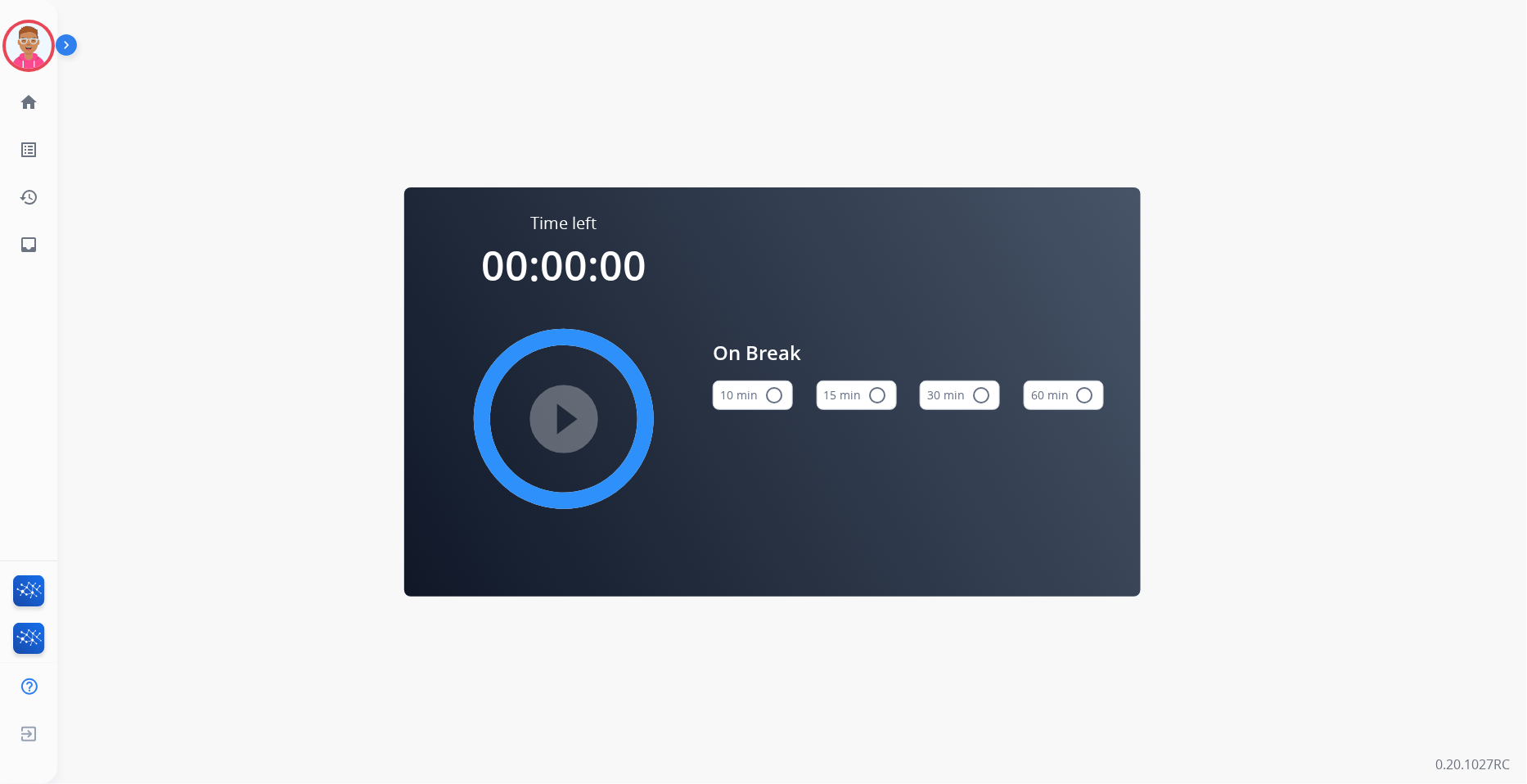
click at [557, 413] on div "play_circle_filled" at bounding box center [564, 419] width 245 height 245
drag, startPoint x: 871, startPoint y: 391, endPoint x: 706, endPoint y: 411, distance: 166.2
click at [869, 391] on mat-icon "radio_button_unchecked" at bounding box center [877, 395] width 19 height 19
click at [563, 413] on mat-icon "play_circle_filled" at bounding box center [563, 418] width 19 height 19
click at [39, 34] on img at bounding box center [29, 45] width 46 height 46
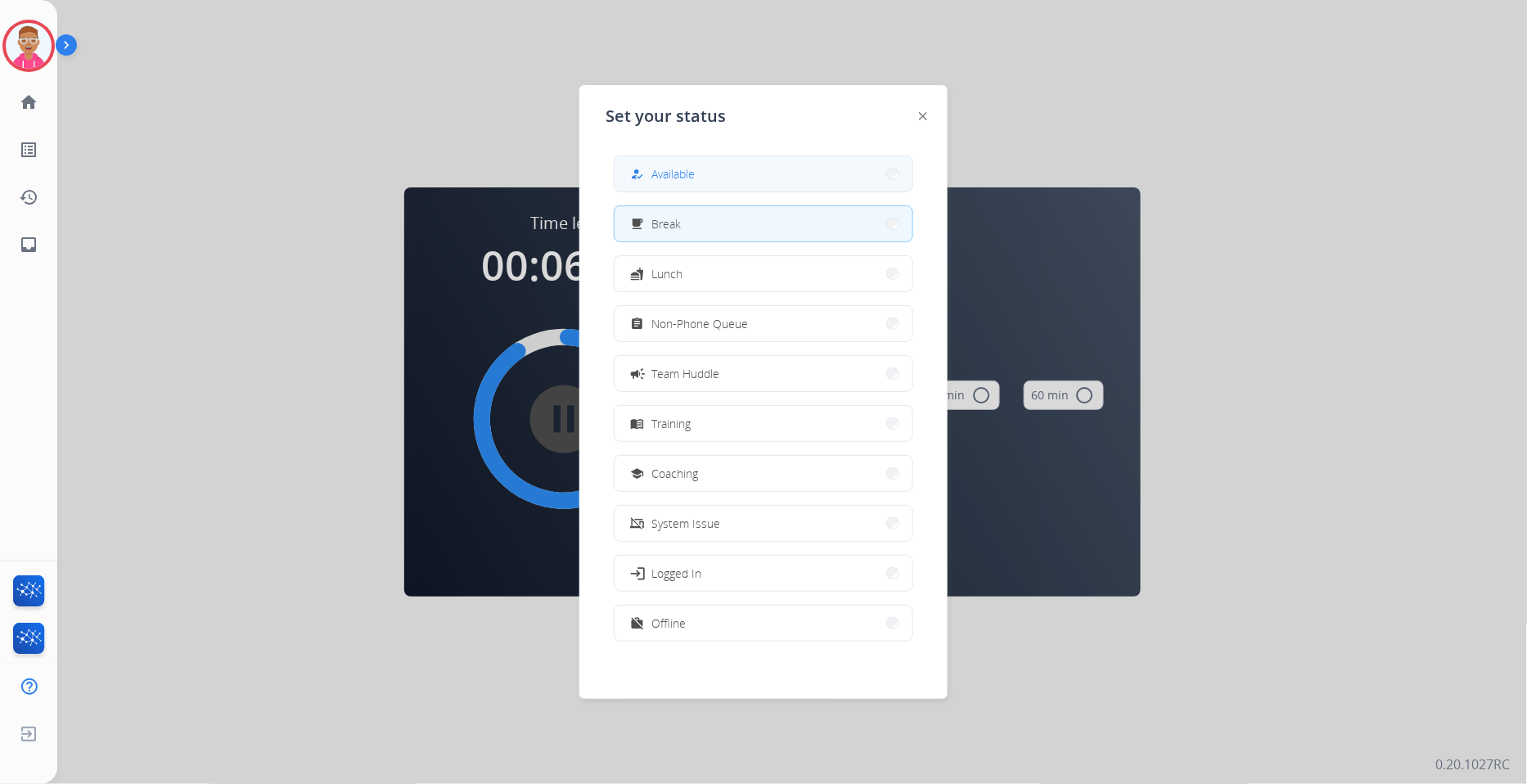
click at [771, 162] on button "how_to_reg Available" at bounding box center [763, 174] width 298 height 35
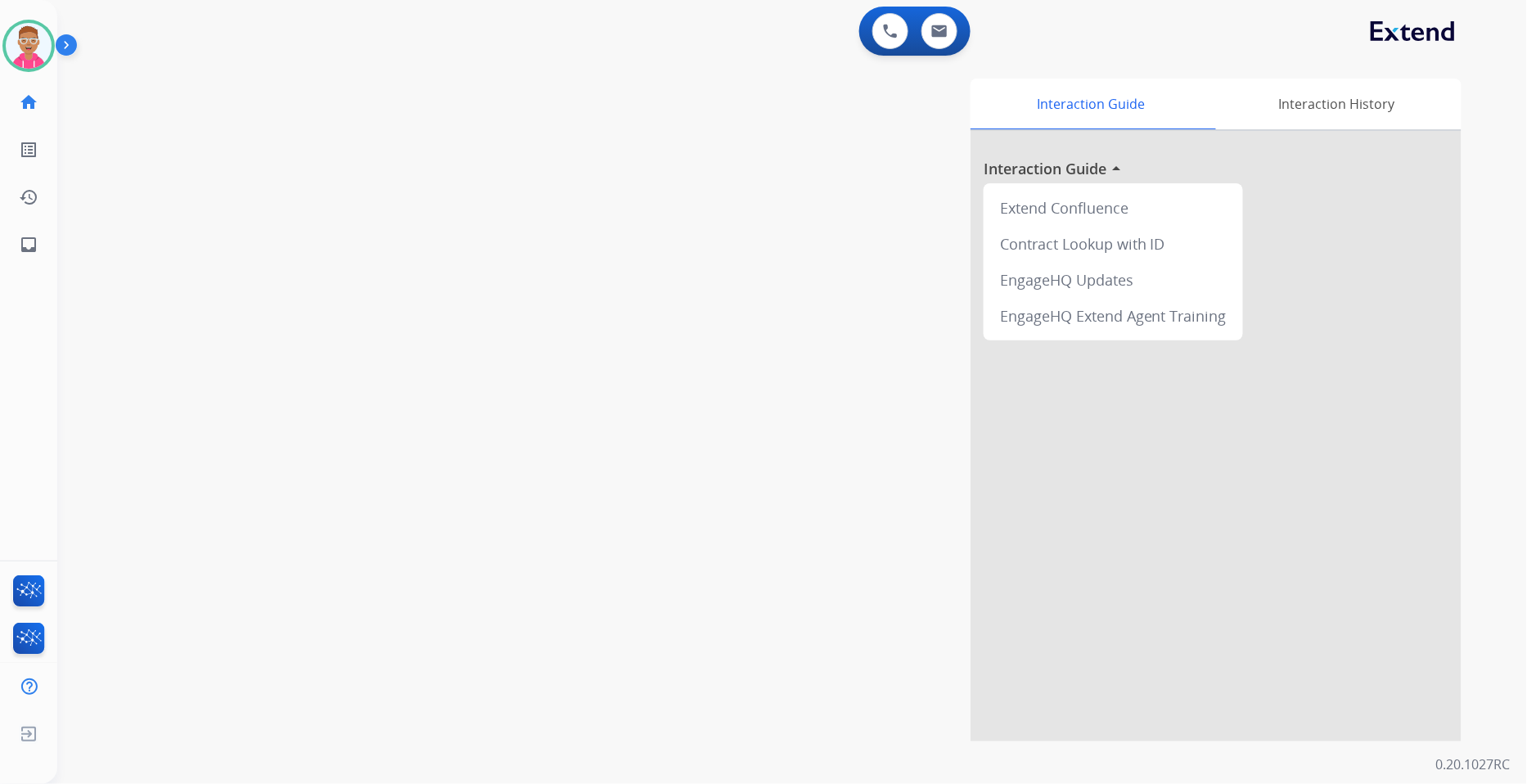
click at [145, 197] on div "swap_horiz Break voice bridge close_fullscreen Connect 3-Way Call merge_type Se…" at bounding box center [772, 400] width 1430 height 682
click at [870, 317] on div "Interaction Guide Interaction History Interaction Guide arrow_drop_up Extend Co…" at bounding box center [999, 409] width 924 height 663
drag, startPoint x: 305, startPoint y: 192, endPoint x: 326, endPoint y: 200, distance: 22.5
click at [305, 198] on div "swap_horiz Break voice bridge close_fullscreen Connect 3-Way Call merge_type Se…" at bounding box center [772, 400] width 1430 height 682
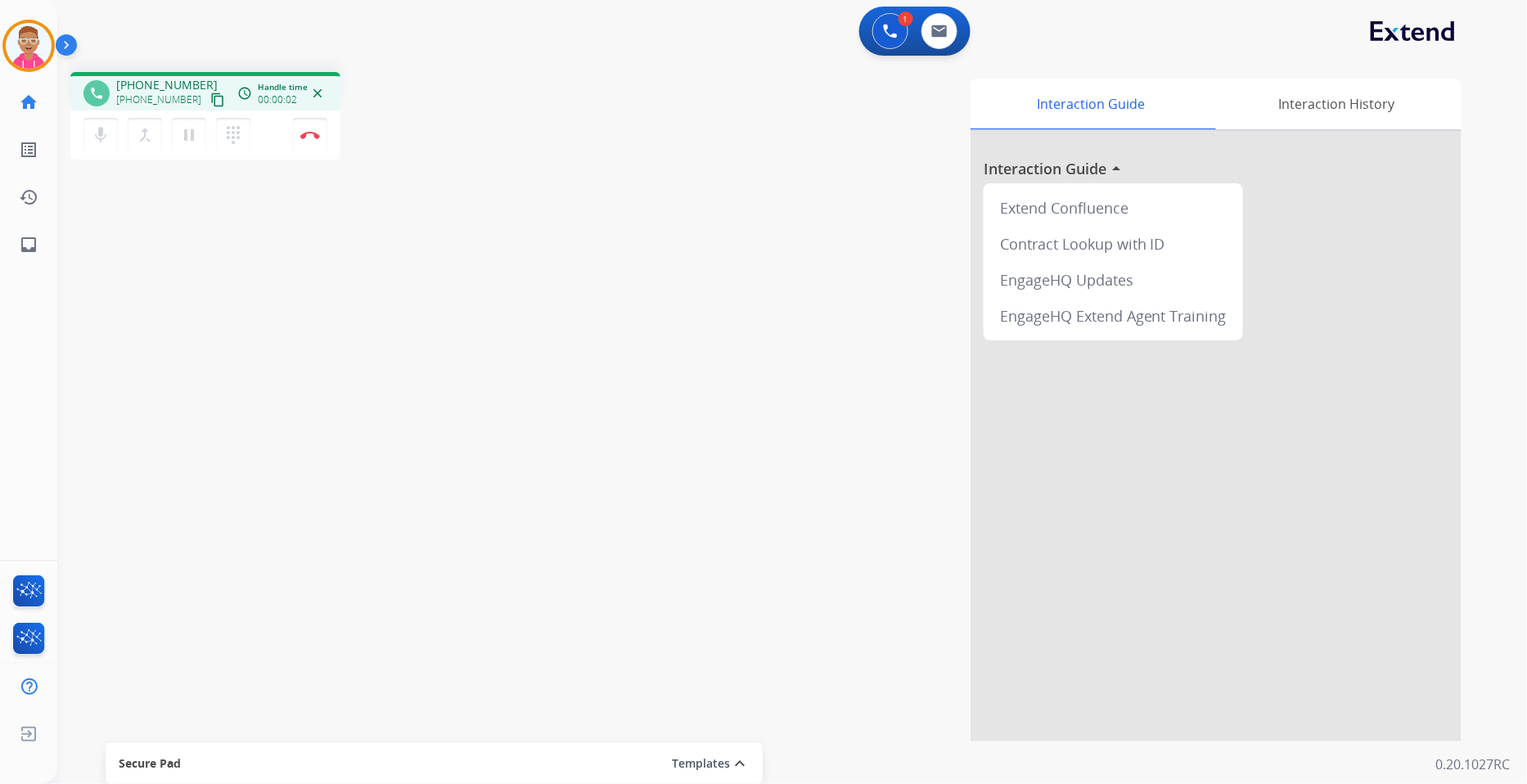
click at [314, 388] on div "phone [PHONE_NUMBER] [PHONE_NUMBER] content_copy access_time Call metrics Queue…" at bounding box center [772, 400] width 1430 height 682
click at [210, 93] on mat-icon "content_copy" at bounding box center [218, 100] width 15 height 15
click at [210, 100] on mat-icon "content_copy" at bounding box center [218, 100] width 15 height 15
click at [228, 131] on mat-icon "dialpad" at bounding box center [233, 134] width 19 height 19
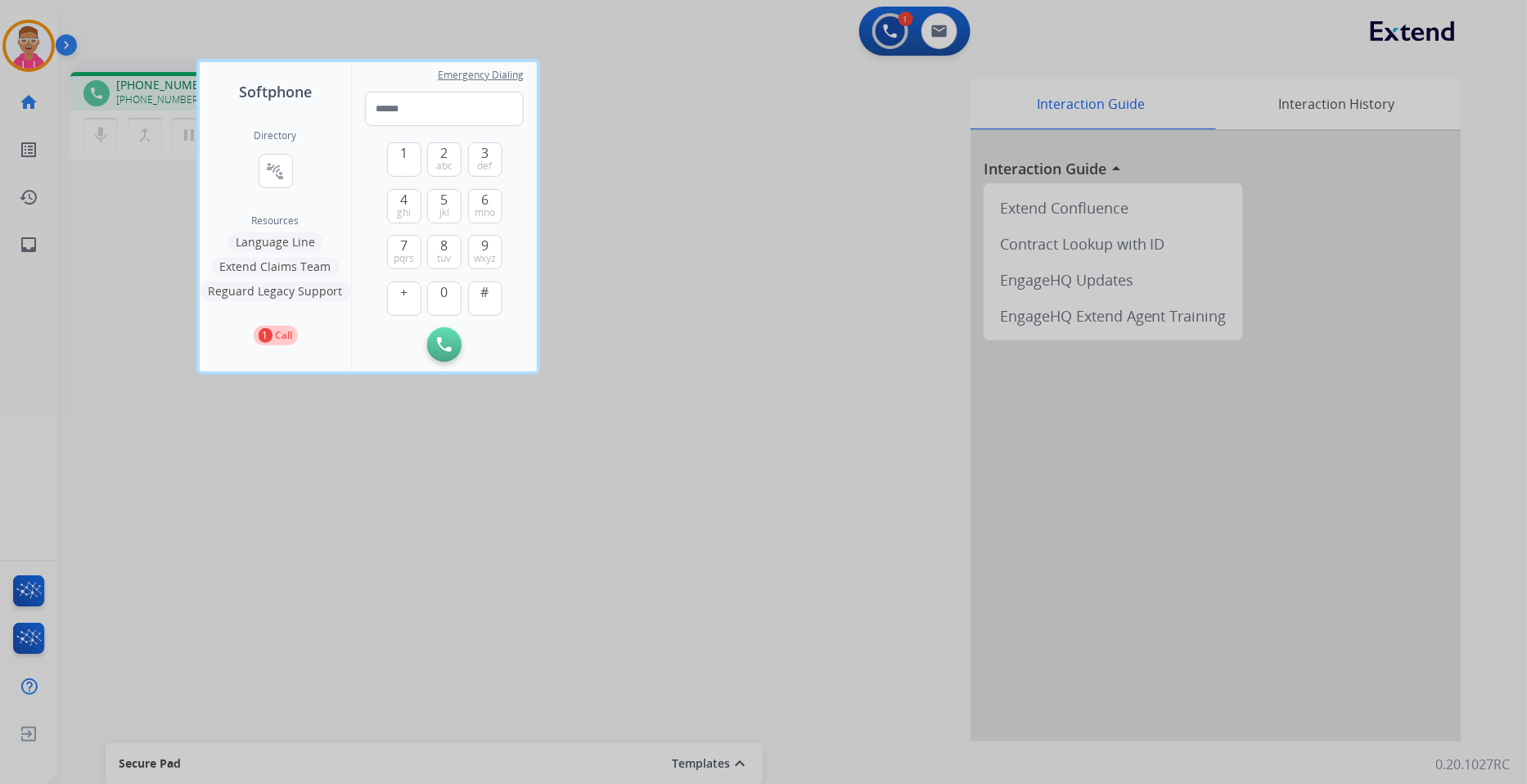
click at [284, 241] on button "Language Line" at bounding box center [276, 242] width 96 height 19
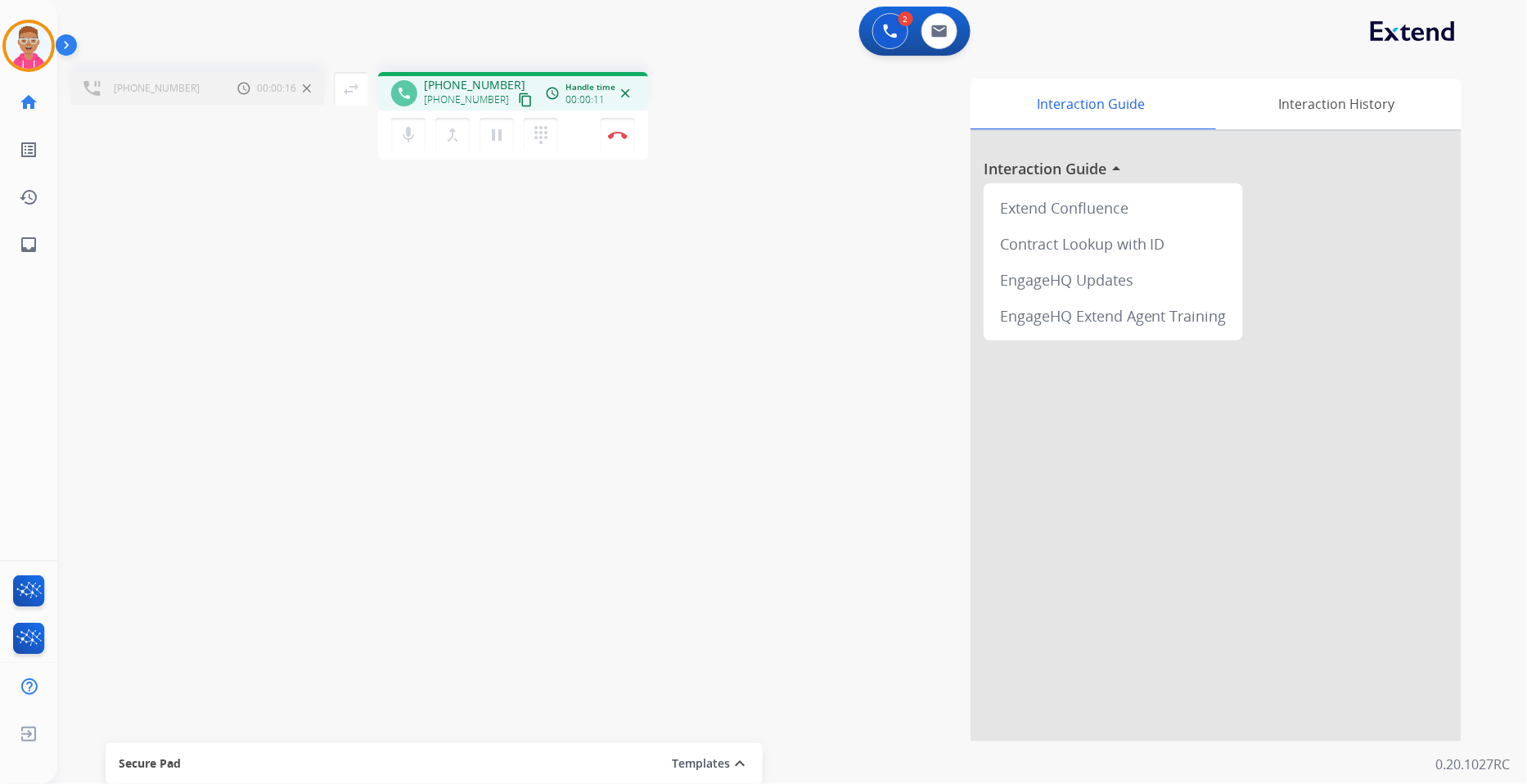
click at [625, 93] on mat-icon "close" at bounding box center [625, 93] width 15 height 15
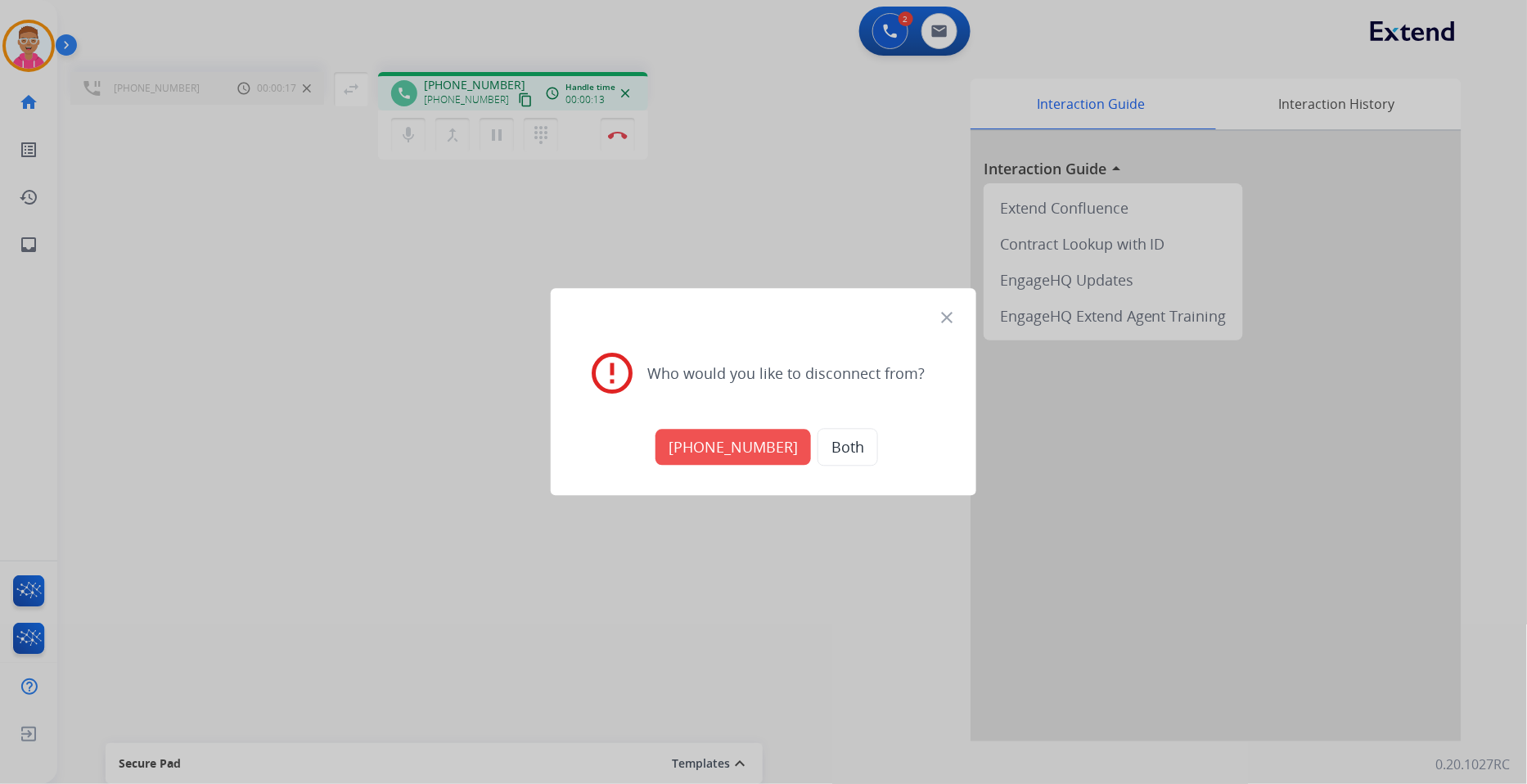
click at [819, 449] on button "Both" at bounding box center [848, 447] width 61 height 38
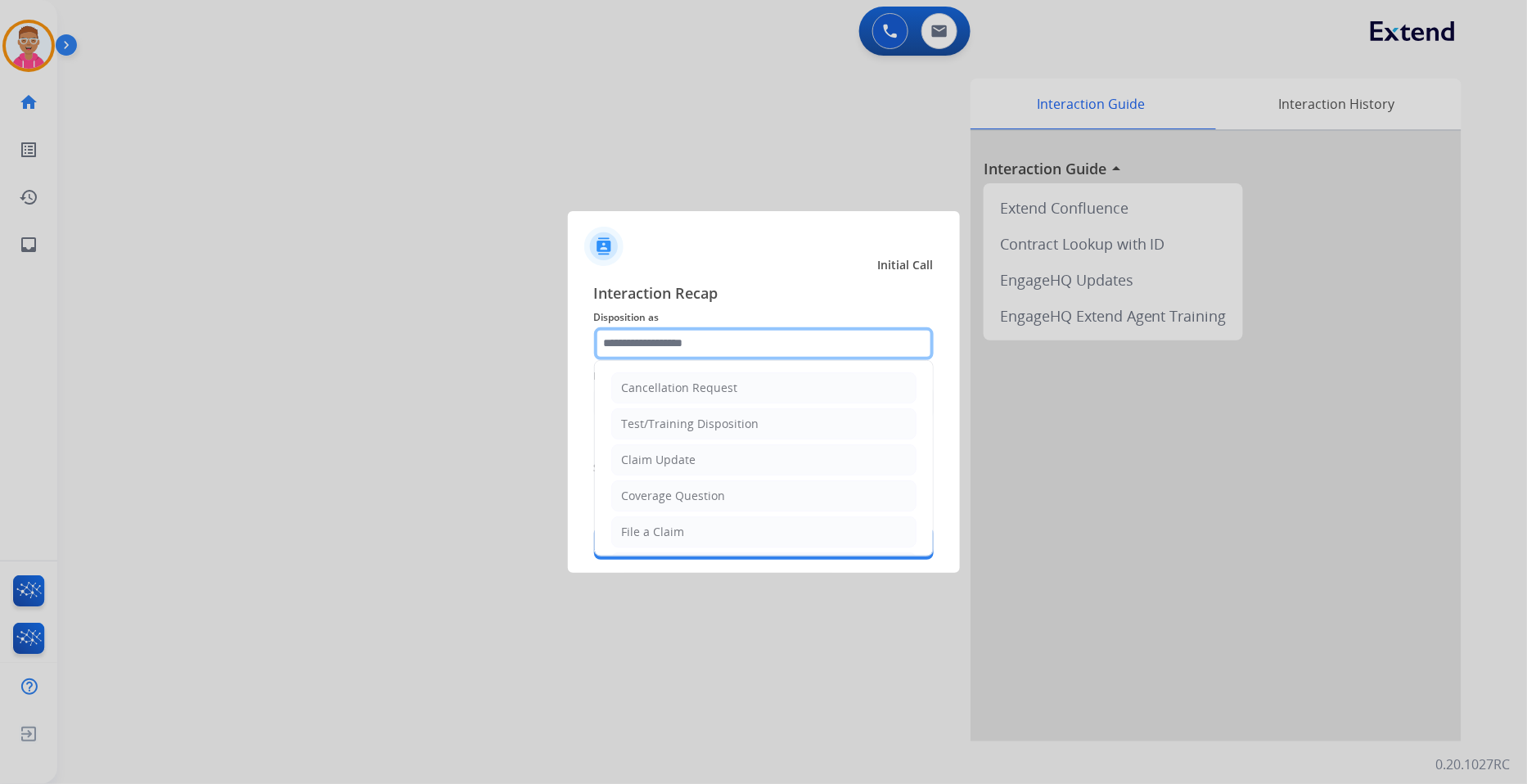
click at [663, 346] on input "text" at bounding box center [764, 344] width 340 height 33
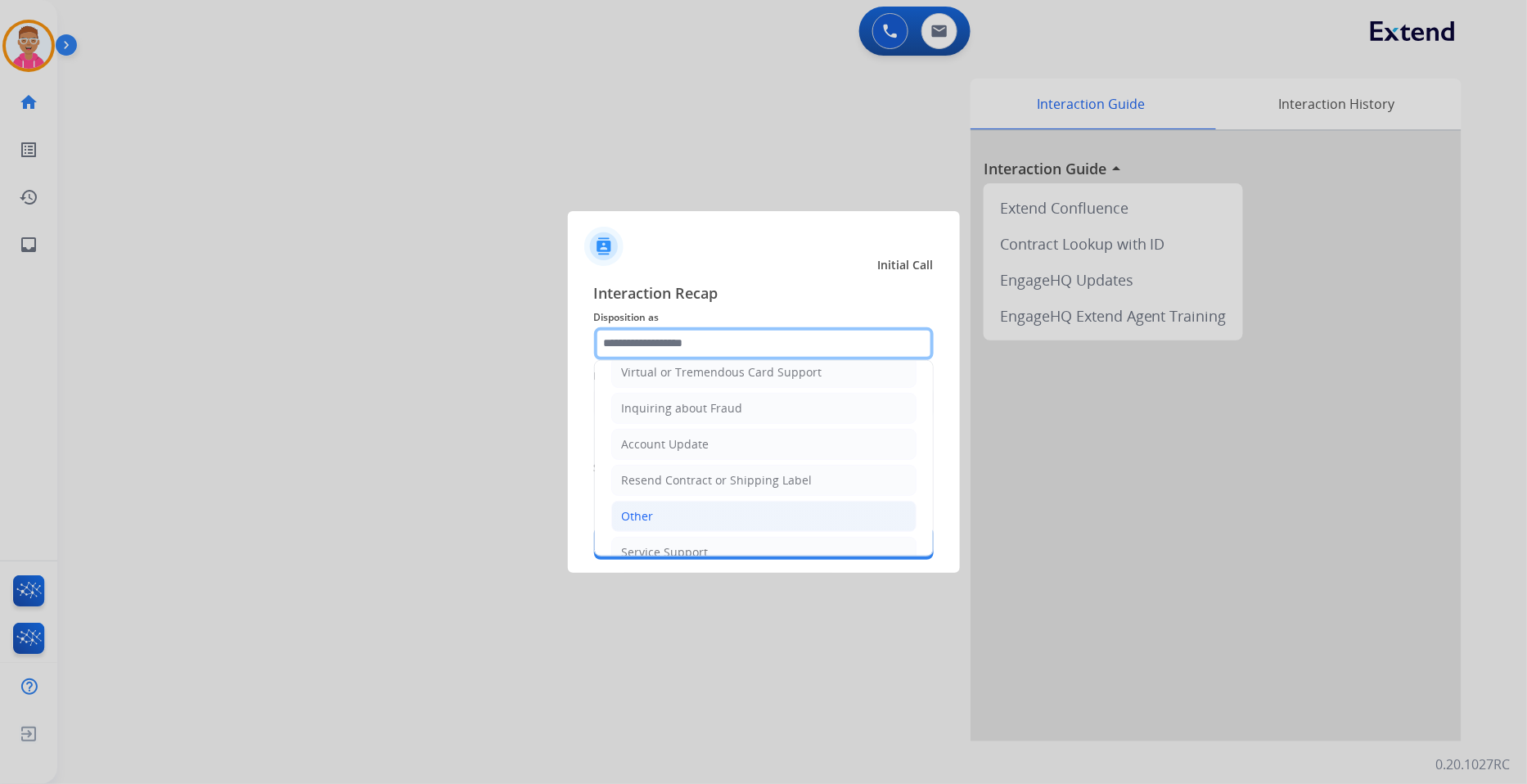
scroll to position [257, 0]
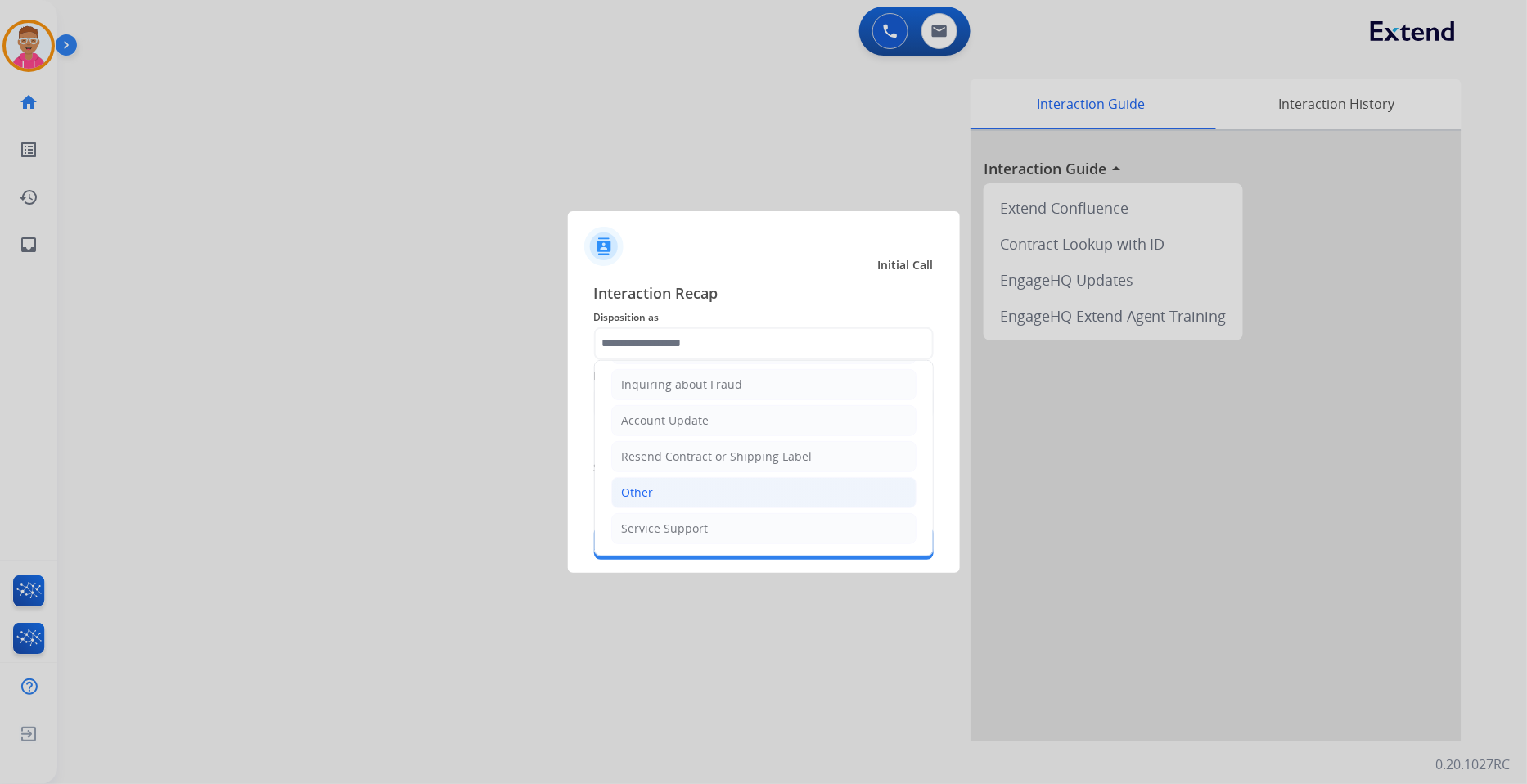
click at [675, 497] on li "Other" at bounding box center [763, 492] width 305 height 31
type input "*****"
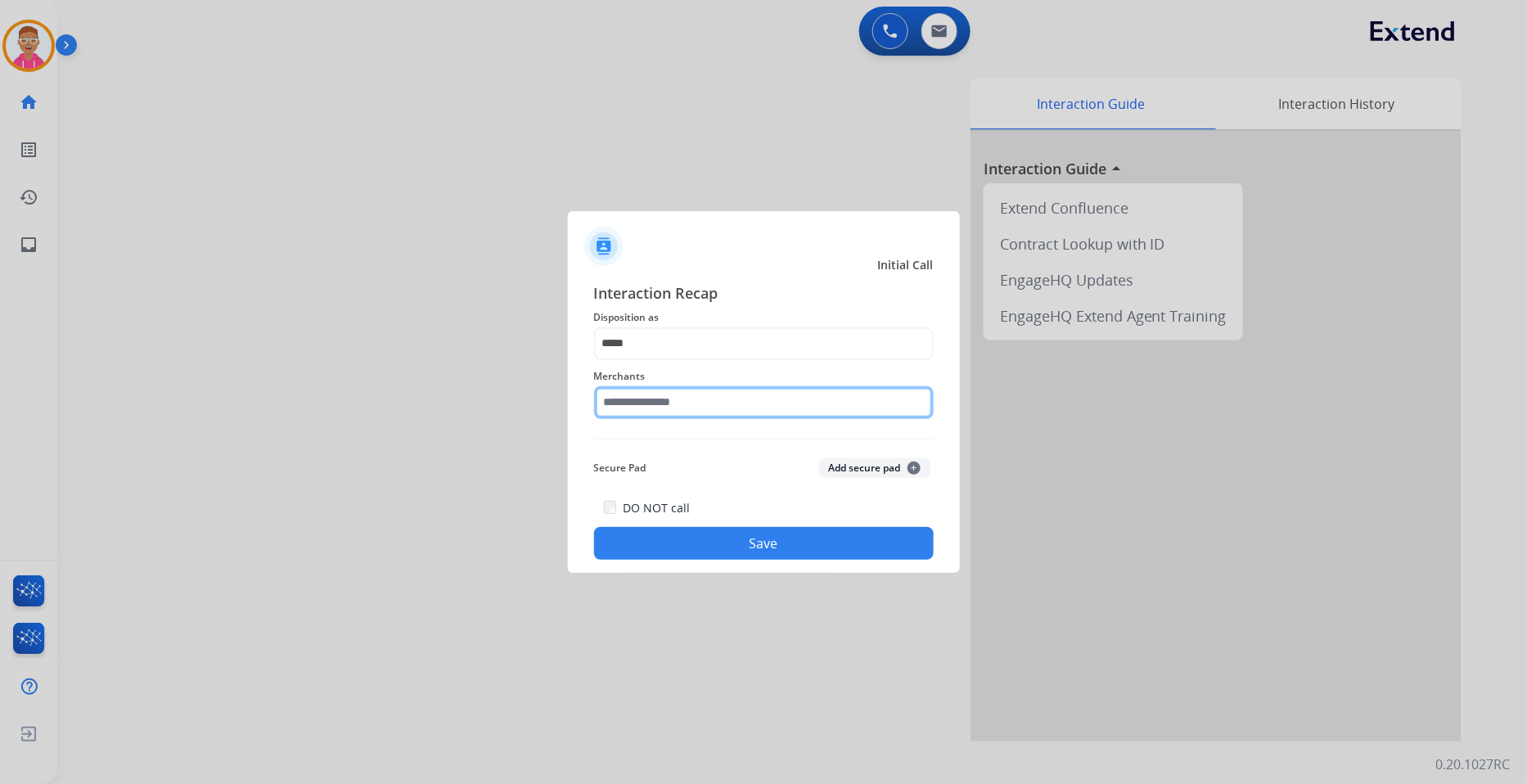
click at [683, 403] on input "text" at bounding box center [764, 403] width 340 height 33
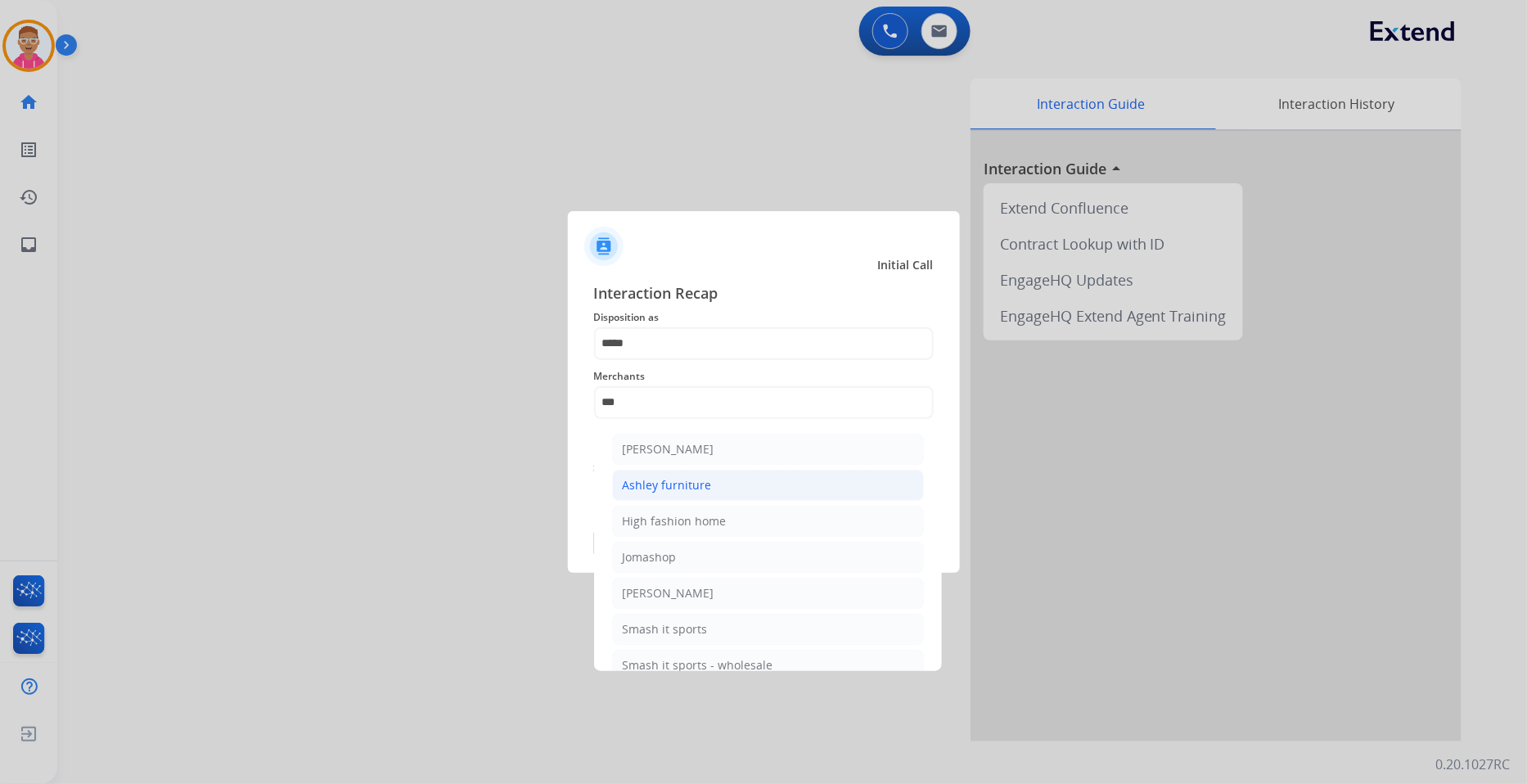
click at [679, 485] on div "Ashley furniture" at bounding box center [667, 485] width 89 height 16
type input "**********"
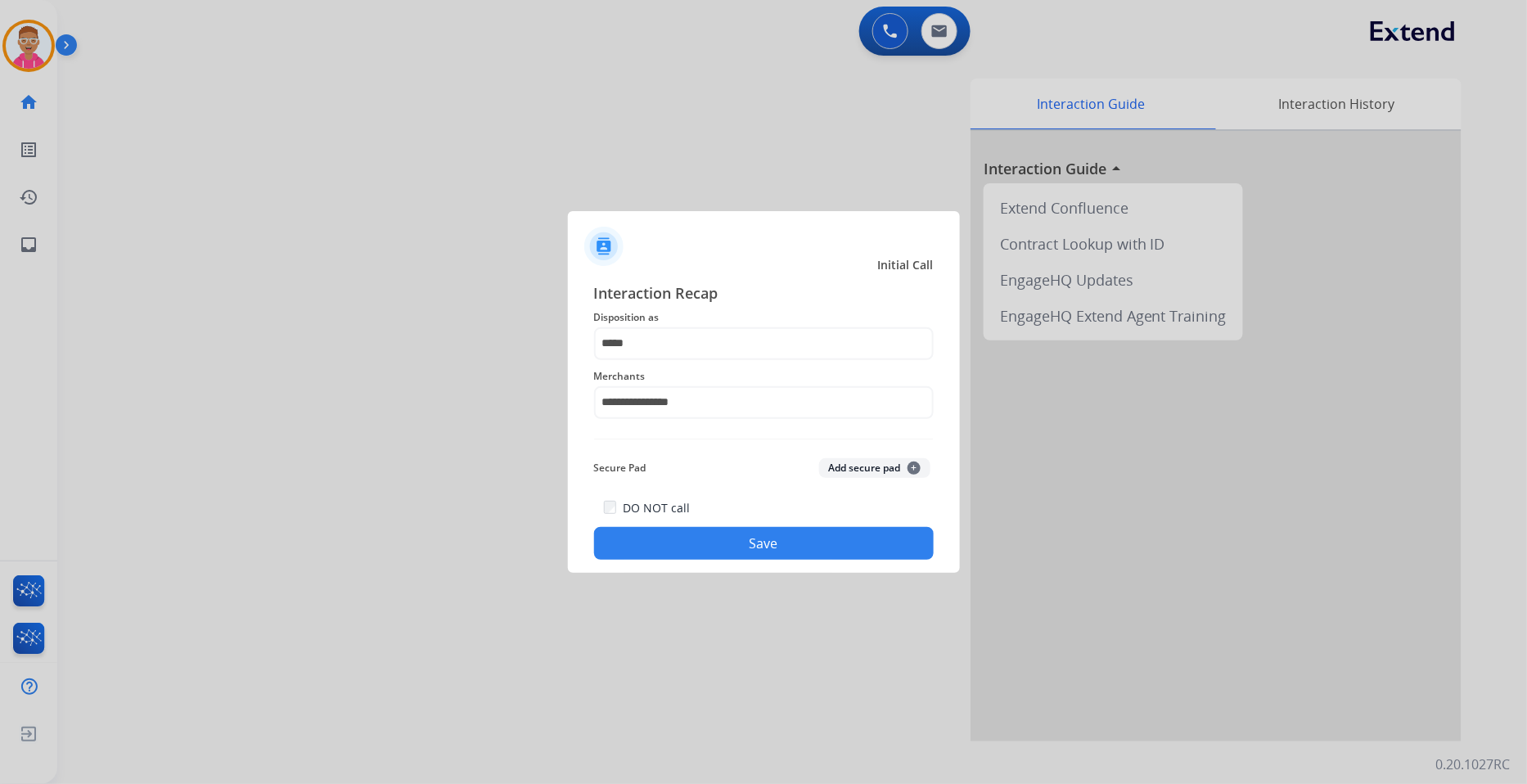
click at [696, 549] on button "Save" at bounding box center [764, 543] width 340 height 33
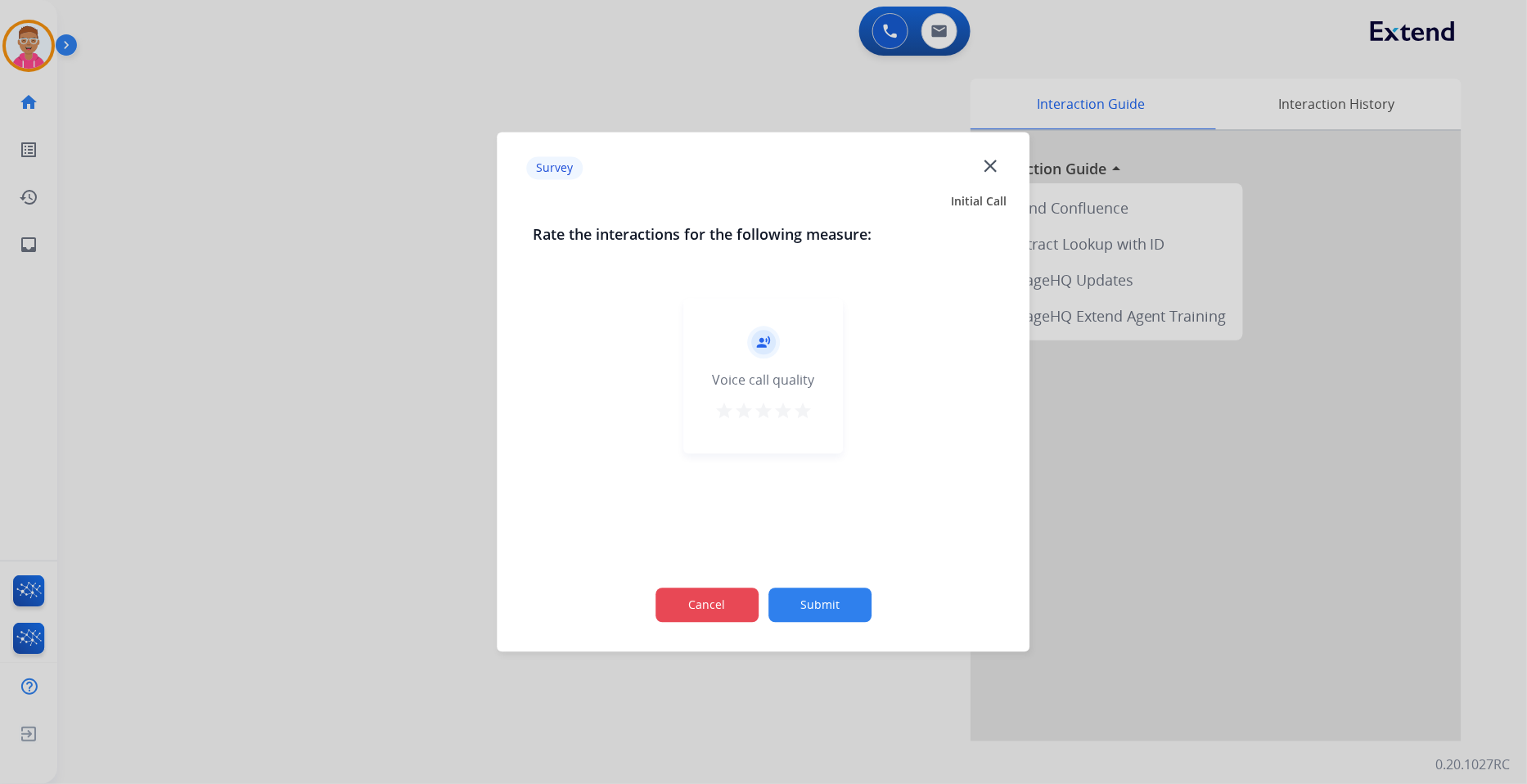
click at [698, 598] on button "Cancel" at bounding box center [707, 605] width 103 height 34
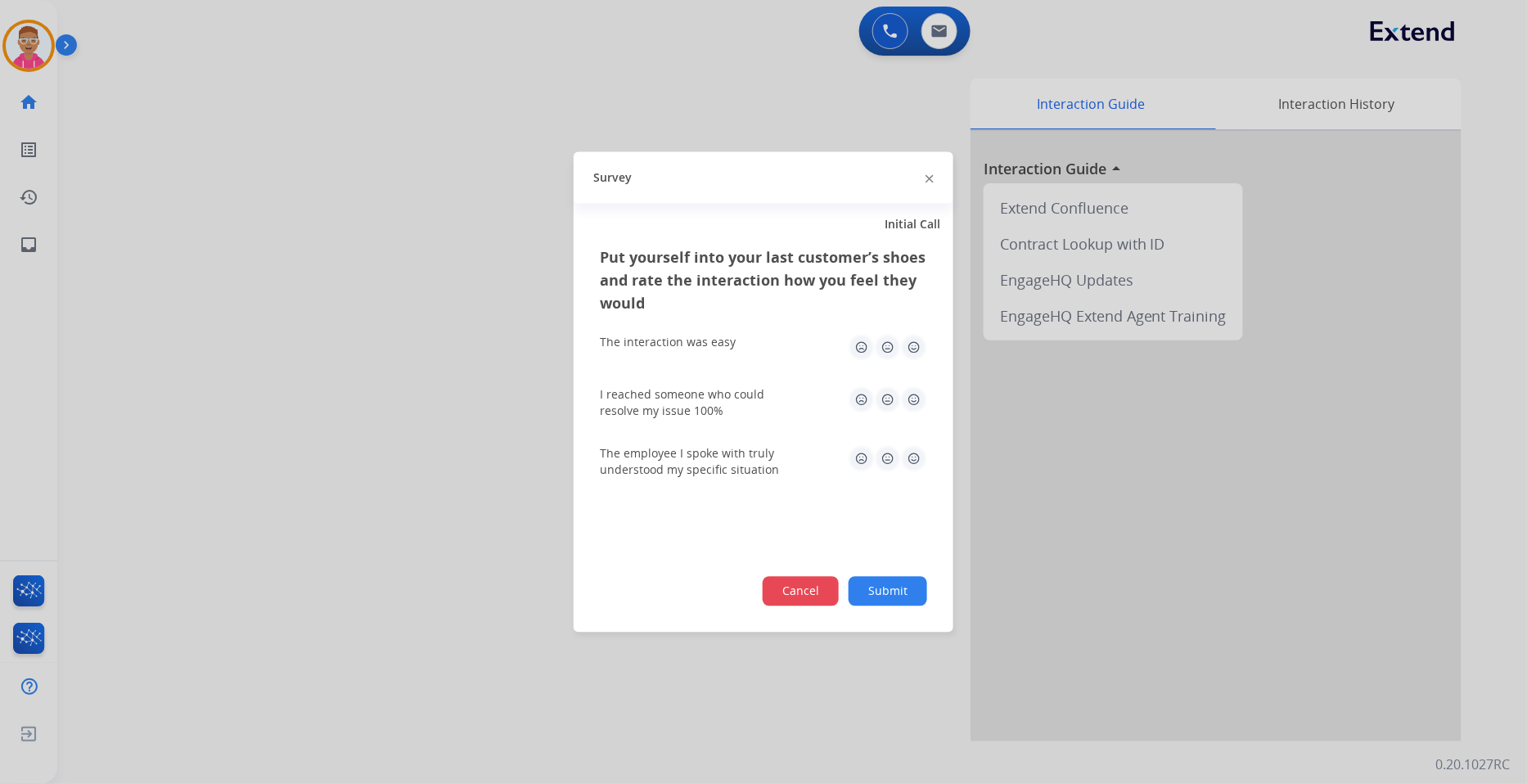
click at [786, 589] on button "Cancel" at bounding box center [801, 592] width 76 height 29
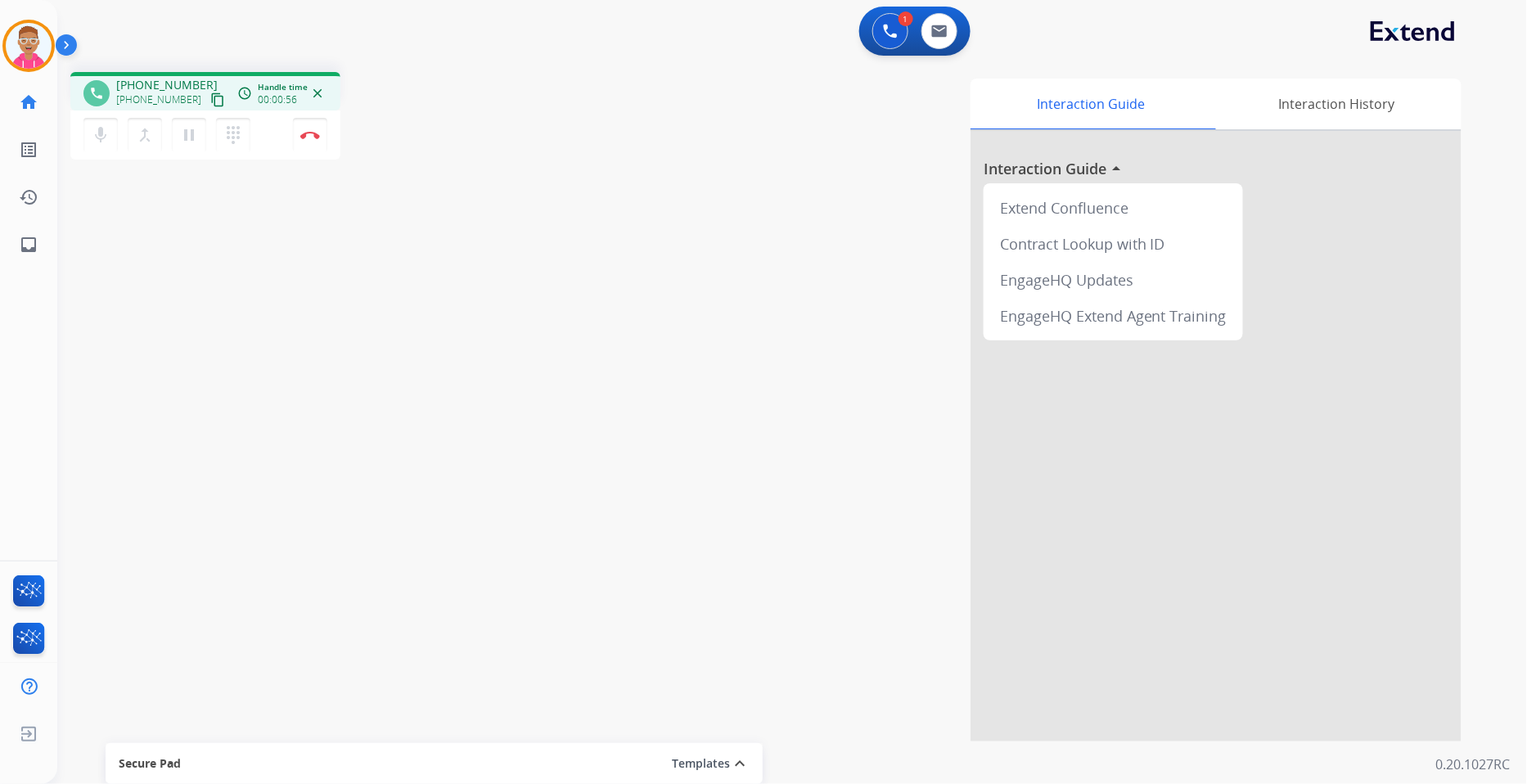
click at [210, 99] on mat-icon "content_copy" at bounding box center [218, 100] width 15 height 15
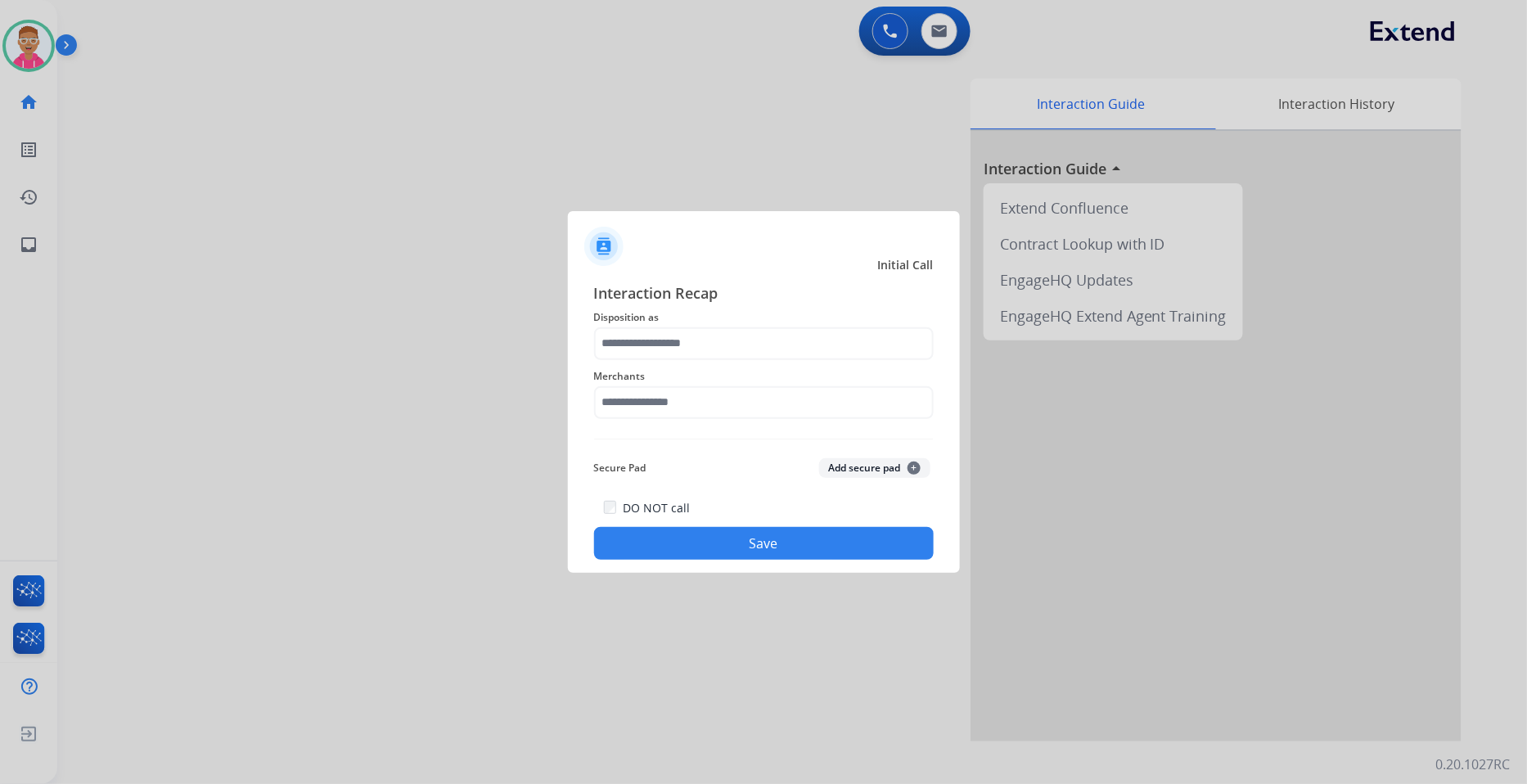
click at [1373, 783] on html "Outbound call Quit Outbound call Quit Initial Call Interaction Recap Dispositio…" at bounding box center [763, 392] width 1527 height 784
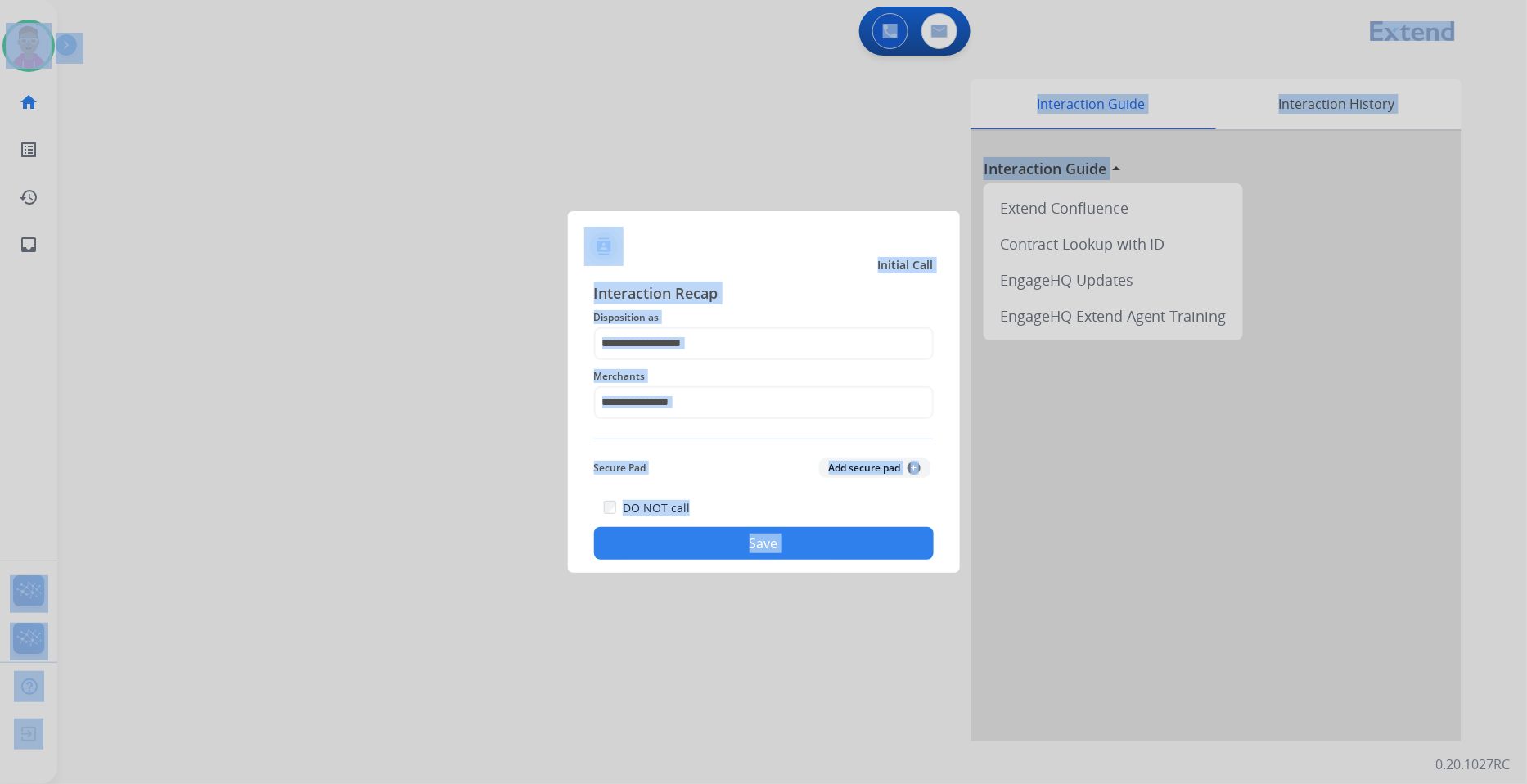
click at [794, 313] on span "Disposition as" at bounding box center [764, 317] width 340 height 19
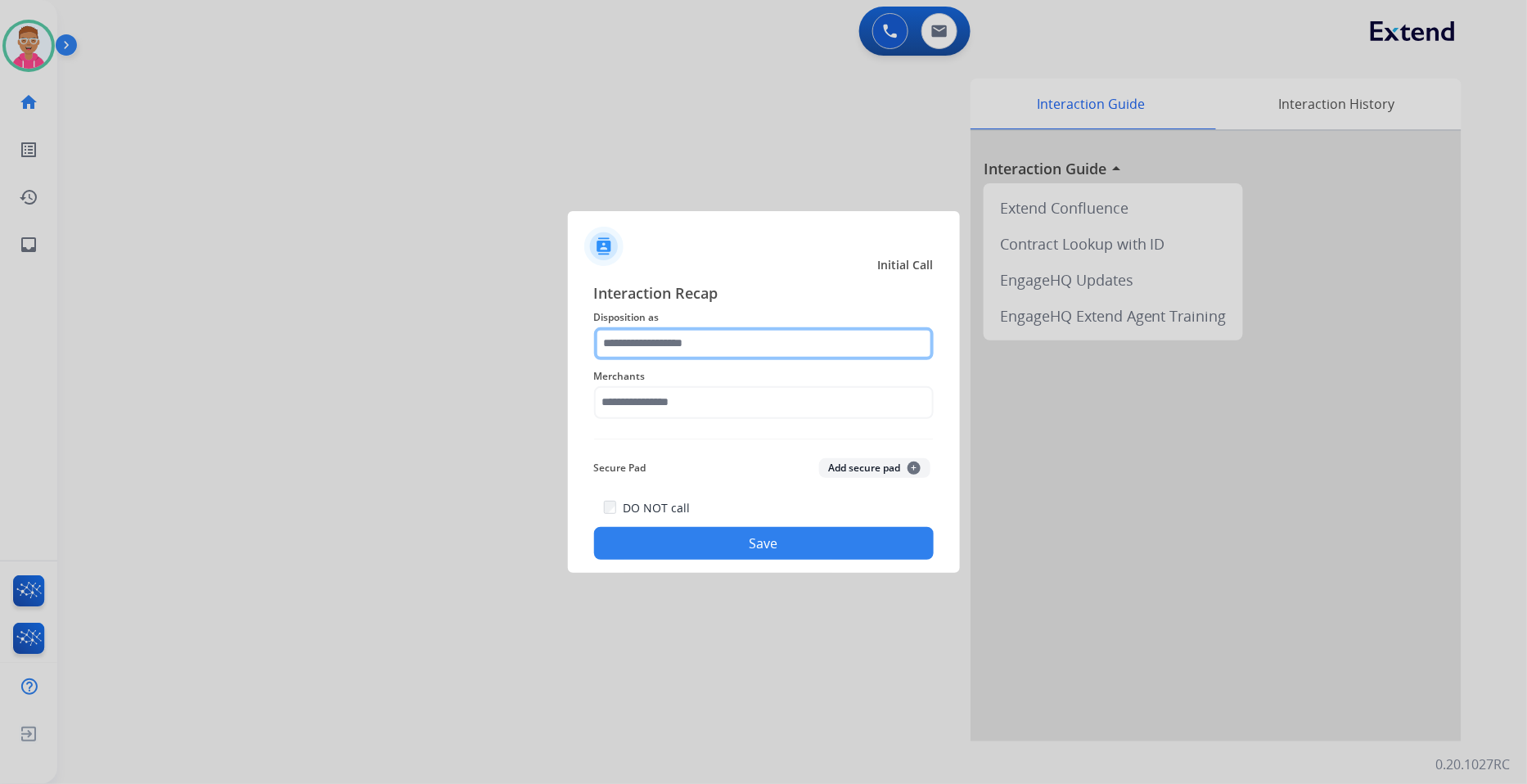
click at [765, 350] on input "text" at bounding box center [764, 344] width 340 height 33
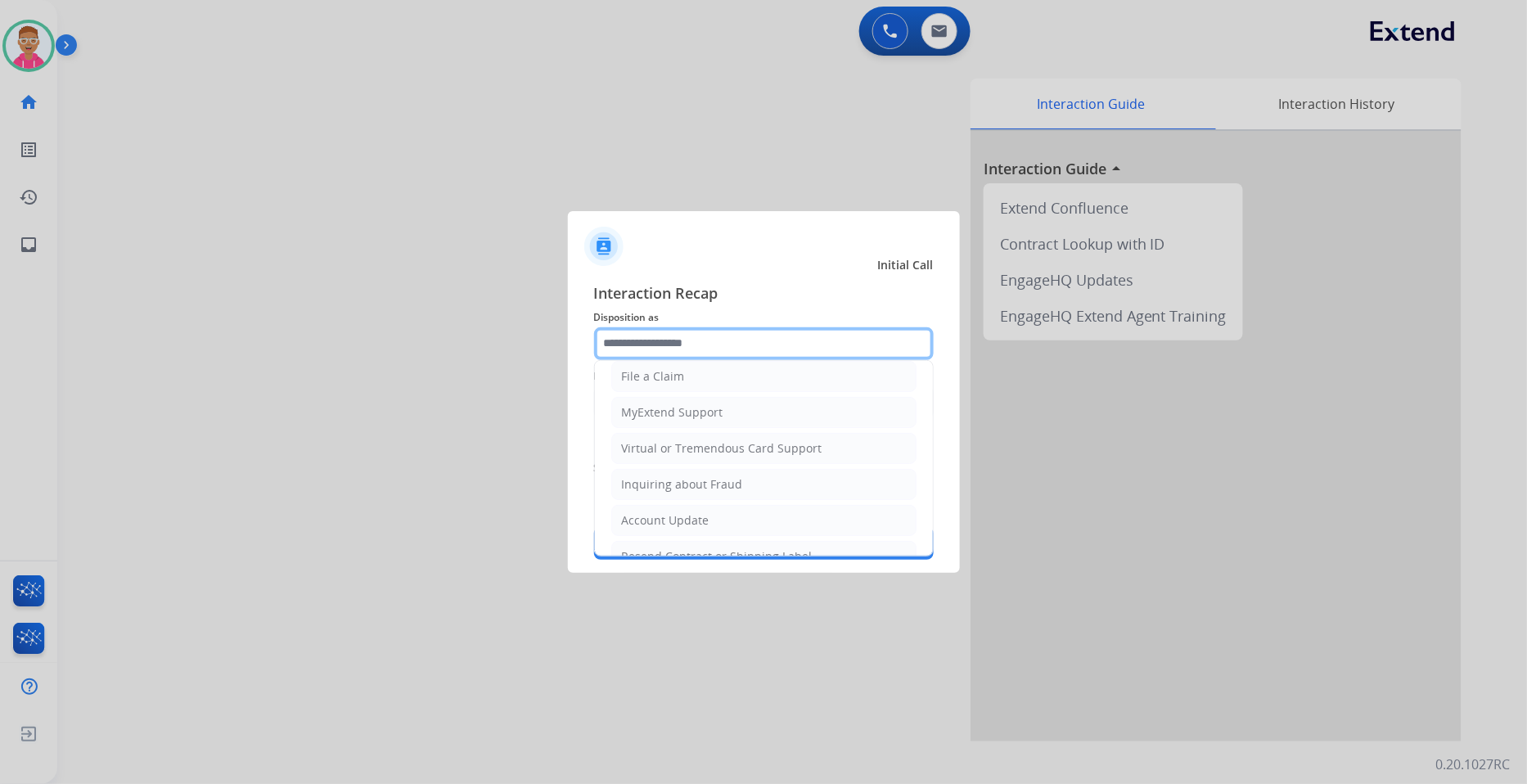
scroll to position [257, 0]
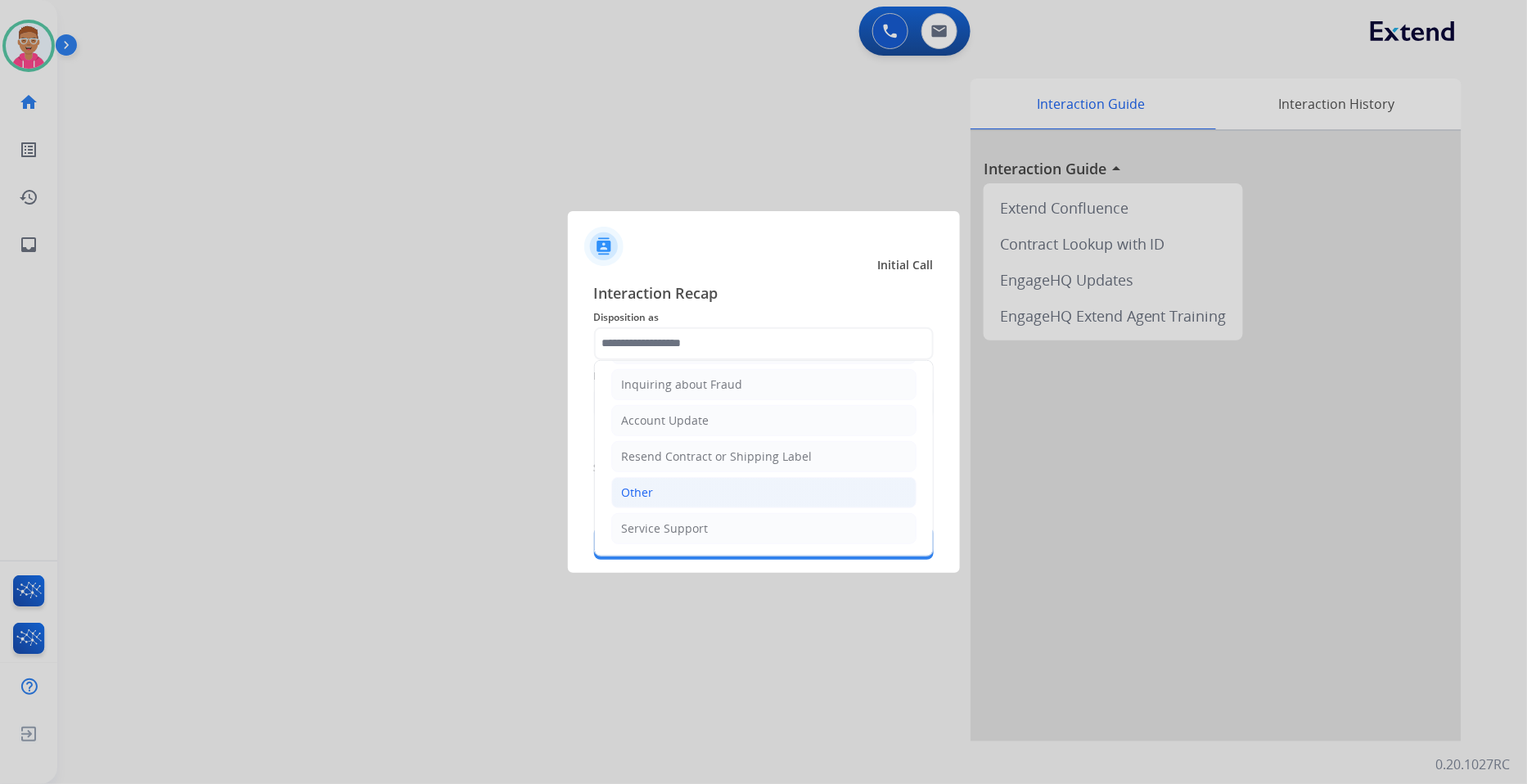
click at [713, 496] on li "Other" at bounding box center [763, 492] width 305 height 31
type input "*****"
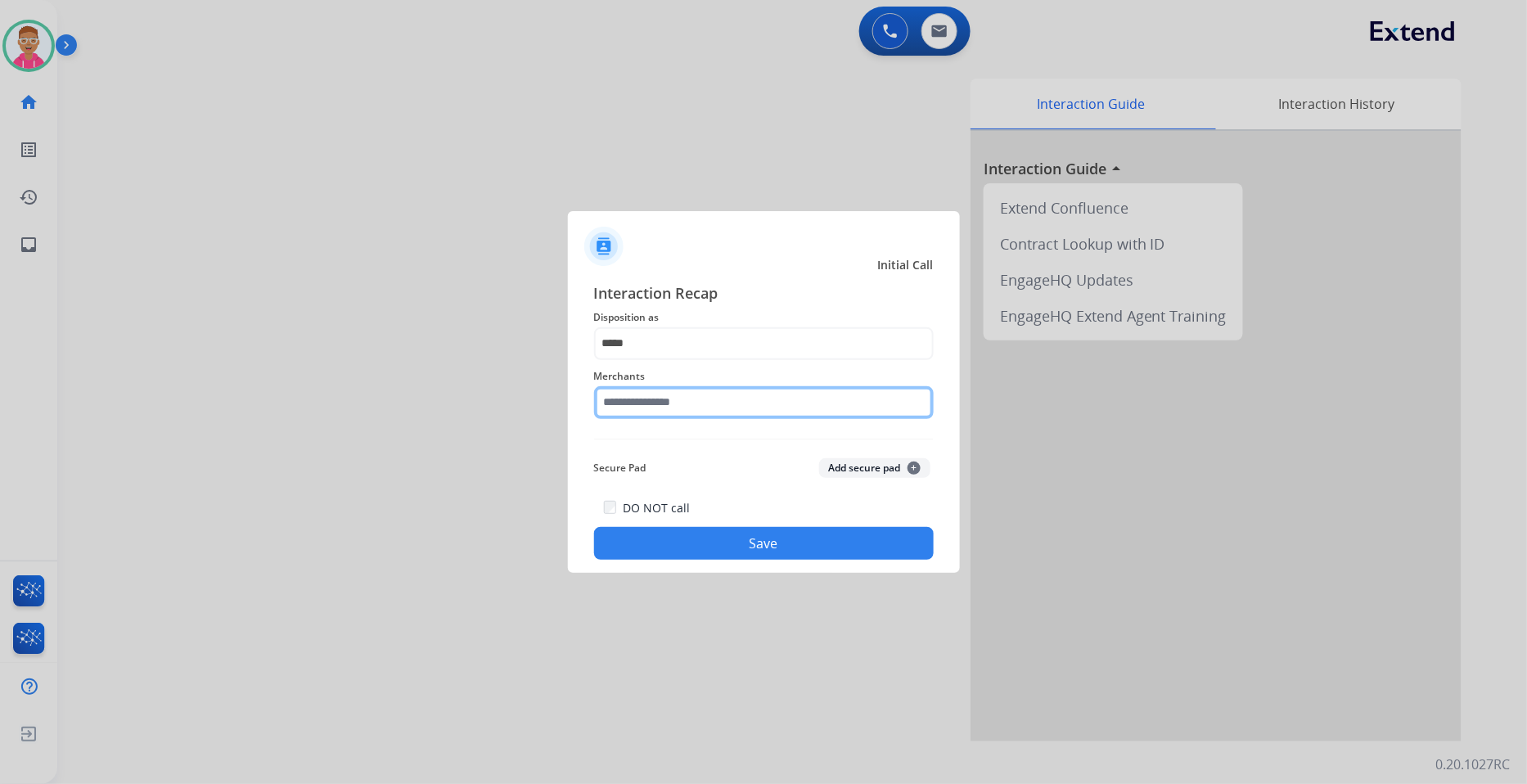
click at [686, 410] on input "text" at bounding box center [764, 403] width 340 height 33
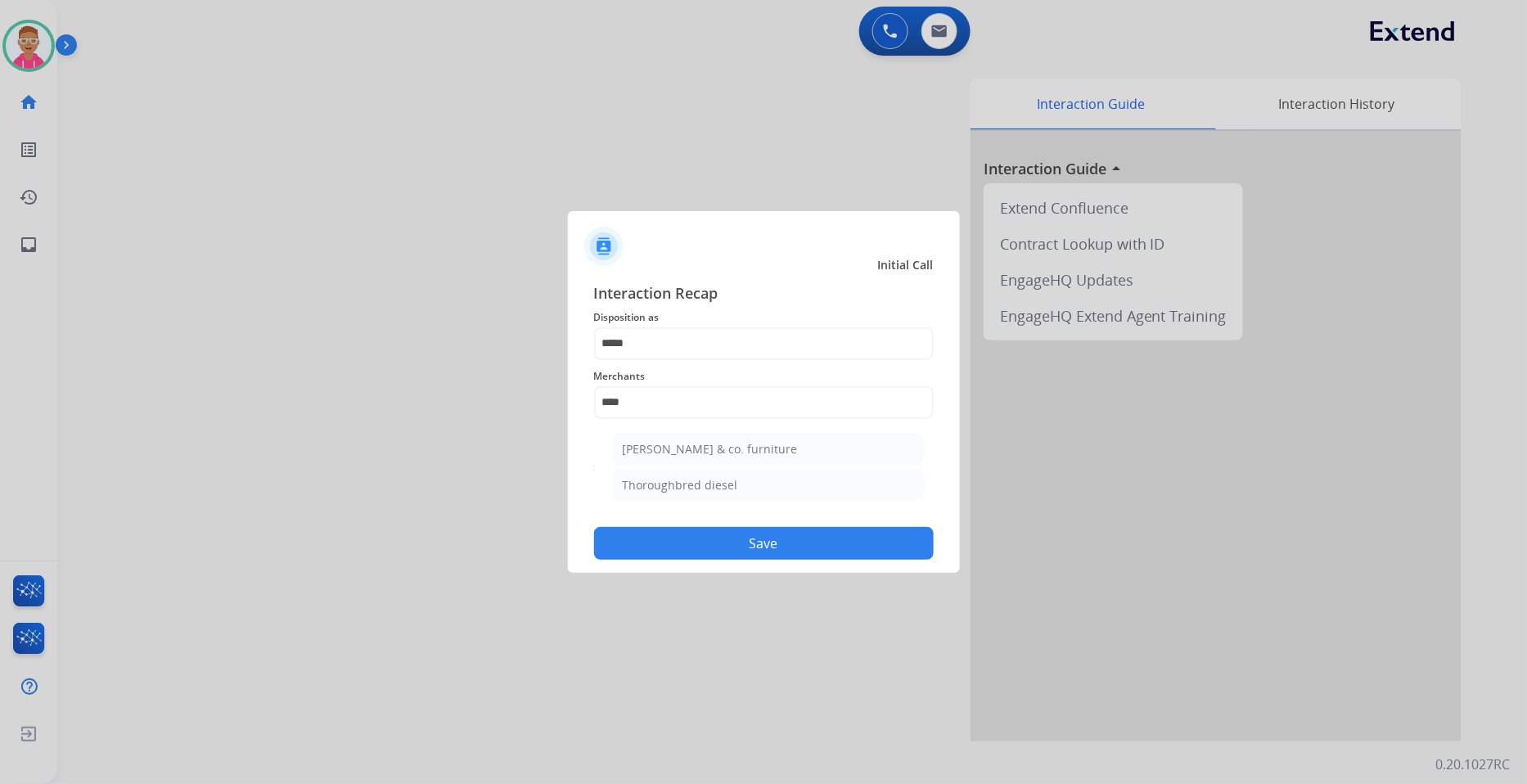
click at [720, 485] on div "Thoroughbred diesel" at bounding box center [680, 485] width 115 height 16
type input "**********"
click at [702, 543] on button "Save" at bounding box center [764, 543] width 340 height 33
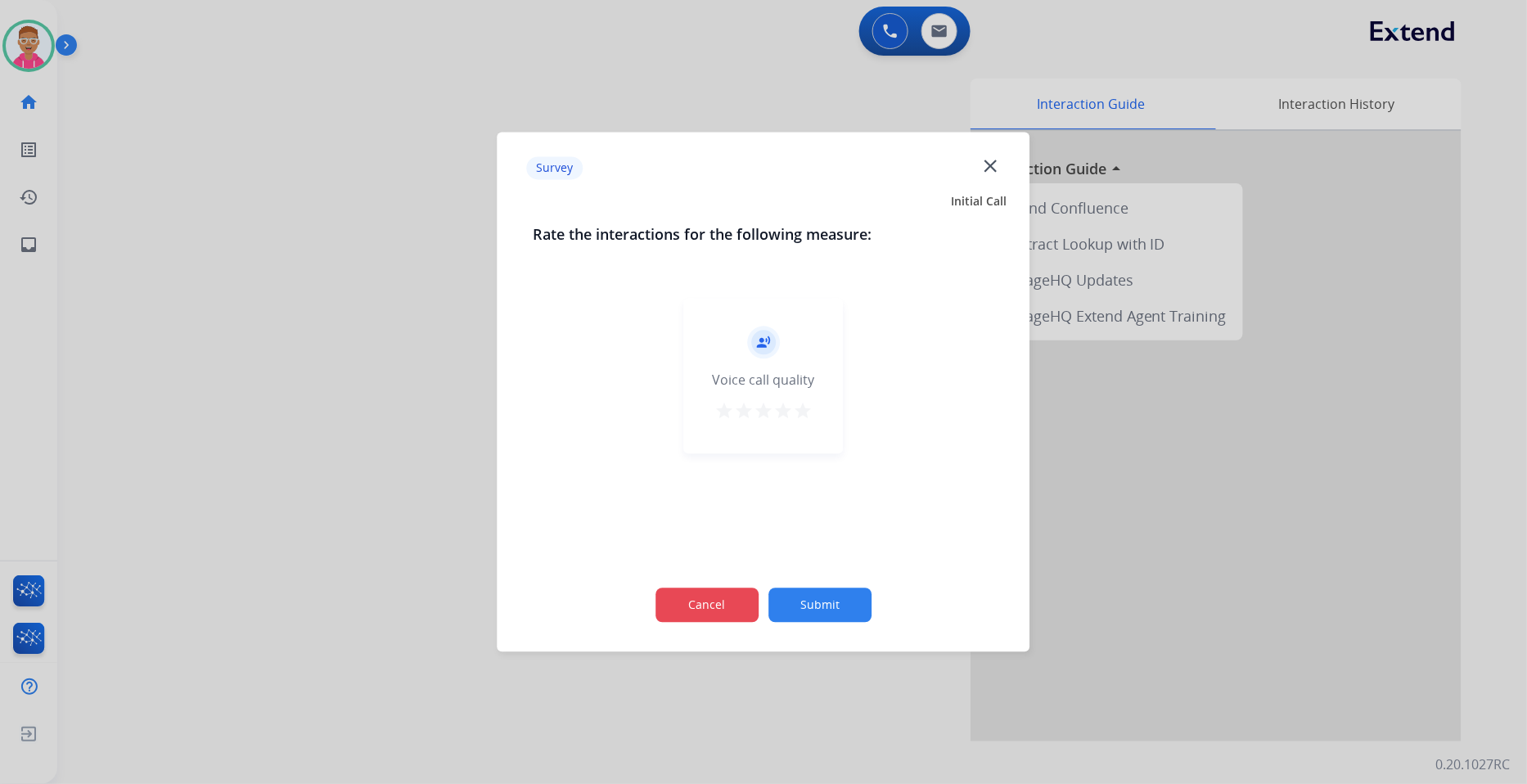
click at [724, 610] on button "Cancel" at bounding box center [707, 605] width 103 height 34
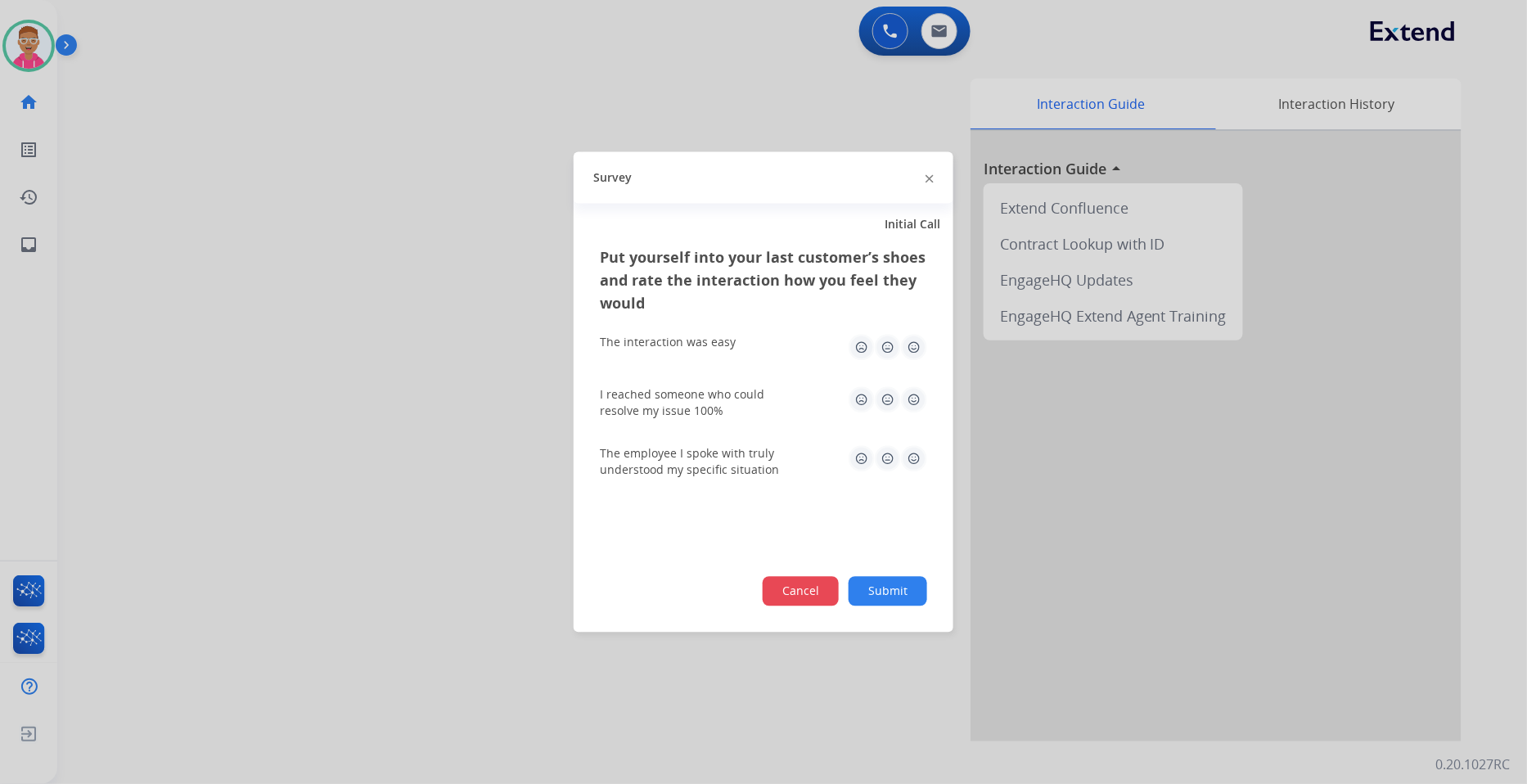
click at [791, 592] on button "Cancel" at bounding box center [801, 592] width 76 height 29
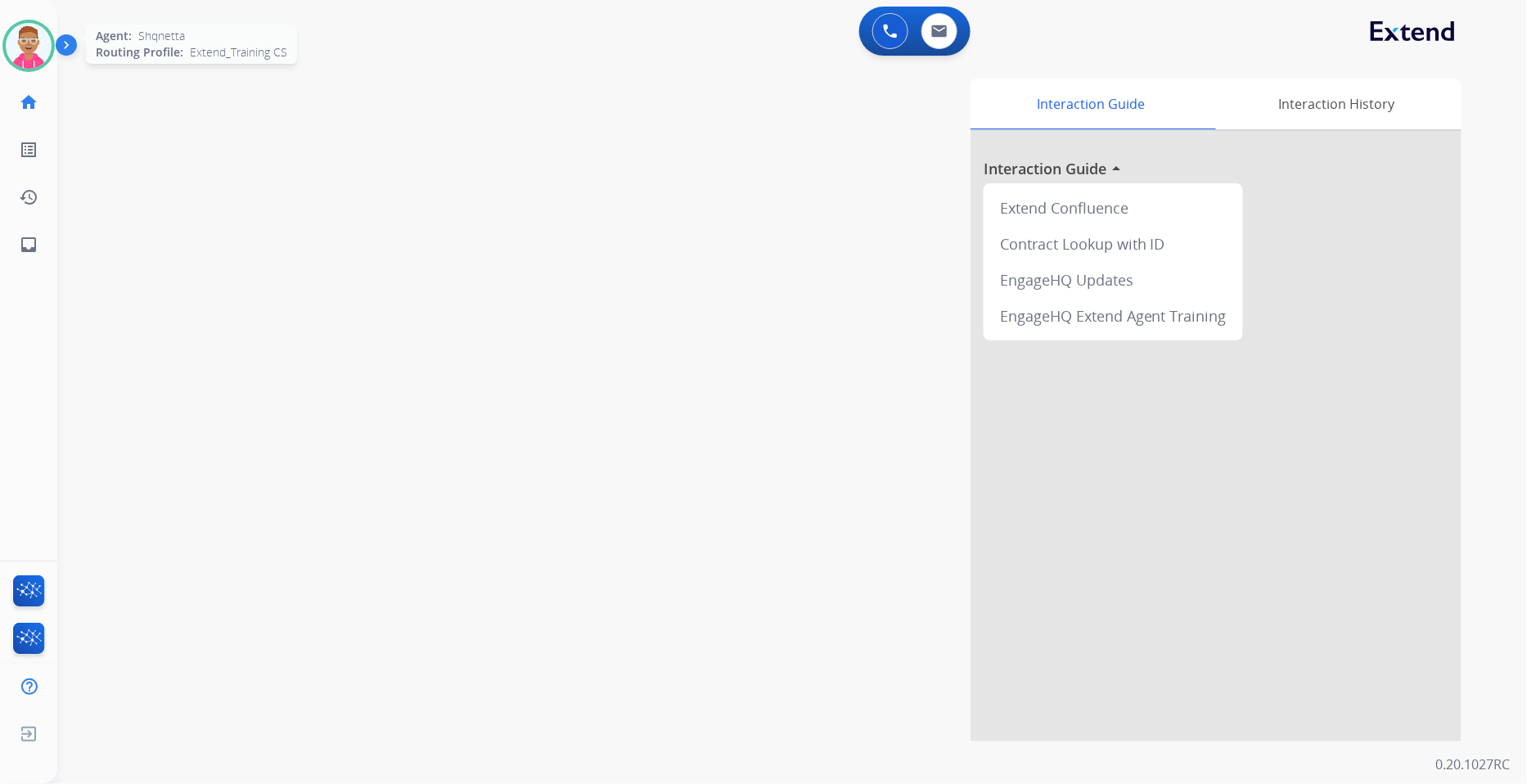
click at [30, 54] on img at bounding box center [29, 45] width 46 height 46
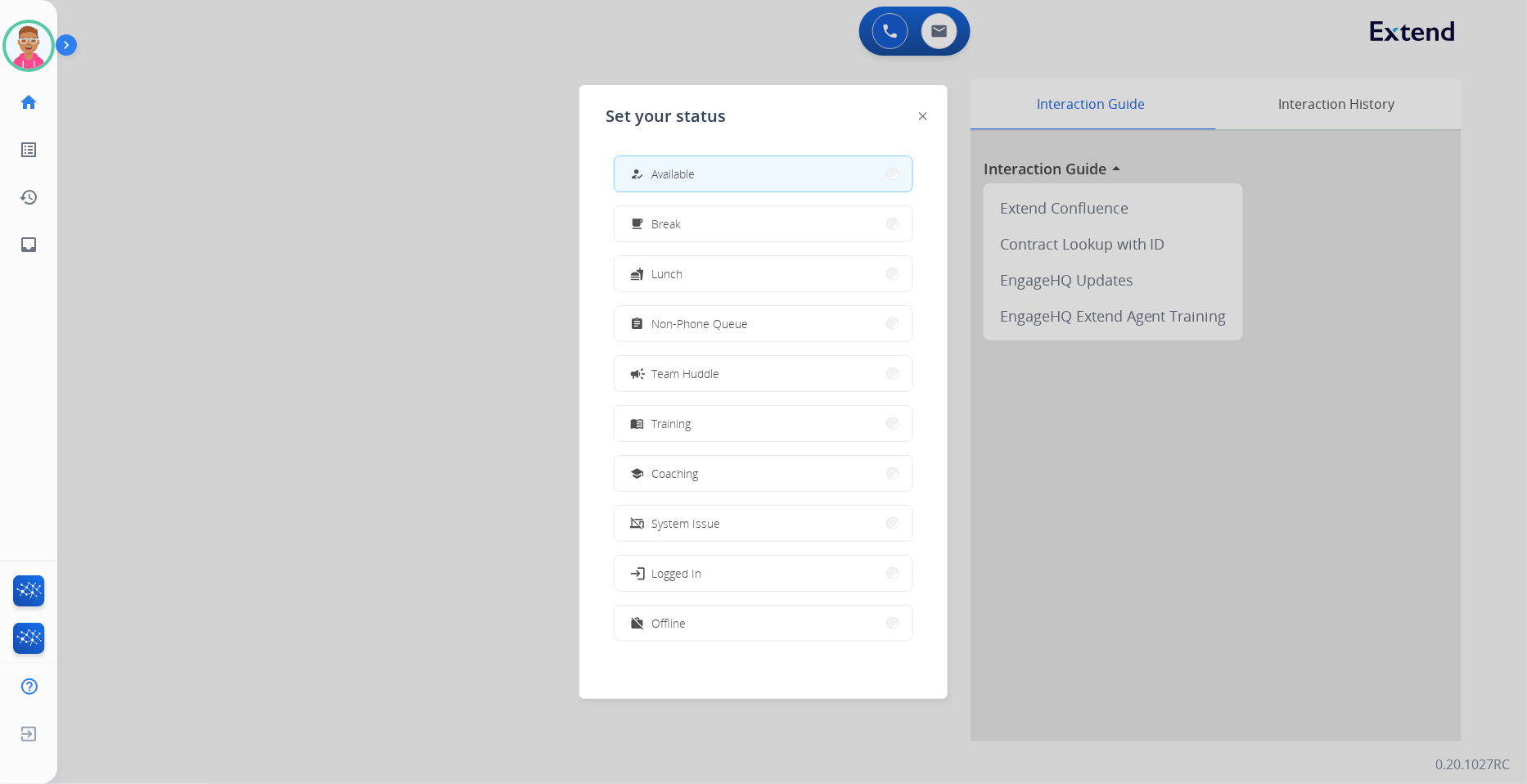
click at [729, 333] on div "assignment Non-Phone Queue" at bounding box center [687, 324] width 120 height 19
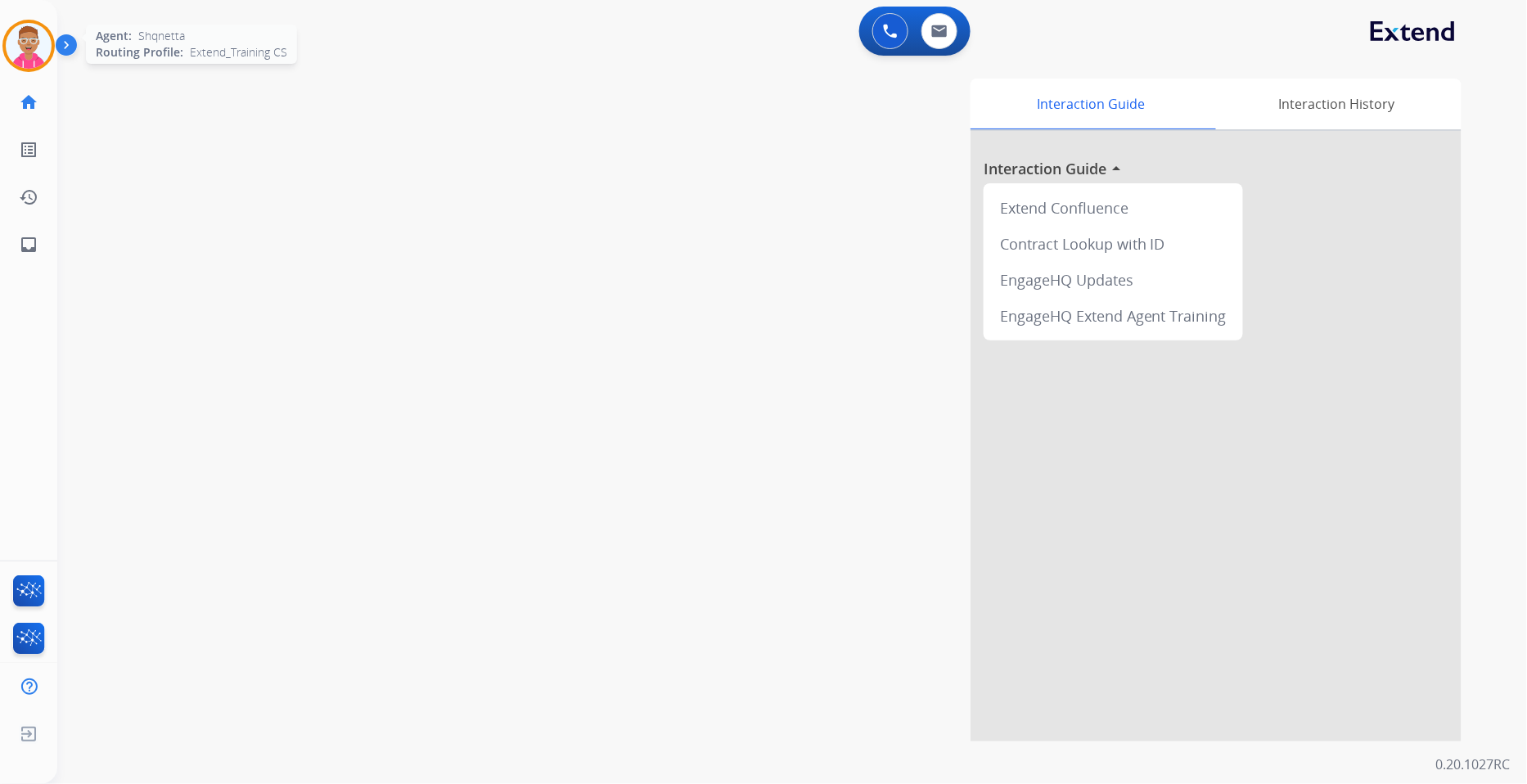
click at [23, 36] on img at bounding box center [29, 45] width 46 height 46
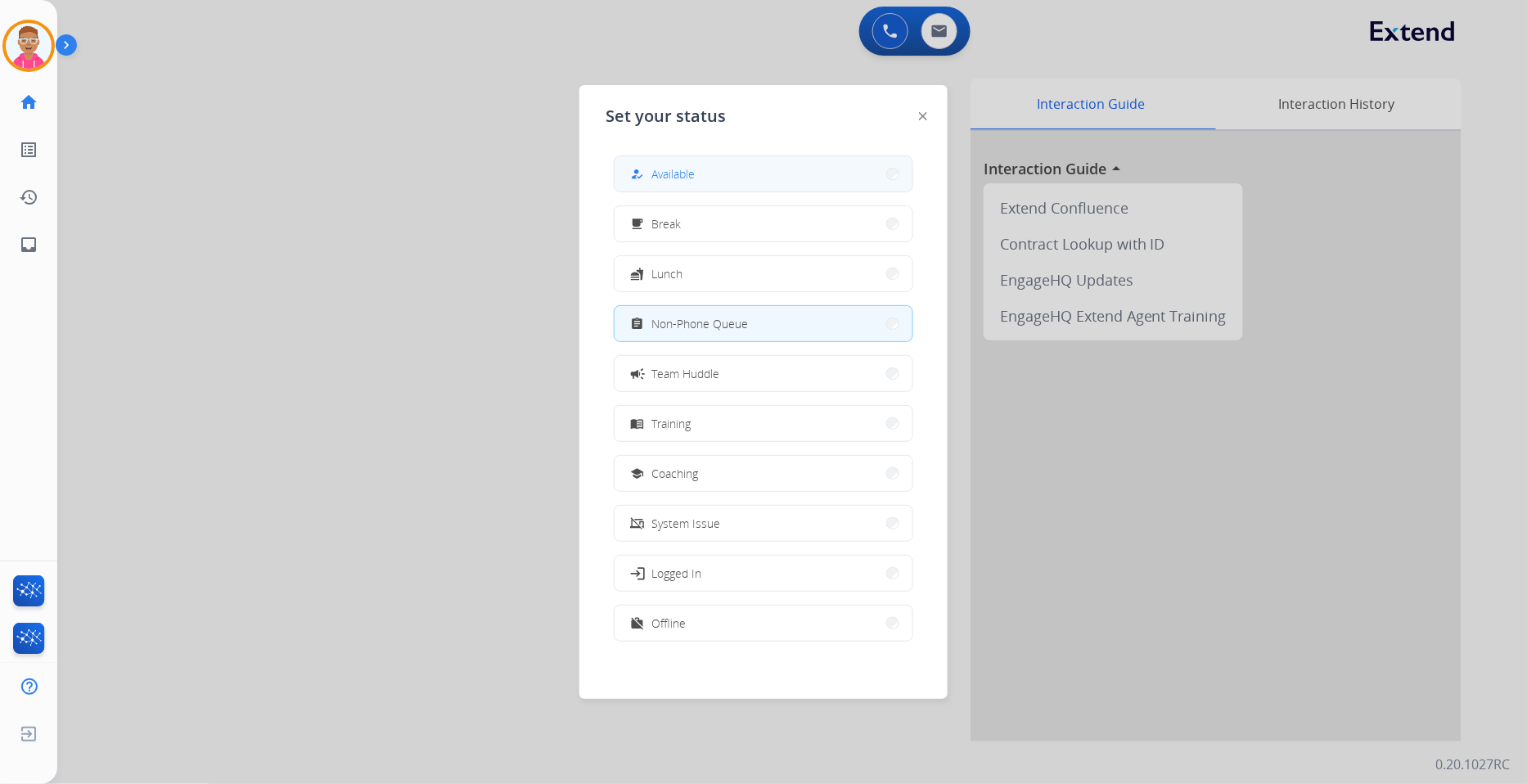
click at [740, 176] on button "how_to_reg Available" at bounding box center [763, 174] width 298 height 35
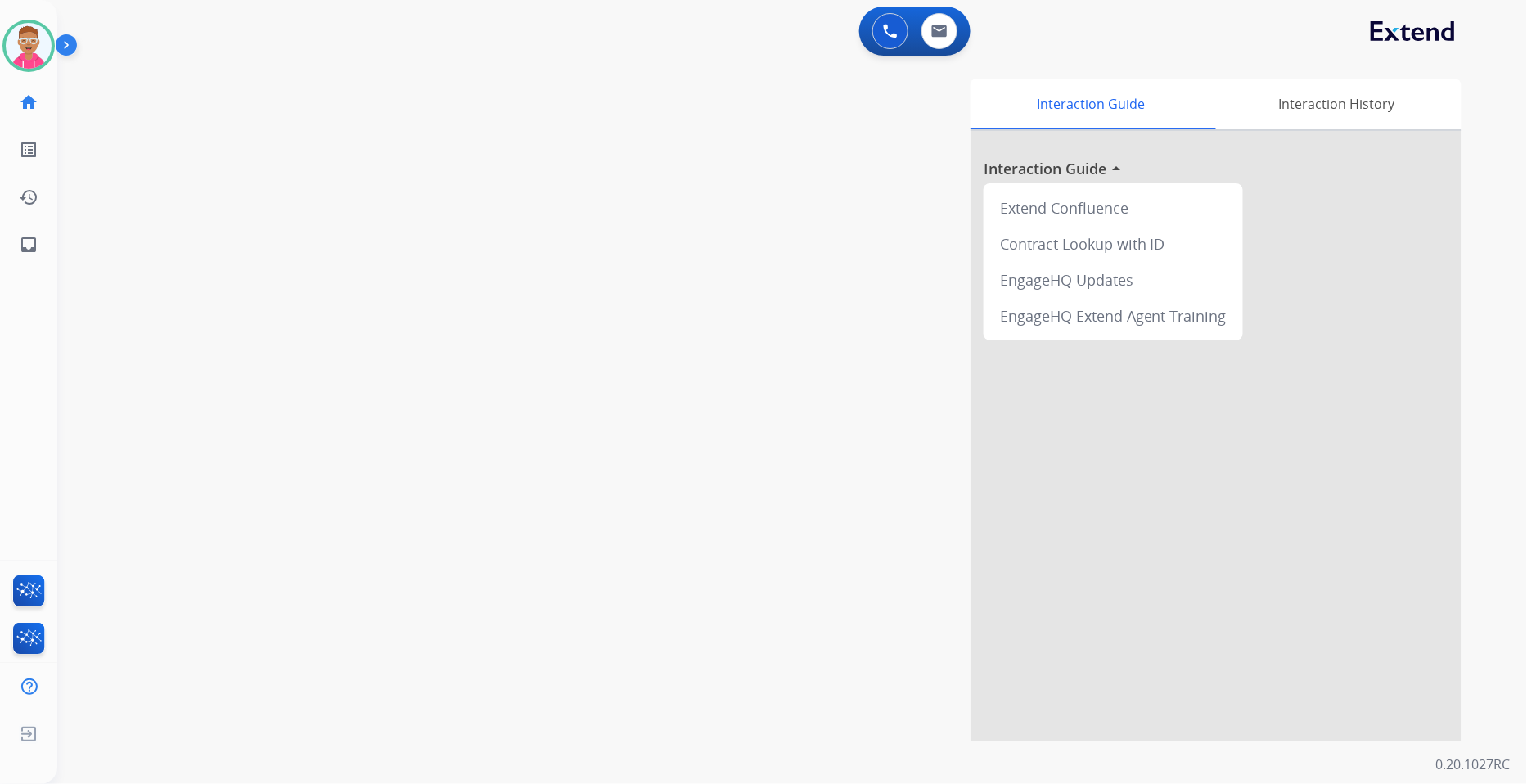
click at [1053, 31] on div "0 Voice Interactions 0 Email Interactions" at bounding box center [782, 33] width 1411 height 52
click at [633, 199] on div "Interaction Guide Interaction History Interaction Guide arrow_drop_up Extend Co…" at bounding box center [999, 409] width 924 height 663
click at [760, 385] on div "Interaction Guide Interaction History Interaction Guide arrow_drop_up Extend Co…" at bounding box center [999, 409] width 924 height 663
click at [626, 256] on div "Interaction Guide Interaction History Interaction Guide arrow_drop_up Extend Co…" at bounding box center [999, 409] width 924 height 663
click at [649, 281] on div "Interaction Guide Interaction History Interaction Guide arrow_drop_up Extend Co…" at bounding box center [999, 409] width 924 height 663
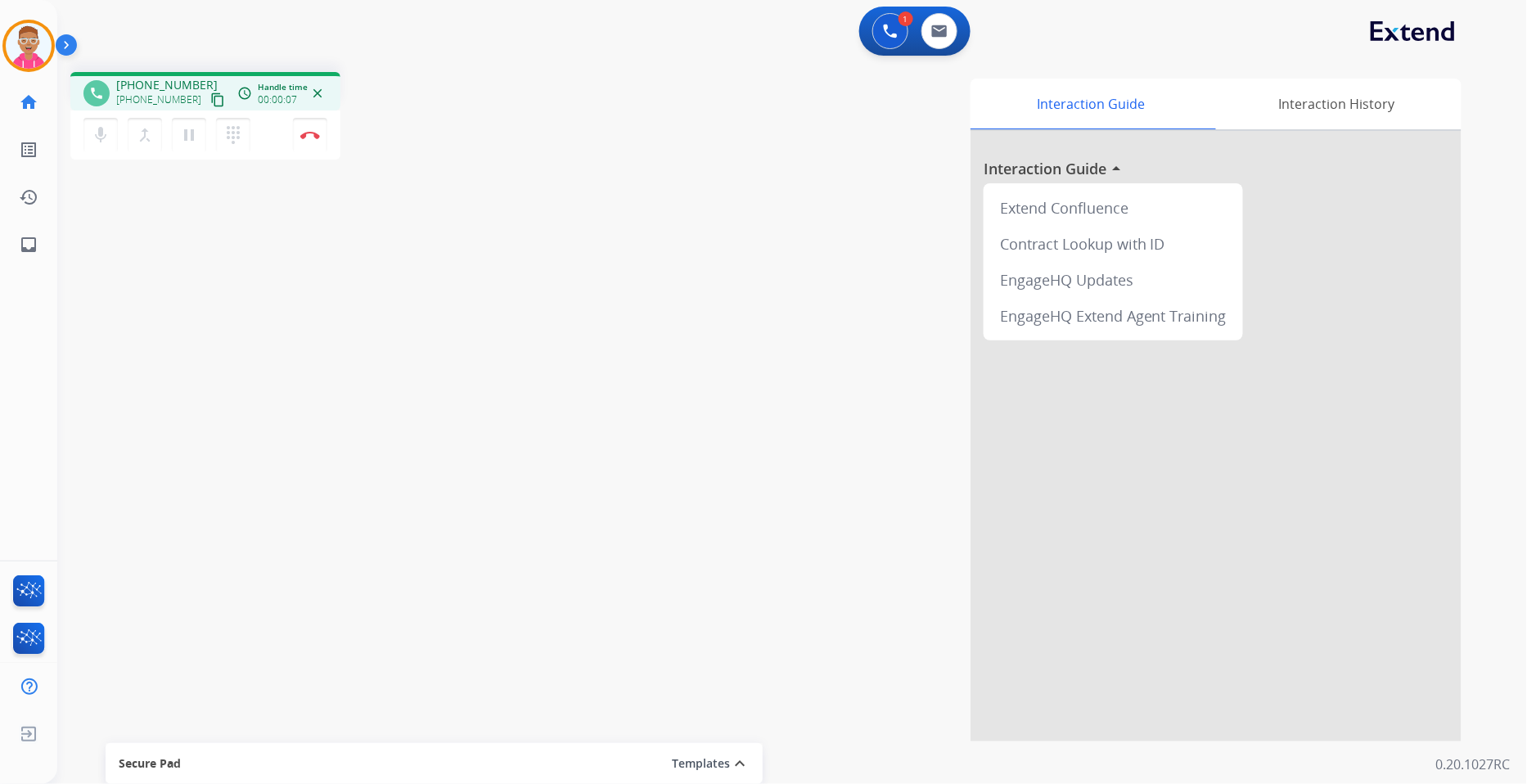
click at [210, 99] on mat-icon "content_copy" at bounding box center [218, 100] width 15 height 15
click at [206, 313] on div "phone +14047630664 +14047630664 content_copy access_time Call metrics Queue 00:…" at bounding box center [772, 400] width 1430 height 682
click at [308, 131] on img at bounding box center [309, 135] width 19 height 8
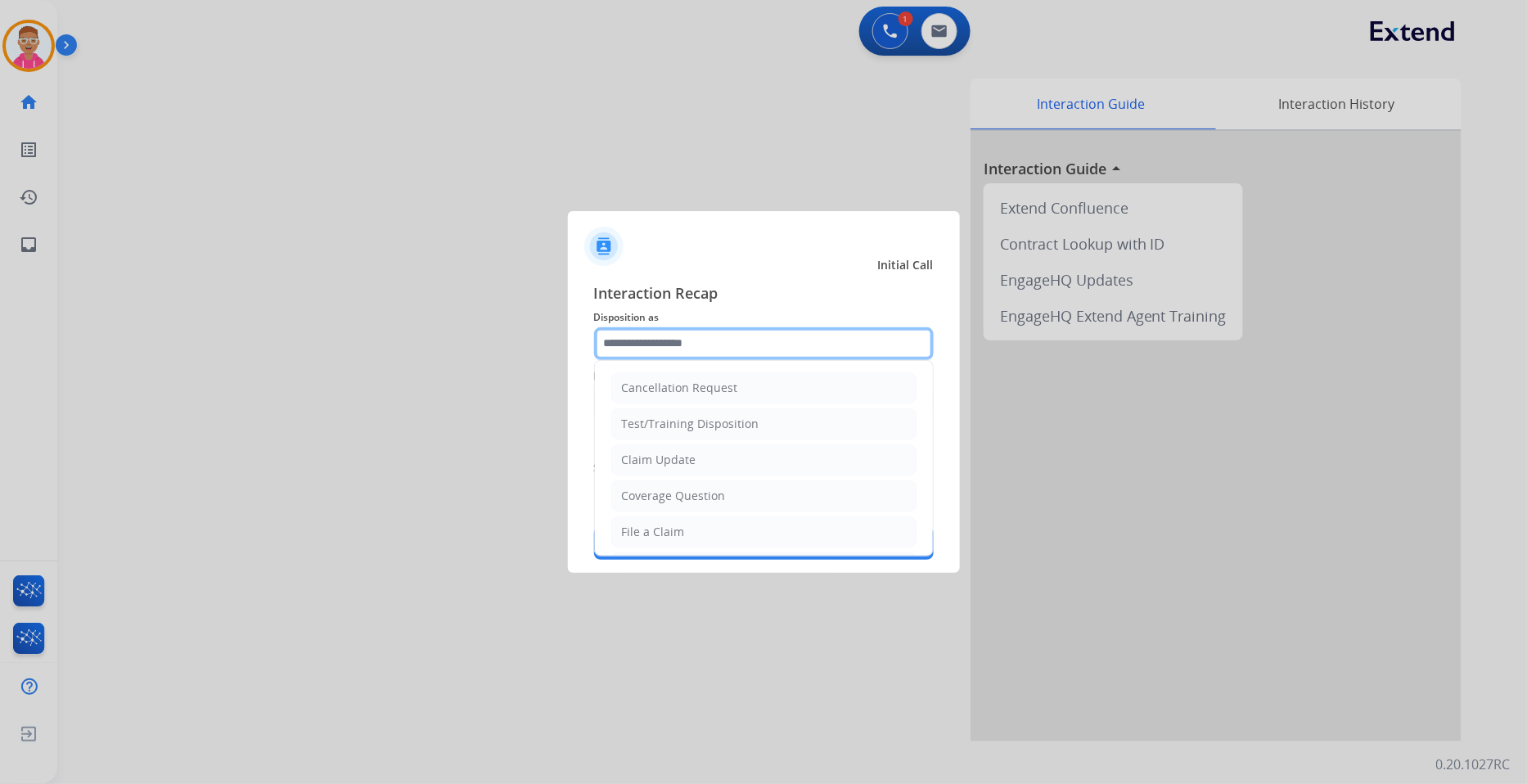
click at [692, 335] on input "text" at bounding box center [764, 344] width 340 height 33
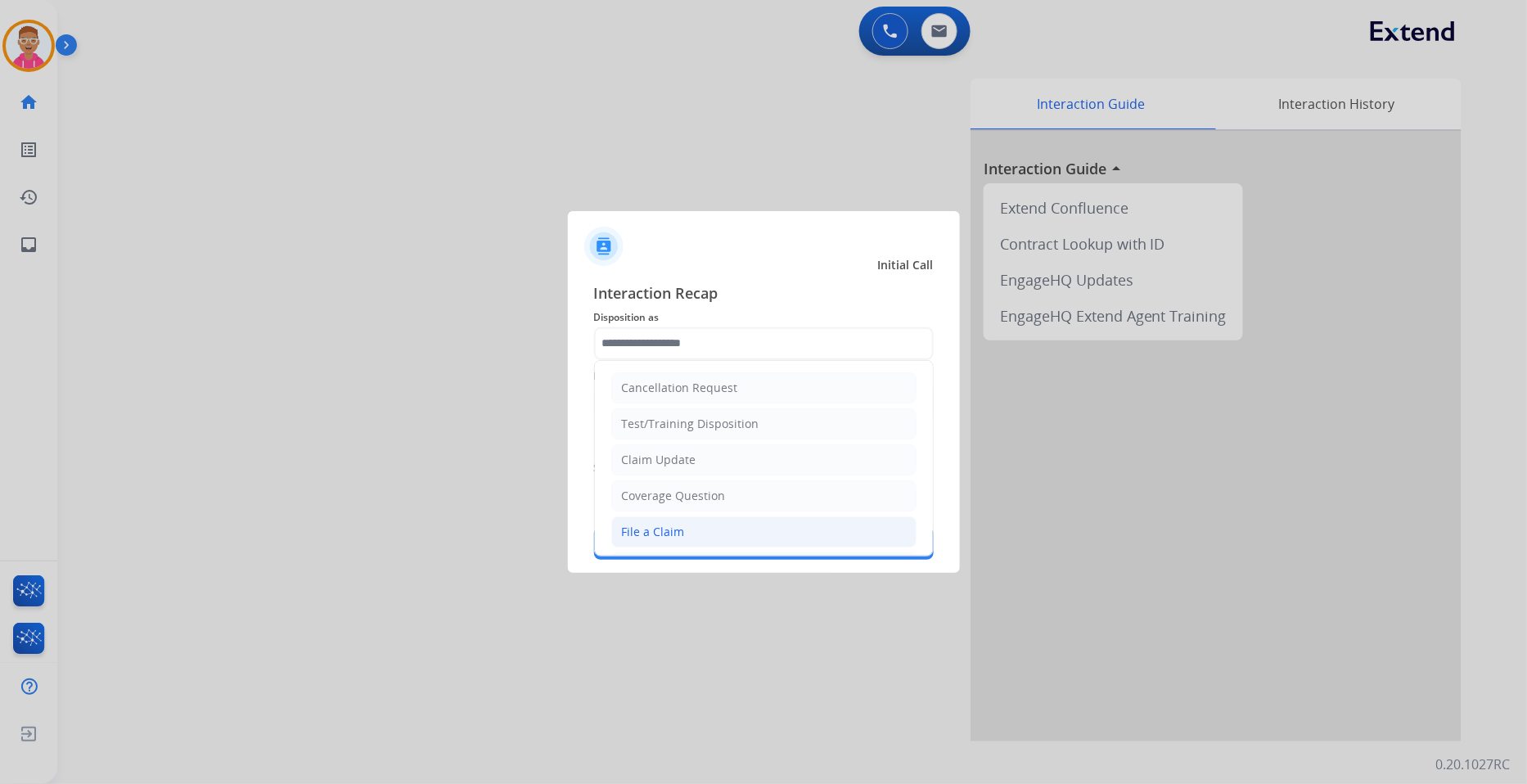
click at [667, 534] on div "File a Claim" at bounding box center [653, 531] width 63 height 16
type input "**********"
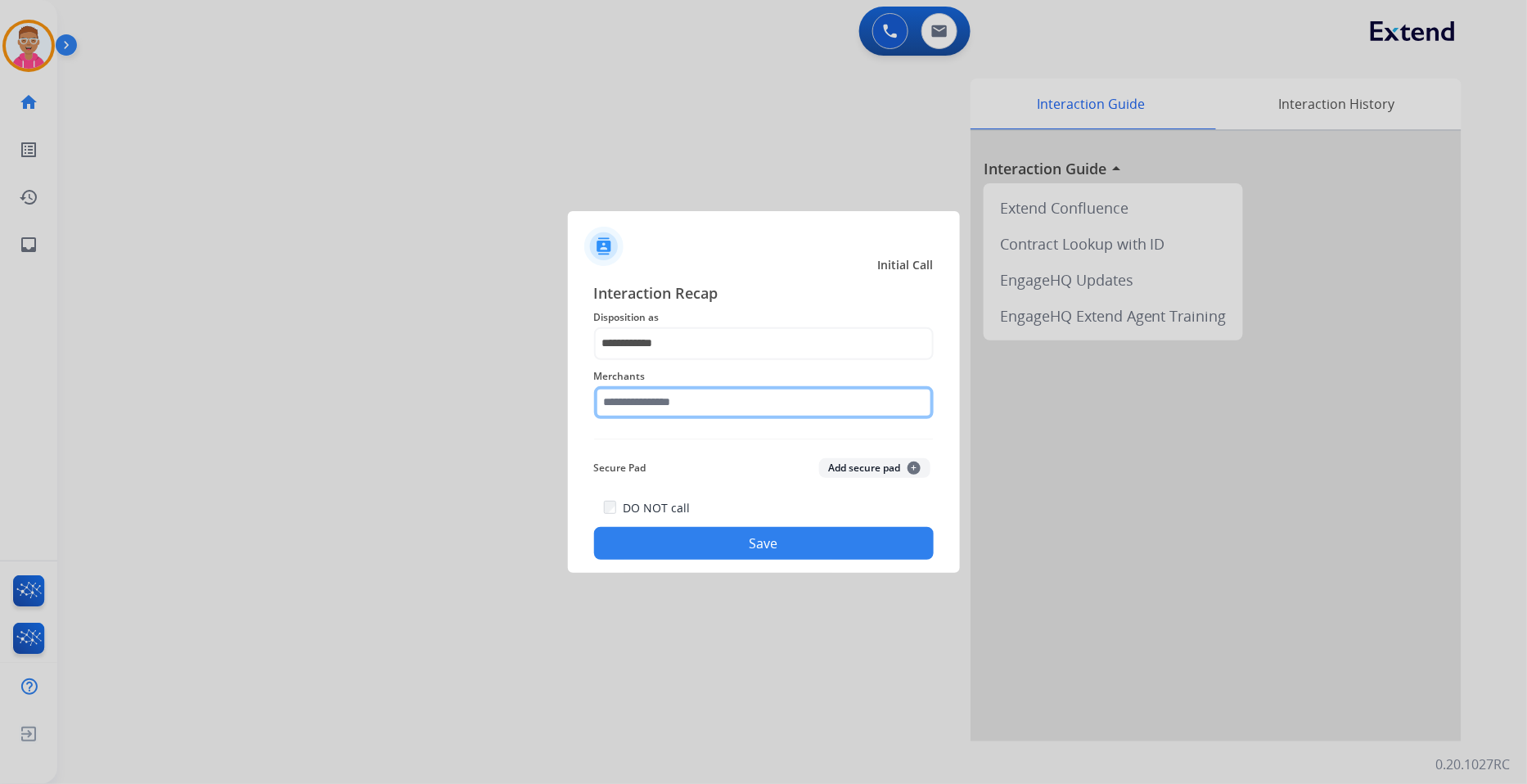
click at [637, 404] on input "text" at bounding box center [764, 403] width 340 height 33
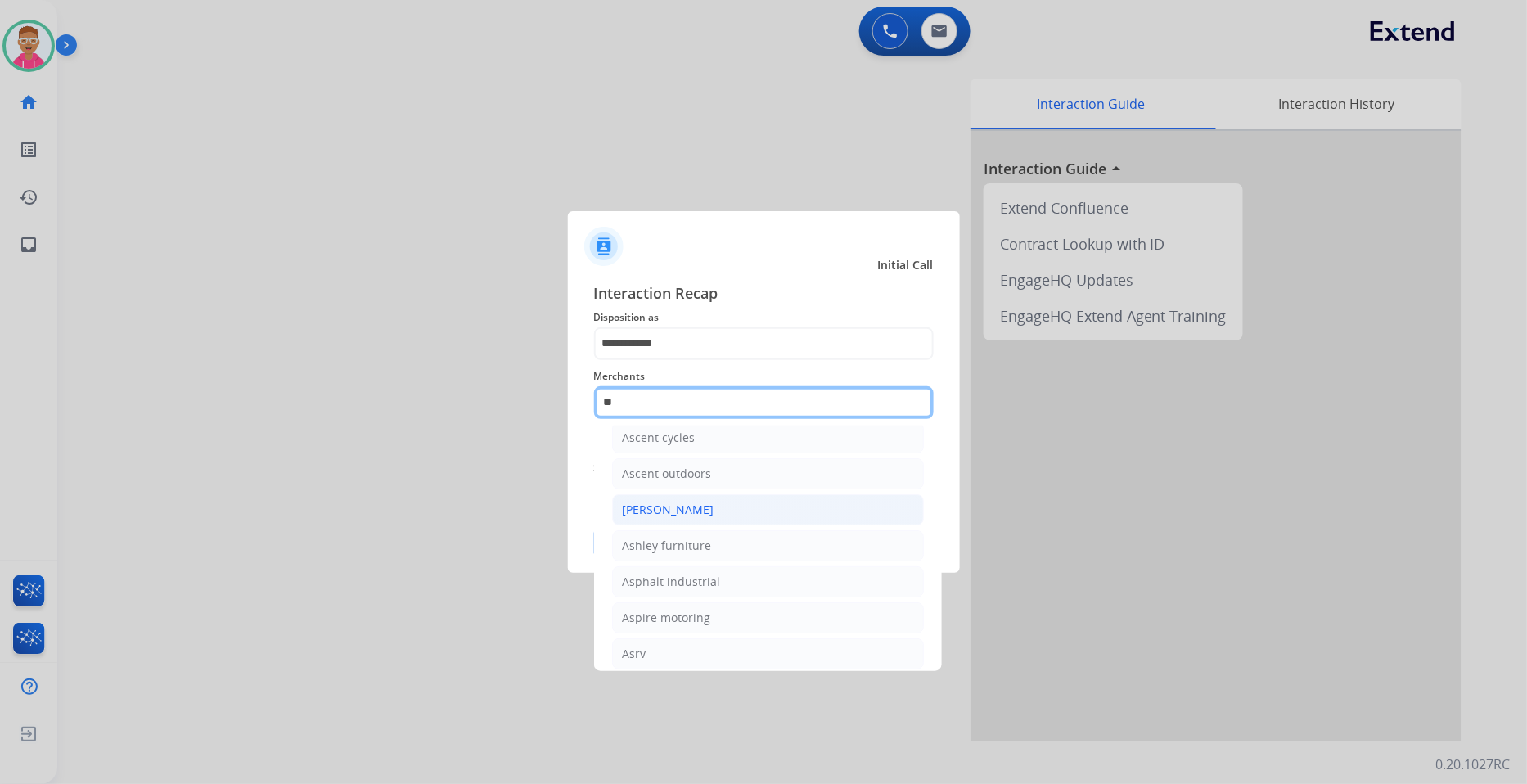
scroll to position [135, 0]
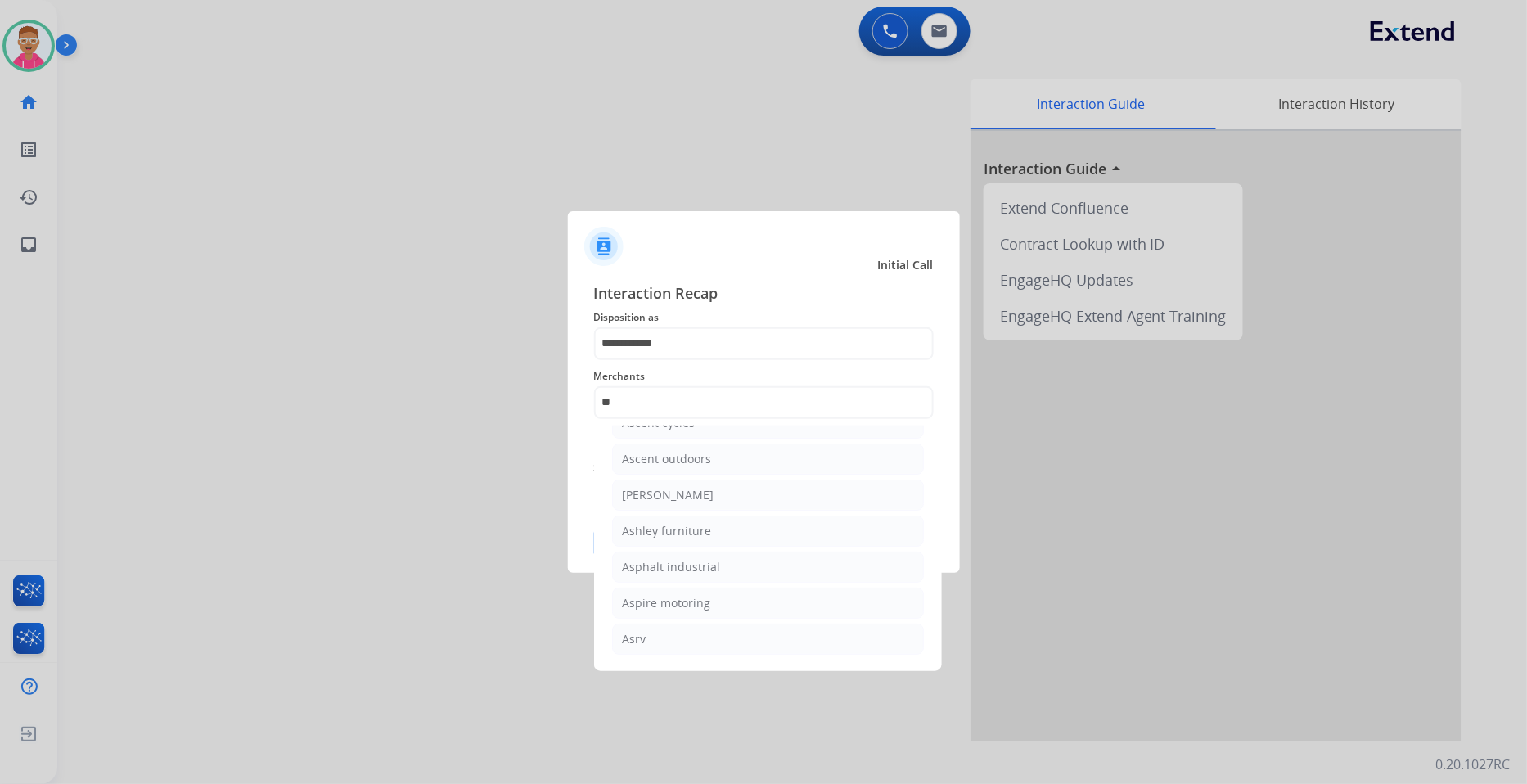
drag, startPoint x: 690, startPoint y: 522, endPoint x: 682, endPoint y: 524, distance: 8.2
click at [689, 524] on div "Ashley furniture" at bounding box center [667, 530] width 89 height 16
type input "**********"
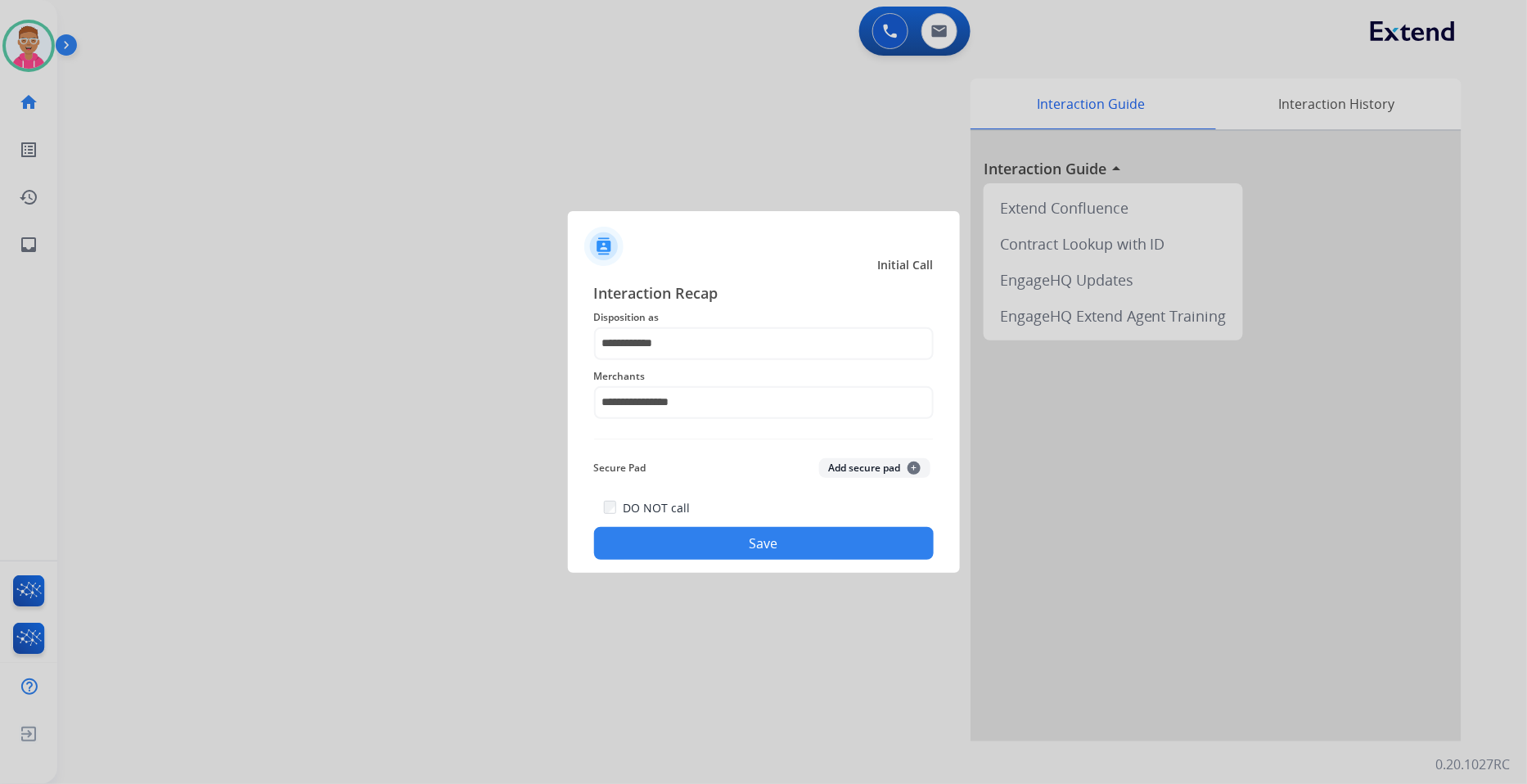
click at [674, 543] on button "Save" at bounding box center [764, 543] width 340 height 33
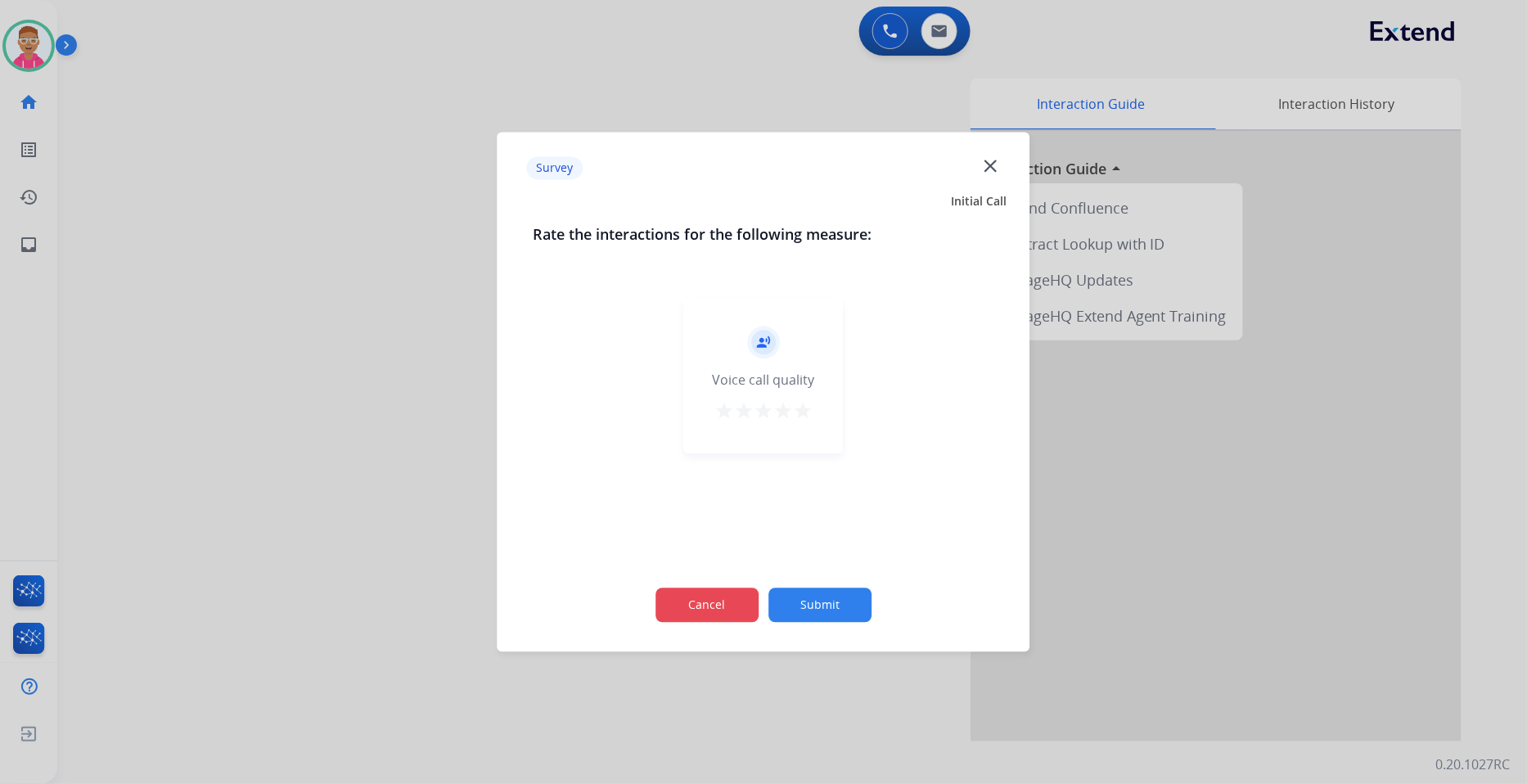
click at [718, 600] on button "Cancel" at bounding box center [707, 605] width 103 height 34
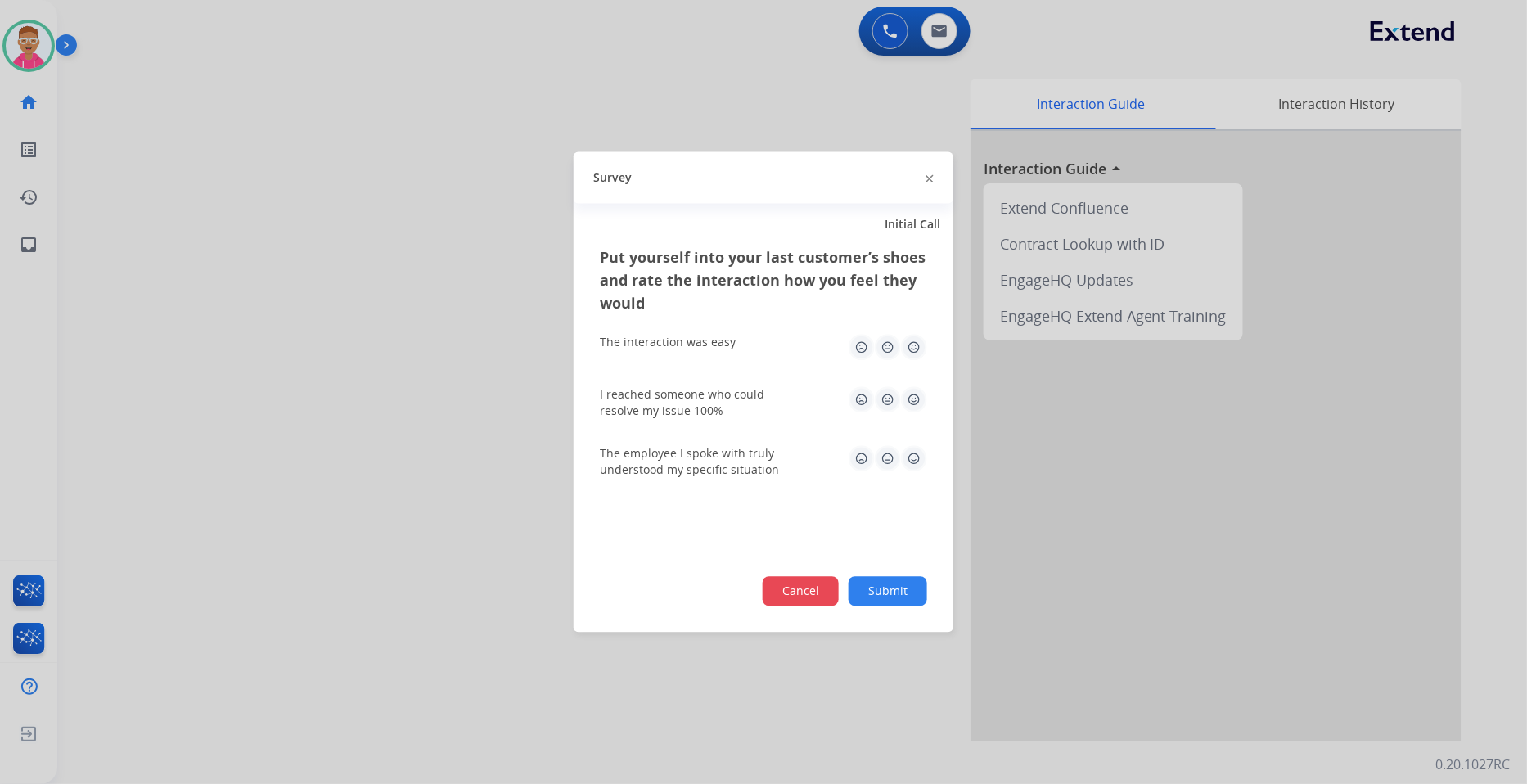
click at [800, 595] on button "Cancel" at bounding box center [801, 592] width 76 height 29
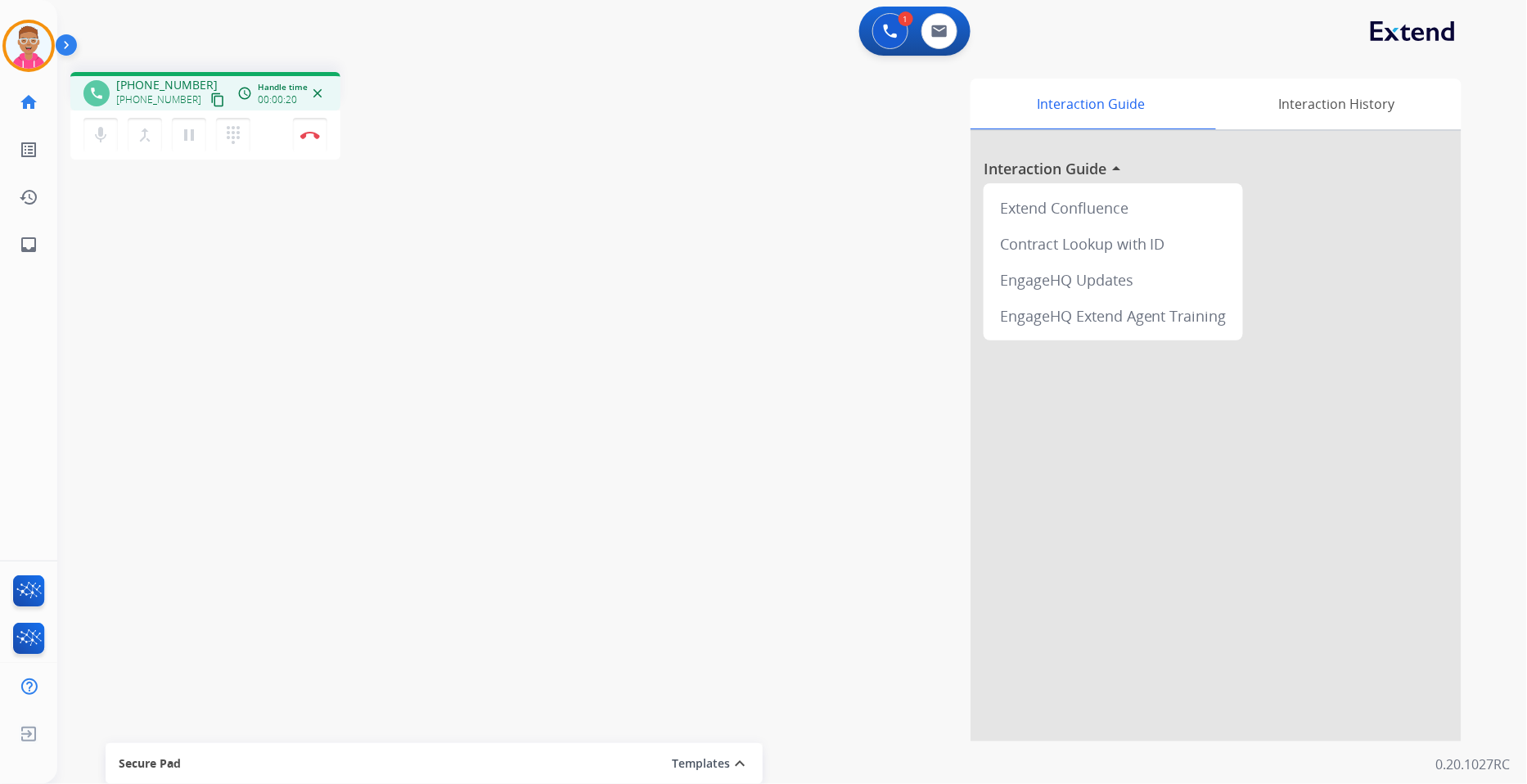
click at [210, 102] on mat-icon "content_copy" at bounding box center [218, 100] width 15 height 15
drag, startPoint x: 329, startPoint y: 143, endPoint x: 319, endPoint y: 138, distance: 11.2
click at [324, 140] on div "mic Mute merge_type Bridge pause Hold dialpad Dialpad Disconnect" at bounding box center [205, 134] width 270 height 49
click at [320, 138] on button "Disconnect" at bounding box center [310, 134] width 34 height 34
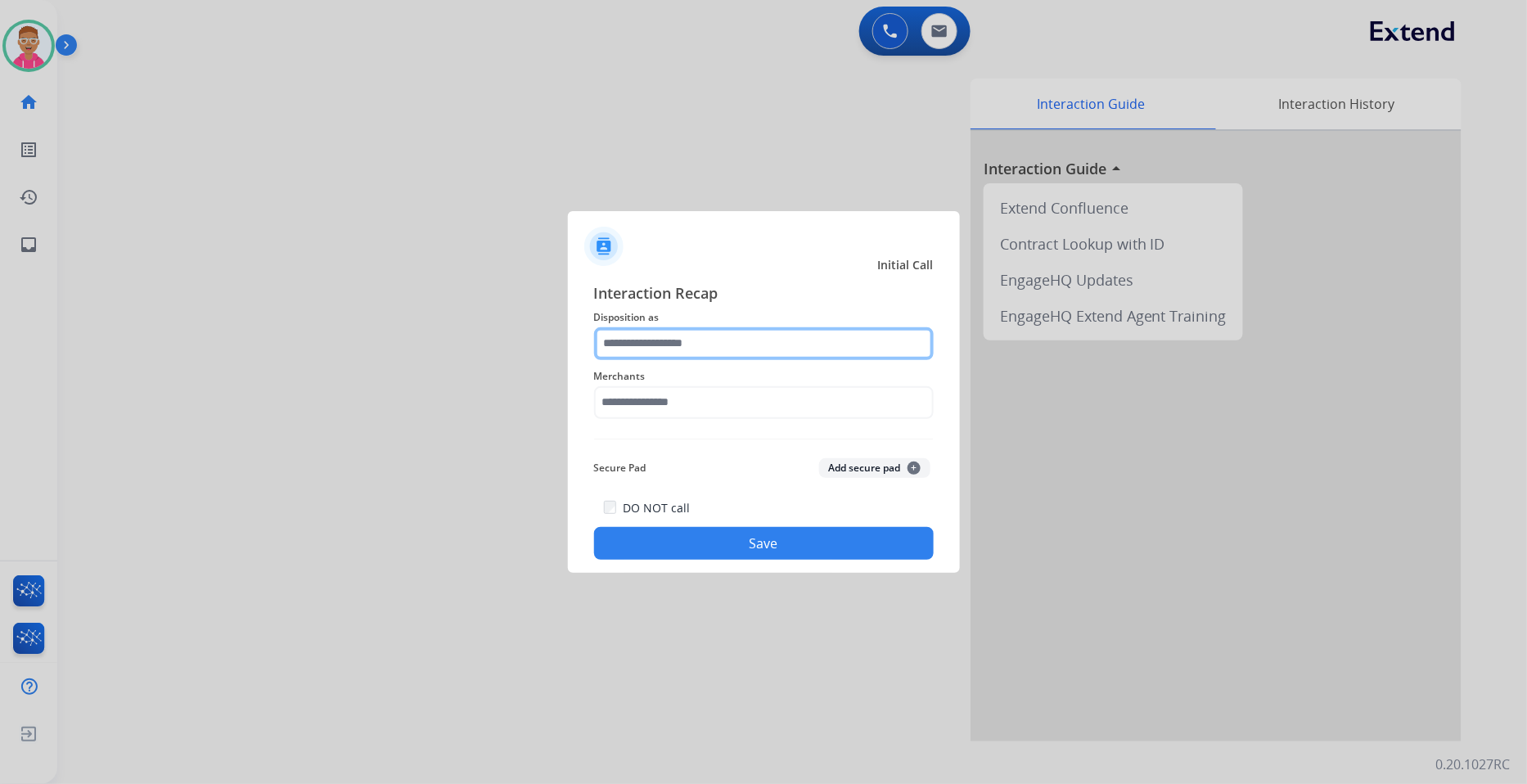
click at [687, 350] on input "text" at bounding box center [764, 344] width 340 height 33
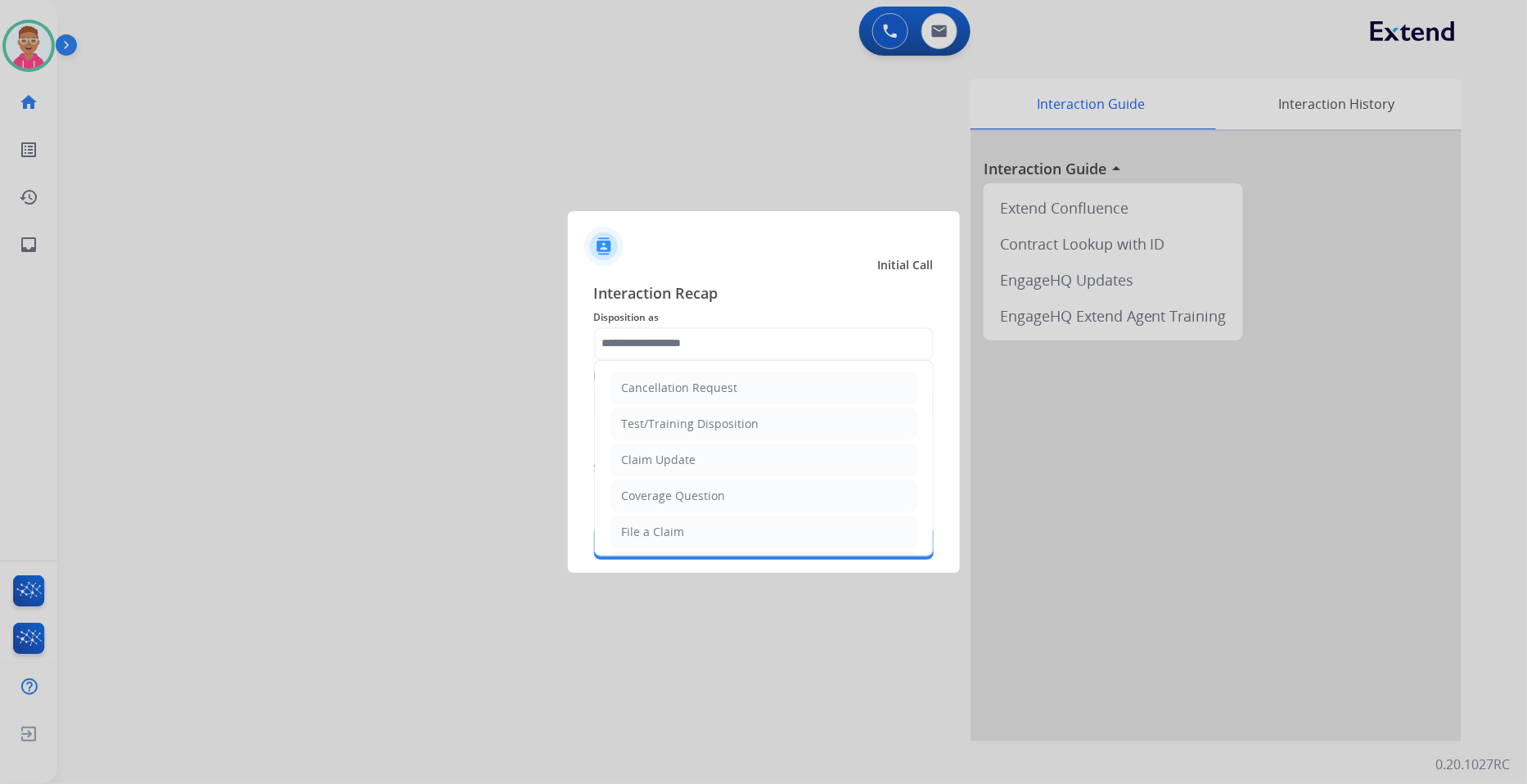
click at [41, 54] on div at bounding box center [763, 392] width 1527 height 784
click at [729, 354] on input "text" at bounding box center [764, 344] width 340 height 33
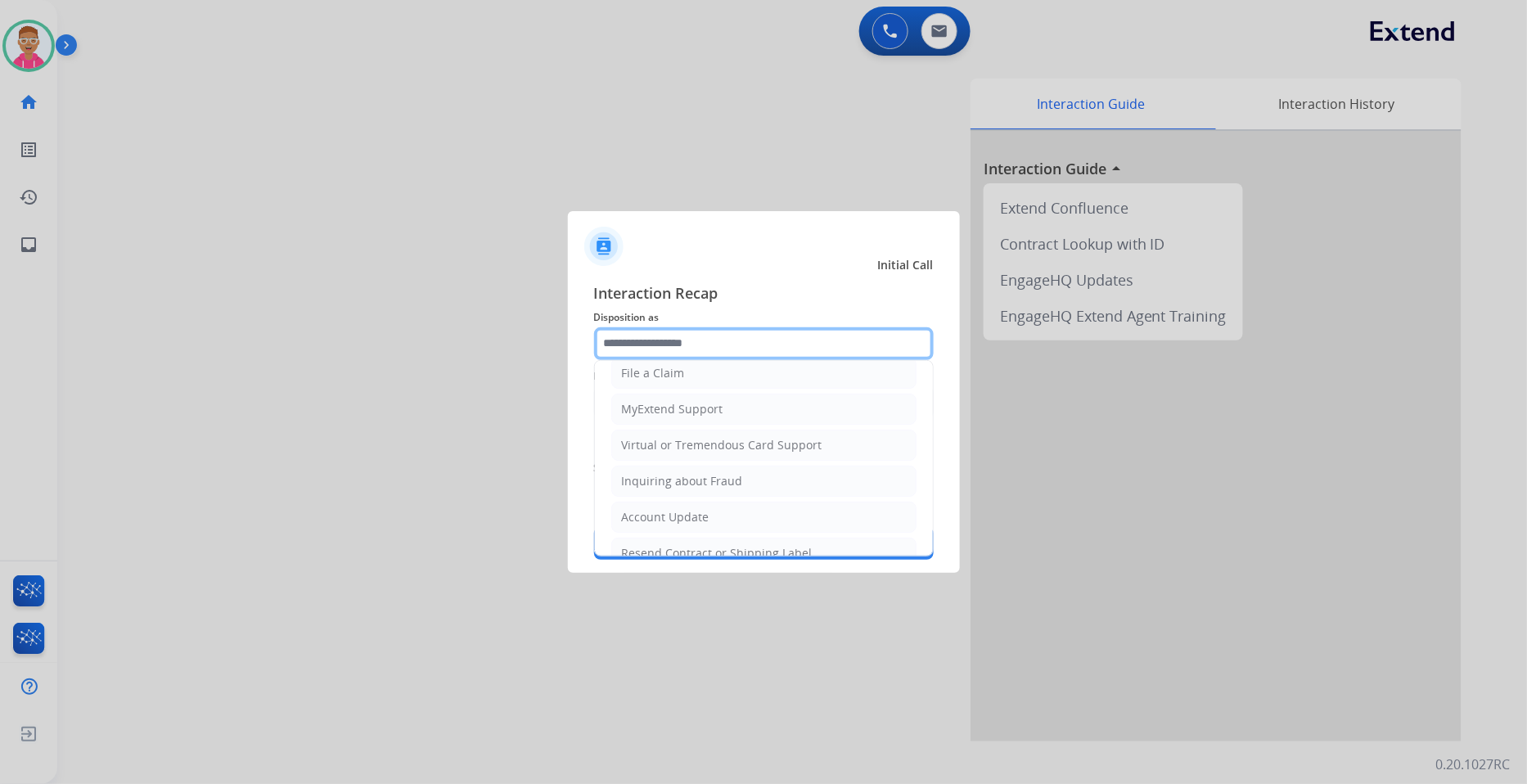
scroll to position [257, 0]
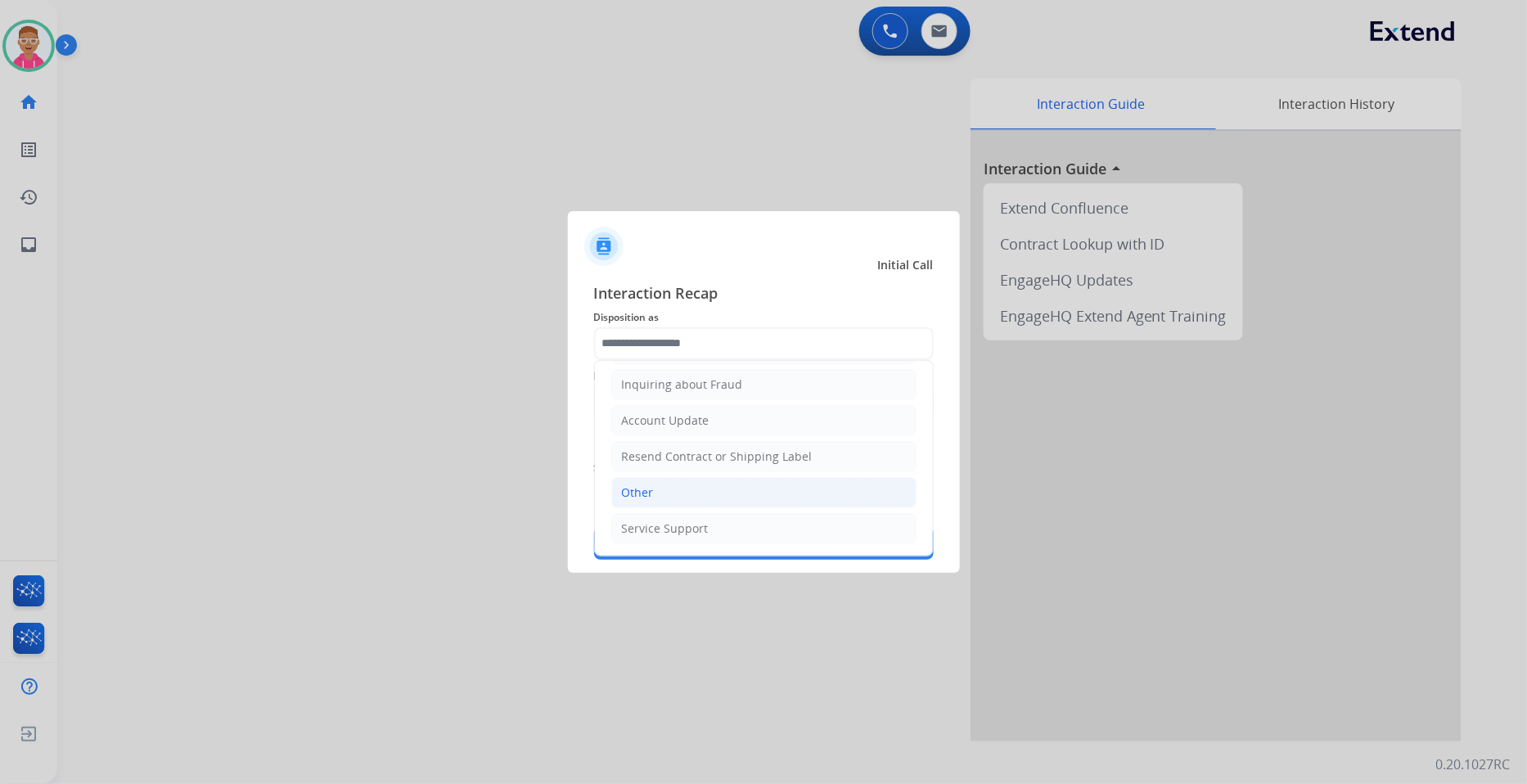
click at [745, 502] on li "Other" at bounding box center [763, 492] width 305 height 31
type input "*****"
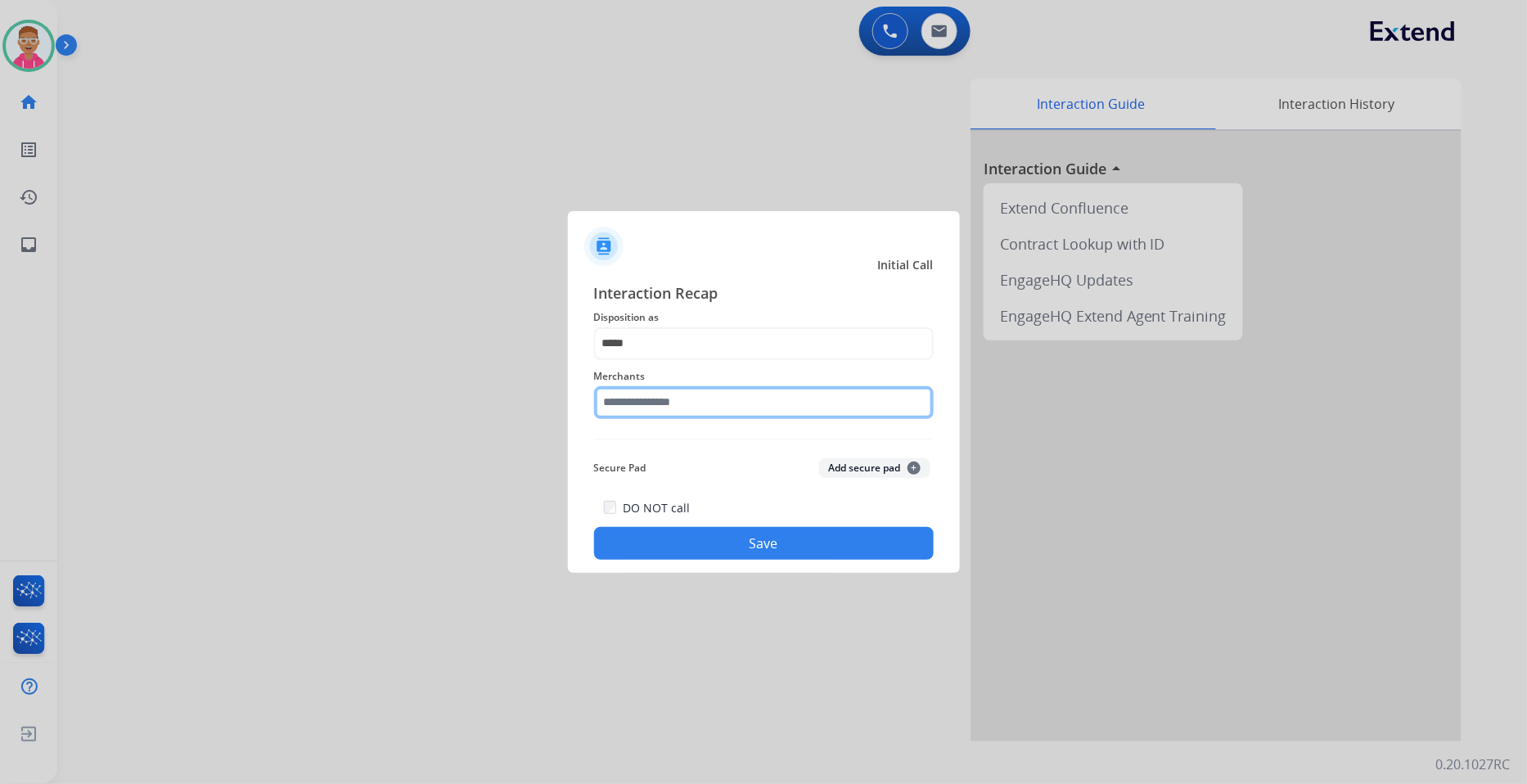
click at [679, 397] on input "text" at bounding box center [764, 403] width 340 height 33
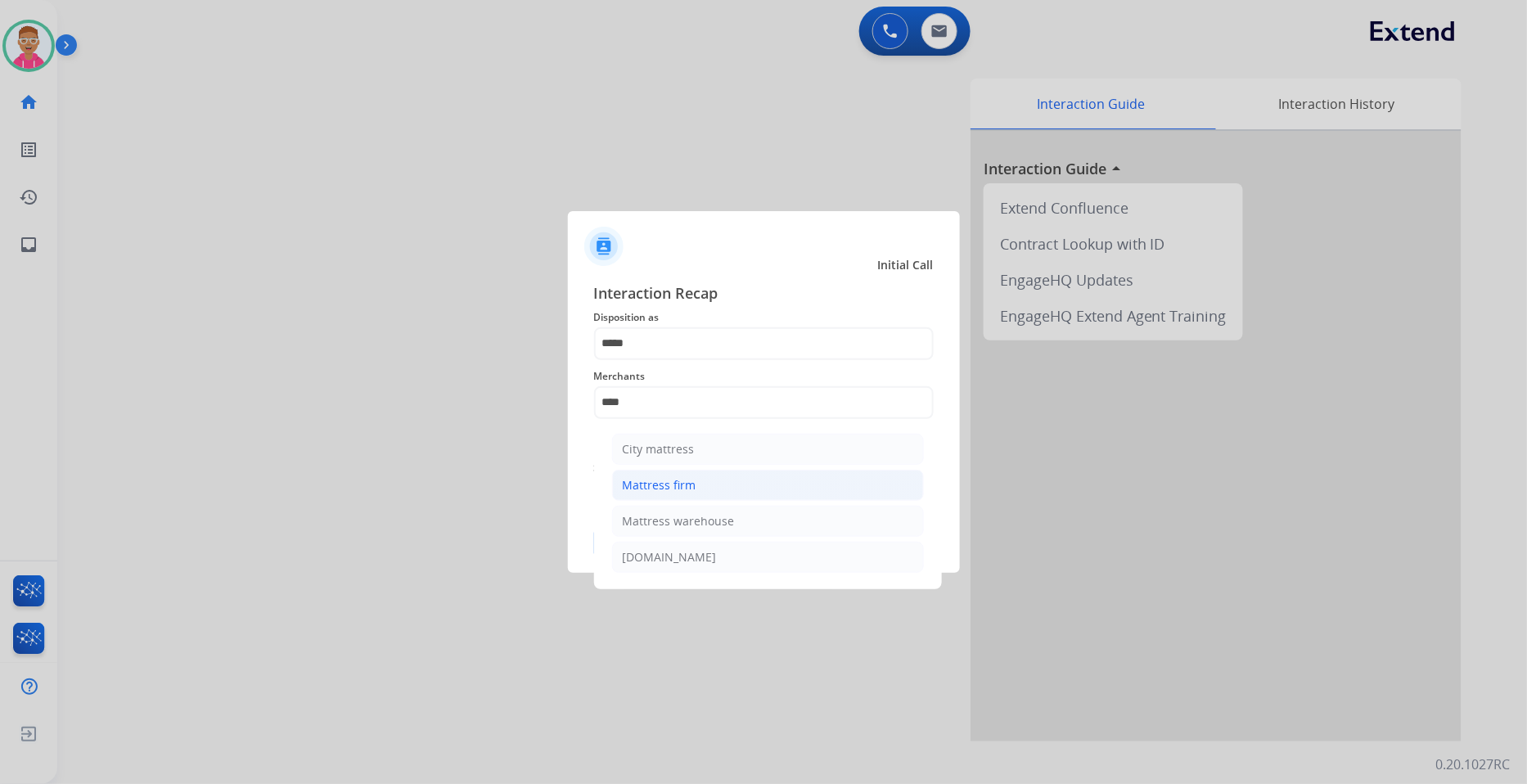
click at [729, 488] on li "Mattress firm" at bounding box center [767, 485] width 312 height 31
type input "**********"
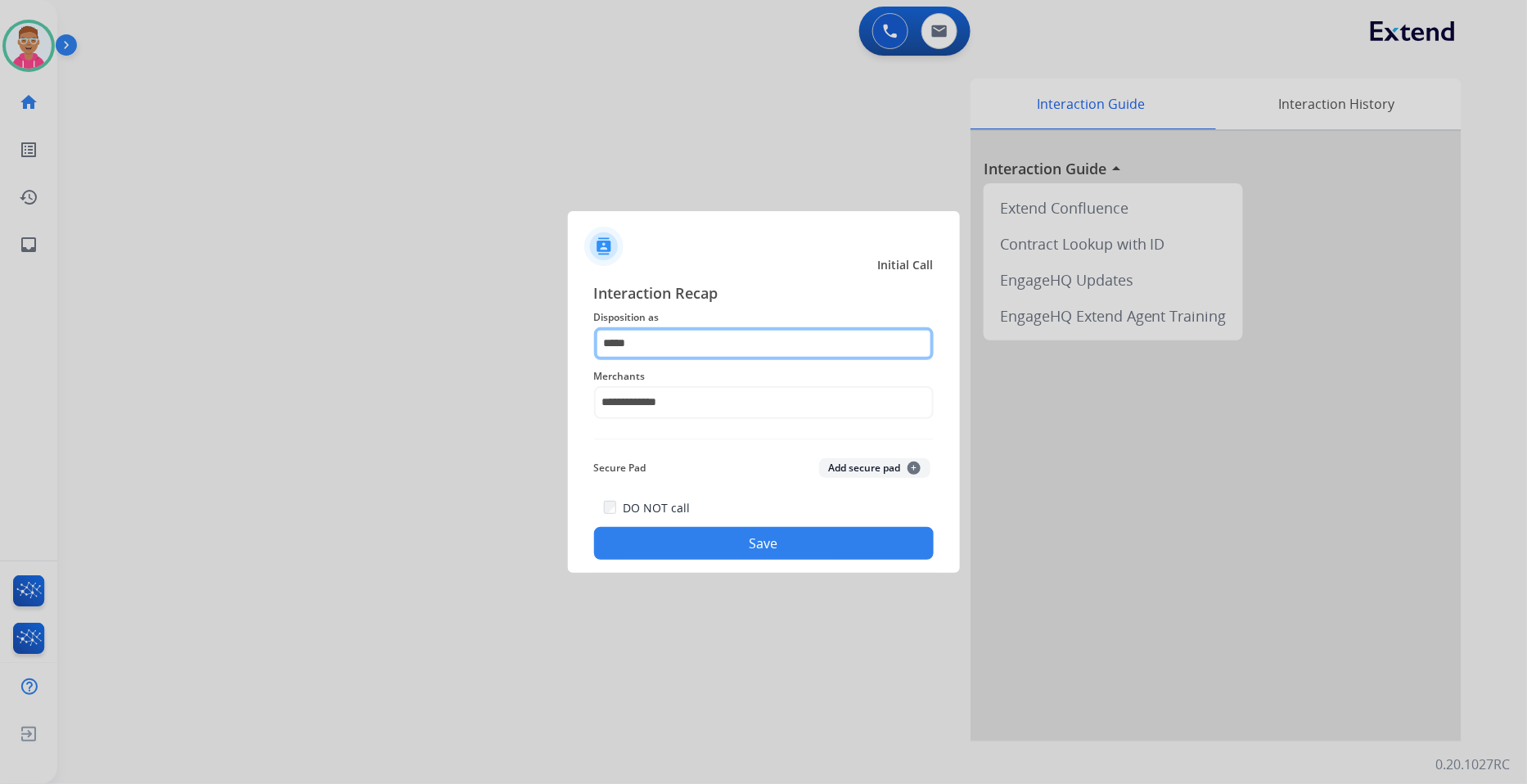
click at [698, 340] on input "*****" at bounding box center [764, 344] width 340 height 33
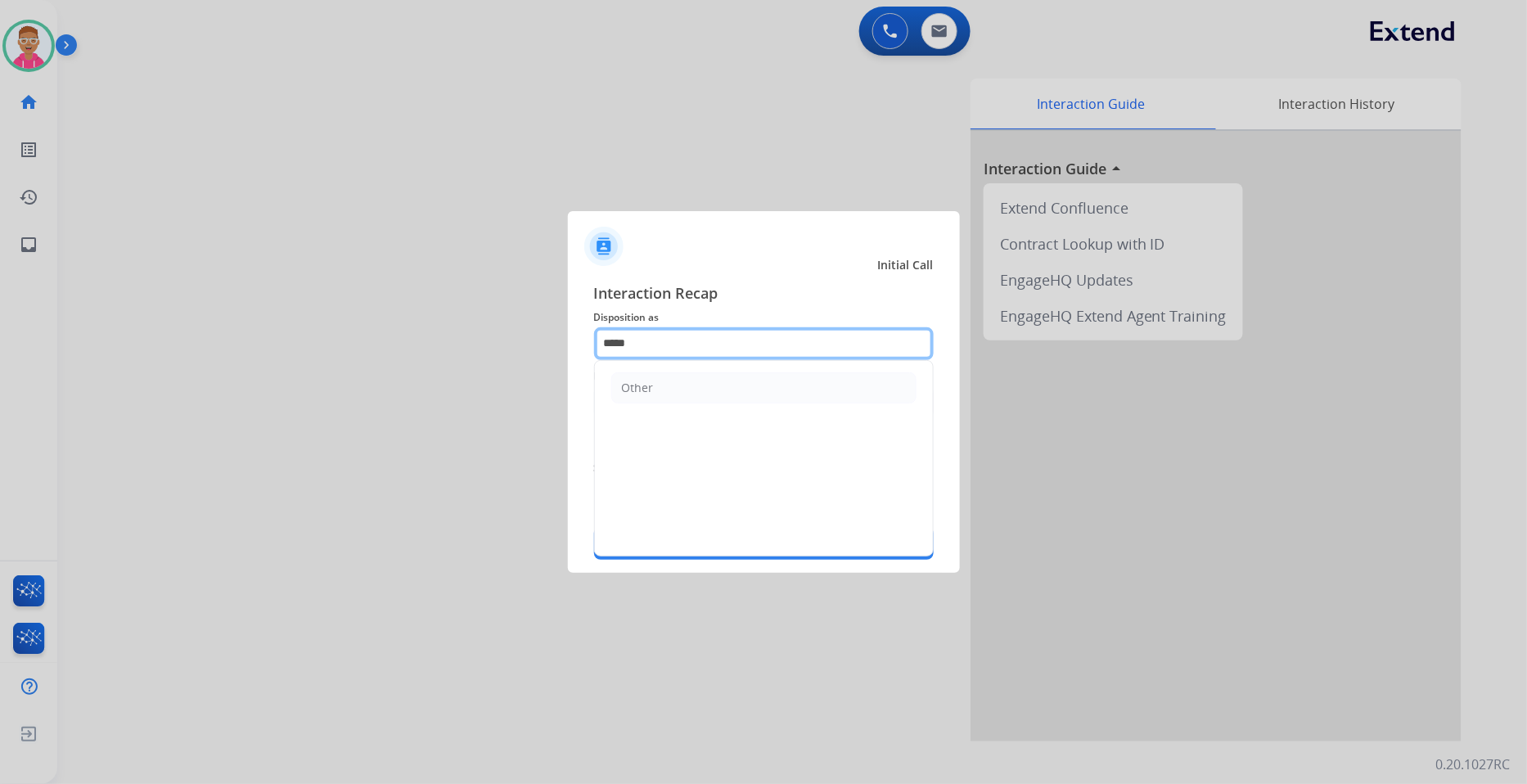
drag, startPoint x: 698, startPoint y: 340, endPoint x: 160, endPoint y: 309, distance: 538.9
click at [0, 309] on app-contact-recap-modal "**********" at bounding box center [0, 392] width 0 height 784
click at [729, 392] on li "File a Claim" at bounding box center [763, 387] width 305 height 31
type input "**********"
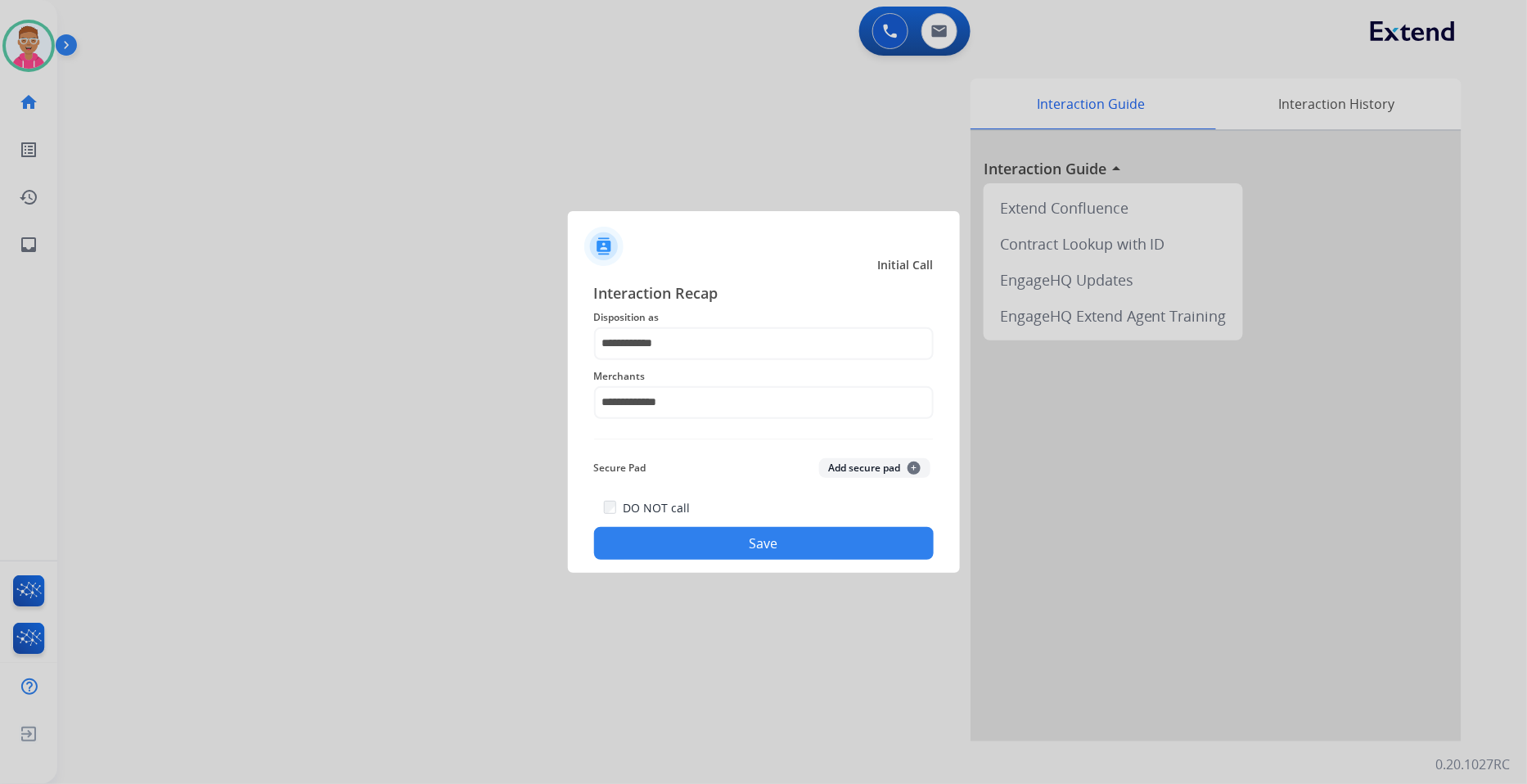
click at [726, 548] on button "Save" at bounding box center [764, 543] width 340 height 33
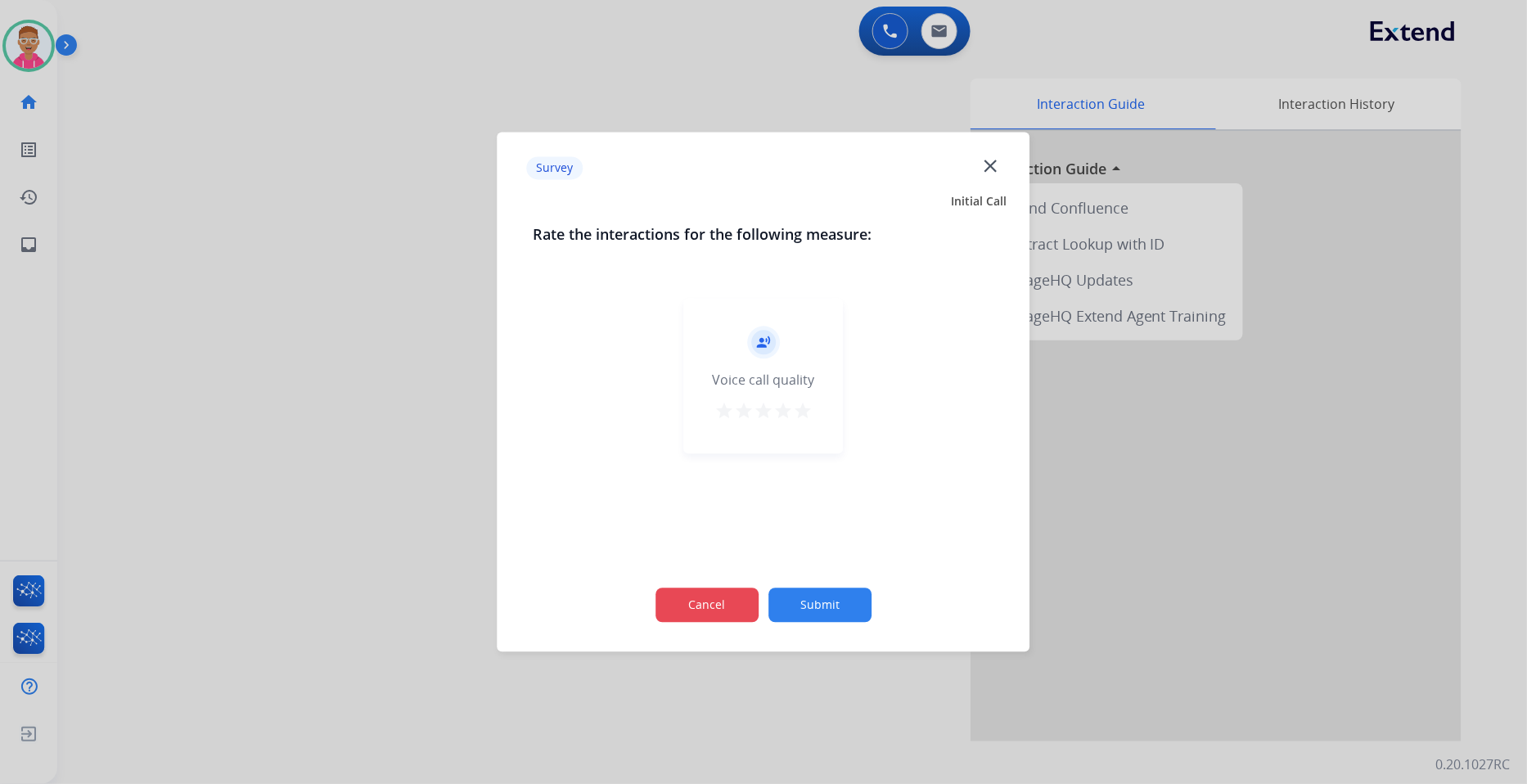
click at [723, 602] on button "Cancel" at bounding box center [707, 605] width 103 height 34
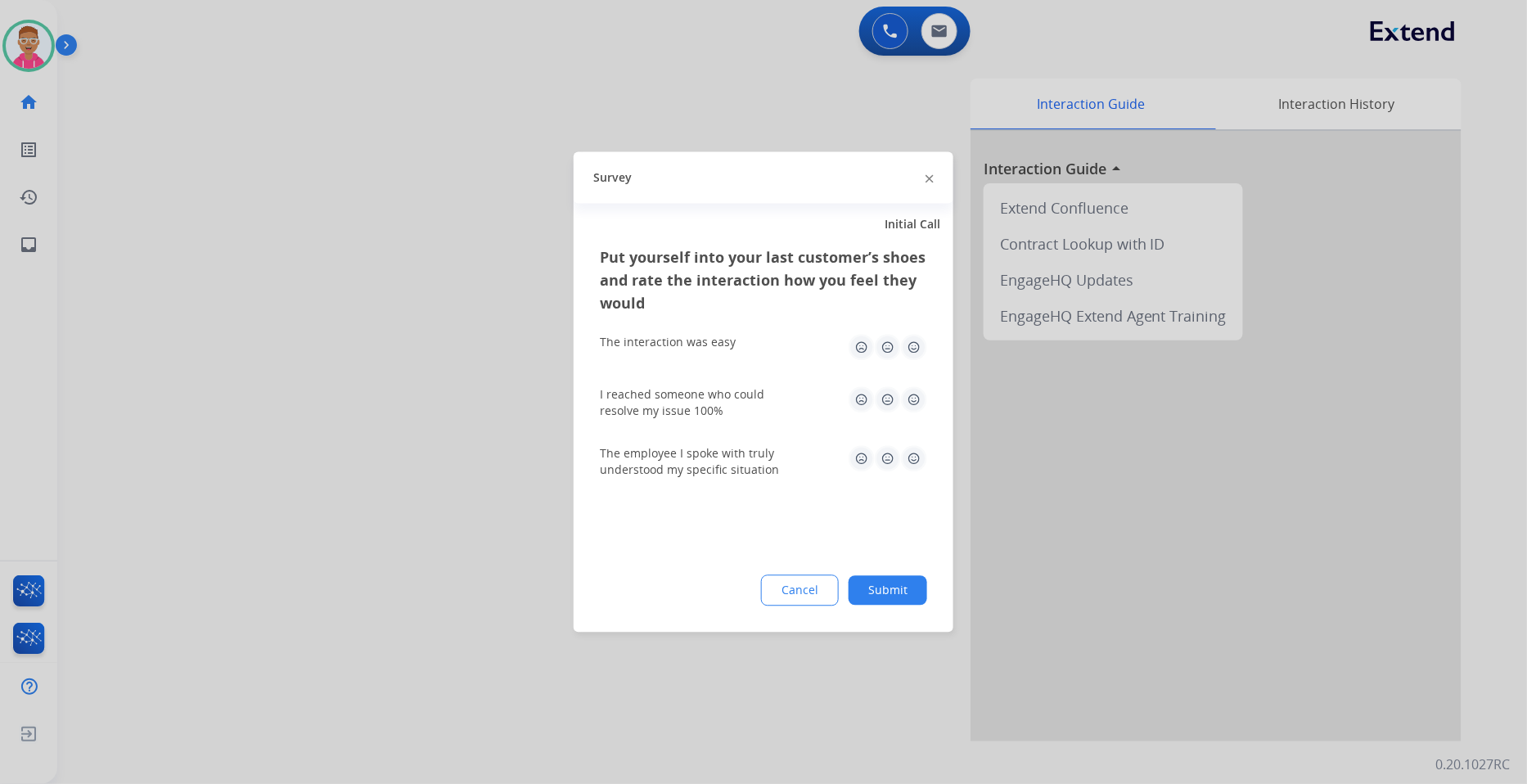
click at [787, 587] on button "Cancel" at bounding box center [800, 591] width 78 height 31
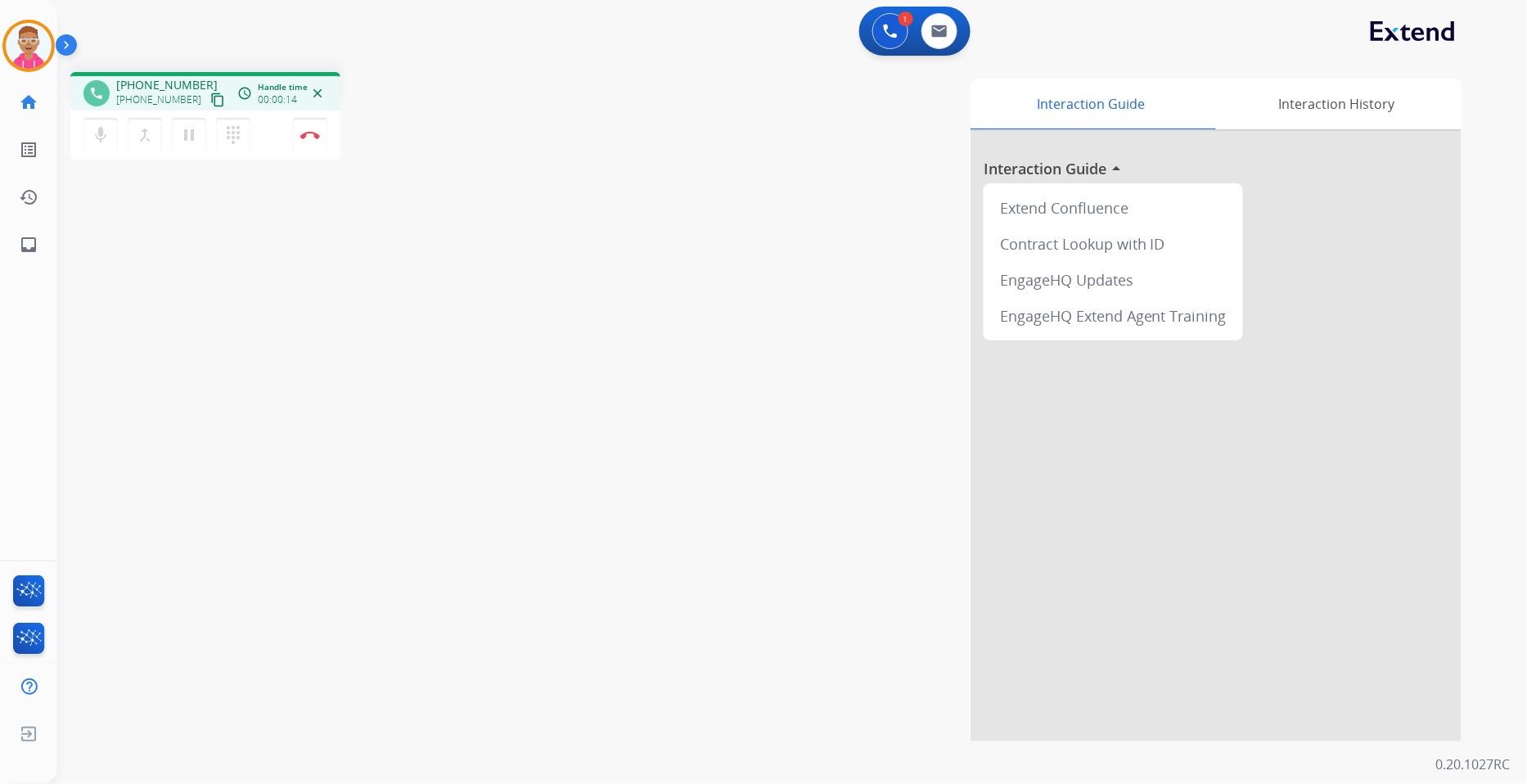
click at [210, 95] on mat-icon "content_copy" at bounding box center [218, 100] width 15 height 15
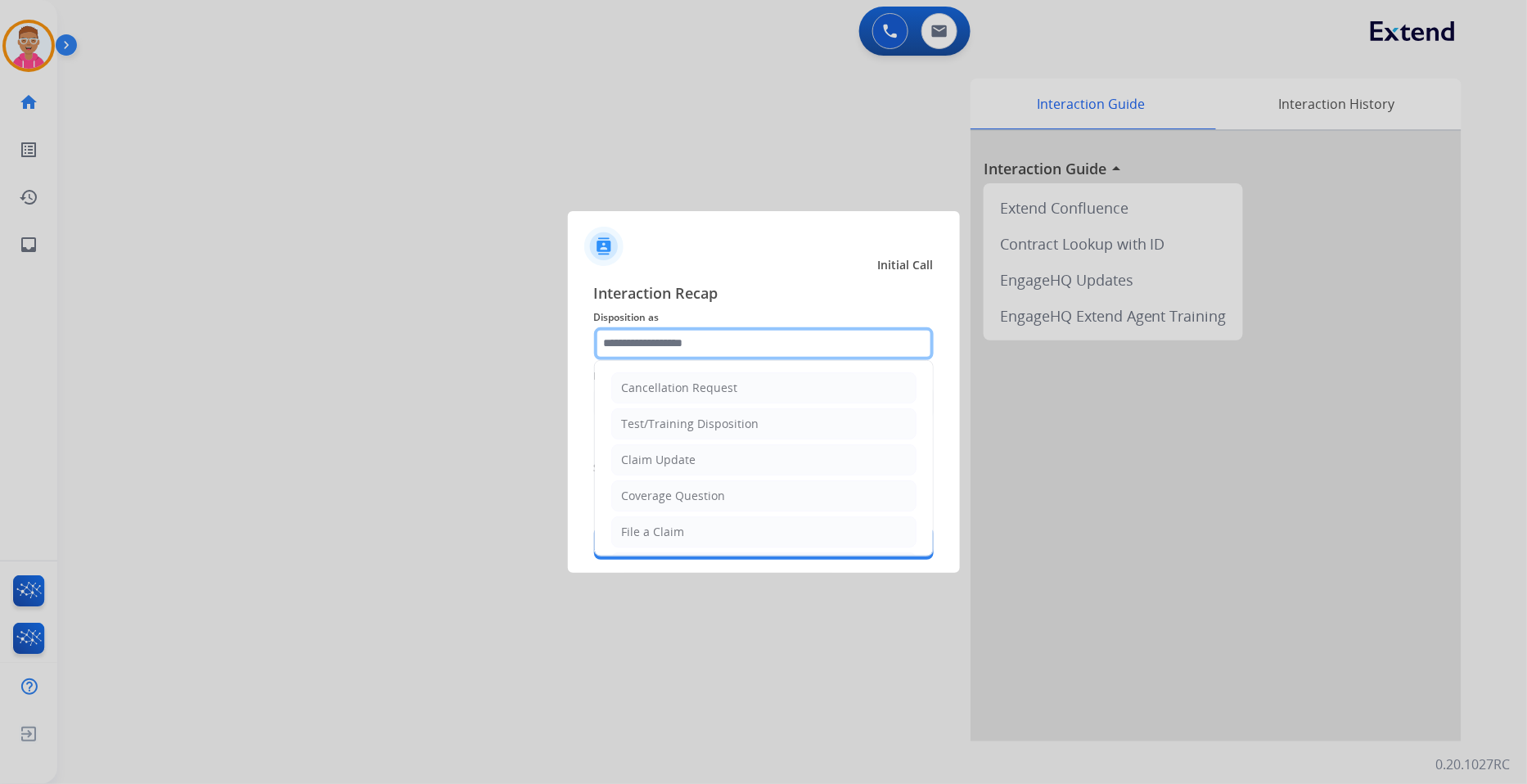
click at [666, 350] on input "text" at bounding box center [764, 344] width 340 height 33
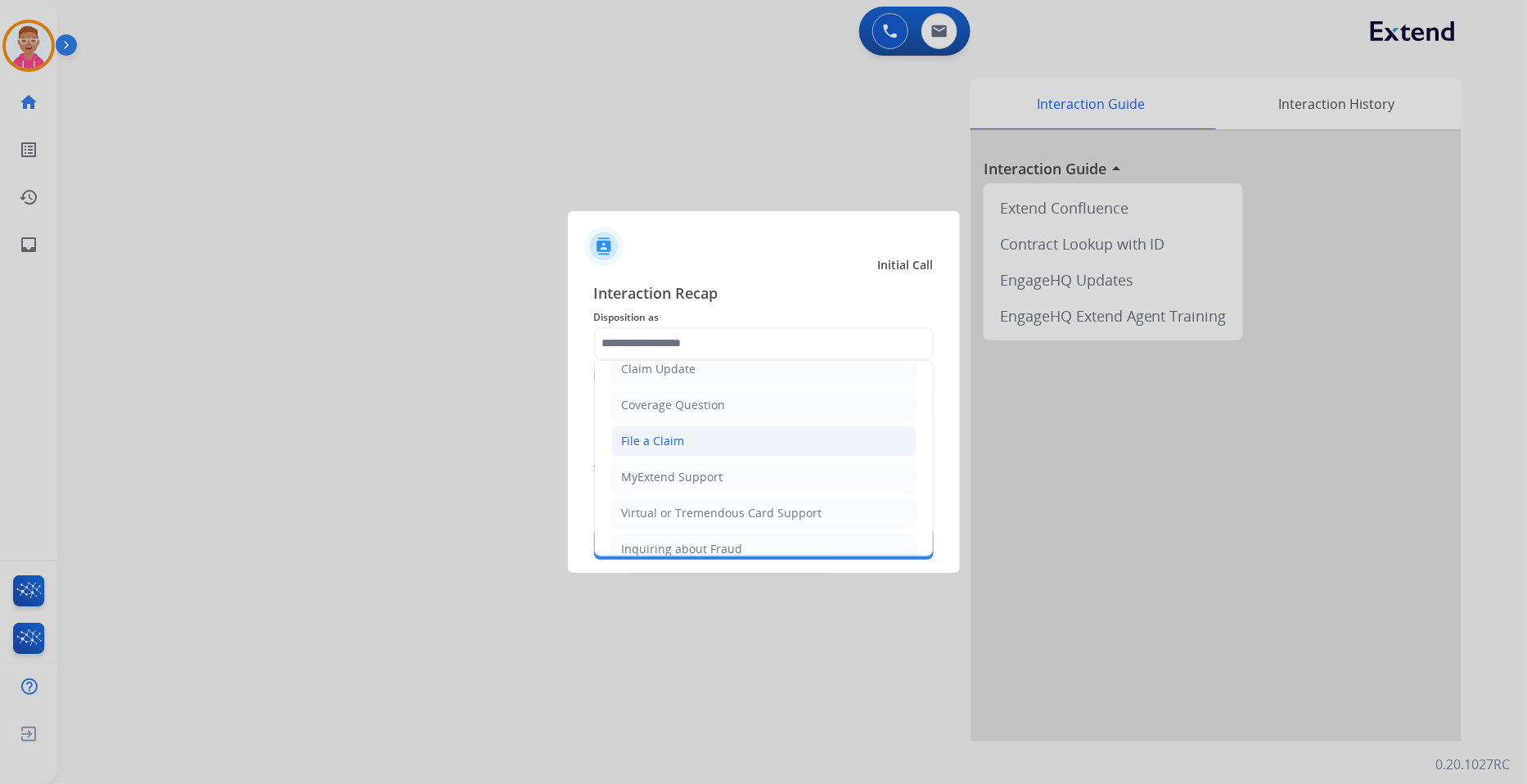
click at [666, 443] on div "File a Claim" at bounding box center [653, 440] width 63 height 16
type input "**********"
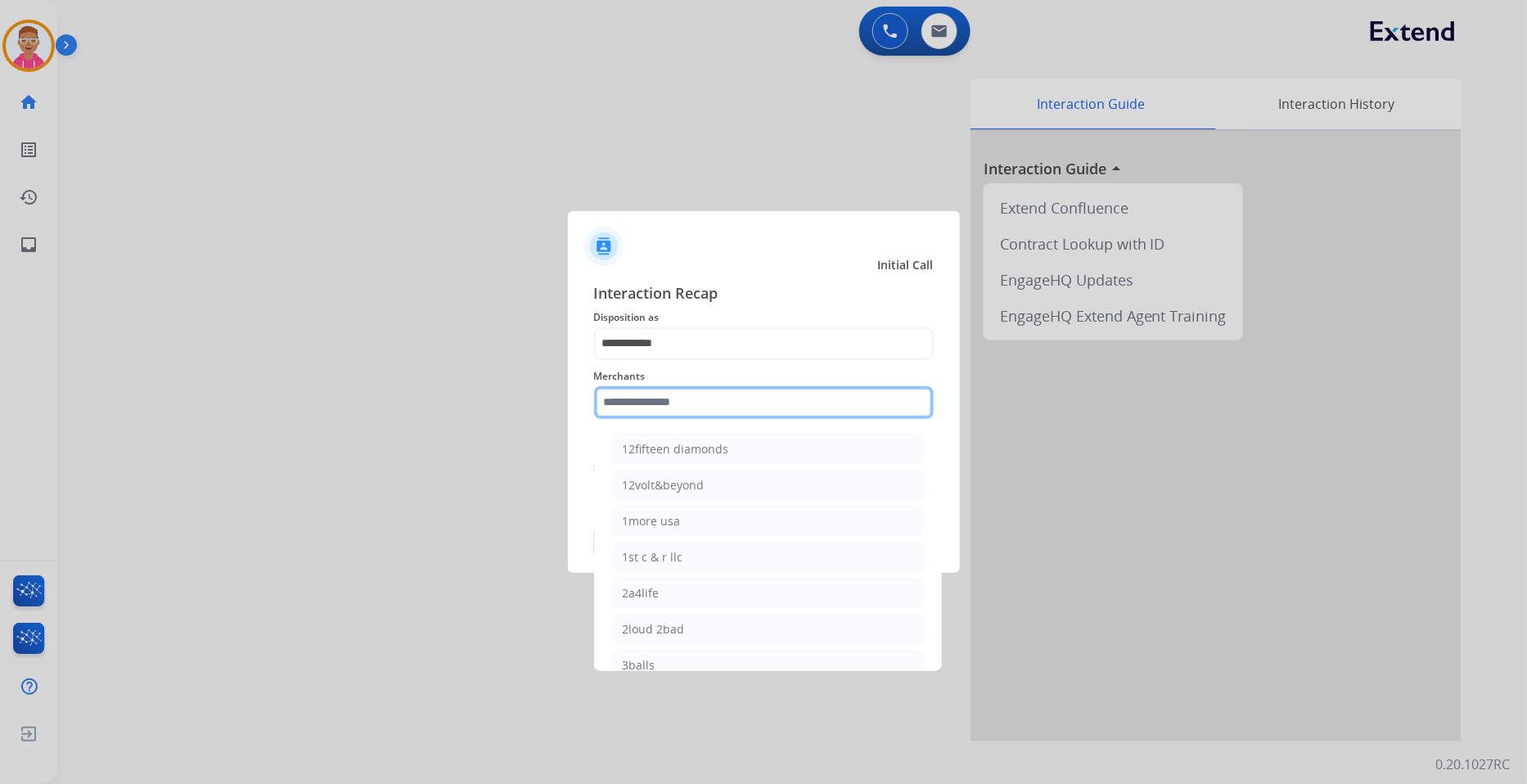
click at [666, 392] on input "text" at bounding box center [764, 403] width 340 height 33
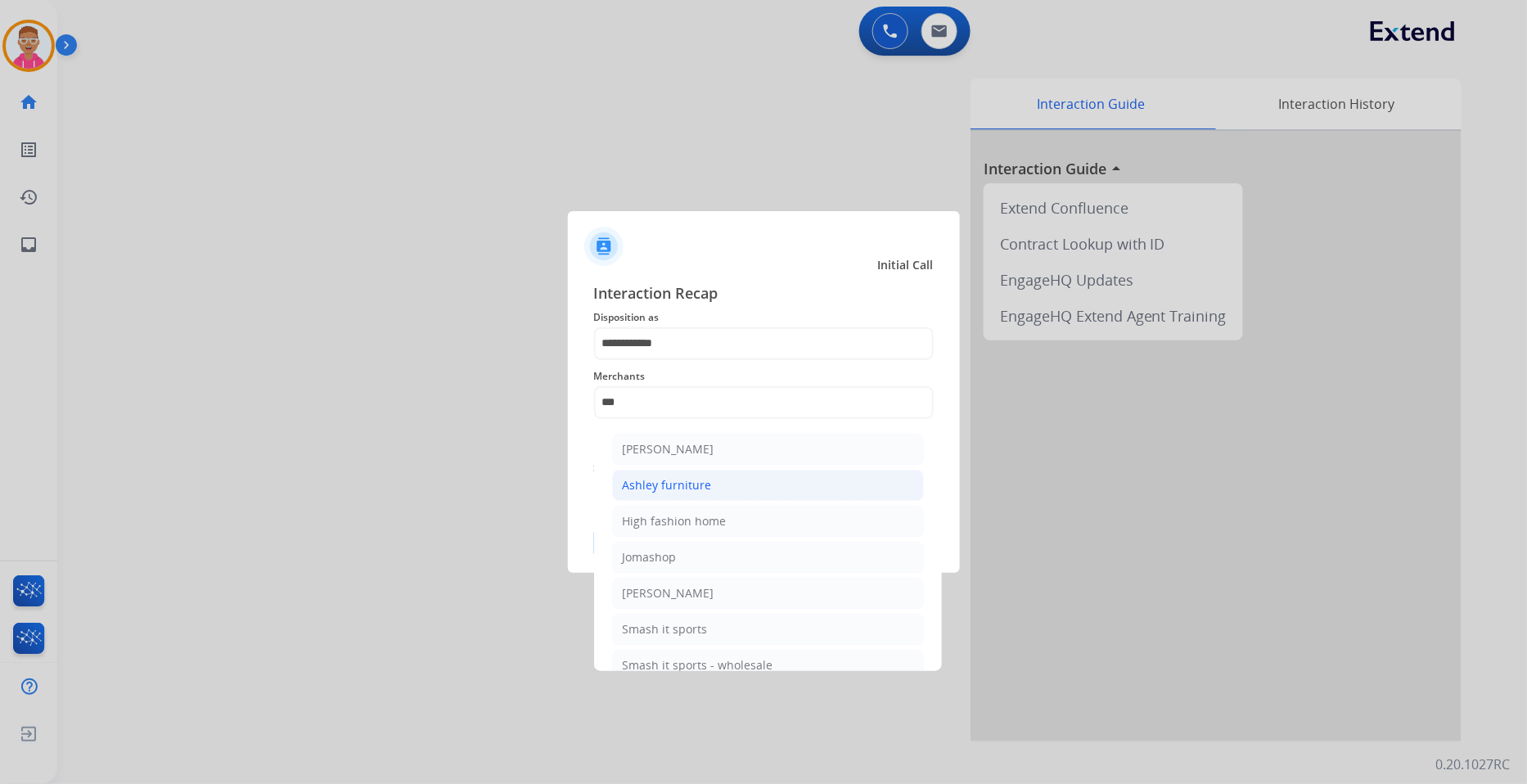
click at [683, 492] on div "Ashley furniture" at bounding box center [667, 485] width 89 height 16
type input "**********"
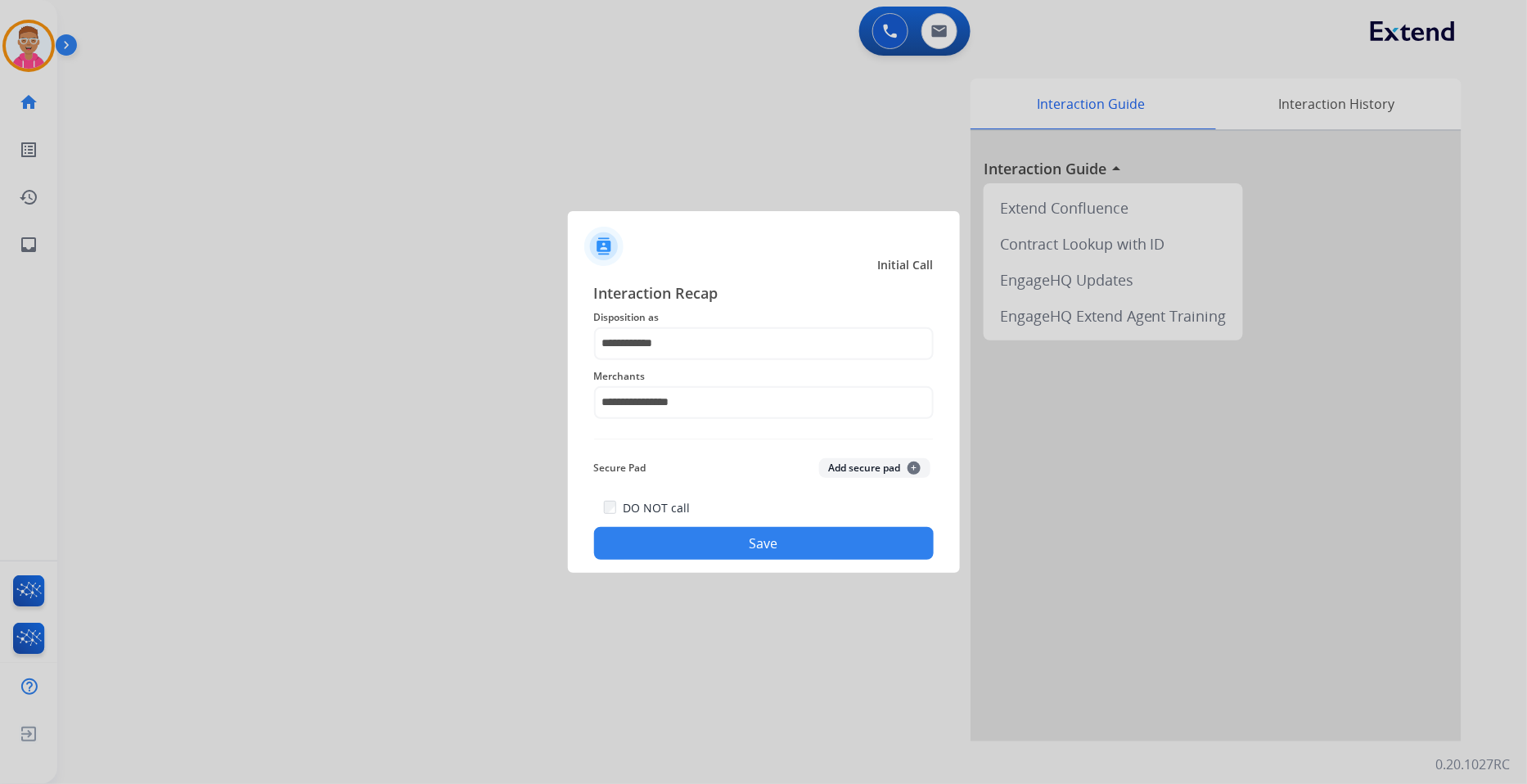
click at [684, 534] on button "Save" at bounding box center [764, 543] width 340 height 33
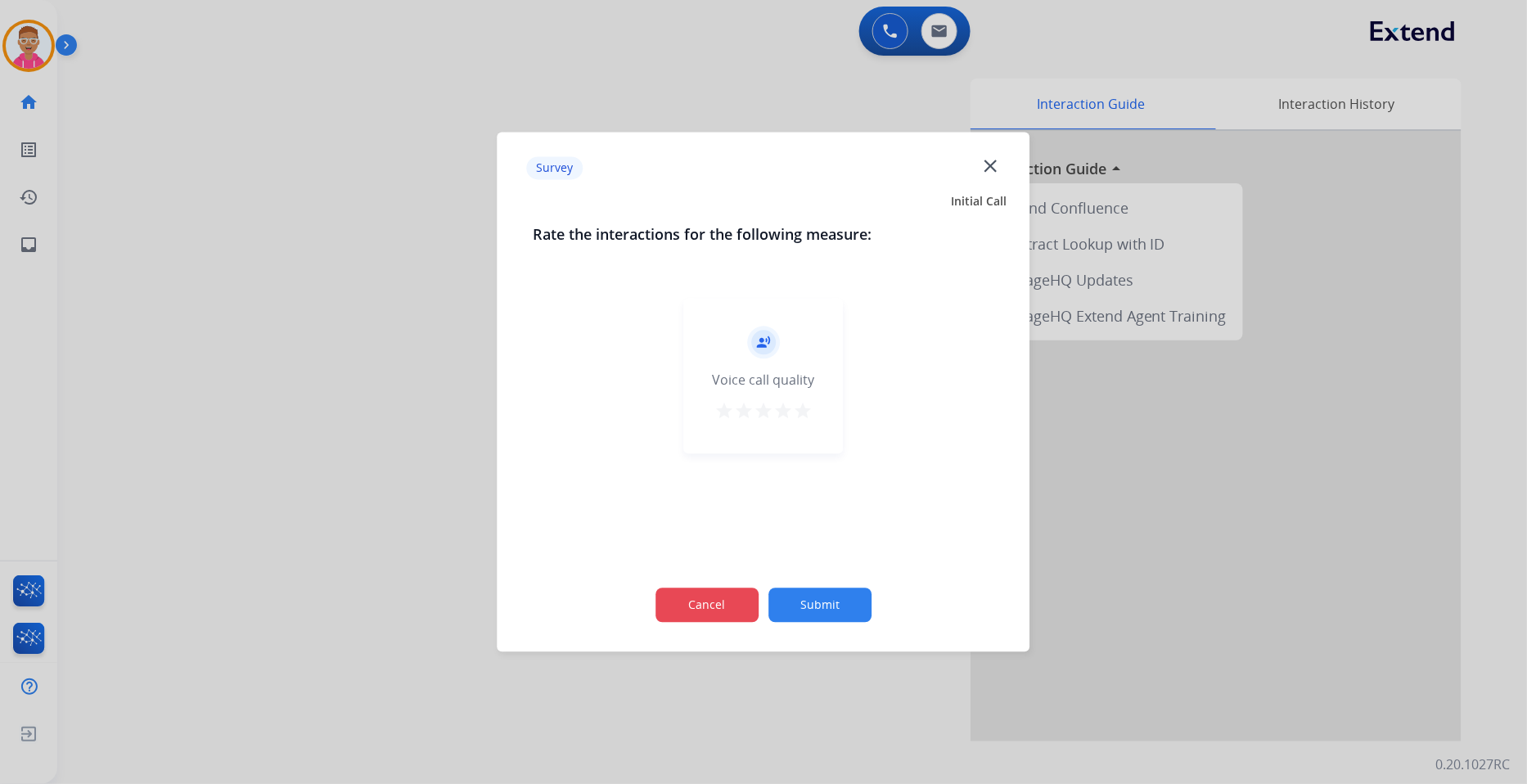
drag, startPoint x: 725, startPoint y: 593, endPoint x: 717, endPoint y: 592, distance: 8.1
click at [717, 592] on button "Cancel" at bounding box center [707, 605] width 103 height 34
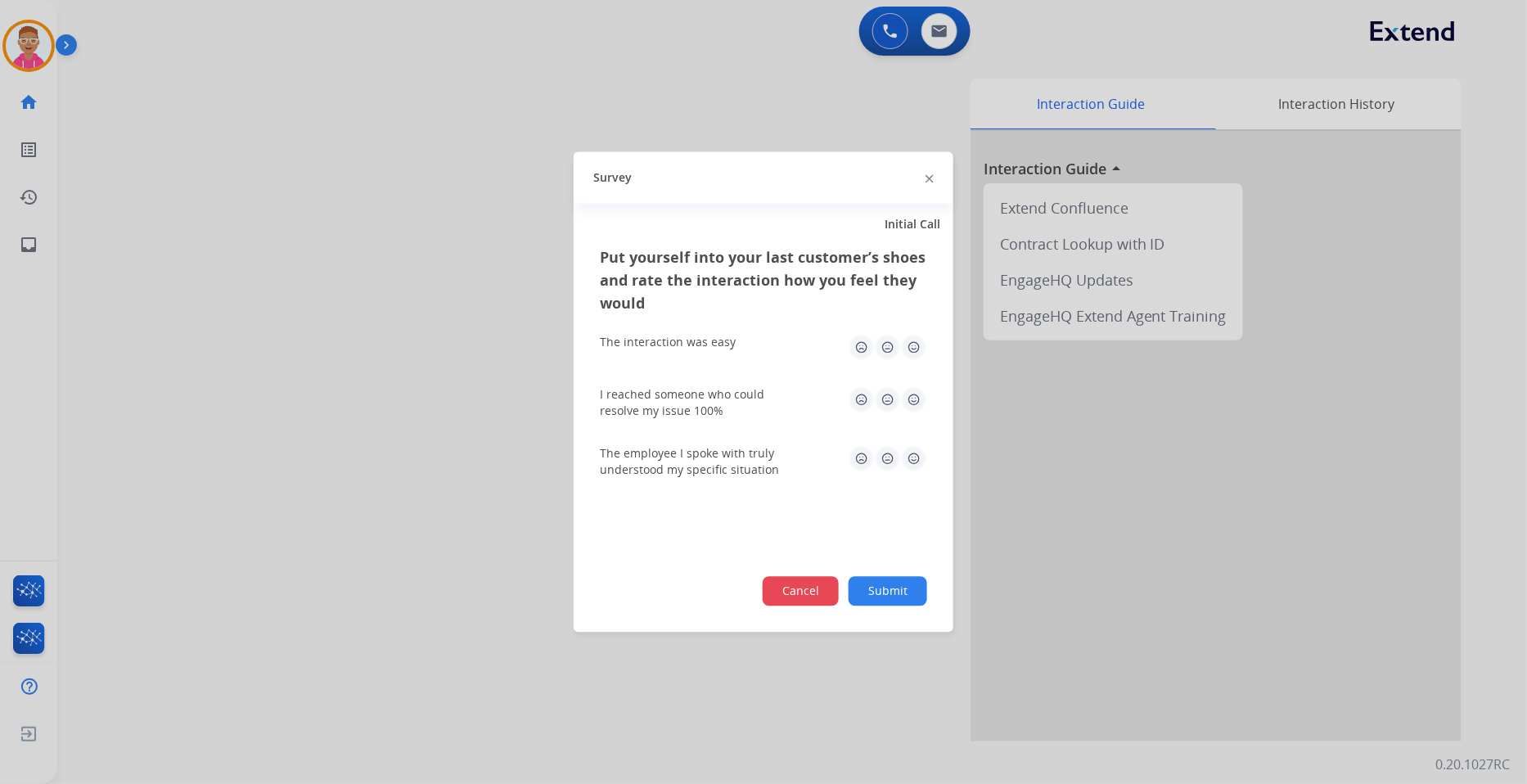
click at [792, 594] on button "Cancel" at bounding box center [801, 592] width 76 height 29
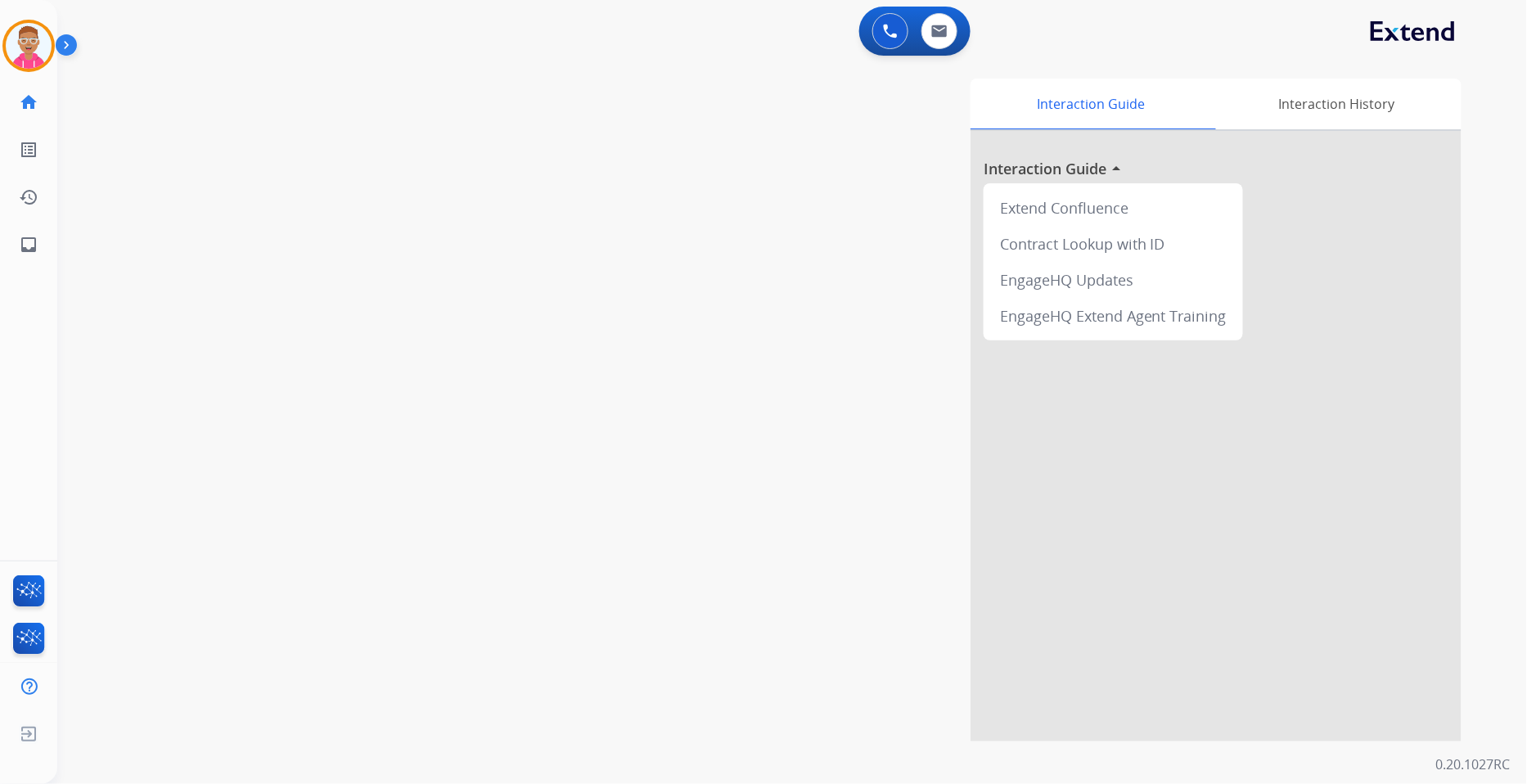
drag, startPoint x: 34, startPoint y: 35, endPoint x: 74, endPoint y: 44, distance: 41.0
click at [34, 36] on img at bounding box center [29, 45] width 46 height 46
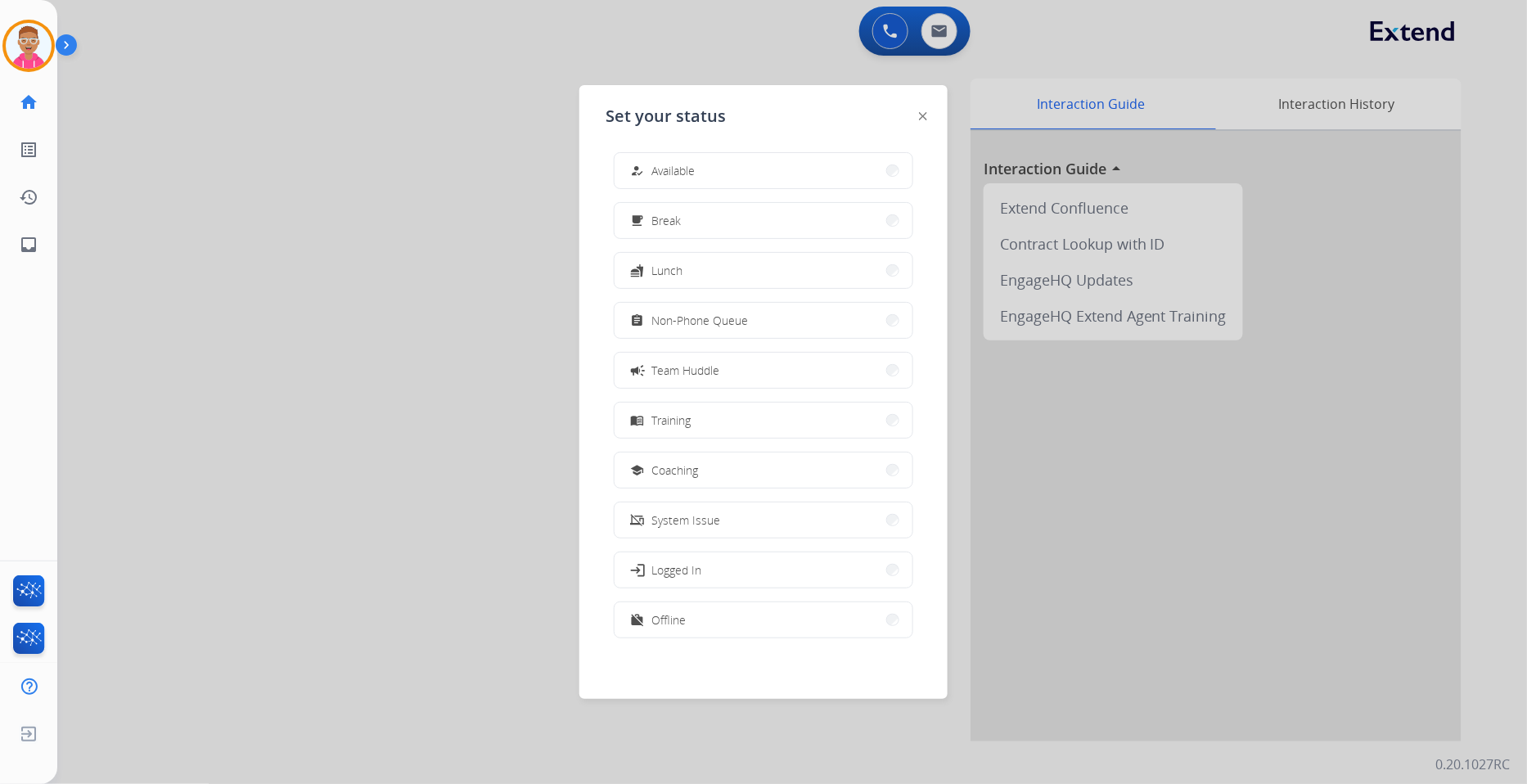
scroll to position [4, 0]
click at [756, 609] on button "work_off Offline" at bounding box center [763, 619] width 298 height 35
